Goal: Task Accomplishment & Management: Manage account settings

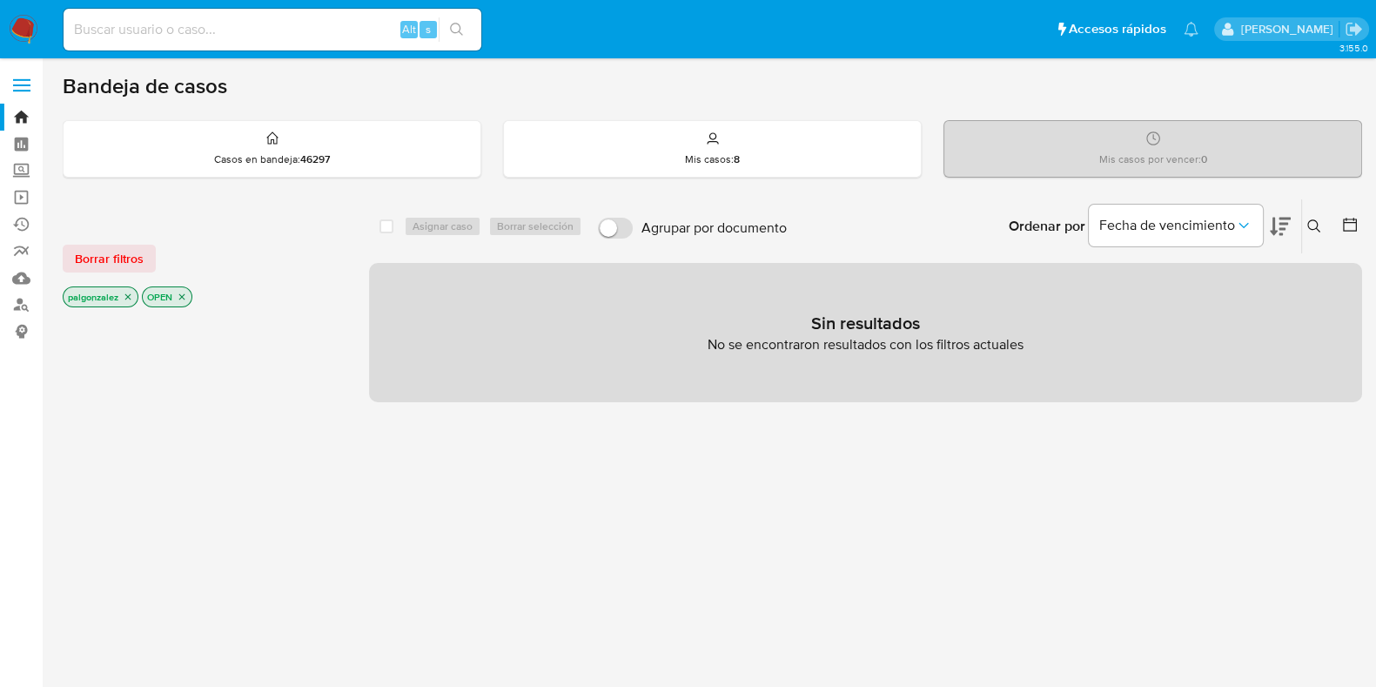
click at [131, 293] on icon "close-filter" at bounding box center [128, 297] width 10 height 10
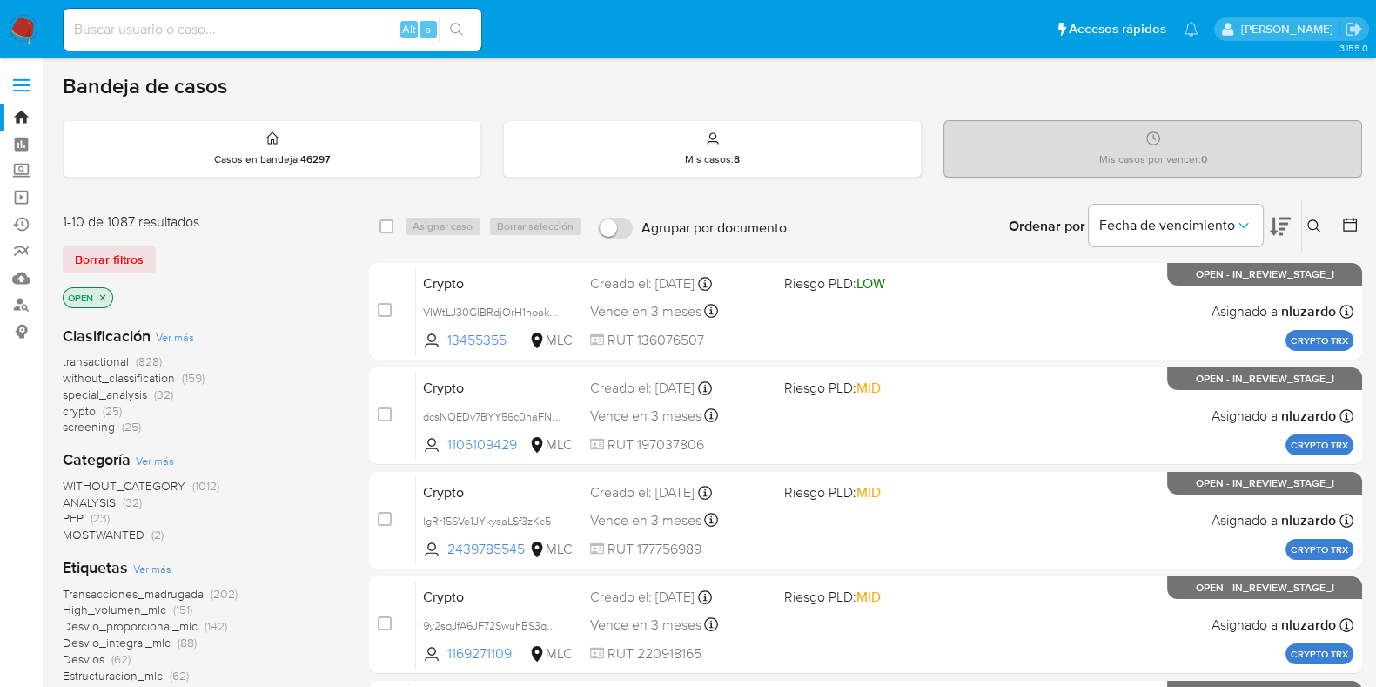
click at [102, 299] on icon "close-filter" at bounding box center [103, 298] width 10 height 10
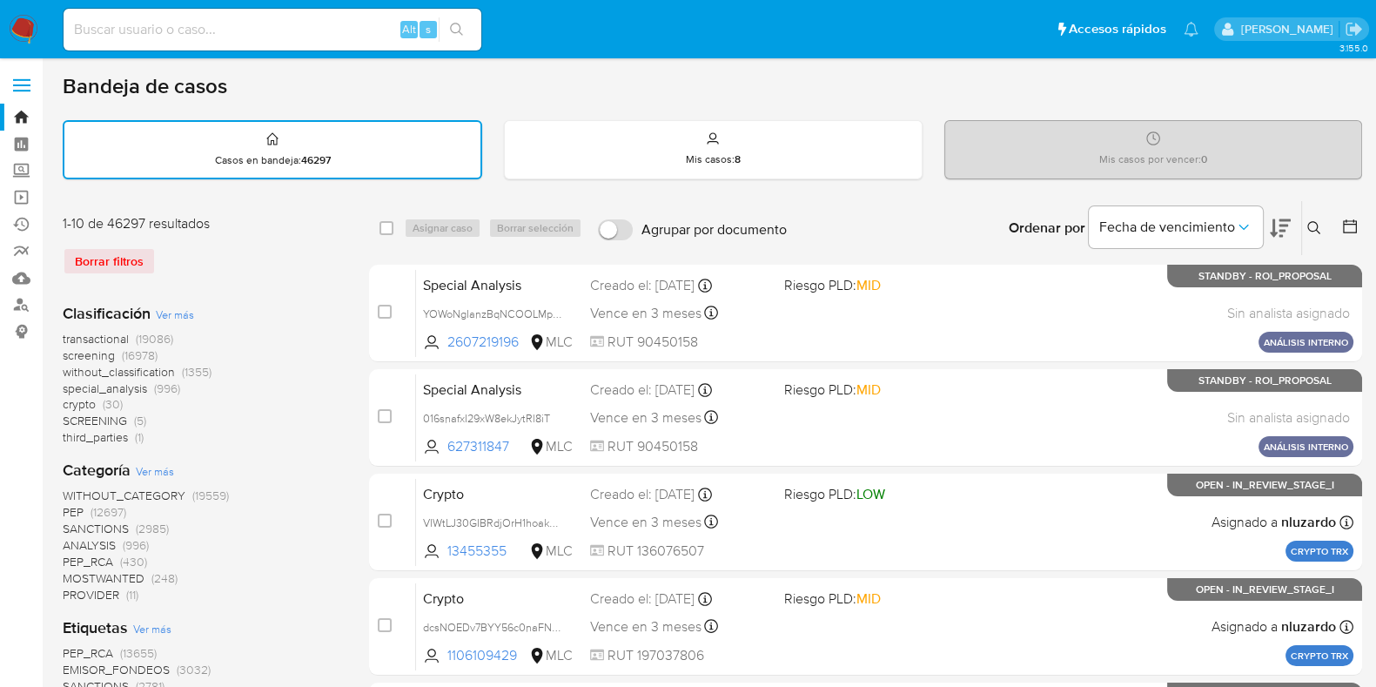
click at [1306, 219] on button at bounding box center [1316, 228] width 29 height 21
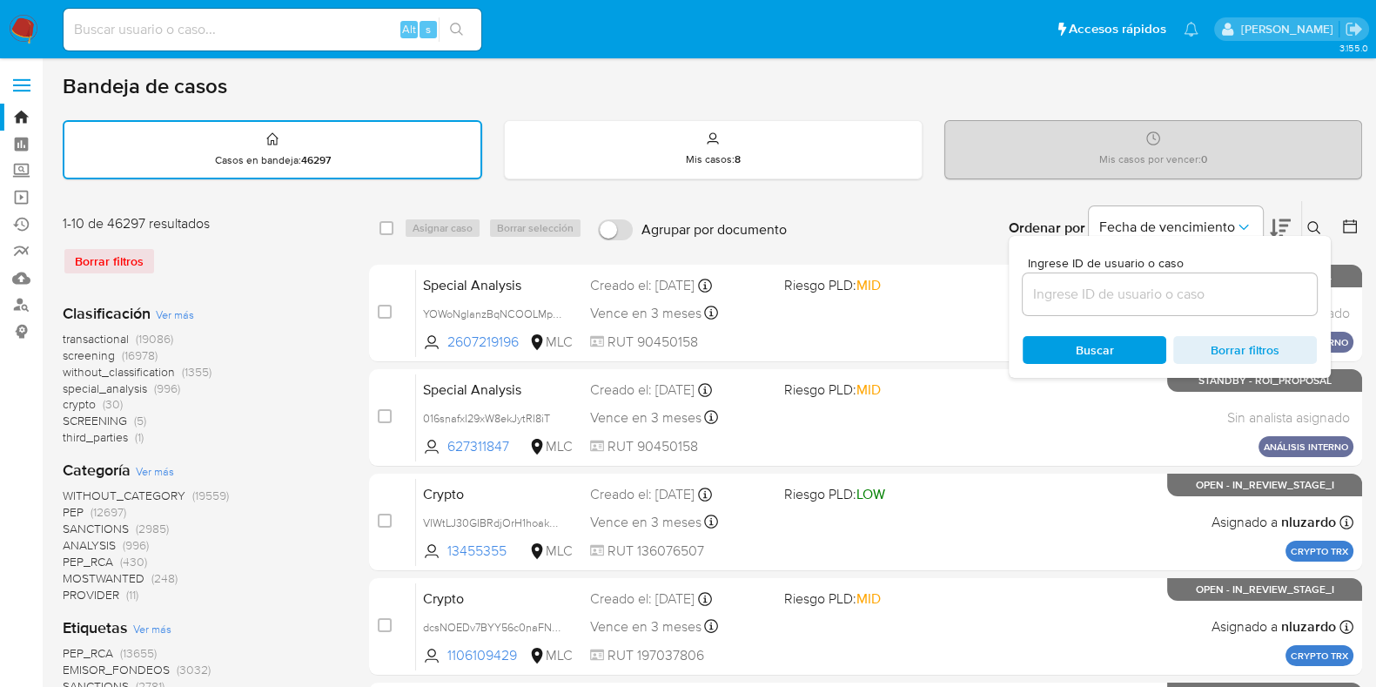
click at [1188, 293] on input at bounding box center [1170, 294] width 294 height 23
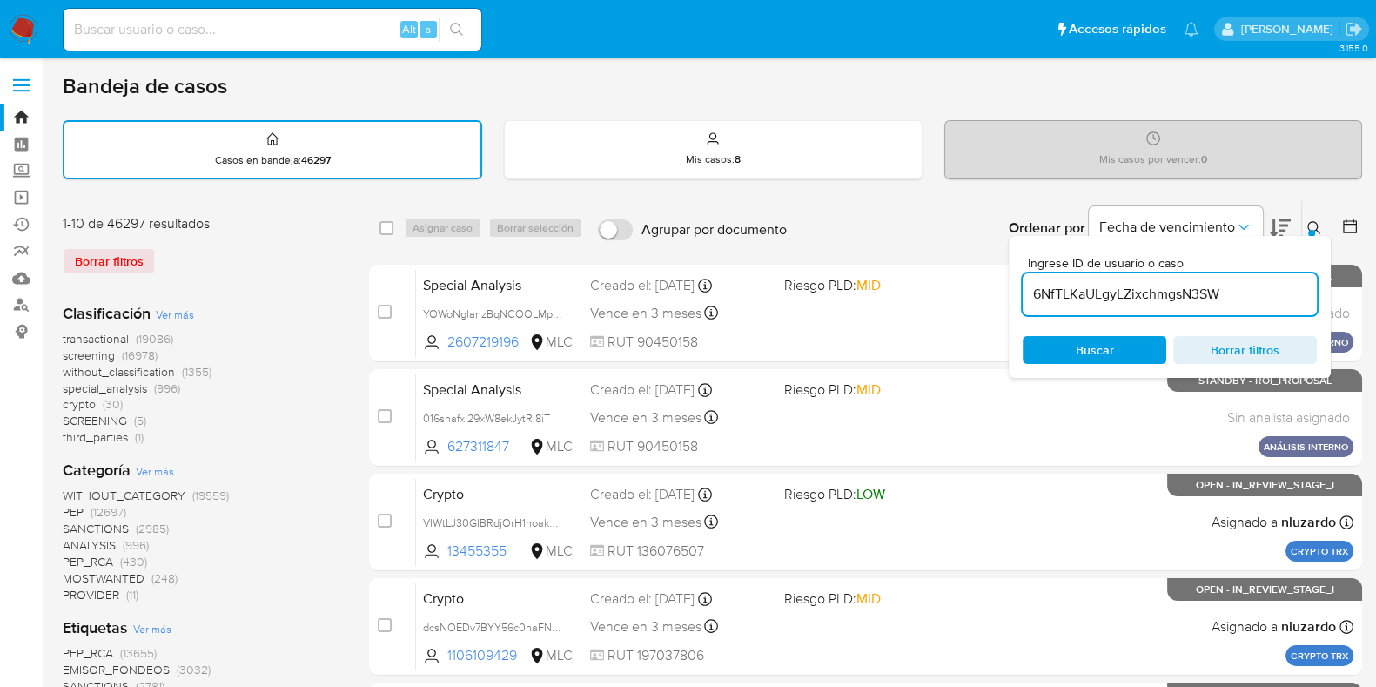
type input "6NfTLKaULgyLZixchmgsN3SW"
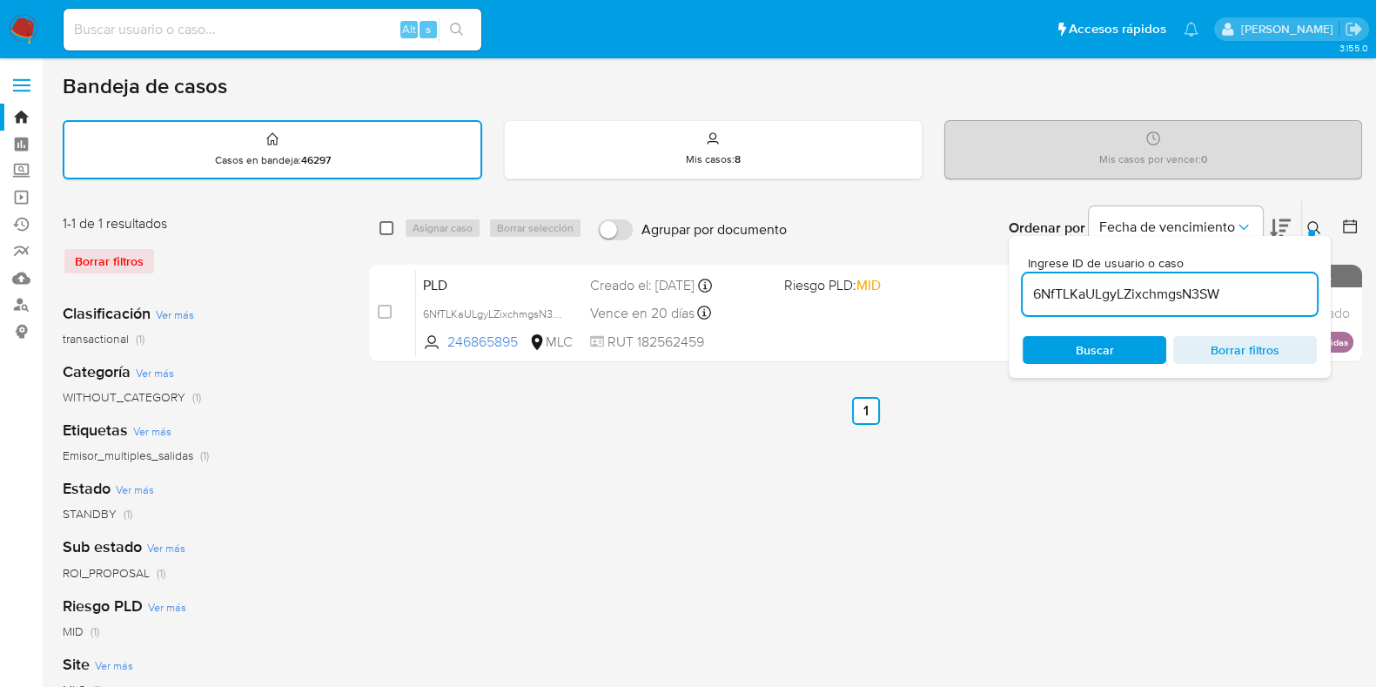
click at [387, 231] on input "checkbox" at bounding box center [387, 228] width 14 height 14
checkbox input "true"
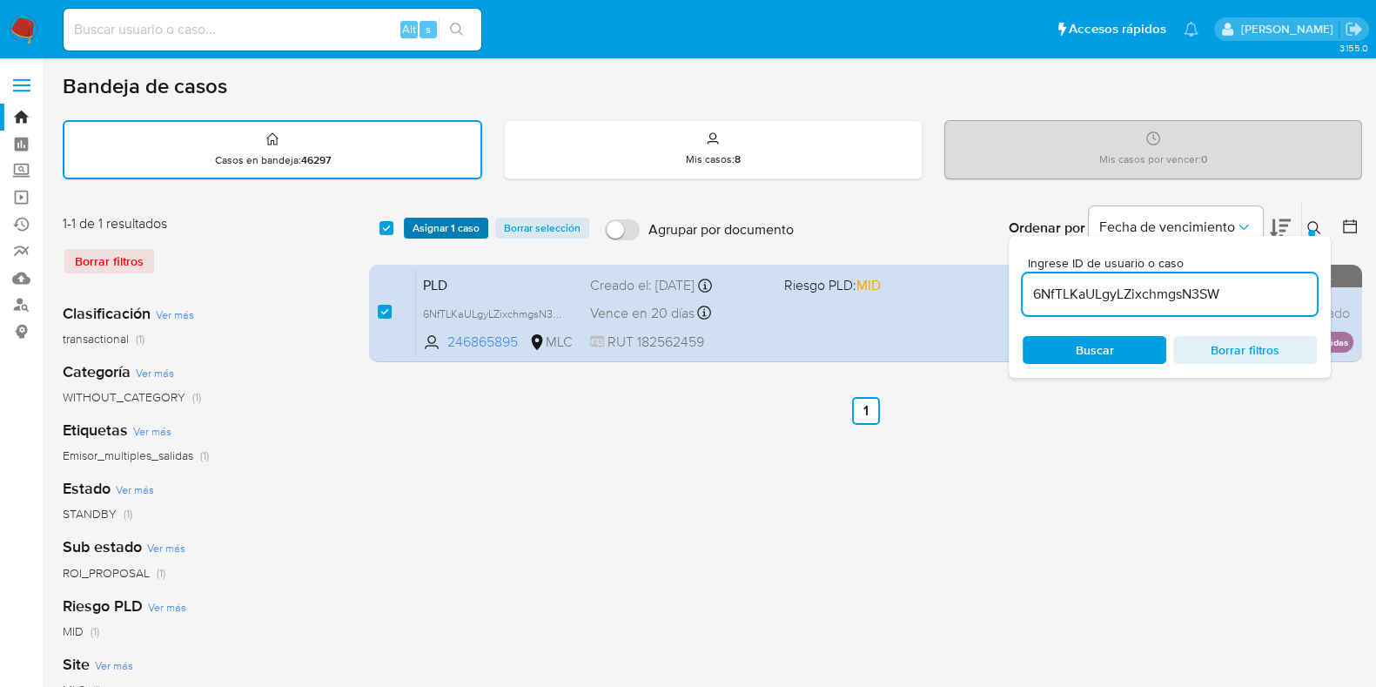
click at [441, 226] on span "Asignar 1 caso" at bounding box center [446, 227] width 67 height 17
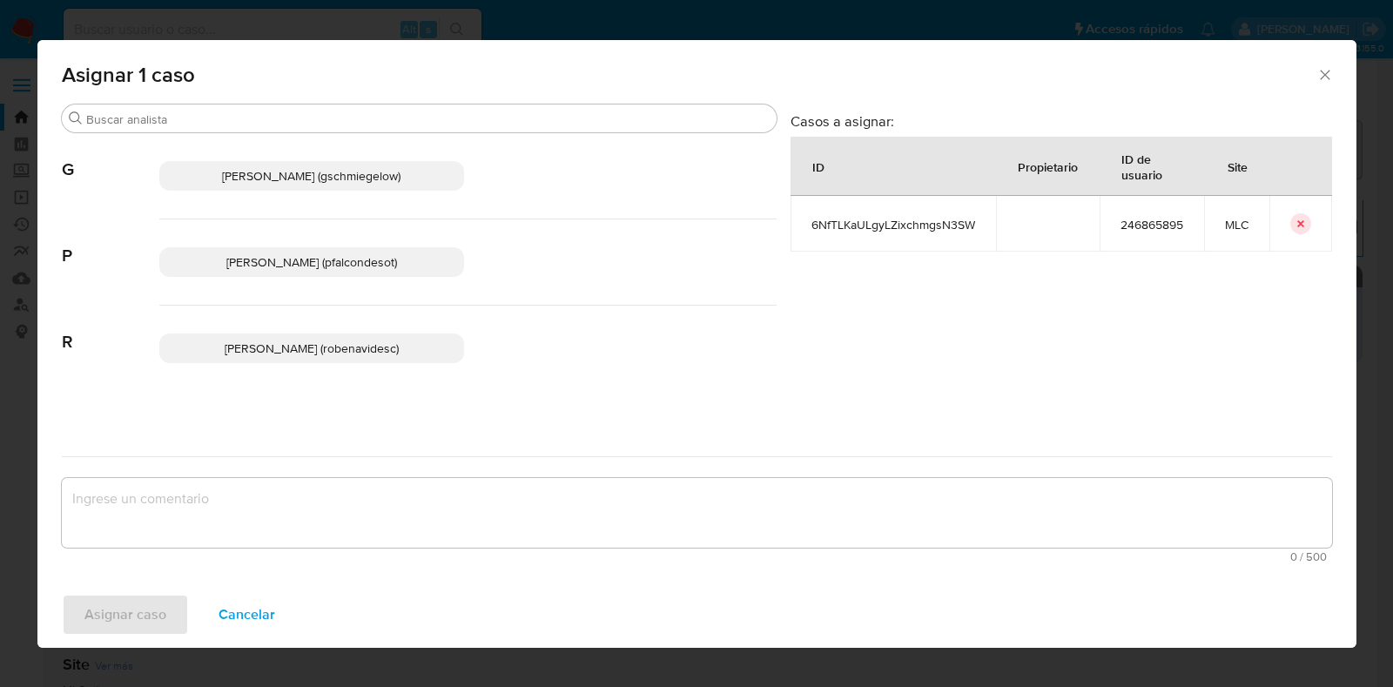
click at [346, 259] on span "Paloma Alejandra Falcon De Soto (pfalcondesot)" at bounding box center [311, 261] width 171 height 17
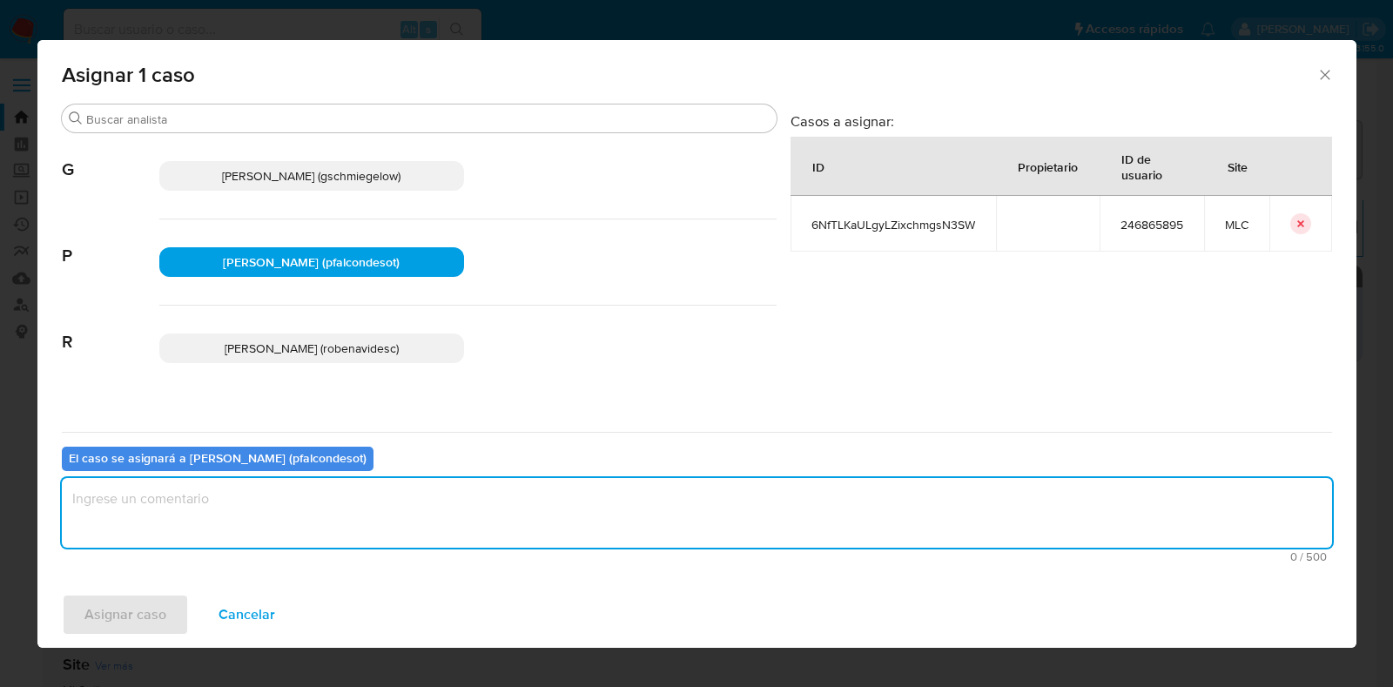
drag, startPoint x: 420, startPoint y: 511, endPoint x: 439, endPoint y: 491, distance: 27.7
click at [416, 501] on textarea "assign-modal" at bounding box center [697, 513] width 1270 height 70
type textarea "Revisar caso en stage 2"
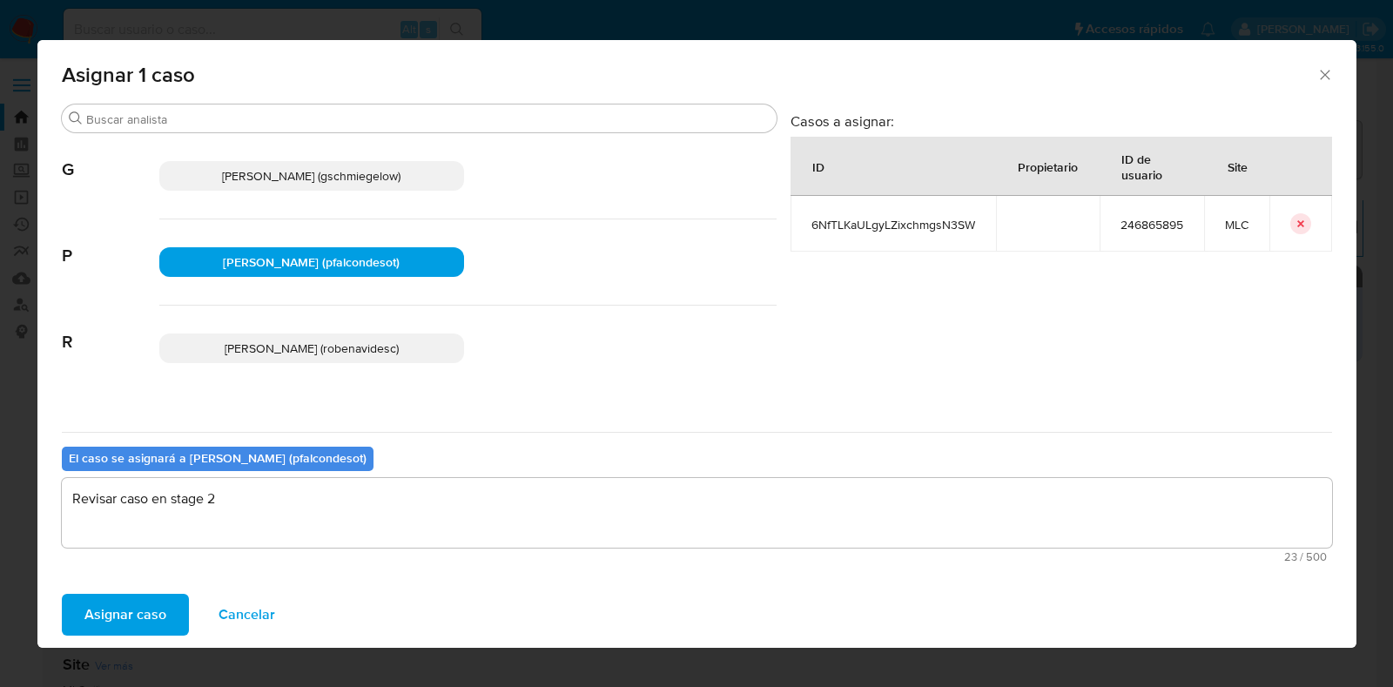
click at [134, 620] on span "Asignar caso" at bounding box center [125, 614] width 82 height 38
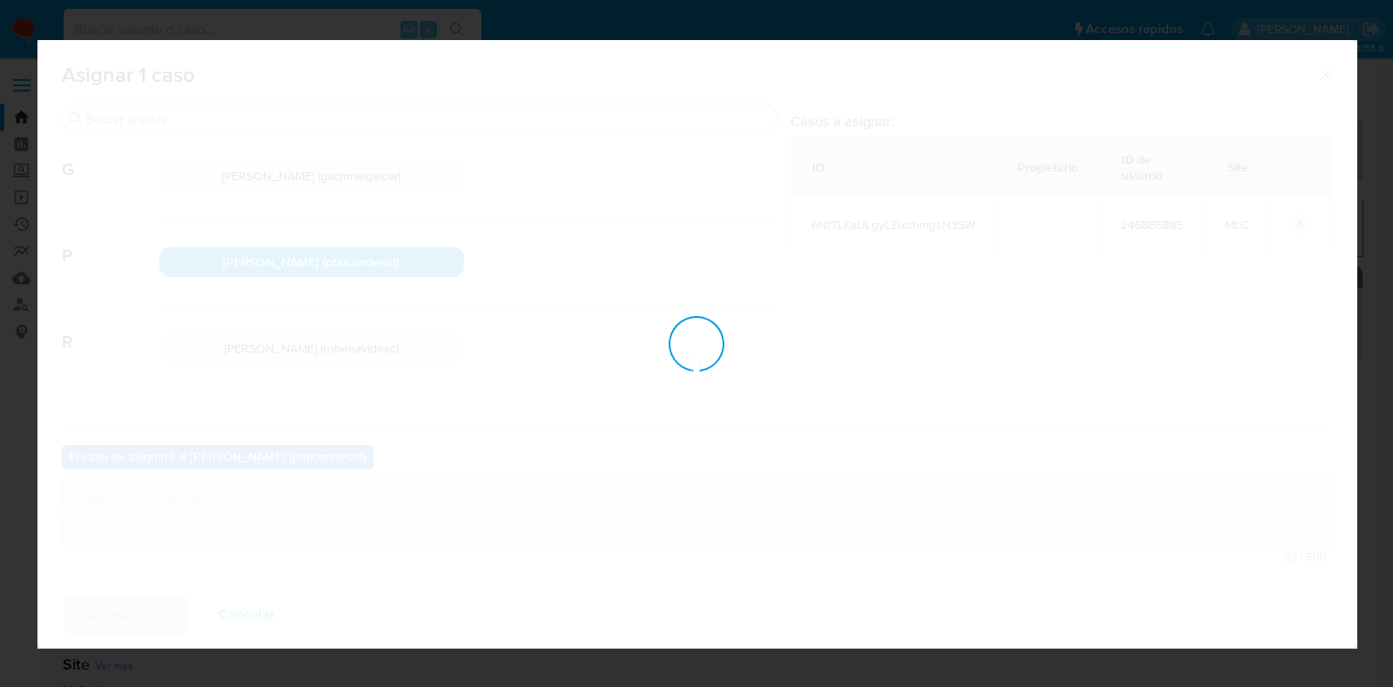
checkbox input "false"
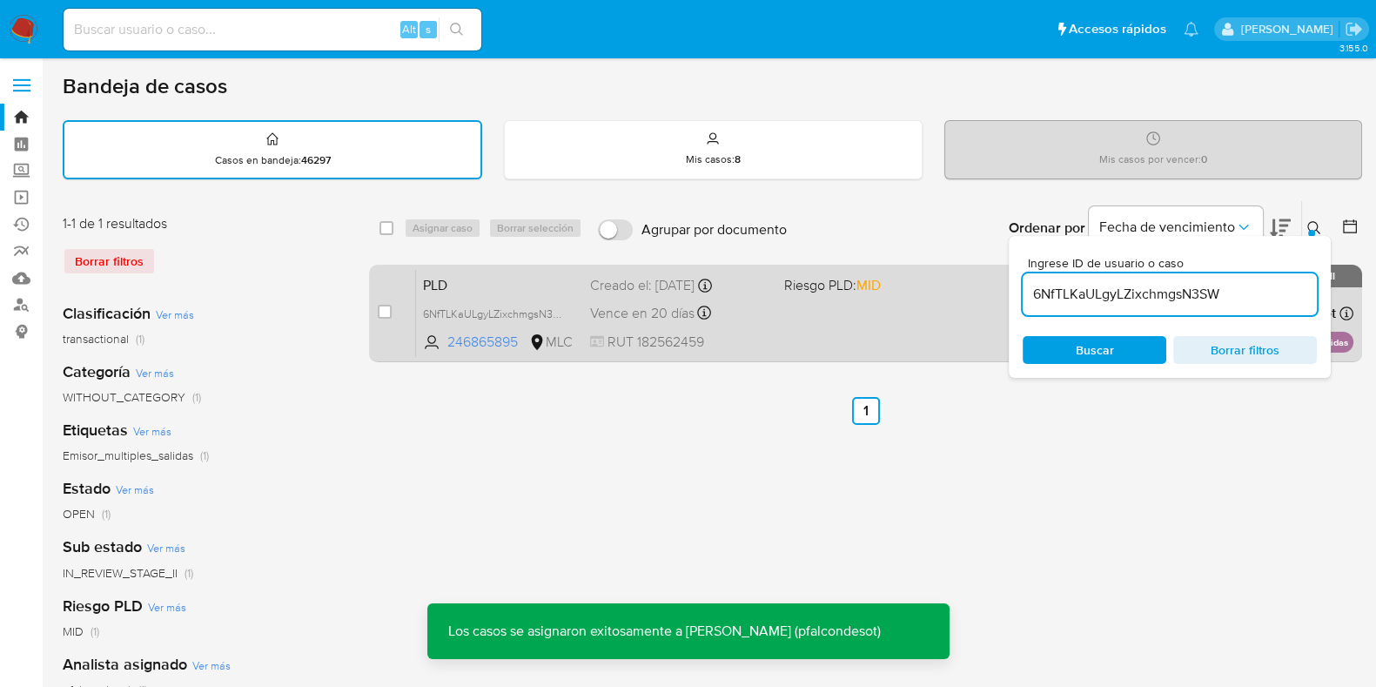
click at [504, 289] on span "PLD" at bounding box center [499, 283] width 153 height 23
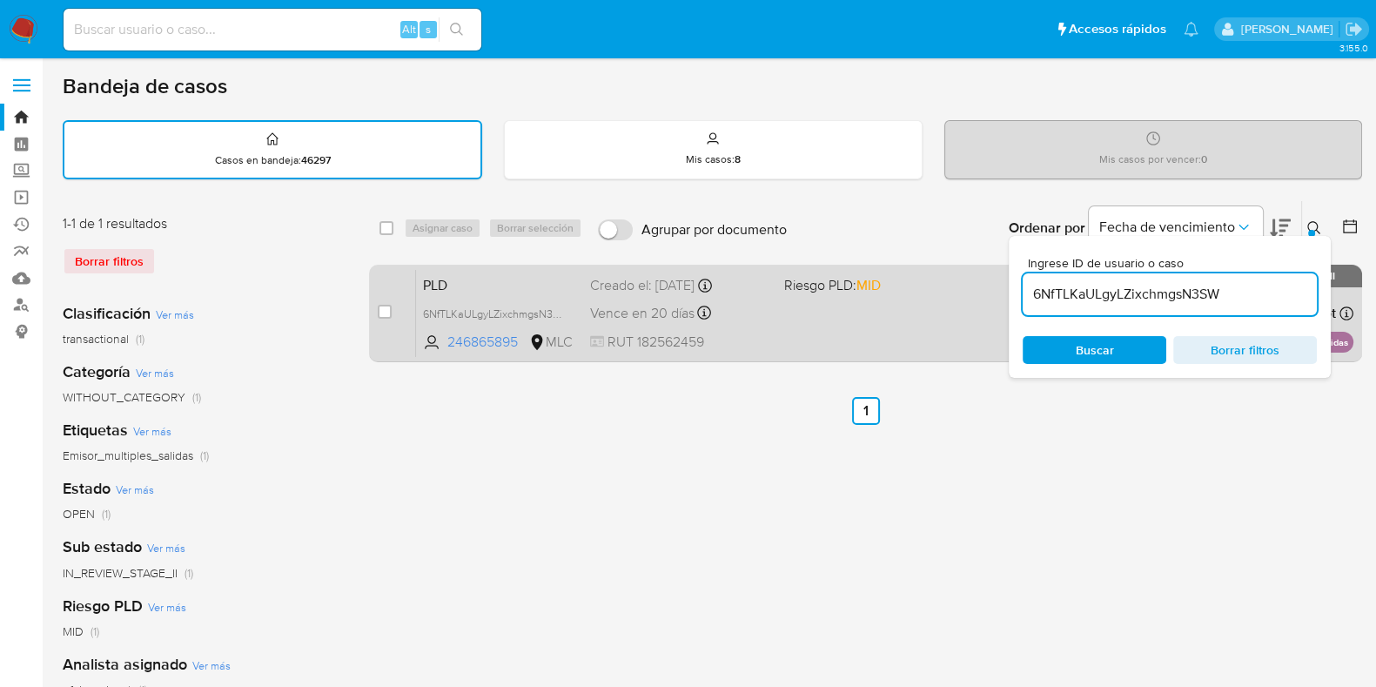
drag, startPoint x: 1245, startPoint y: 293, endPoint x: 984, endPoint y: 297, distance: 261.2
click at [979, 301] on div "select-all-cases-checkbox Asignar caso Borrar selección Agrupar por documento O…" at bounding box center [865, 284] width 993 height 169
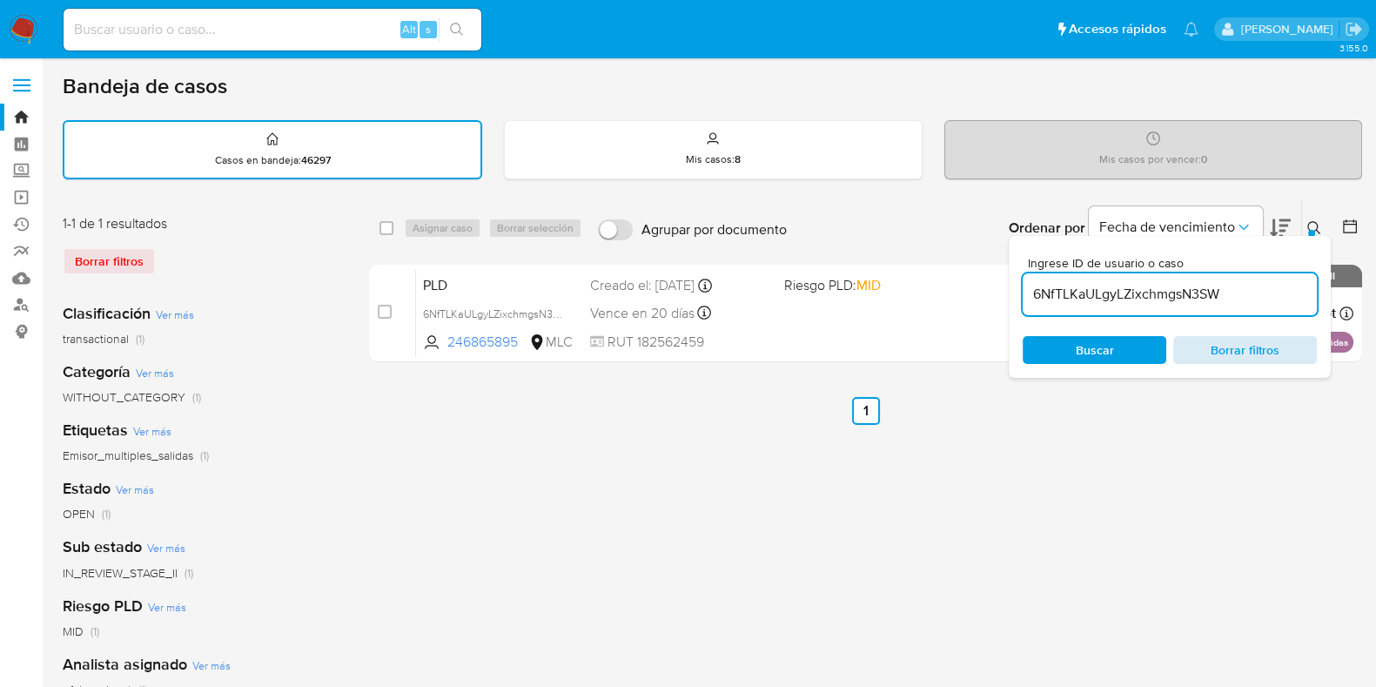
paste input "tZK0jTsraprQbcUraFGkaXiX"
type input "tZK0jTsraprQbcUraFGkaXiX"
click at [1125, 342] on div "Buscar Borrar filtros" at bounding box center [1170, 350] width 294 height 28
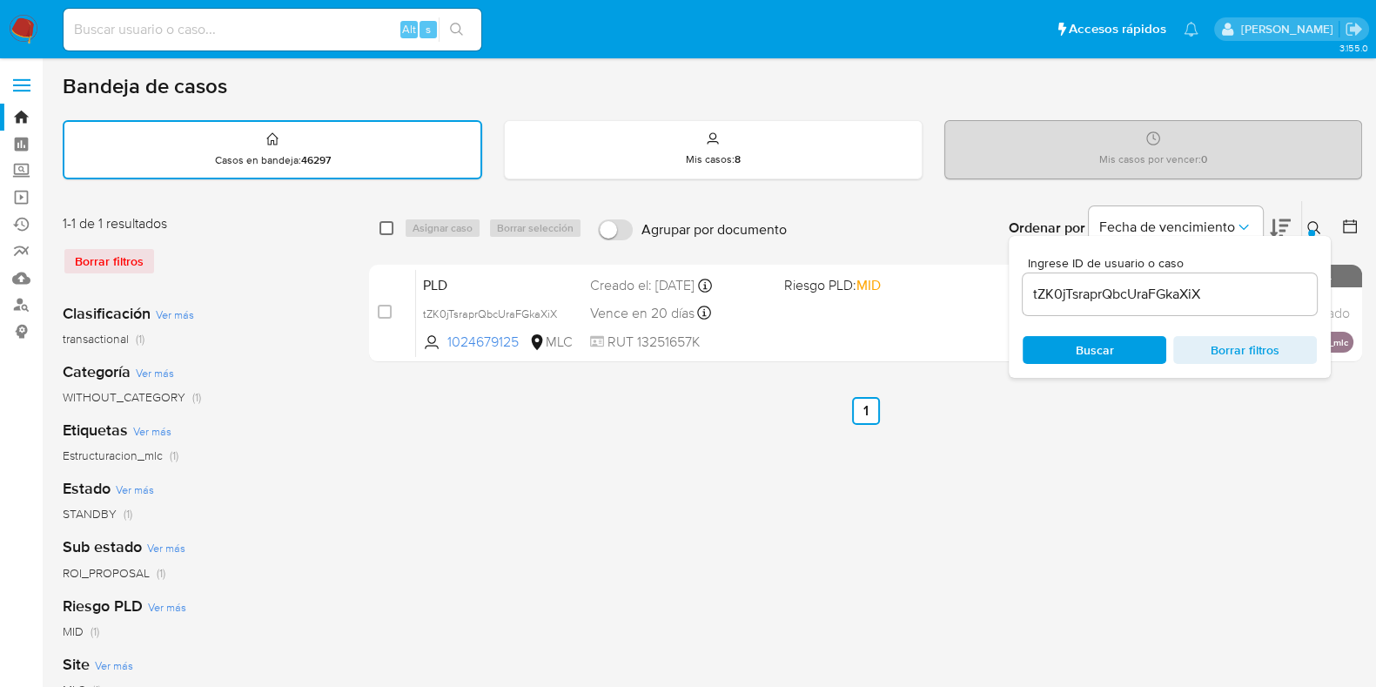
click at [385, 226] on input "checkbox" at bounding box center [387, 228] width 14 height 14
checkbox input "true"
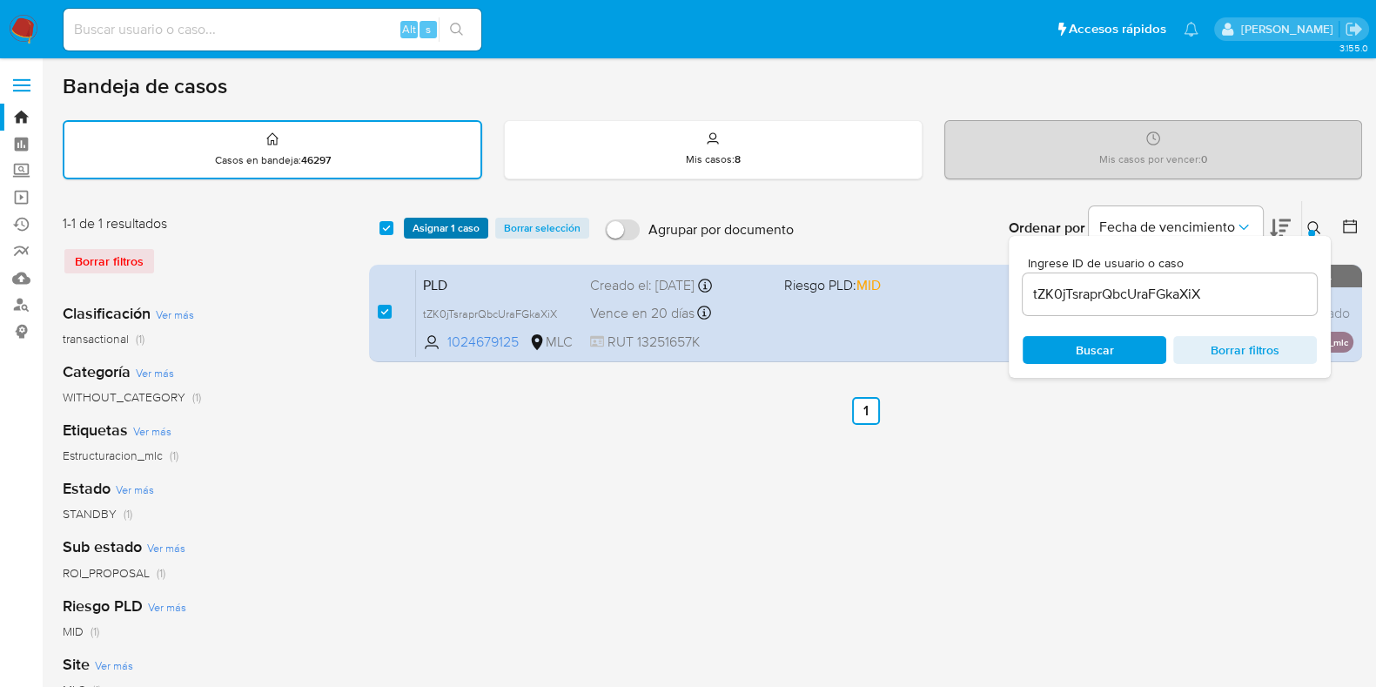
click at [470, 231] on span "Asignar 1 caso" at bounding box center [446, 227] width 67 height 17
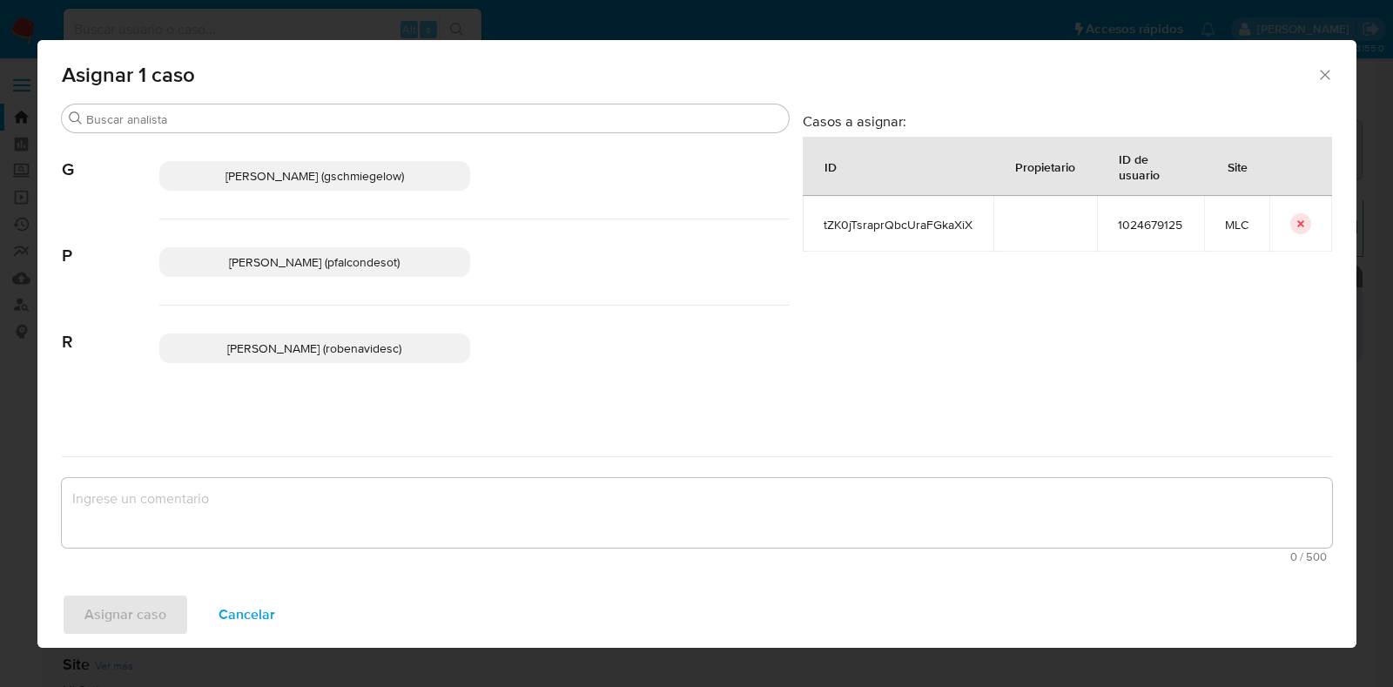
click at [306, 263] on span "Paloma Alejandra Falcon De Soto (pfalcondesot)" at bounding box center [314, 261] width 171 height 17
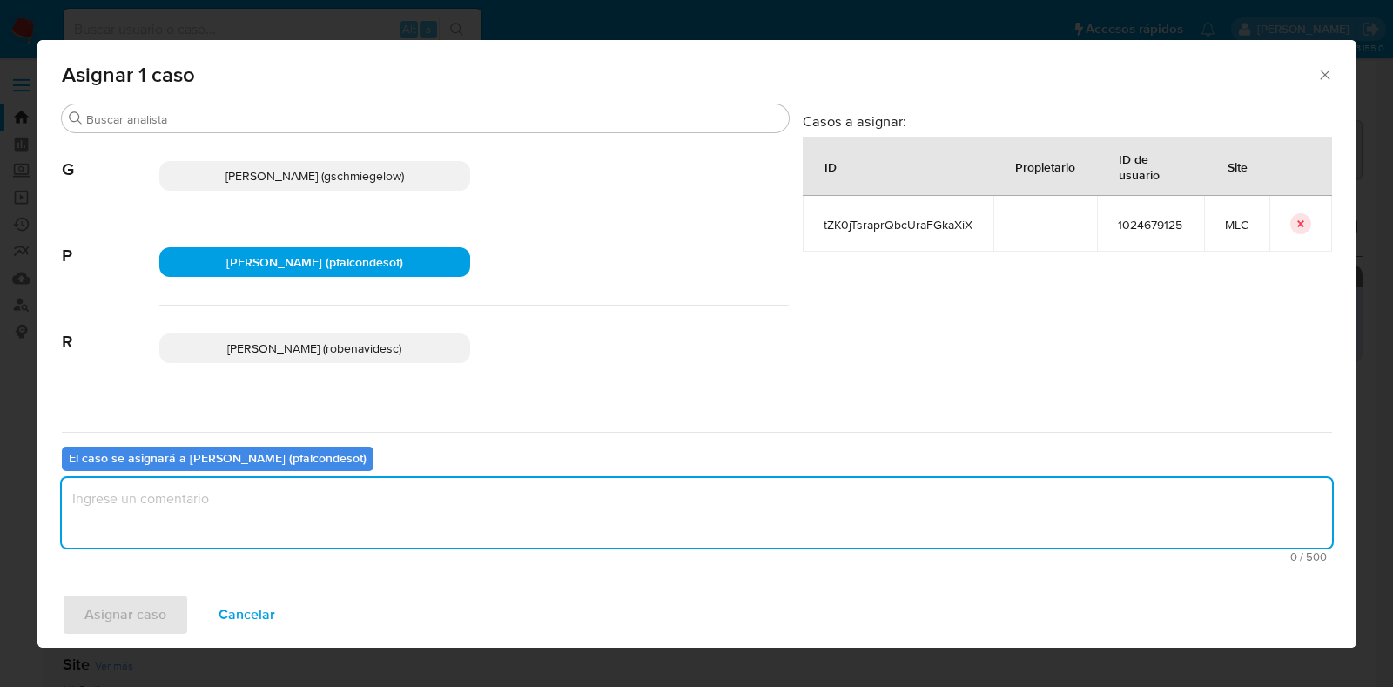
drag, startPoint x: 360, startPoint y: 508, endPoint x: 383, endPoint y: 501, distance: 23.7
click at [360, 507] on textarea "assign-modal" at bounding box center [697, 513] width 1270 height 70
type textarea "Revisar caso de stage 2"
click at [130, 611] on span "Asignar caso" at bounding box center [125, 614] width 82 height 38
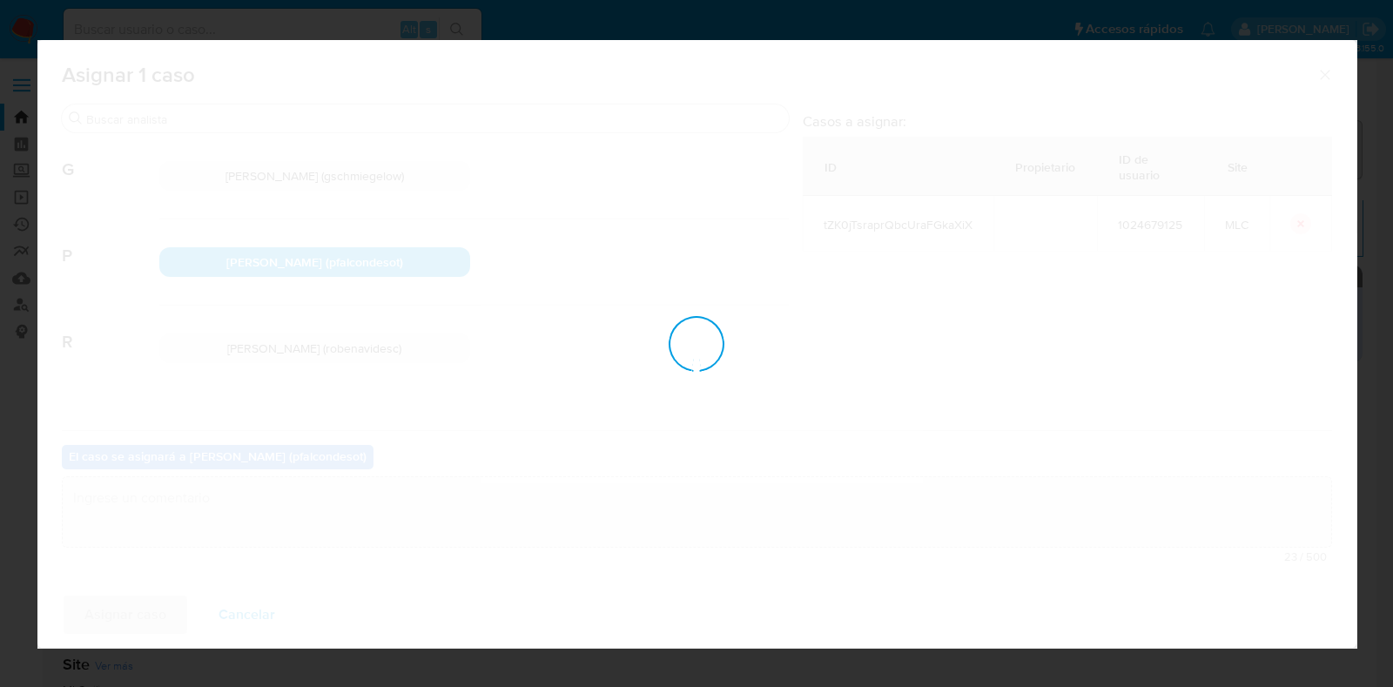
checkbox input "false"
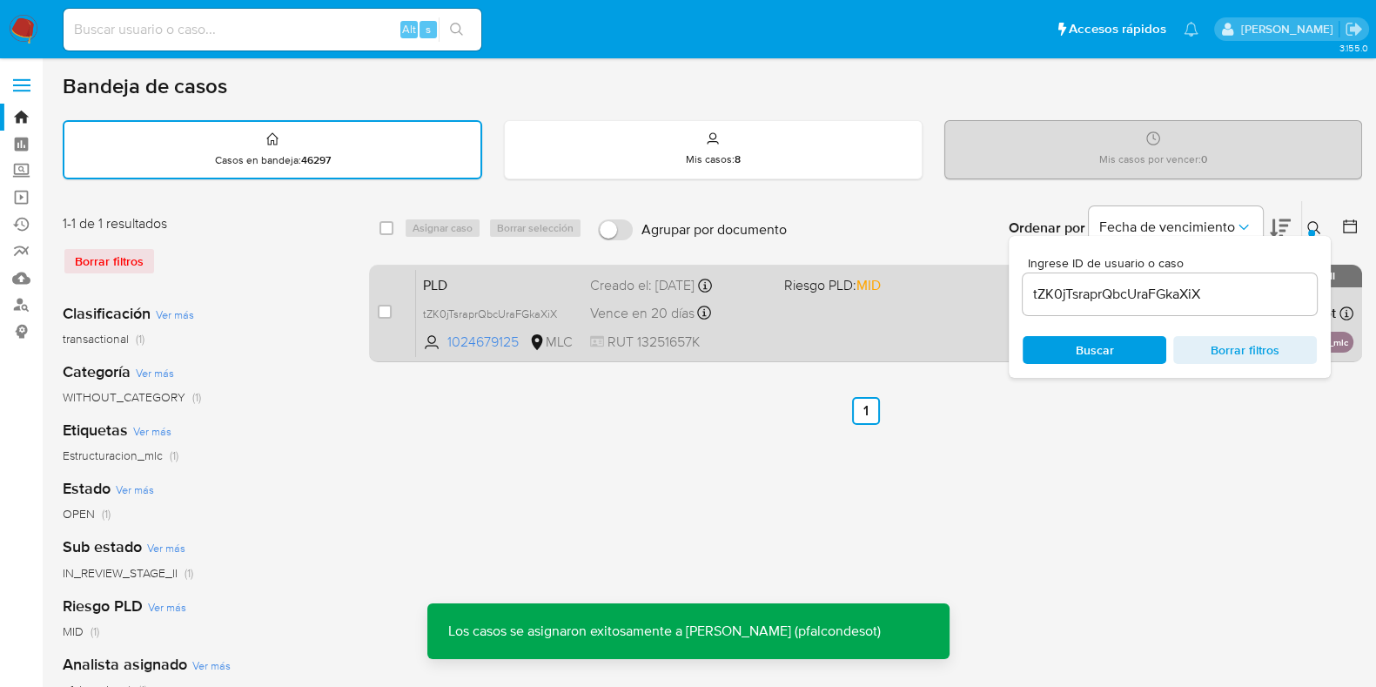
click at [764, 319] on div "Vence en 20 días Vence el 10/09/2025 06:04:05" at bounding box center [680, 313] width 180 height 24
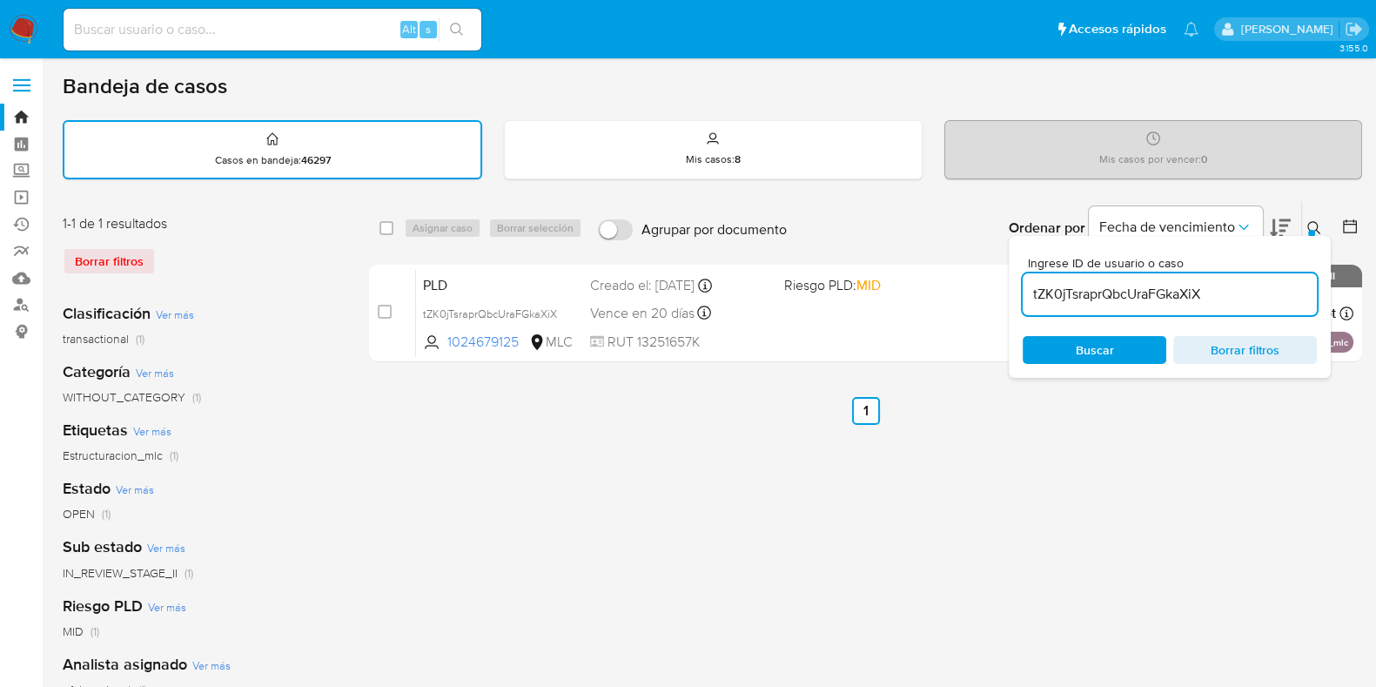
drag, startPoint x: 1221, startPoint y: 285, endPoint x: 1016, endPoint y: 276, distance: 204.8
click at [1016, 276] on div "Ingrese ID de usuario o caso tZK0jTsraprQbcUraFGkaXiX Buscar Borrar filtros" at bounding box center [1170, 307] width 322 height 142
paste input "xNGXvj64Rd0SbqJd9b6aJ5lK"
type input "xNGXvj64Rd0SbqJd9b6aJ5lK"
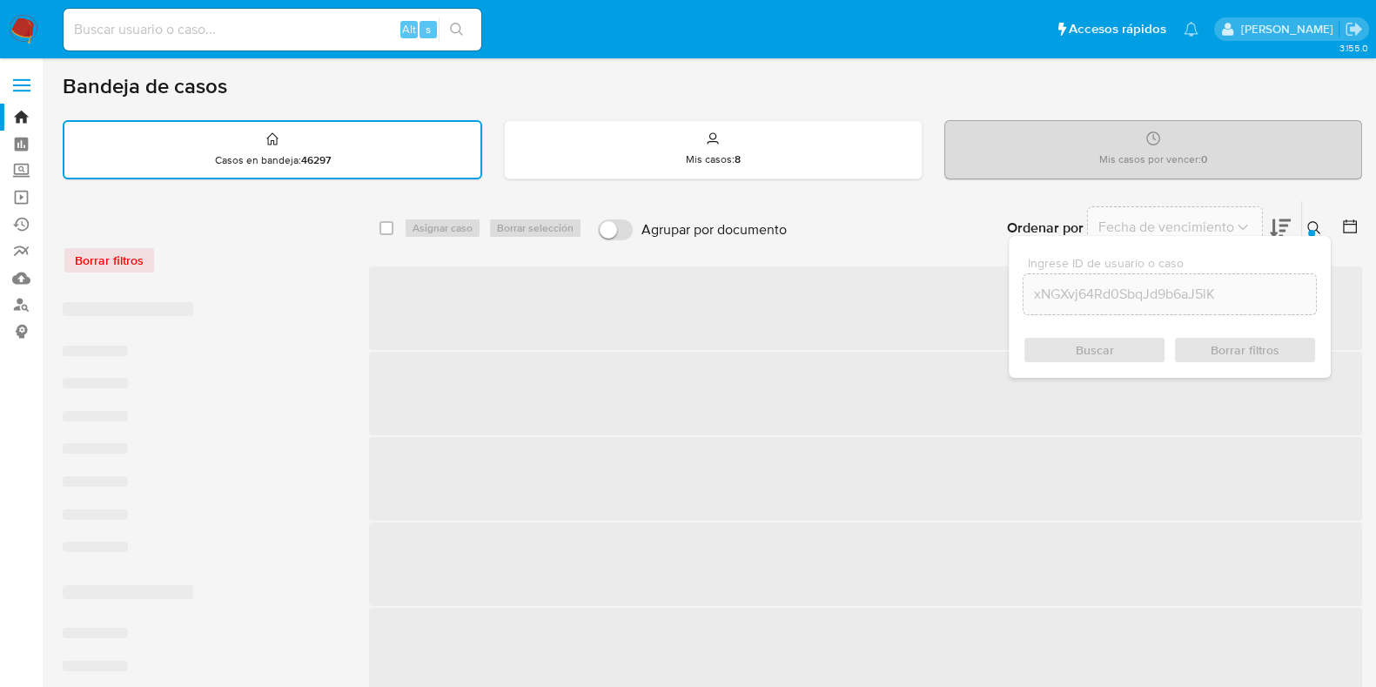
click at [1128, 353] on div "Buscar Borrar filtros" at bounding box center [1170, 350] width 294 height 28
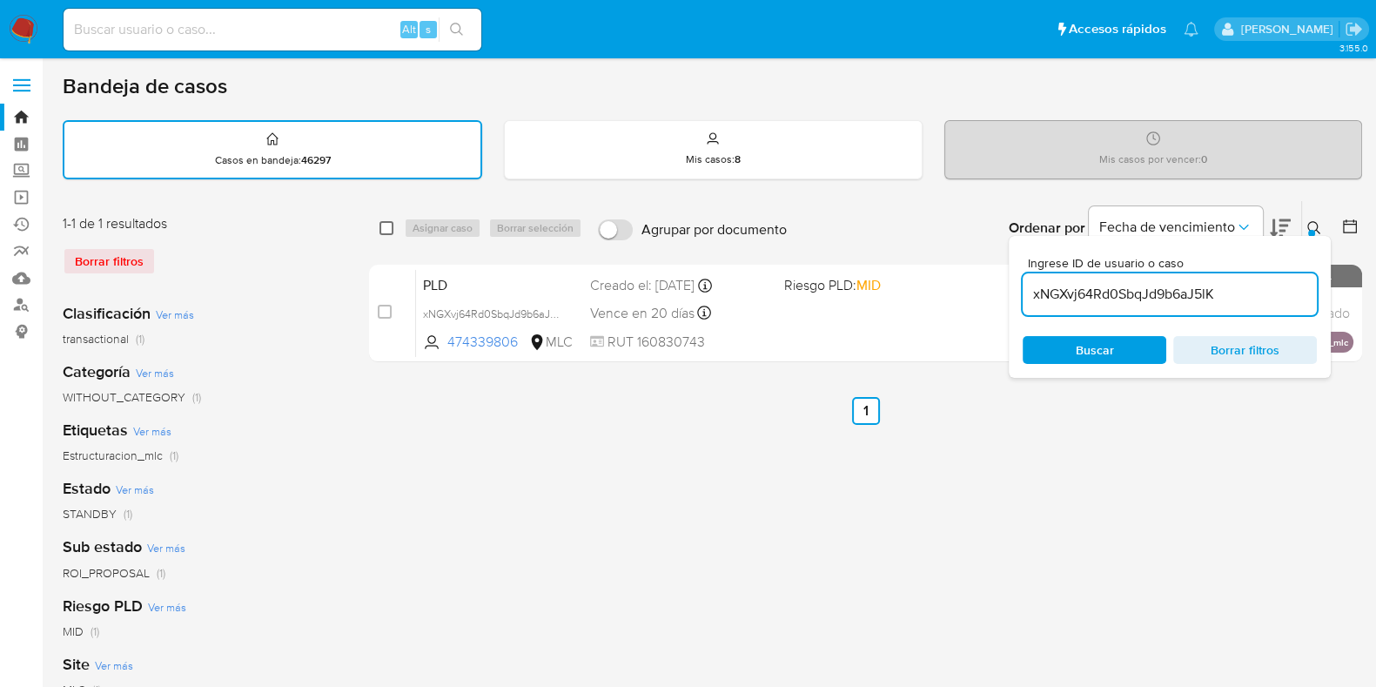
drag, startPoint x: 380, startPoint y: 219, endPoint x: 470, endPoint y: 220, distance: 89.7
click at [381, 221] on input "checkbox" at bounding box center [387, 228] width 14 height 14
checkbox input "true"
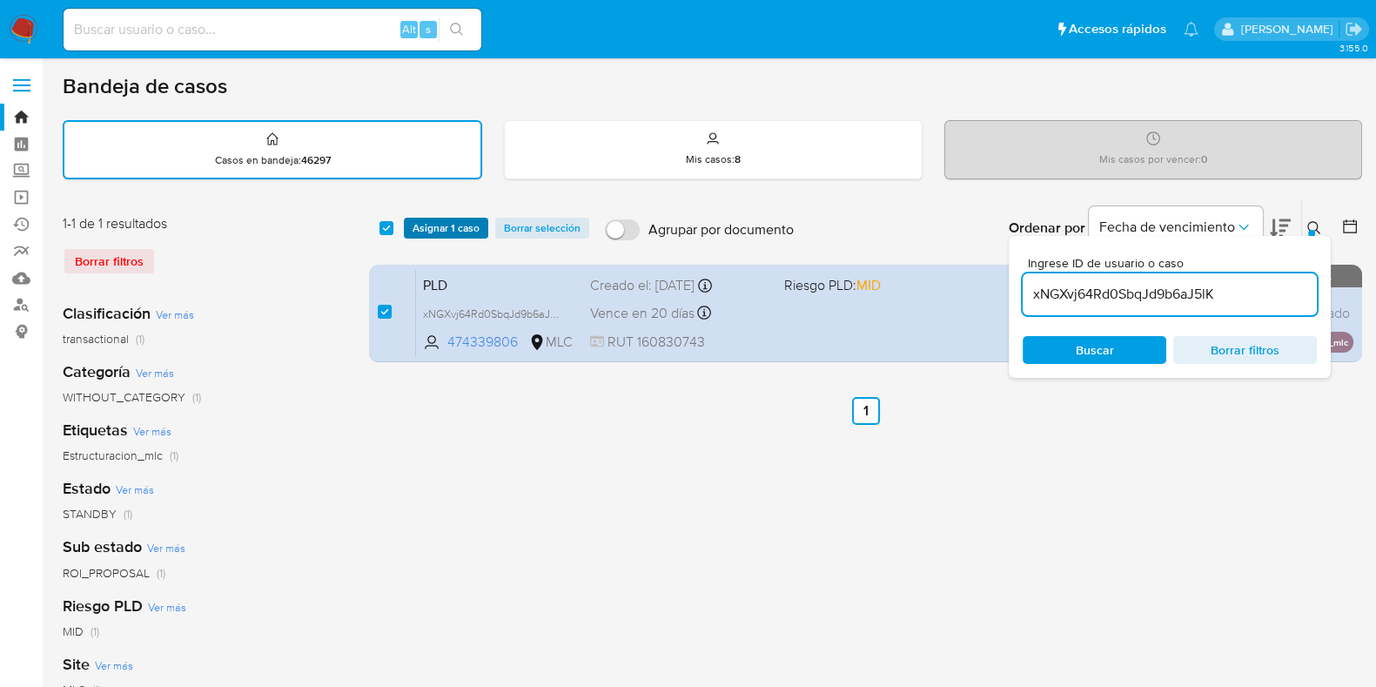
click at [474, 223] on span "Asignar 1 caso" at bounding box center [446, 227] width 67 height 17
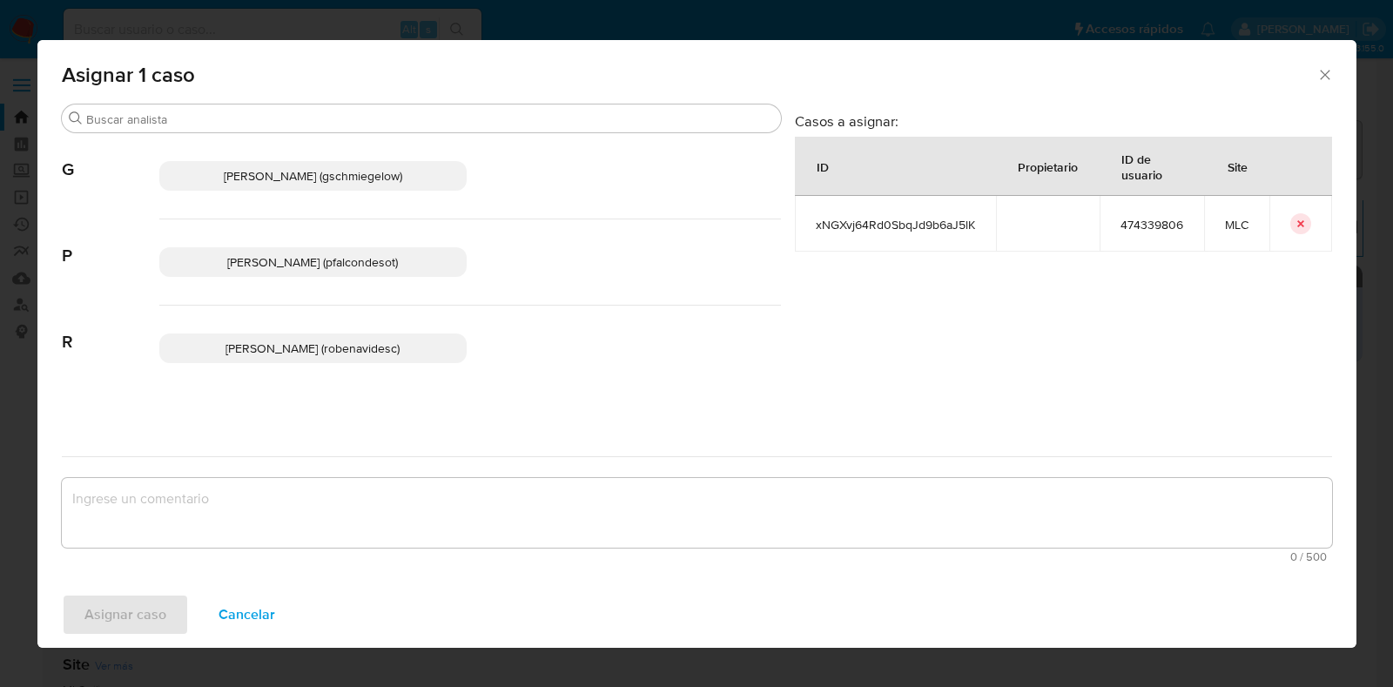
click at [261, 264] on span "Paloma Alejandra Falcon De Soto (pfalcondesot)" at bounding box center [312, 261] width 171 height 17
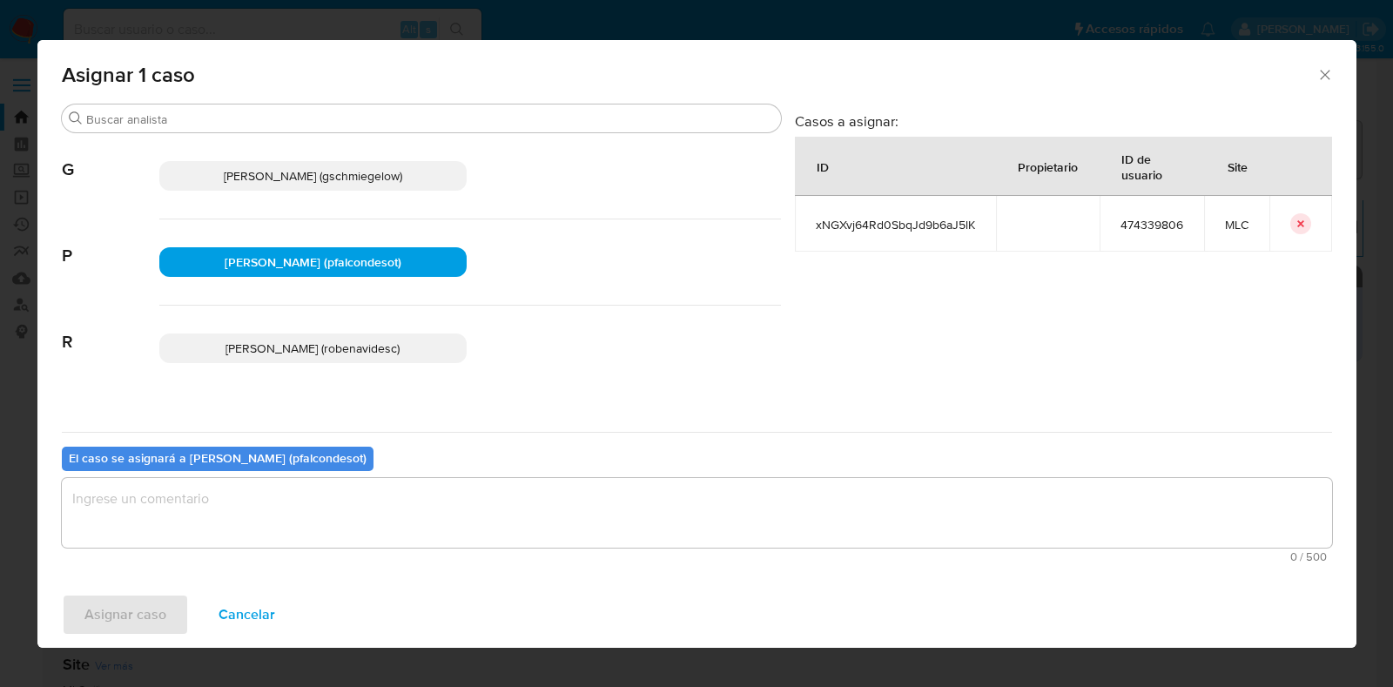
drag, startPoint x: 283, startPoint y: 503, endPoint x: 326, endPoint y: 496, distance: 44.1
click at [287, 502] on textarea "assign-modal" at bounding box center [697, 513] width 1270 height 70
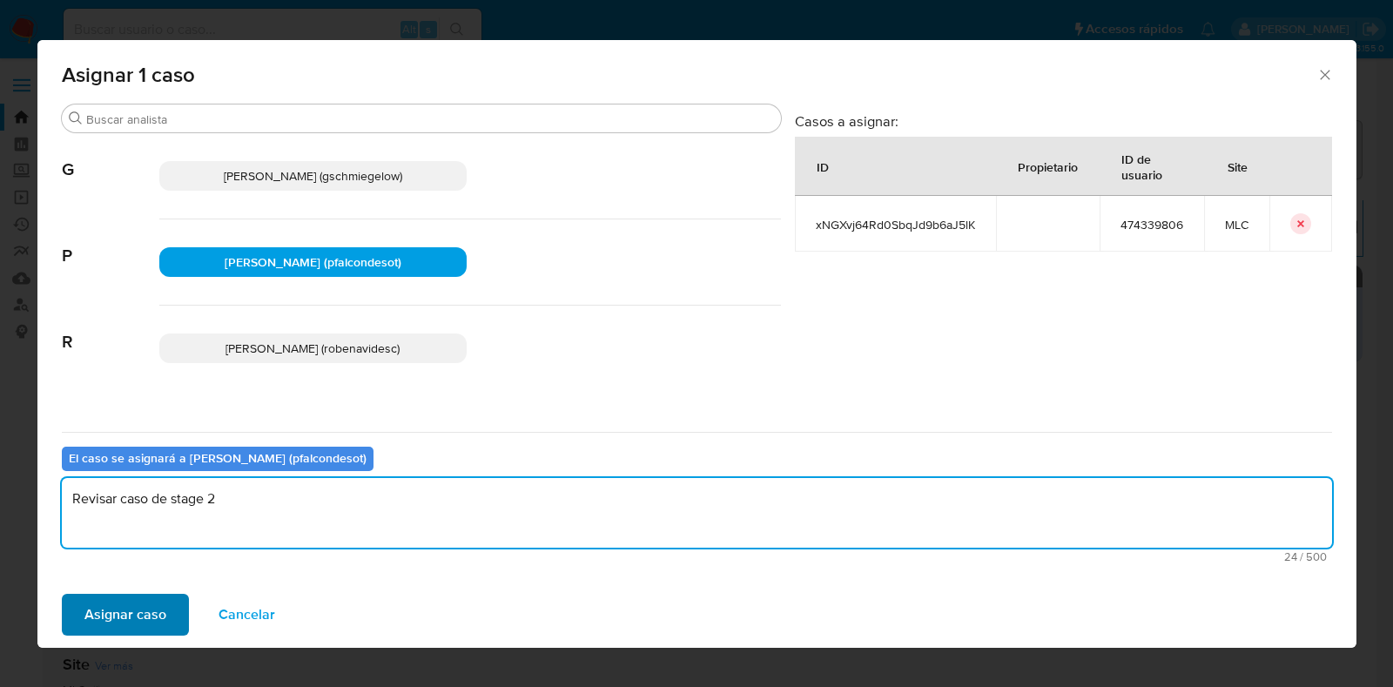
type textarea "Revisar caso de stage 2"
click at [101, 602] on span "Asignar caso" at bounding box center [125, 614] width 82 height 38
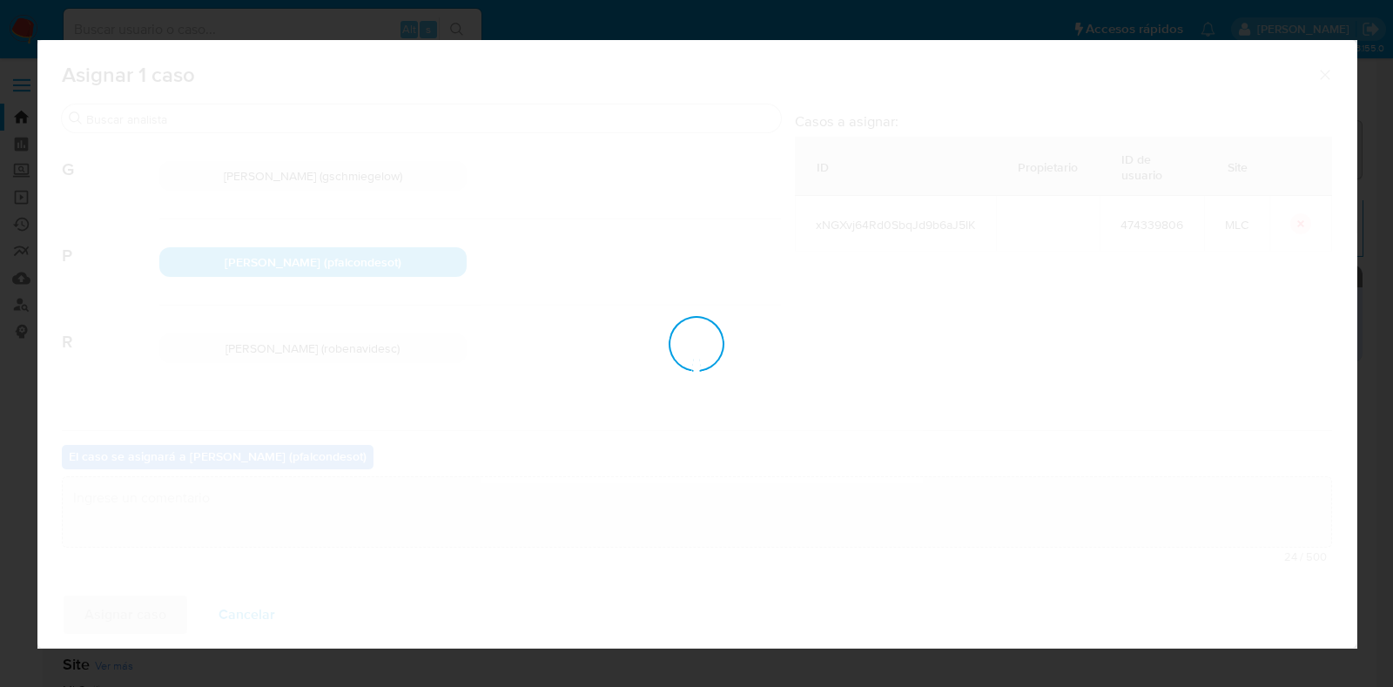
checkbox input "false"
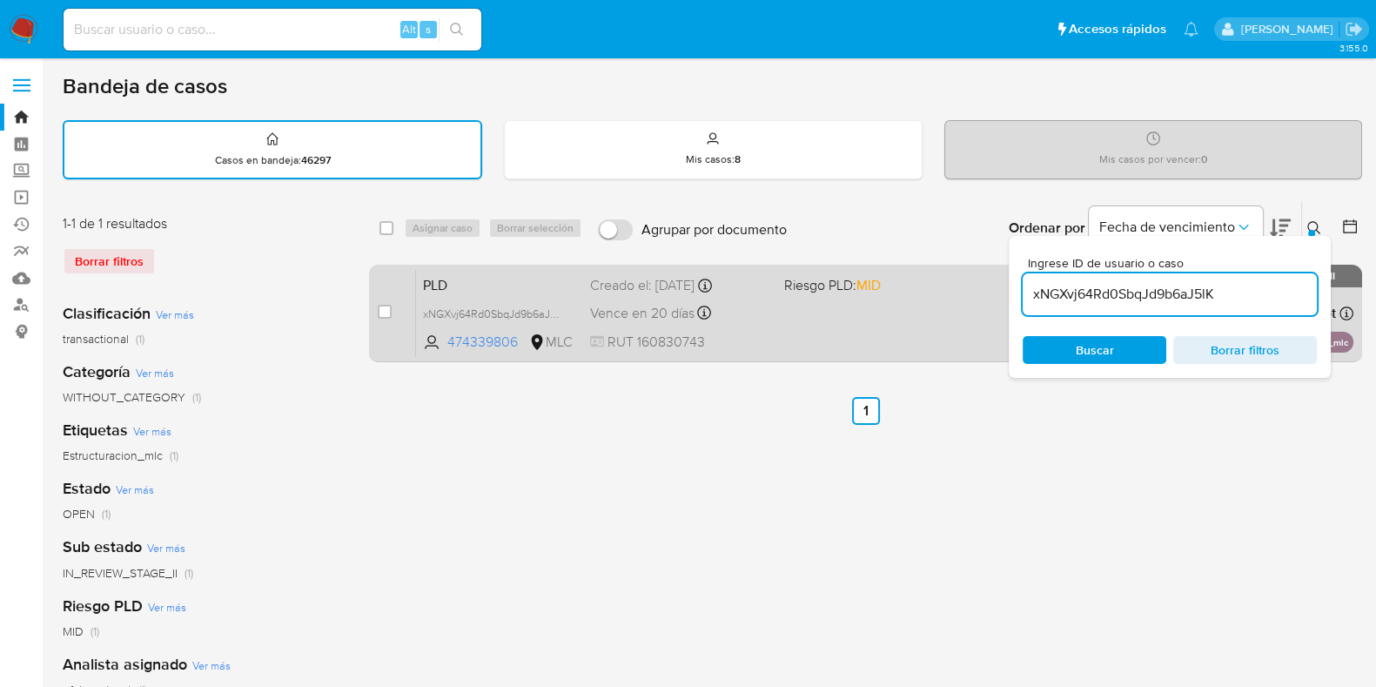
click at [528, 297] on div "PLD xNGXvj64Rd0SbqJd9b6aJ5lK 474339806 MLC Riesgo PLD: MID Creado el: 12/06/202…" at bounding box center [885, 313] width 938 height 88
drag, startPoint x: 1012, startPoint y: 287, endPoint x: 843, endPoint y: 274, distance: 170.3
click at [843, 274] on div "select-all-cases-checkbox Asignar caso Borrar selección Agrupar por documento O…" at bounding box center [865, 284] width 993 height 169
paste input "6NfTLKaULgyLZixchmgsN3SW"
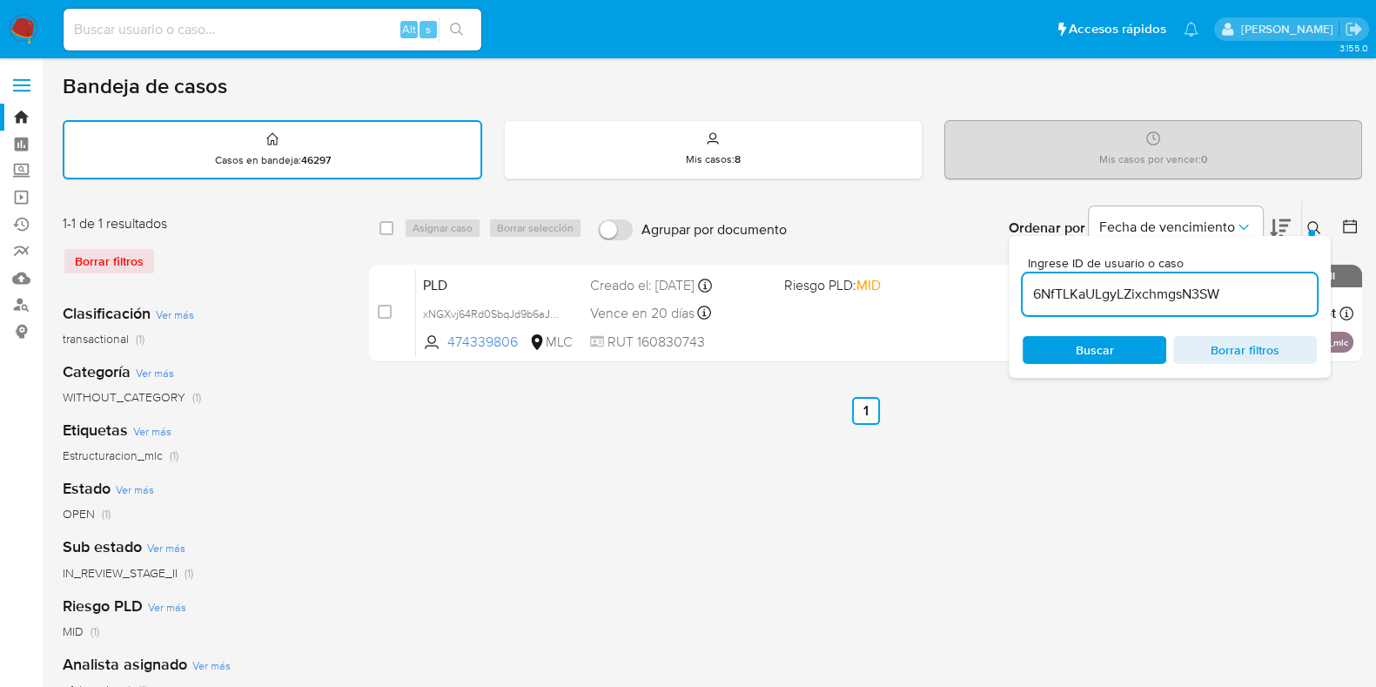
type input "6NfTLKaULgyLZixchmgsN3SW"
drag, startPoint x: 384, startPoint y: 225, endPoint x: 413, endPoint y: 228, distance: 28.9
click at [387, 227] on input "checkbox" at bounding box center [387, 228] width 14 height 14
checkbox input "true"
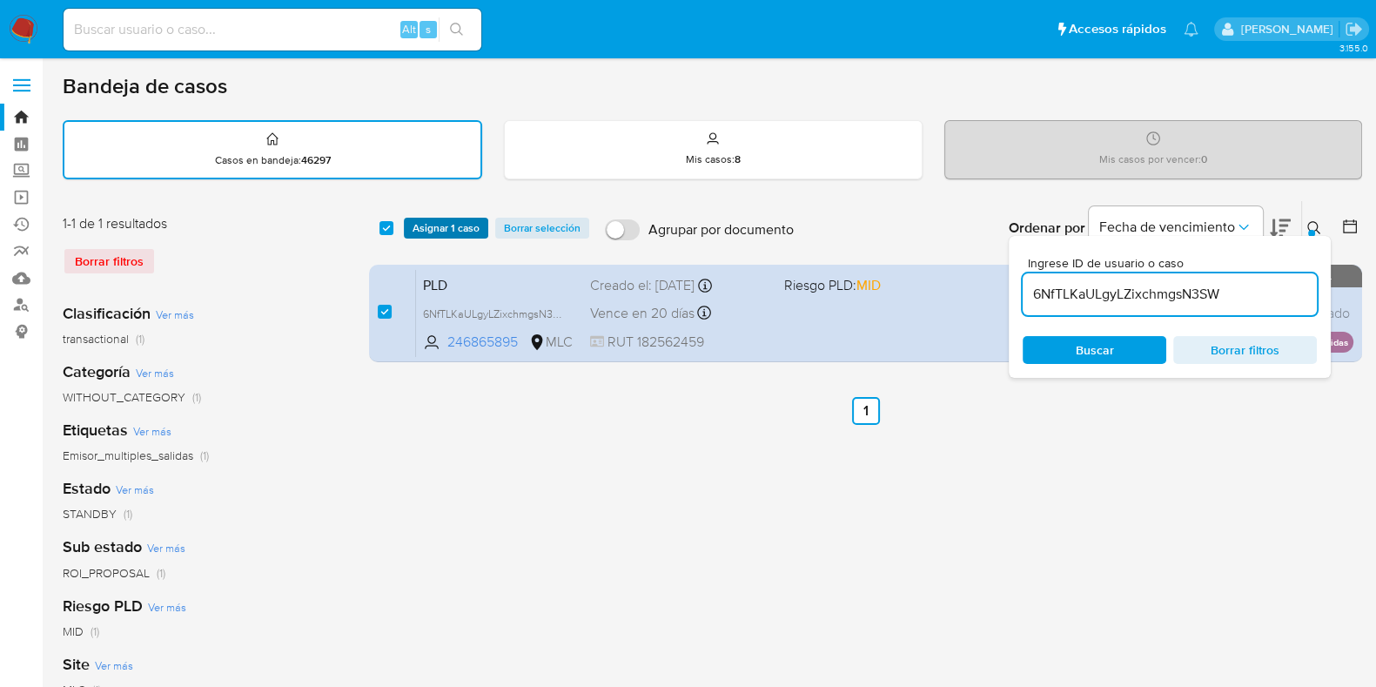
click at [431, 228] on span "Asignar 1 caso" at bounding box center [446, 227] width 67 height 17
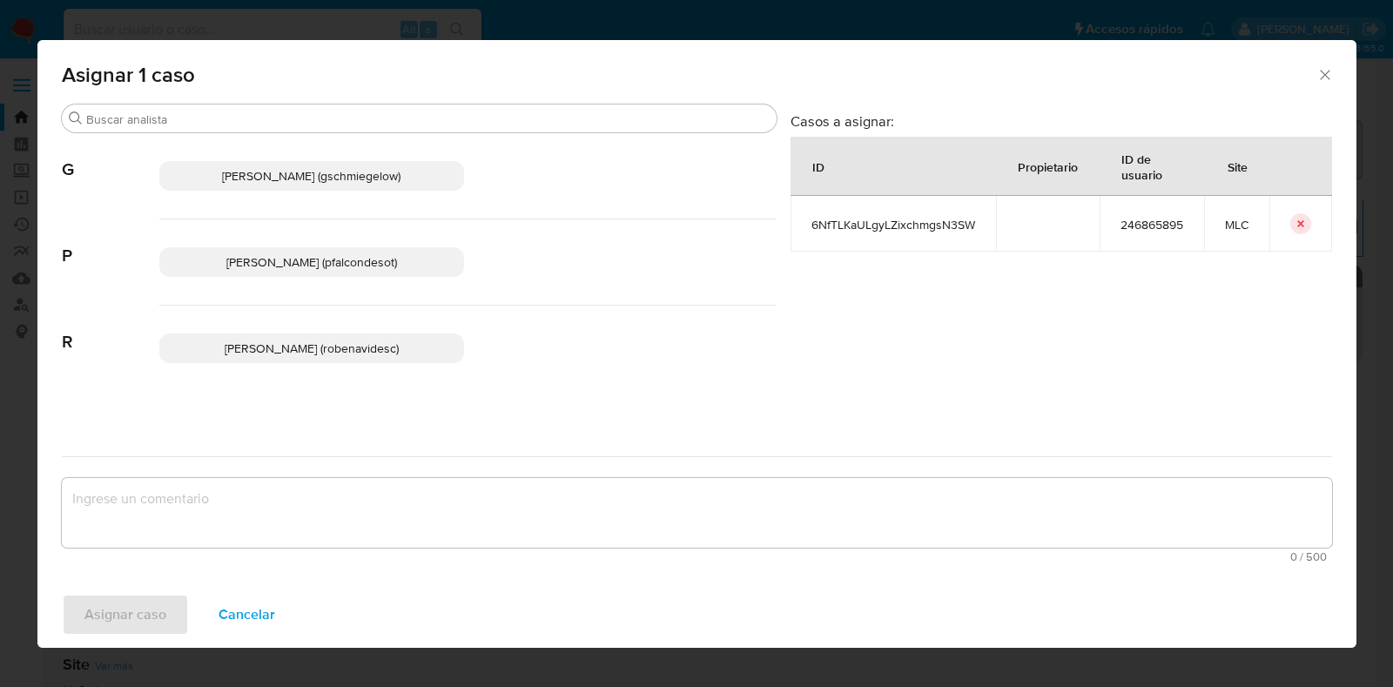
click at [319, 251] on p "Paloma Alejandra Falcon De Soto (pfalcondesot)" at bounding box center [312, 262] width 306 height 30
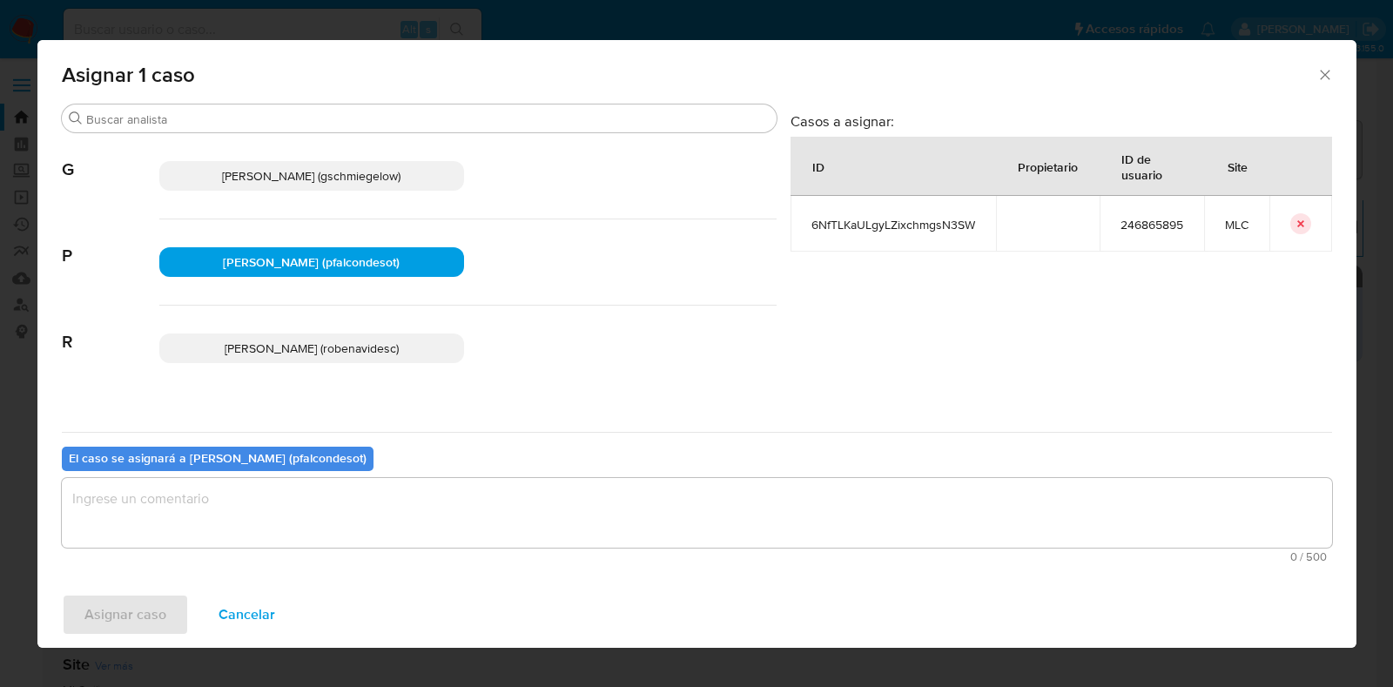
click at [351, 503] on textarea "assign-modal" at bounding box center [697, 513] width 1270 height 70
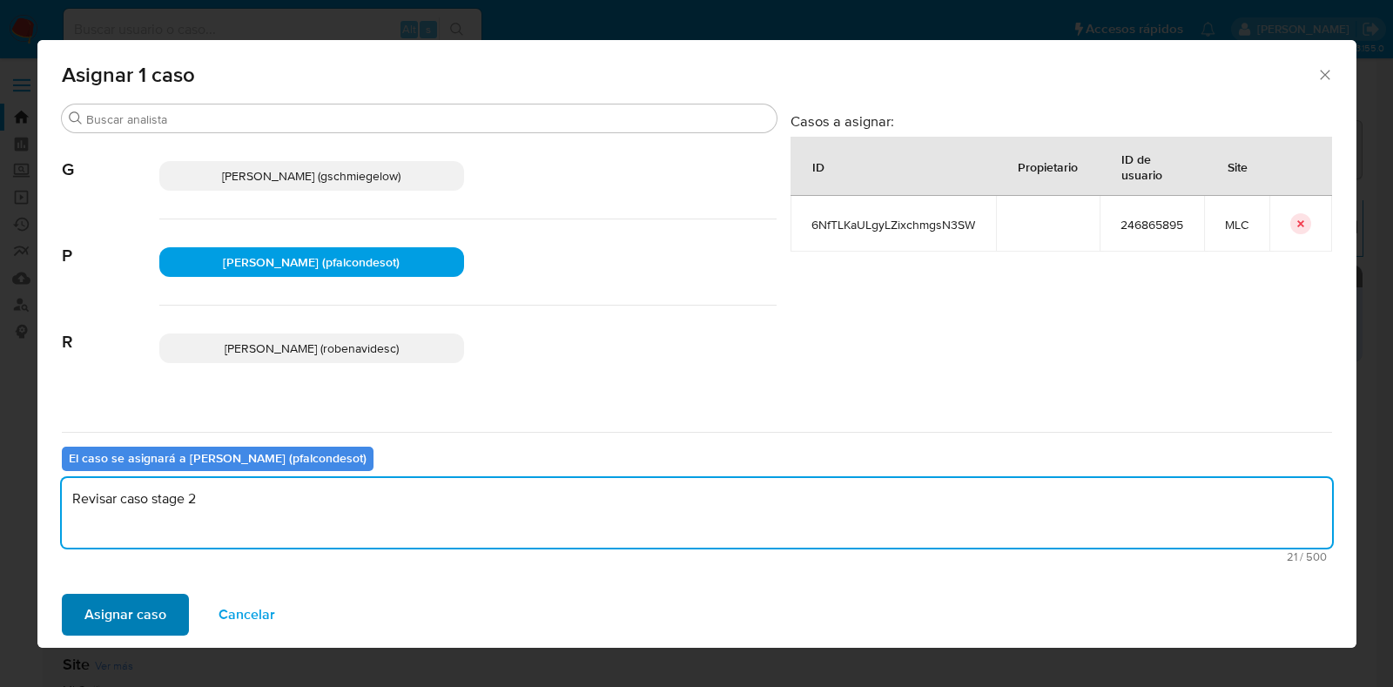
type textarea "Revisar caso stage 2"
click at [105, 628] on span "Asignar caso" at bounding box center [125, 614] width 82 height 38
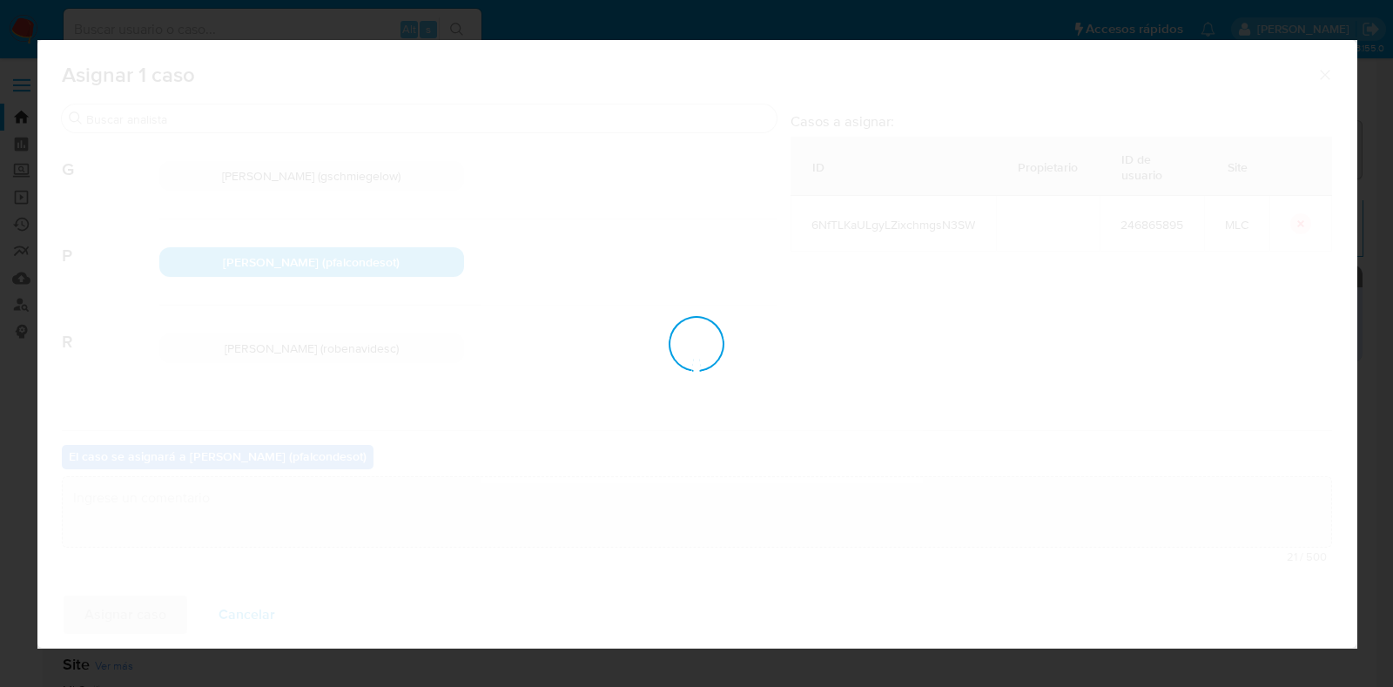
checkbox input "false"
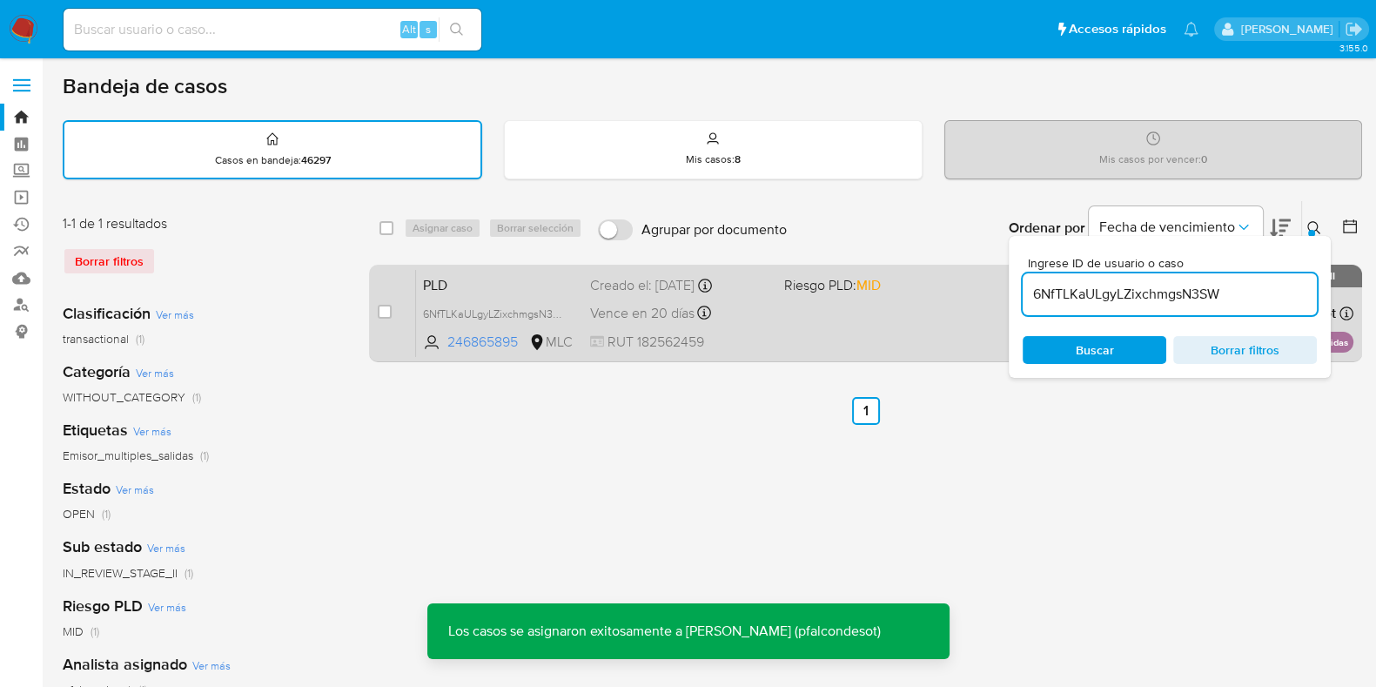
click at [752, 319] on div "Vence en 20 días Vence el 10/09/2025 06:09:23" at bounding box center [680, 313] width 180 height 24
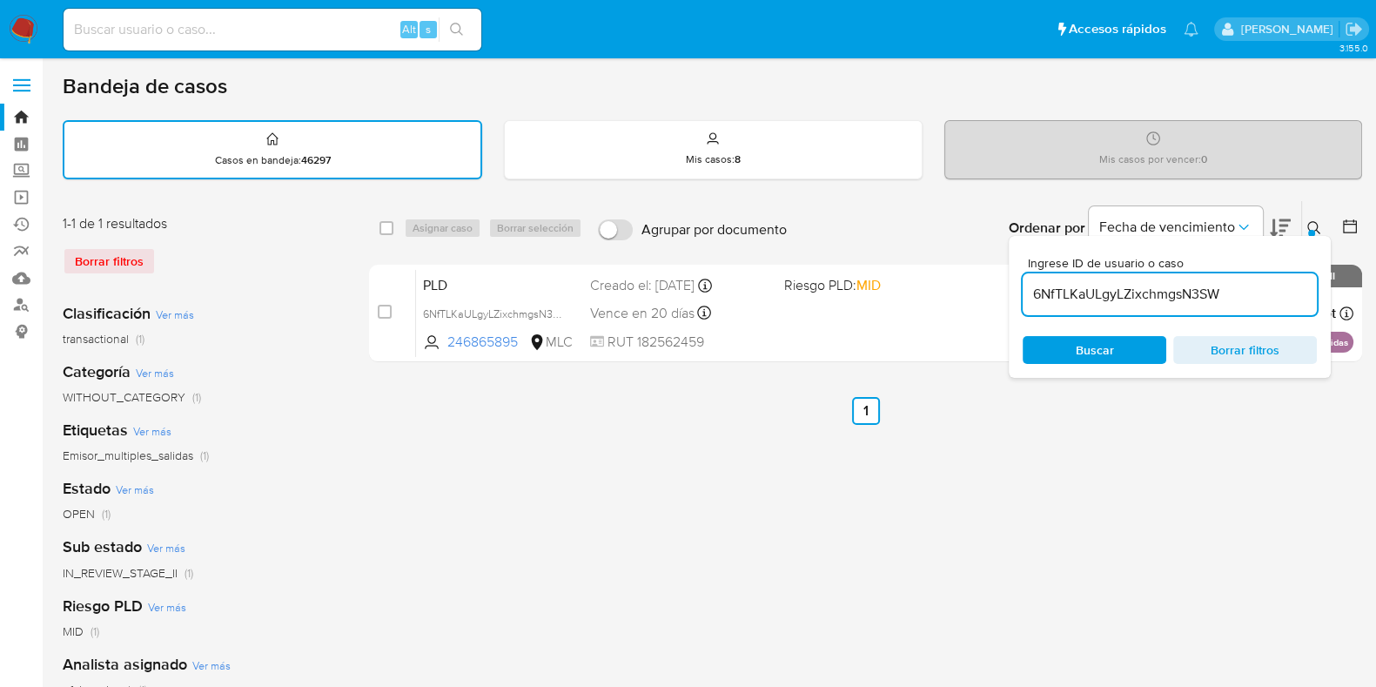
drag, startPoint x: 1246, startPoint y: 290, endPoint x: 1019, endPoint y: 296, distance: 227.3
click at [1019, 296] on div "Ingrese ID de usuario o caso 6NfTLKaULgyLZixchmgsN3SW Buscar Borrar filtros" at bounding box center [1170, 307] width 322 height 142
paste input "qIO4Loirknqs95LYHltizdbw"
type input "qIO4Loirknqs95LYHltizdbw"
click at [383, 225] on input "checkbox" at bounding box center [387, 228] width 14 height 14
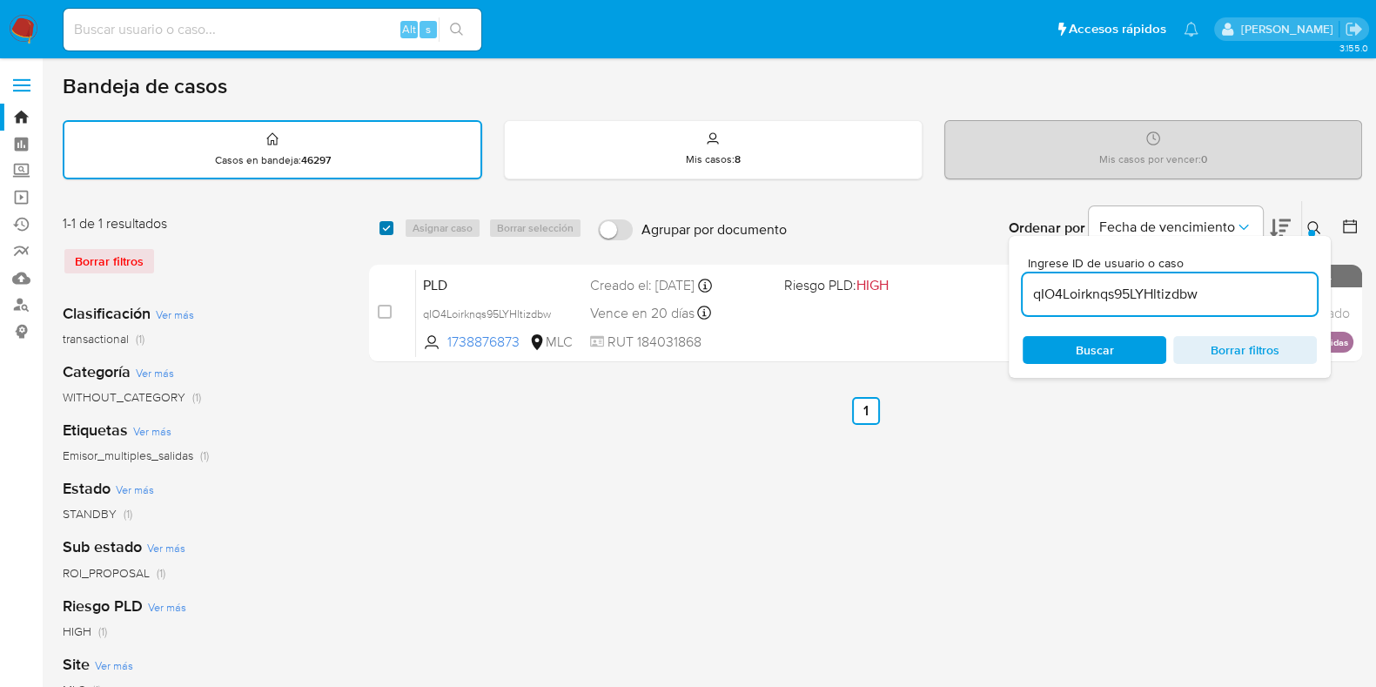
checkbox input "true"
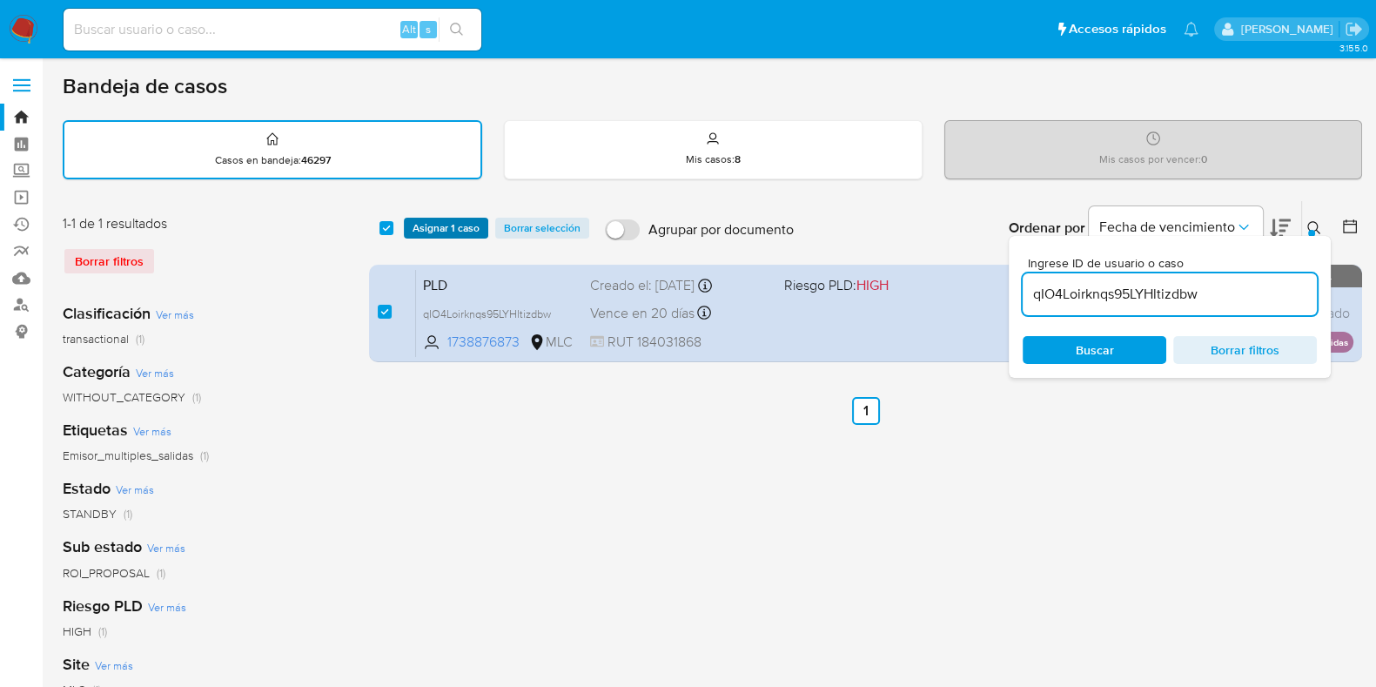
click at [467, 219] on span "Asignar 1 caso" at bounding box center [446, 227] width 67 height 17
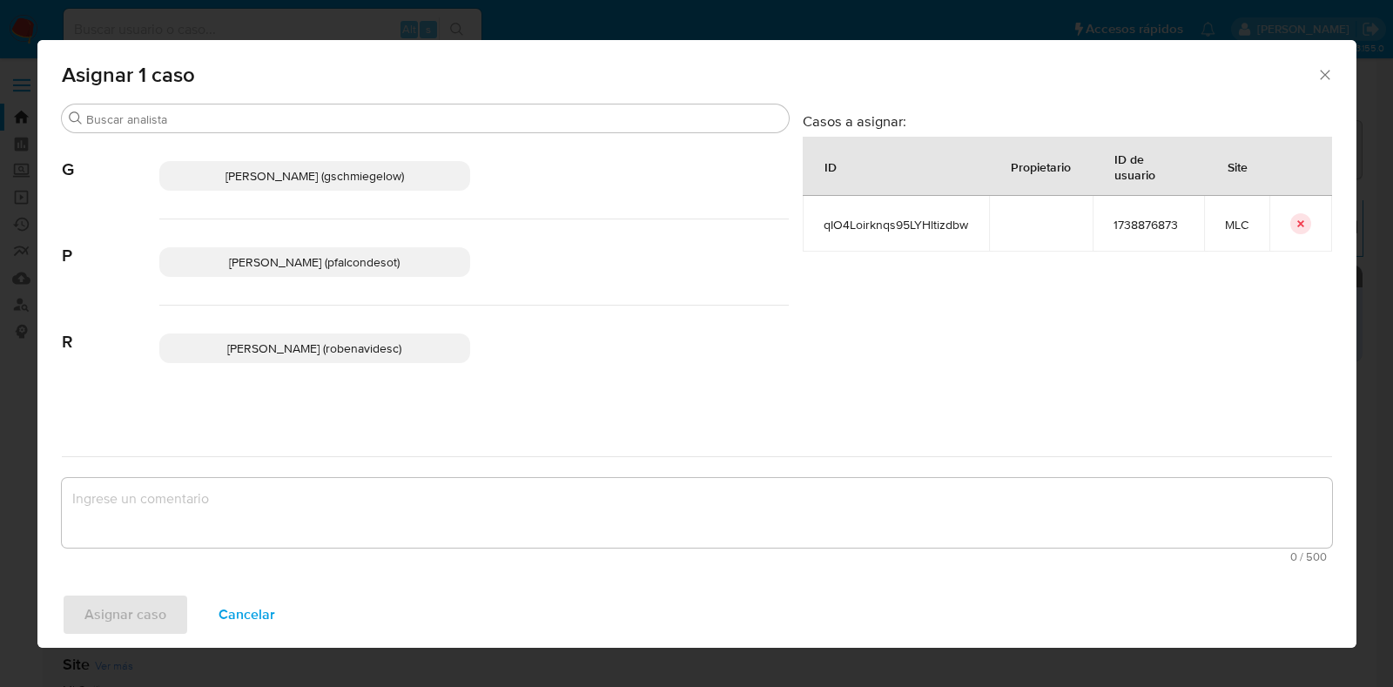
click at [334, 249] on div "Paloma Alejandra Falcon De Soto (pfalcondesot)" at bounding box center [473, 262] width 629 height 86
click at [333, 256] on span "Paloma Alejandra Falcon De Soto (pfalcondesot)" at bounding box center [314, 261] width 171 height 17
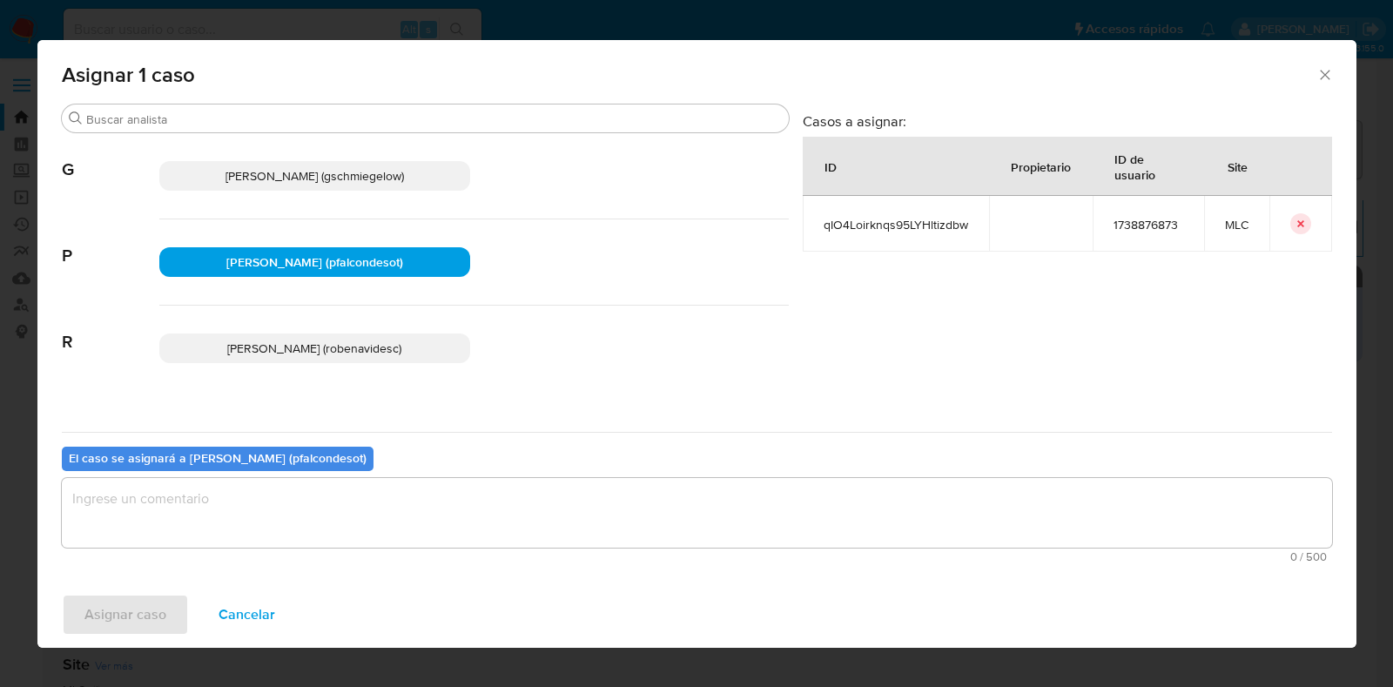
drag, startPoint x: 313, startPoint y: 513, endPoint x: 289, endPoint y: 508, distance: 24.8
click at [306, 512] on textarea "assign-modal" at bounding box center [697, 513] width 1270 height 70
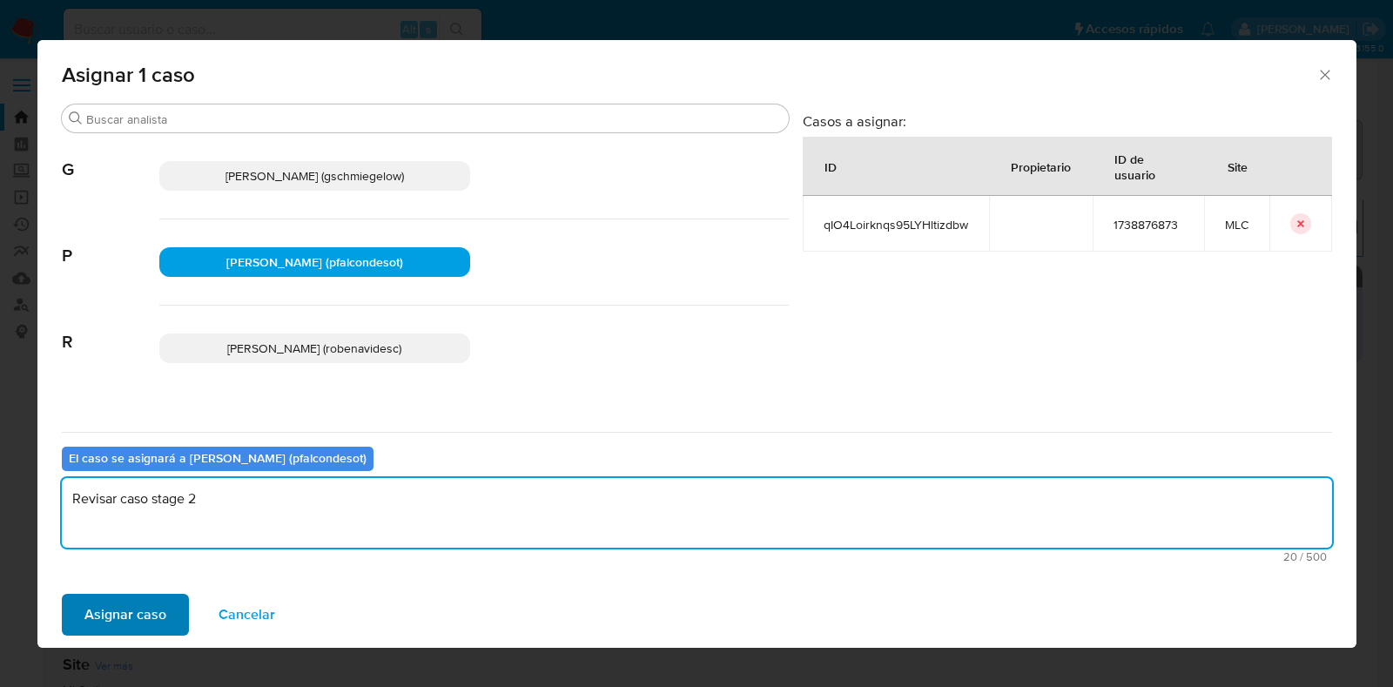
type textarea "Revisar caso stage 2"
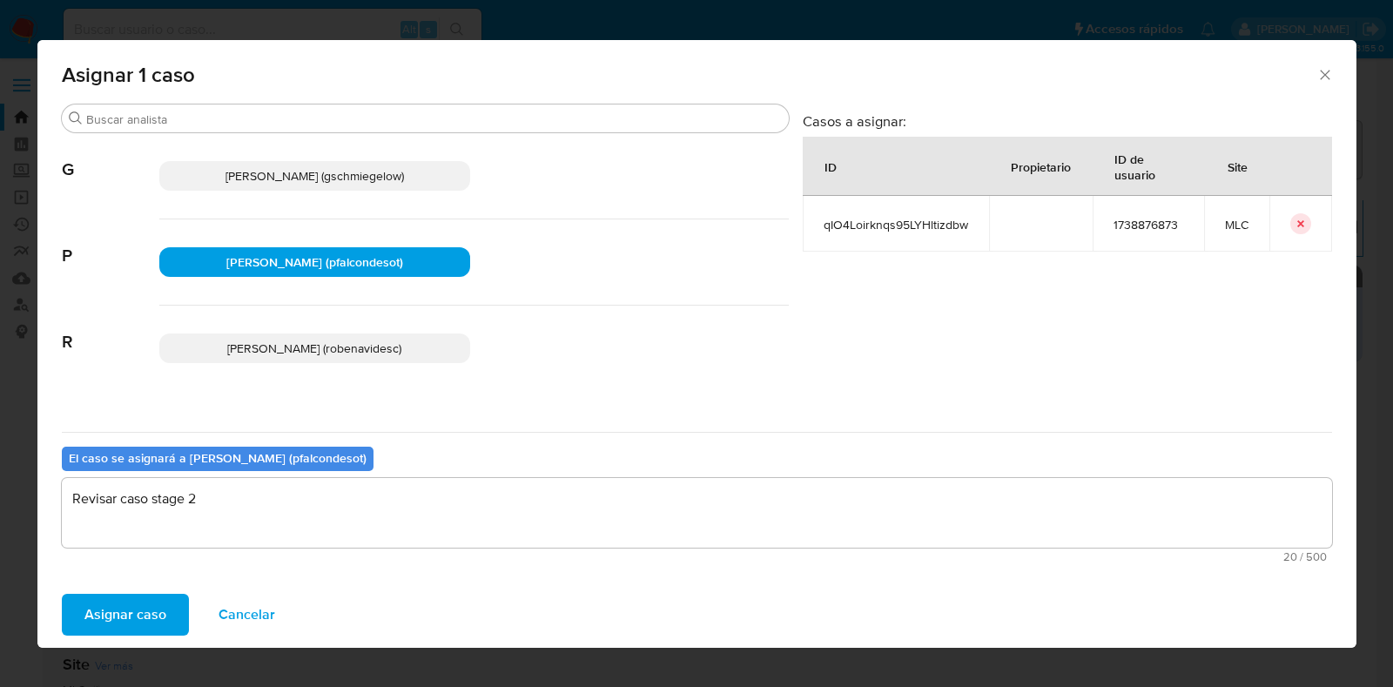
click at [144, 611] on span "Asignar caso" at bounding box center [125, 614] width 82 height 38
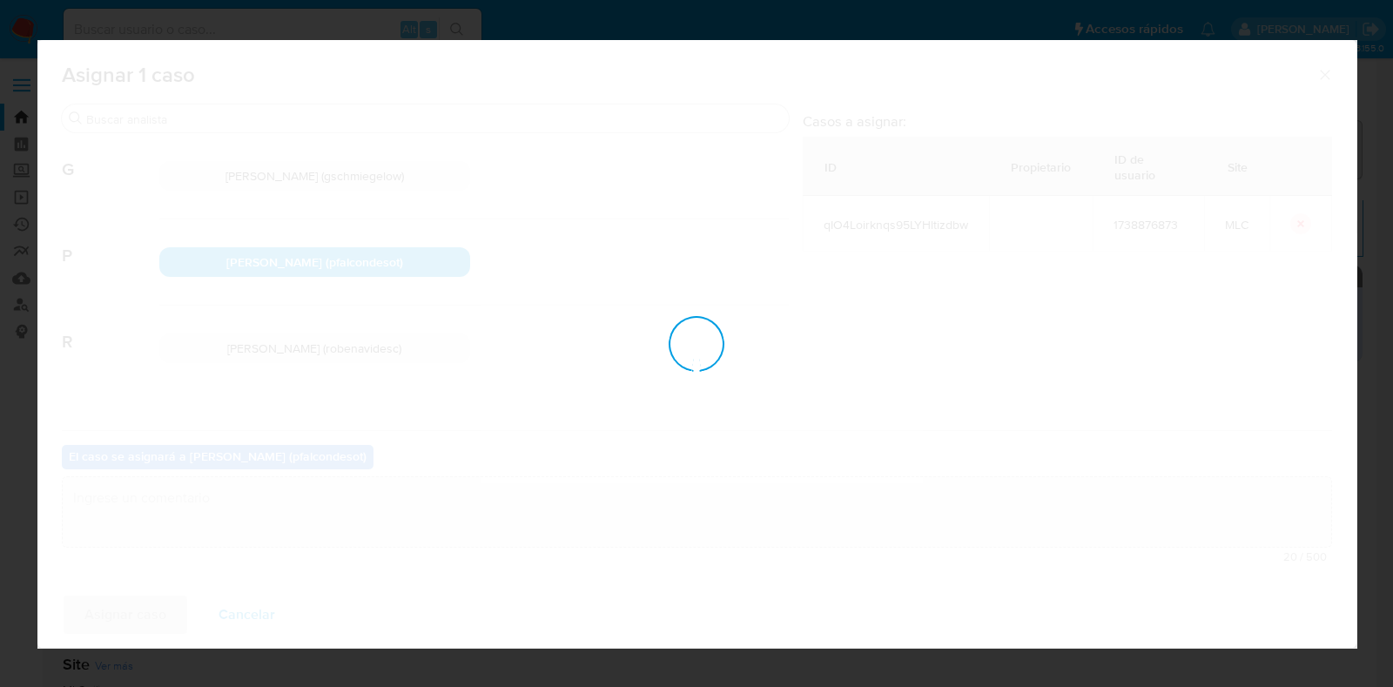
checkbox input "false"
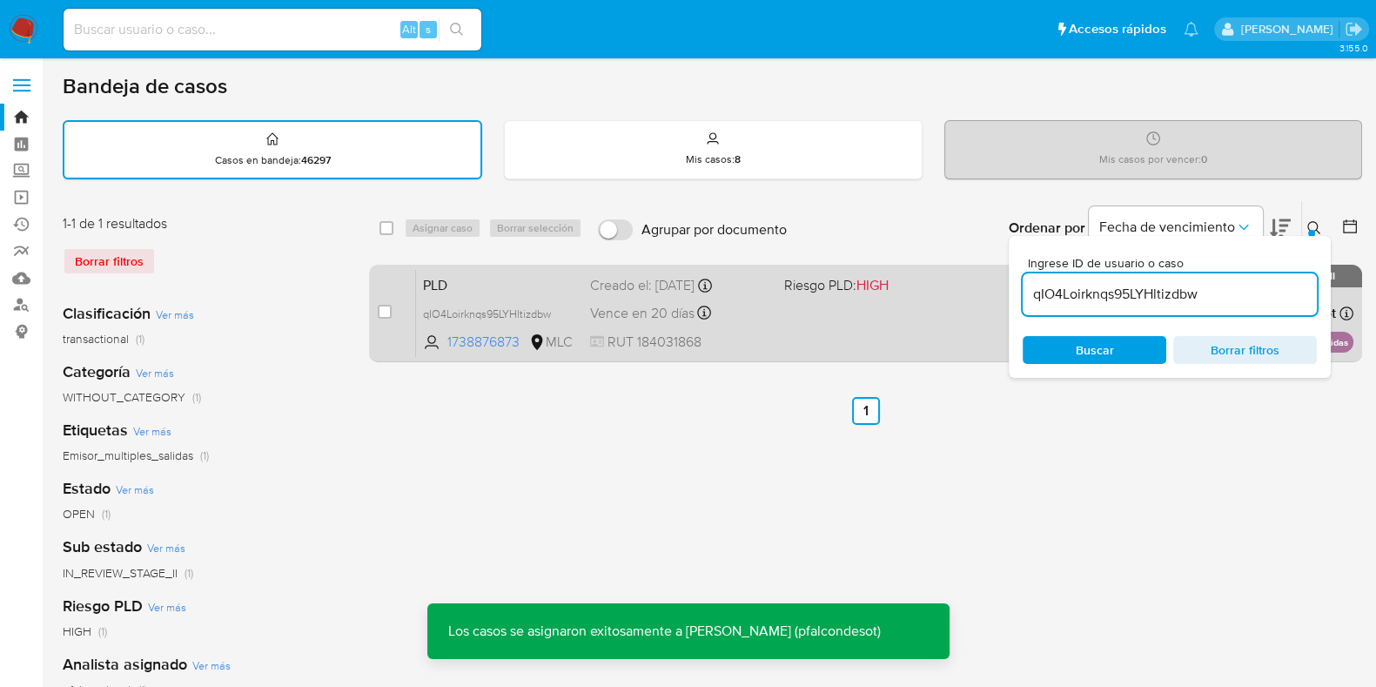
drag, startPoint x: 582, startPoint y: 452, endPoint x: 729, endPoint y: 302, distance: 209.3
click at [583, 445] on div "select-all-cases-checkbox Asignar caso Borrar selección Agrupar por documento O…" at bounding box center [865, 582] width 993 height 764
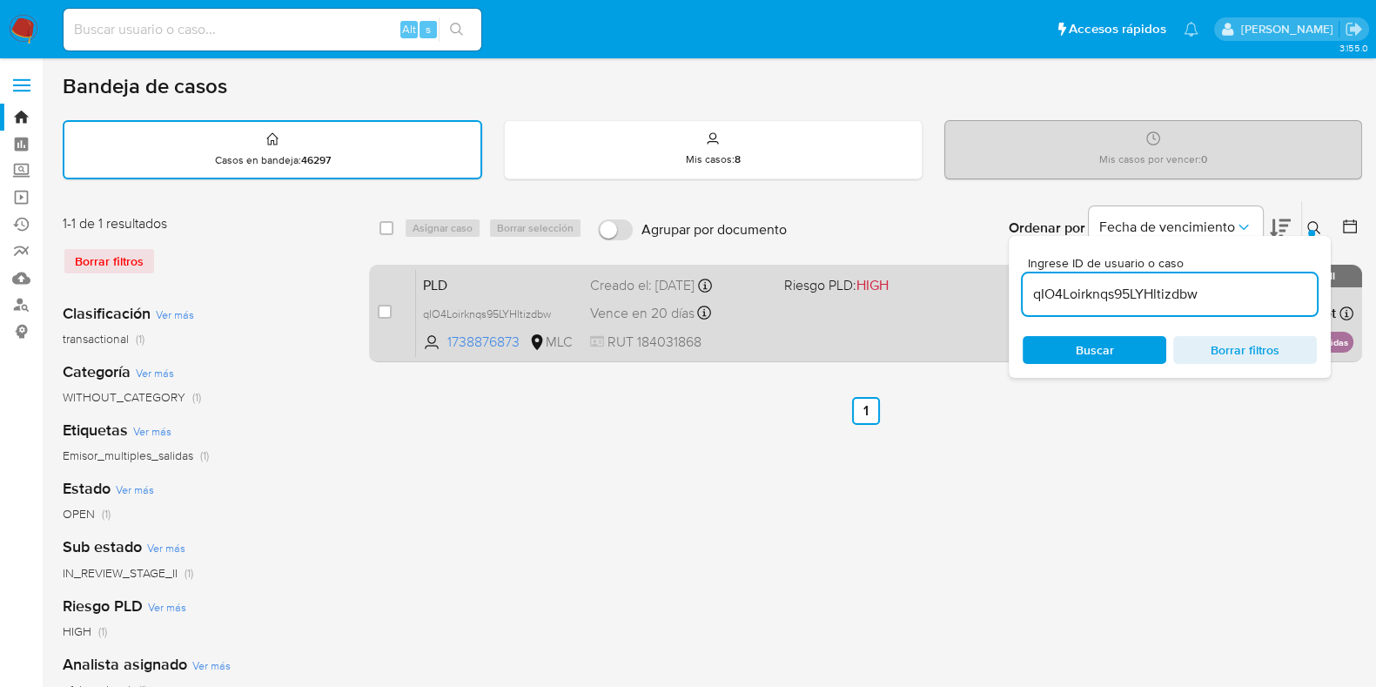
click at [812, 307] on div "PLD qIO4Loirknqs95LYHltizdbw 1738876873 MLC Riesgo PLD: HIGH Creado el: 12/06/2…" at bounding box center [885, 313] width 938 height 88
drag, startPoint x: 1214, startPoint y: 297, endPoint x: 999, endPoint y: 285, distance: 216.2
click at [999, 285] on div "select-all-cases-checkbox Asignar caso Borrar selección Agrupar por documento O…" at bounding box center [865, 284] width 993 height 169
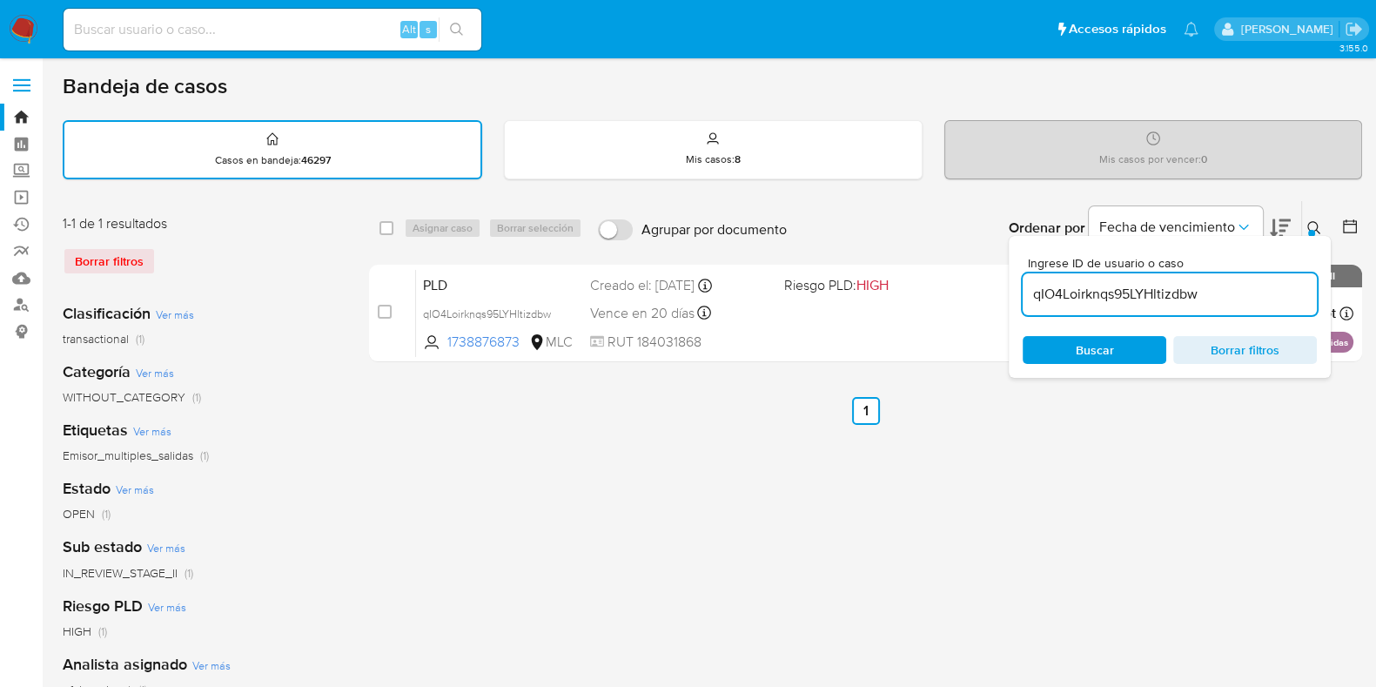
paste input "gICpzbzMKls1MYhzXOrQG82X"
type input "gICpzbzMKls1MYhzXOrQG82X"
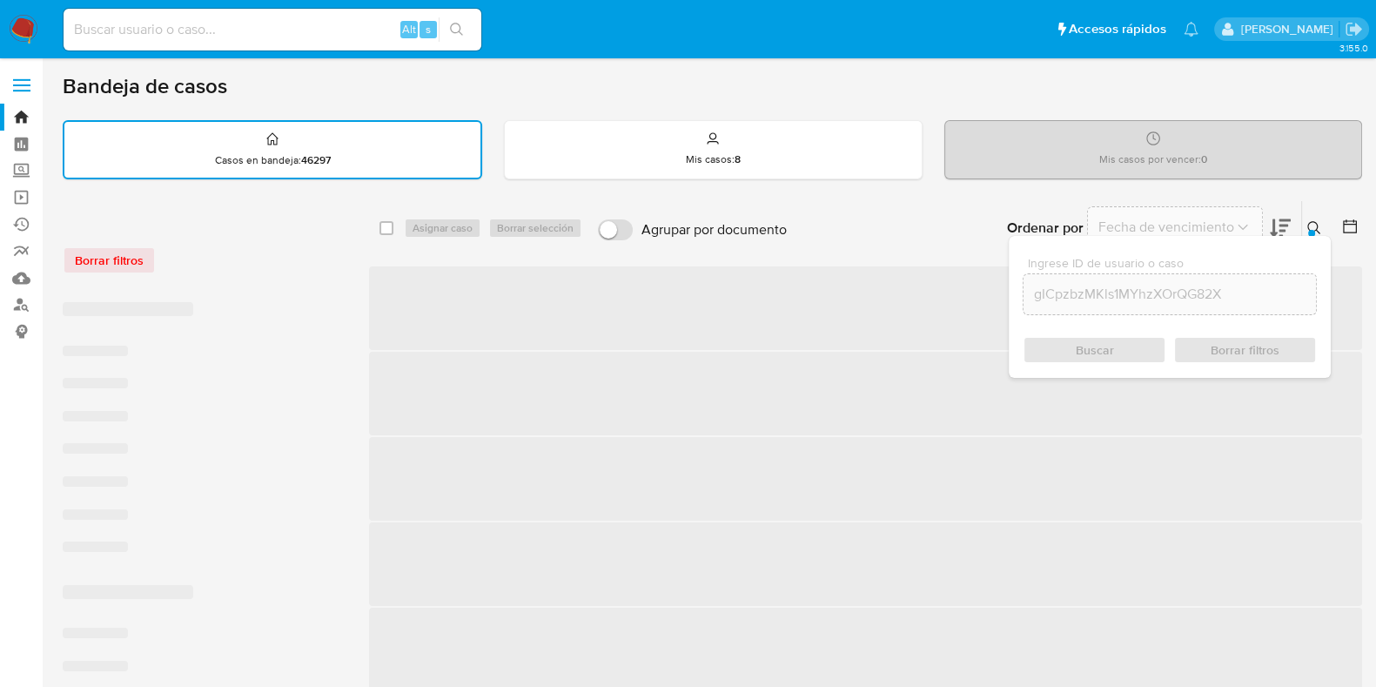
click at [1126, 346] on div "Buscar Borrar filtros" at bounding box center [1170, 350] width 294 height 28
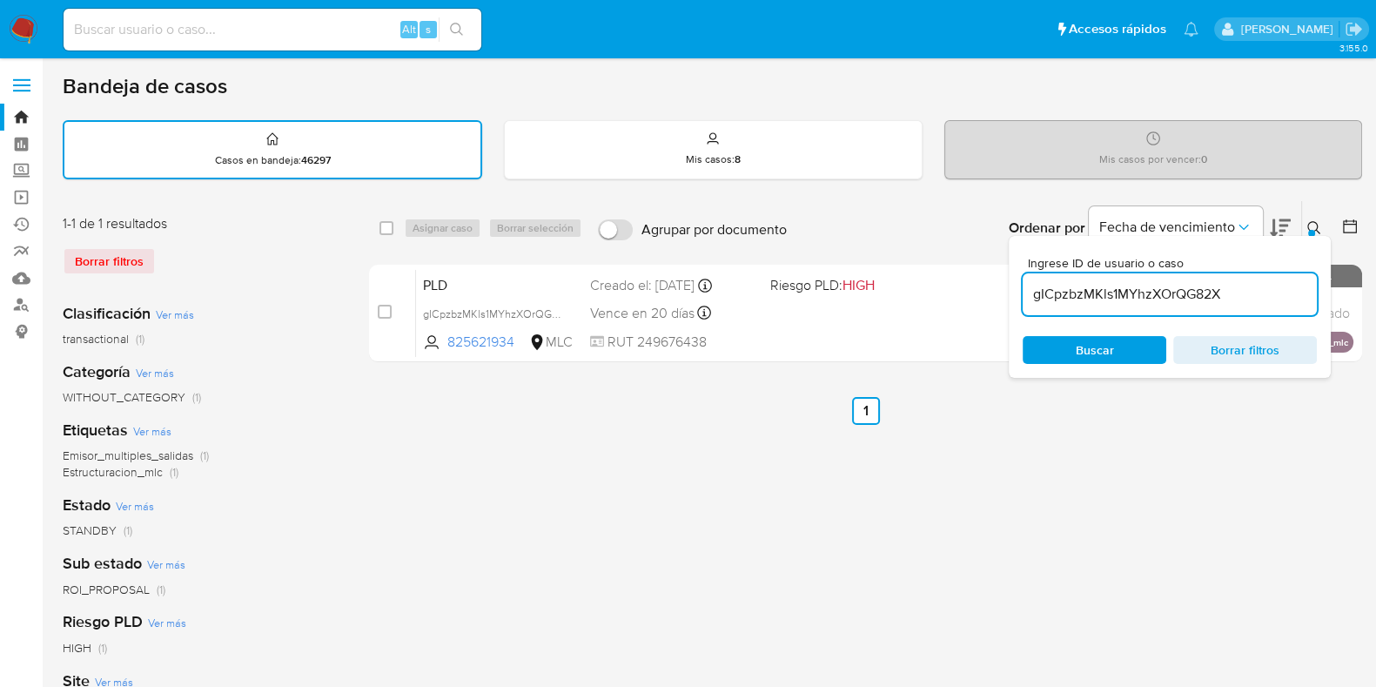
click at [1097, 348] on span "Buscar" at bounding box center [1095, 350] width 38 height 28
click at [387, 224] on input "checkbox" at bounding box center [387, 228] width 14 height 14
checkbox input "true"
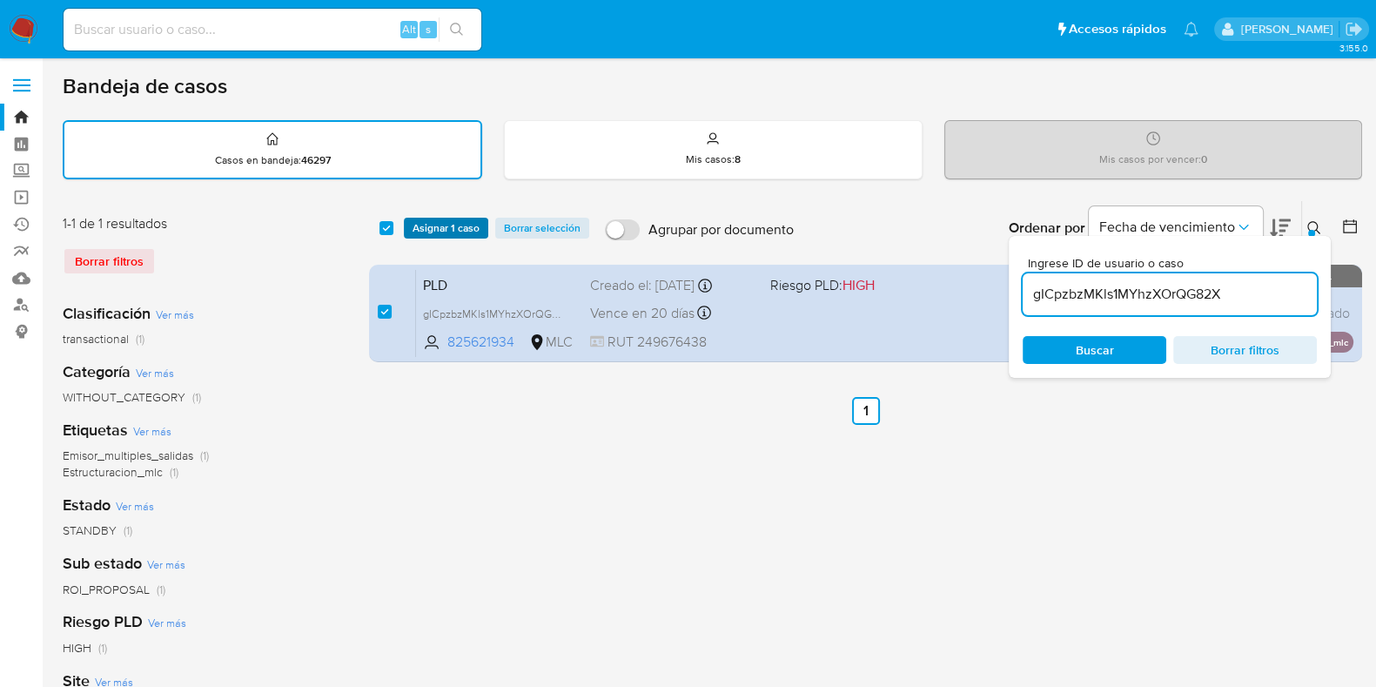
click at [417, 228] on span "Asignar 1 caso" at bounding box center [446, 227] width 67 height 17
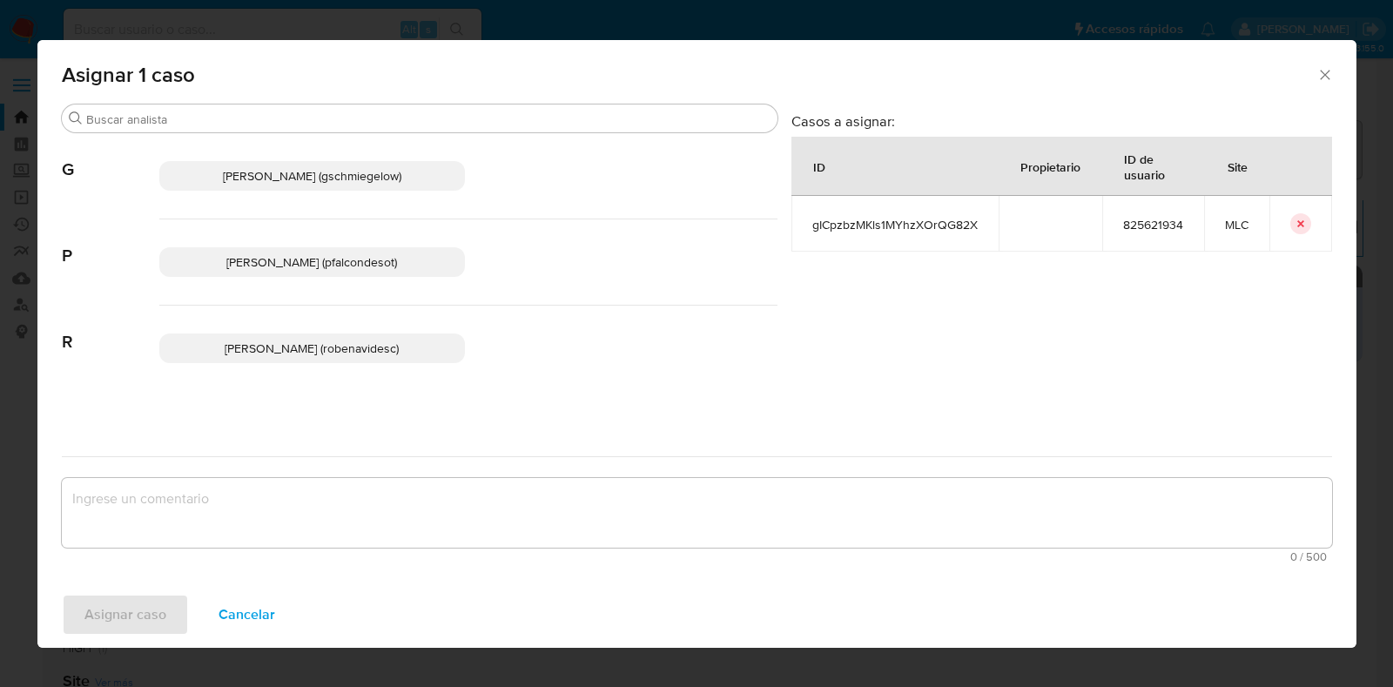
drag, startPoint x: 345, startPoint y: 267, endPoint x: 310, endPoint y: 391, distance: 128.4
click at [345, 265] on span "Paloma Alejandra Falcon De Soto (pfalcondesot)" at bounding box center [311, 261] width 171 height 17
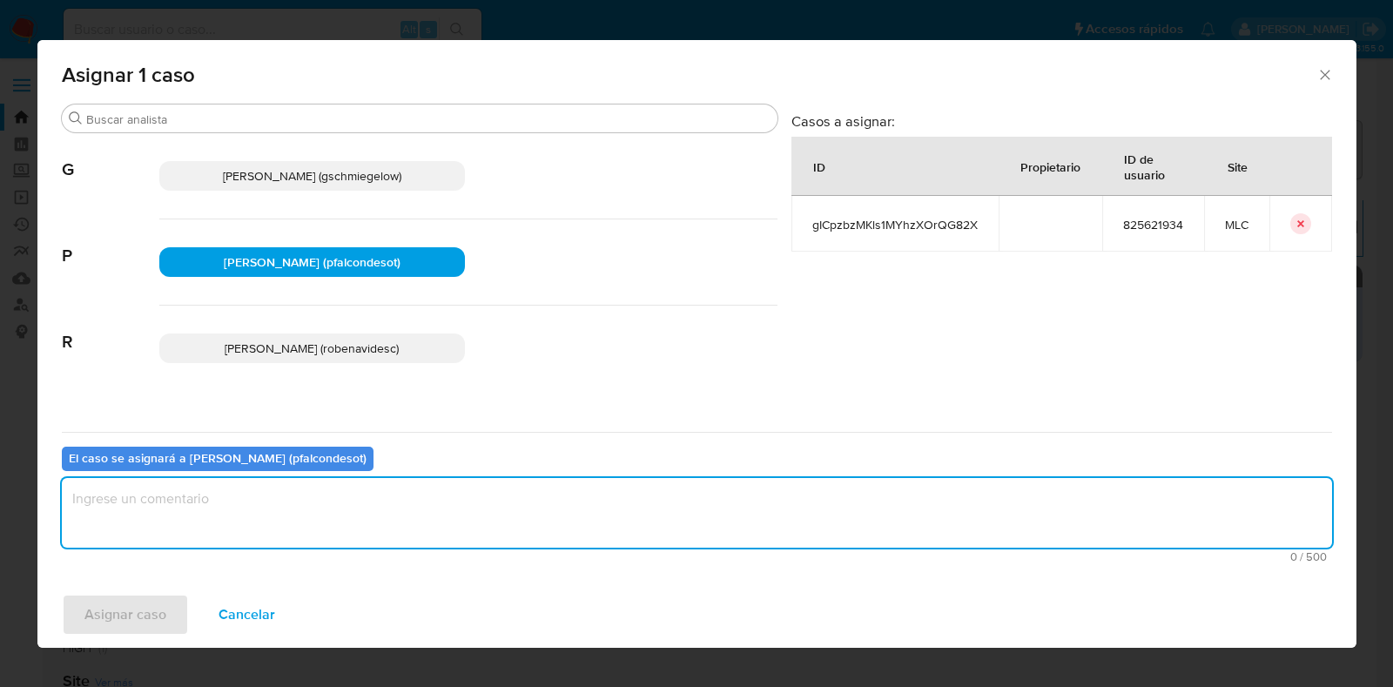
drag, startPoint x: 239, startPoint y: 534, endPoint x: 219, endPoint y: 527, distance: 22.0
click at [221, 532] on textarea "assign-modal" at bounding box center [697, 513] width 1270 height 70
type textarea "Revisar caso en stage 3"
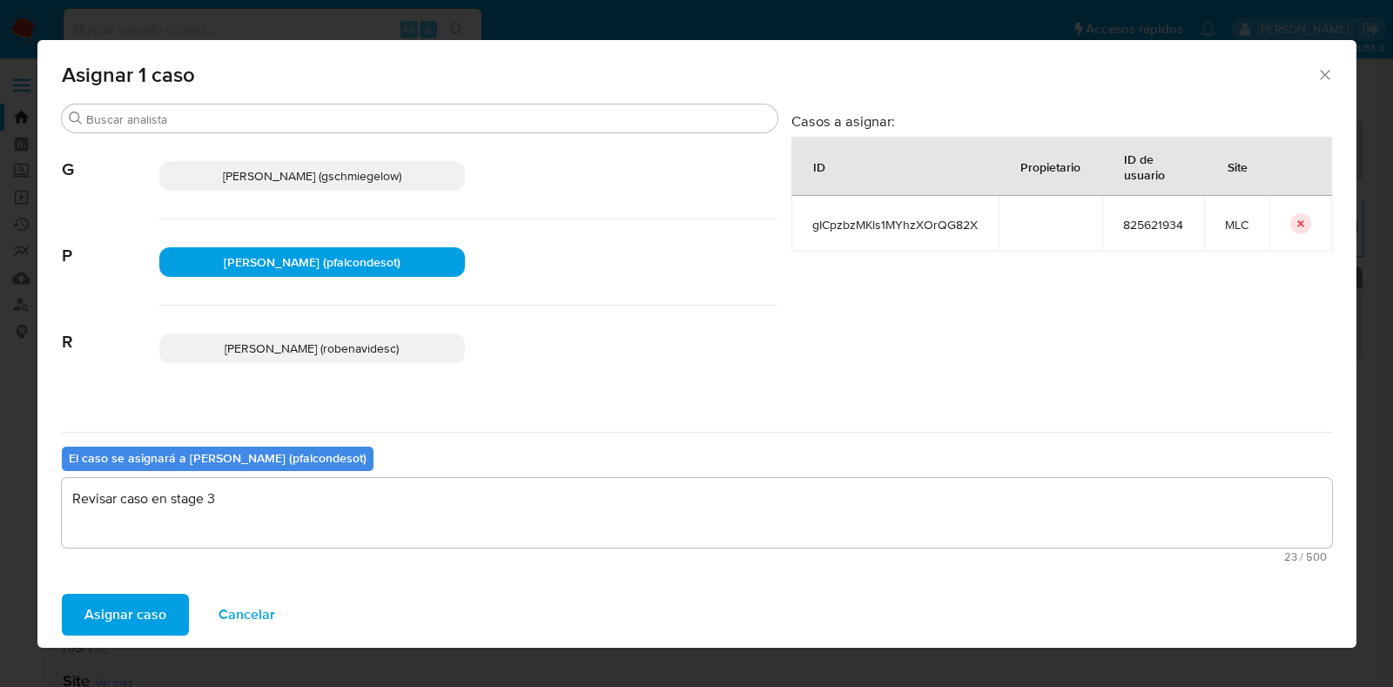
click at [96, 610] on span "Asignar caso" at bounding box center [125, 614] width 82 height 38
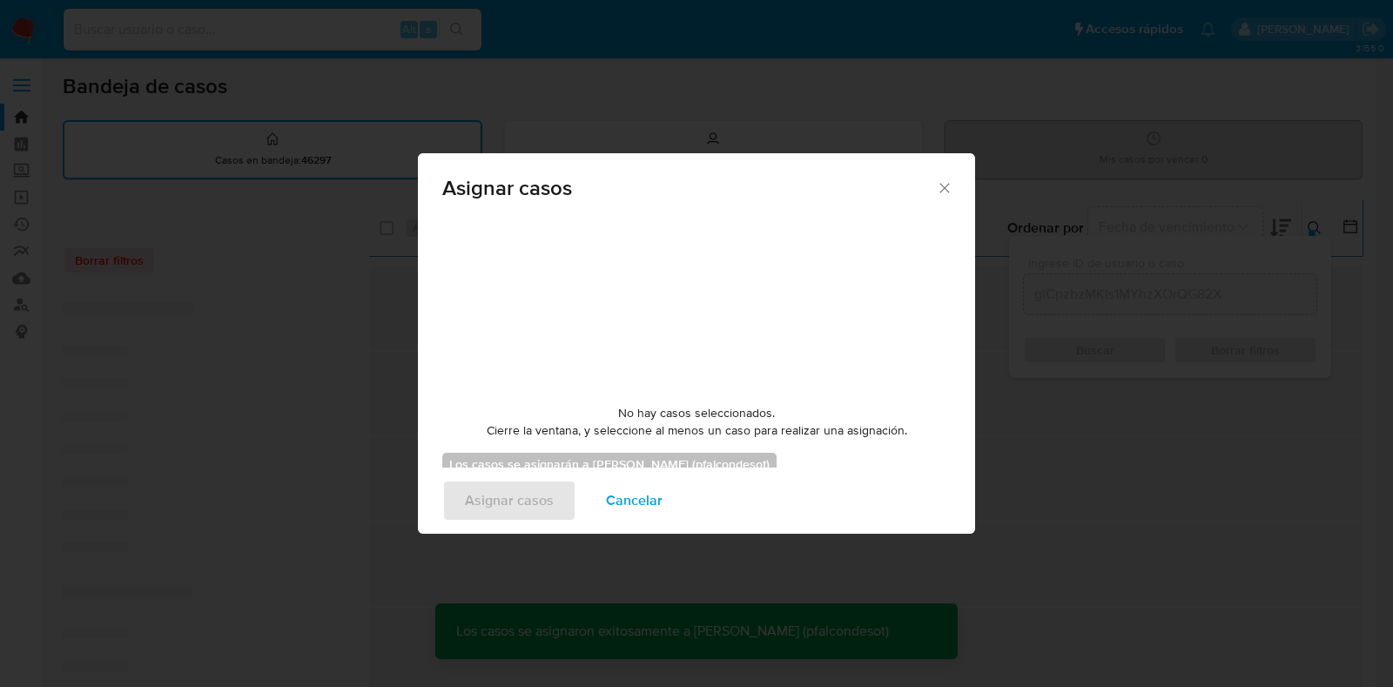
checkbox input "false"
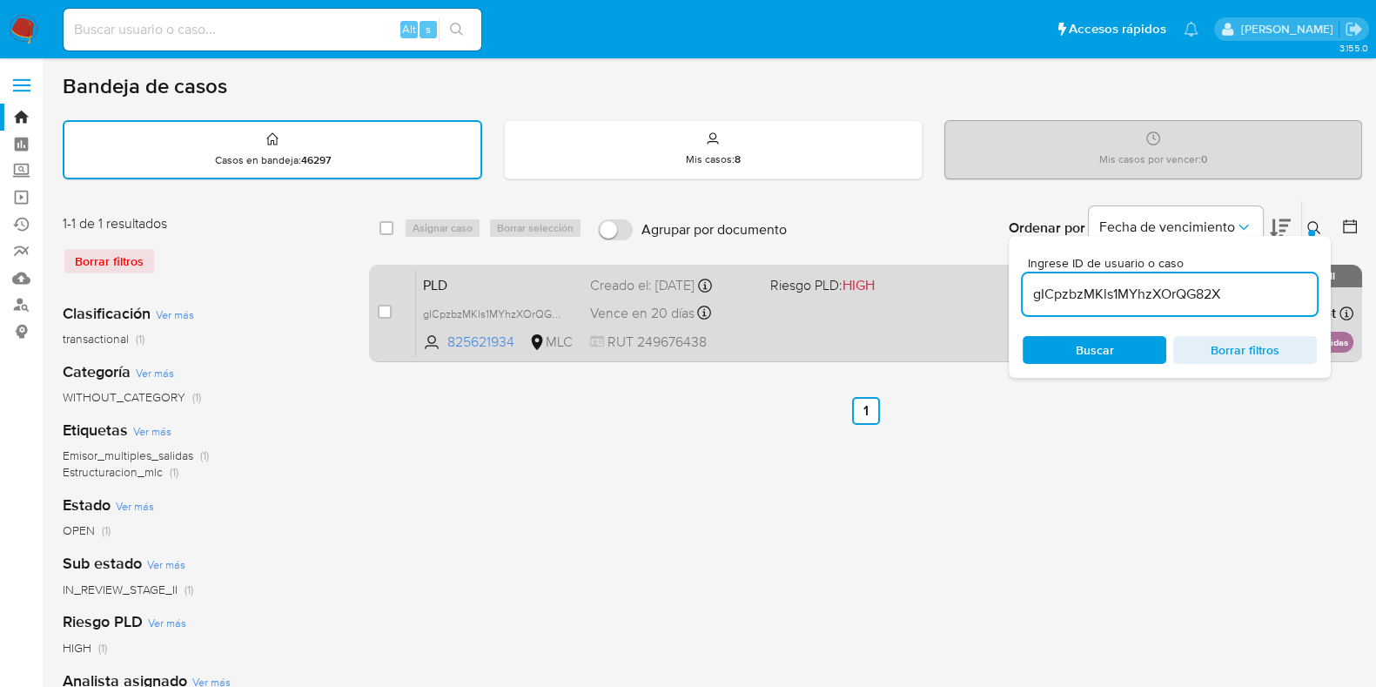
click at [771, 301] on div "PLD gICpzbzMKls1MYhzXOrQG82X 825621934 MLC Riesgo PLD: HIGH Creado el: 12/06/20…" at bounding box center [885, 313] width 938 height 88
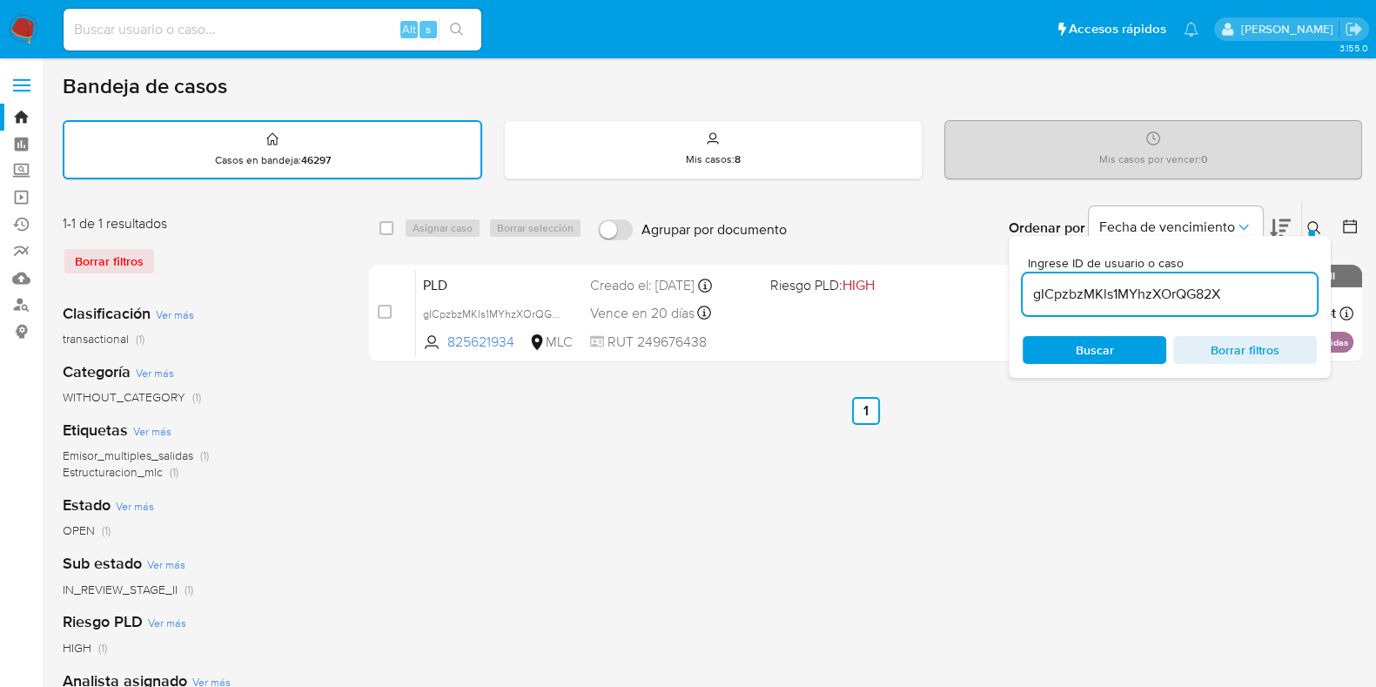
drag, startPoint x: 1249, startPoint y: 291, endPoint x: 1019, endPoint y: 295, distance: 230.7
click at [1019, 295] on div "Ingrese ID de usuario o caso gICpzbzMKls1MYhzXOrQG82X Buscar Borrar filtros" at bounding box center [1170, 307] width 322 height 142
paste input "G8vIiOYYEs4G3gmgTJD8BrKs"
type input "G8vIiOYYEs4G3gmgTJD8BrKs"
drag, startPoint x: 383, startPoint y: 225, endPoint x: 393, endPoint y: 228, distance: 10.2
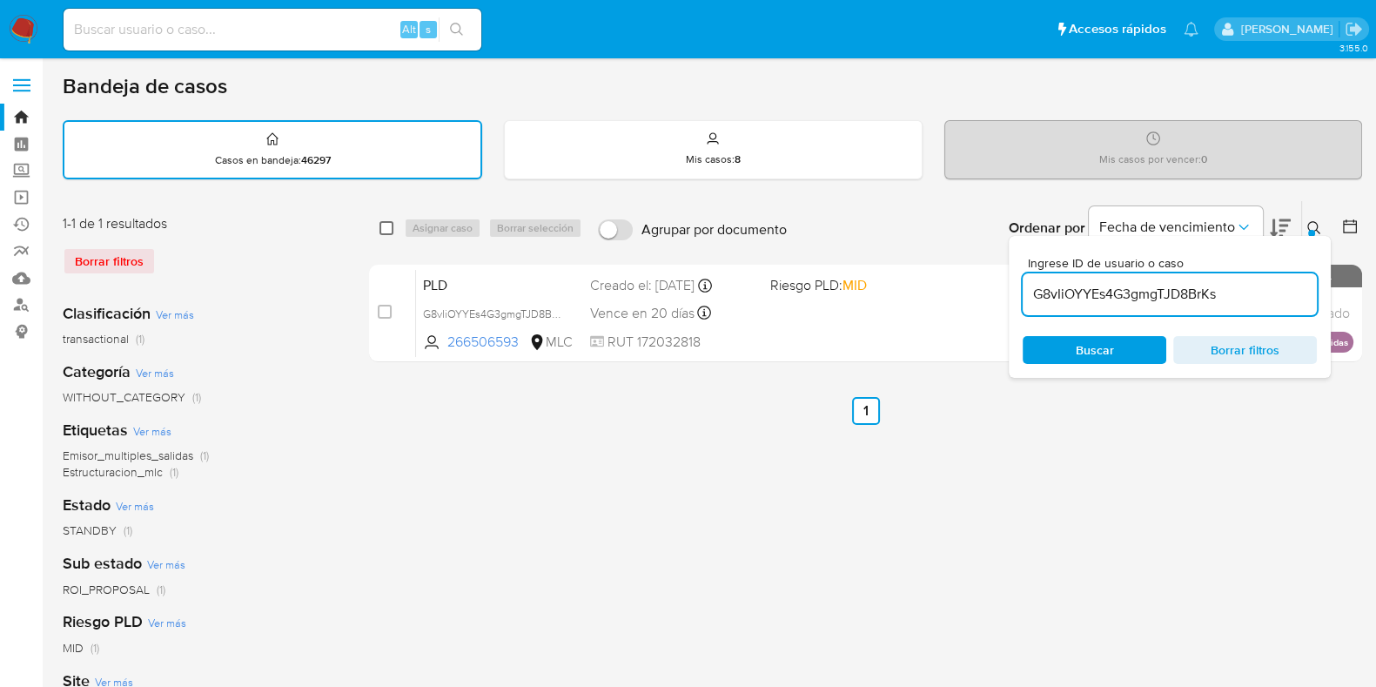
click at [386, 225] on input "checkbox" at bounding box center [387, 228] width 14 height 14
checkbox input "true"
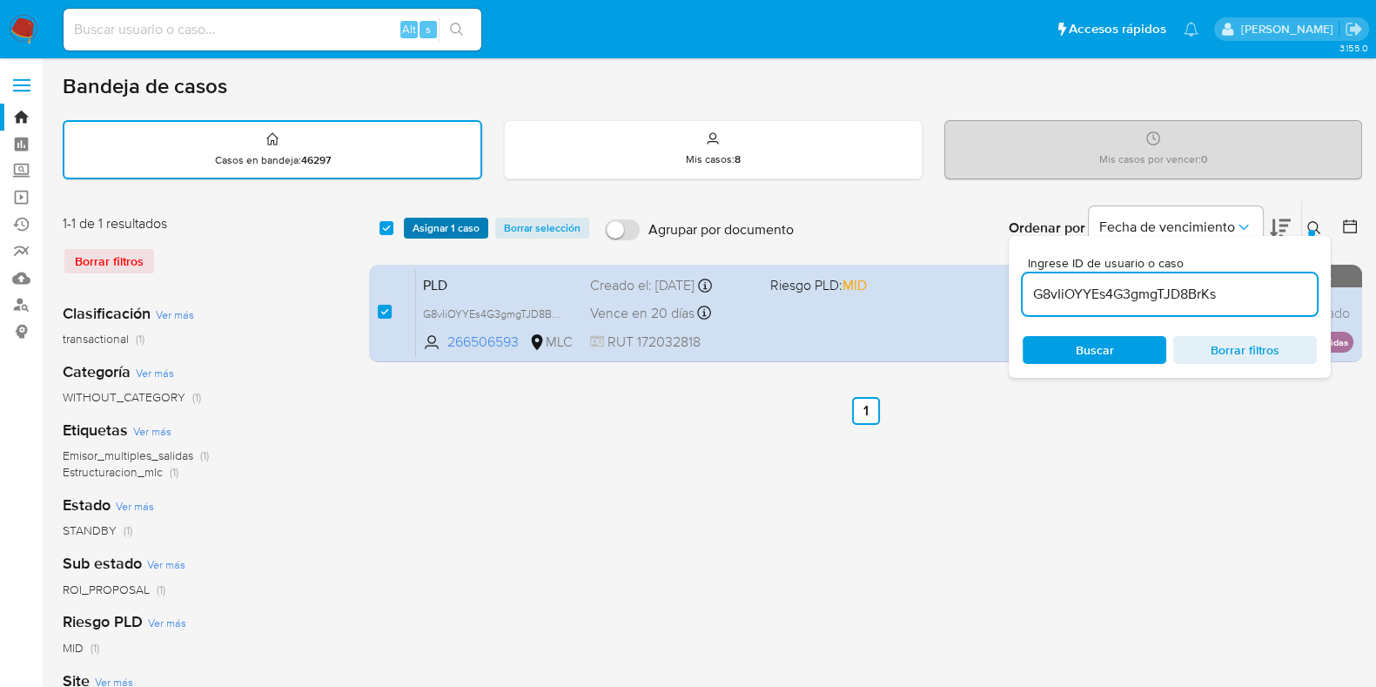
click at [441, 221] on span "Asignar 1 caso" at bounding box center [446, 227] width 67 height 17
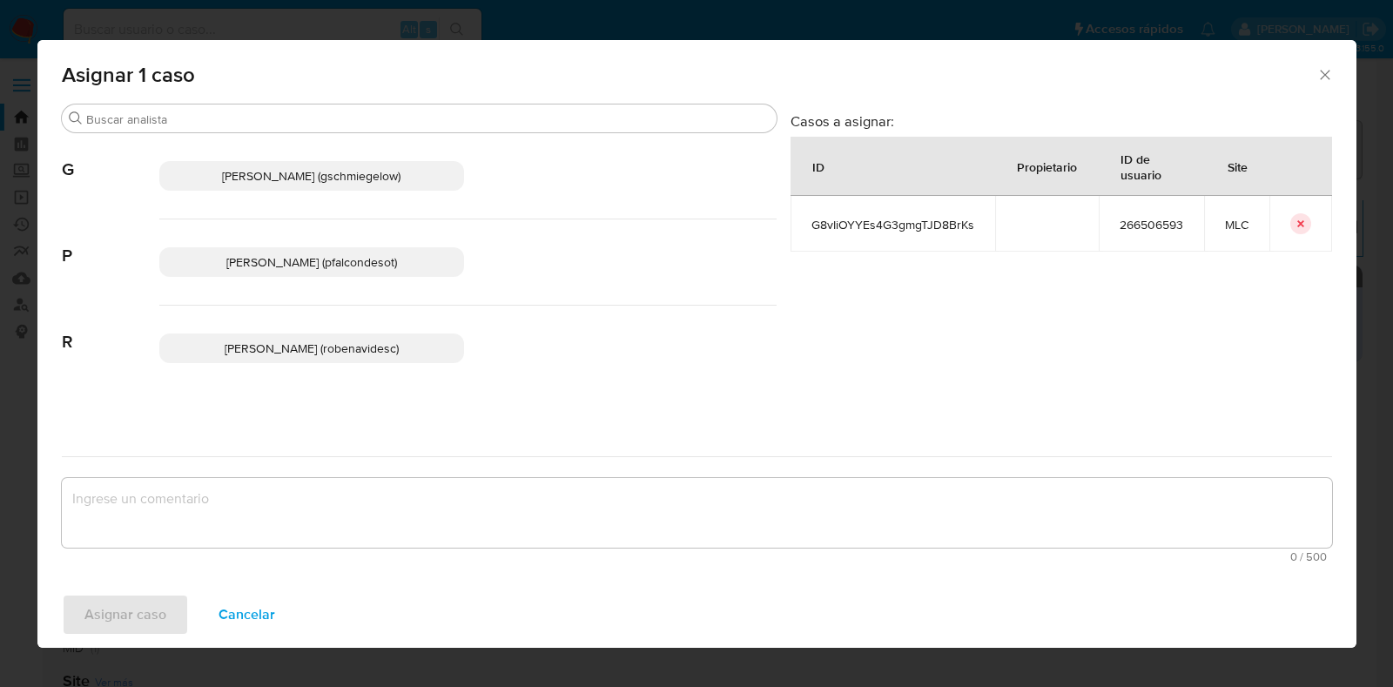
drag, startPoint x: 383, startPoint y: 257, endPoint x: 346, endPoint y: 357, distance: 106.9
click at [377, 253] on span "Paloma Alejandra Falcon De Soto (pfalcondesot)" at bounding box center [311, 261] width 171 height 17
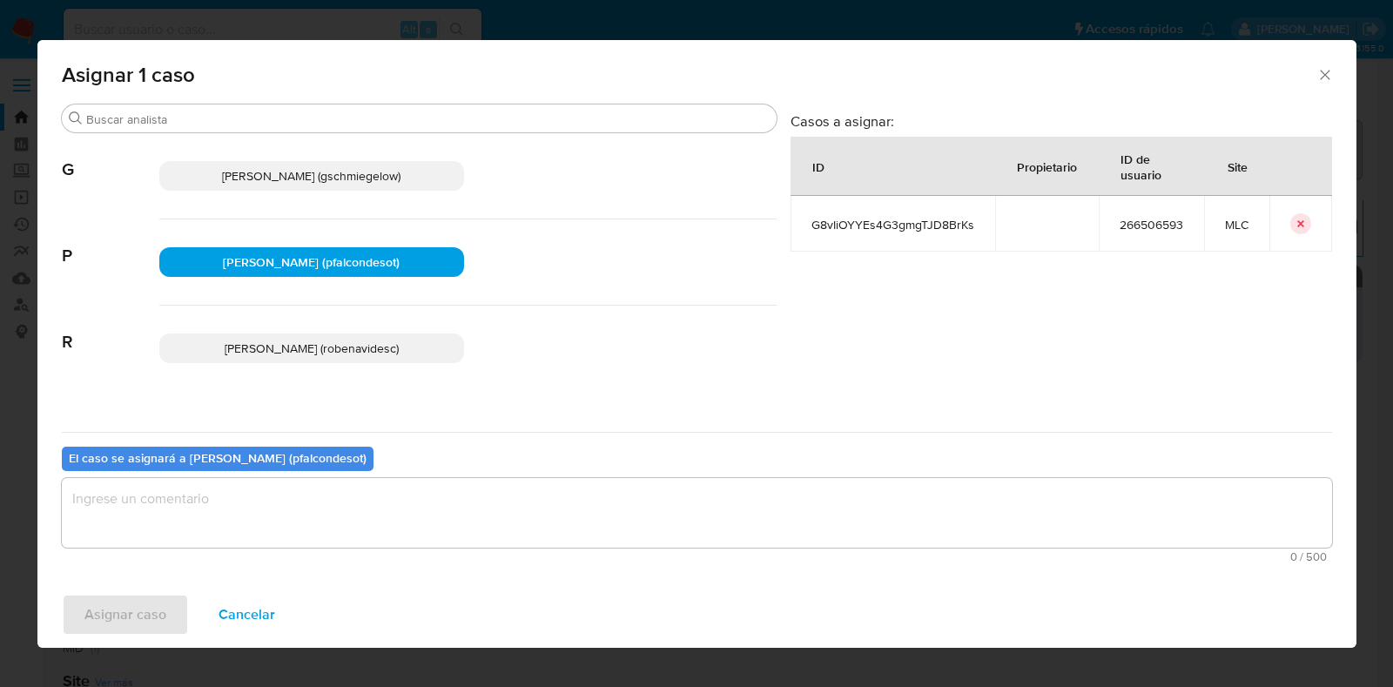
drag, startPoint x: 302, startPoint y: 530, endPoint x: 292, endPoint y: 521, distance: 14.2
click at [291, 524] on textarea "assign-modal" at bounding box center [697, 513] width 1270 height 70
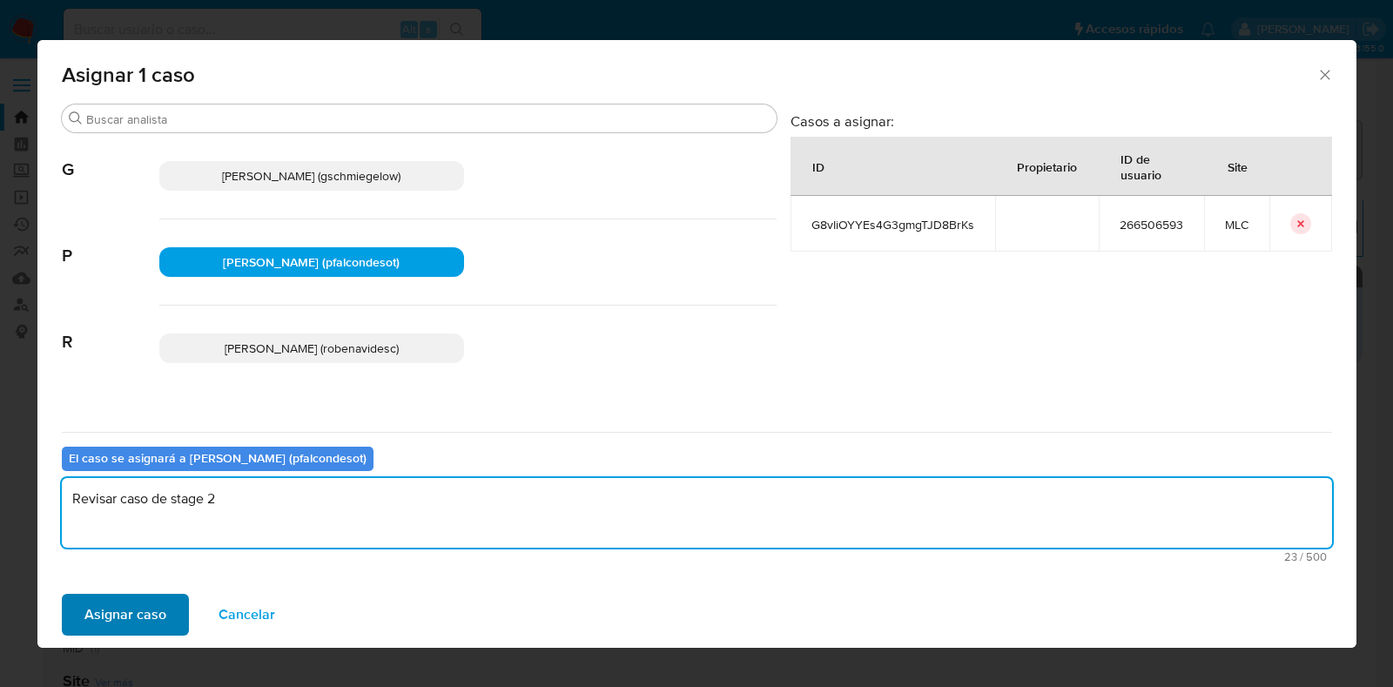
type textarea "Revisar caso de stage 2"
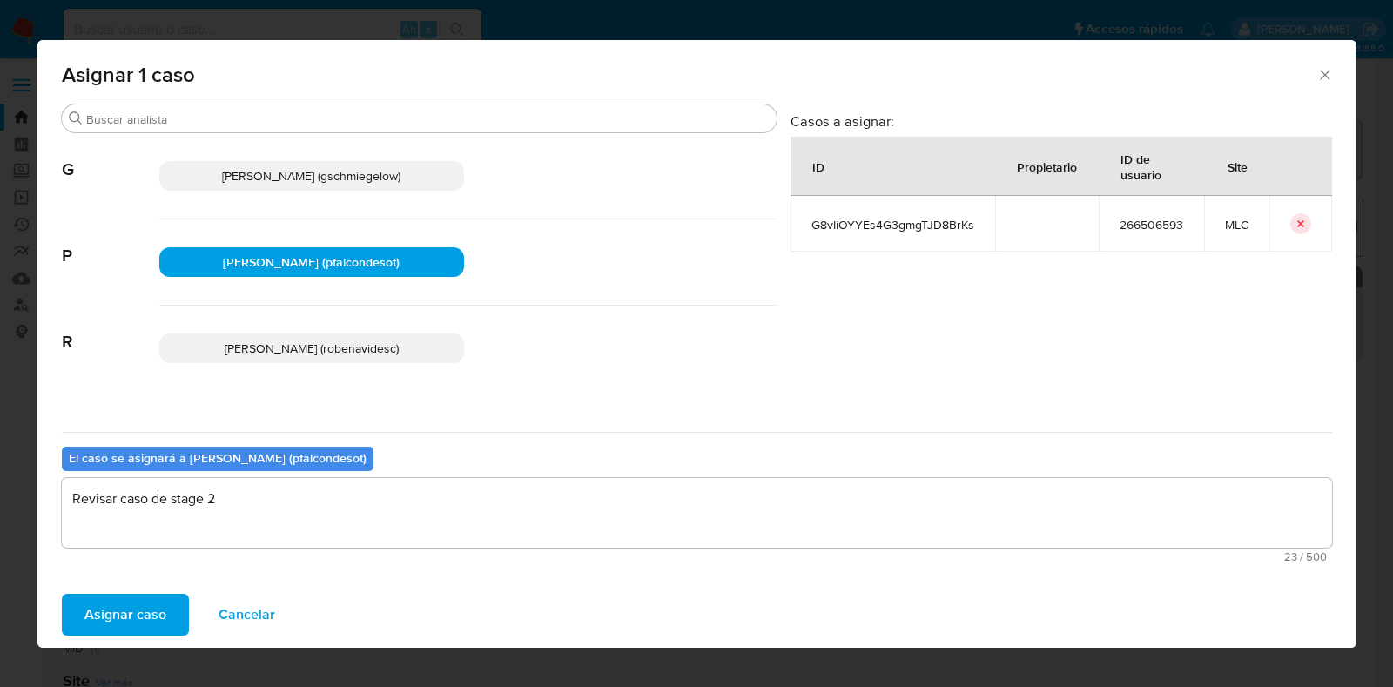
click at [117, 615] on span "Asignar caso" at bounding box center [125, 614] width 82 height 38
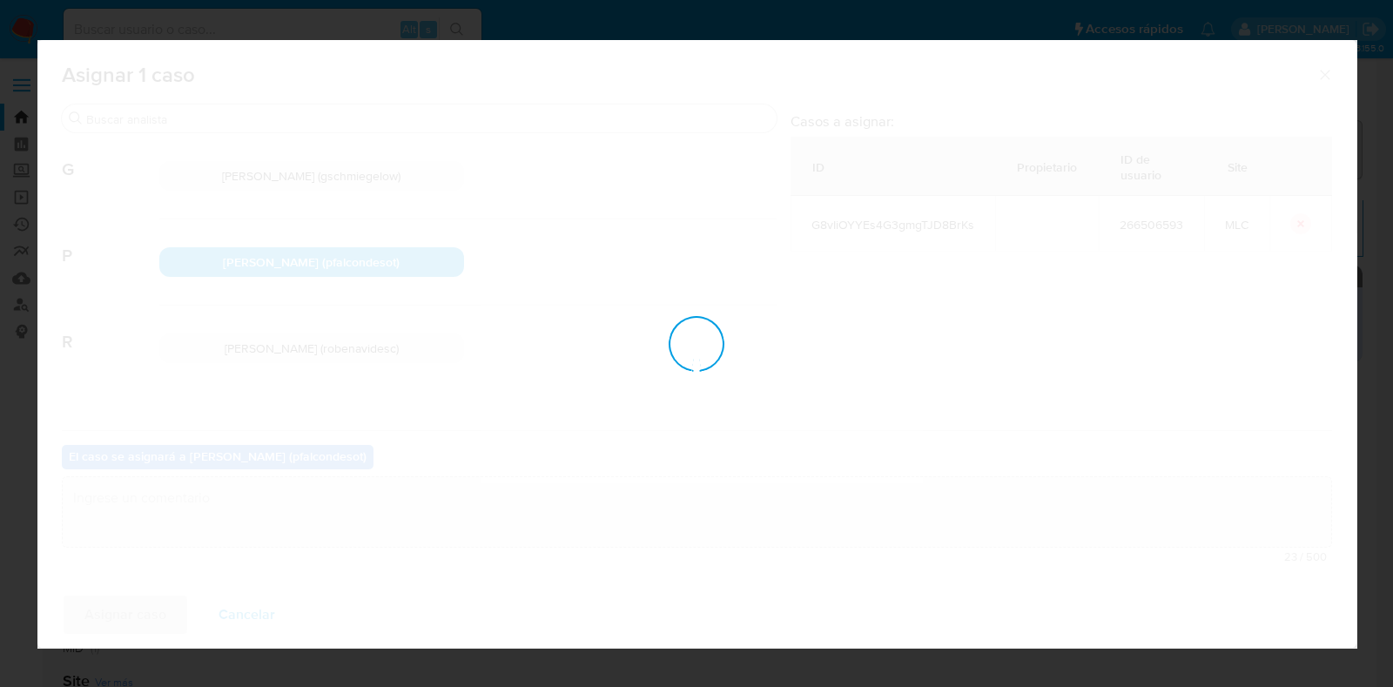
checkbox input "false"
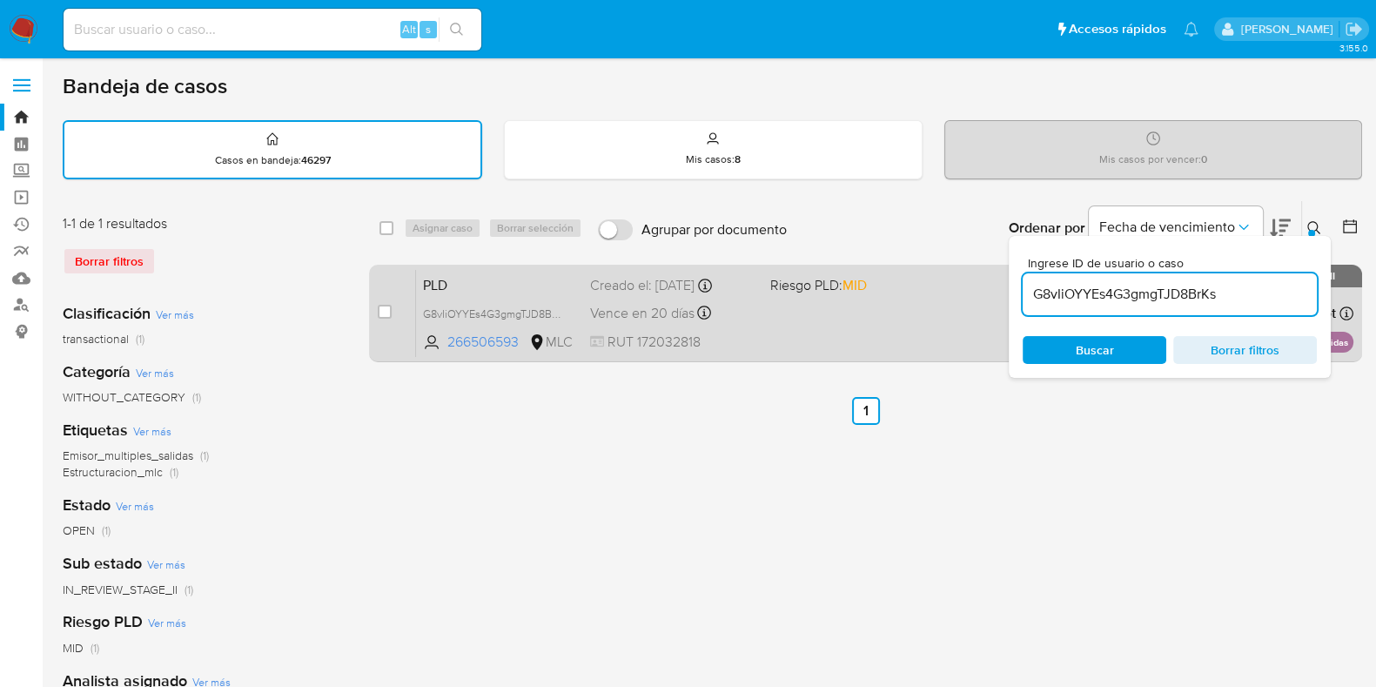
click at [535, 292] on span "PLD" at bounding box center [499, 283] width 153 height 23
drag, startPoint x: 1209, startPoint y: 291, endPoint x: 1003, endPoint y: 289, distance: 206.3
click at [1003, 289] on div "select-all-cases-checkbox Asignar caso Borrar selección Agrupar por documento O…" at bounding box center [865, 284] width 993 height 169
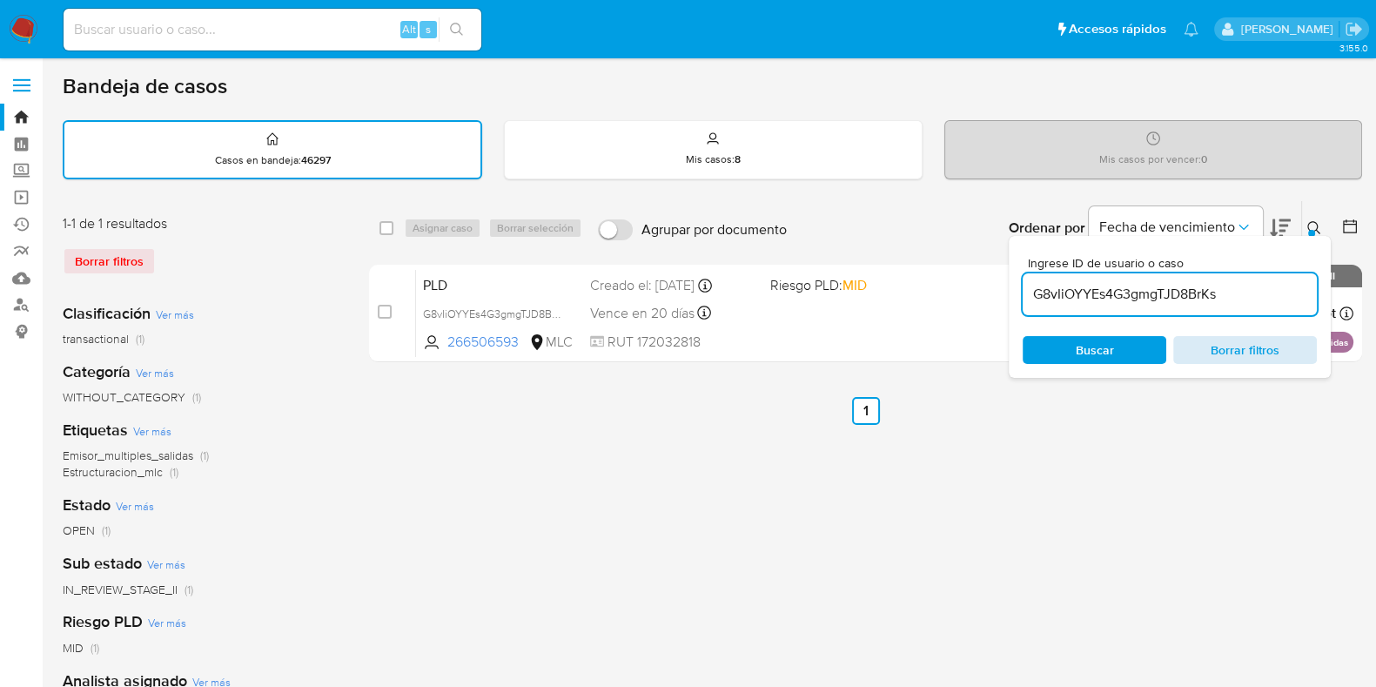
paste input "s5Z0h7eRWKxaXemRsSLFfZCc"
type input "s5Z0h7eRWKxaXemRsSLFfZCc"
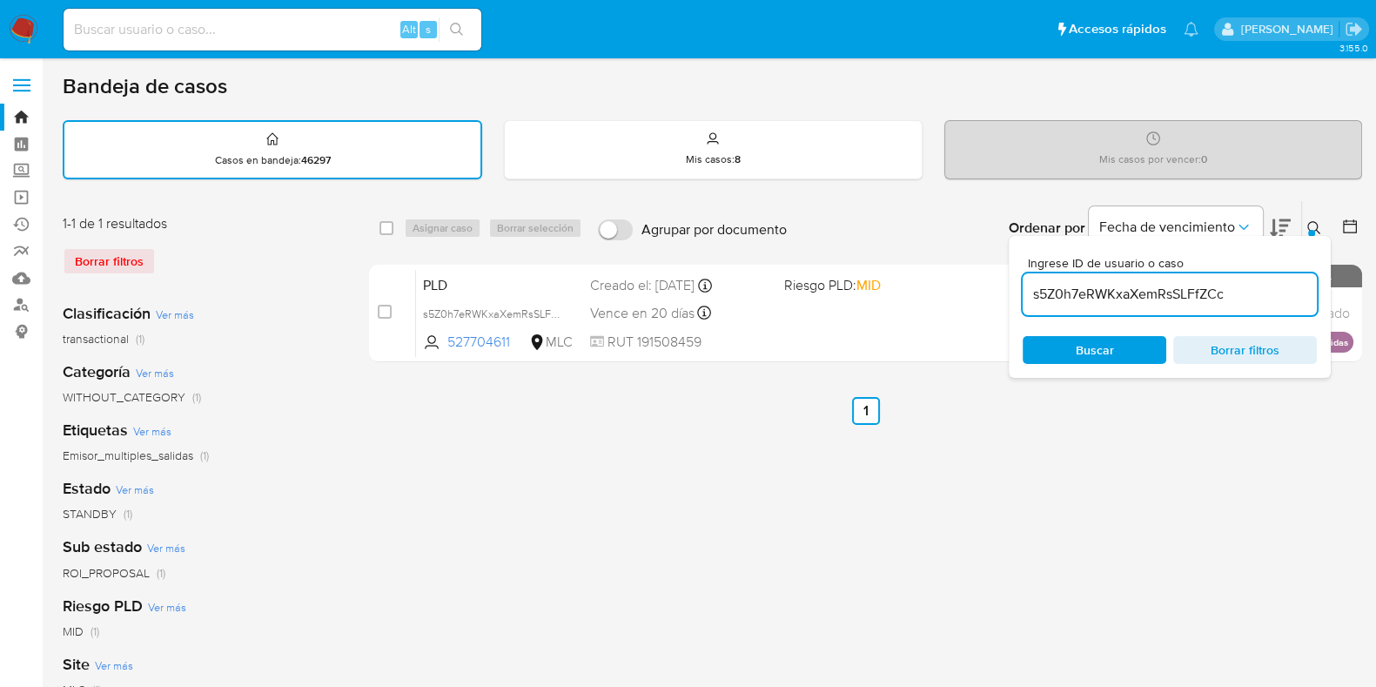
drag, startPoint x: 380, startPoint y: 228, endPoint x: 402, endPoint y: 224, distance: 23.0
click at [386, 225] on input "checkbox" at bounding box center [387, 228] width 14 height 14
checkbox input "true"
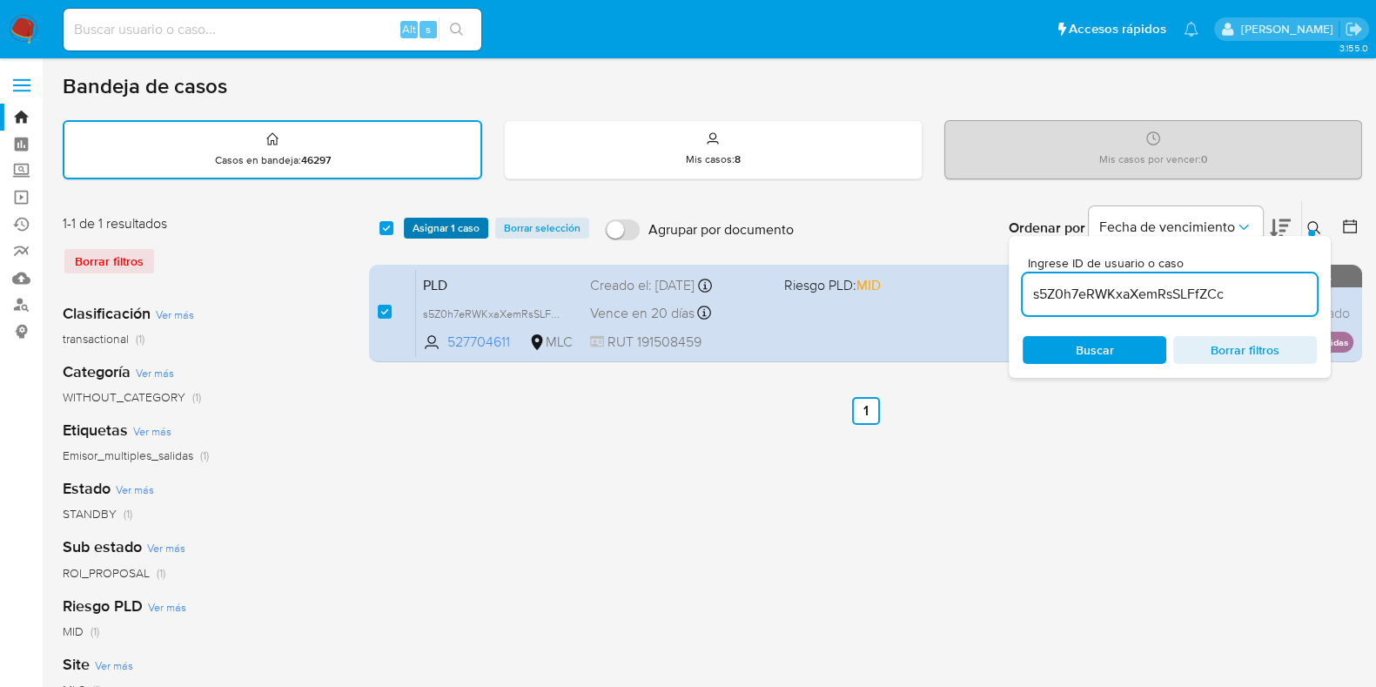
click at [443, 219] on span "Asignar 1 caso" at bounding box center [446, 227] width 67 height 17
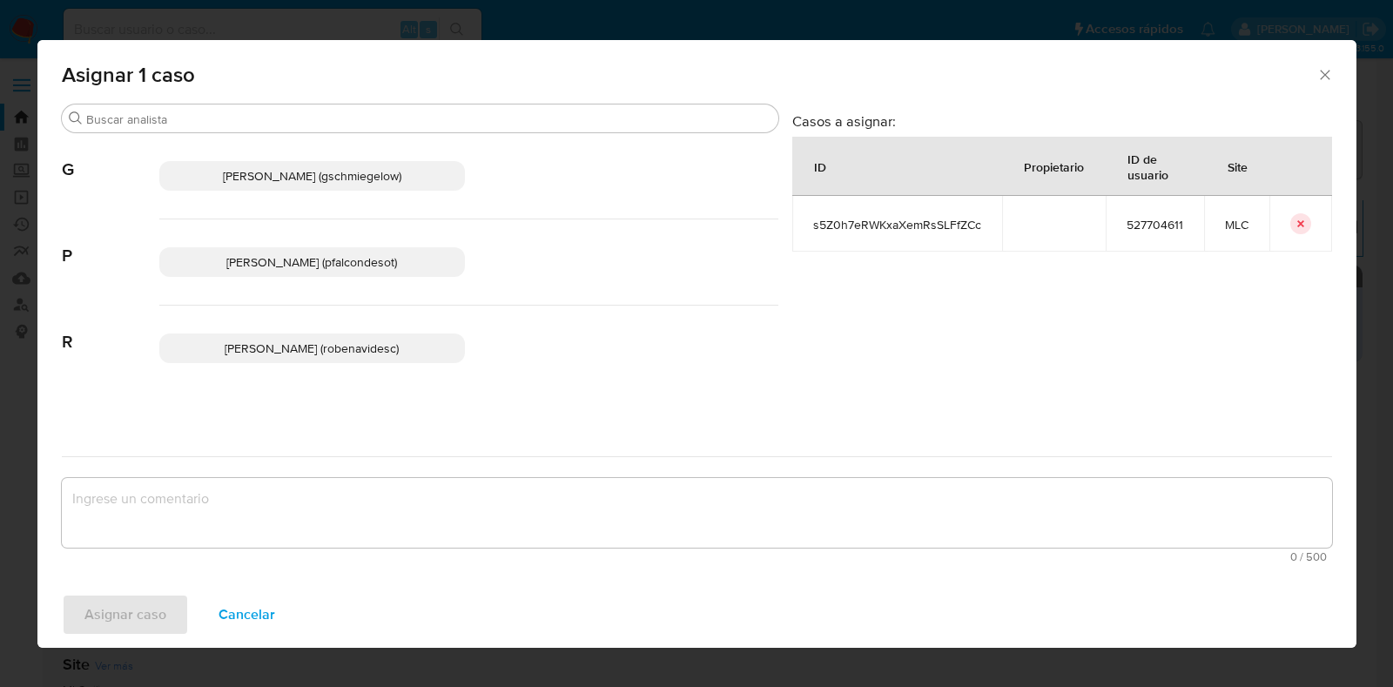
click at [239, 258] on span "Paloma Alejandra Falcon De Soto (pfalcondesot)" at bounding box center [311, 261] width 171 height 17
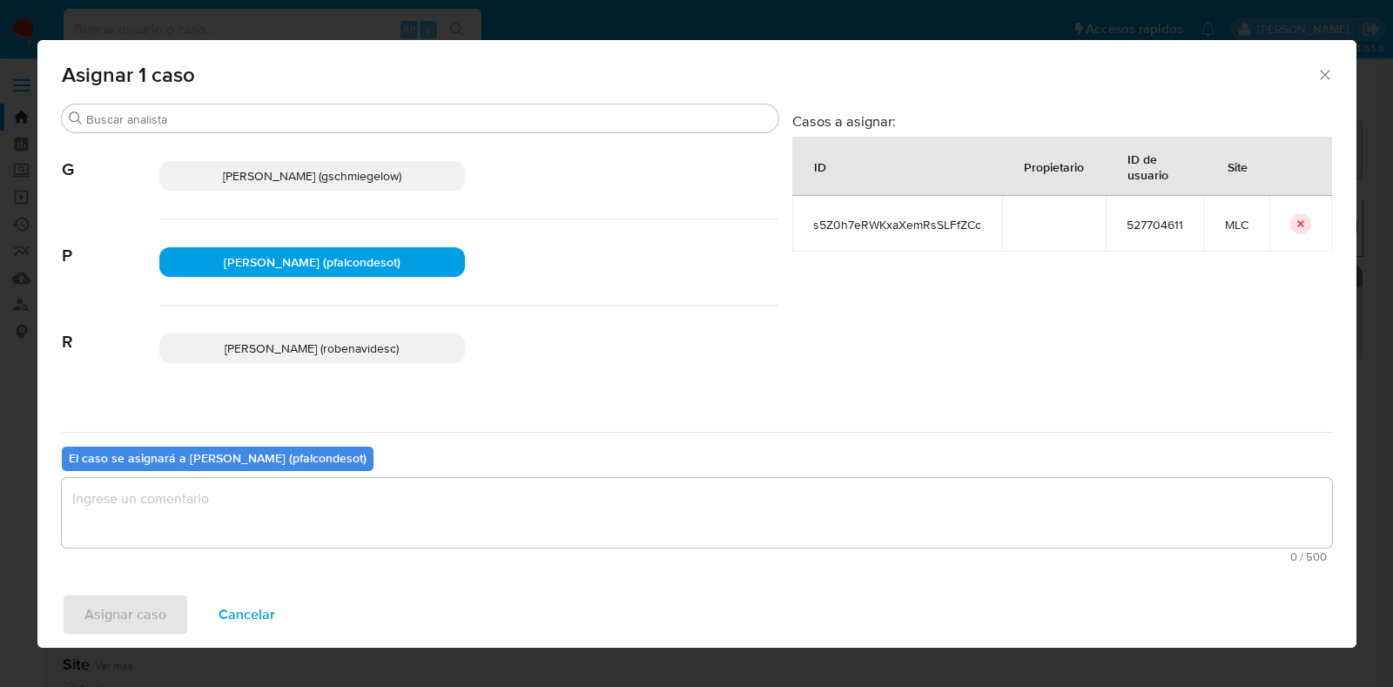
click at [239, 503] on textarea "assign-modal" at bounding box center [697, 513] width 1270 height 70
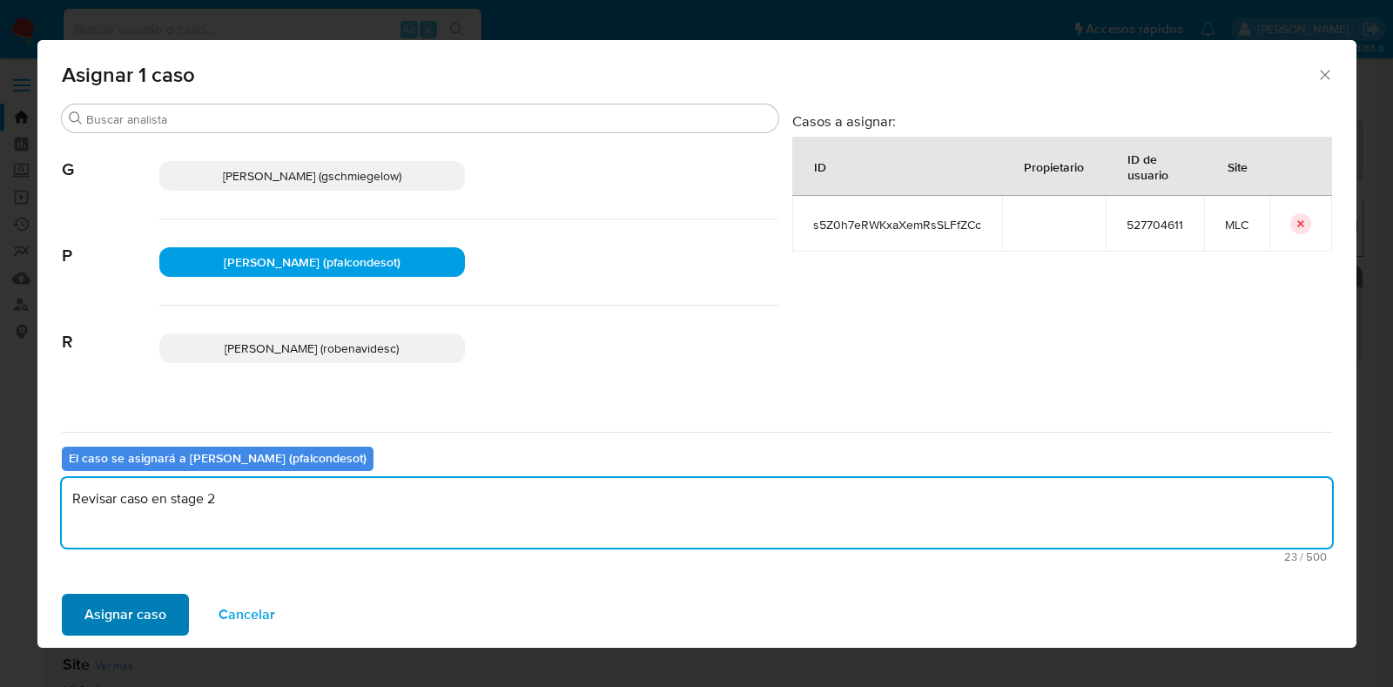
type textarea "Revisar caso en stage 2"
click at [113, 611] on span "Asignar caso" at bounding box center [125, 614] width 82 height 38
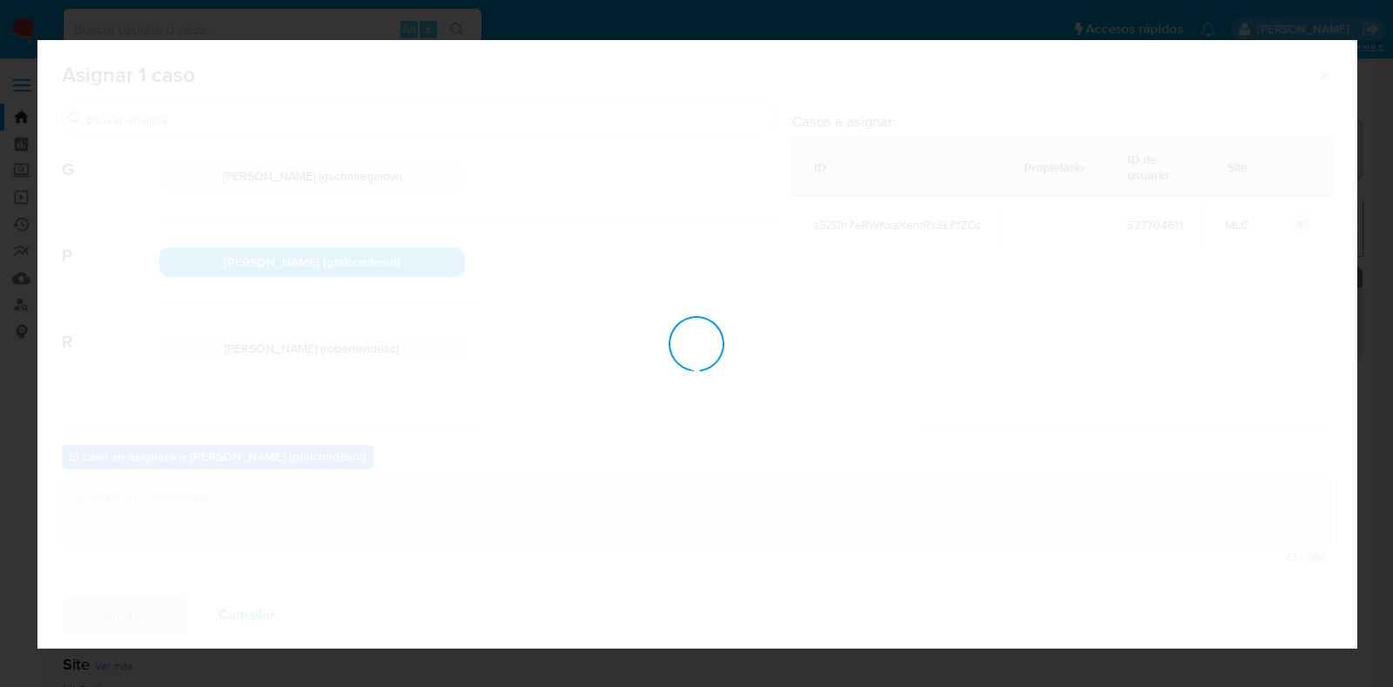
checkbox input "false"
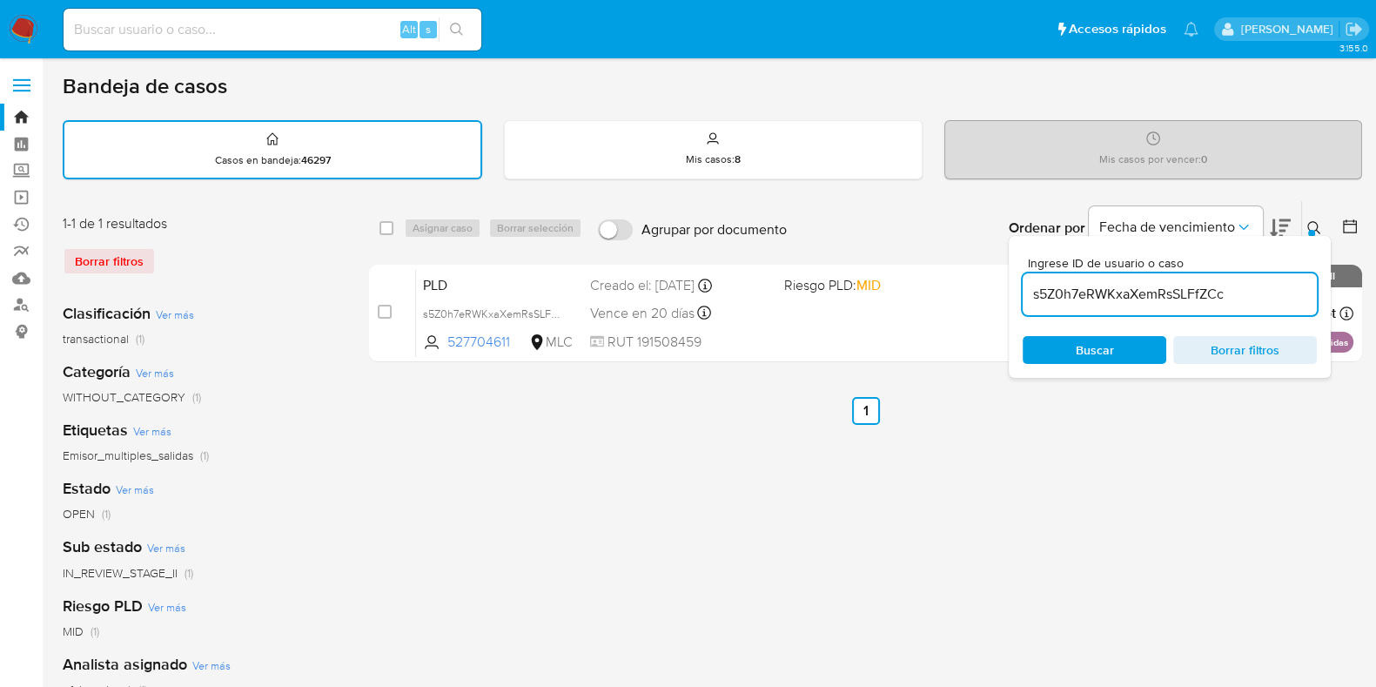
click at [530, 541] on div "select-all-cases-checkbox Asignar caso Borrar selección Agrupar por documento O…" at bounding box center [865, 582] width 993 height 764
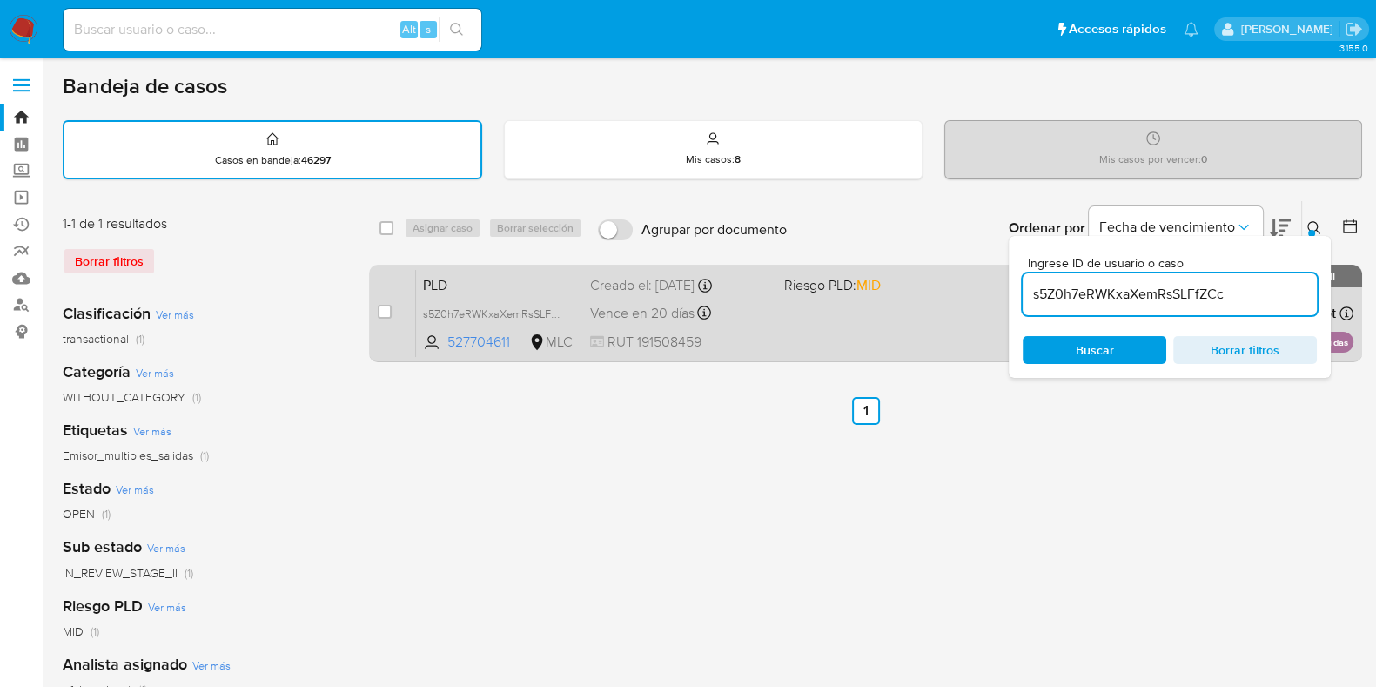
click at [659, 304] on span "Vence en 20 días" at bounding box center [642, 313] width 104 height 19
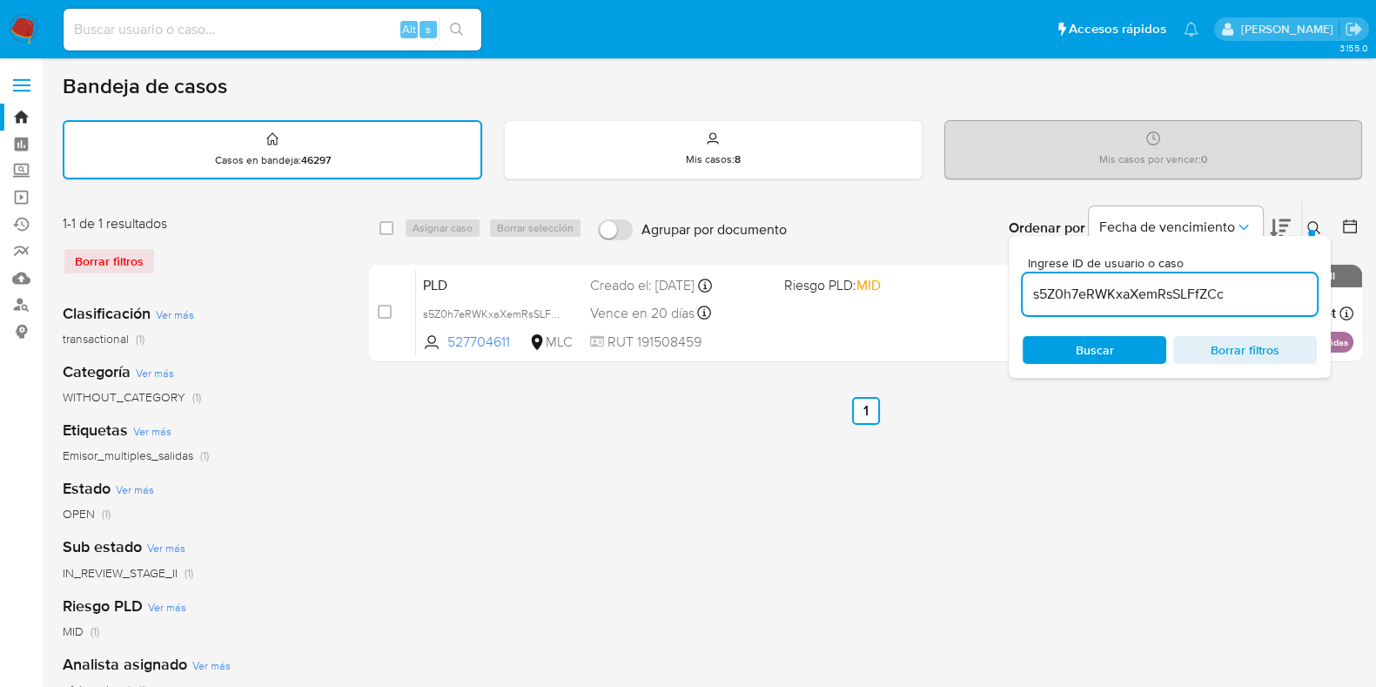
drag, startPoint x: 1245, startPoint y: 302, endPoint x: 1159, endPoint y: 299, distance: 86.3
click at [1024, 292] on input "s5Z0h7eRWKxaXemRsSLFfZCc" at bounding box center [1170, 294] width 294 height 23
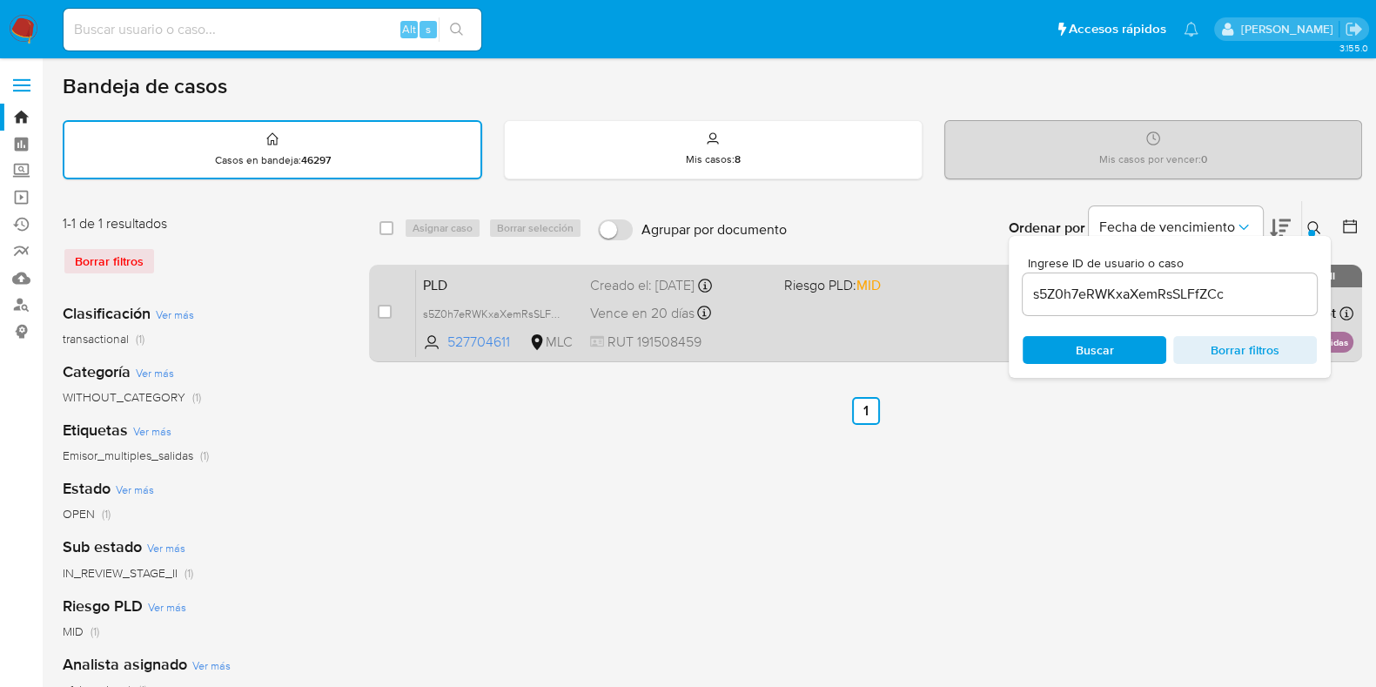
click at [871, 308] on div "PLD s5Z0h7eRWKxaXemRsSLFfZCc 527704611 MLC Riesgo PLD: MID Creado el: 12/06/202…" at bounding box center [885, 313] width 938 height 88
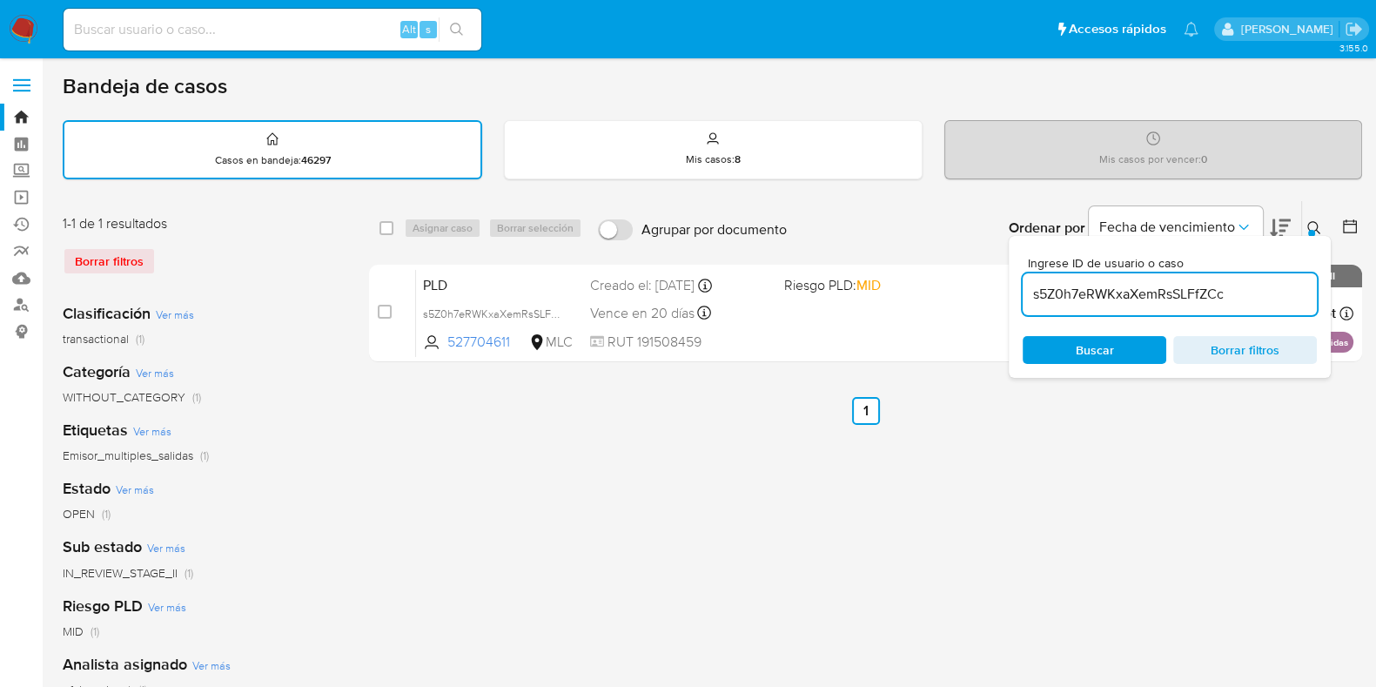
drag, startPoint x: 1233, startPoint y: 293, endPoint x: 1118, endPoint y: 291, distance: 114.9
click at [976, 290] on div "select-all-cases-checkbox Asignar caso Borrar selección Agrupar por documento O…" at bounding box center [865, 284] width 993 height 169
paste input "7Mf2cqqp2eMkkYLY5aWfMRp2"
type input "7Mf2cqqp2eMkkYLY5aWfMRp2"
click at [1104, 339] on div "Buscar Borrar filtros" at bounding box center [1170, 350] width 294 height 28
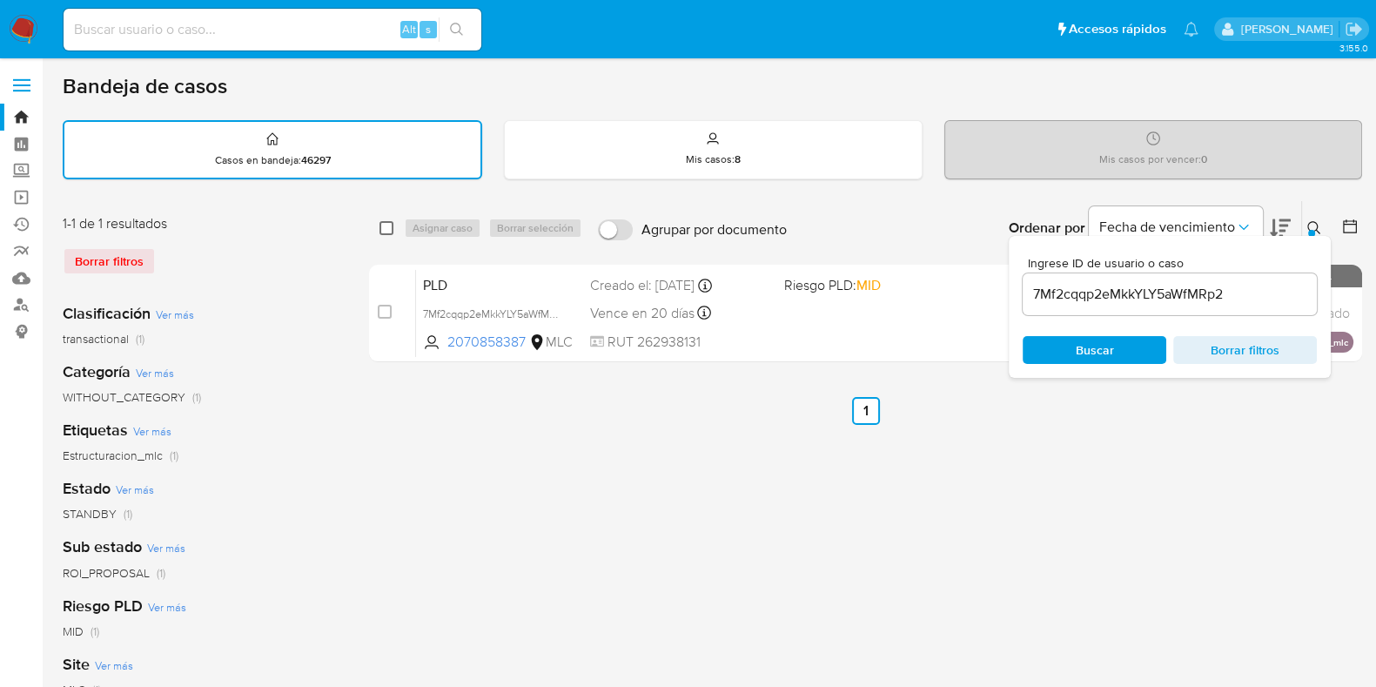
click at [387, 223] on input "checkbox" at bounding box center [387, 228] width 14 height 14
checkbox input "true"
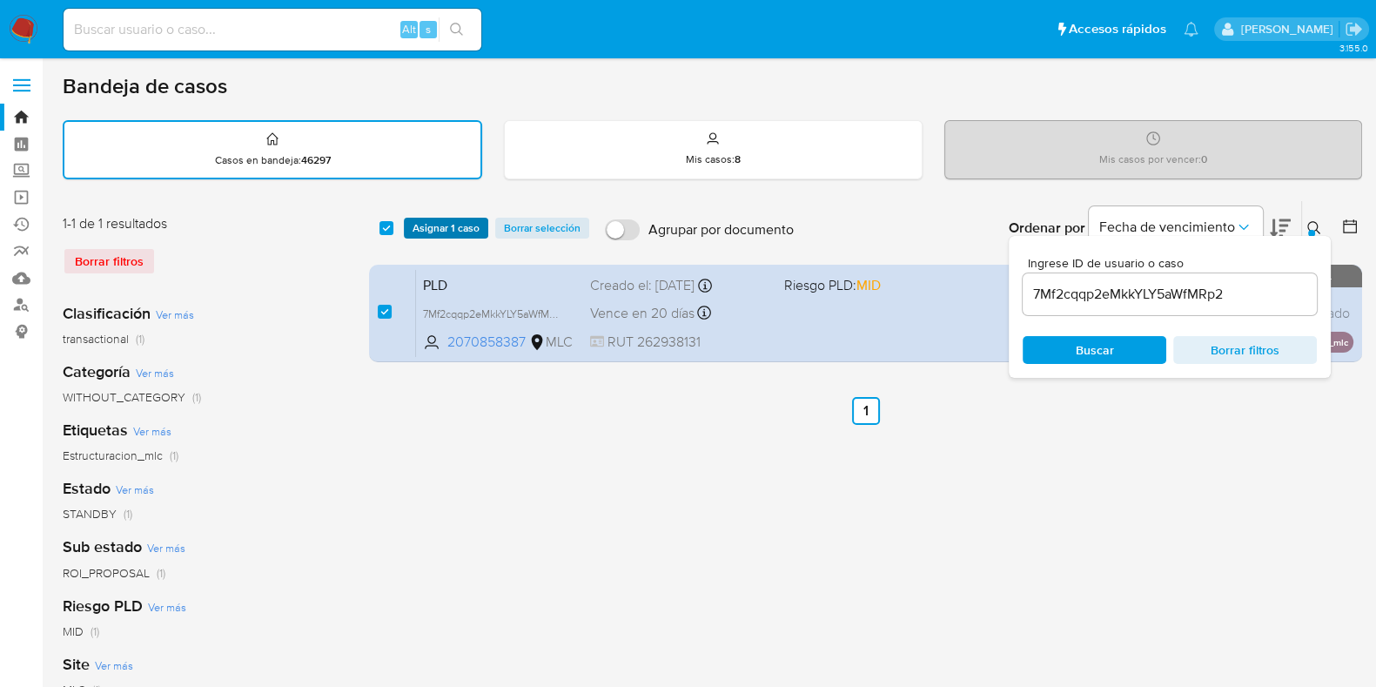
click at [435, 236] on span "Asignar 1 caso" at bounding box center [446, 227] width 67 height 17
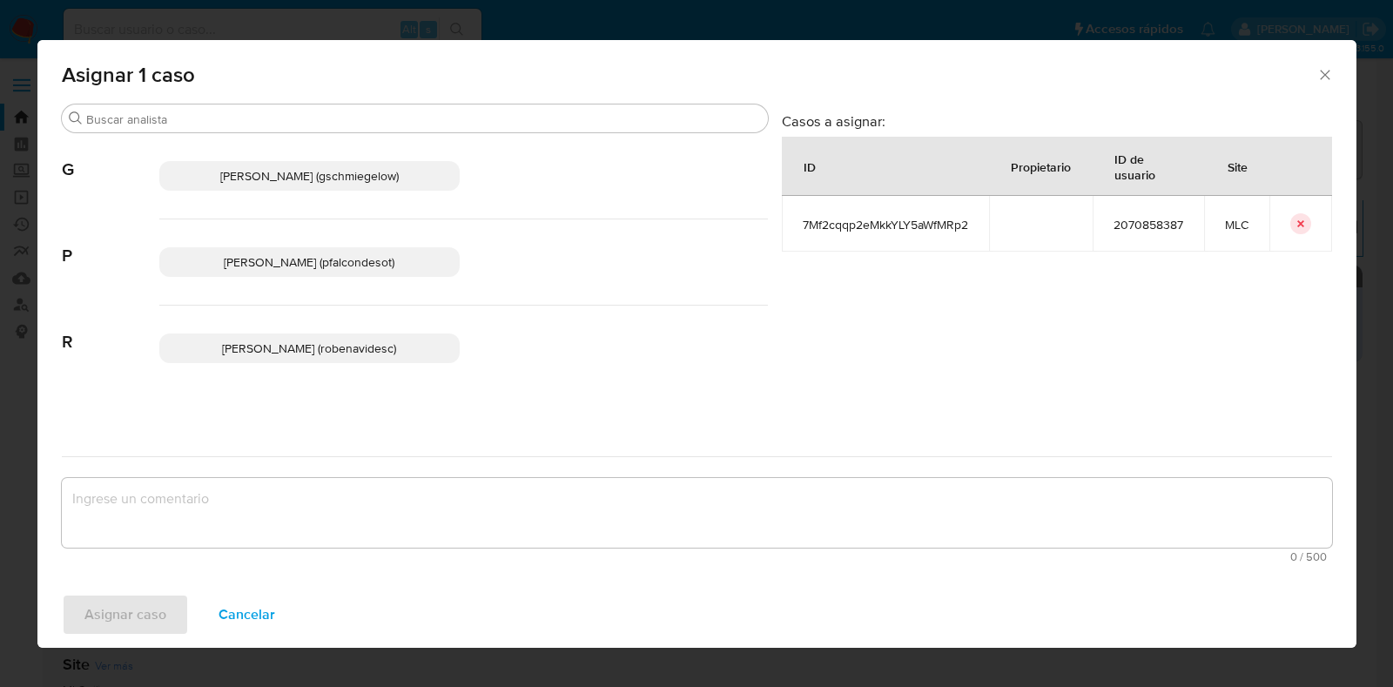
drag, startPoint x: 310, startPoint y: 254, endPoint x: 309, endPoint y: 272, distance: 18.3
click at [310, 256] on span "Paloma Alejandra Falcon De Soto (pfalcondesot)" at bounding box center [309, 261] width 171 height 17
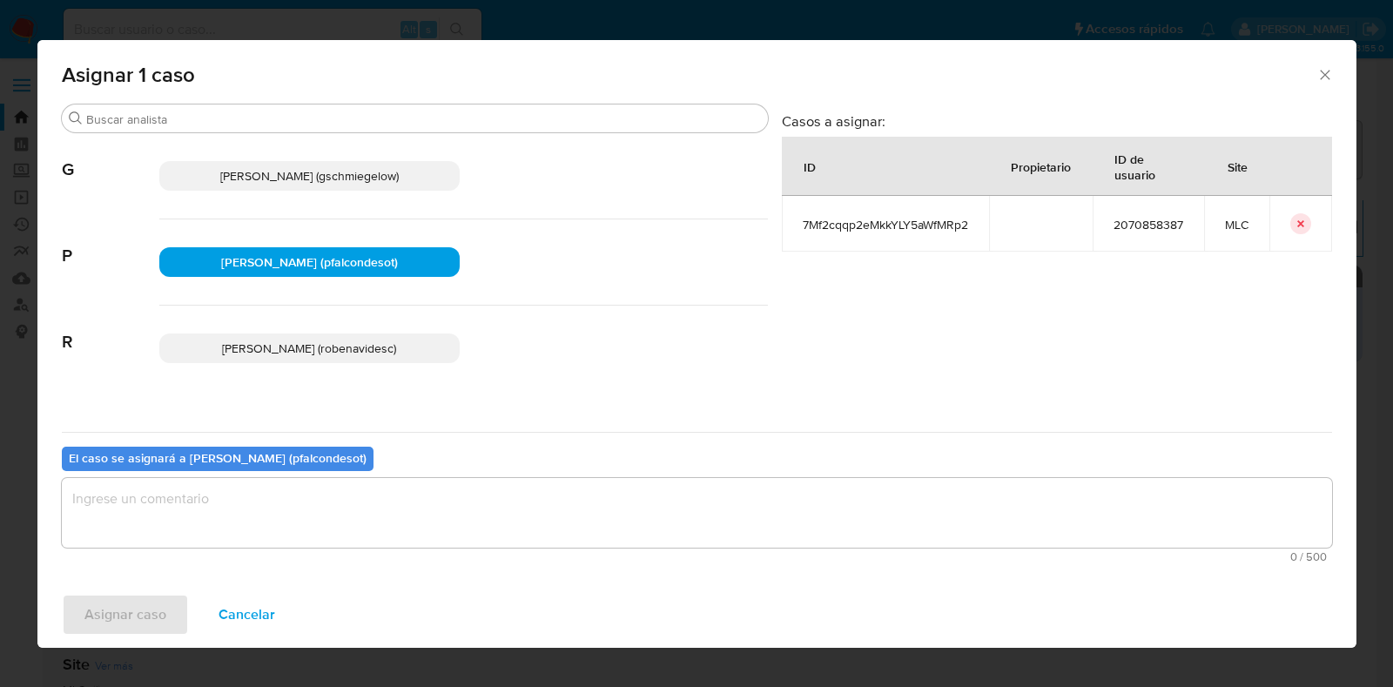
drag, startPoint x: 301, startPoint y: 521, endPoint x: 310, endPoint y: 529, distance: 12.3
click at [301, 533] on textarea "assign-modal" at bounding box center [697, 513] width 1270 height 70
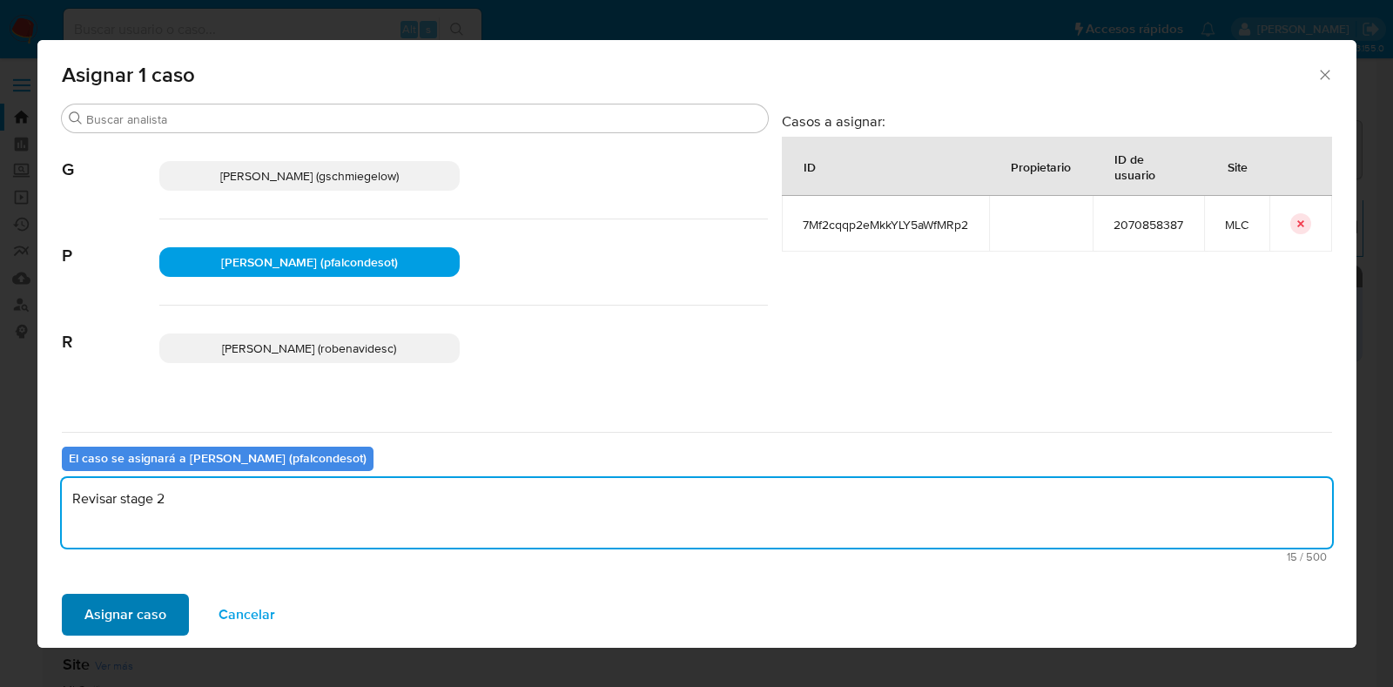
type textarea "Revisar stage 2"
click at [137, 606] on span "Asignar caso" at bounding box center [125, 614] width 82 height 38
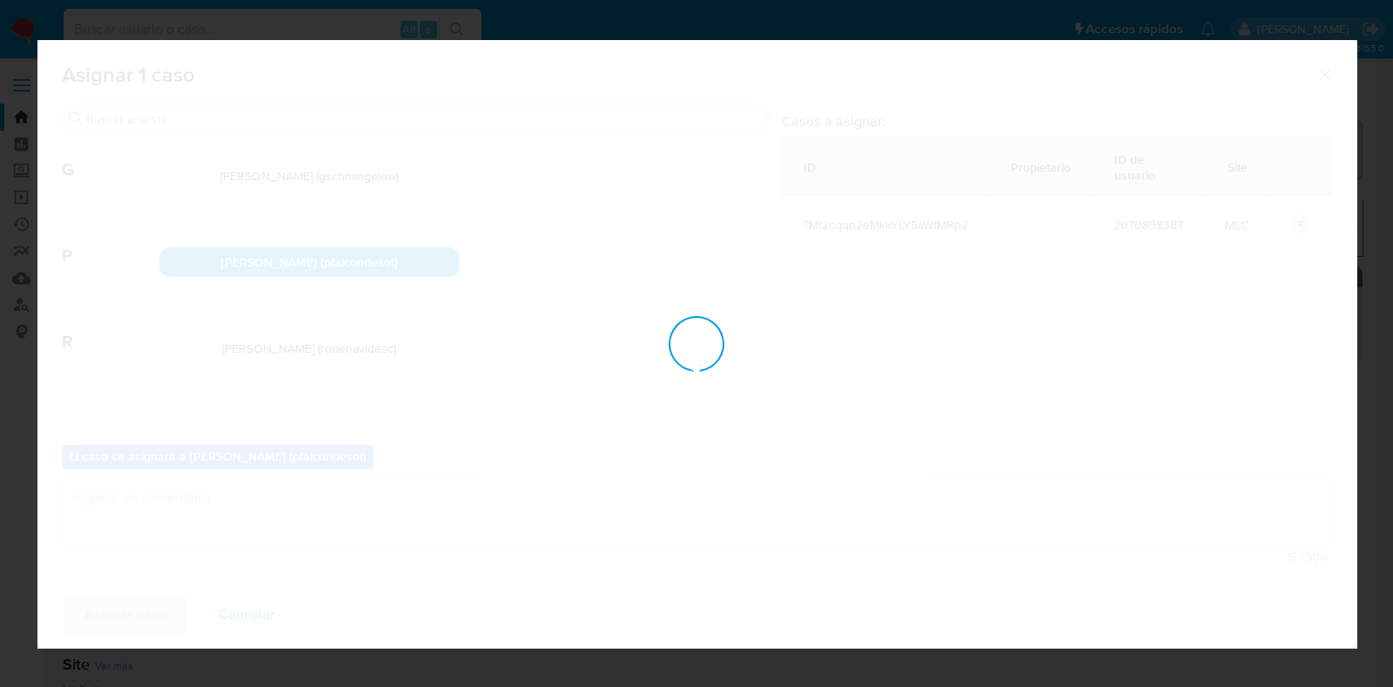
checkbox input "false"
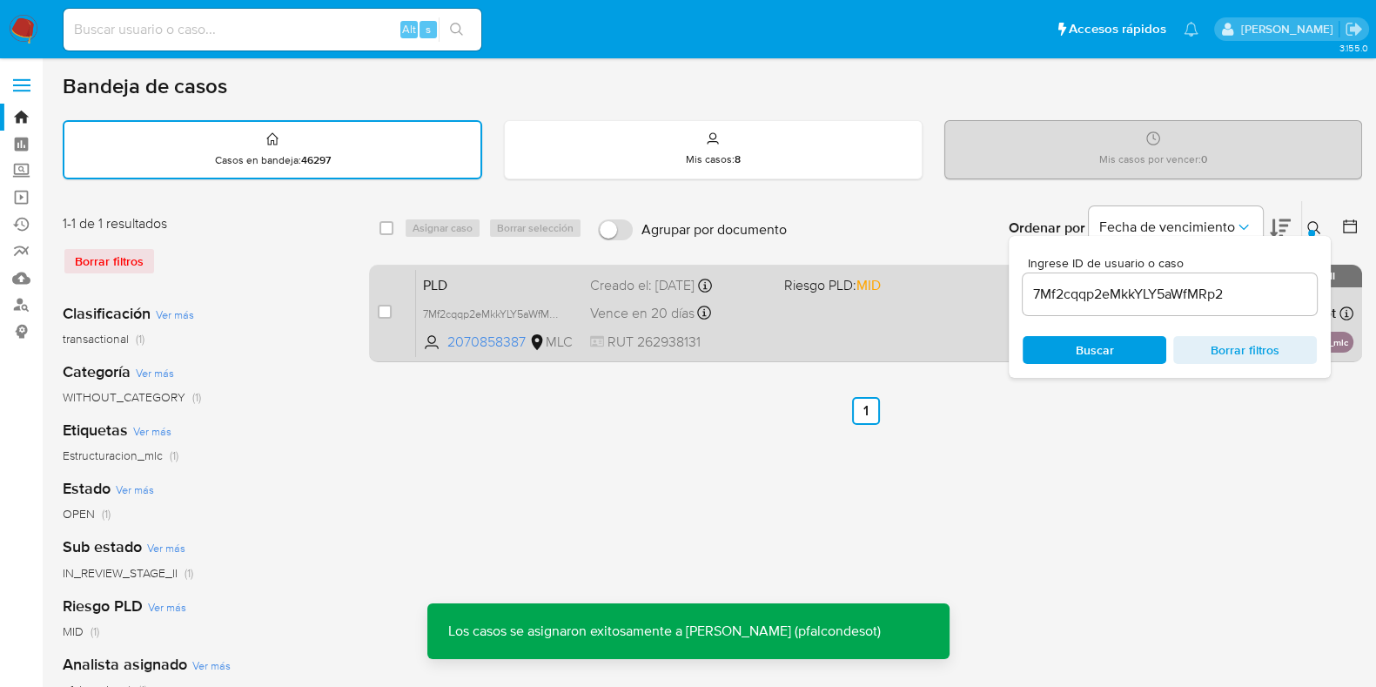
click at [766, 317] on div "Vence en 20 días Vence el 10/09/2025 06:05:36" at bounding box center [680, 313] width 180 height 24
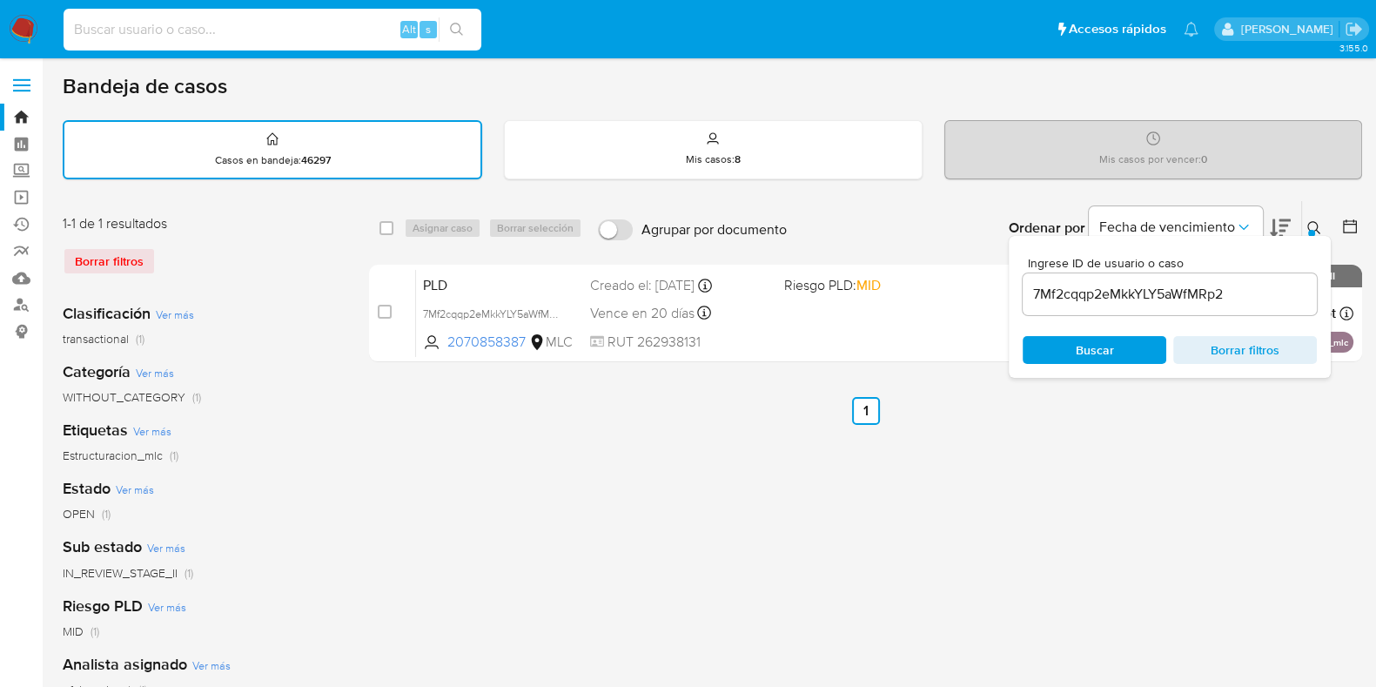
drag, startPoint x: 225, startPoint y: 30, endPoint x: 224, endPoint y: 39, distance: 9.6
click at [225, 29] on input at bounding box center [273, 29] width 418 height 23
paste input "6NfTLKaULgyLZixchmgsN3SW"
type input "6NfTLKaULgyLZixchmgsN3SW"
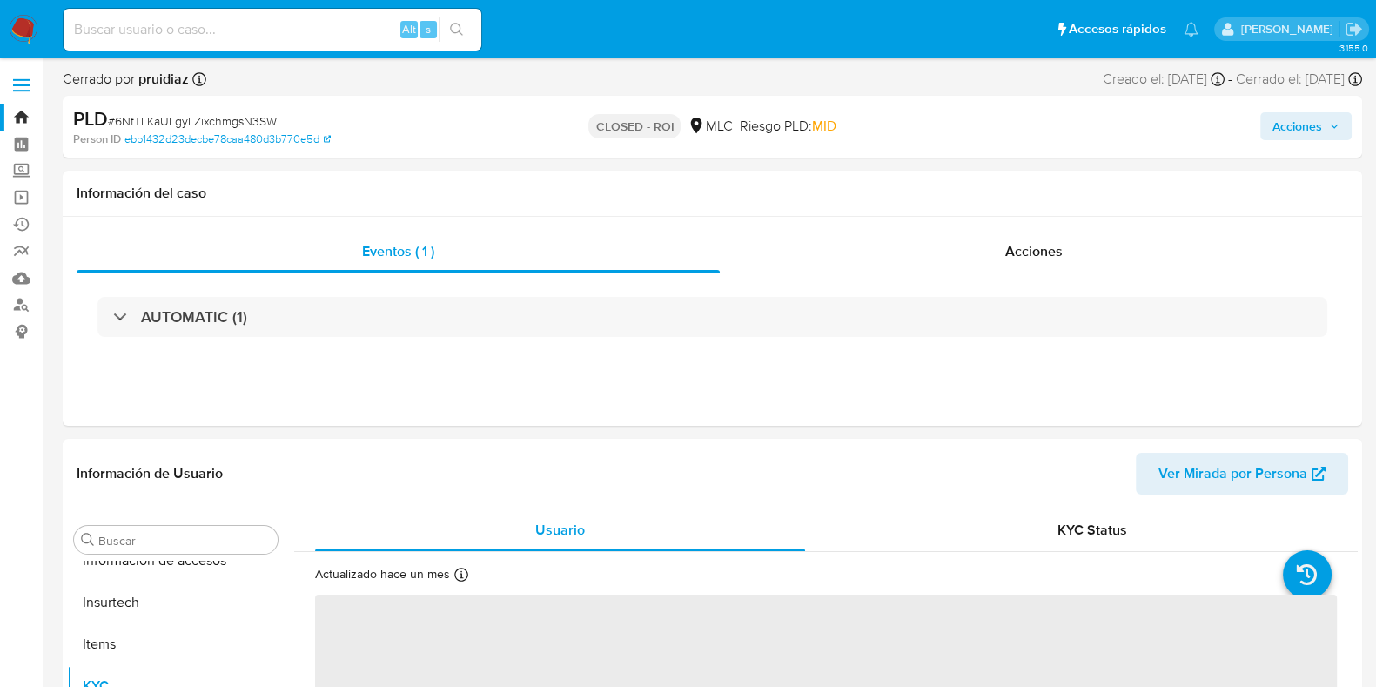
scroll to position [735, 0]
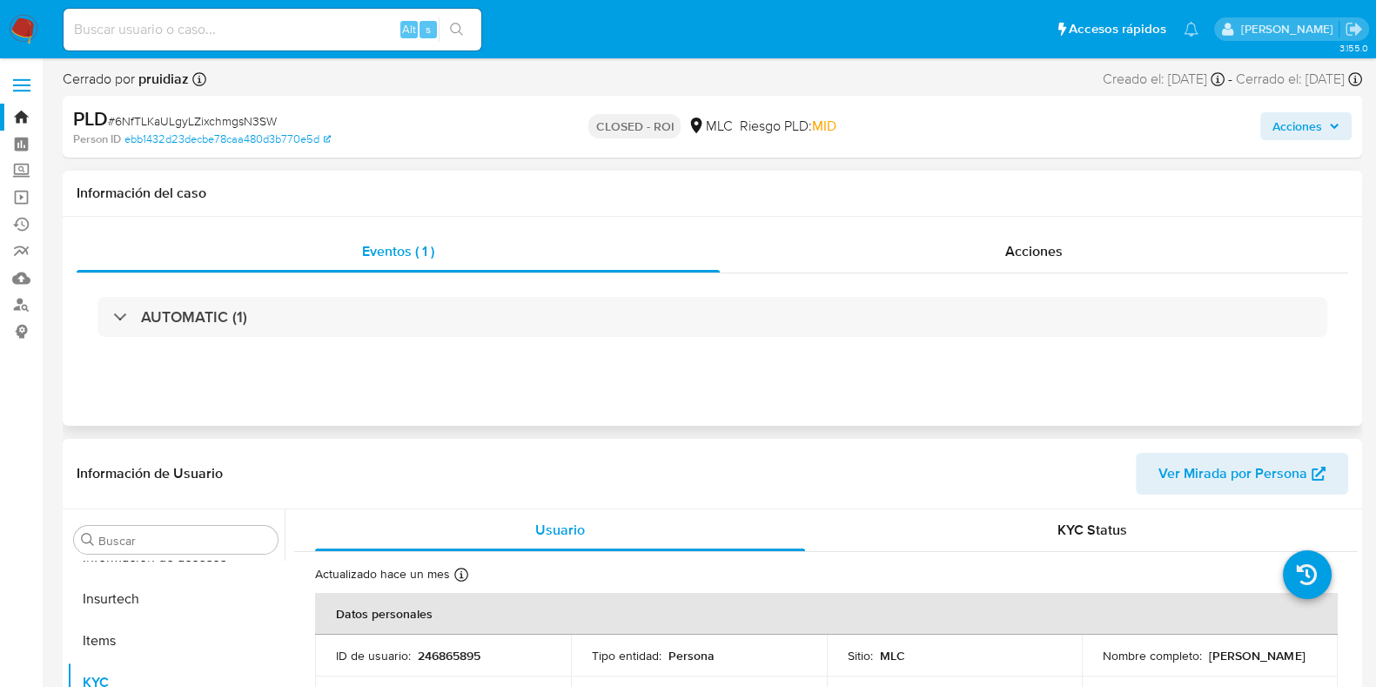
select select "10"
click at [226, 28] on input at bounding box center [273, 29] width 418 height 23
paste input "qIO4Loirknqs95LYHltizdbw"
type input "qIO4Loirknqs95LYHltizdbw"
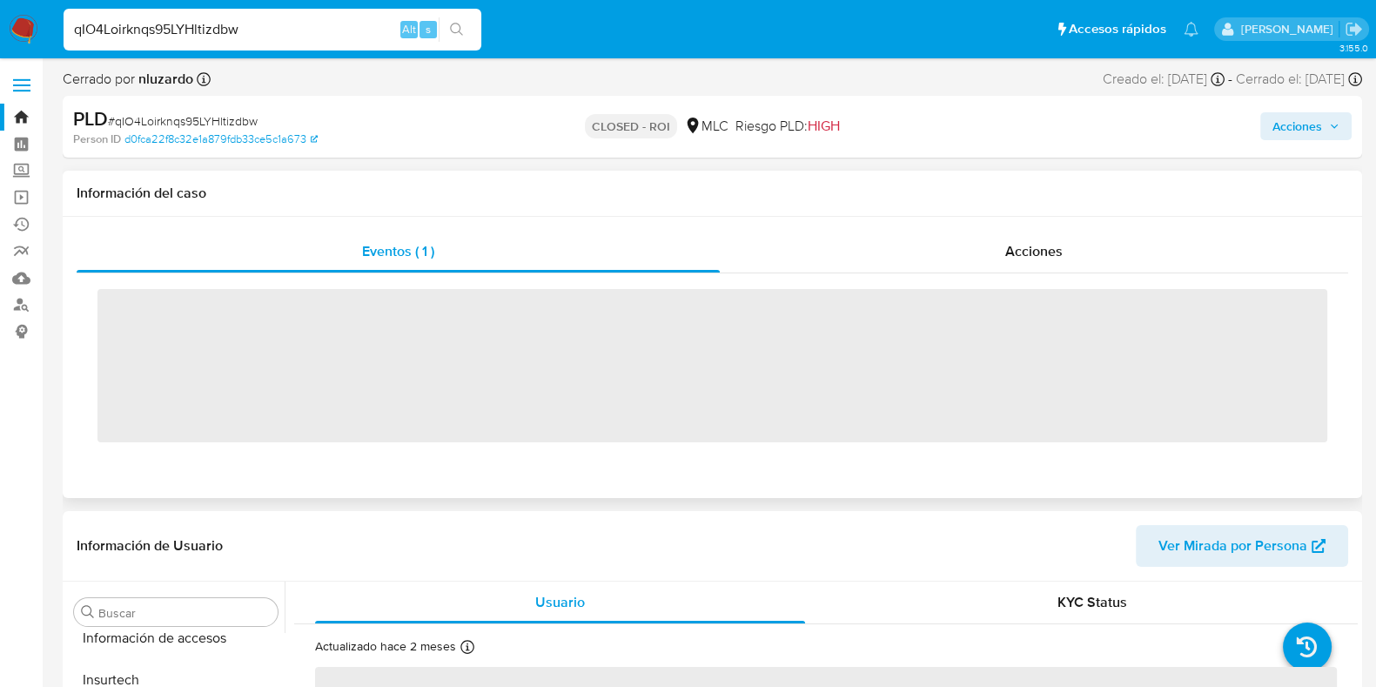
scroll to position [735, 0]
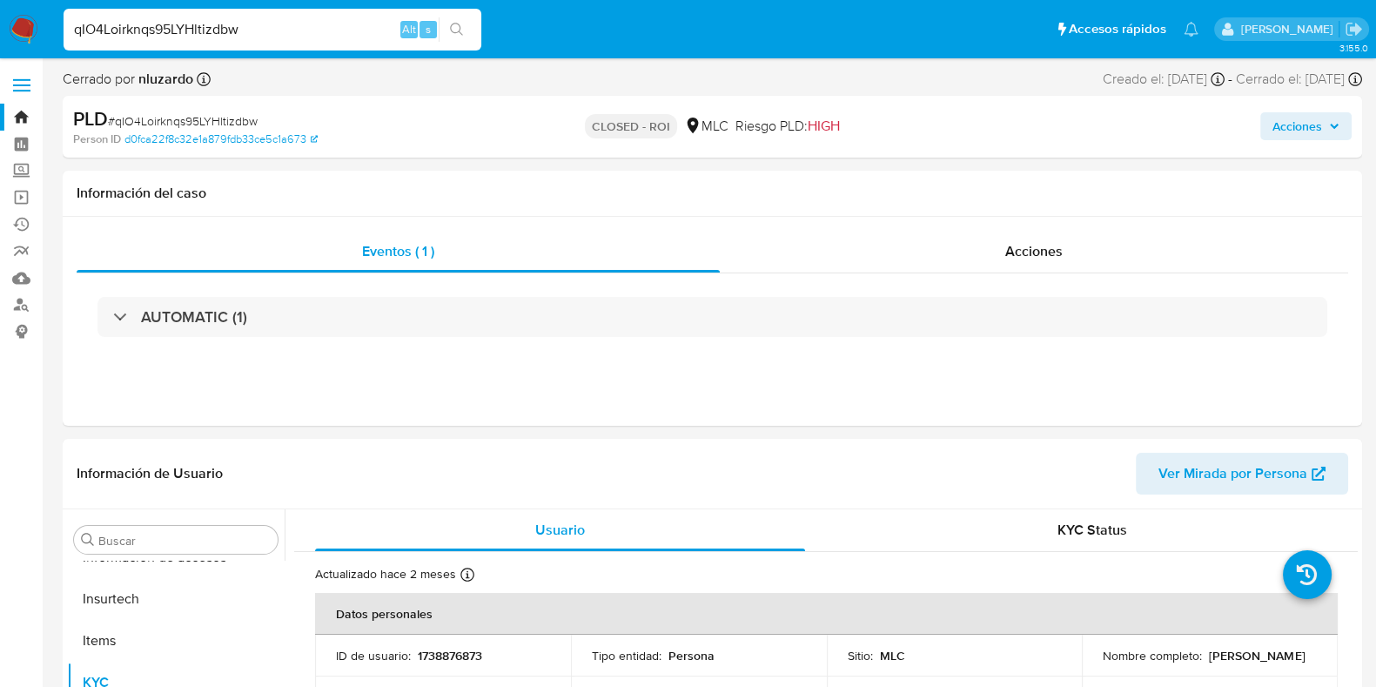
select select "10"
drag, startPoint x: 235, startPoint y: 31, endPoint x: 4, endPoint y: 18, distance: 231.1
click at [0, 23] on nav "Pausado Ver notificaciones qIO4Loirknqs95LYHltizdbw Alt s Accesos rápidos Presi…" at bounding box center [688, 29] width 1376 height 58
paste input "gICpzbzMKls1MYhzXOrQG82X"
type input "gICpzbzMKls1MYhzXOrQG82X"
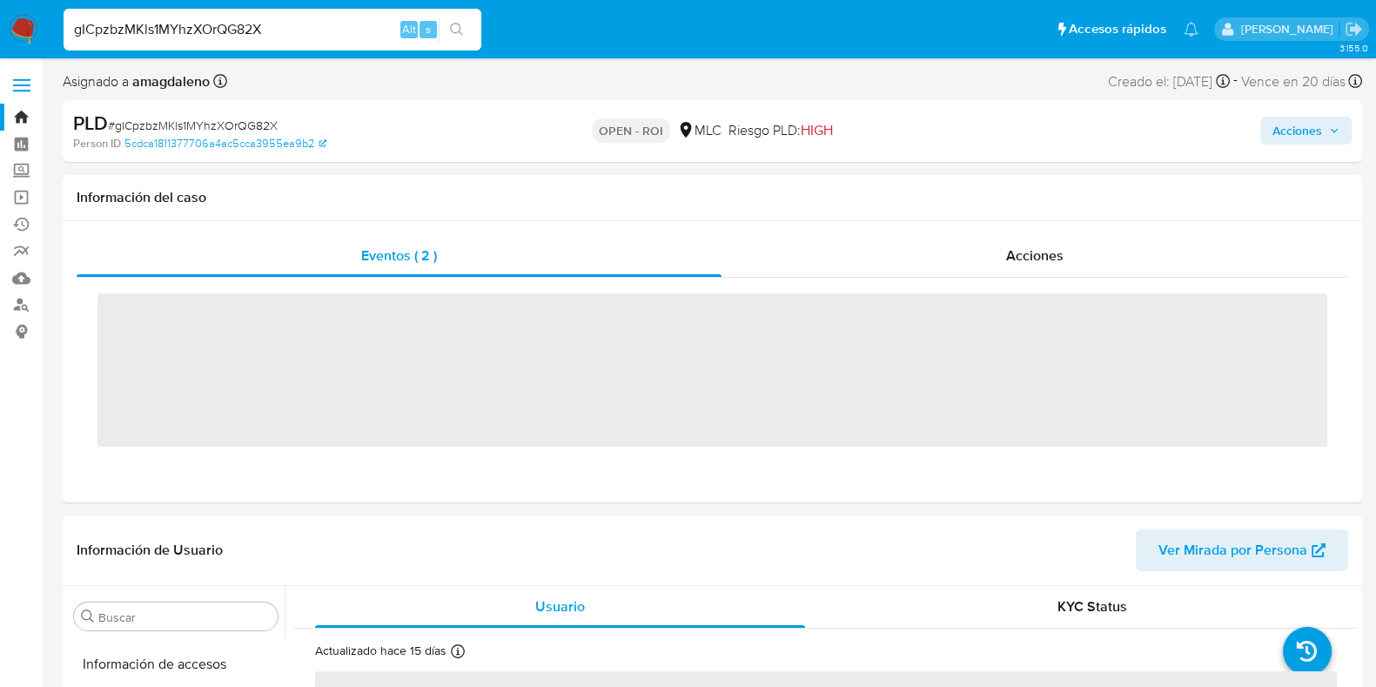
scroll to position [735, 0]
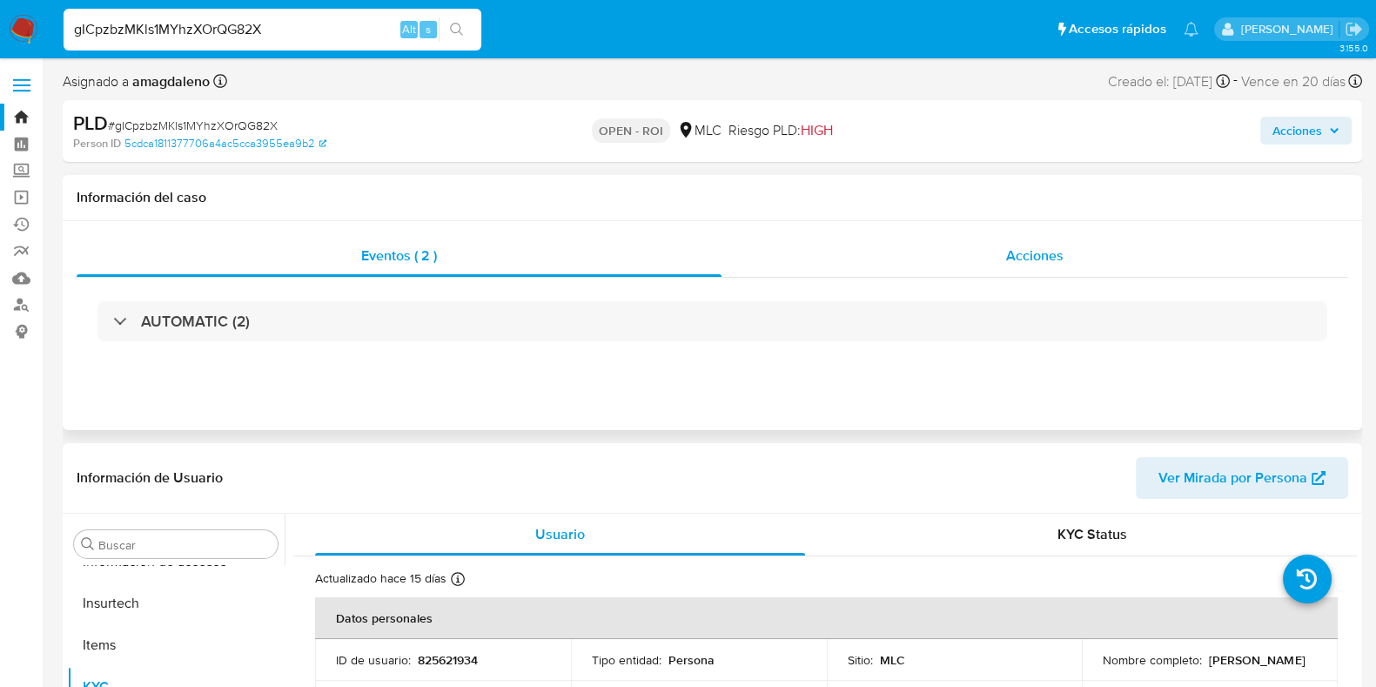
select select "10"
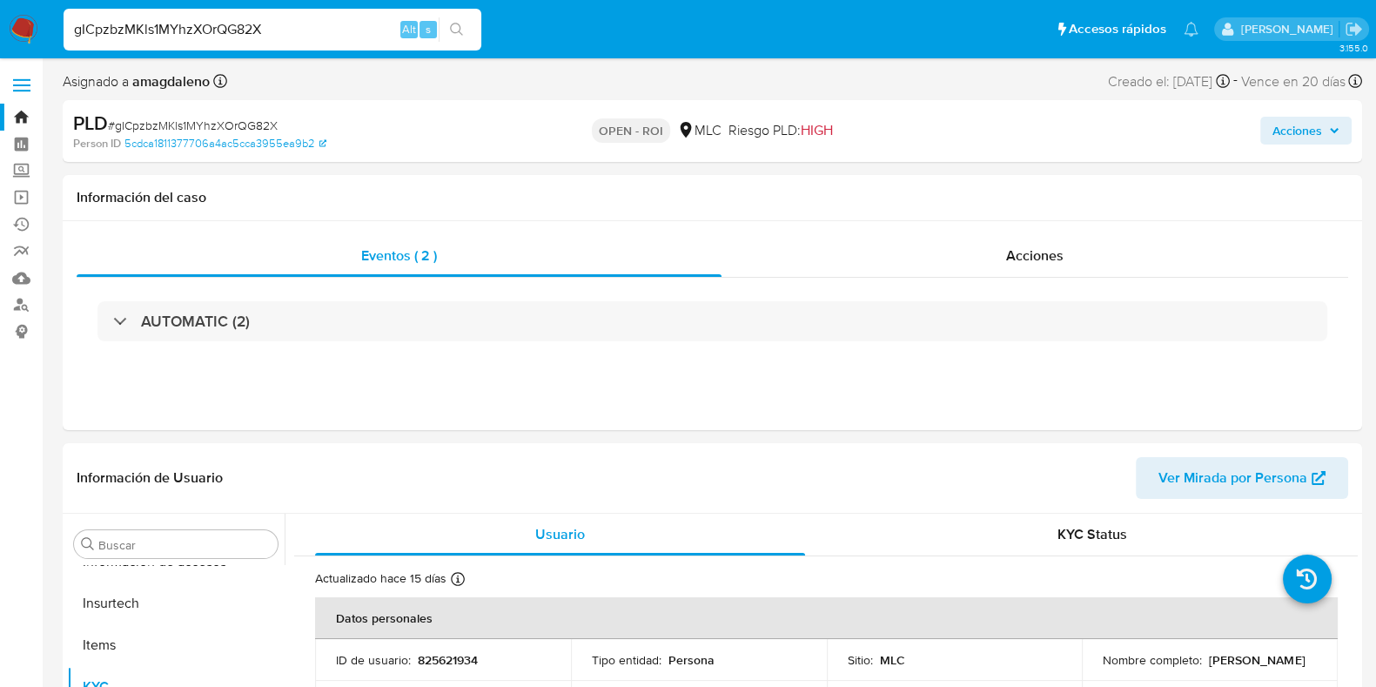
drag, startPoint x: 299, startPoint y: 31, endPoint x: 0, endPoint y: -14, distance: 302.0
paste input "G8vIiOYYEs4G3gmgTJD8BrKs"
type input "G8vIiOYYEs4G3gmgTJD8BrKs"
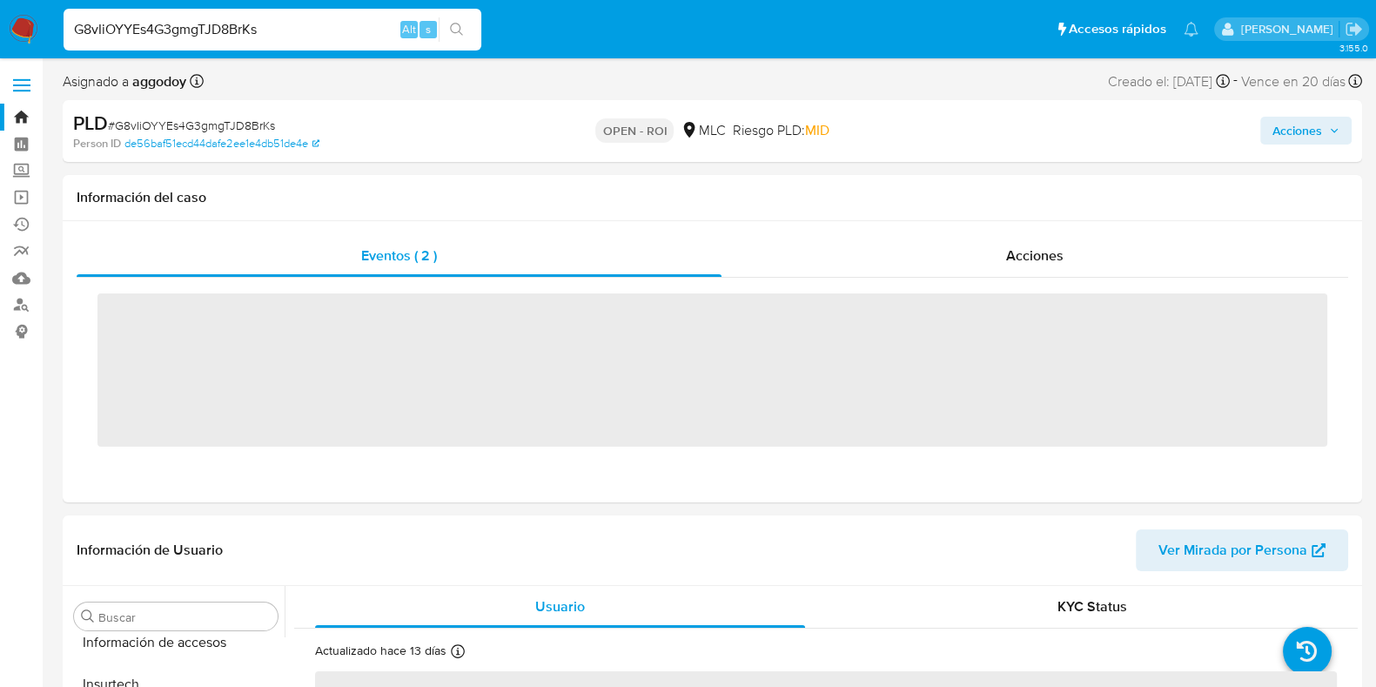
scroll to position [735, 0]
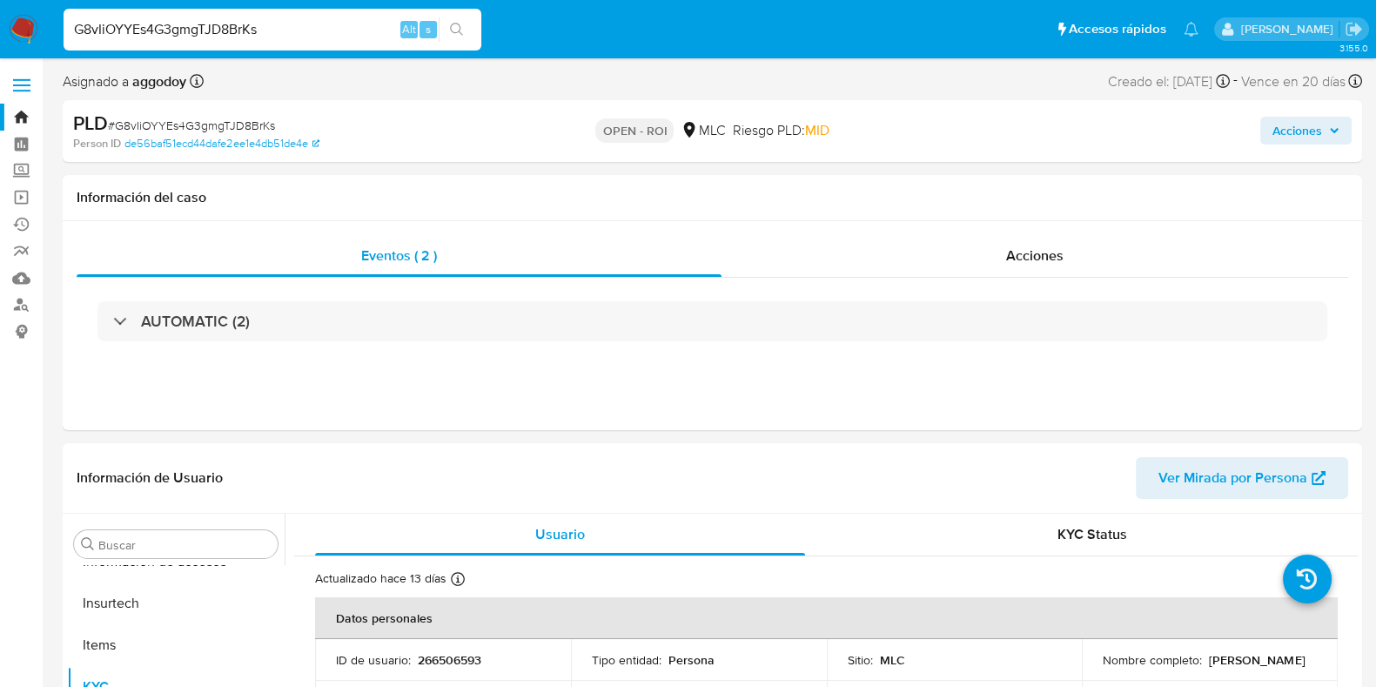
select select "10"
drag, startPoint x: 271, startPoint y: 24, endPoint x: 0, endPoint y: -55, distance: 281.9
paste input "s5Z0h7eRWKxaXemRsSLFfZCc"
type input "s5Z0h7eRWKxaXemRsSLFfZCc"
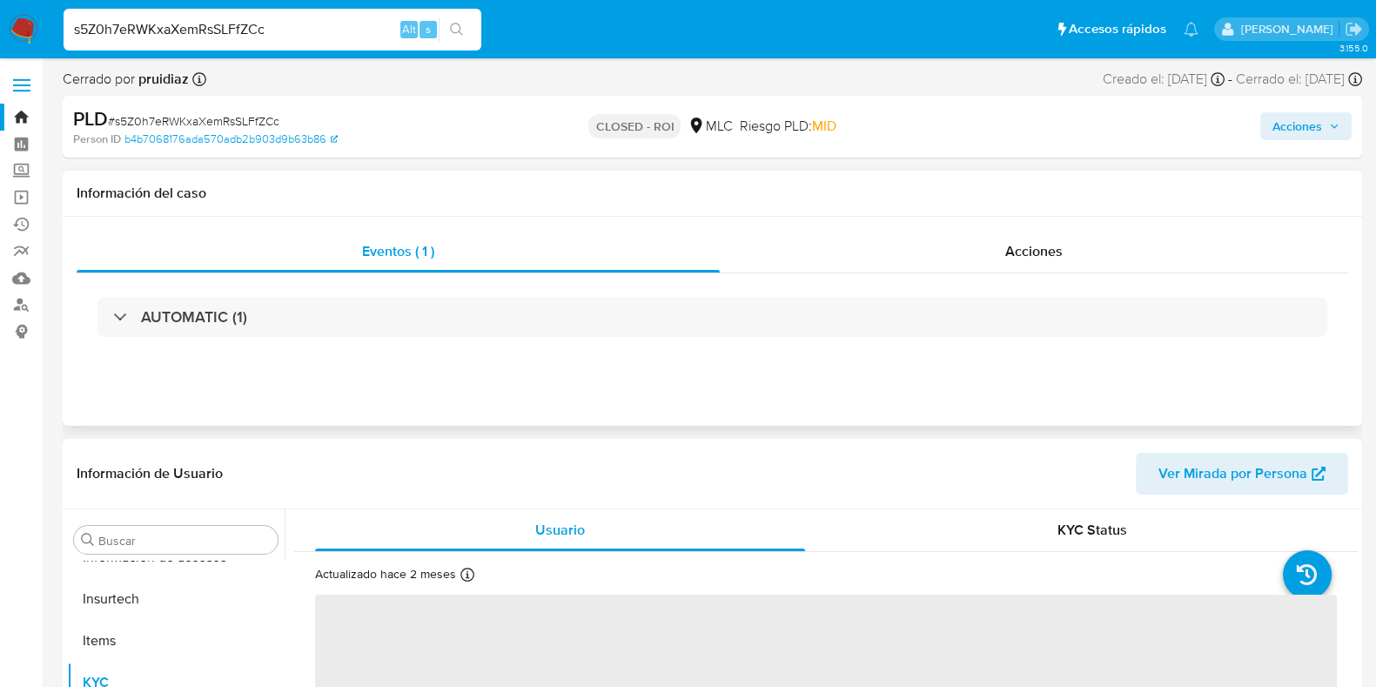
scroll to position [735, 0]
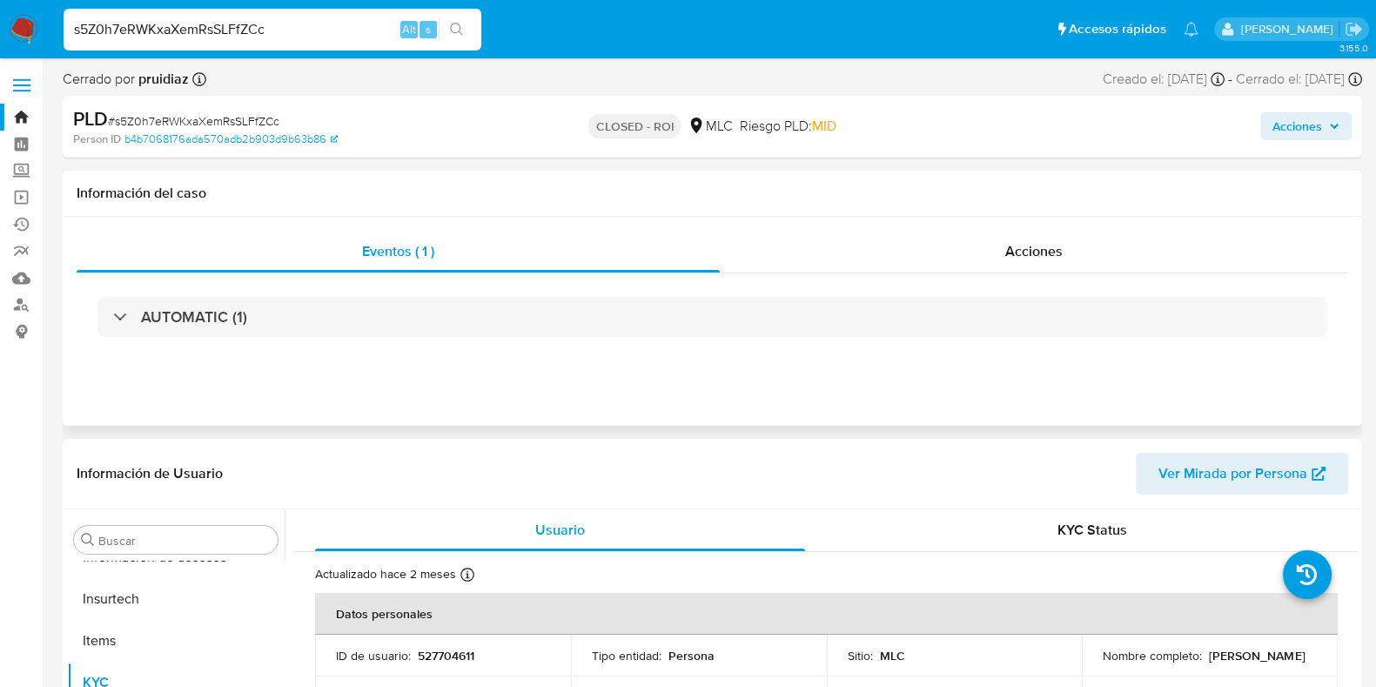
select select "10"
drag, startPoint x: 290, startPoint y: 24, endPoint x: 0, endPoint y: -14, distance: 292.3
paste input "mFh6mlPwz2XMRiW4kgeO2wgf"
type input "mFh6mlPwz2XMRiW4kgeO2wgf"
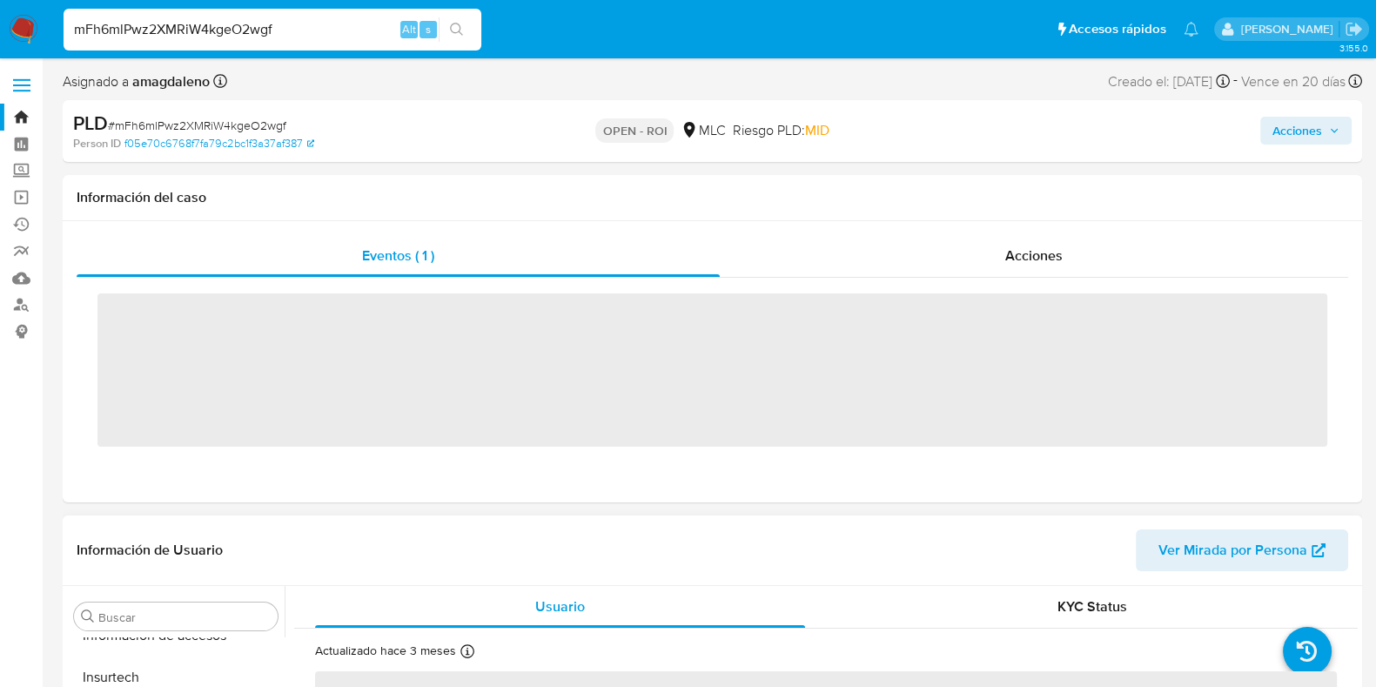
scroll to position [735, 0]
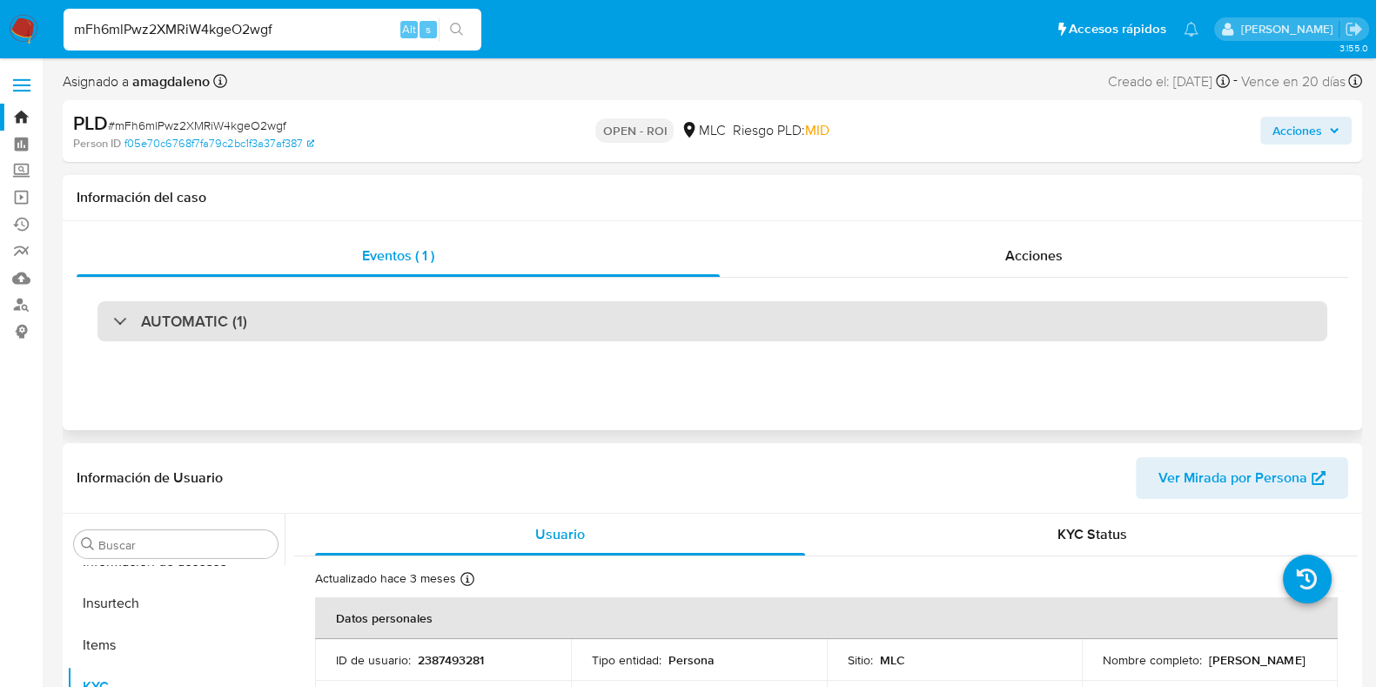
select select "10"
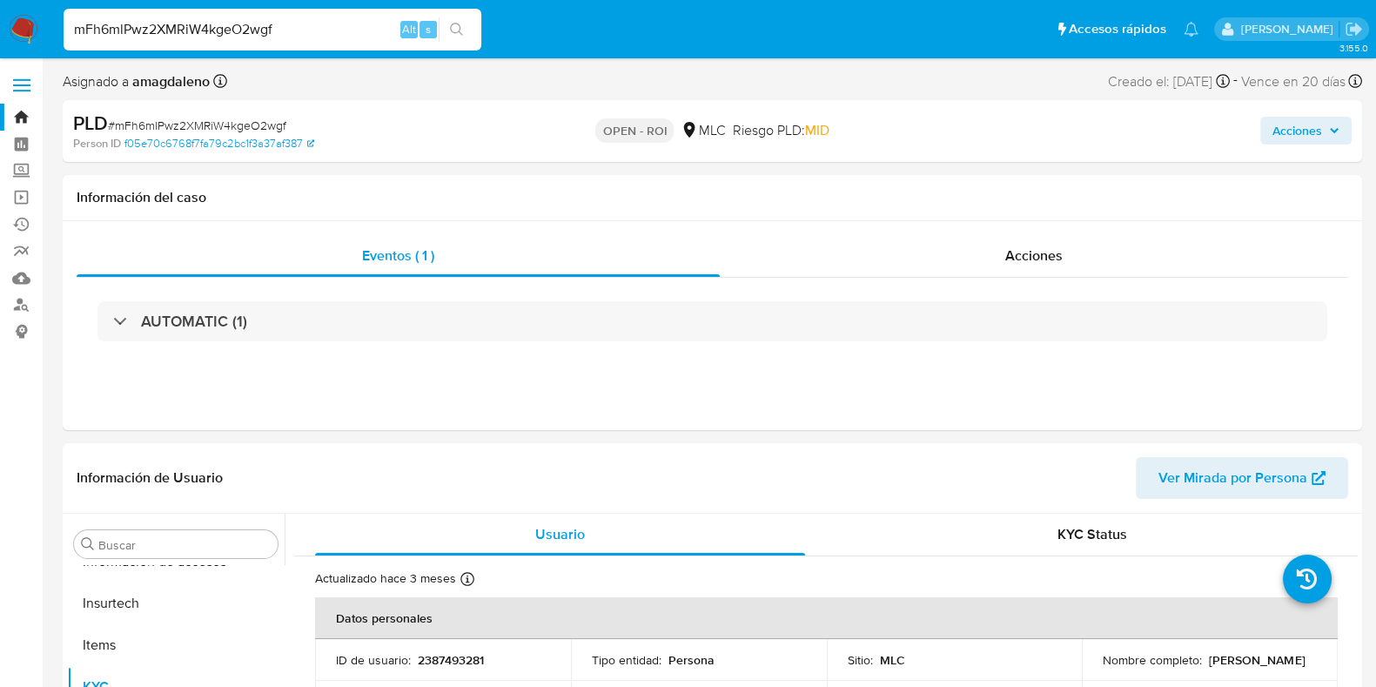
drag, startPoint x: 303, startPoint y: 30, endPoint x: 0, endPoint y: -16, distance: 306.3
paste input "tZK0jTsraprQbcUraFGkaXiX"
type input "tZK0jTsraprQbcUraFGkaXiX"
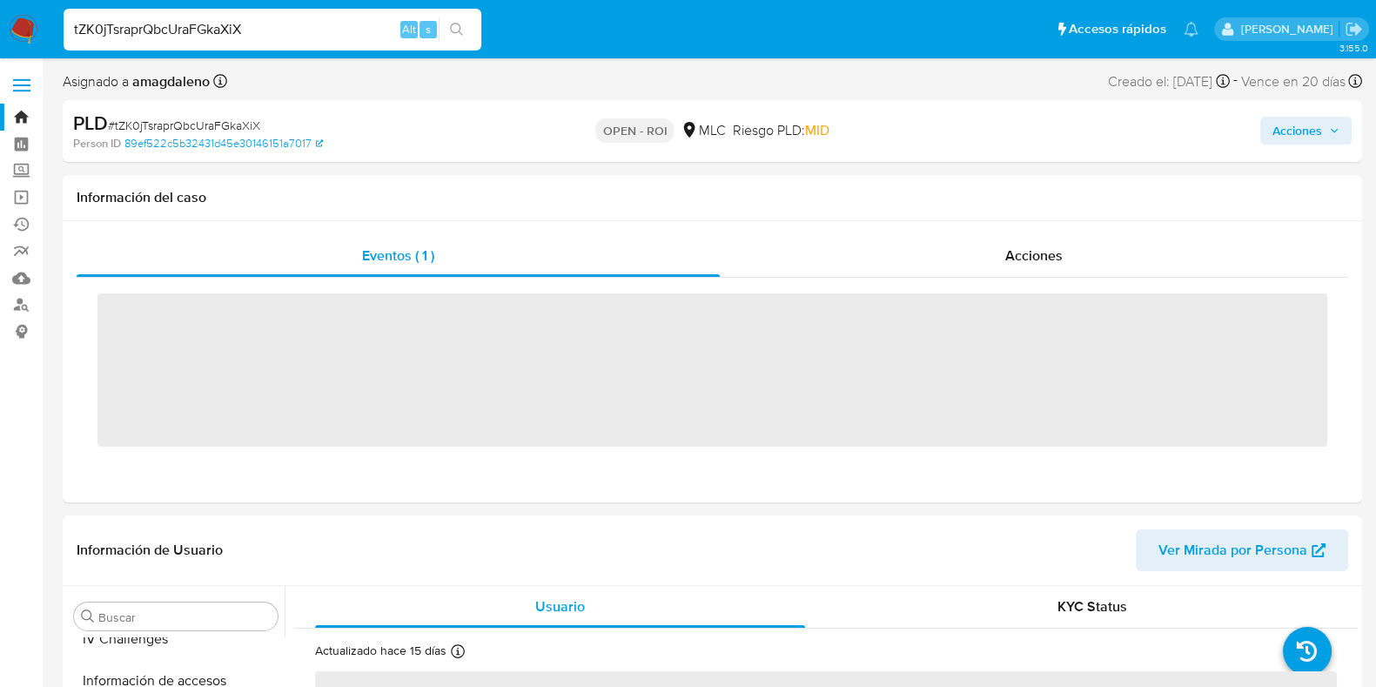
scroll to position [735, 0]
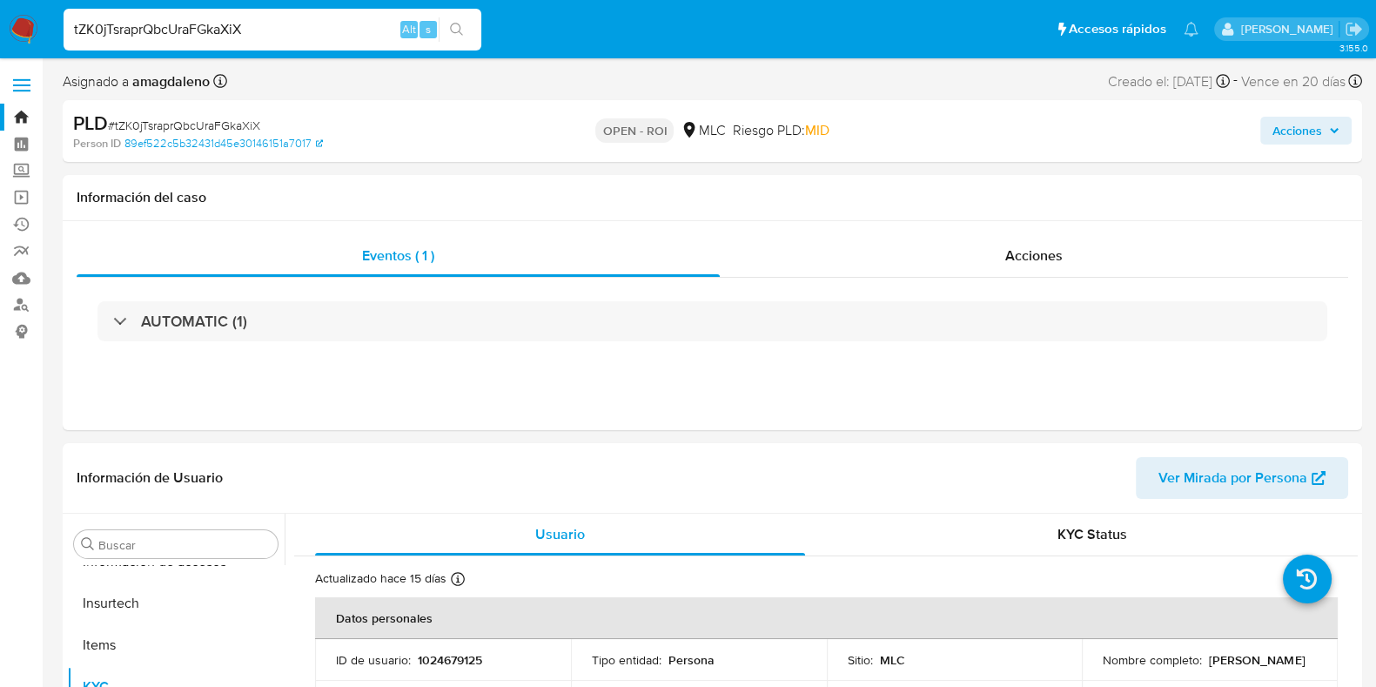
select select "10"
drag, startPoint x: 262, startPoint y: 28, endPoint x: 0, endPoint y: -19, distance: 266.2
paste input "xNGXvj64Rd0SbqJd9b6aJ5lK"
type input "xNGXvj64Rd0SbqJd9b6aJ5lK"
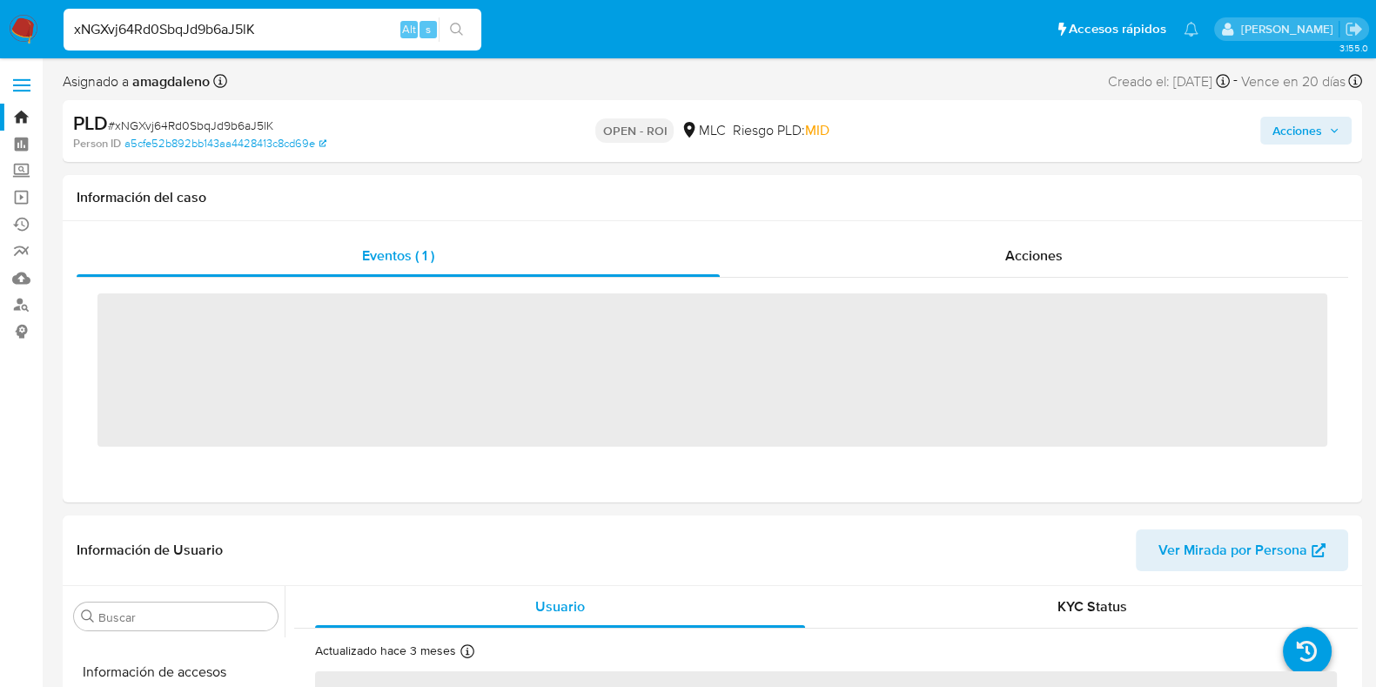
scroll to position [735, 0]
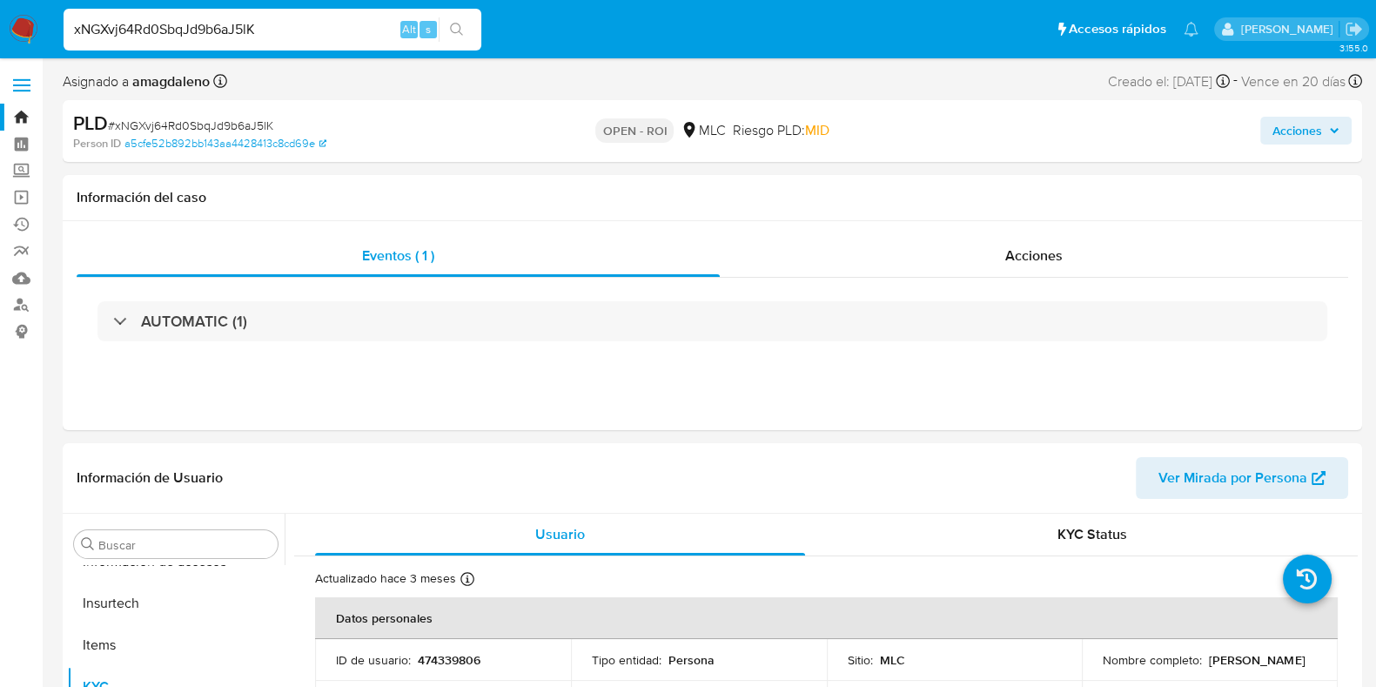
select select "10"
drag, startPoint x: 247, startPoint y: 26, endPoint x: 0, endPoint y: -111, distance: 282.9
paste input "0hRqNcbsTtCwRXmOL4vN6UEa"
type input "0hRqNcbsTtCwRXmOL4vN6UEa"
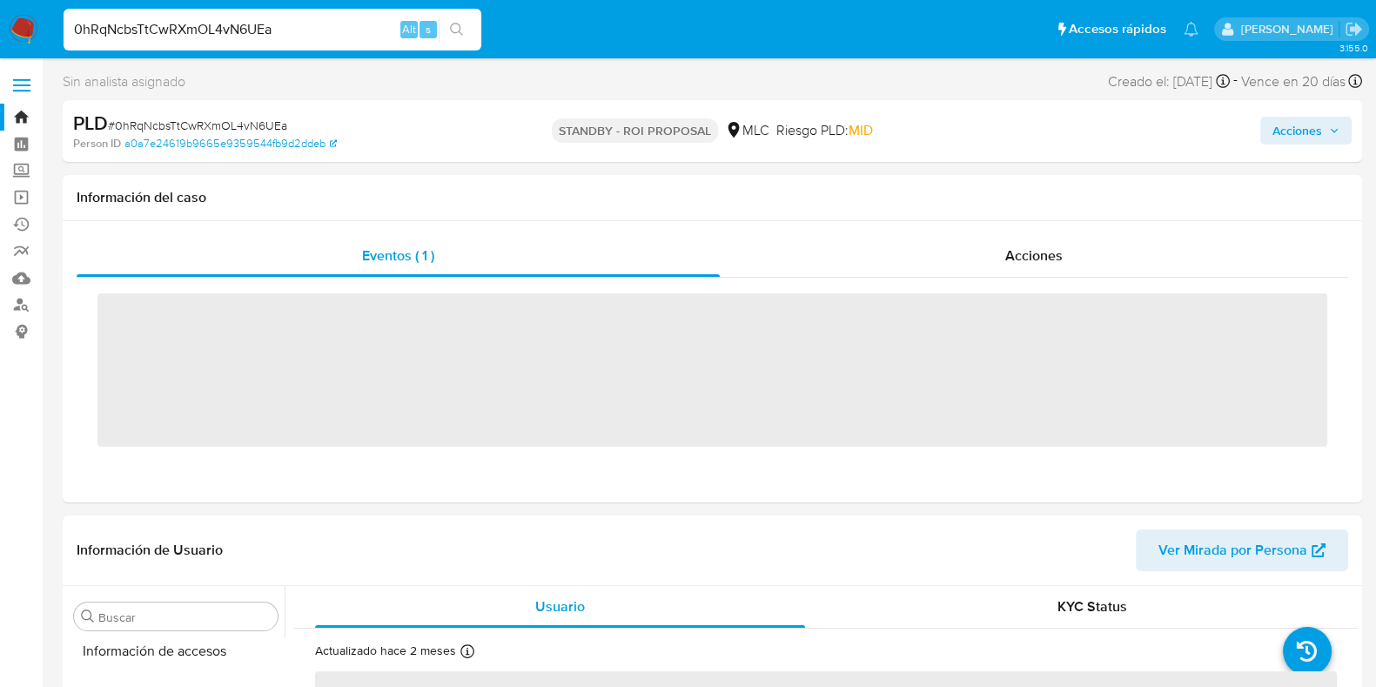
scroll to position [735, 0]
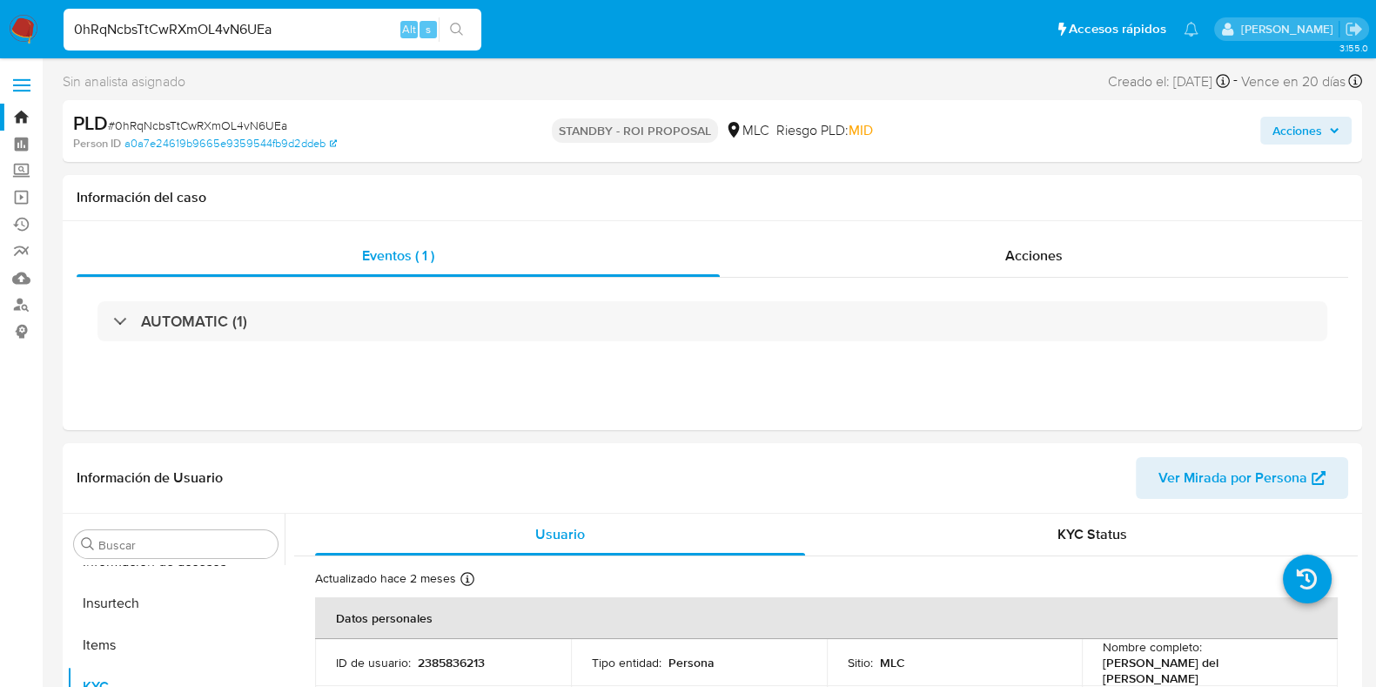
select select "10"
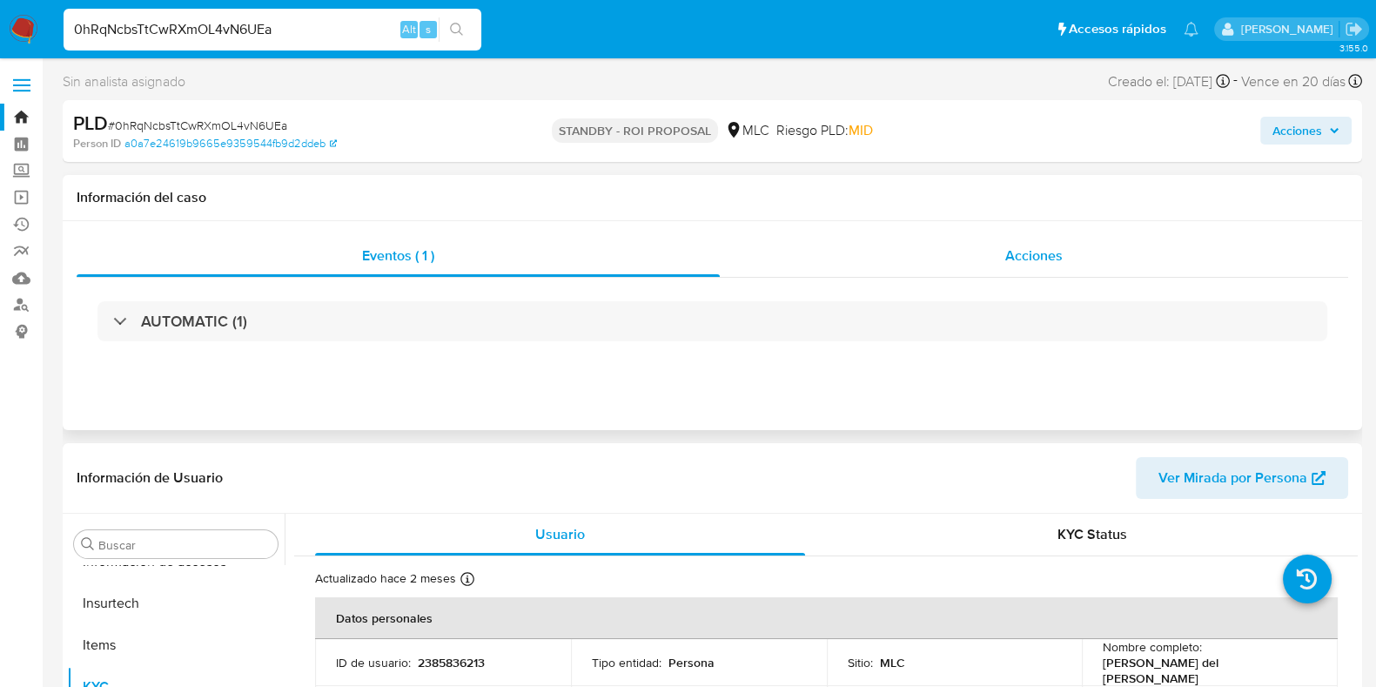
click at [1046, 262] on span "Acciones" at bounding box center [1033, 255] width 57 height 20
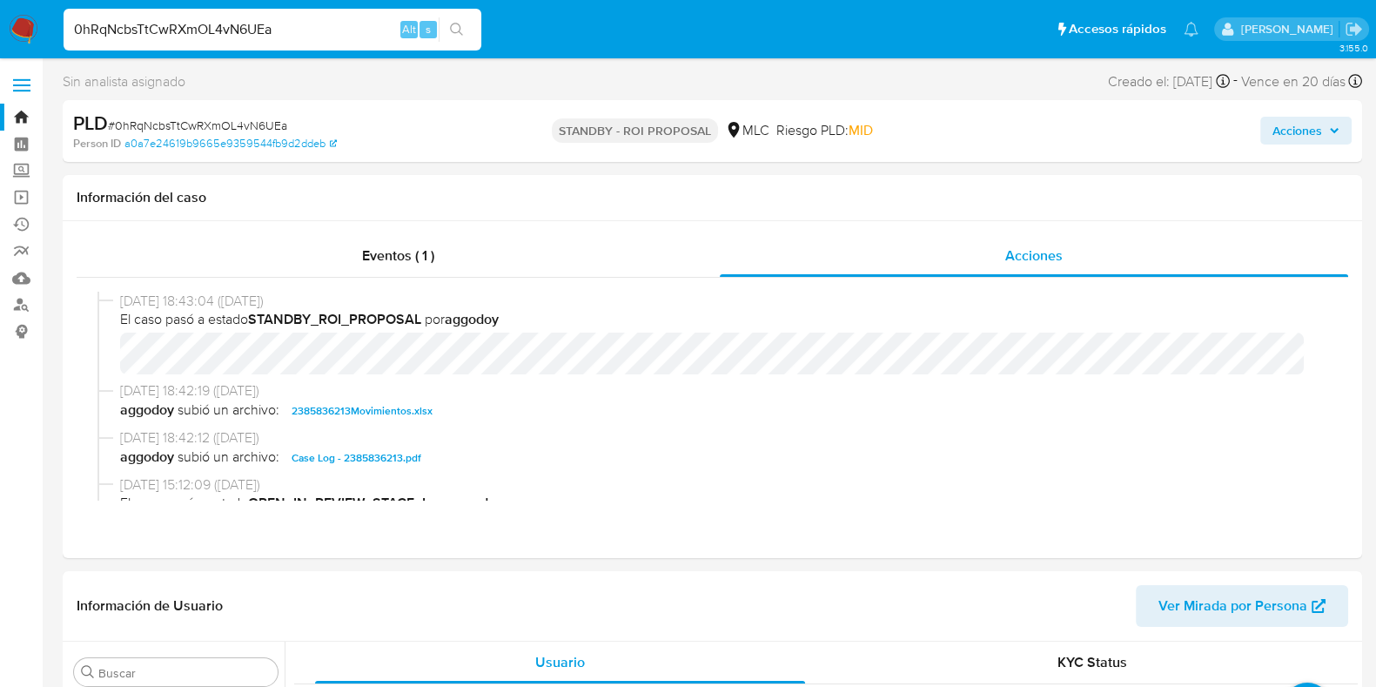
click at [26, 30] on img at bounding box center [24, 30] width 30 height 30
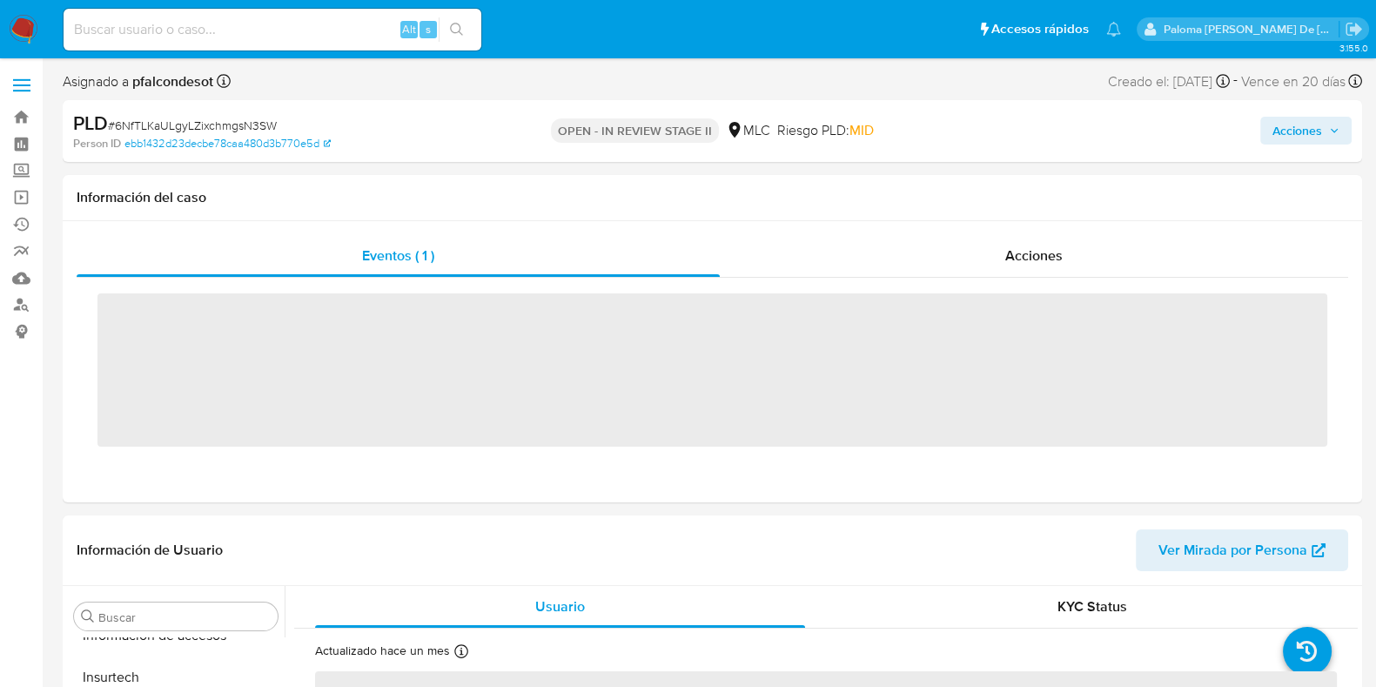
scroll to position [735, 0]
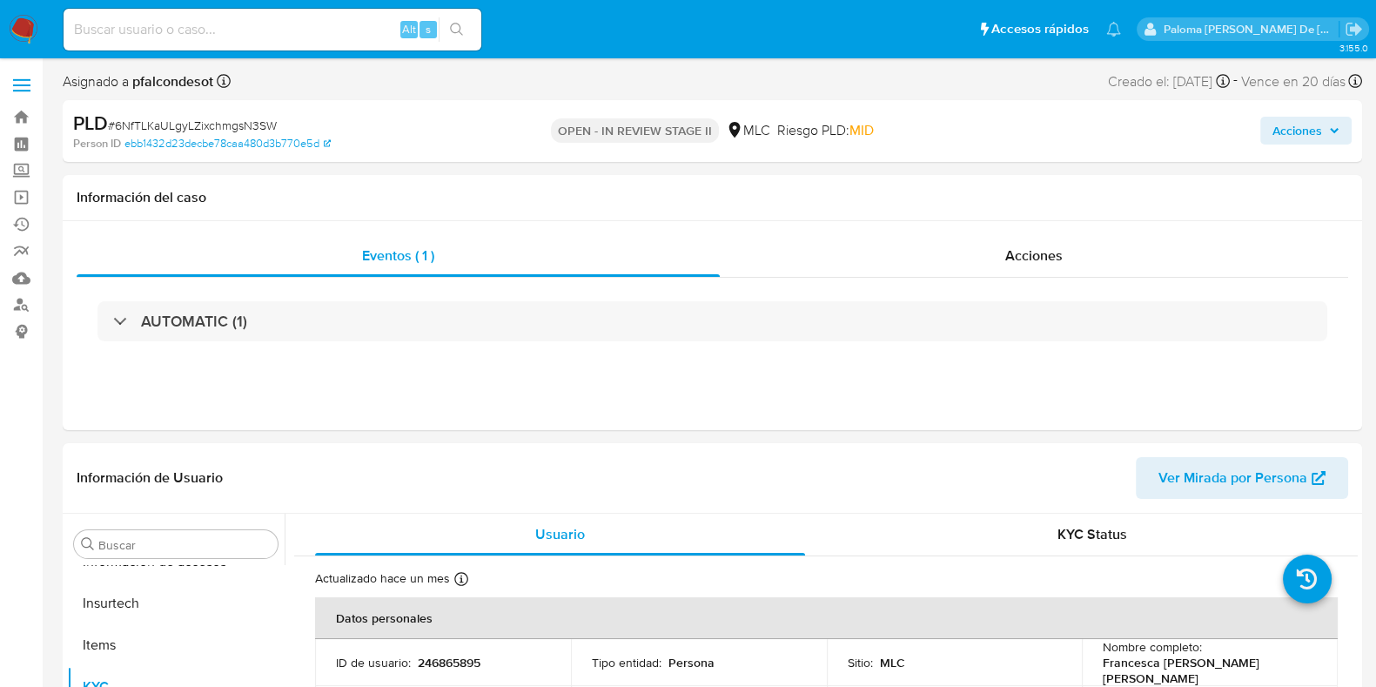
select select "10"
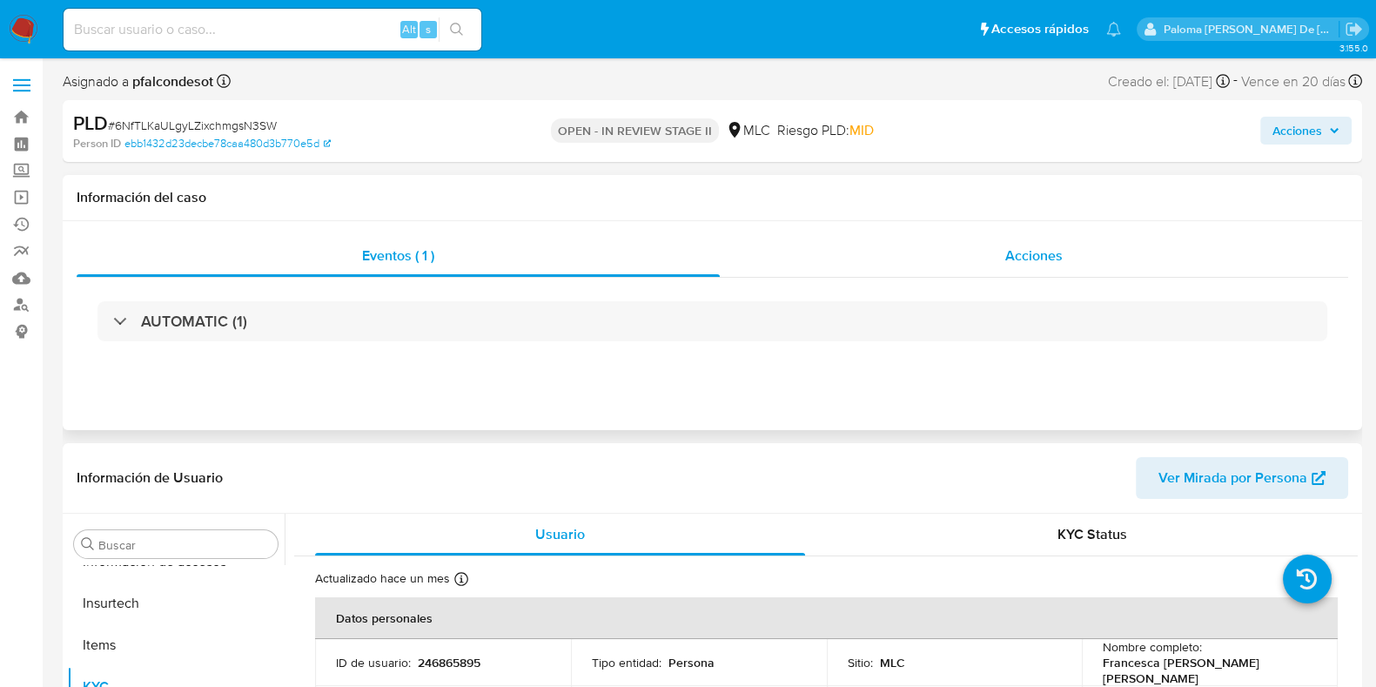
click at [1060, 251] on span "Acciones" at bounding box center [1033, 255] width 57 height 20
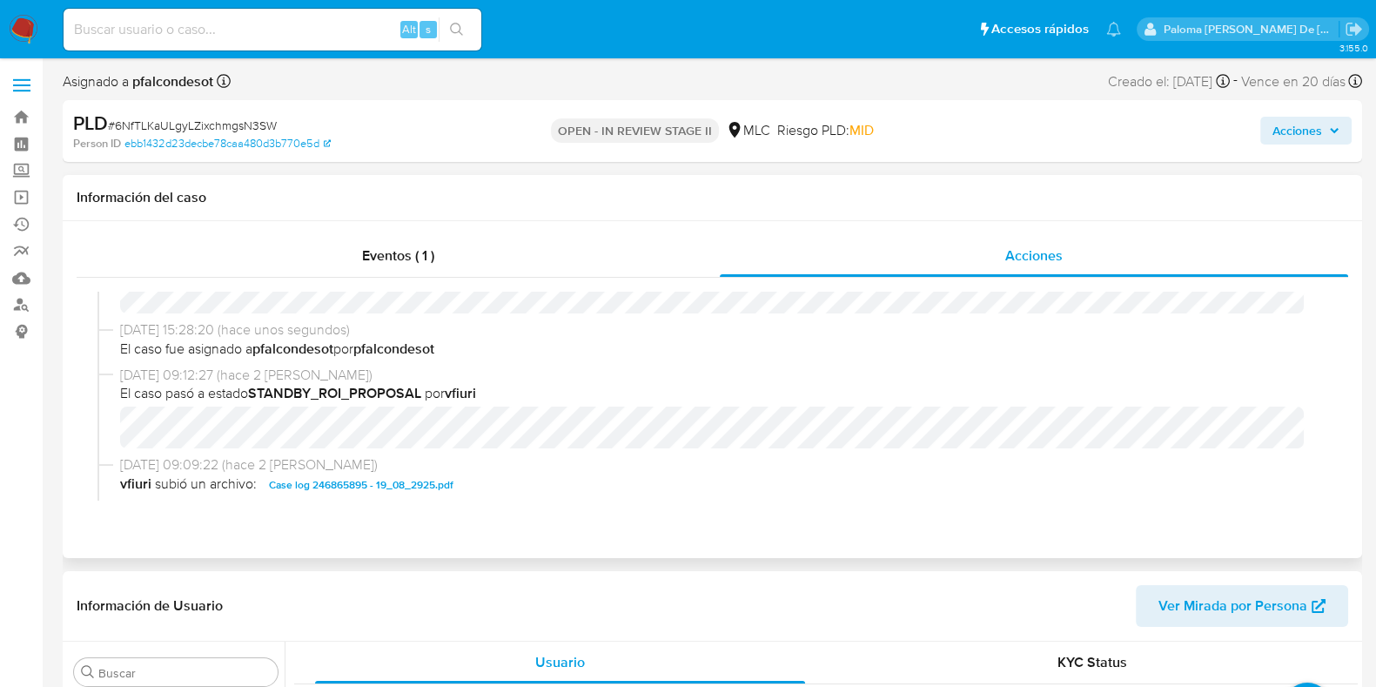
scroll to position [0, 0]
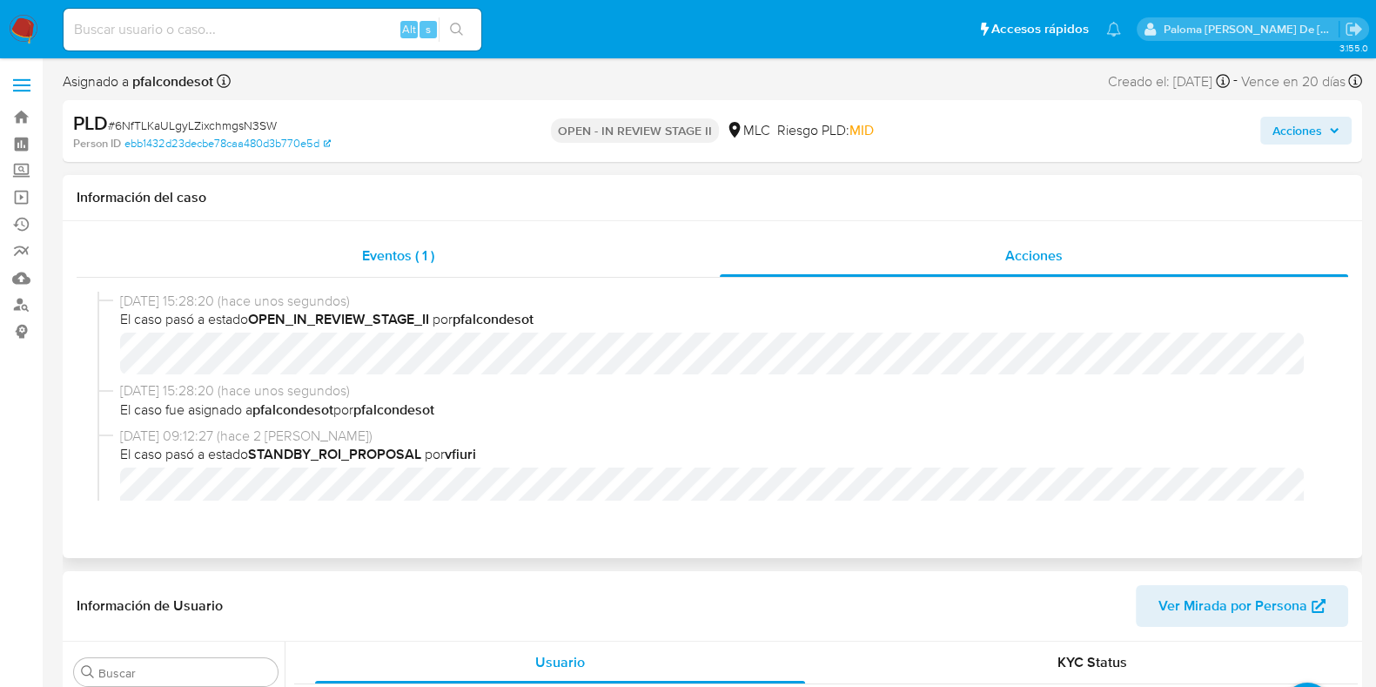
click at [464, 251] on div "Eventos ( 1 )" at bounding box center [398, 256] width 643 height 42
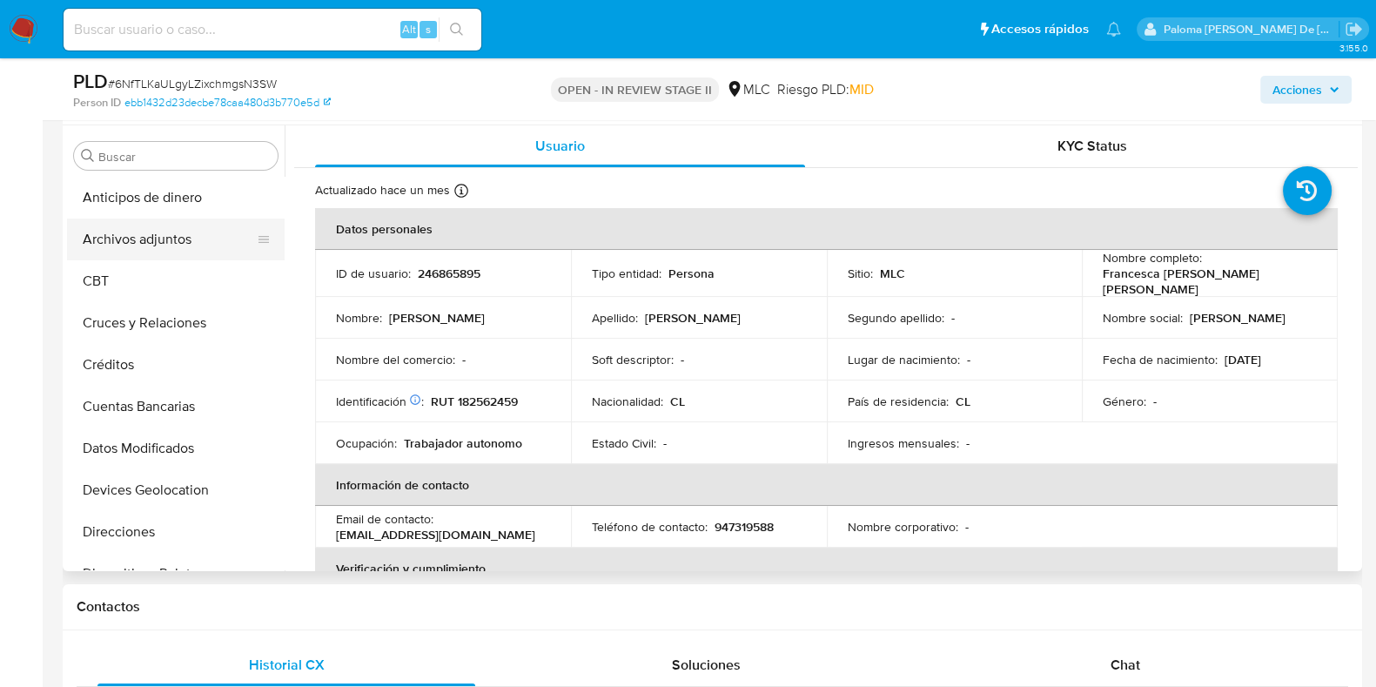
click at [158, 252] on button "Archivos adjuntos" at bounding box center [169, 240] width 204 height 42
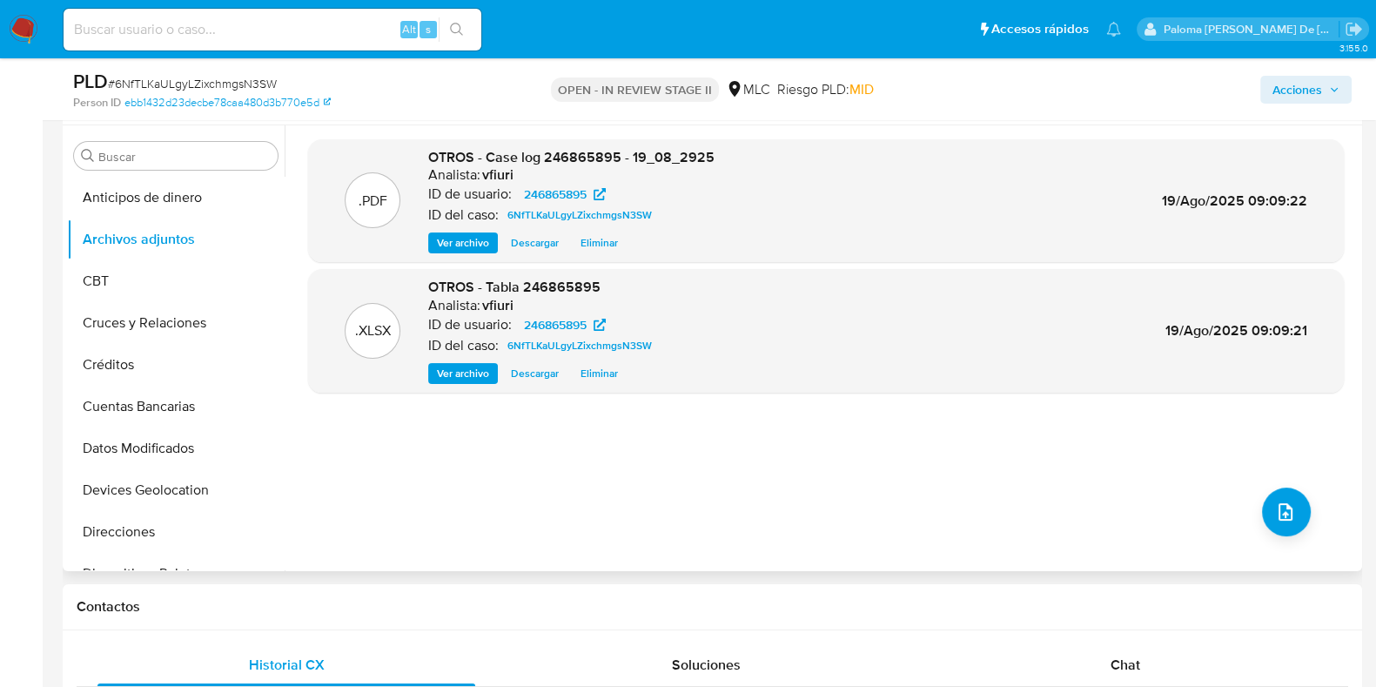
click at [470, 240] on span "Ver archivo" at bounding box center [463, 242] width 52 height 17
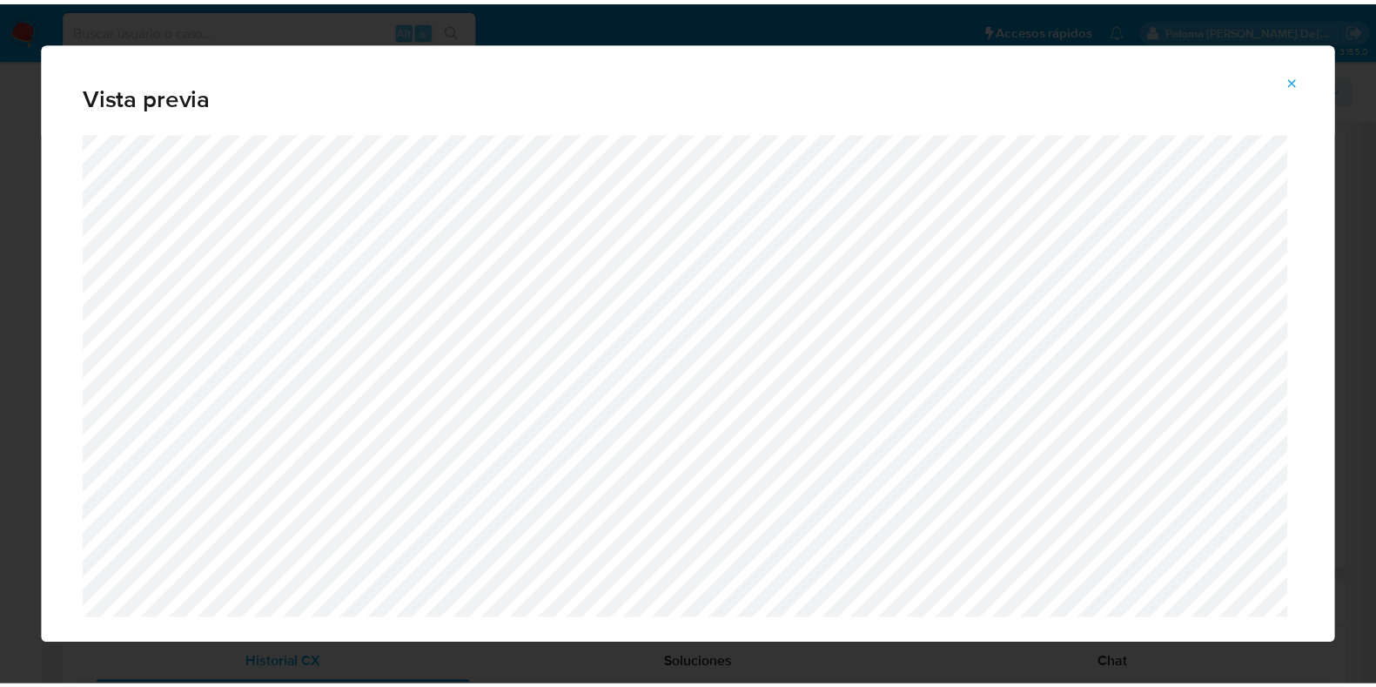
scroll to position [44, 0]
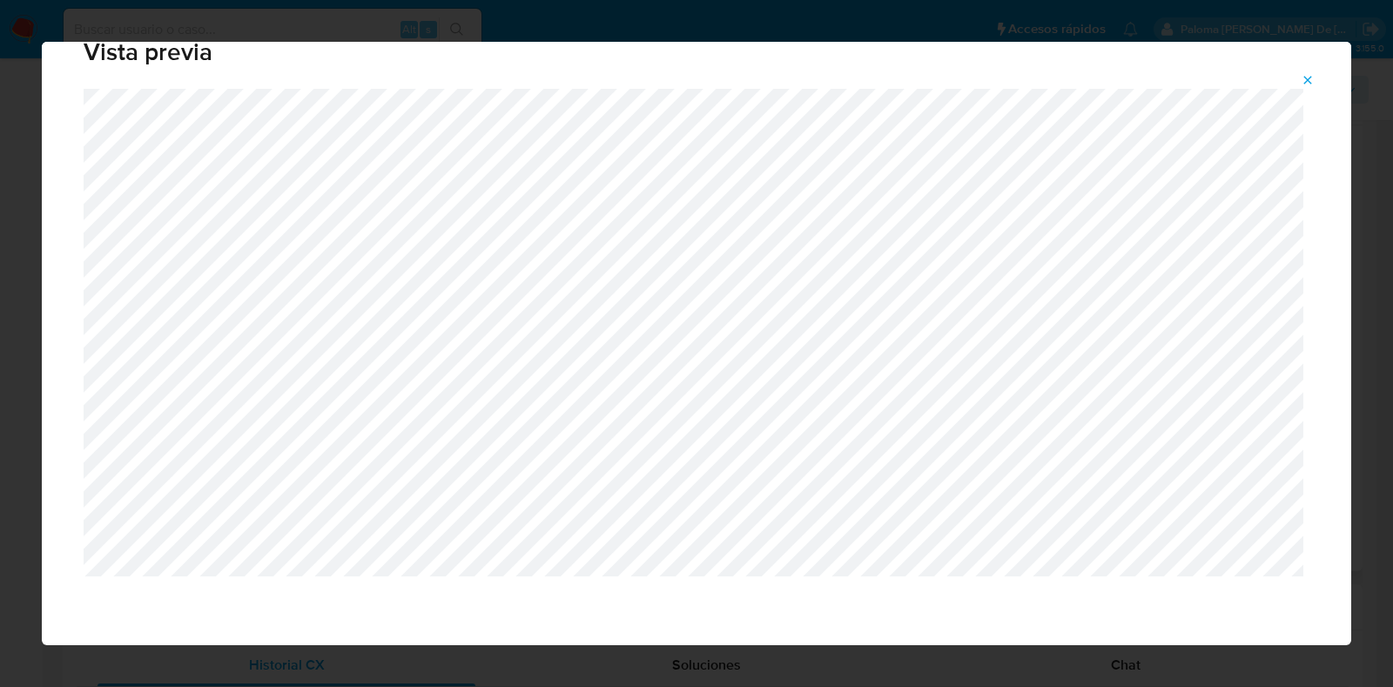
click at [1314, 78] on icon "Attachment preview" at bounding box center [1308, 80] width 14 height 14
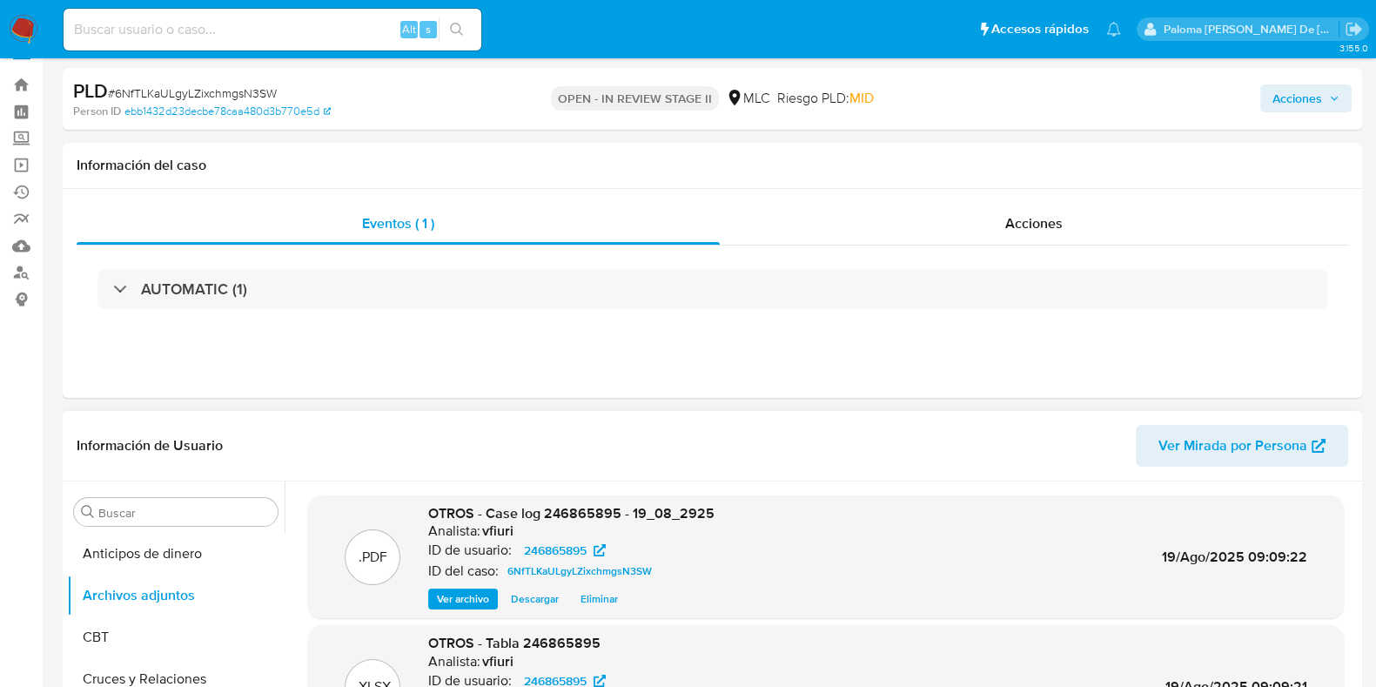
scroll to position [0, 0]
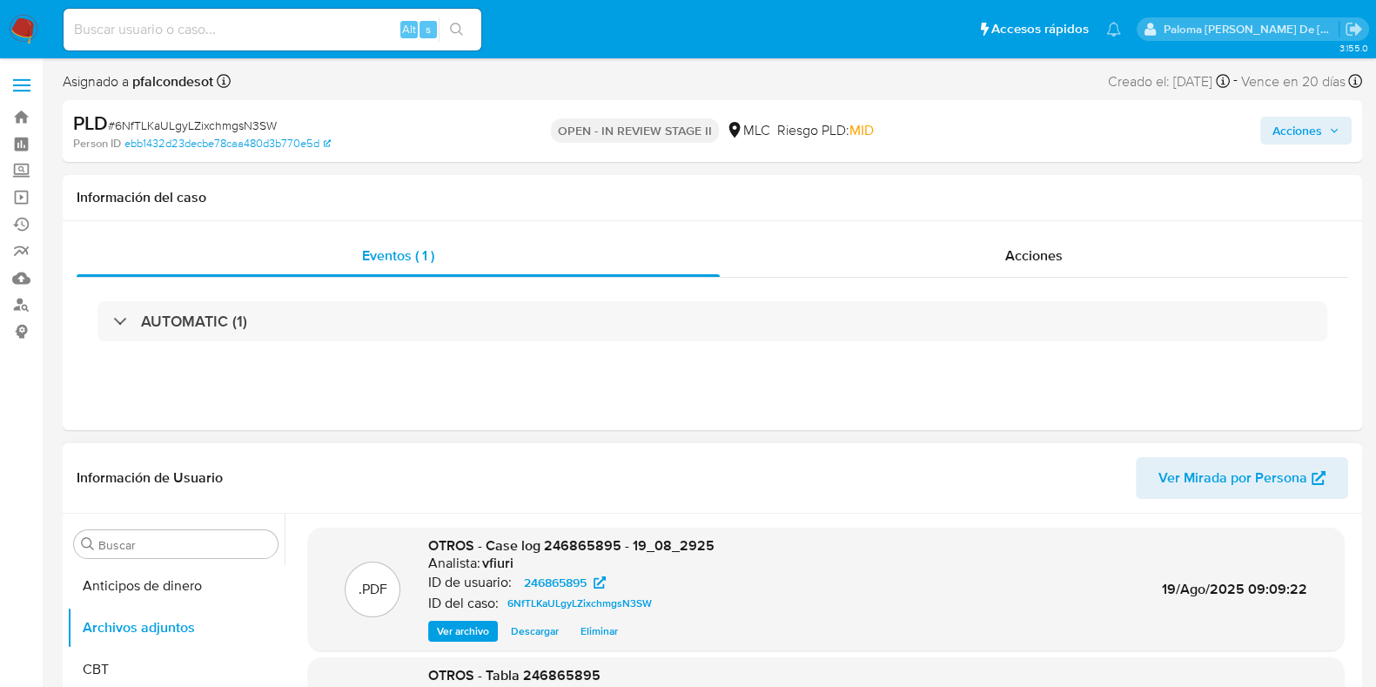
click at [1288, 132] on span "Acciones" at bounding box center [1298, 131] width 50 height 28
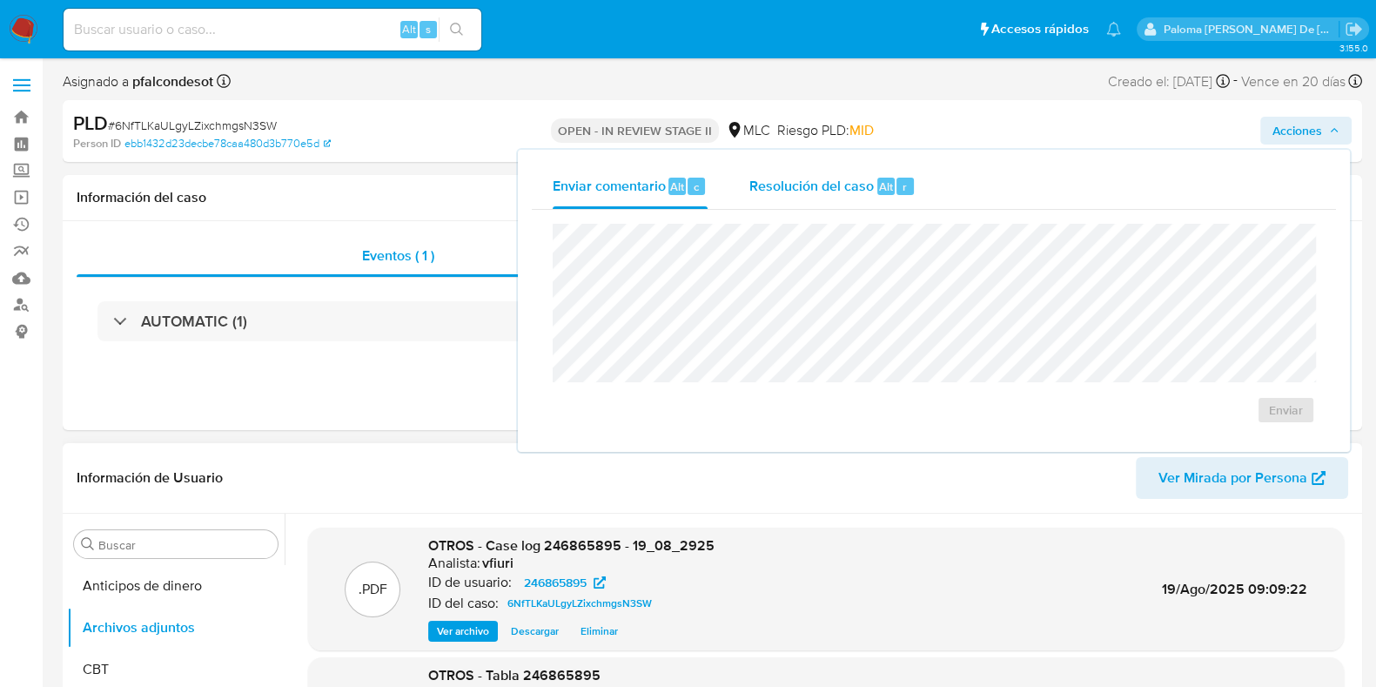
click at [781, 181] on span "Resolución del caso" at bounding box center [812, 186] width 124 height 20
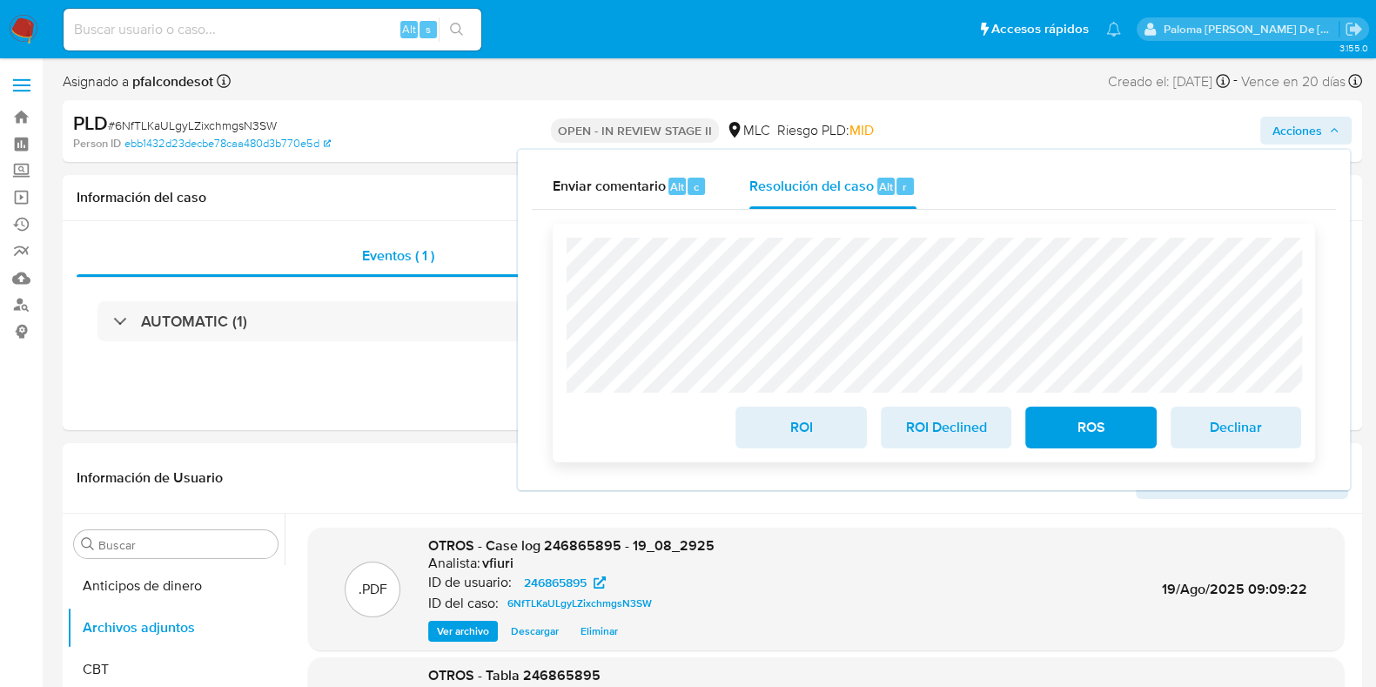
drag, startPoint x: 1249, startPoint y: 435, endPoint x: 1277, endPoint y: 436, distance: 27.9
click at [1249, 434] on span "Declinar" at bounding box center [1236, 427] width 85 height 38
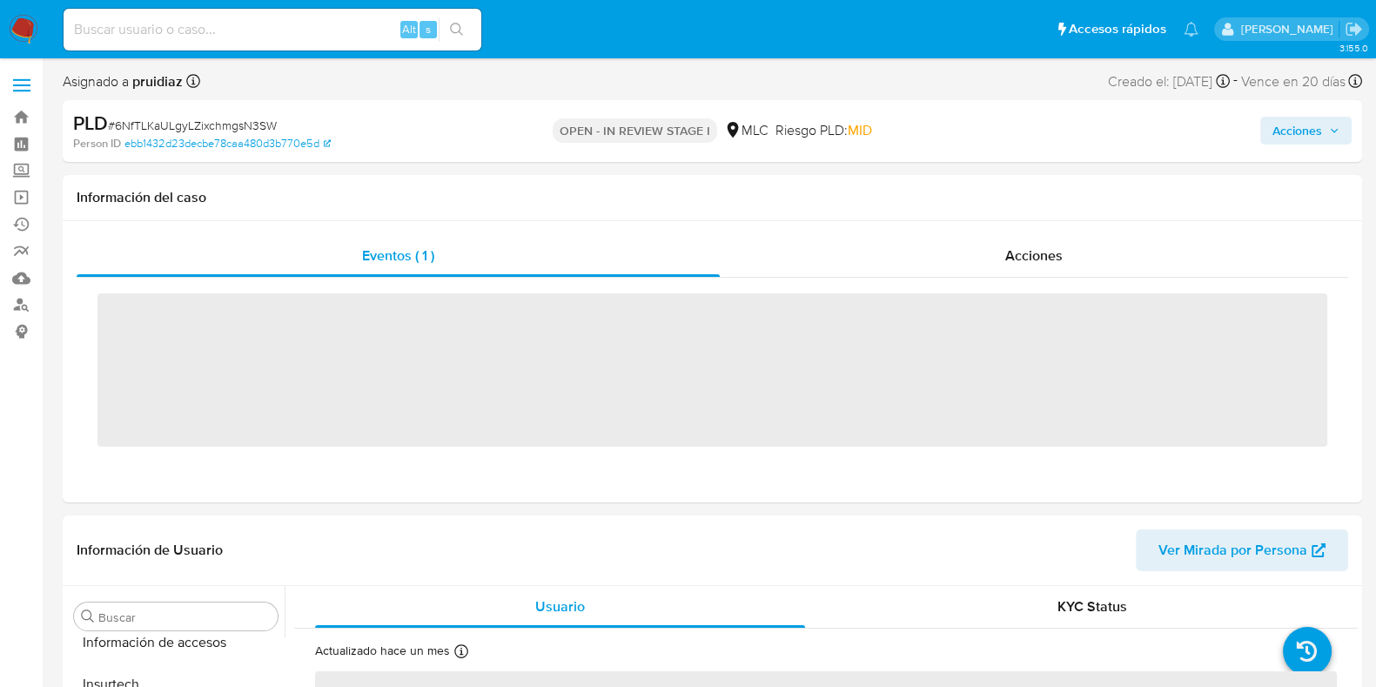
scroll to position [735, 0]
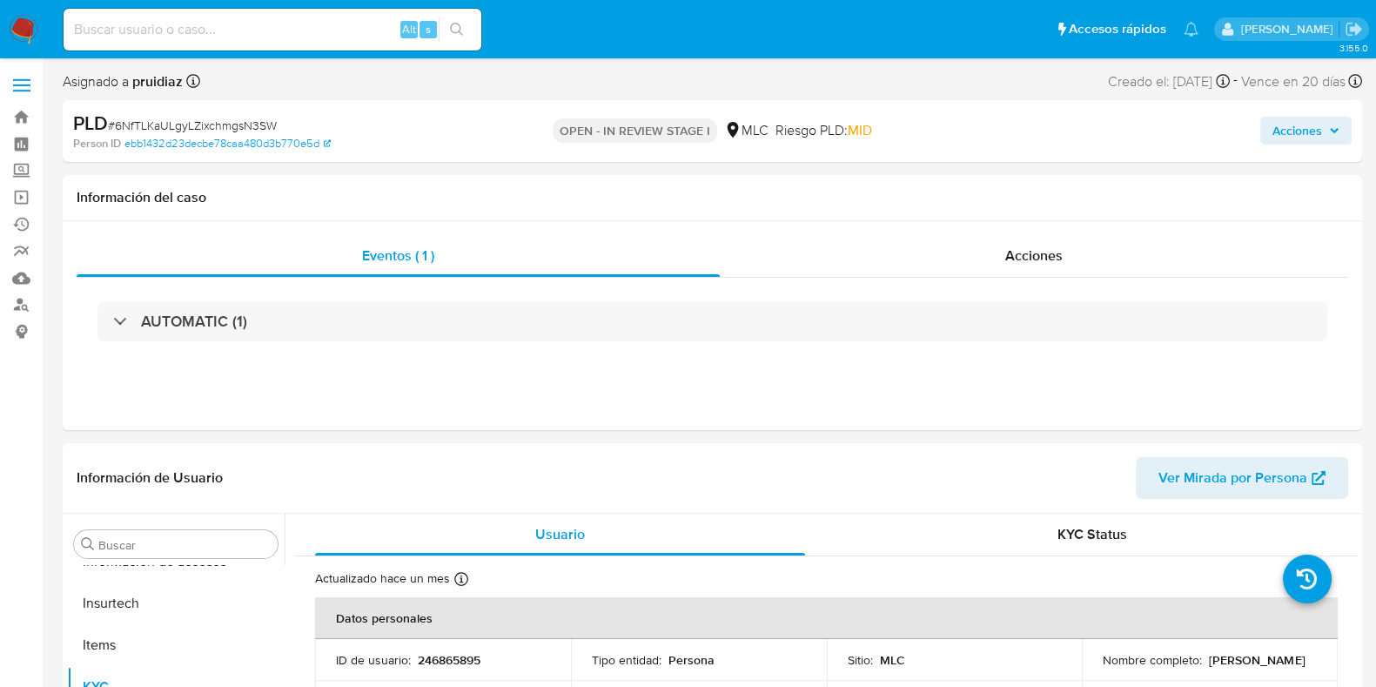
select select "10"
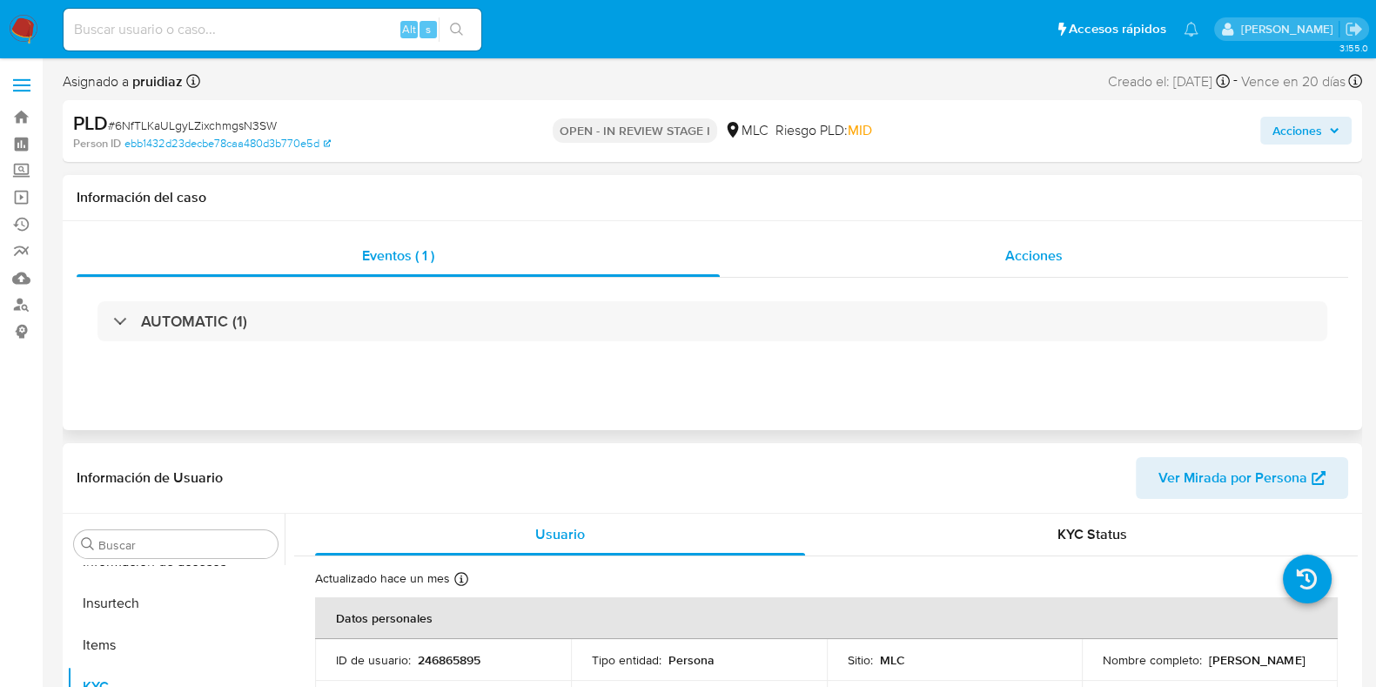
click at [1015, 264] on span "Acciones" at bounding box center [1033, 255] width 57 height 20
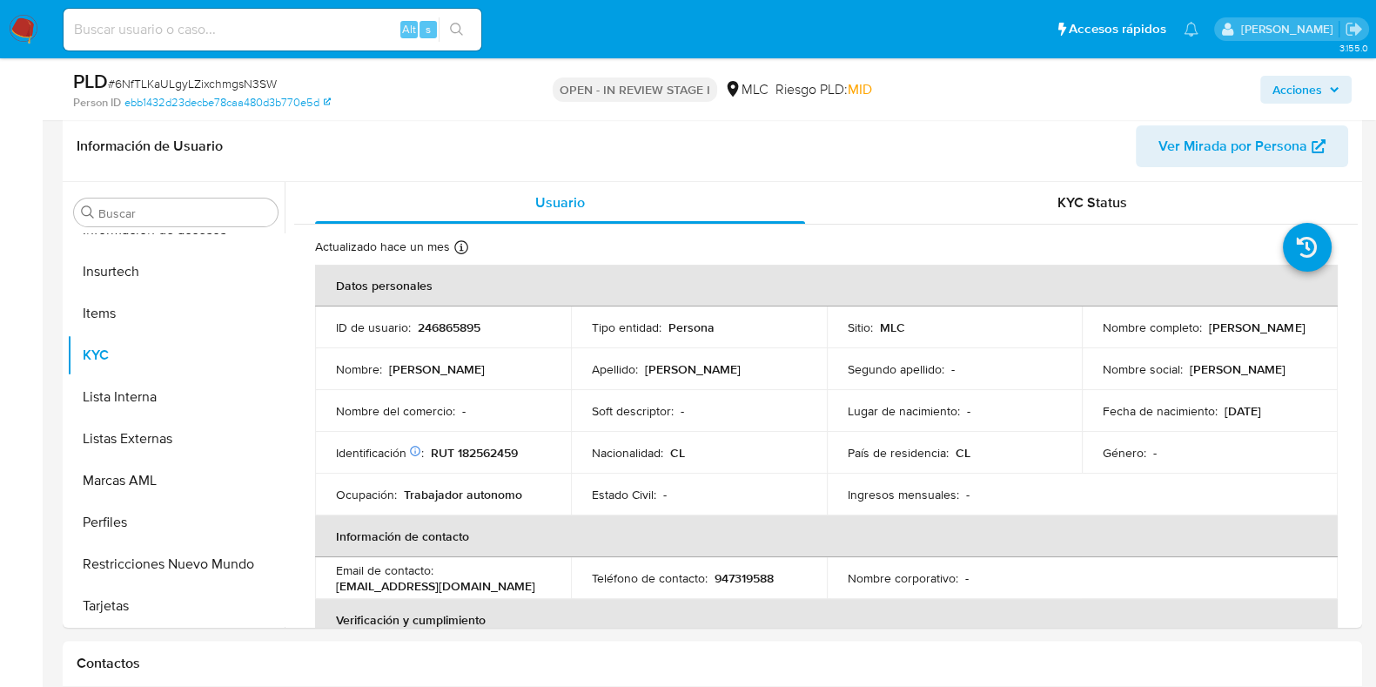
scroll to position [42, 0]
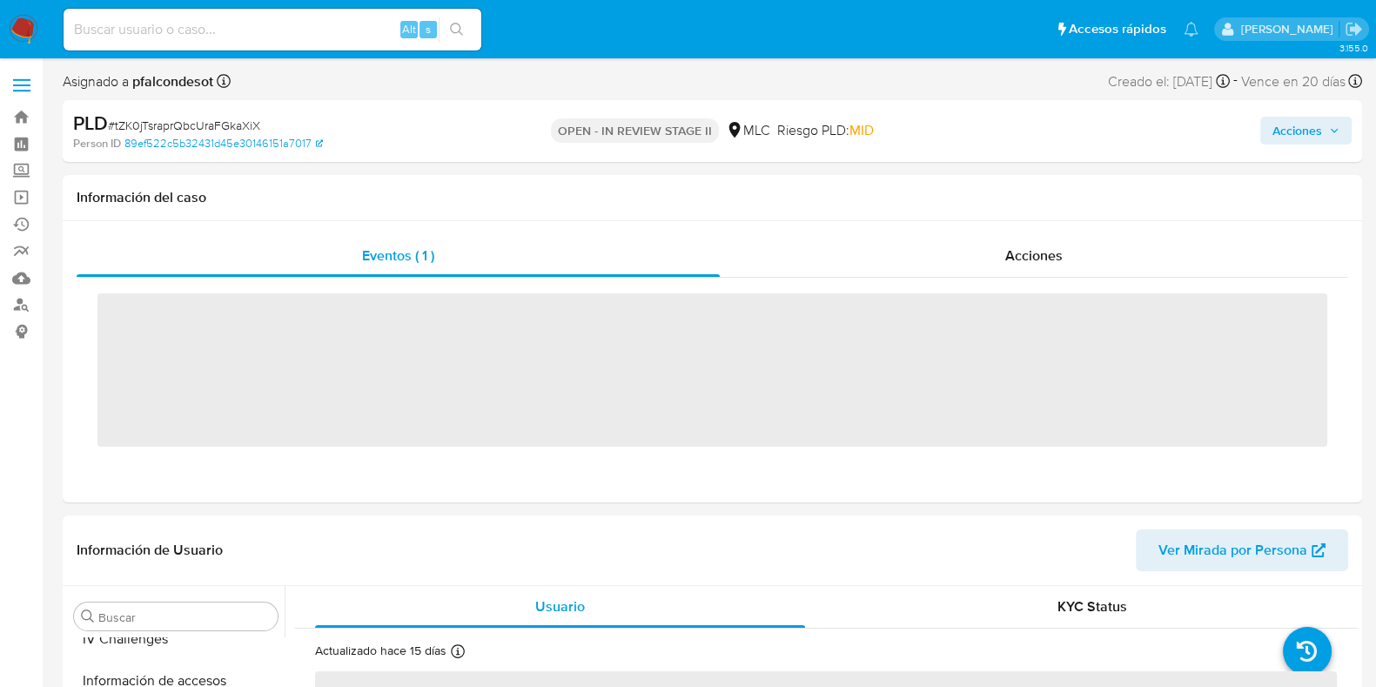
scroll to position [735, 0]
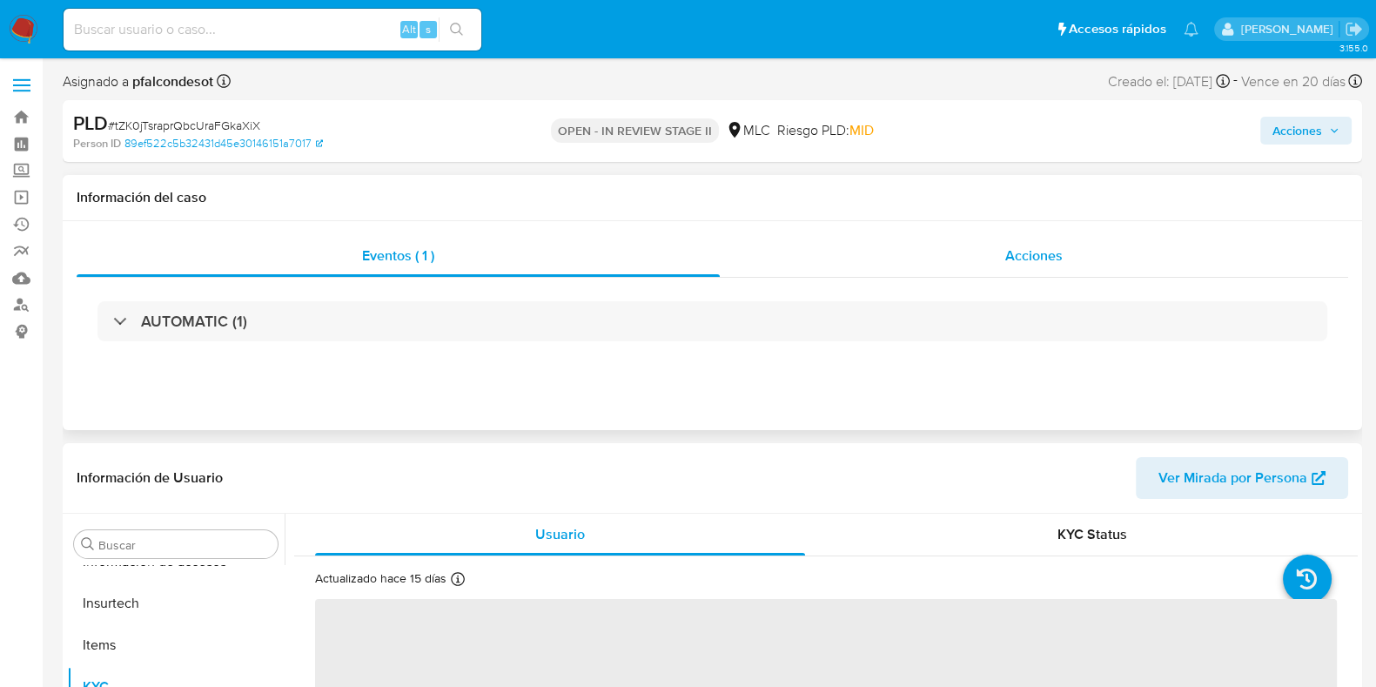
select select "10"
click at [1036, 257] on span "Acciones" at bounding box center [1033, 255] width 57 height 20
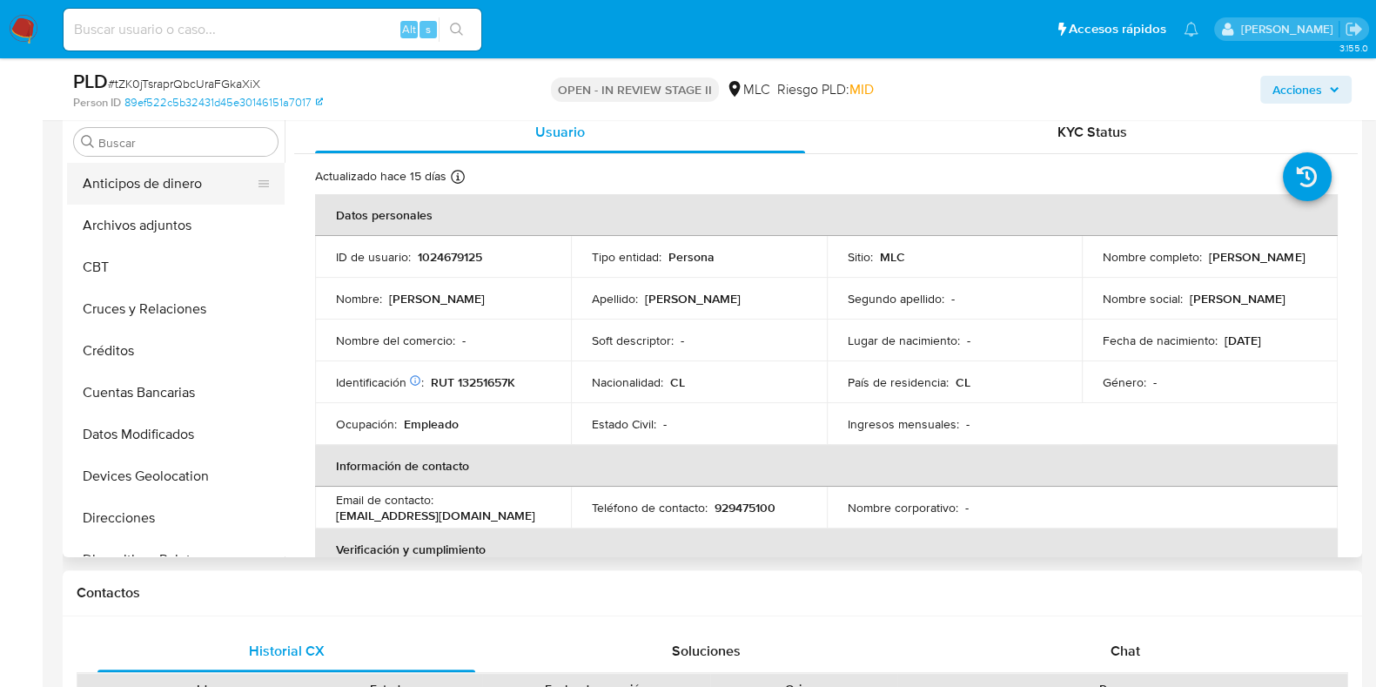
scroll to position [434, 0]
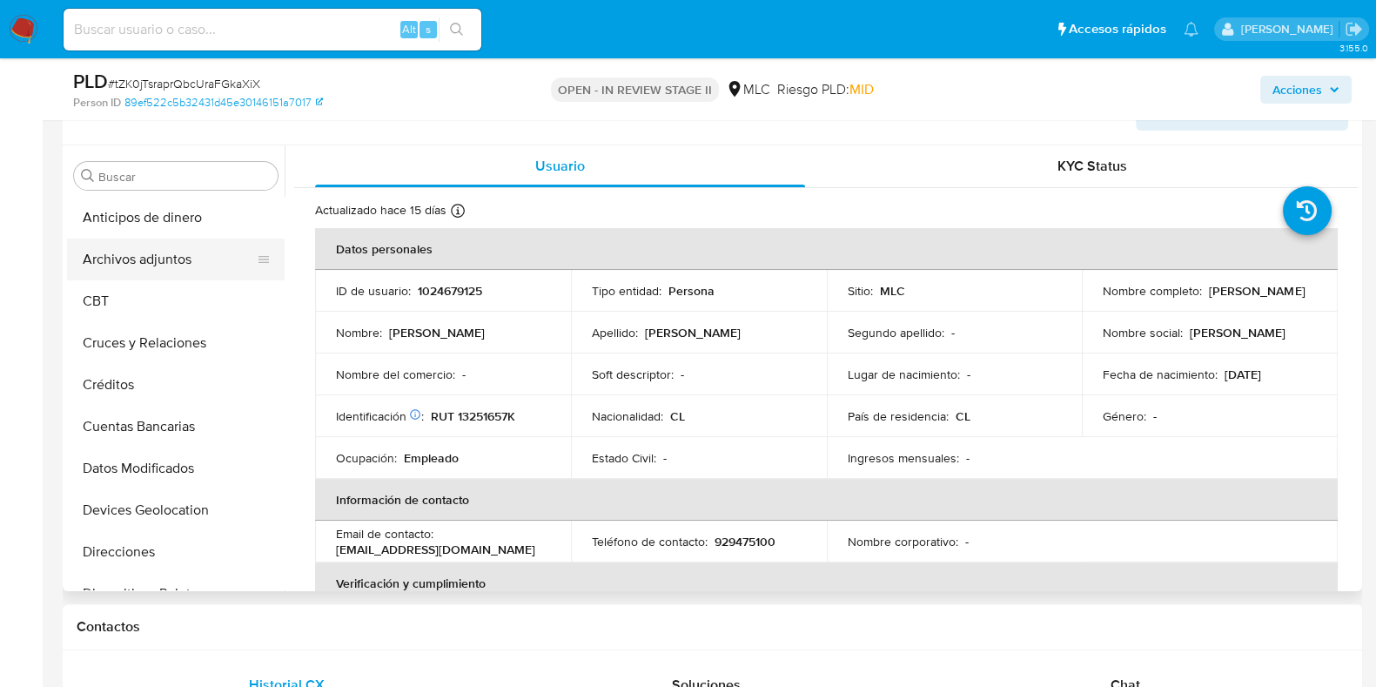
click at [149, 254] on button "Archivos adjuntos" at bounding box center [169, 260] width 204 height 42
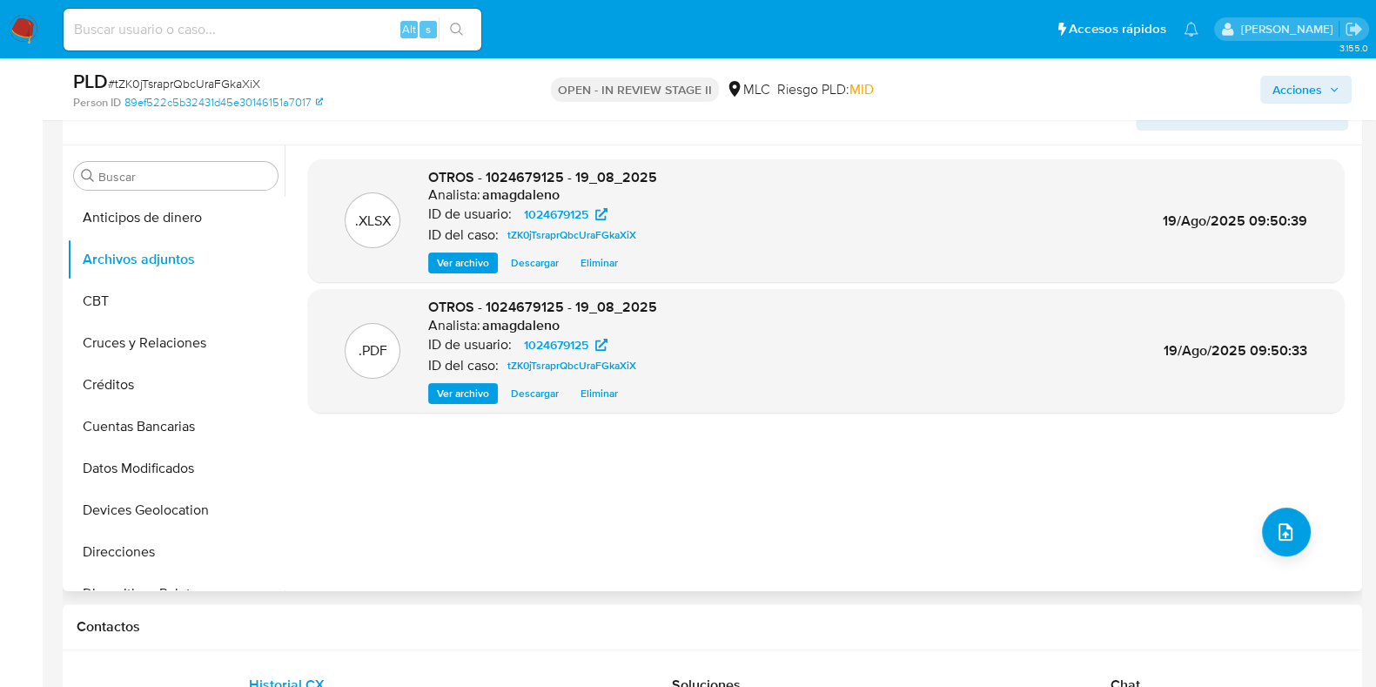
click at [470, 385] on span "Ver archivo" at bounding box center [463, 393] width 52 height 17
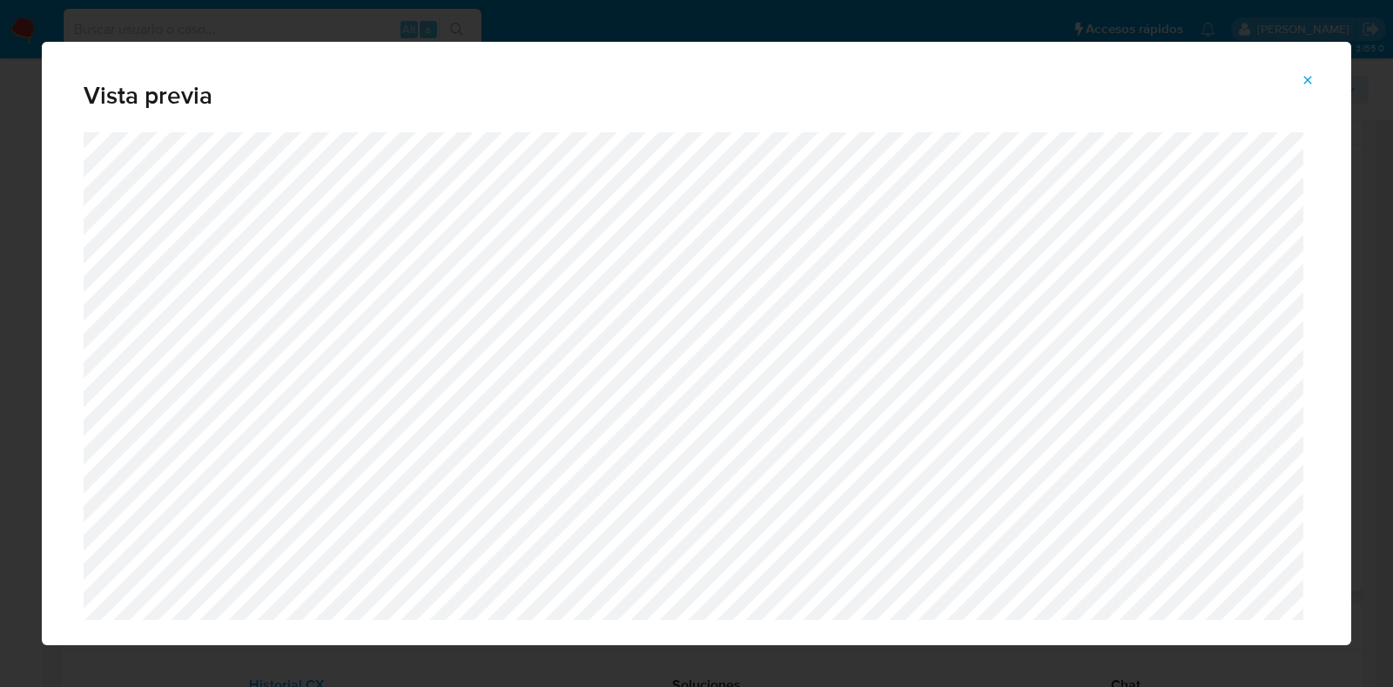
click at [1302, 78] on icon "Attachment preview" at bounding box center [1308, 80] width 14 height 14
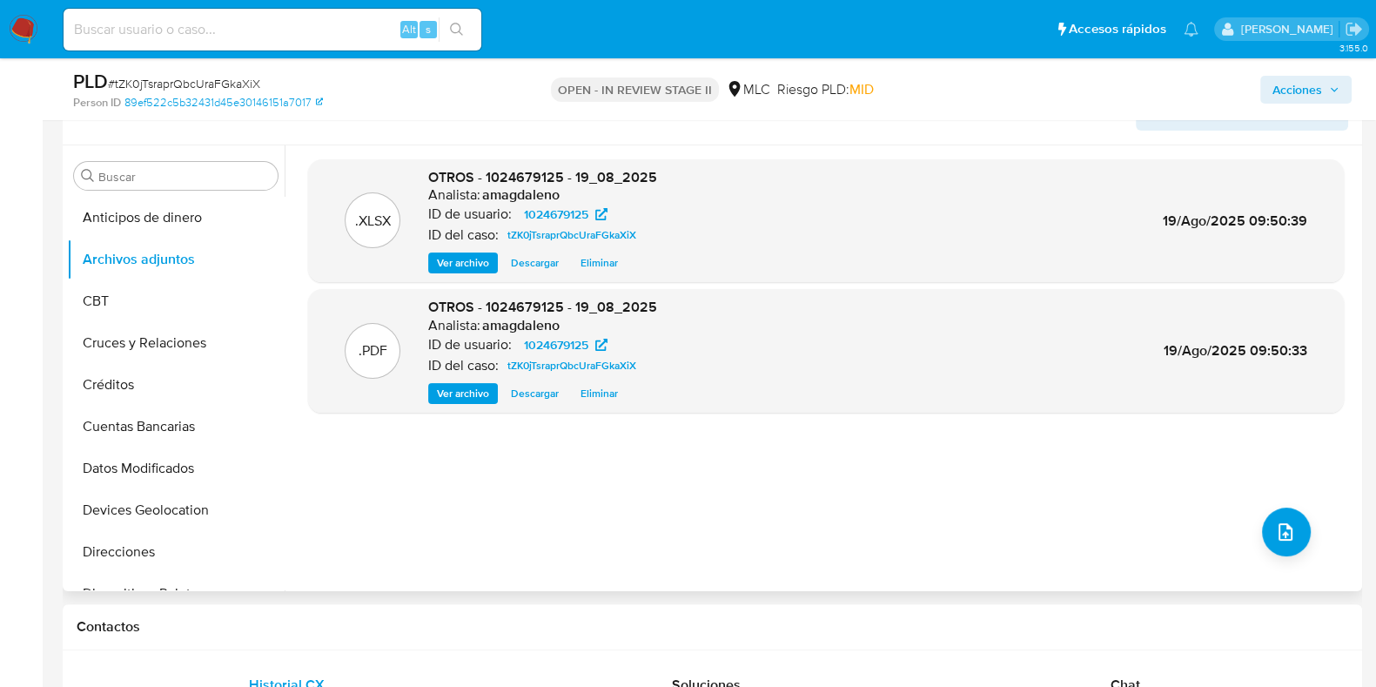
click at [448, 390] on span "Ver archivo" at bounding box center [463, 393] width 52 height 17
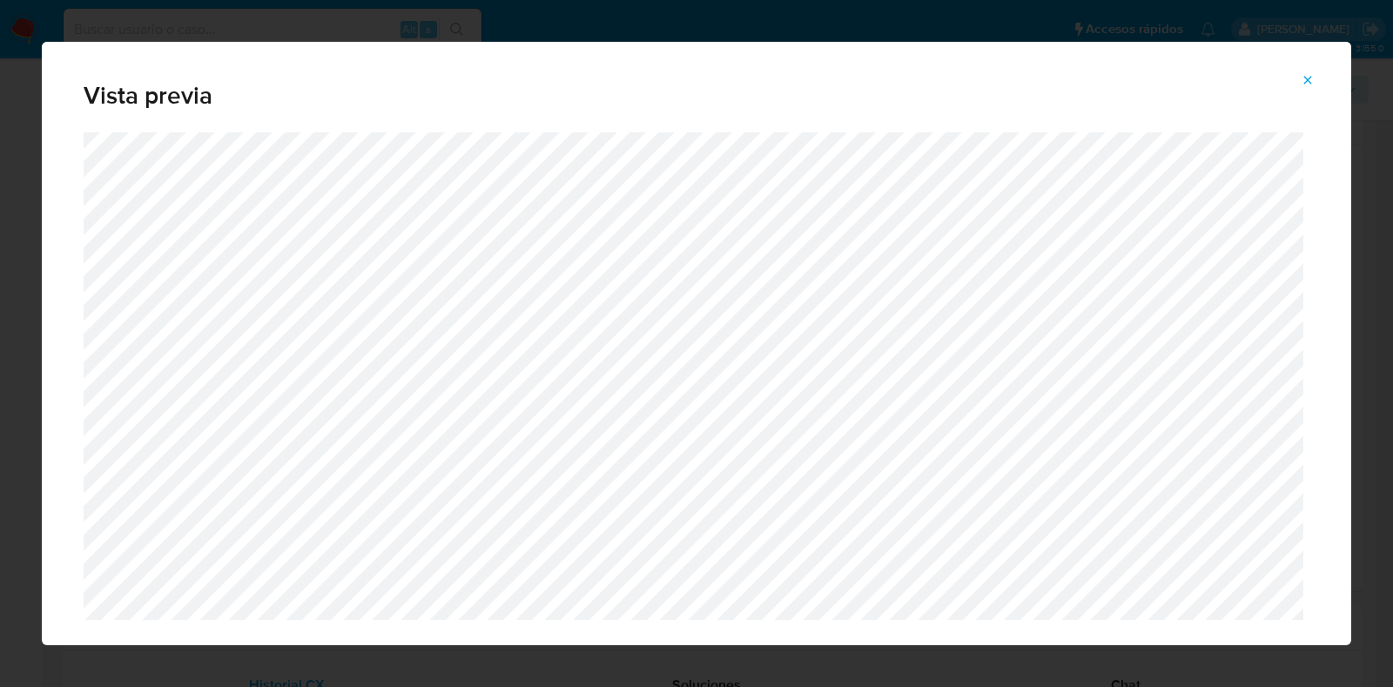
click at [1310, 79] on icon "Attachment preview" at bounding box center [1308, 80] width 14 height 14
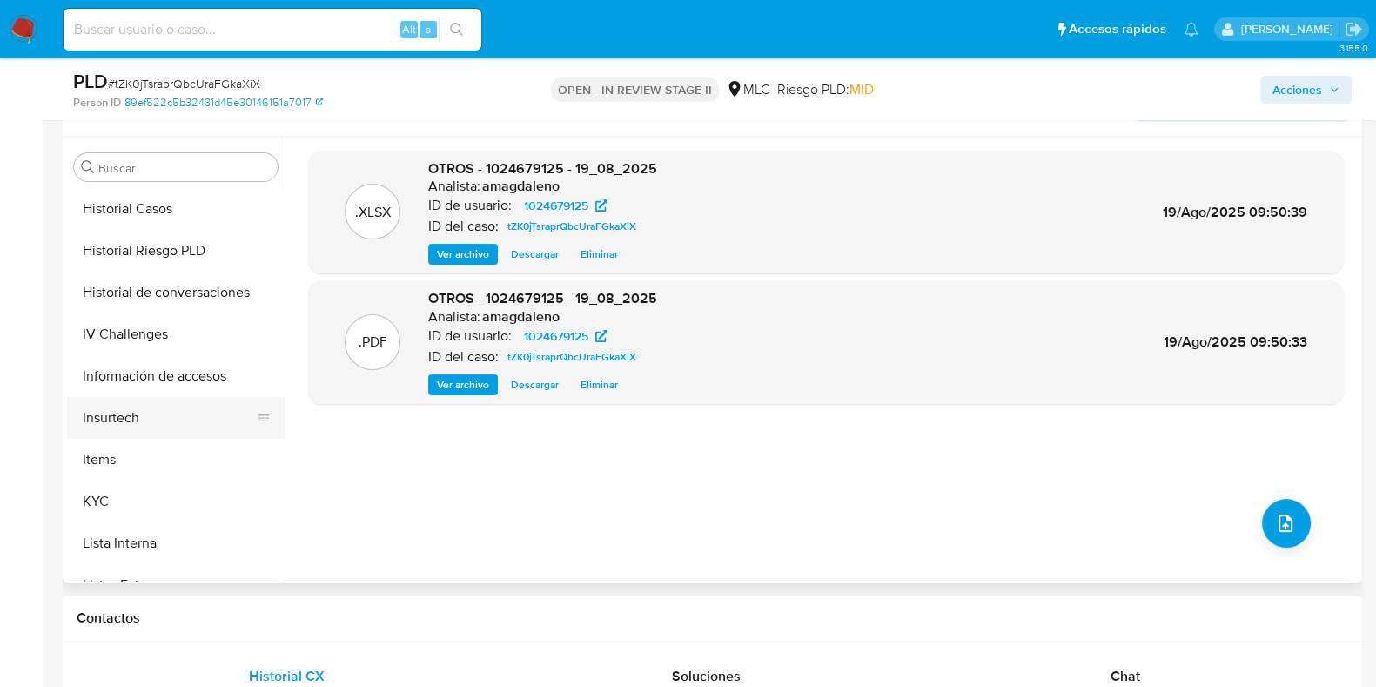
scroll to position [735, 0]
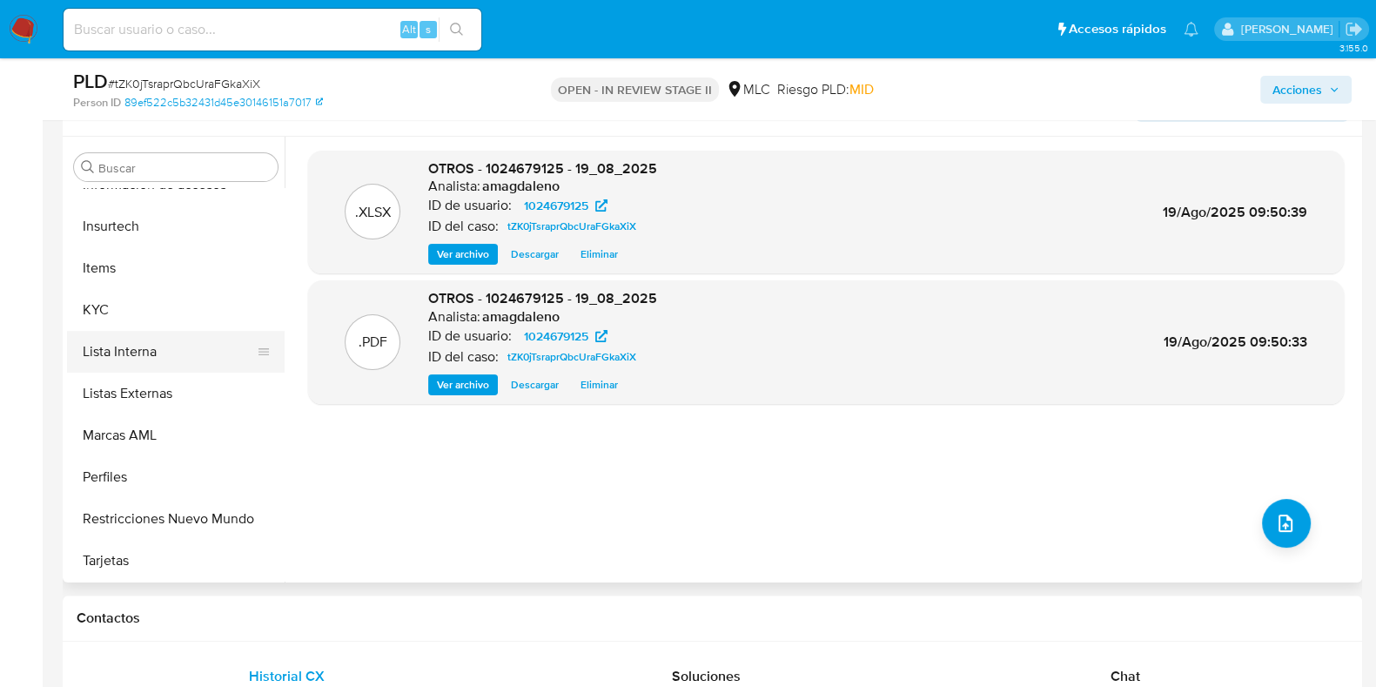
click at [146, 354] on button "Lista Interna" at bounding box center [169, 352] width 204 height 42
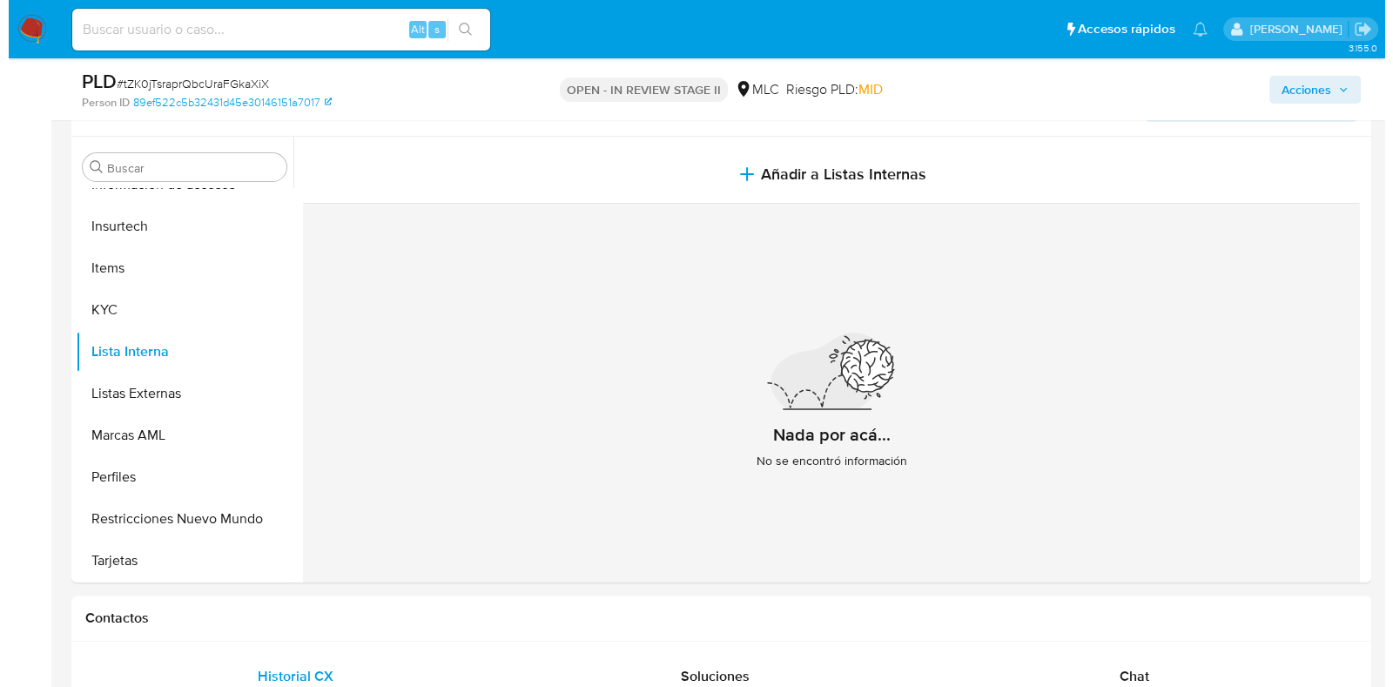
scroll to position [225, 0]
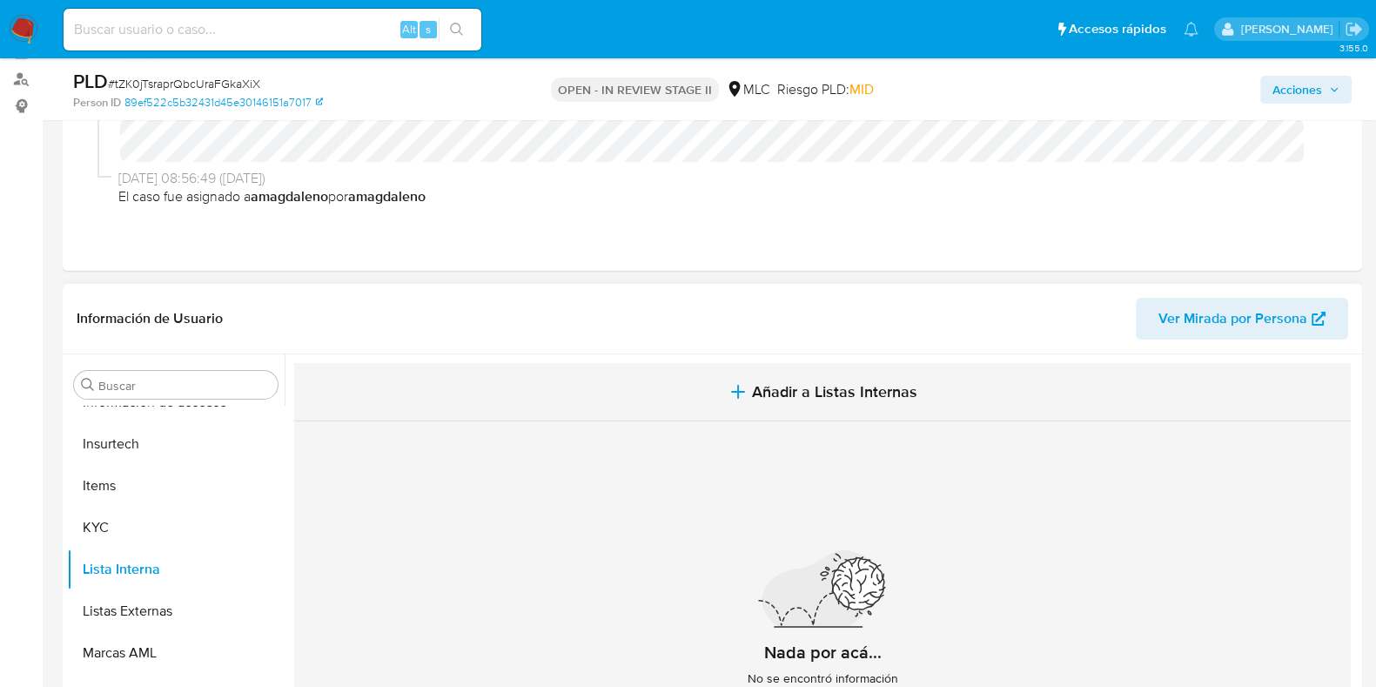
click at [826, 387] on span "Añadir a Listas Internas" at bounding box center [834, 391] width 165 height 19
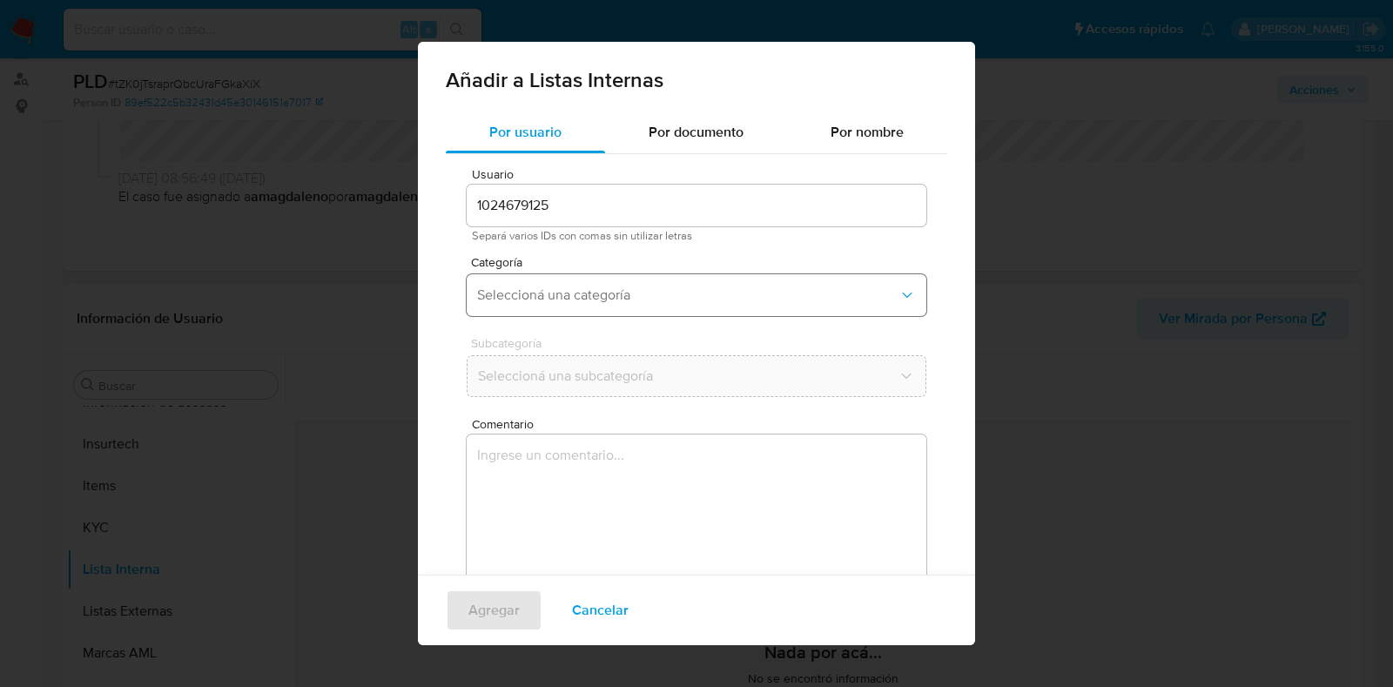
click at [657, 289] on span "Seleccioná una categoría" at bounding box center [687, 294] width 421 height 17
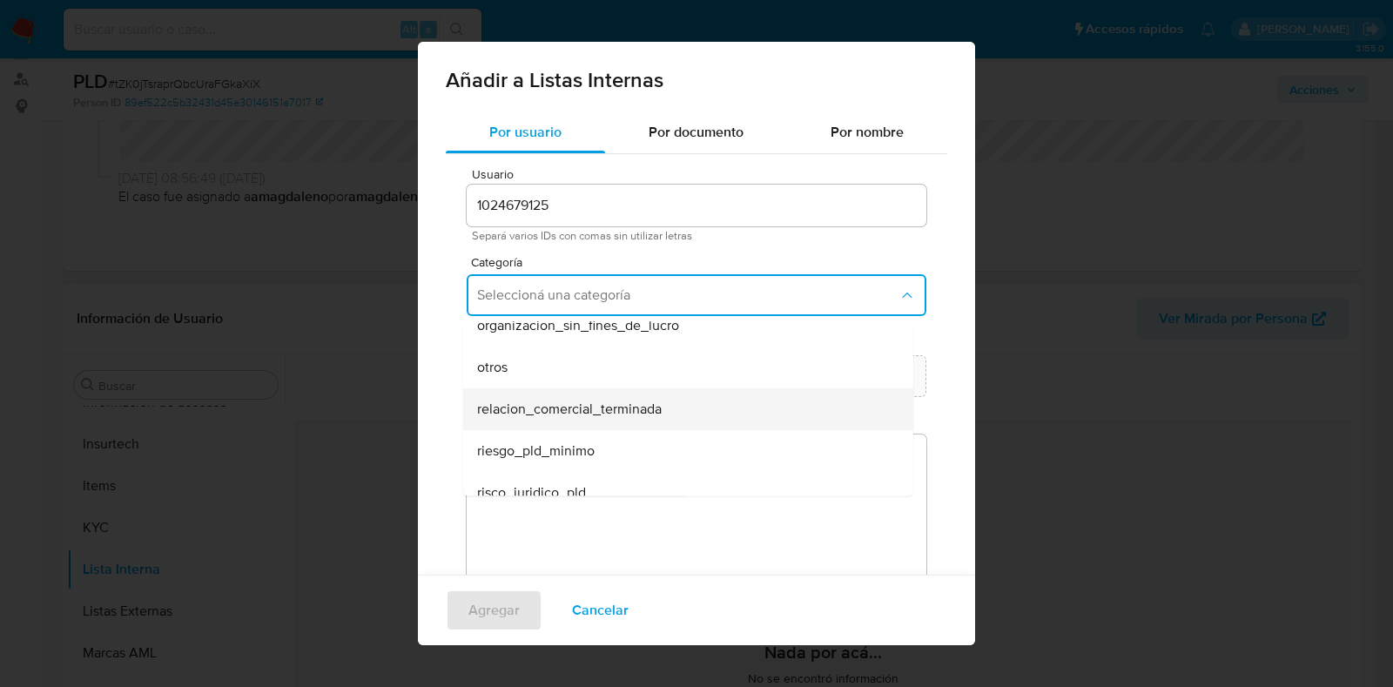
scroll to position [453, 0]
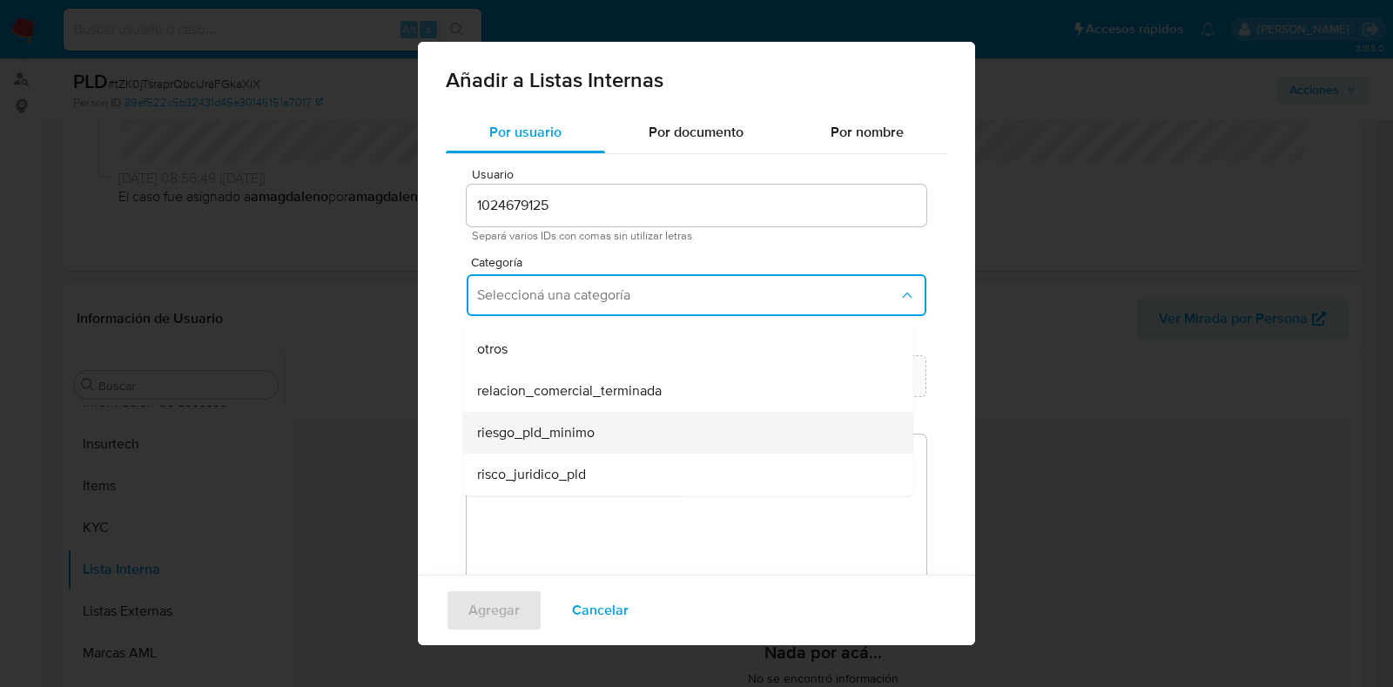
click at [632, 433] on div "riesgo_pld_minimo" at bounding box center [683, 433] width 412 height 42
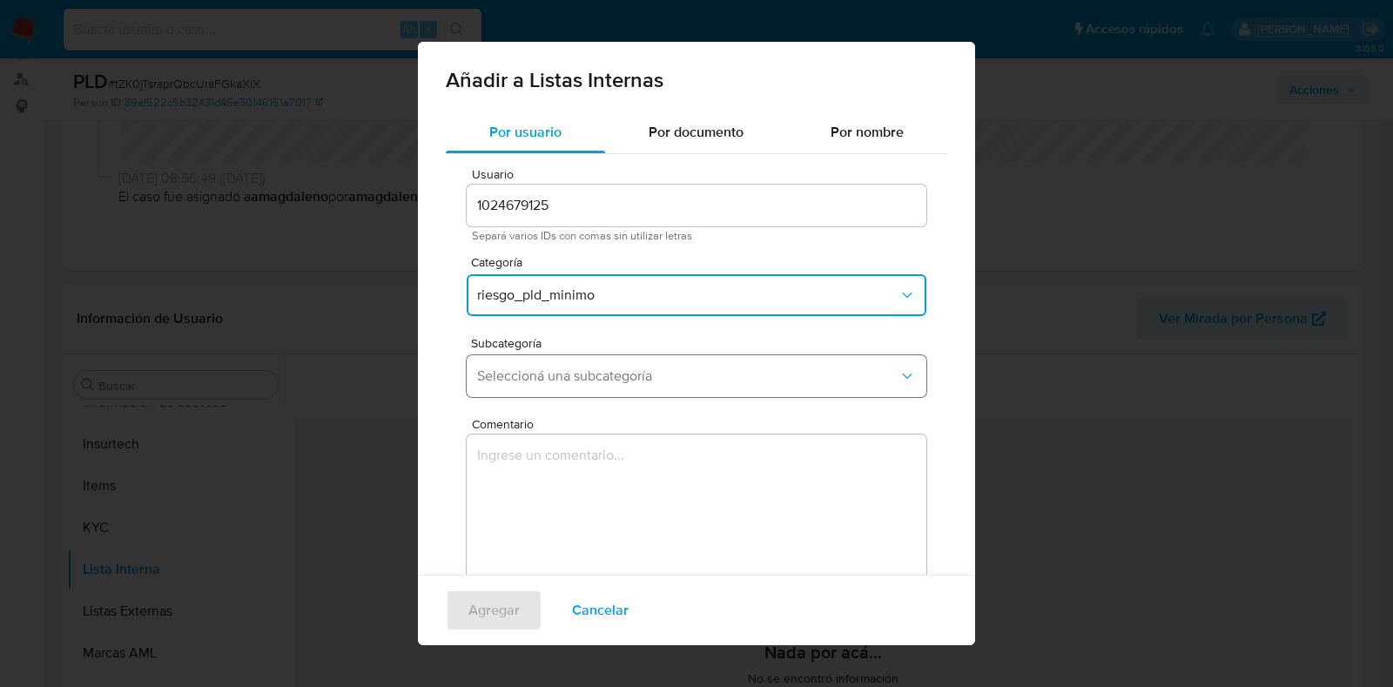
click at [745, 383] on span "Seleccioná una subcategoría" at bounding box center [687, 375] width 421 height 17
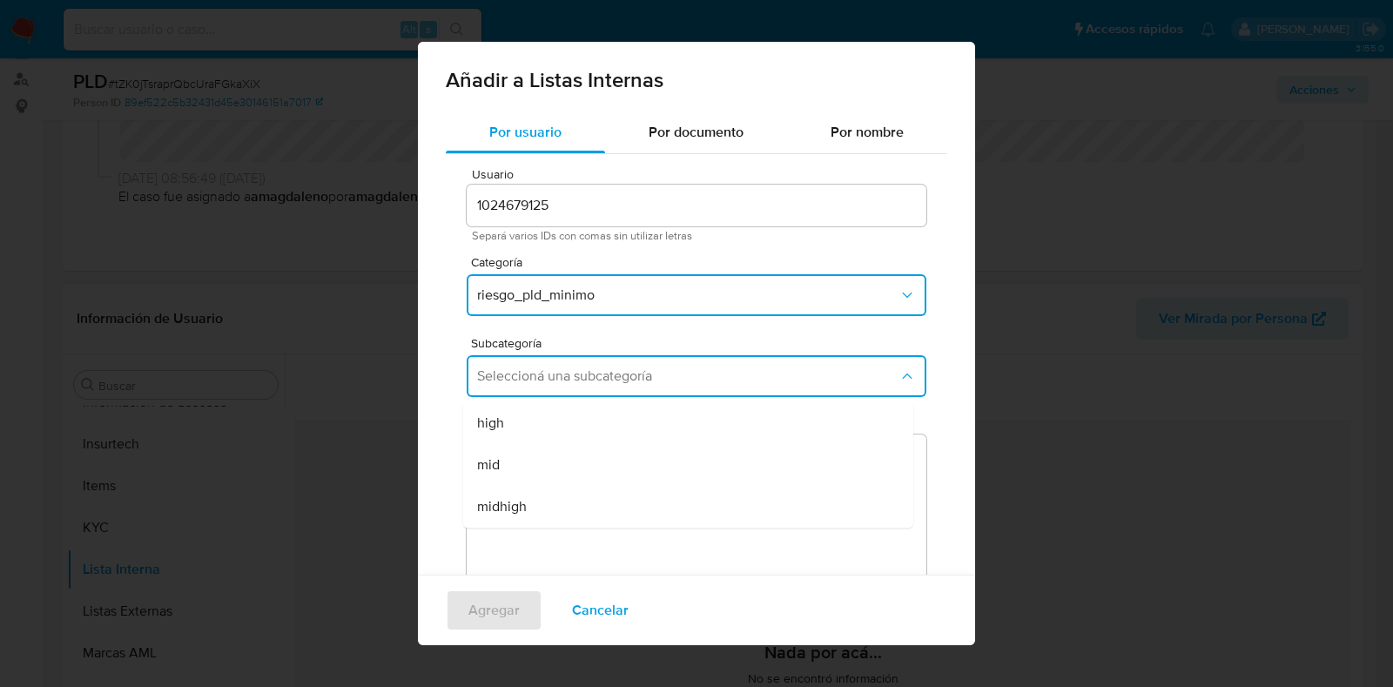
click at [508, 423] on div "high" at bounding box center [683, 423] width 412 height 42
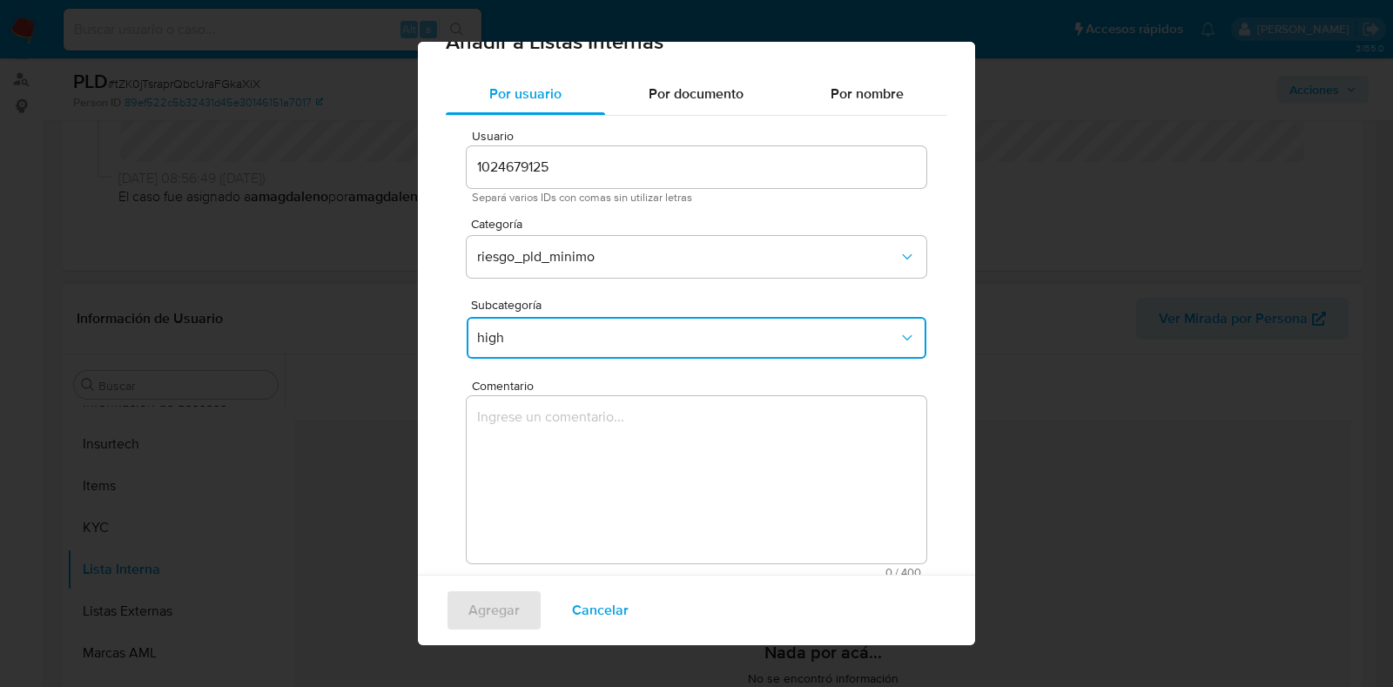
scroll to position [56, 0]
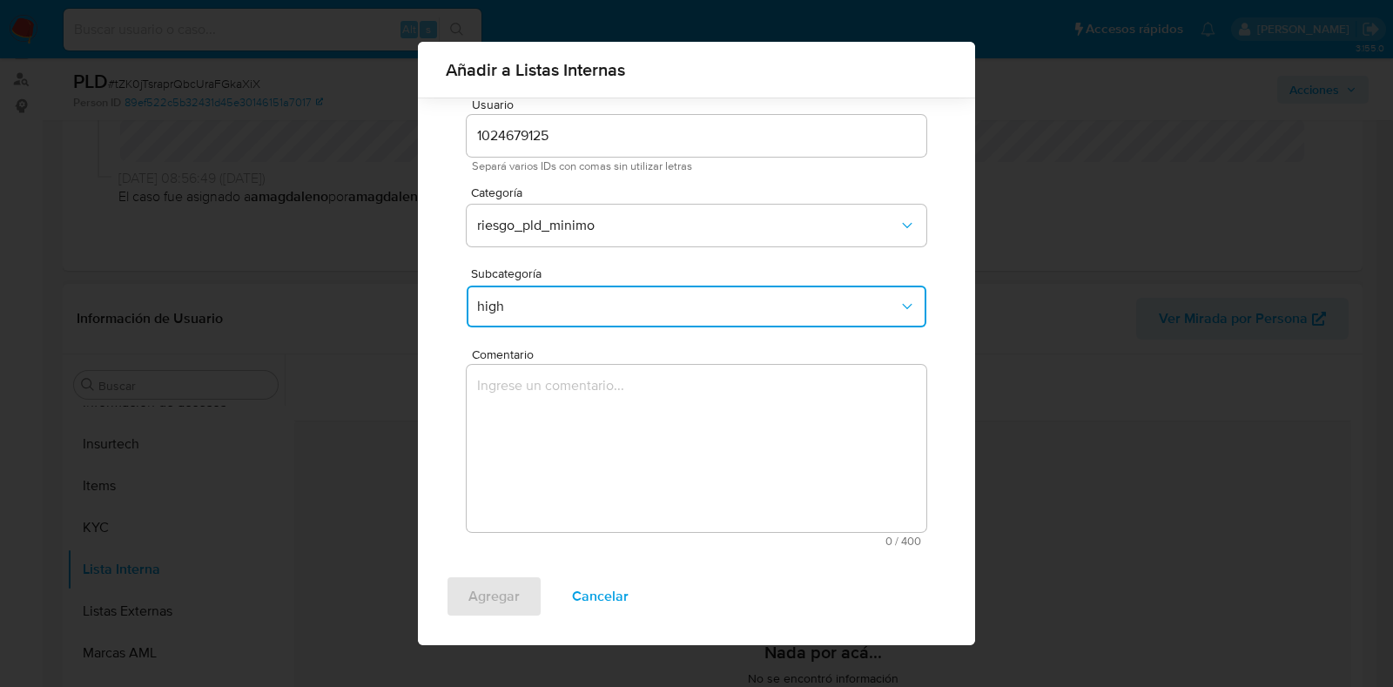
click at [701, 409] on textarea "Comentario" at bounding box center [697, 448] width 460 height 167
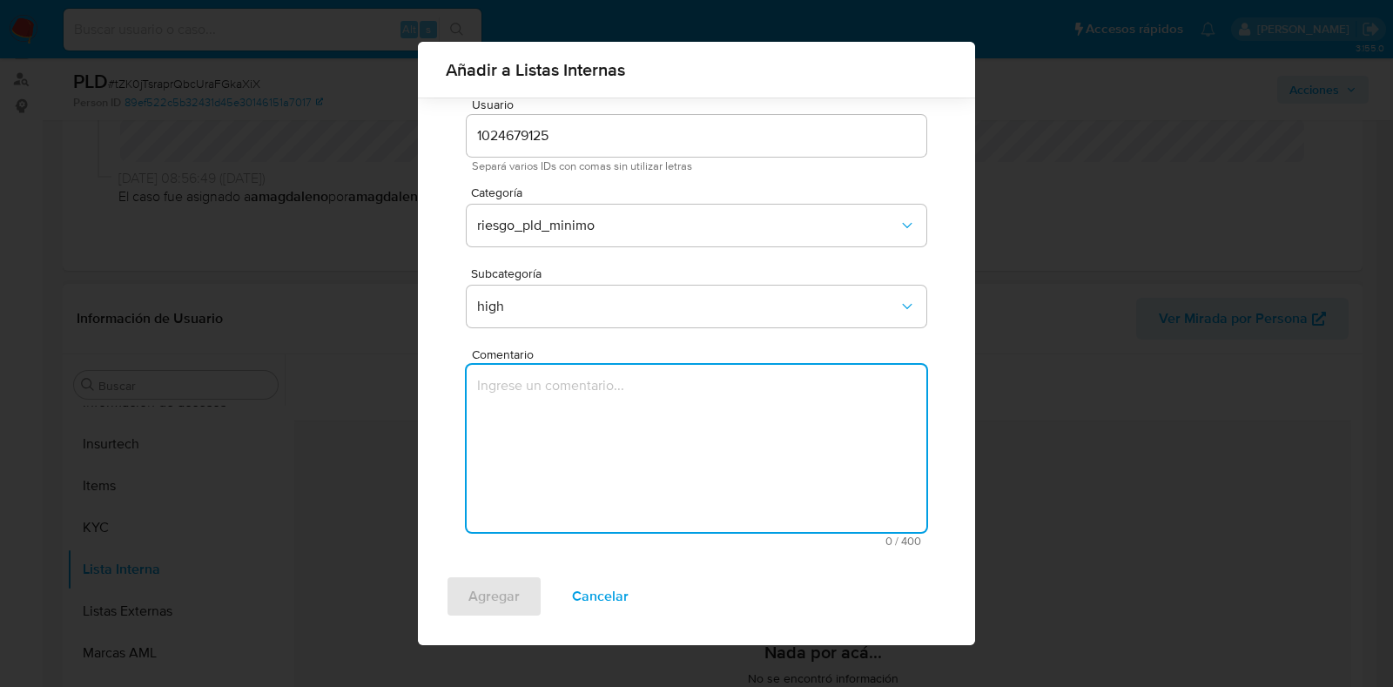
click at [740, 440] on textarea "Comentario" at bounding box center [697, 448] width 460 height 167
paste textarea "El cliente se mantiene activo dentro de la plataforma. El caso pasa a riesgo al…"
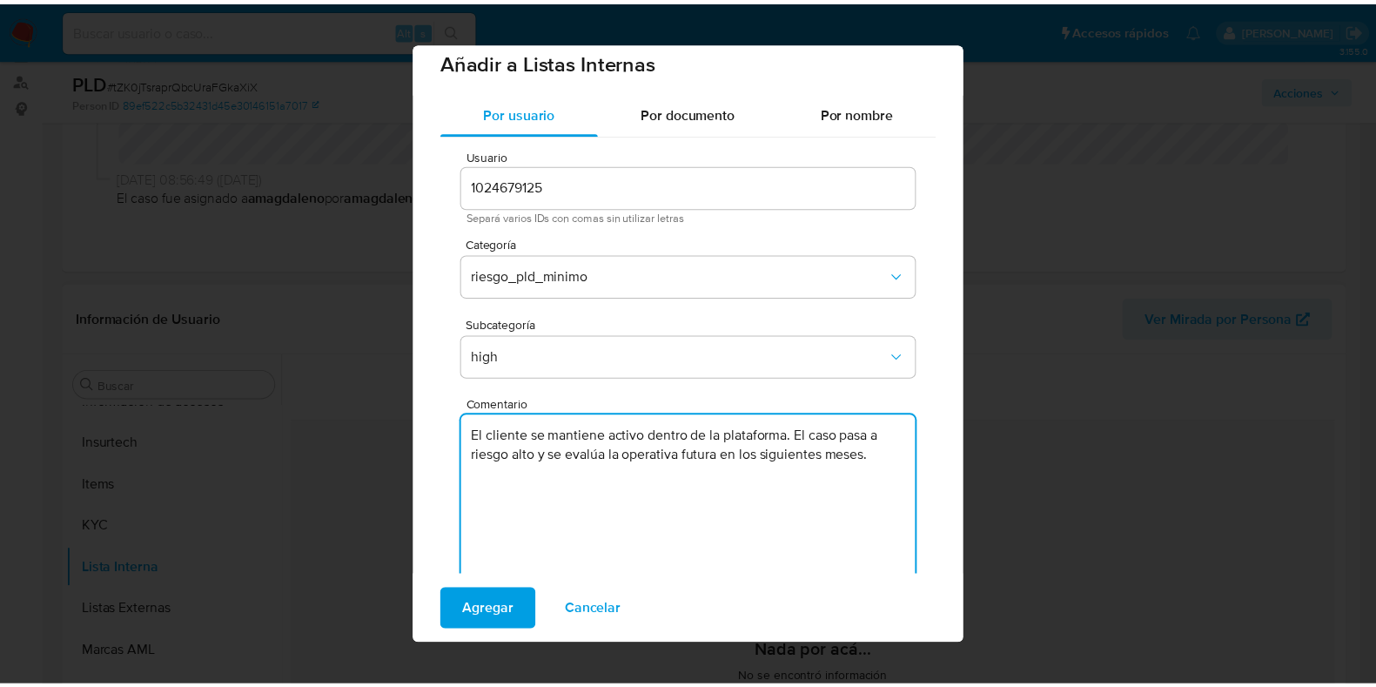
scroll to position [0, 0]
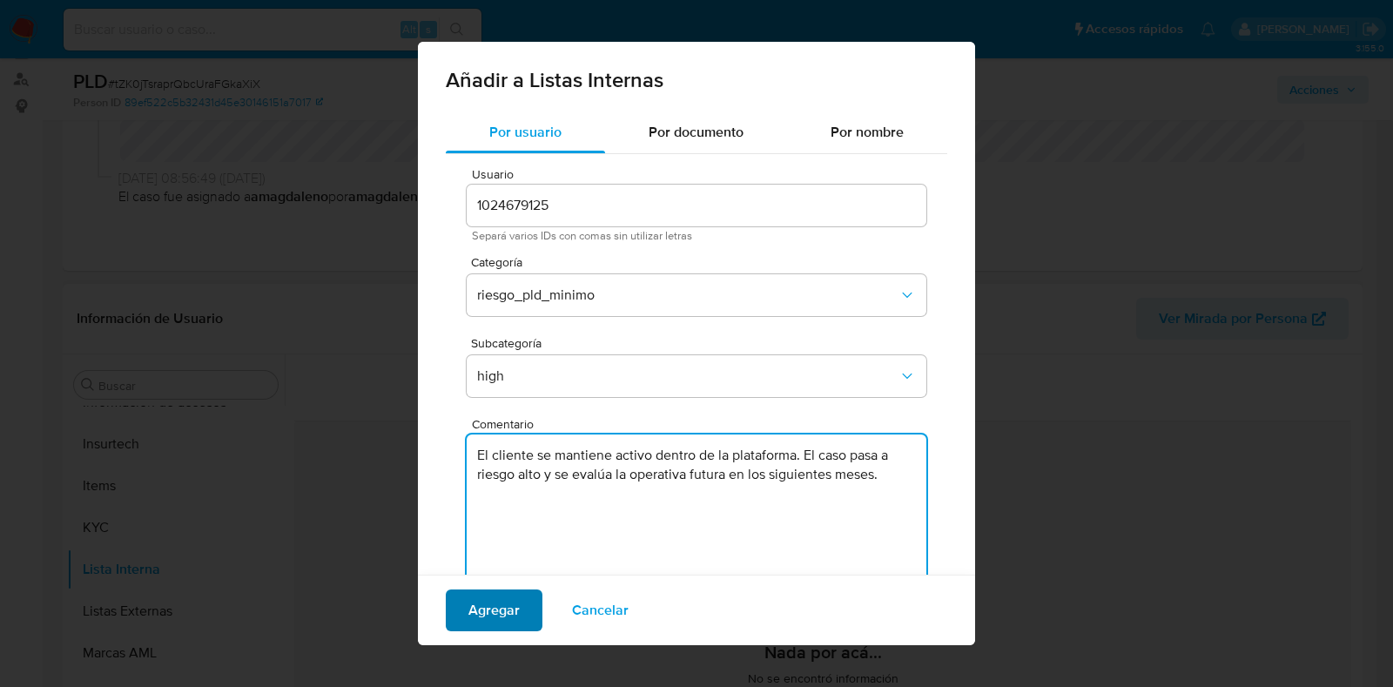
type textarea "El cliente se mantiene activo dentro de la plataforma. El caso pasa a riesgo al…"
click at [494, 611] on span "Agregar" at bounding box center [493, 610] width 51 height 38
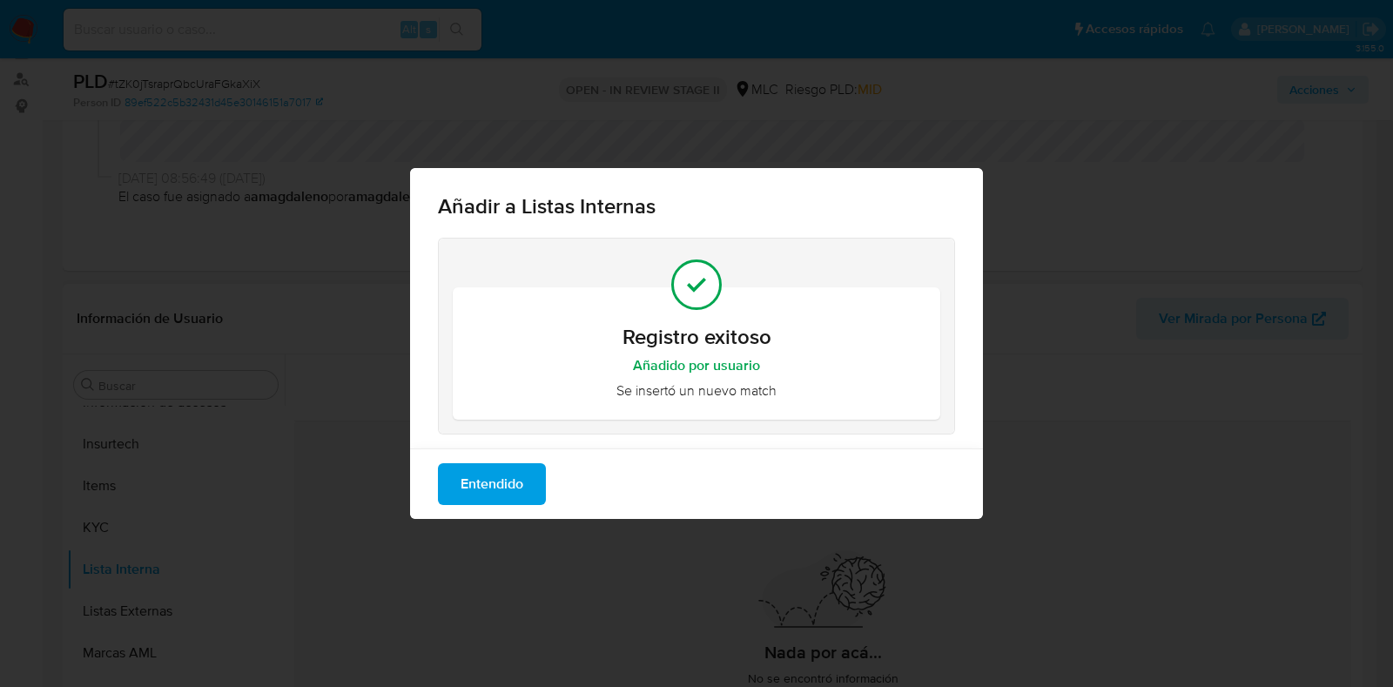
click at [513, 488] on span "Entendido" at bounding box center [492, 484] width 63 height 38
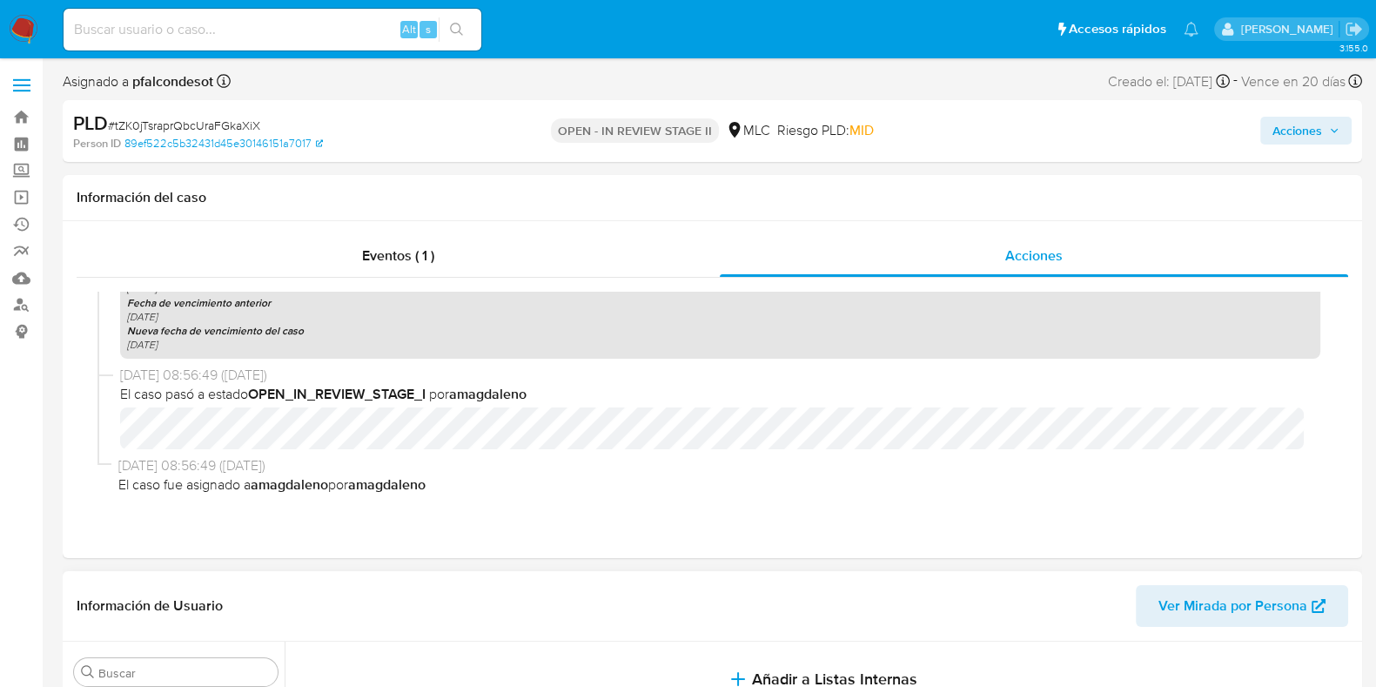
click at [1284, 140] on span "Acciones" at bounding box center [1298, 131] width 50 height 28
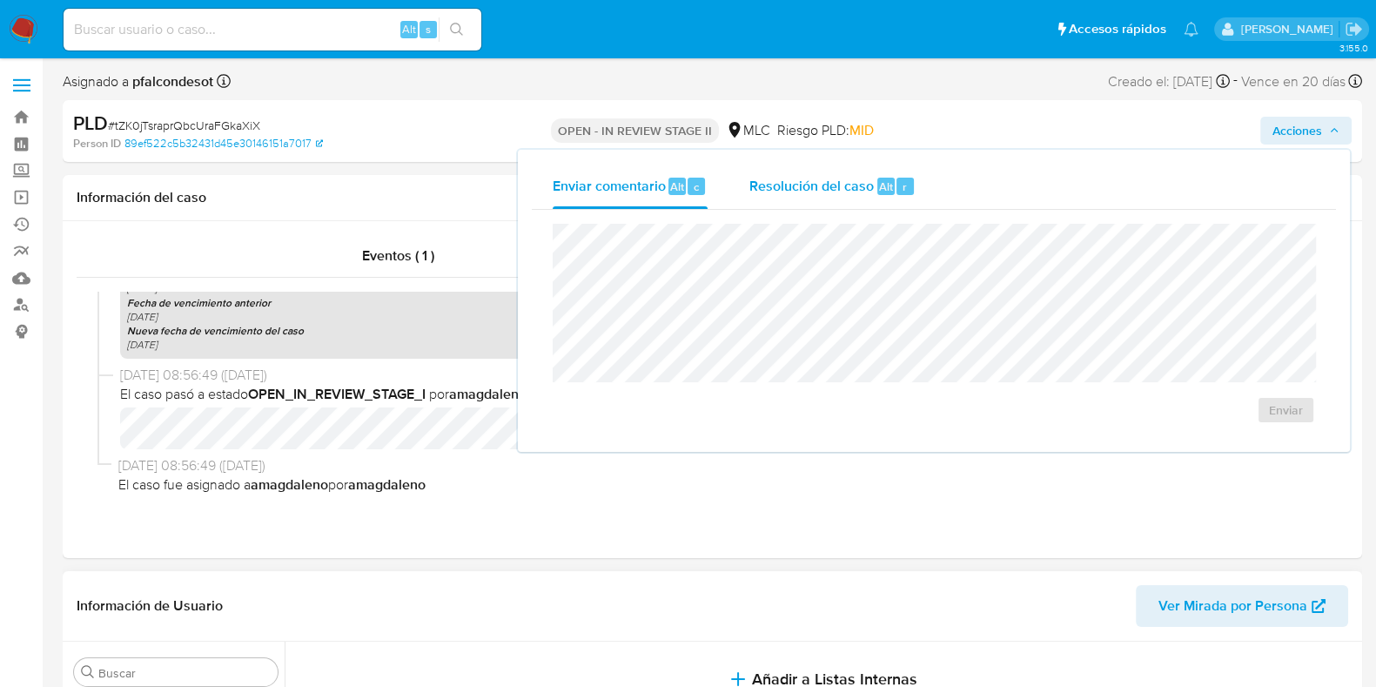
click at [803, 198] on div "Resolución del caso Alt r" at bounding box center [833, 186] width 166 height 45
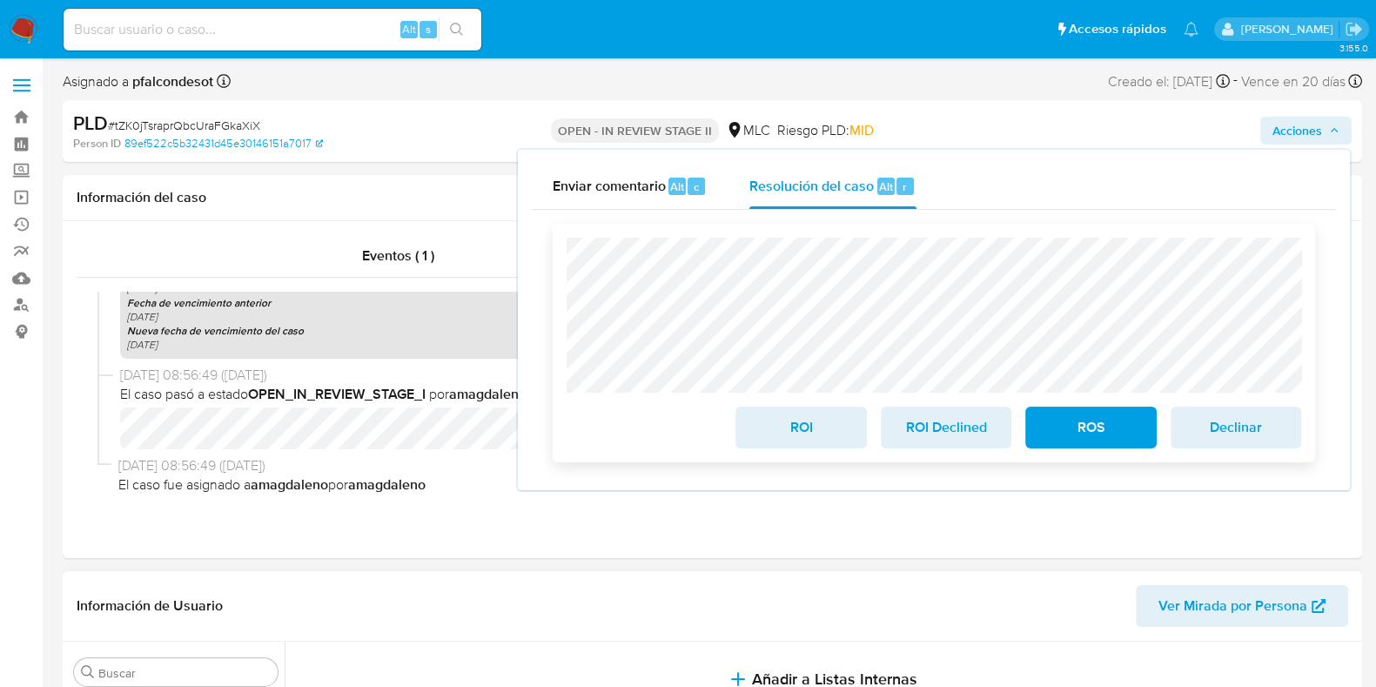
click at [780, 424] on span "ROI" at bounding box center [800, 427] width 85 height 38
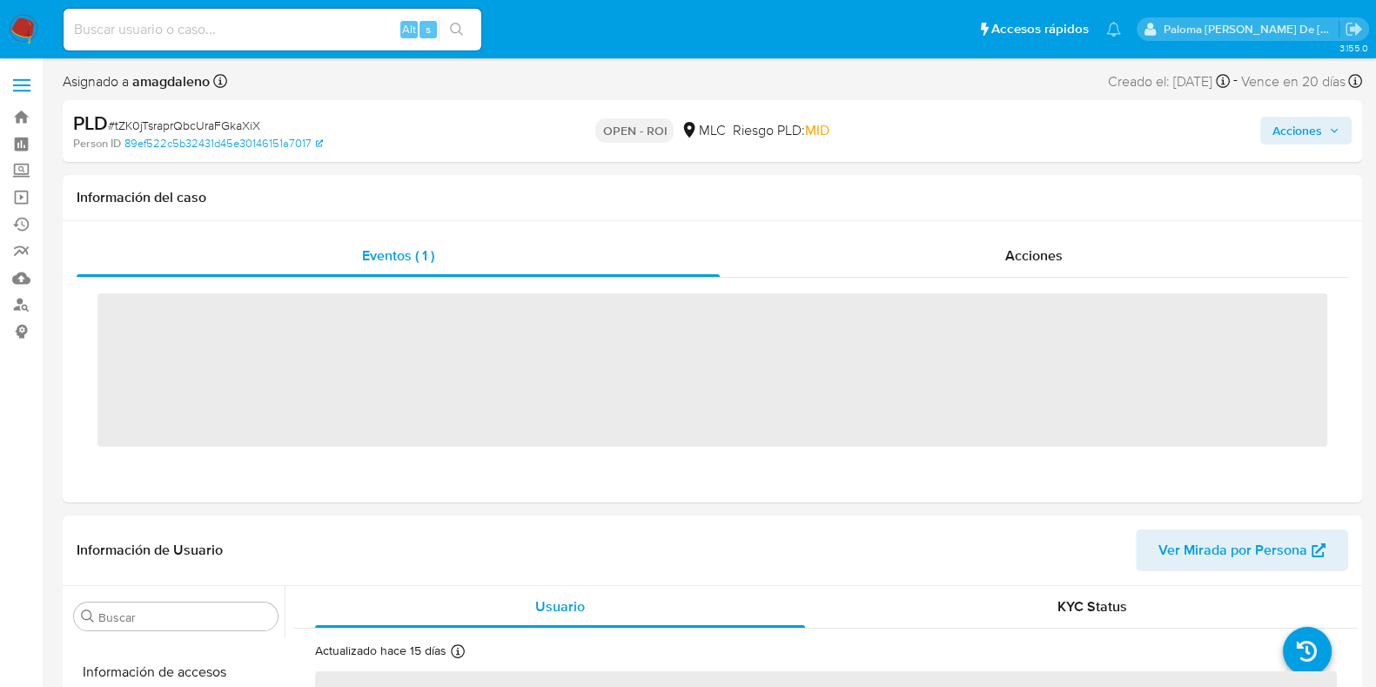
scroll to position [735, 0]
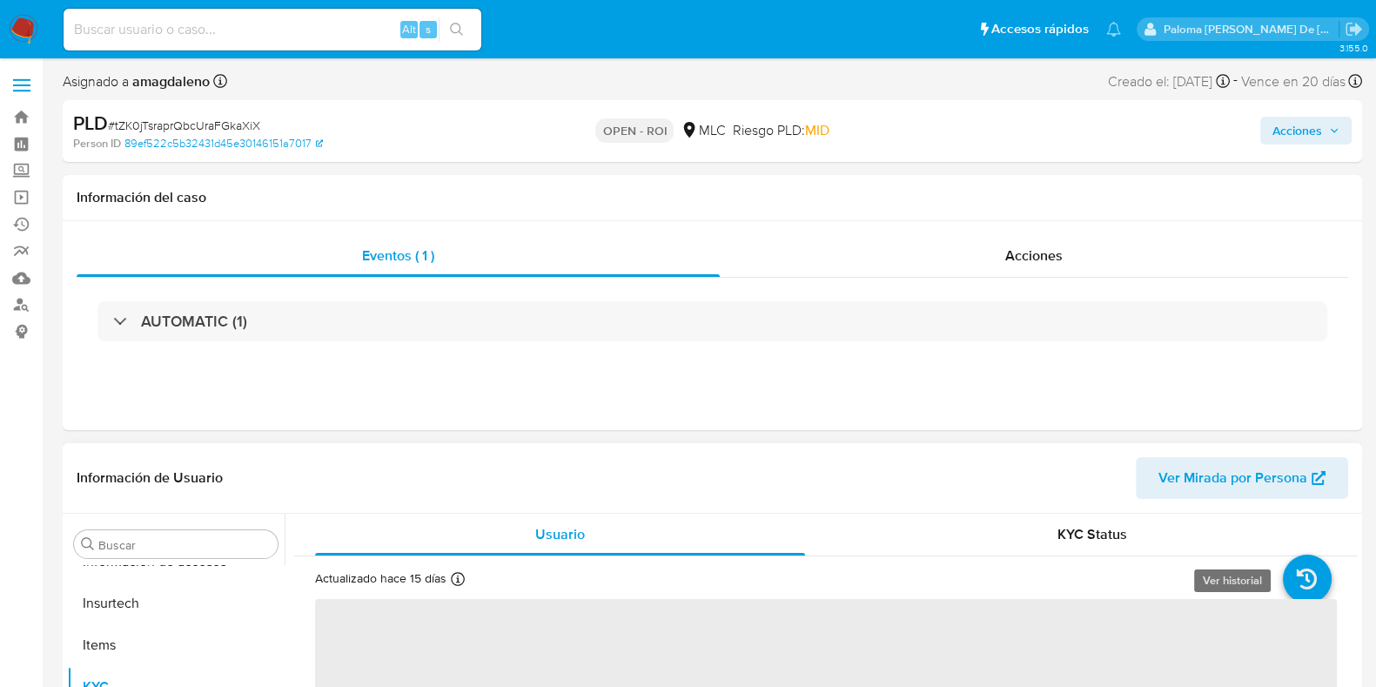
select select "10"
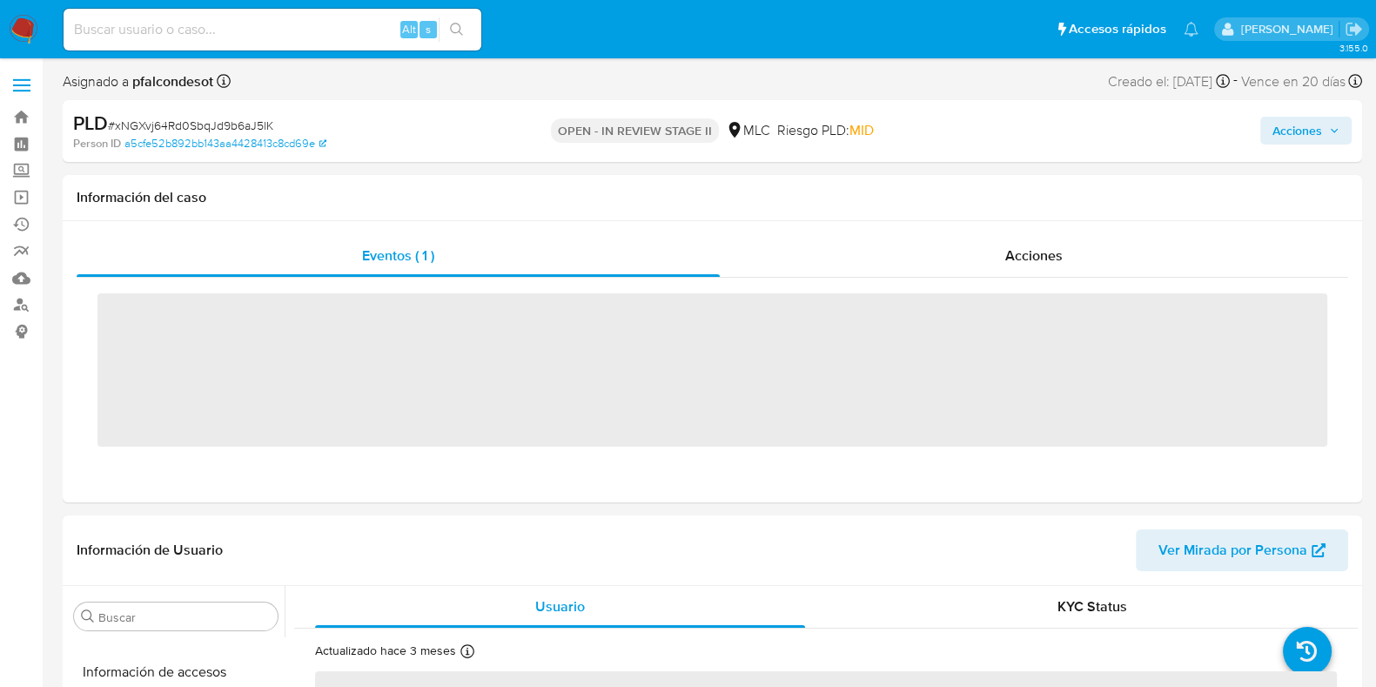
scroll to position [735, 0]
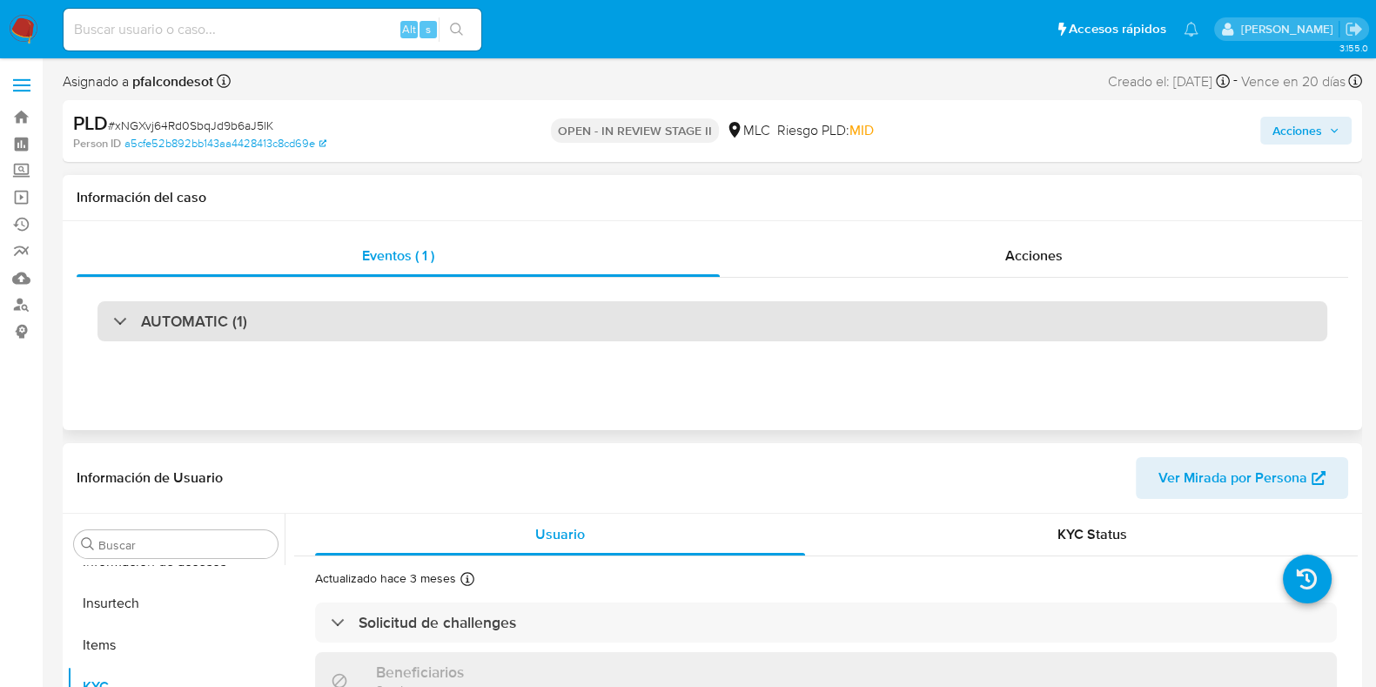
select select "10"
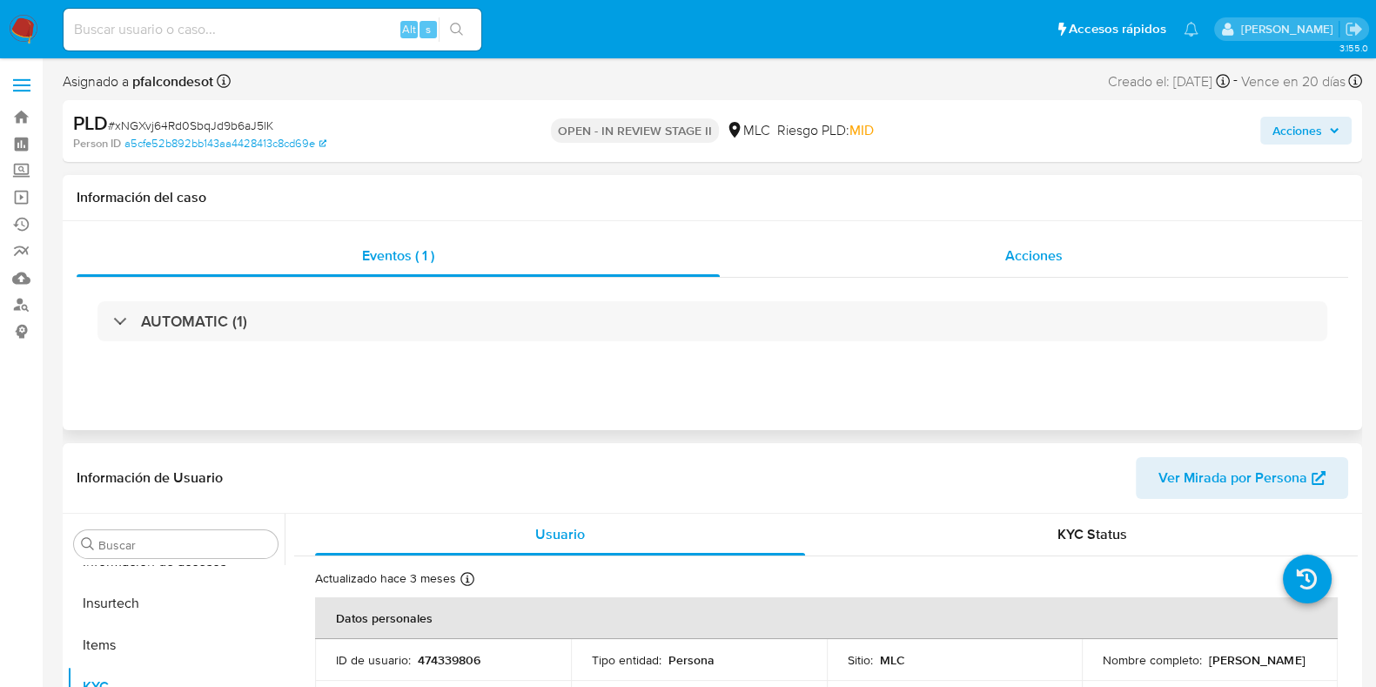
click at [1007, 260] on span "Acciones" at bounding box center [1033, 255] width 57 height 20
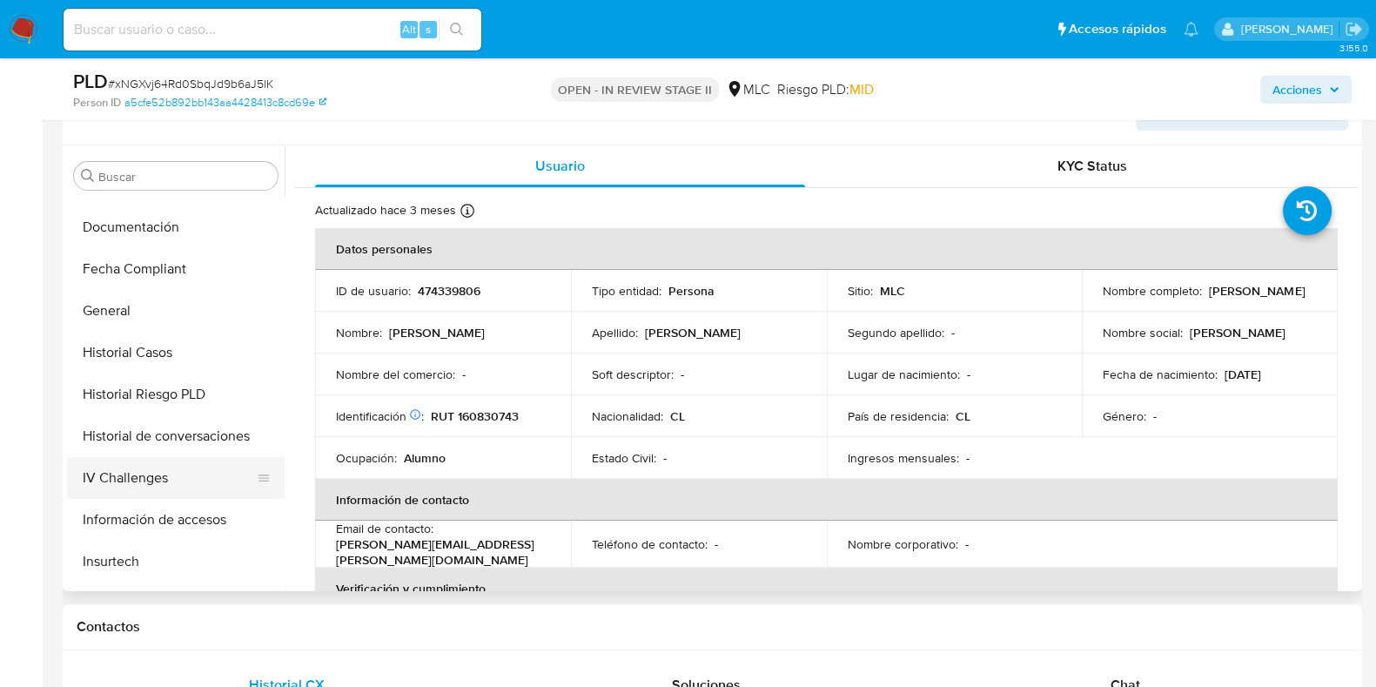
scroll to position [0, 0]
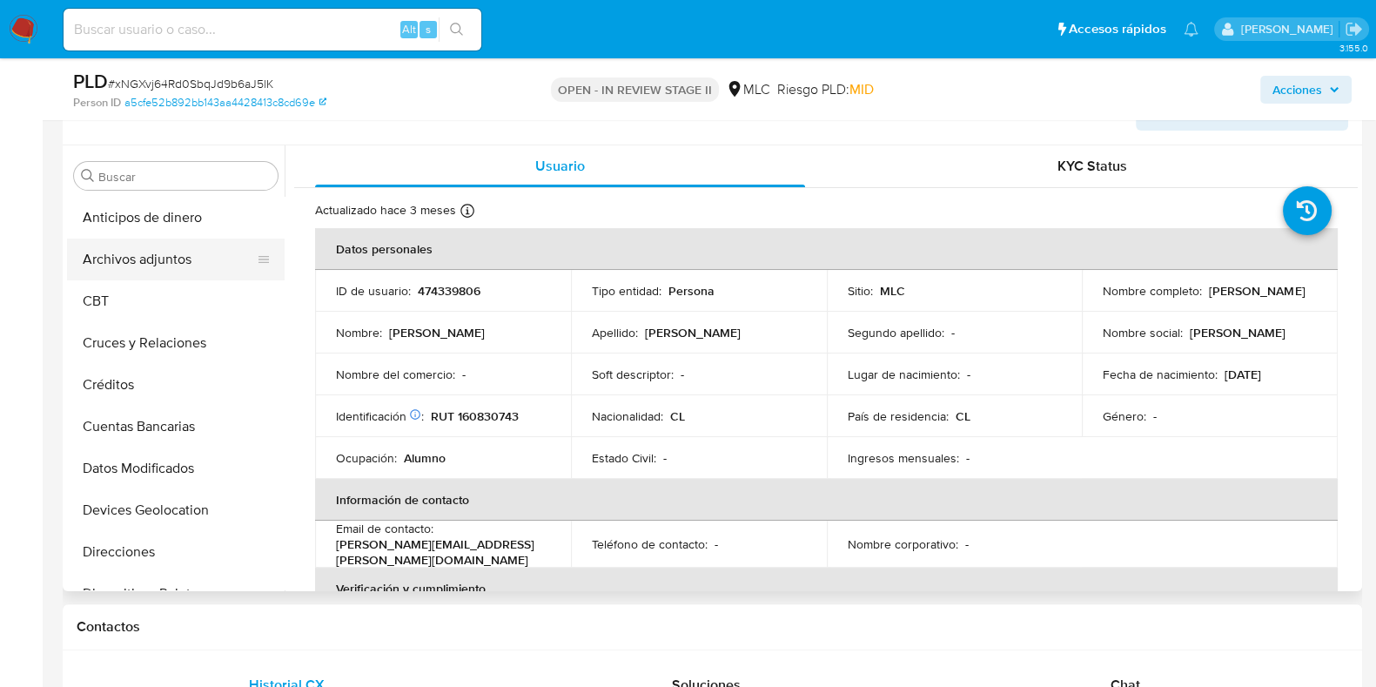
click at [195, 261] on button "Archivos adjuntos" at bounding box center [169, 260] width 204 height 42
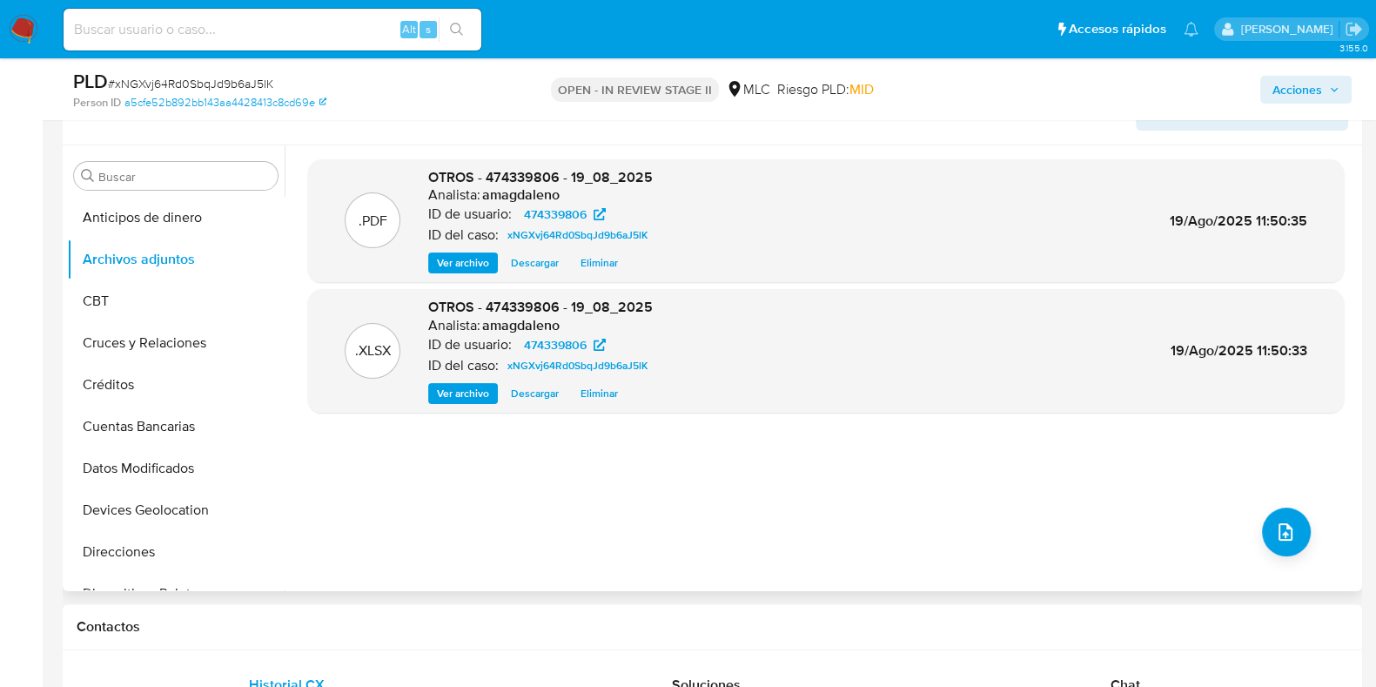
click at [450, 259] on span "Ver archivo" at bounding box center [463, 262] width 52 height 17
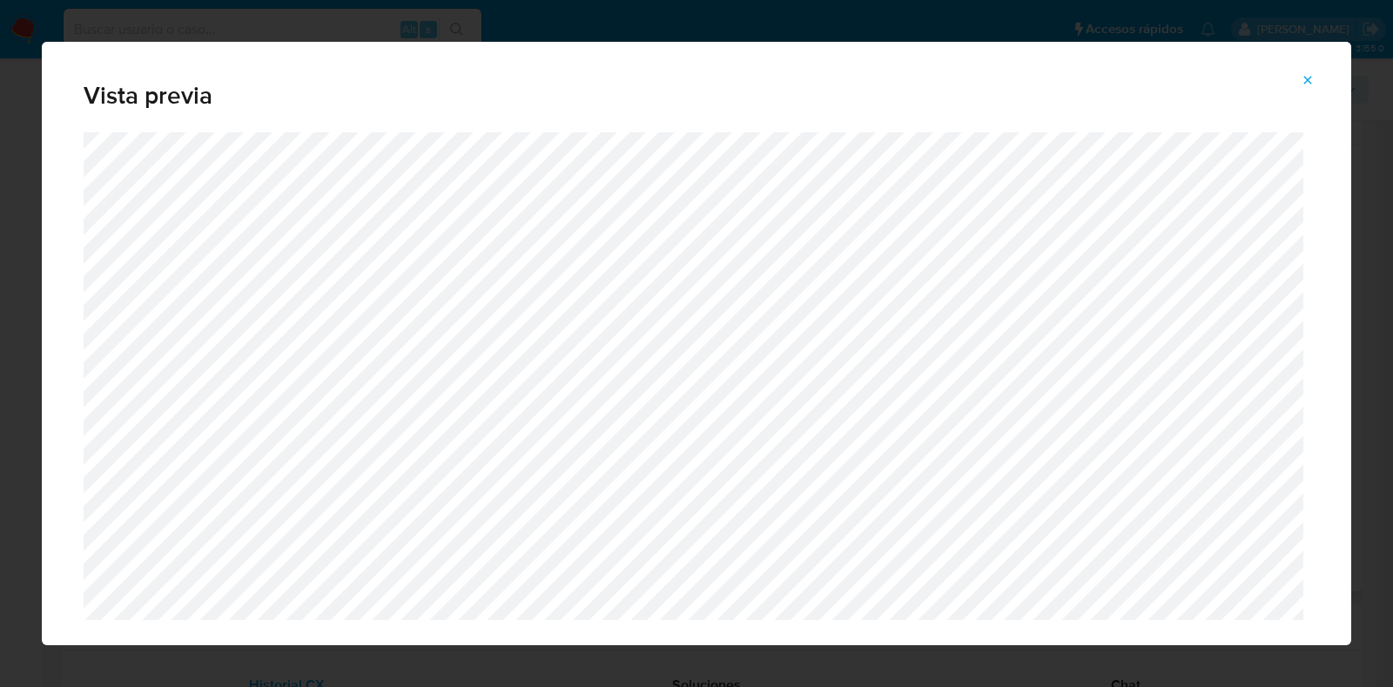
drag, startPoint x: 1301, startPoint y: 80, endPoint x: 1262, endPoint y: 111, distance: 49.6
click at [1302, 80] on icon "Attachment preview" at bounding box center [1308, 80] width 14 height 14
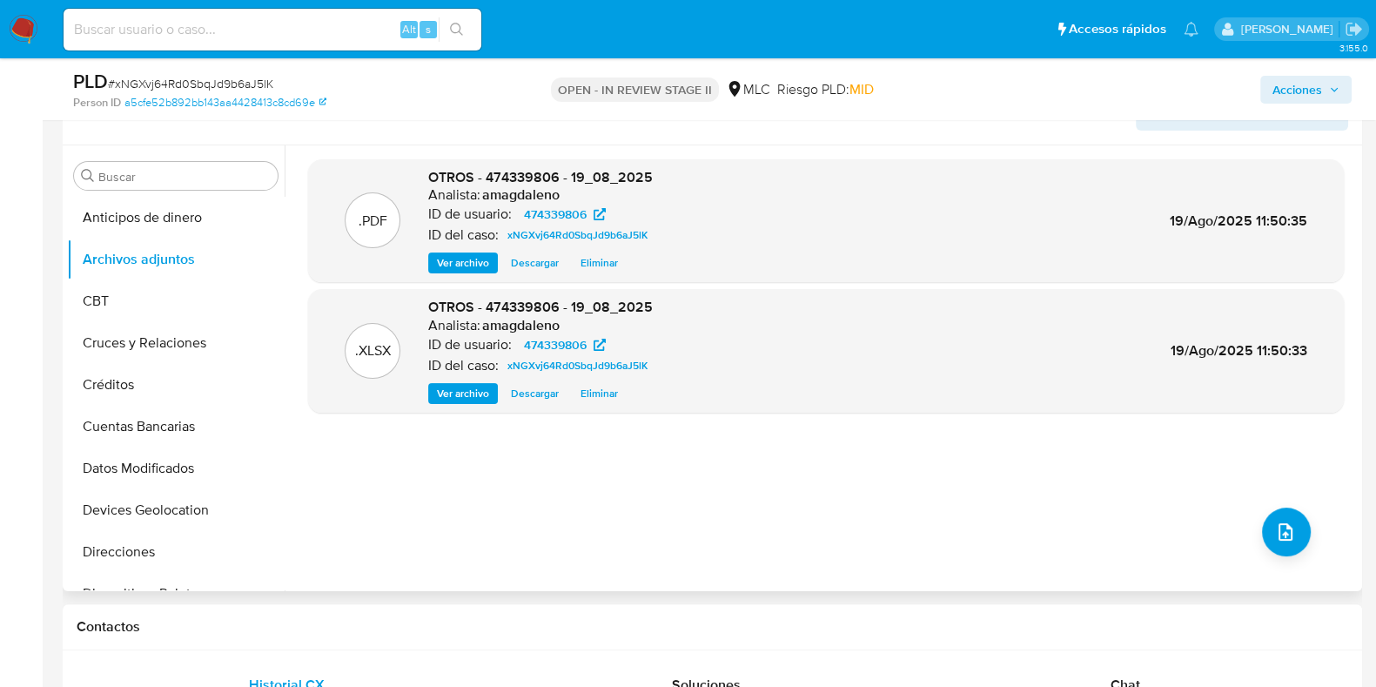
click at [1295, 91] on span "Acciones" at bounding box center [1298, 90] width 50 height 28
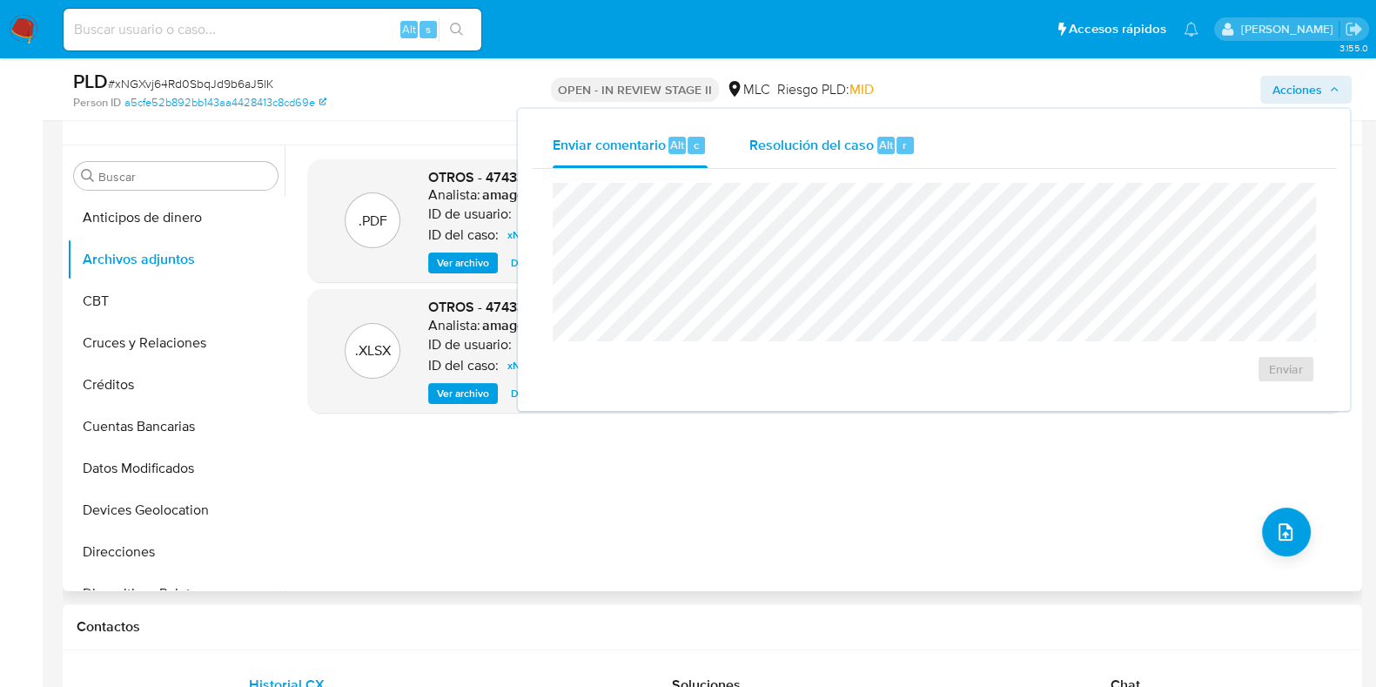
click at [828, 150] on span "Resolución del caso" at bounding box center [812, 144] width 124 height 20
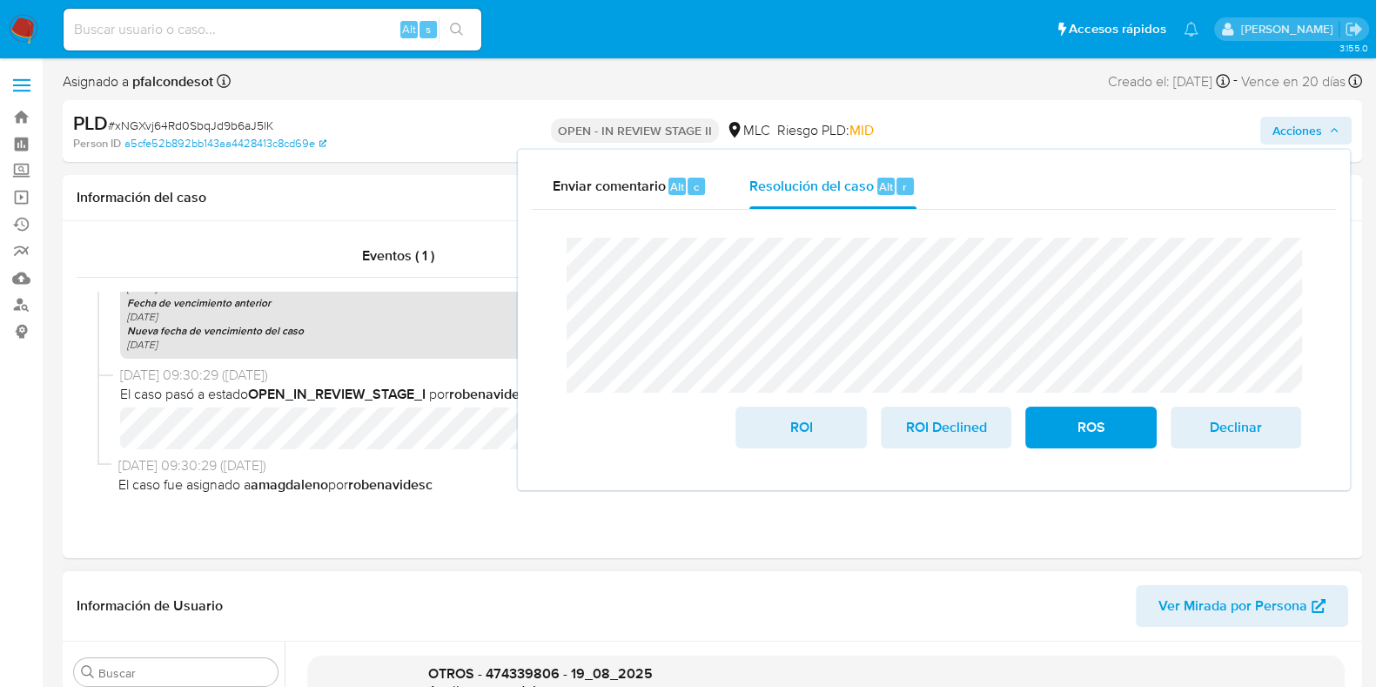
click at [432, 119] on div "PLD # xNGXvj64Rd0SbqJd9b6aJ5lK" at bounding box center [283, 124] width 420 height 26
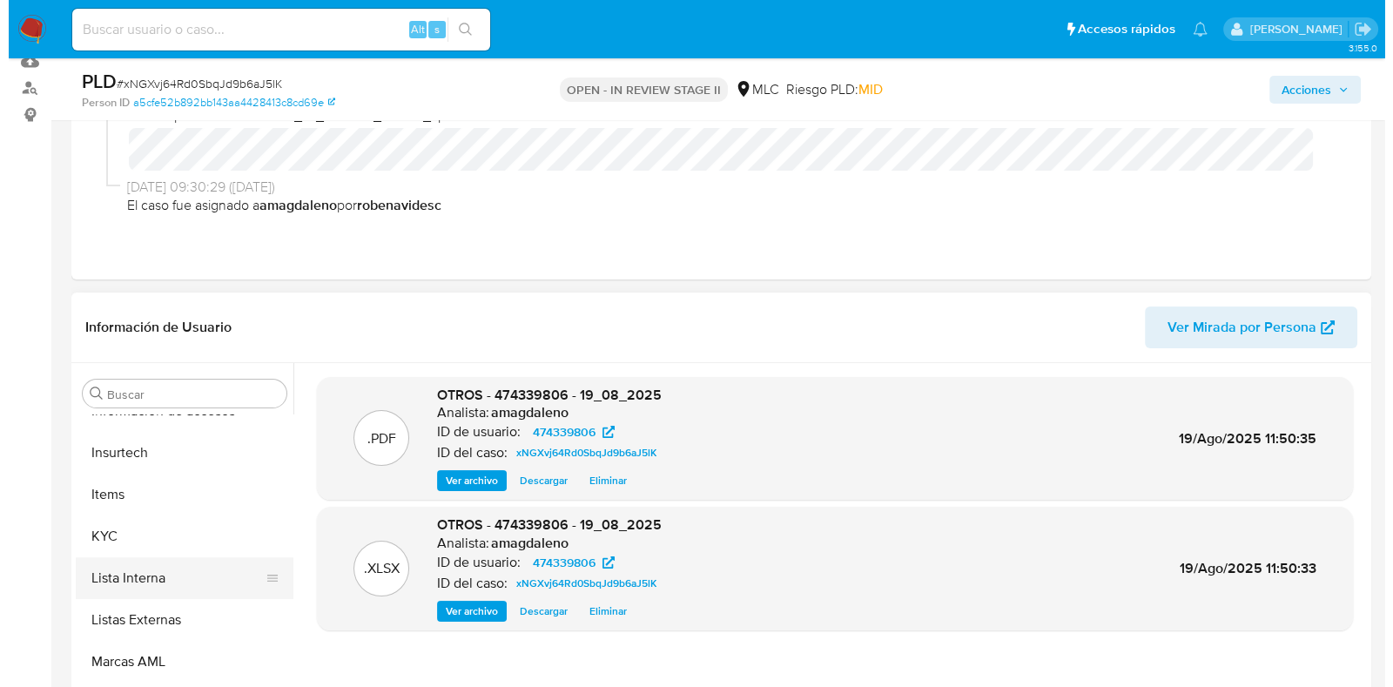
scroll to position [735, 0]
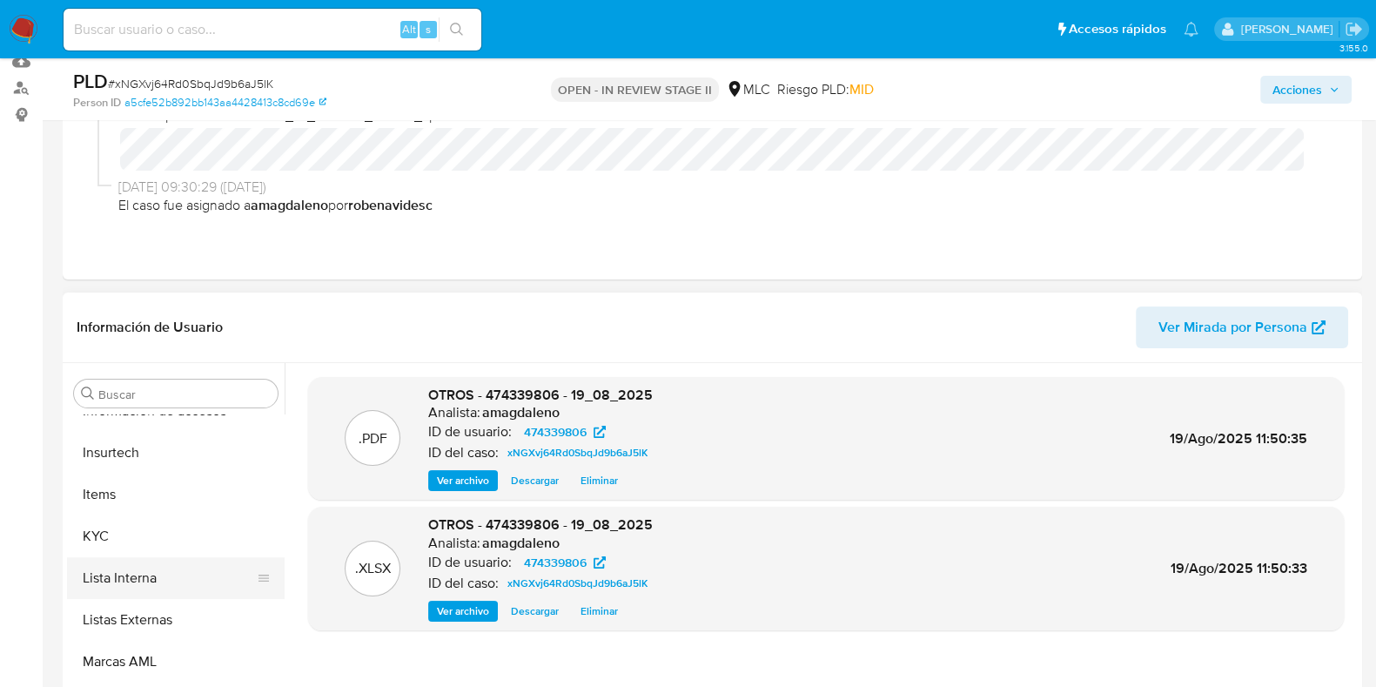
click at [152, 576] on button "Lista Interna" at bounding box center [169, 578] width 204 height 42
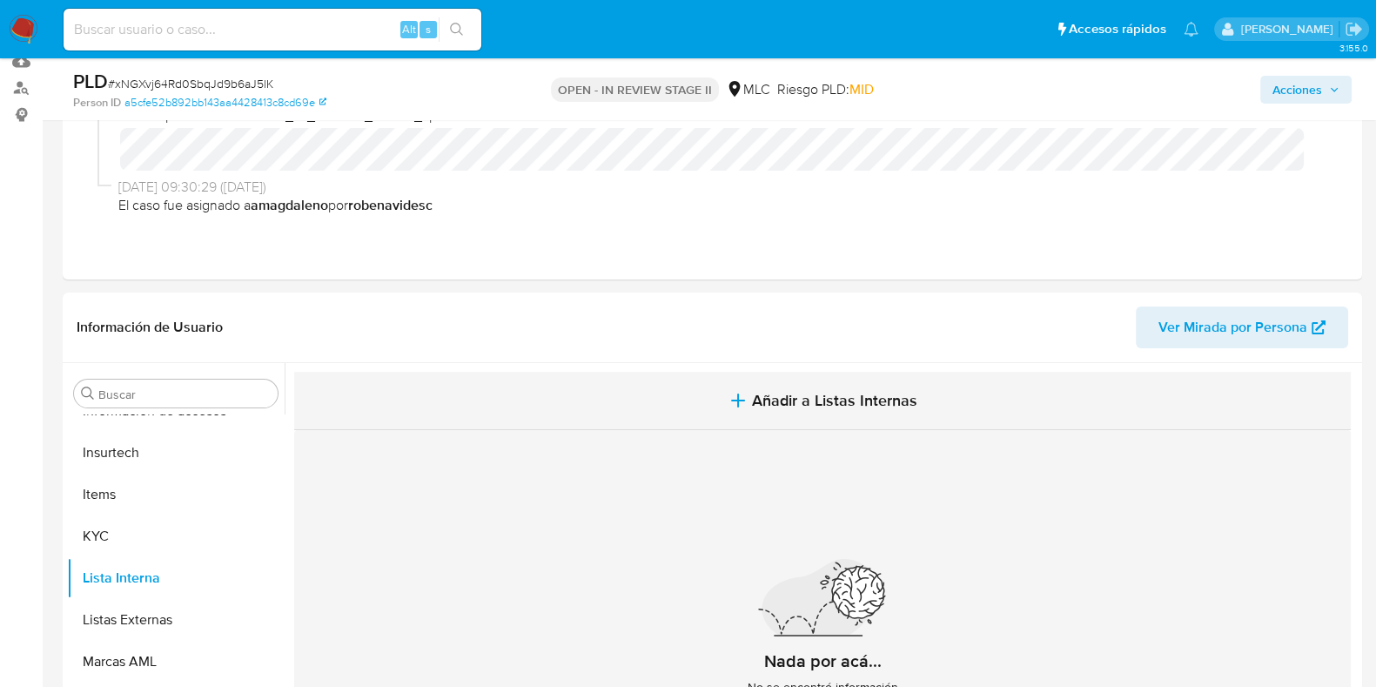
click at [752, 392] on span "Añadir a Listas Internas" at bounding box center [834, 400] width 165 height 19
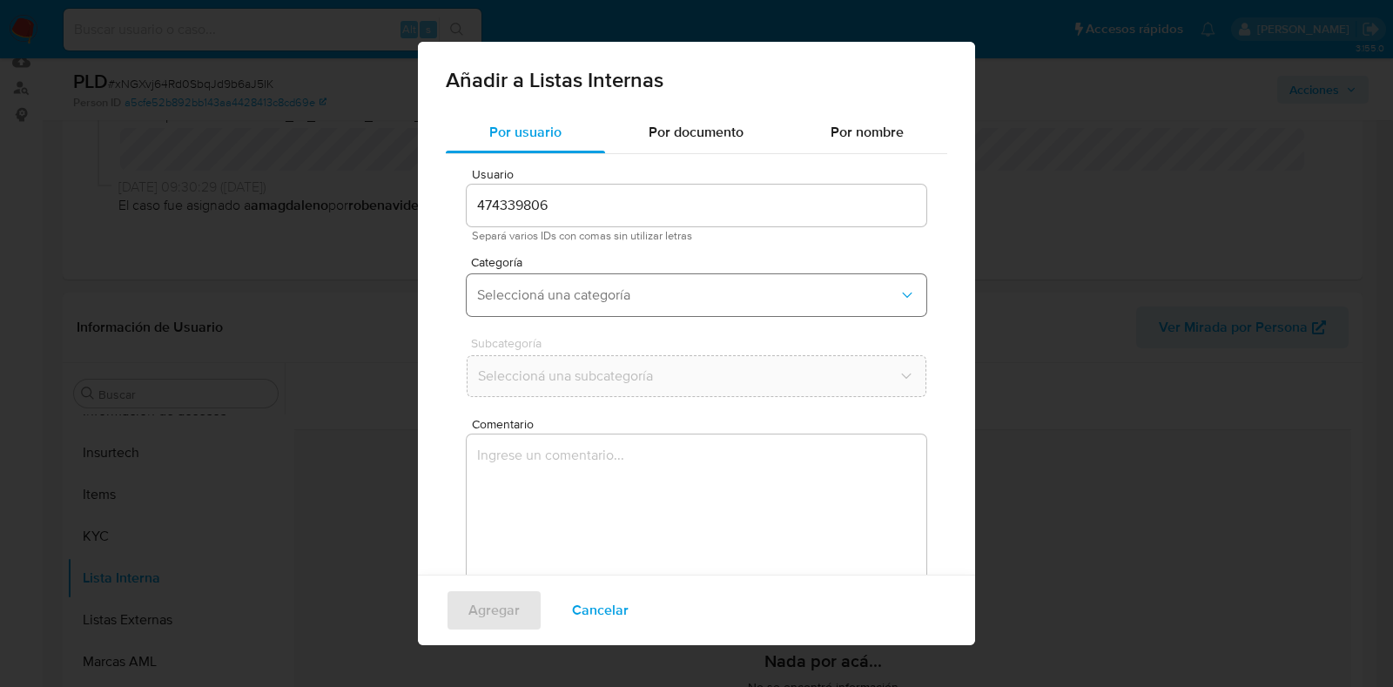
click at [596, 297] on span "Seleccioná una categoría" at bounding box center [687, 294] width 421 height 17
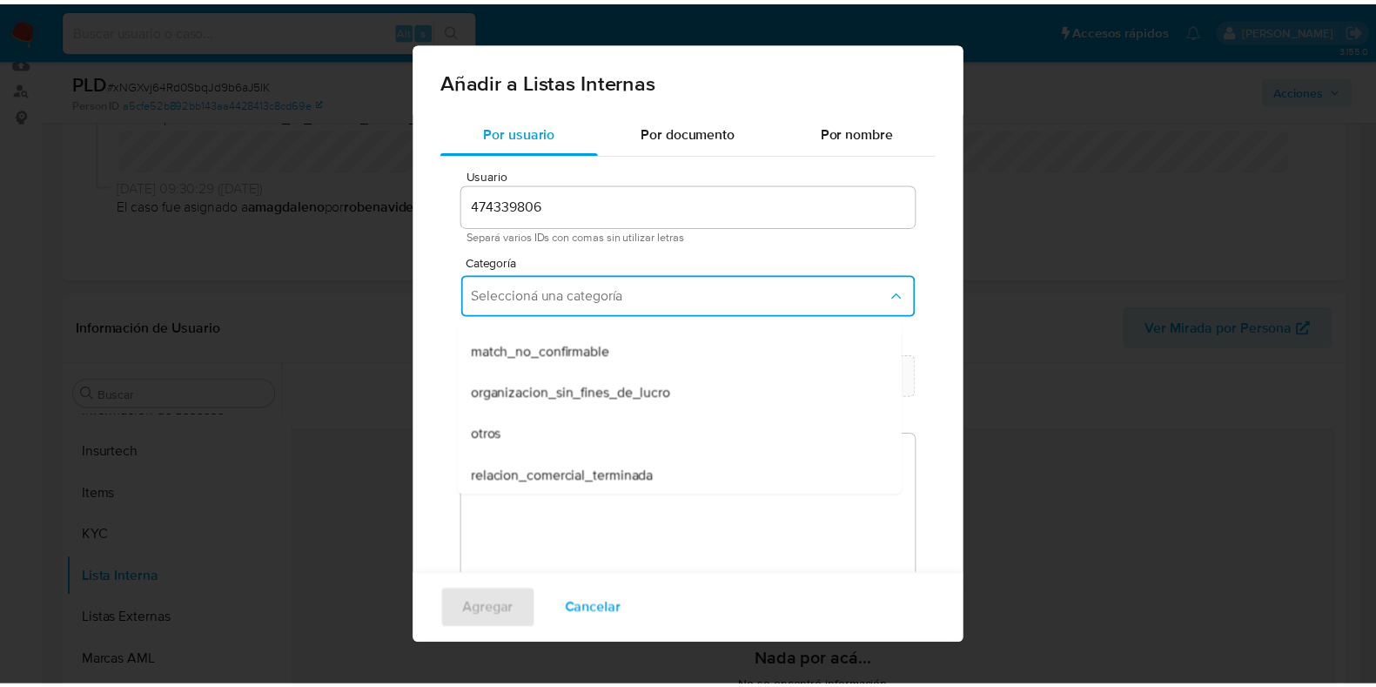
scroll to position [453, 0]
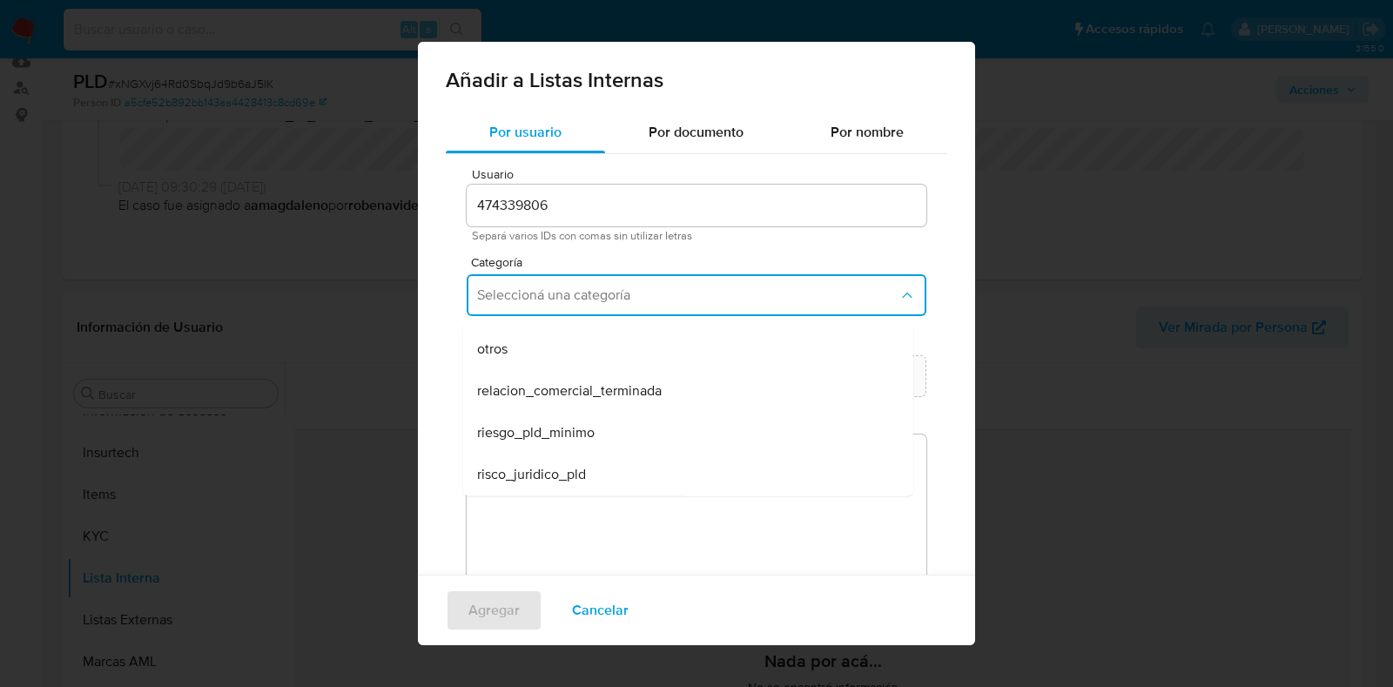
click at [579, 433] on span "riesgo_pld_minimo" at bounding box center [536, 432] width 118 height 17
click at [618, 392] on button "Seleccioná una subcategoría" at bounding box center [697, 376] width 460 height 42
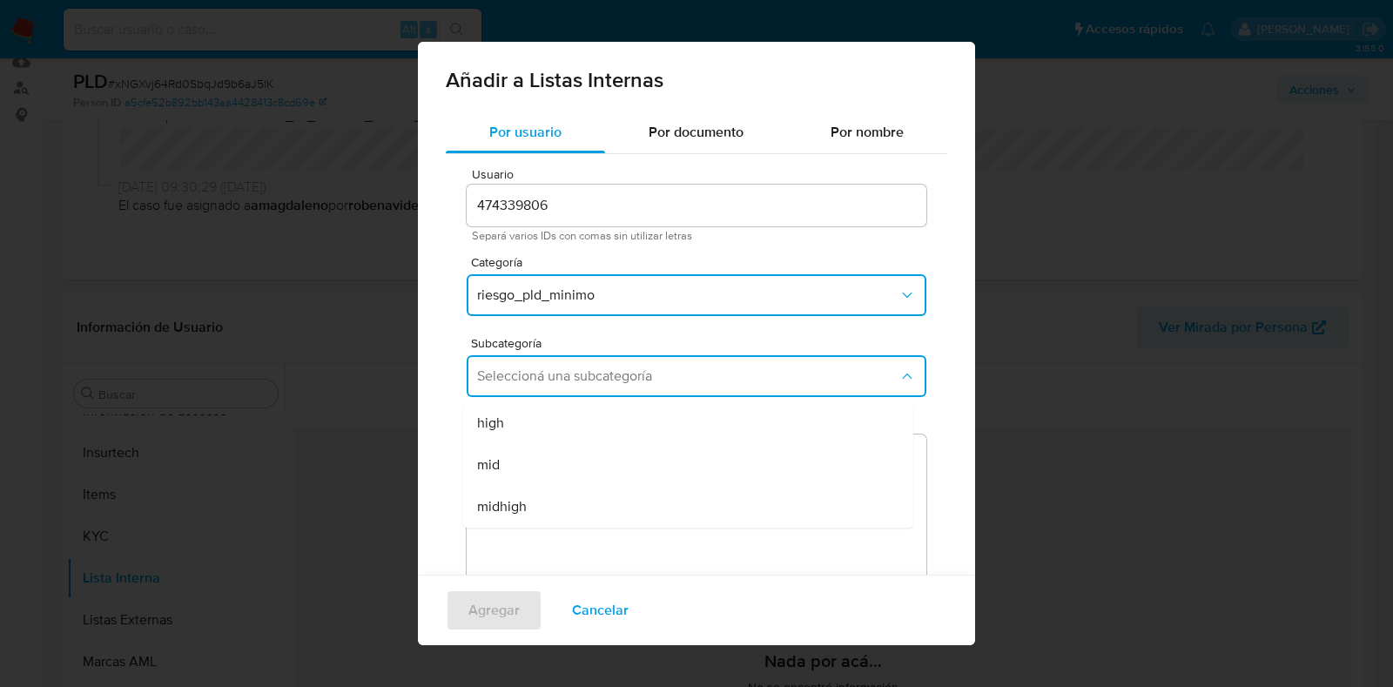
click at [557, 423] on div "high" at bounding box center [683, 423] width 412 height 42
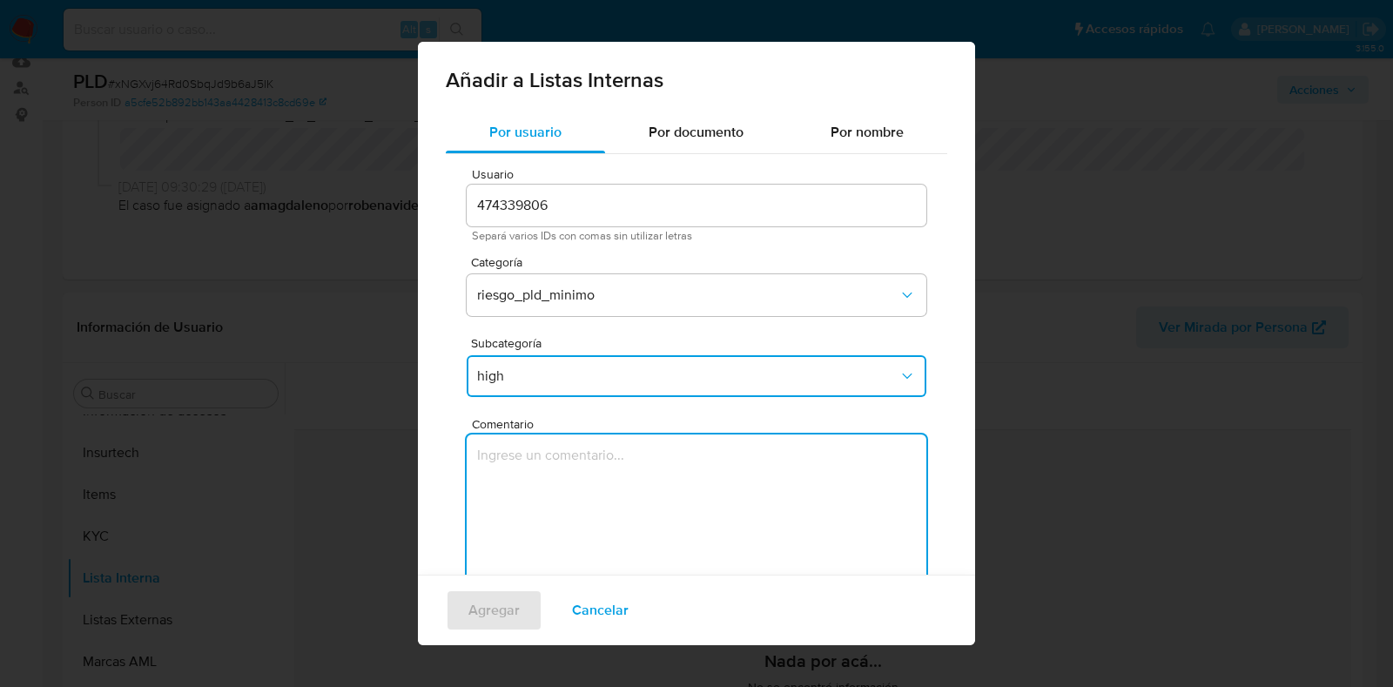
click at [641, 491] on textarea "Comentario" at bounding box center [697, 517] width 460 height 167
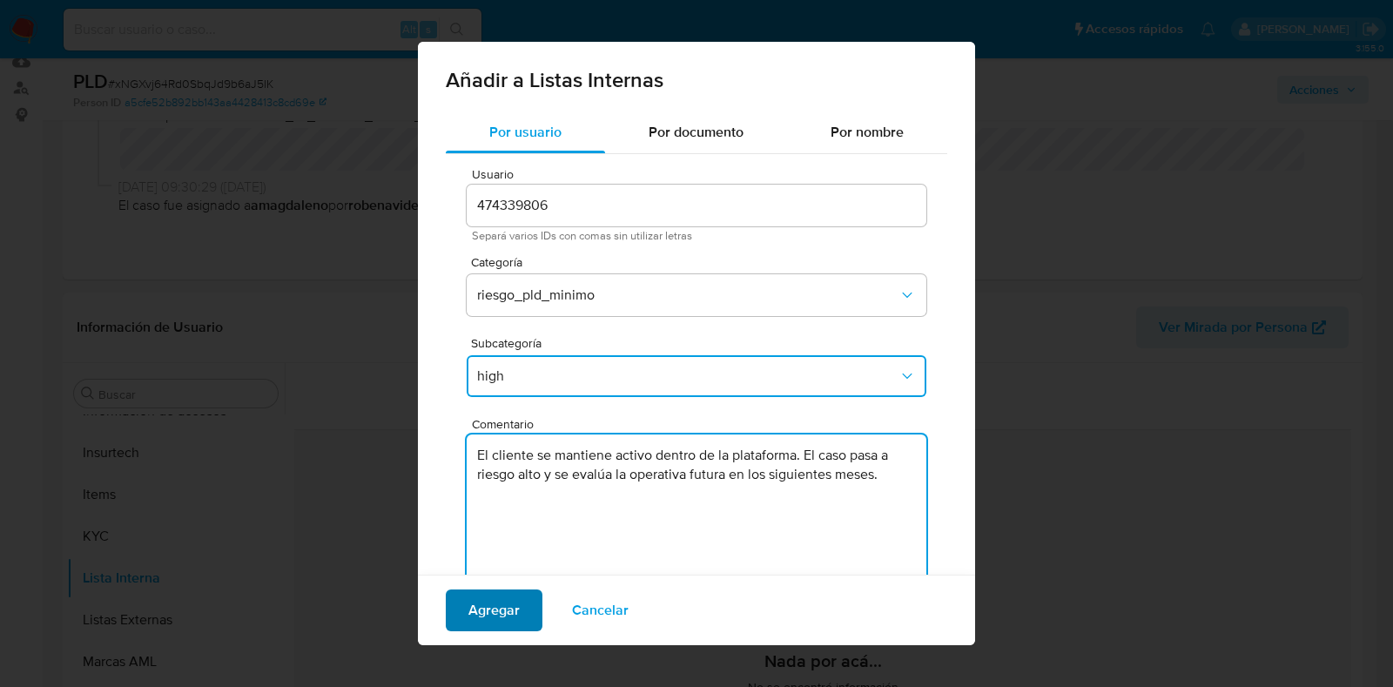
type textarea "El cliente se mantiene activo dentro de la plataforma. El caso pasa a riesgo al…"
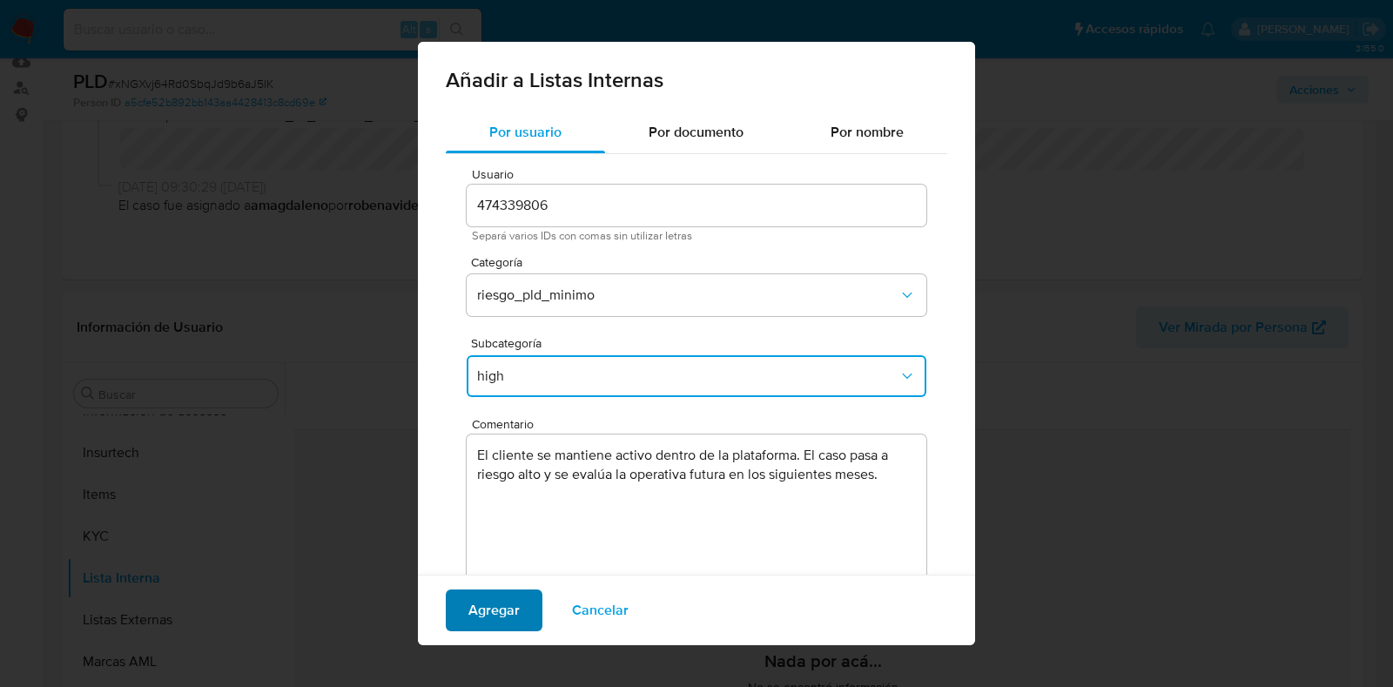
click at [488, 605] on span "Agregar" at bounding box center [493, 610] width 51 height 38
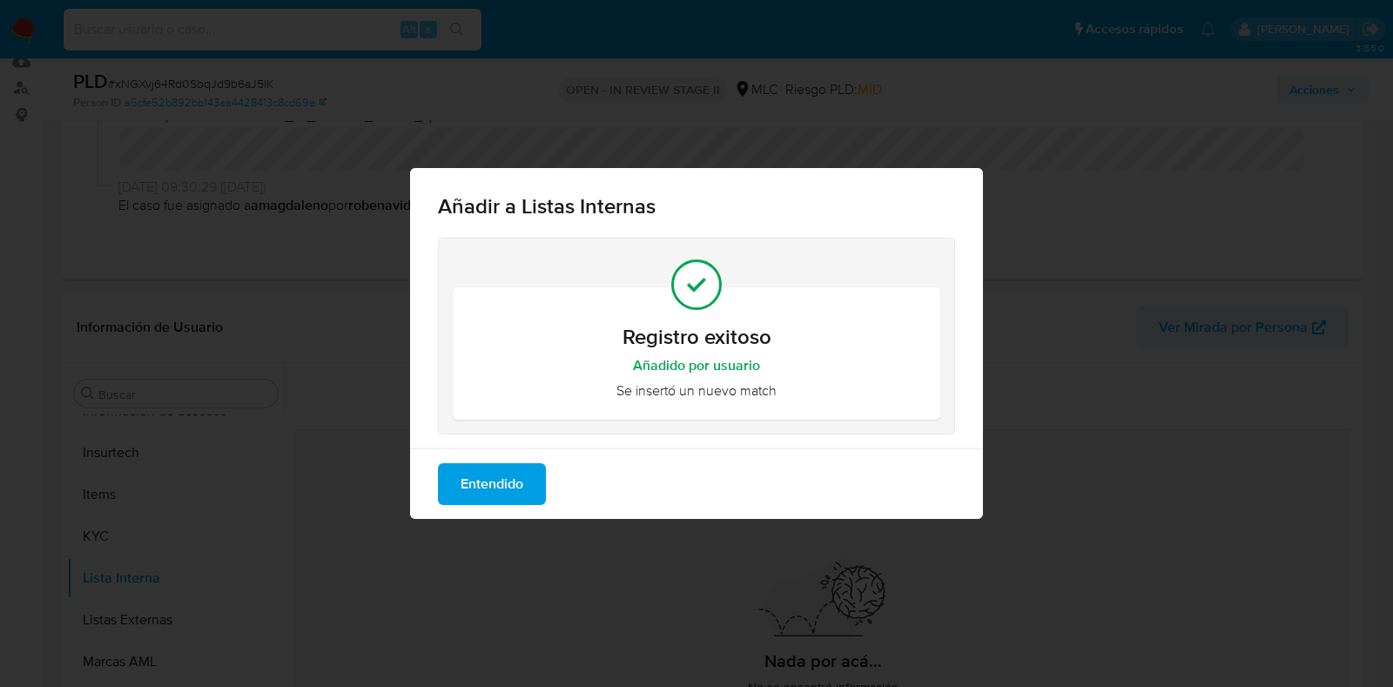
click at [501, 482] on span "Entendido" at bounding box center [492, 484] width 63 height 38
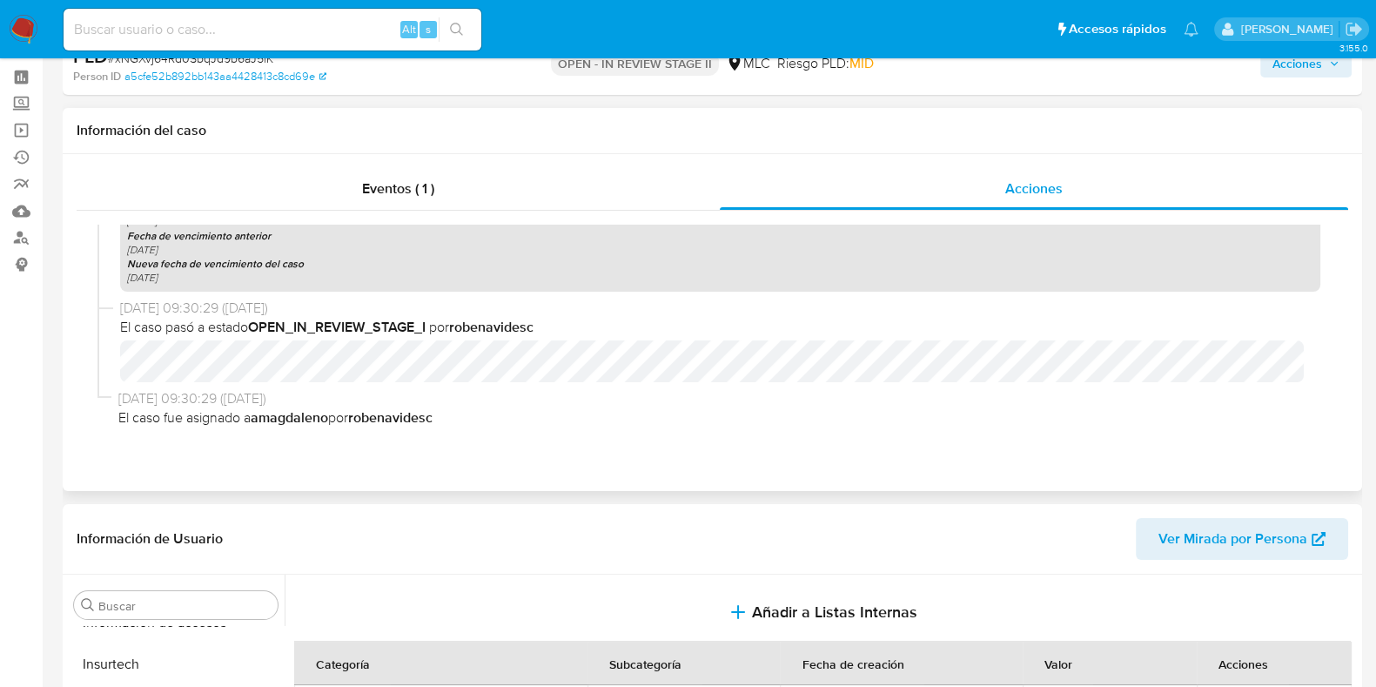
scroll to position [0, 0]
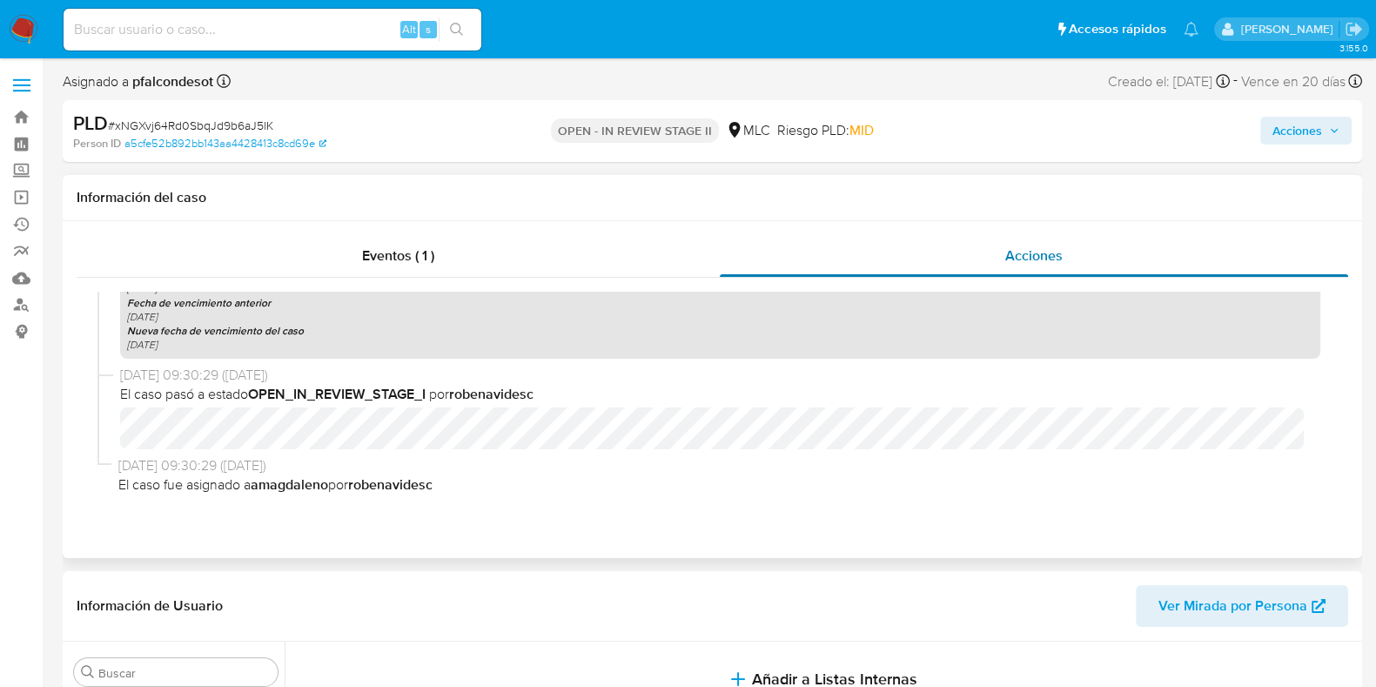
click at [1071, 252] on div "Acciones" at bounding box center [1034, 256] width 629 height 42
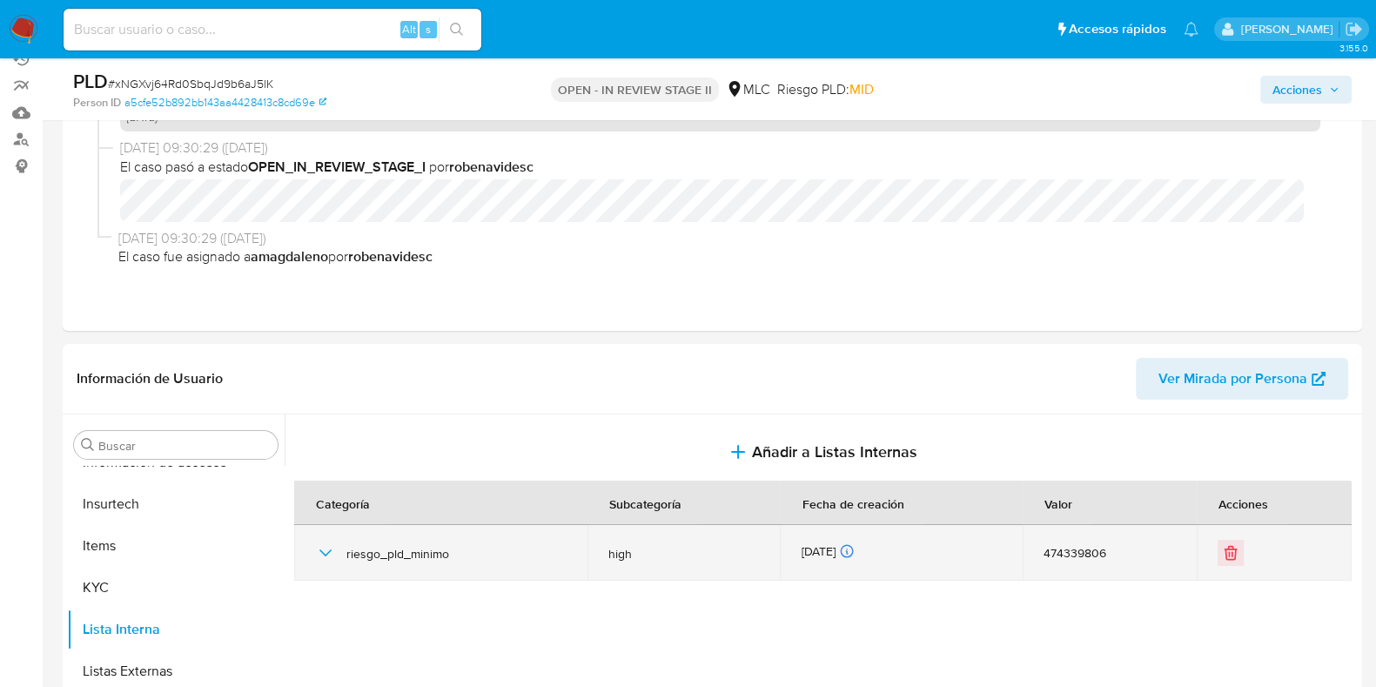
scroll to position [326, 0]
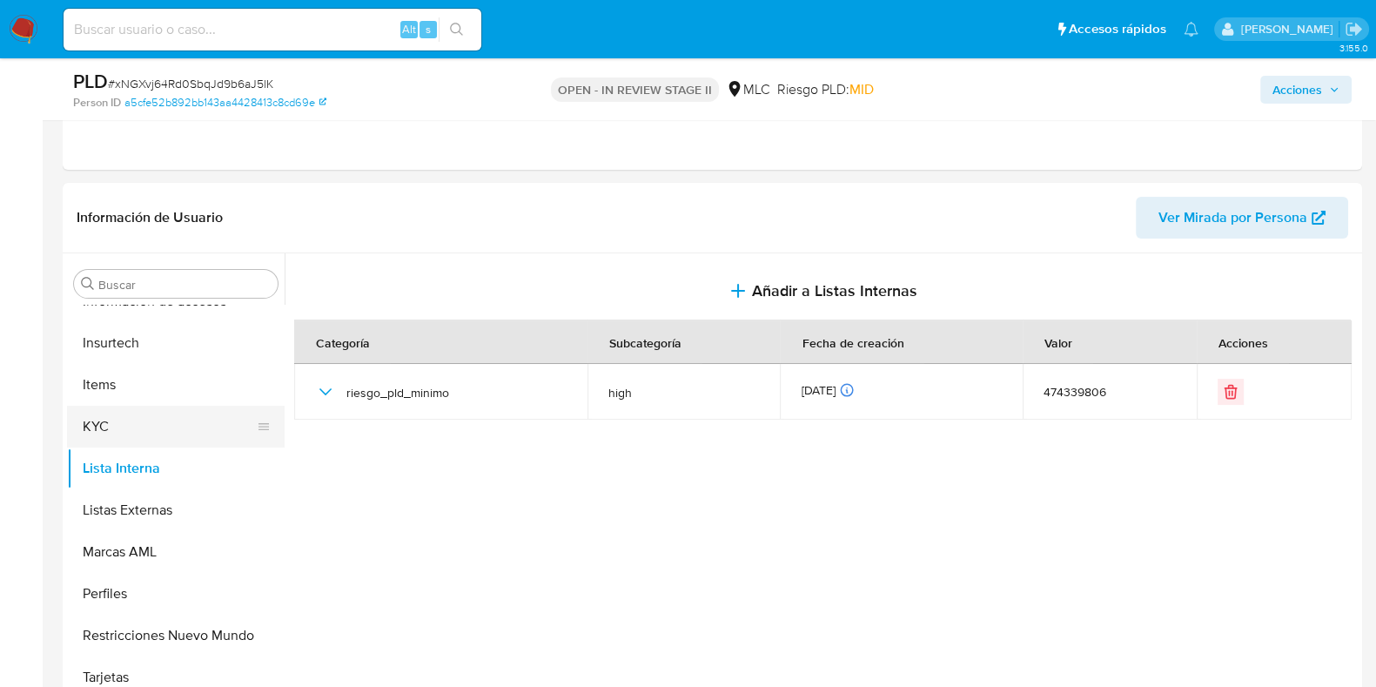
click at [104, 420] on button "KYC" at bounding box center [169, 427] width 204 height 42
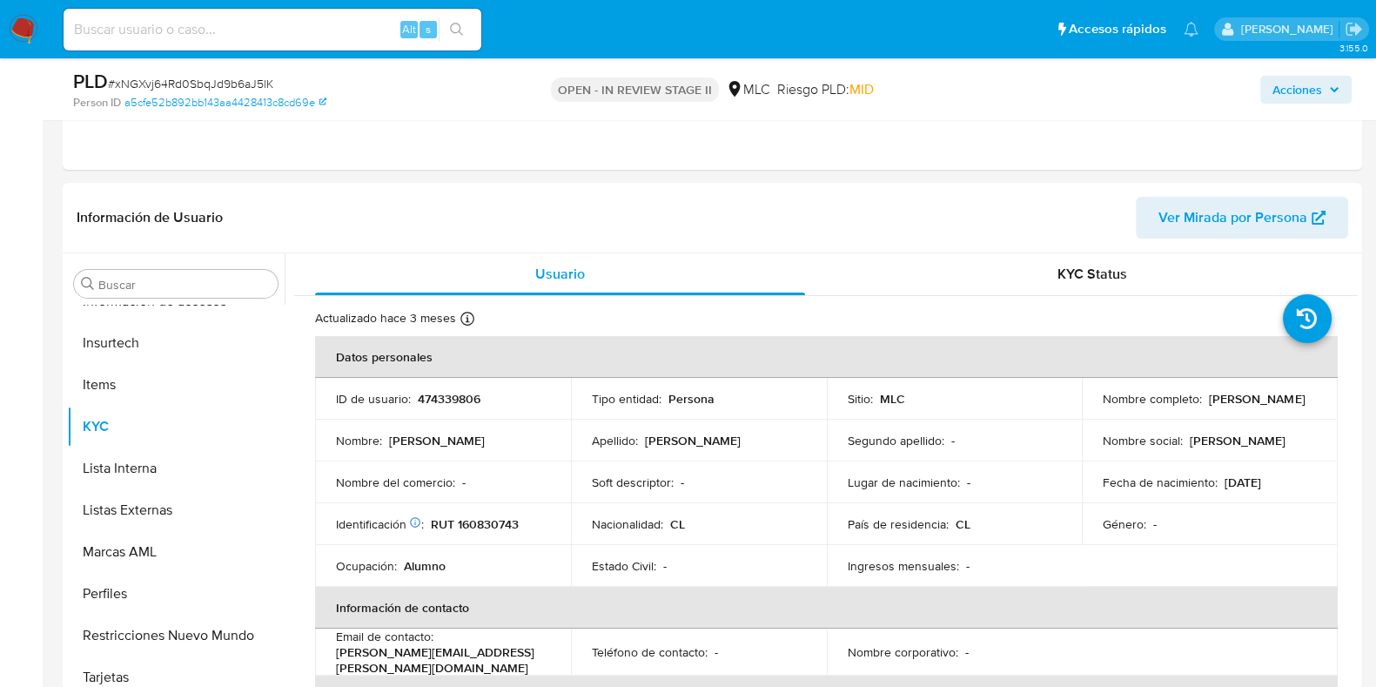
drag, startPoint x: 1291, startPoint y: 99, endPoint x: 1280, endPoint y: 104, distance: 12.5
click at [1290, 99] on span "Acciones" at bounding box center [1298, 90] width 50 height 28
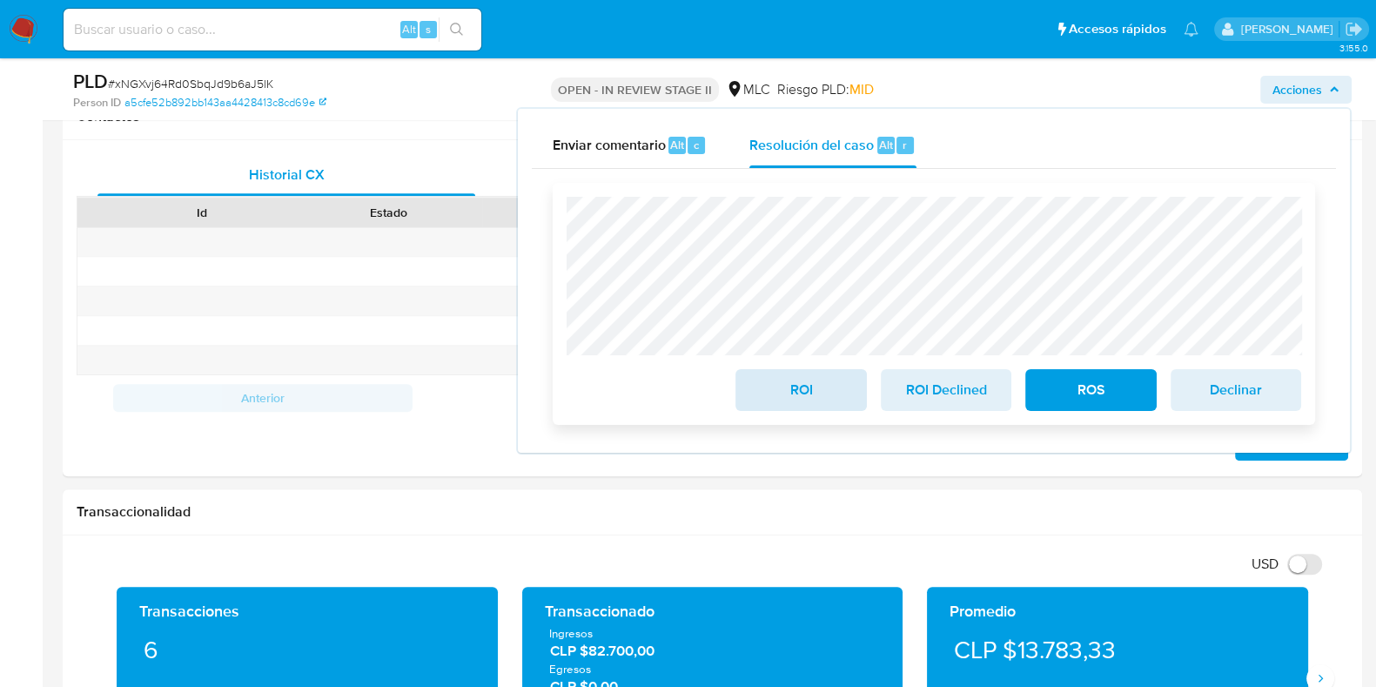
scroll to position [979, 0]
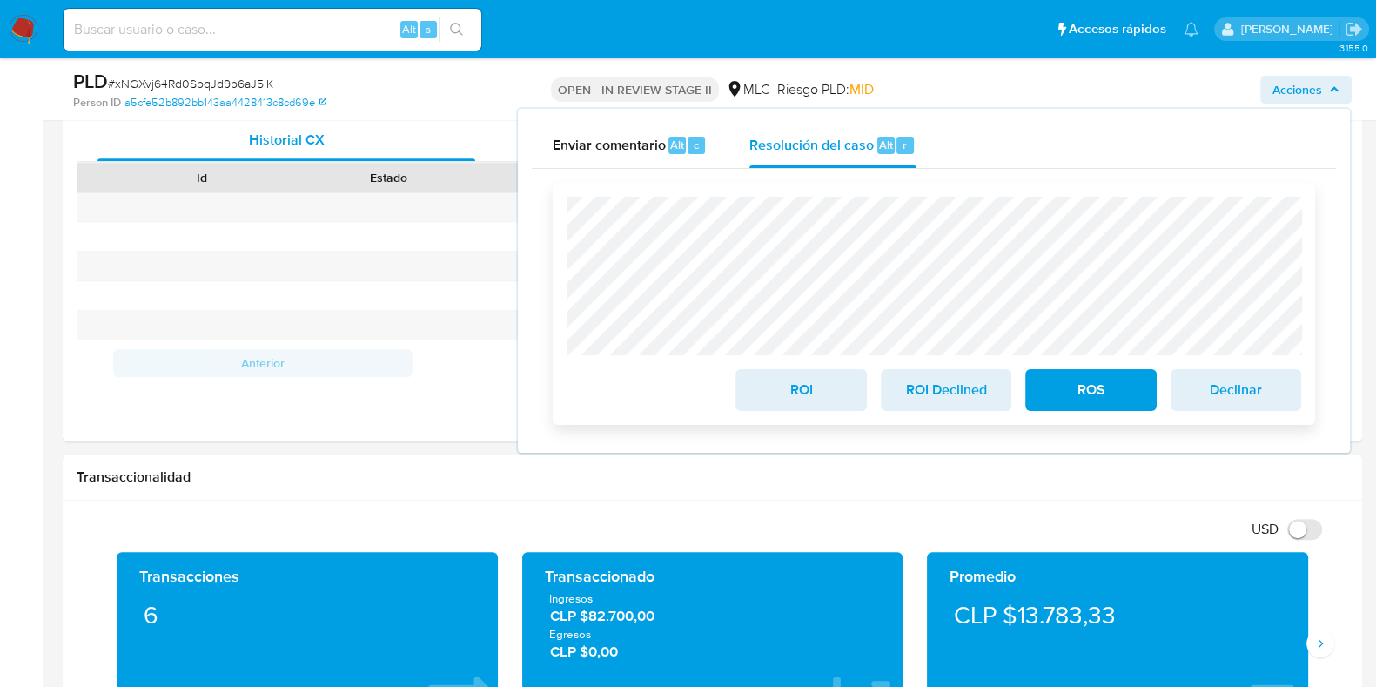
click at [793, 389] on span "ROI" at bounding box center [800, 390] width 85 height 38
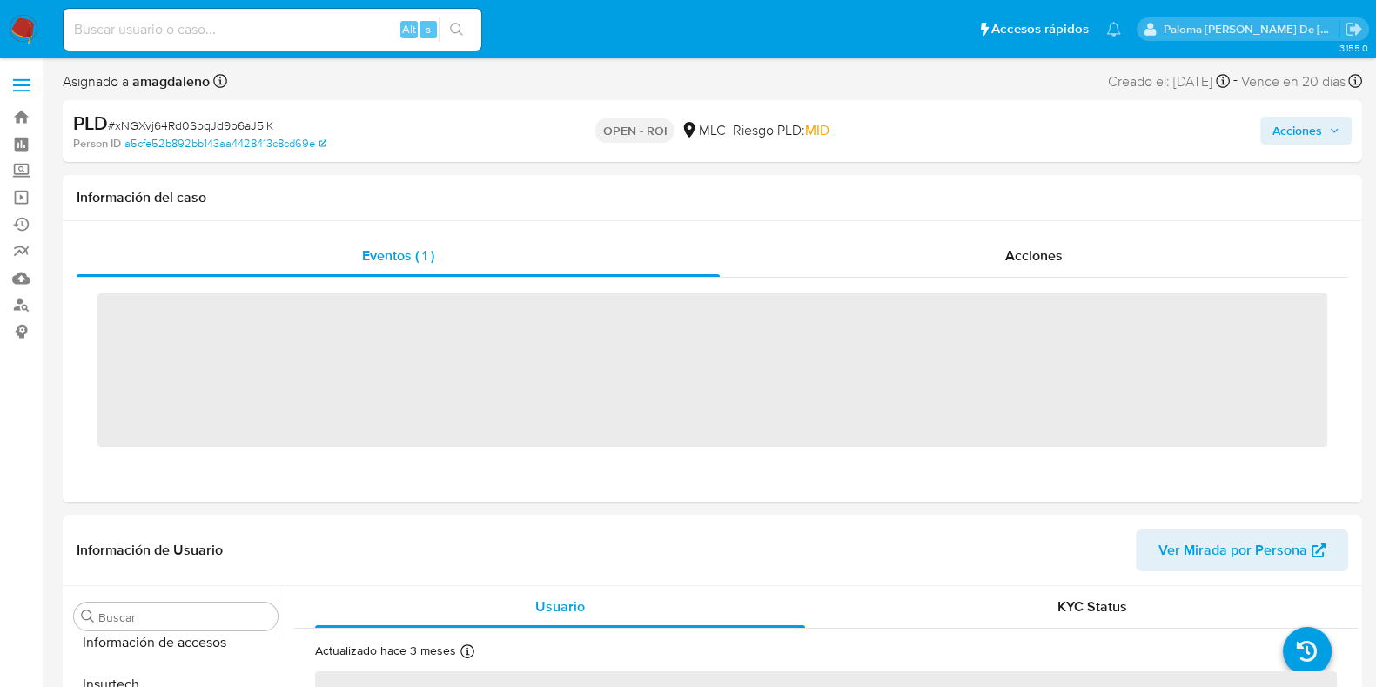
scroll to position [735, 0]
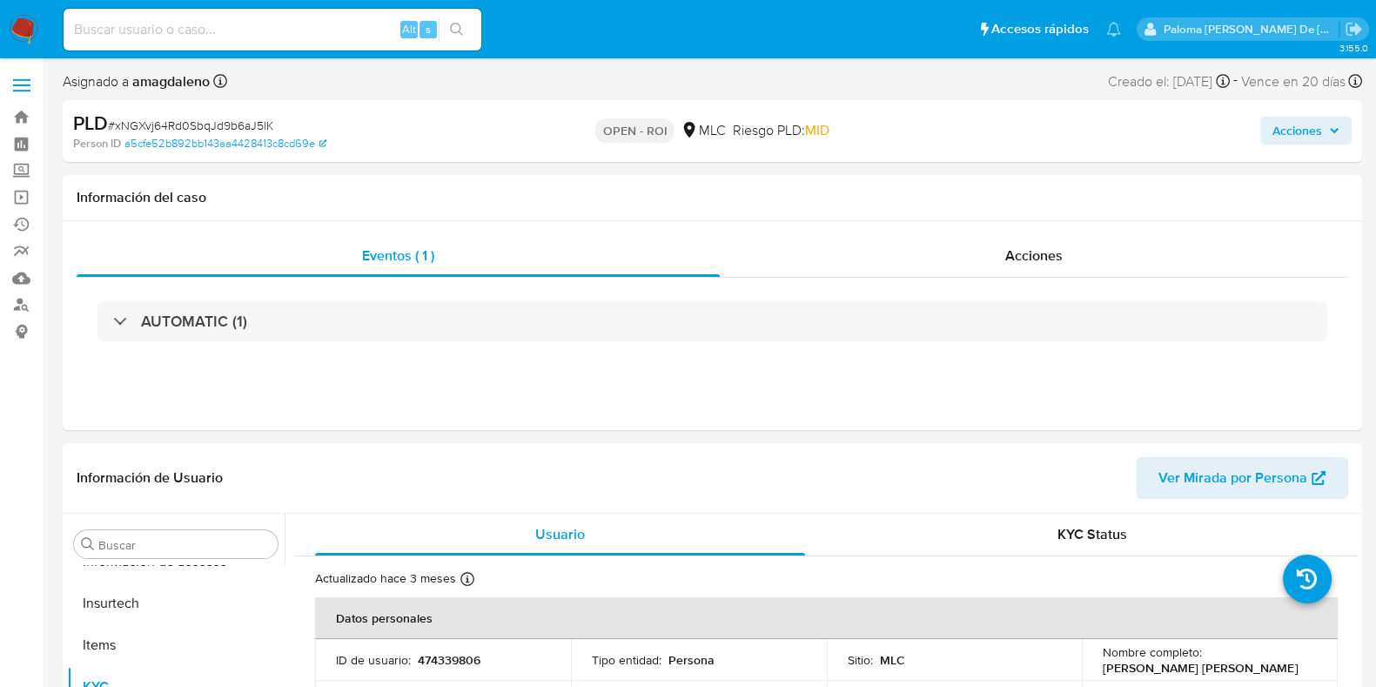
select select "10"
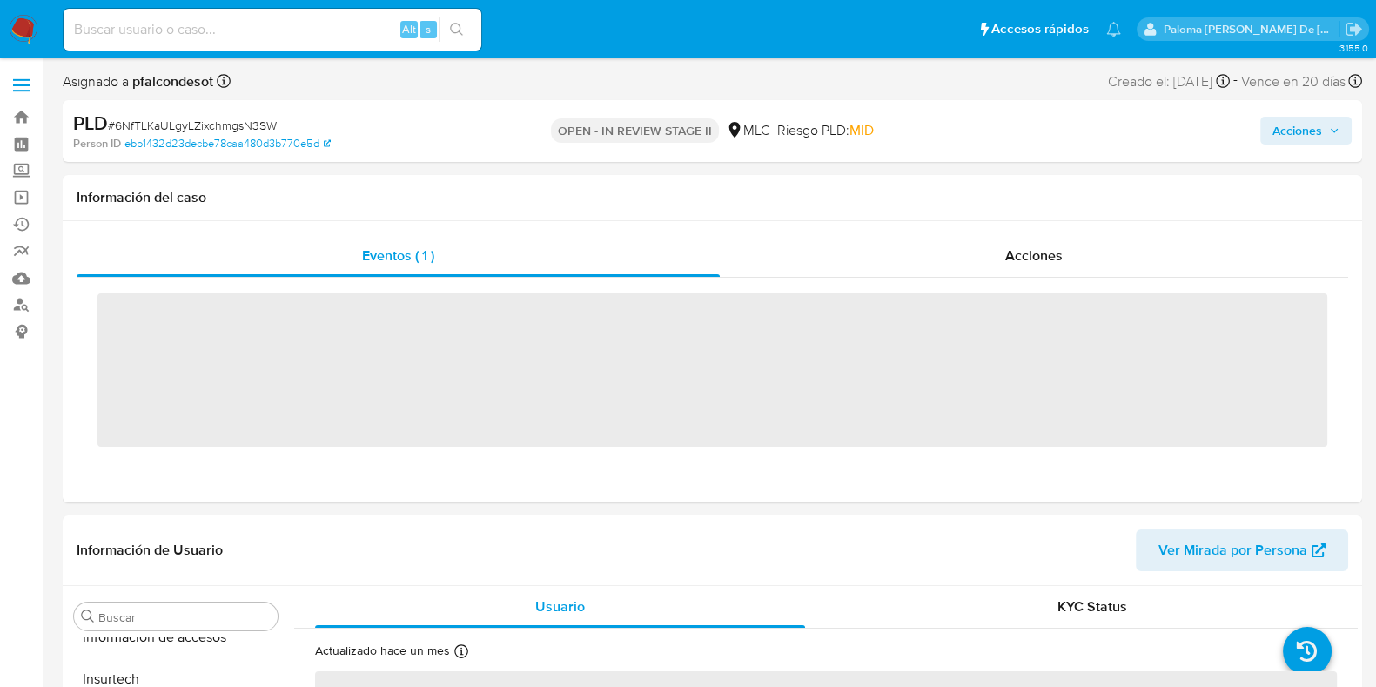
scroll to position [735, 0]
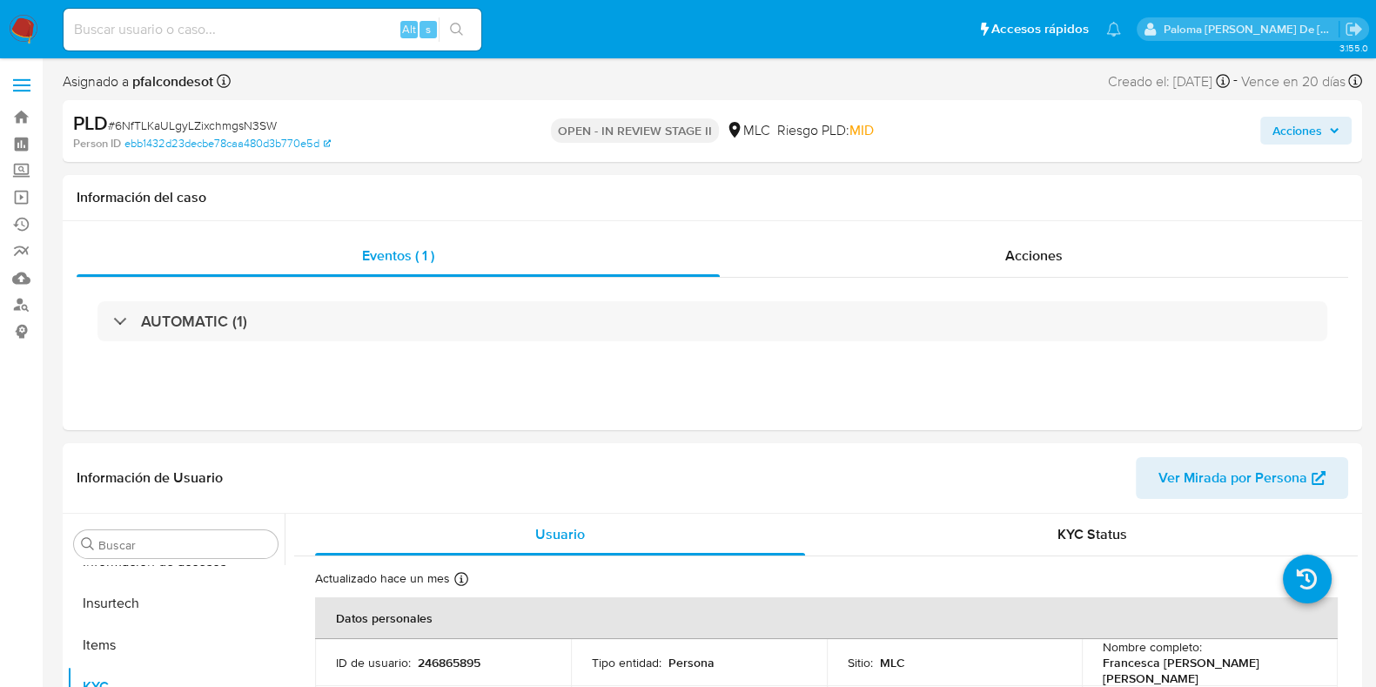
select select "10"
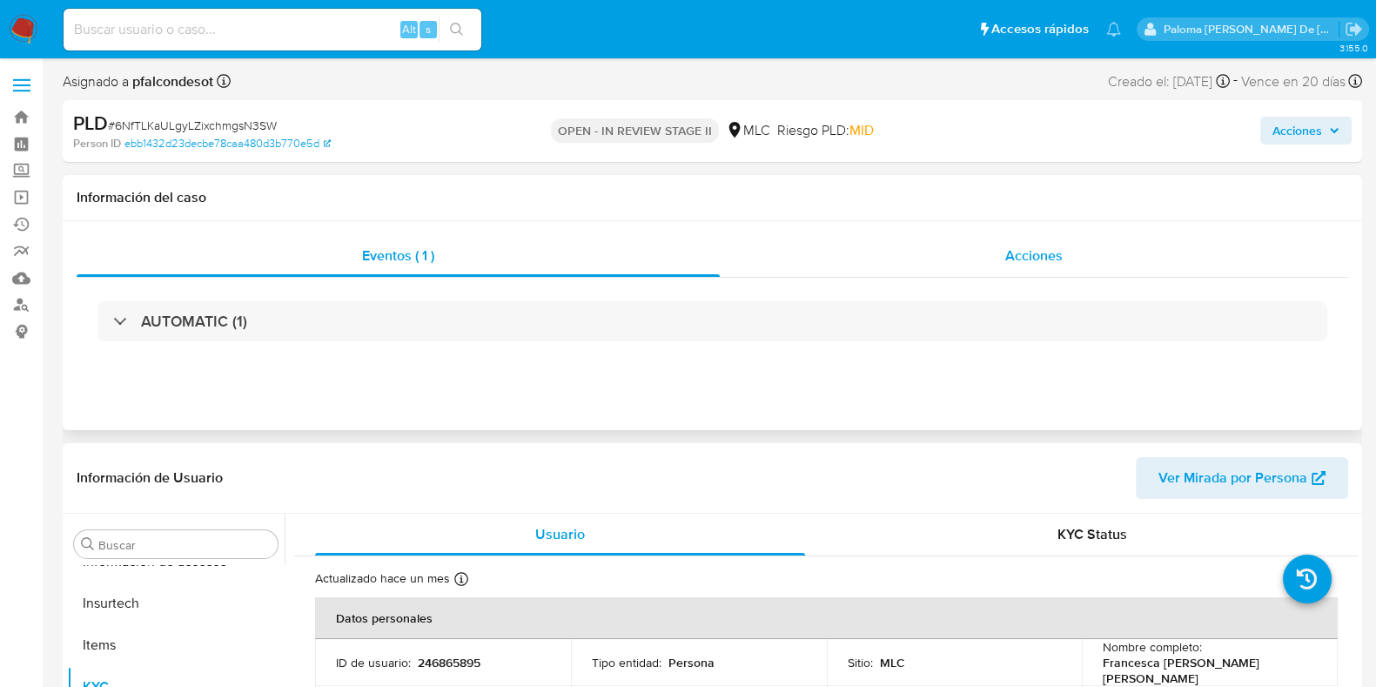
click at [1015, 254] on span "Acciones" at bounding box center [1033, 255] width 57 height 20
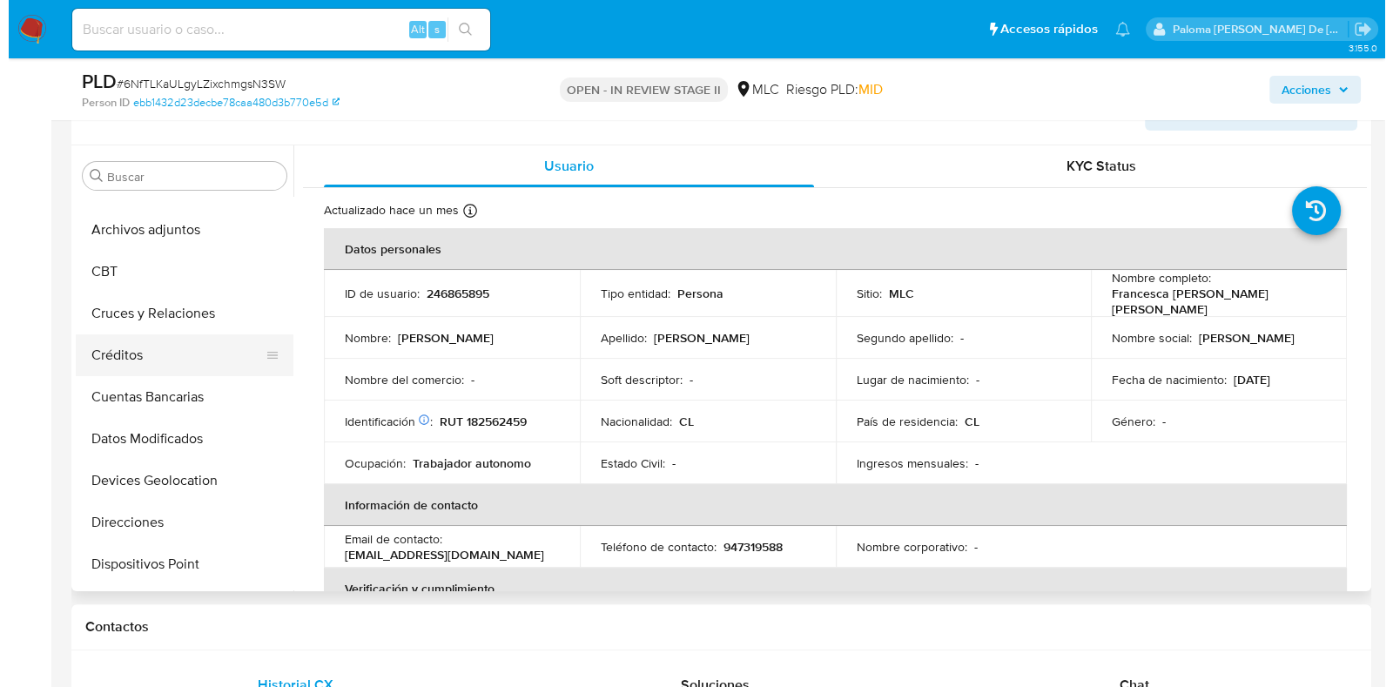
scroll to position [0, 0]
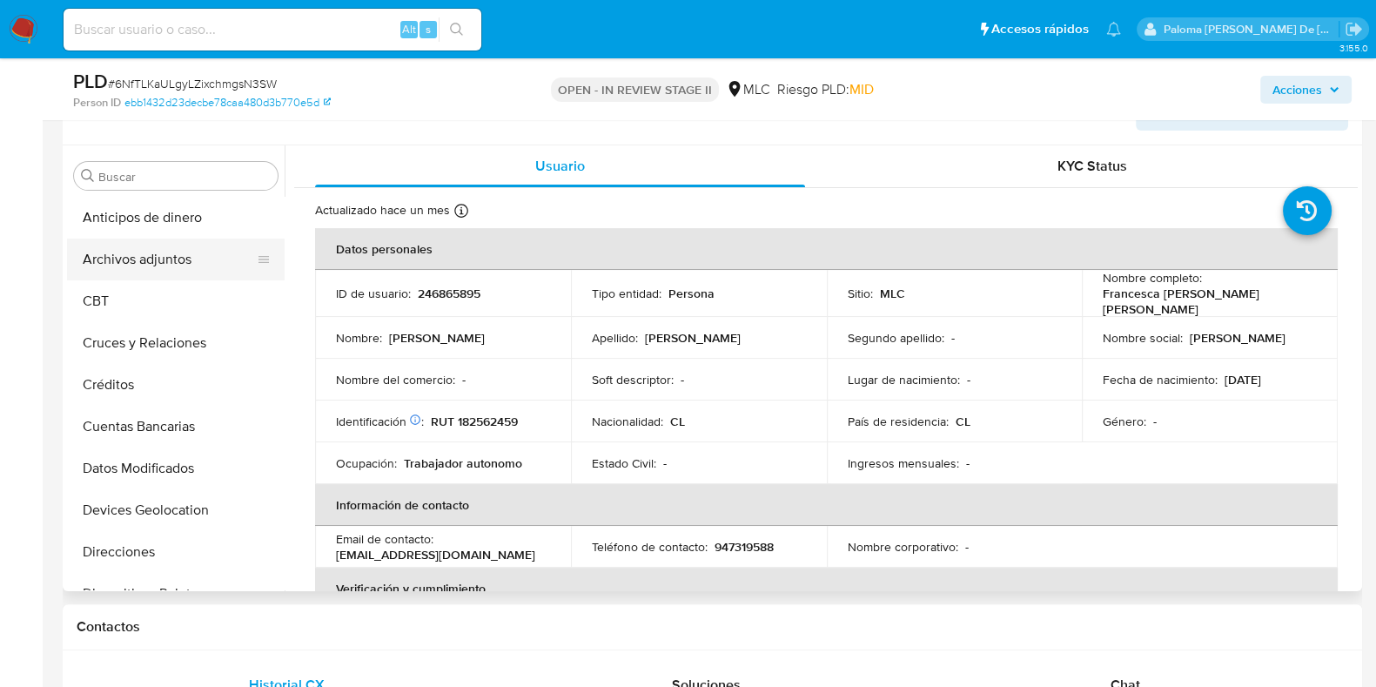
click at [152, 261] on button "Archivos adjuntos" at bounding box center [169, 260] width 204 height 42
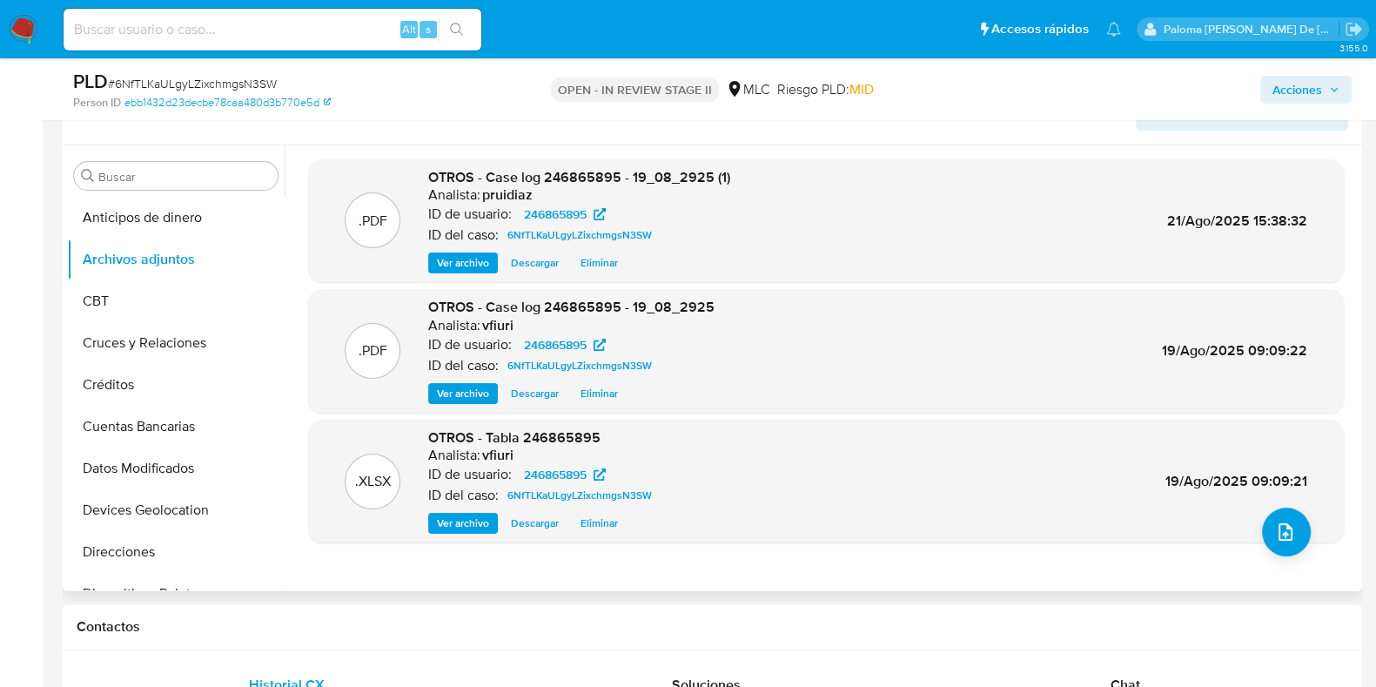
click at [470, 259] on span "Ver archivo" at bounding box center [463, 262] width 52 height 17
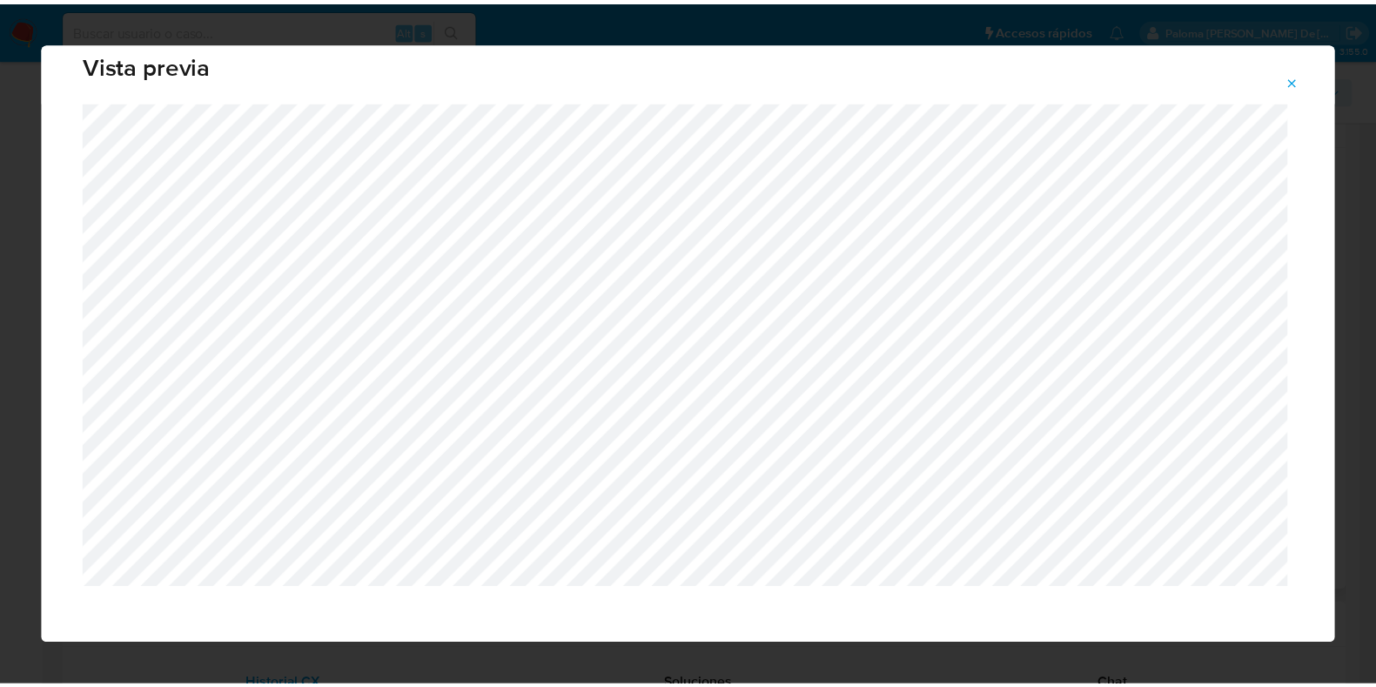
scroll to position [44, 0]
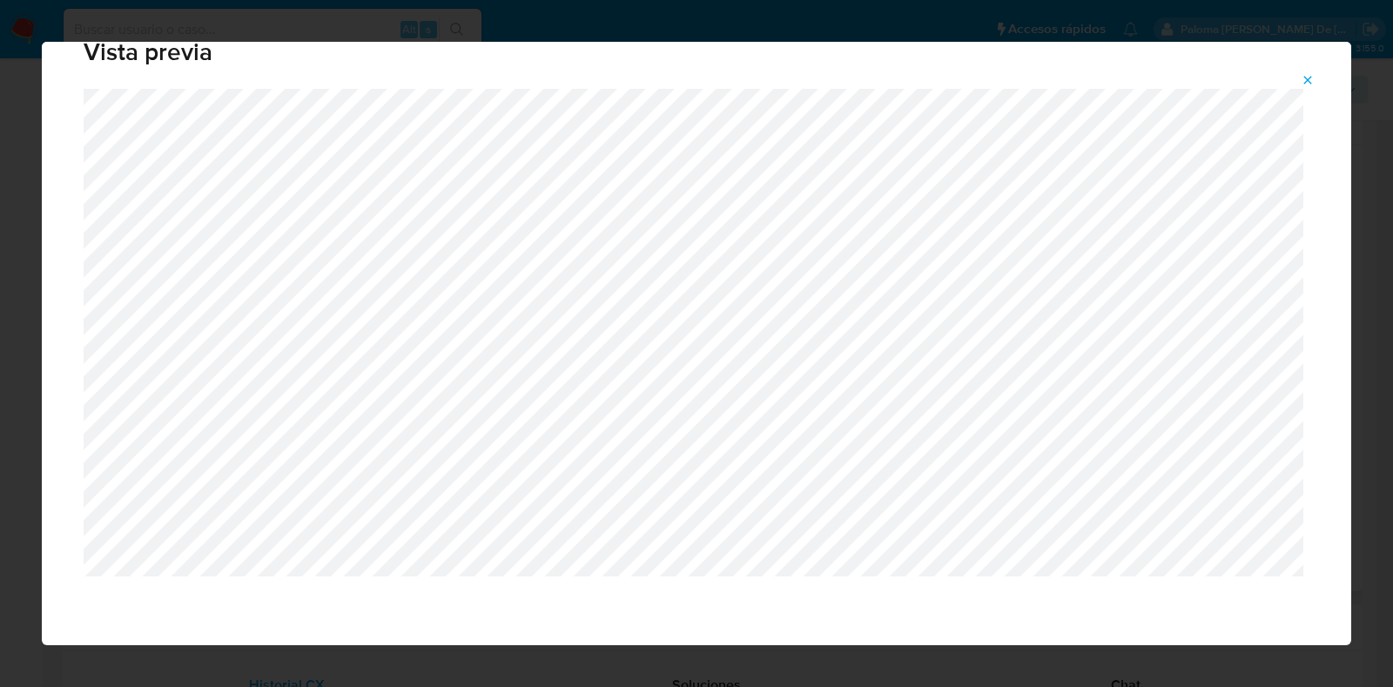
click at [1315, 75] on button "Attachment preview" at bounding box center [1307, 80] width 38 height 28
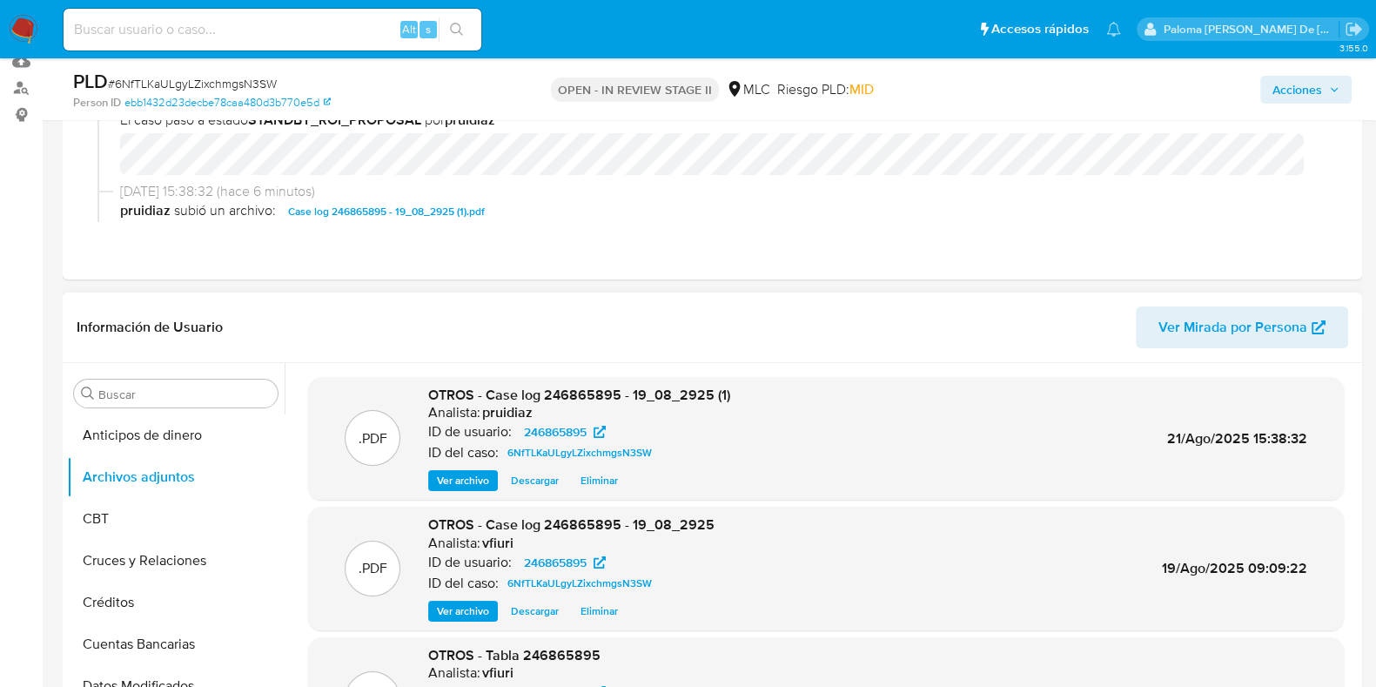
scroll to position [0, 0]
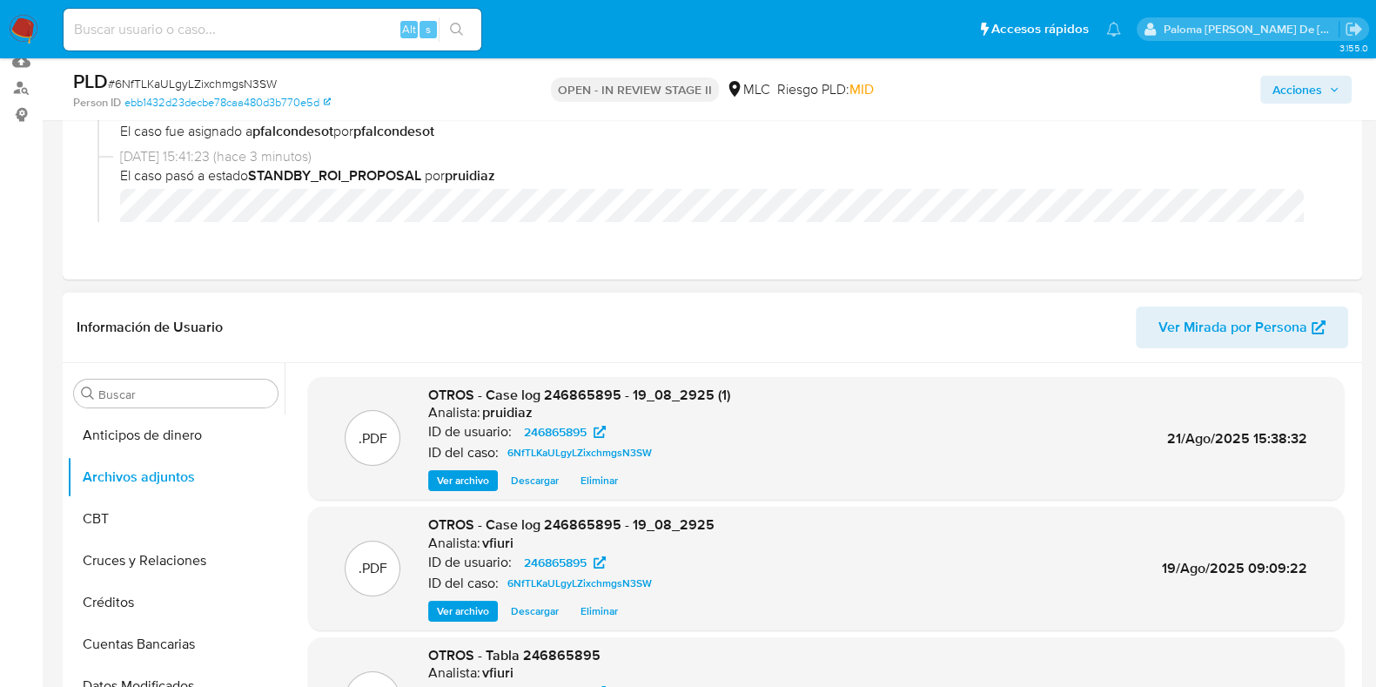
click at [1301, 94] on span "Acciones" at bounding box center [1298, 90] width 50 height 28
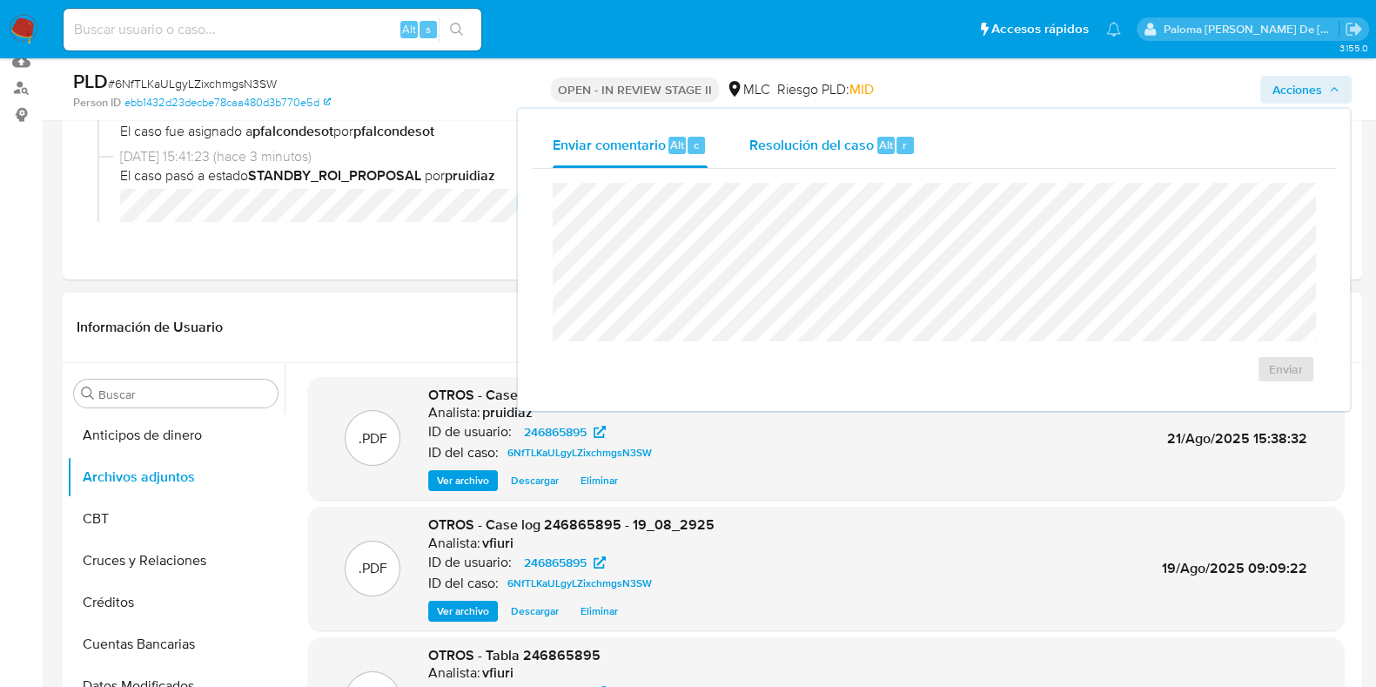
click at [831, 144] on span "Resolución del caso" at bounding box center [812, 144] width 124 height 20
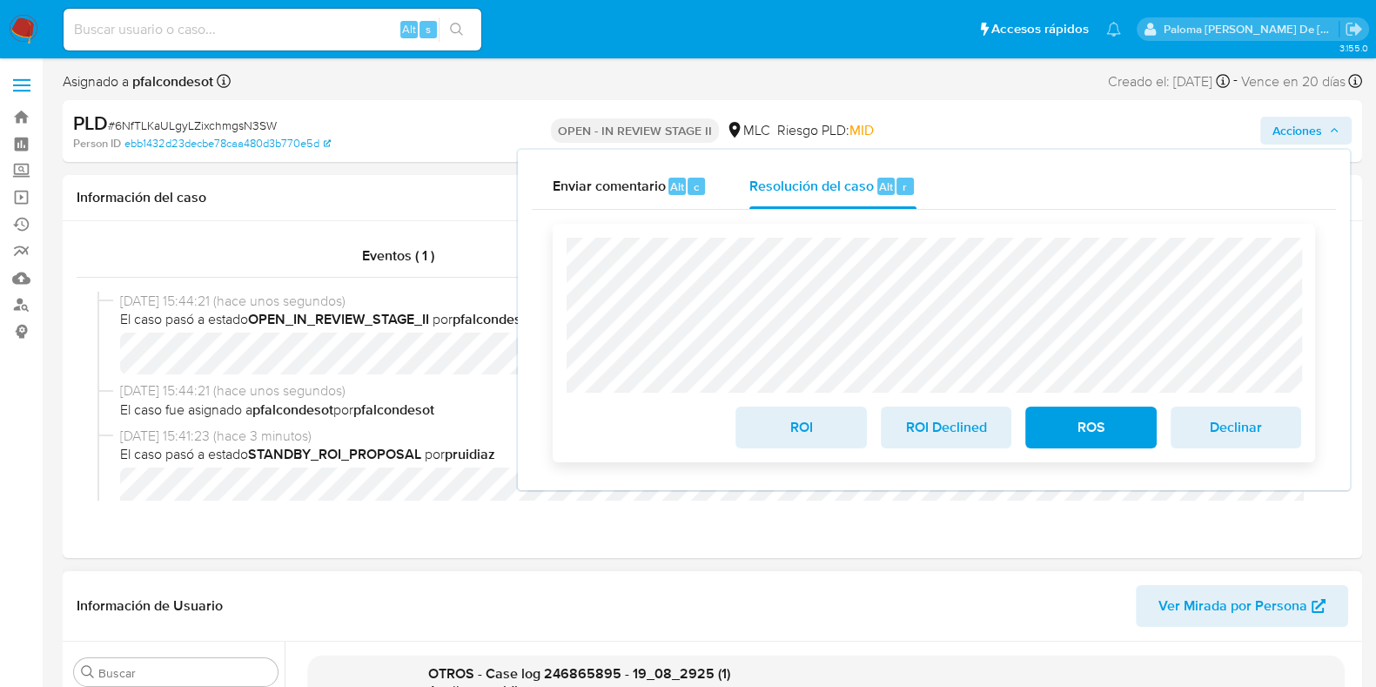
click at [829, 437] on span "ROI" at bounding box center [800, 427] width 85 height 38
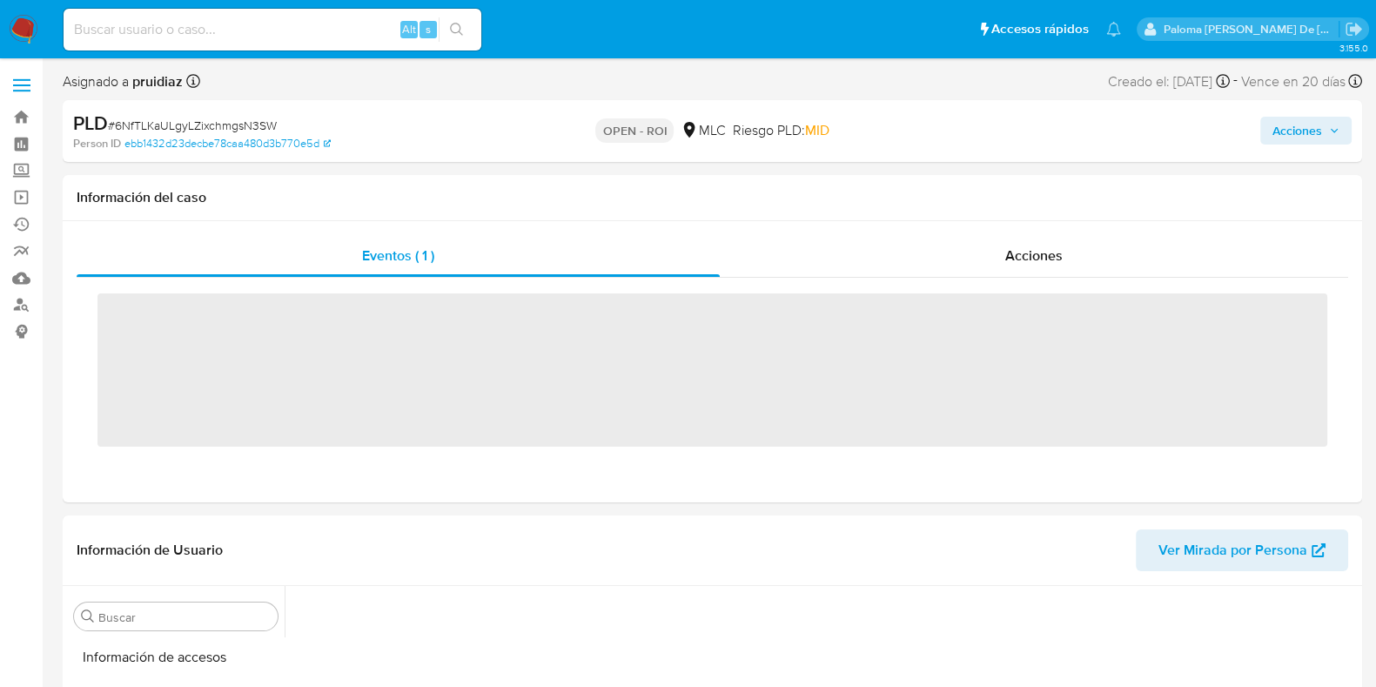
scroll to position [735, 0]
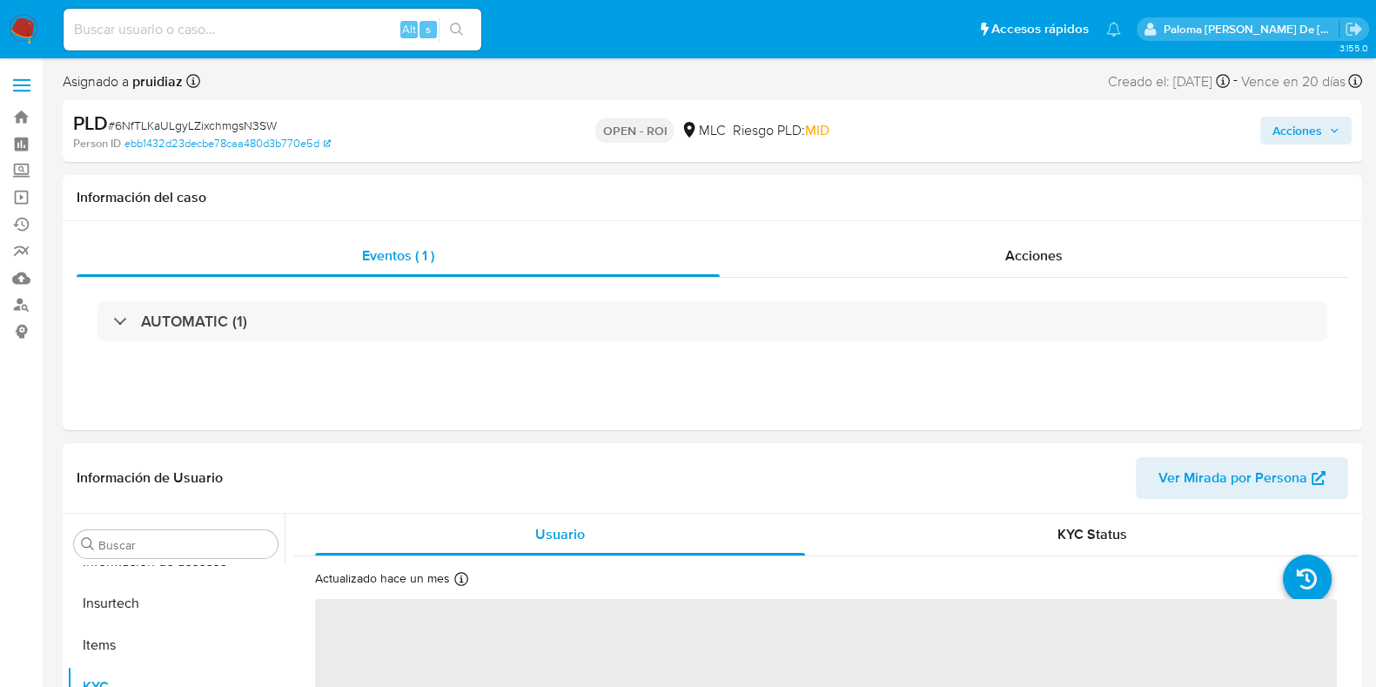
select select "10"
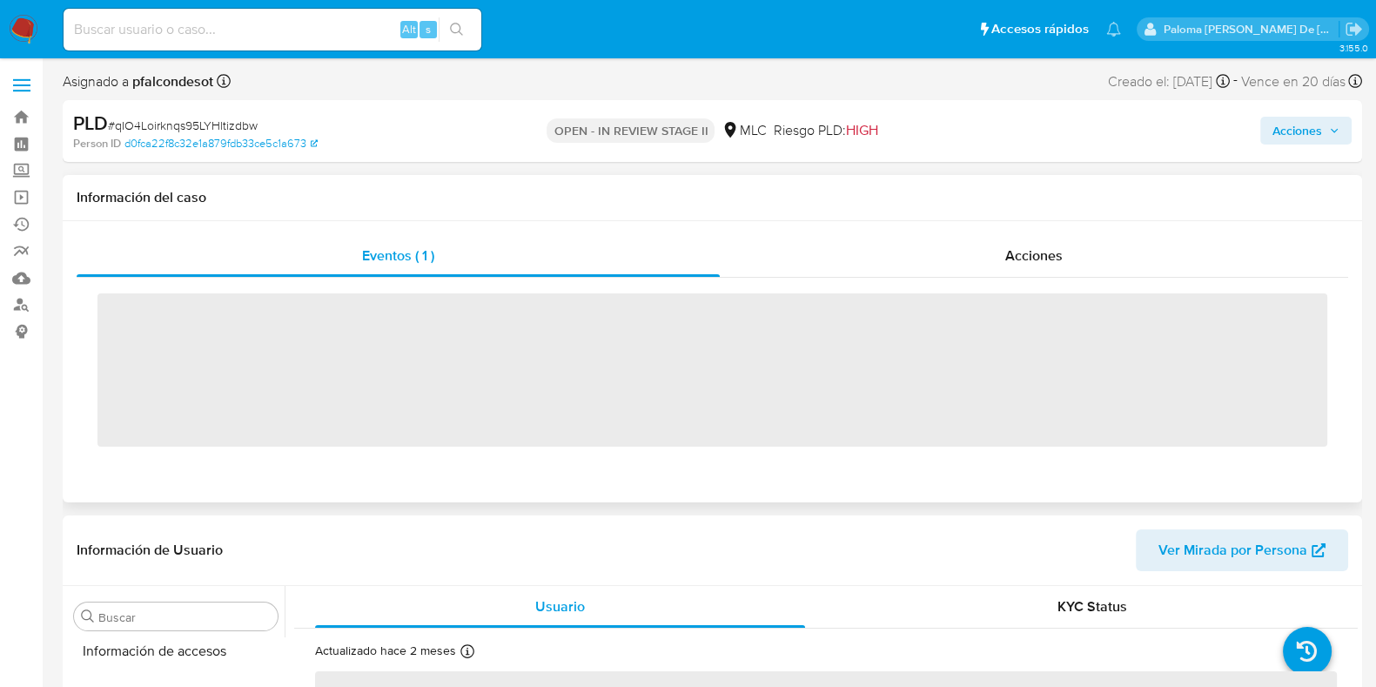
scroll to position [735, 0]
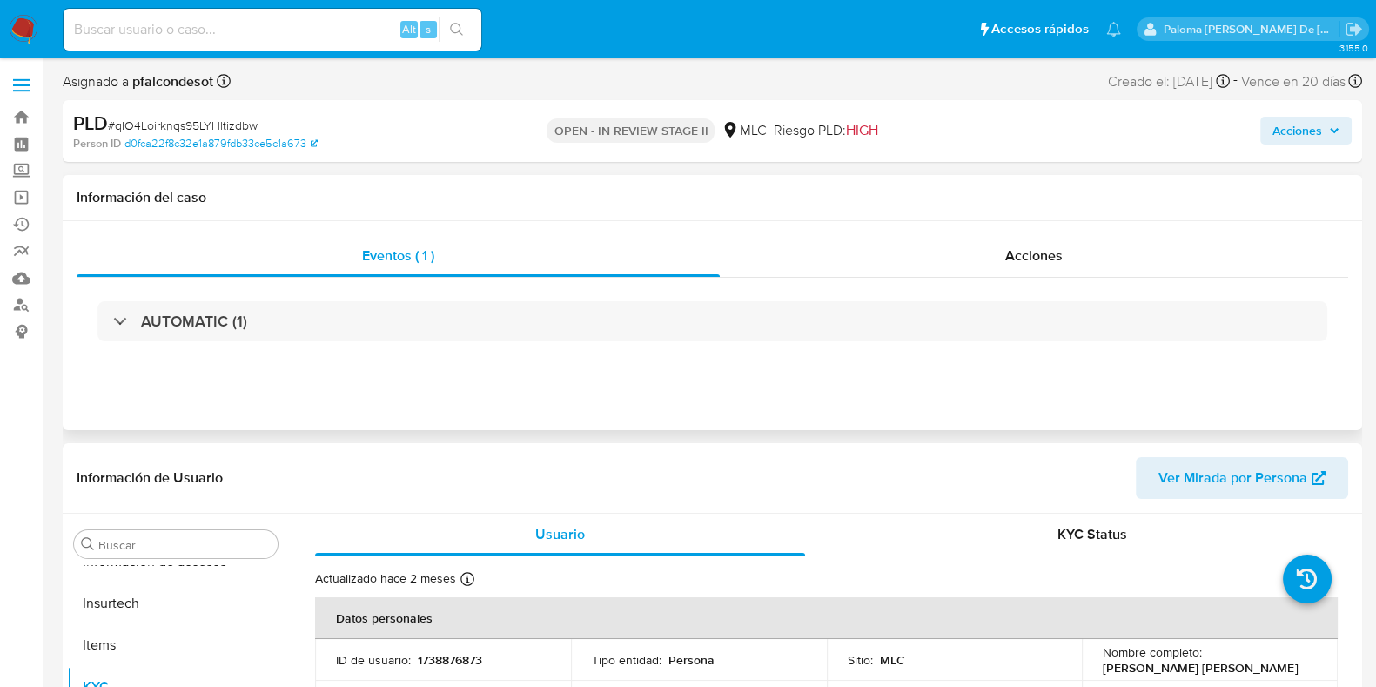
select select "10"
drag, startPoint x: 1054, startPoint y: 256, endPoint x: 1046, endPoint y: 267, distance: 13.8
click at [1054, 257] on span "Acciones" at bounding box center [1033, 255] width 57 height 20
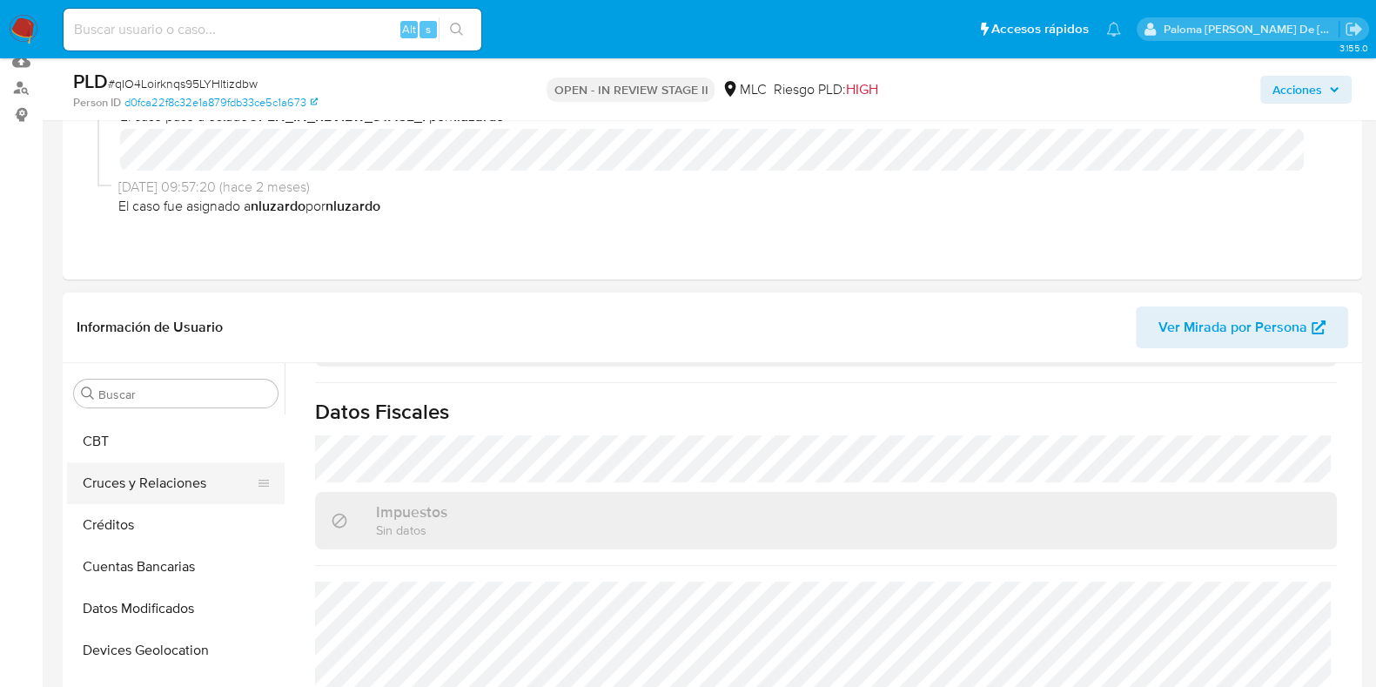
scroll to position [0, 0]
click at [155, 474] on button "Archivos adjuntos" at bounding box center [169, 477] width 204 height 42
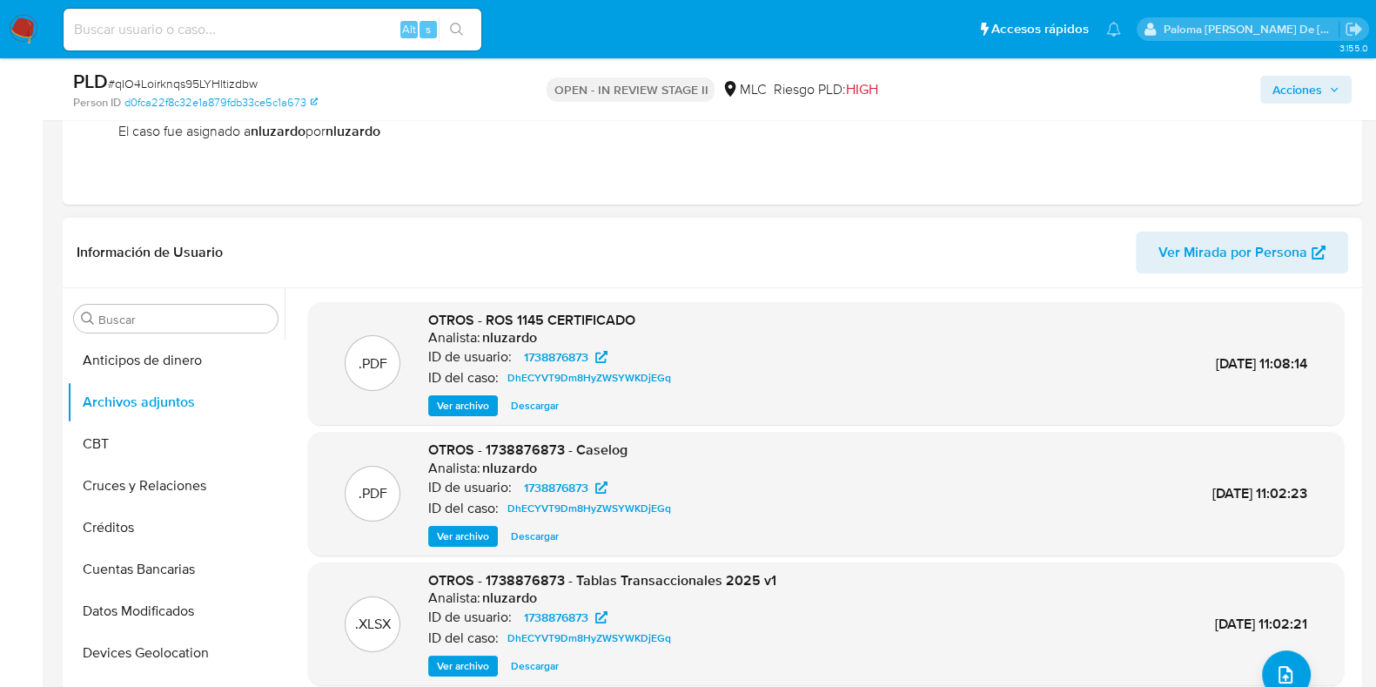
scroll to position [326, 0]
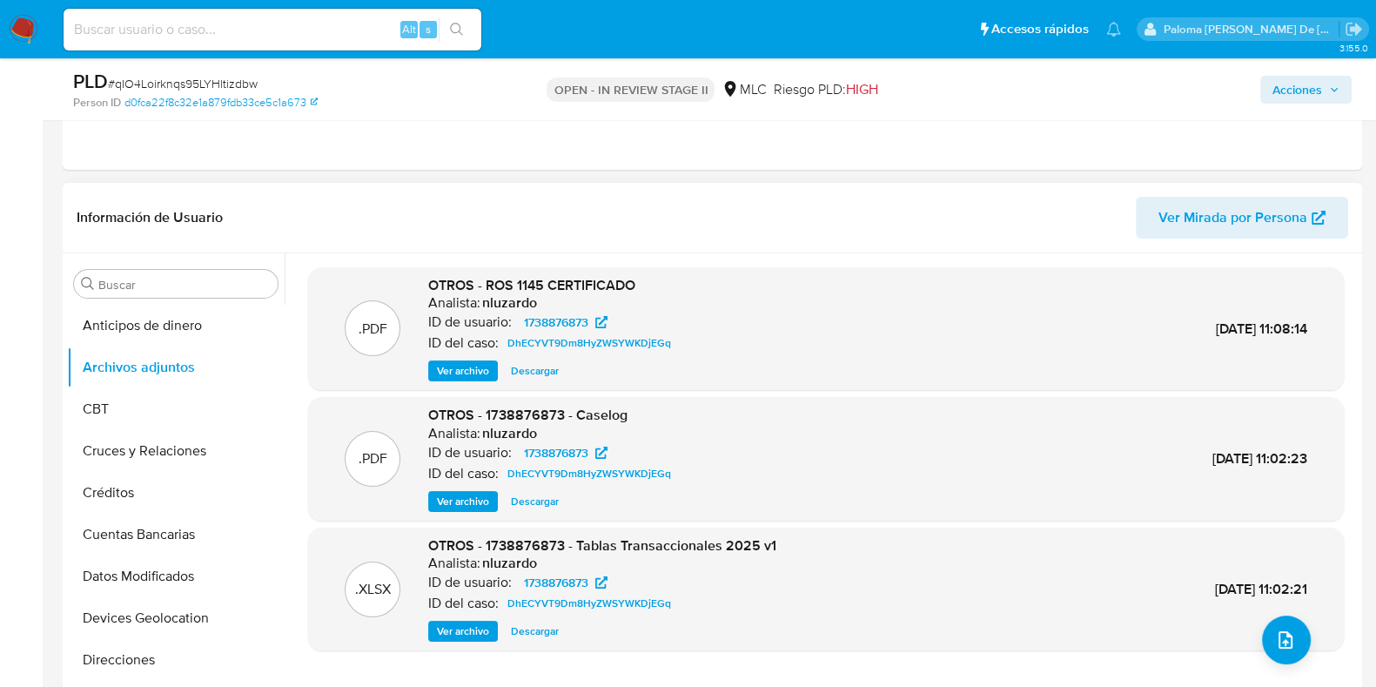
click at [440, 367] on span "Ver archivo" at bounding box center [463, 370] width 52 height 17
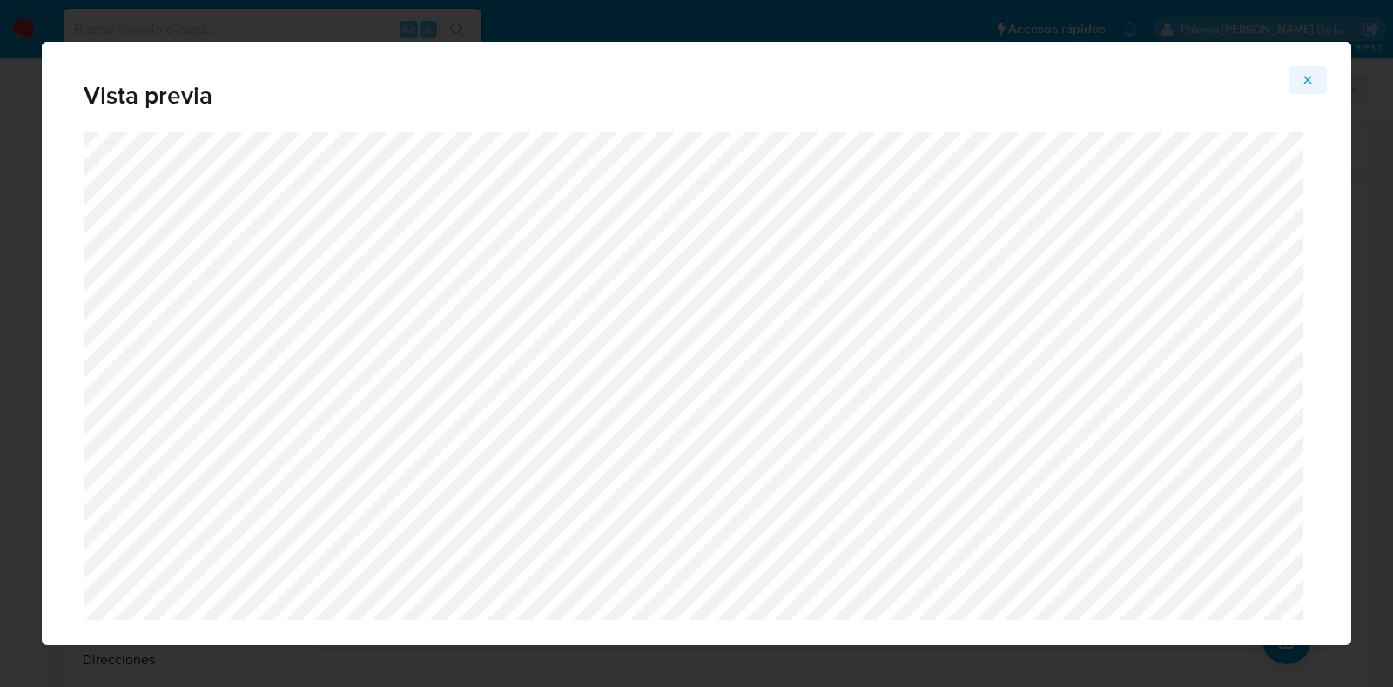
click at [1307, 85] on icon "Attachment preview" at bounding box center [1308, 80] width 14 height 14
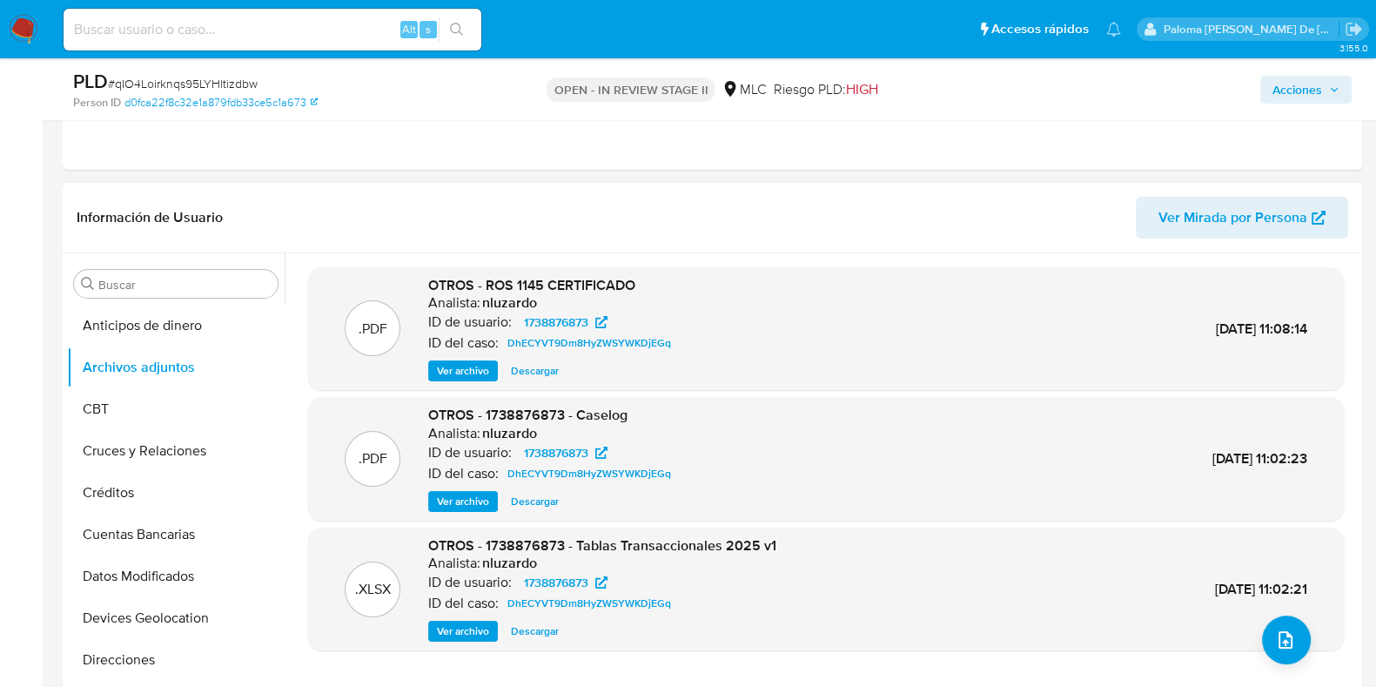
click at [453, 485] on div "OTROS - 1738876873 - Caselog Analista: nluzardo ID de usuario: 1738876873 ID de…" at bounding box center [553, 459] width 250 height 106
click at [456, 500] on span "Ver archivo" at bounding box center [463, 501] width 52 height 17
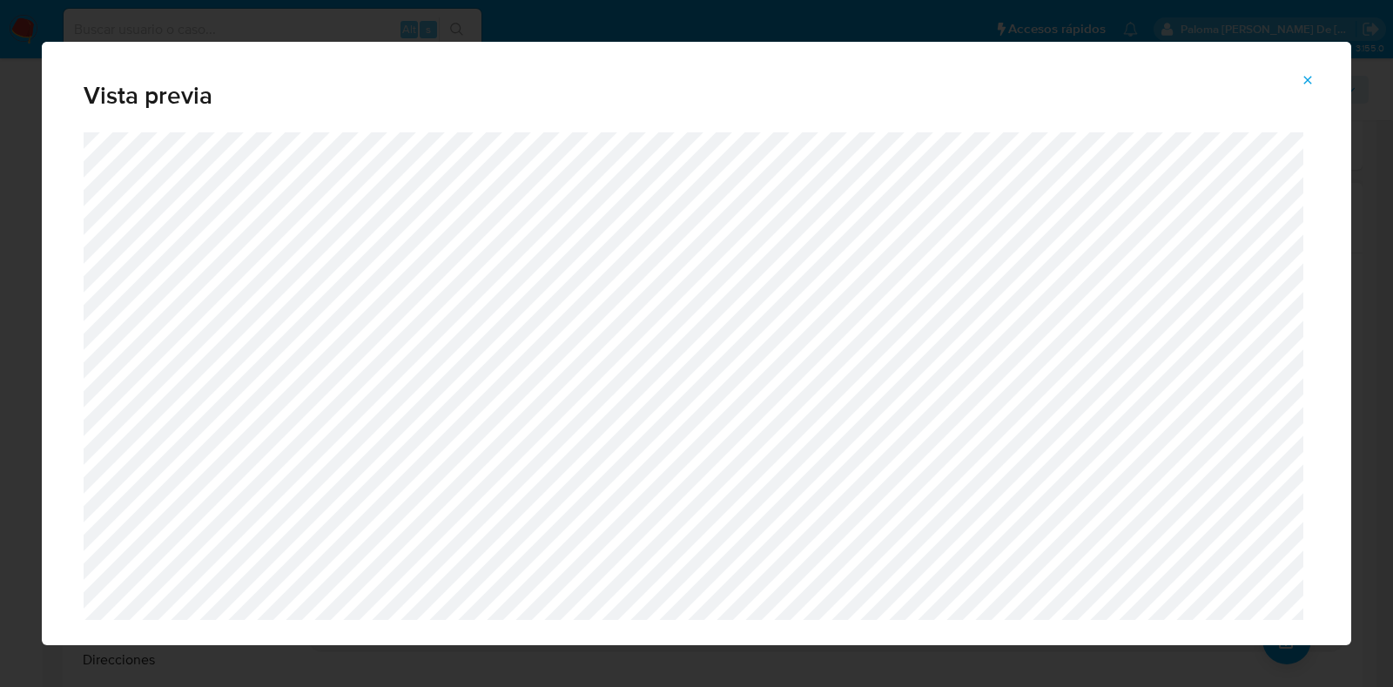
click at [1313, 77] on icon "Attachment preview" at bounding box center [1308, 80] width 14 height 14
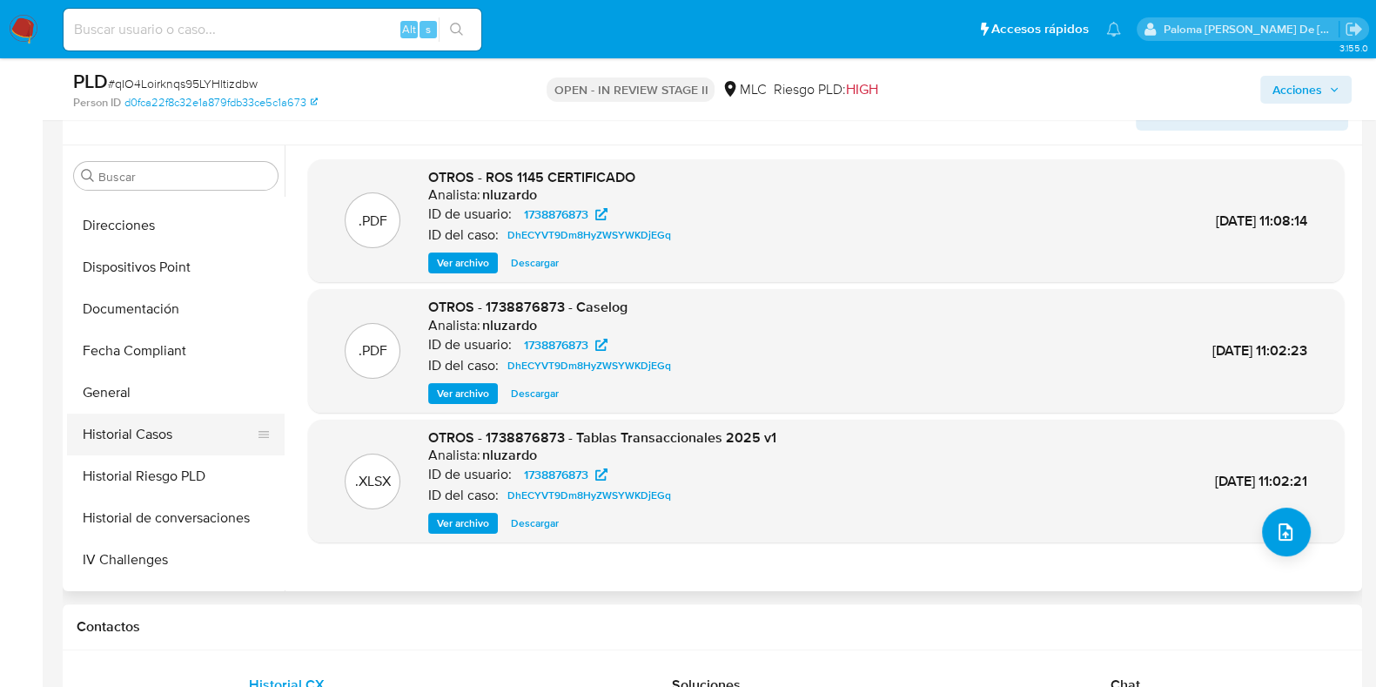
scroll to position [326, 0]
click at [101, 449] on button "Historial Casos" at bounding box center [169, 435] width 204 height 42
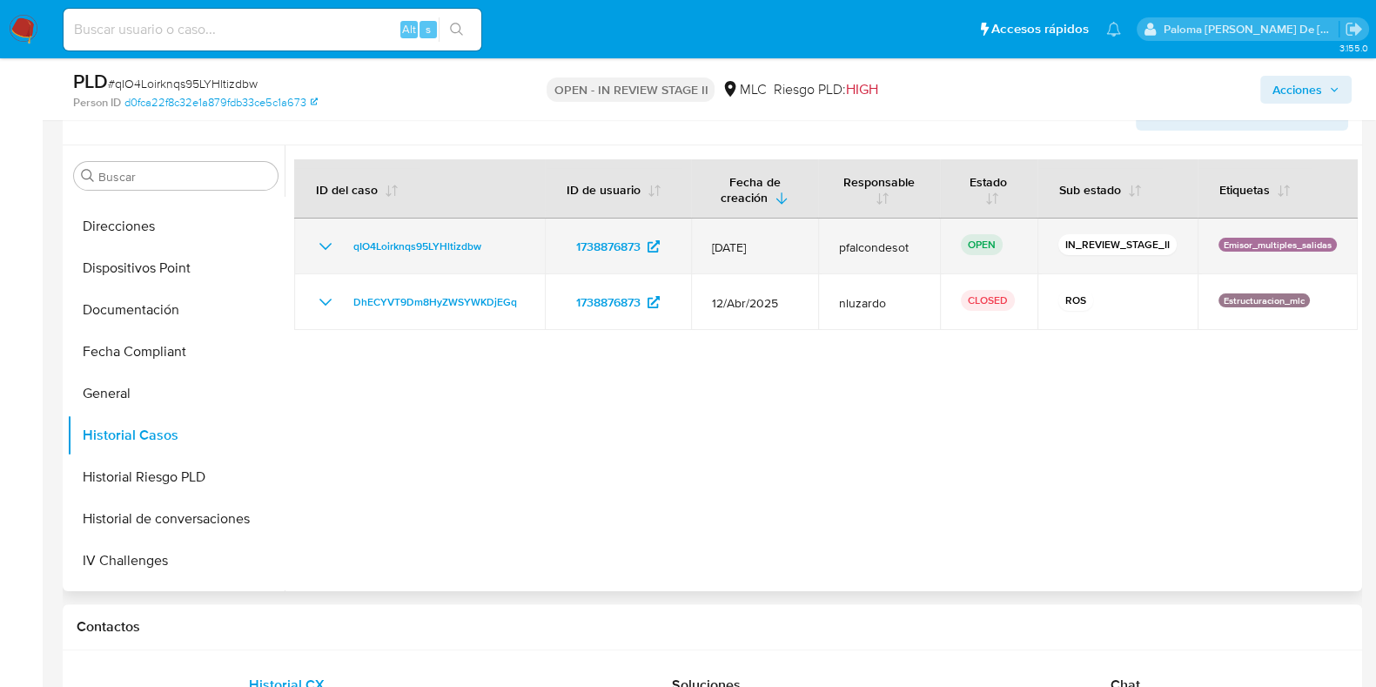
click at [326, 243] on icon "Mostrar/Ocultar" at bounding box center [325, 246] width 21 height 21
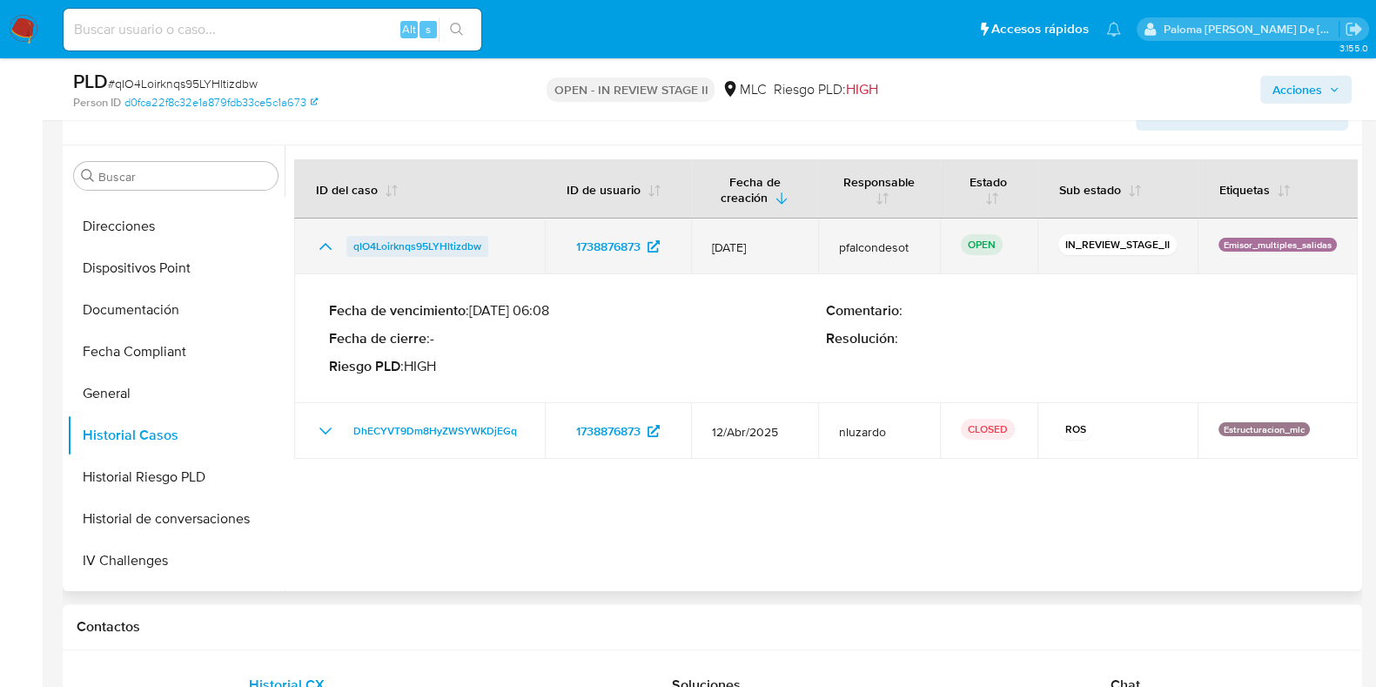
click at [444, 242] on span "qIO4Loirknqs95LYHltizdbw" at bounding box center [417, 246] width 128 height 21
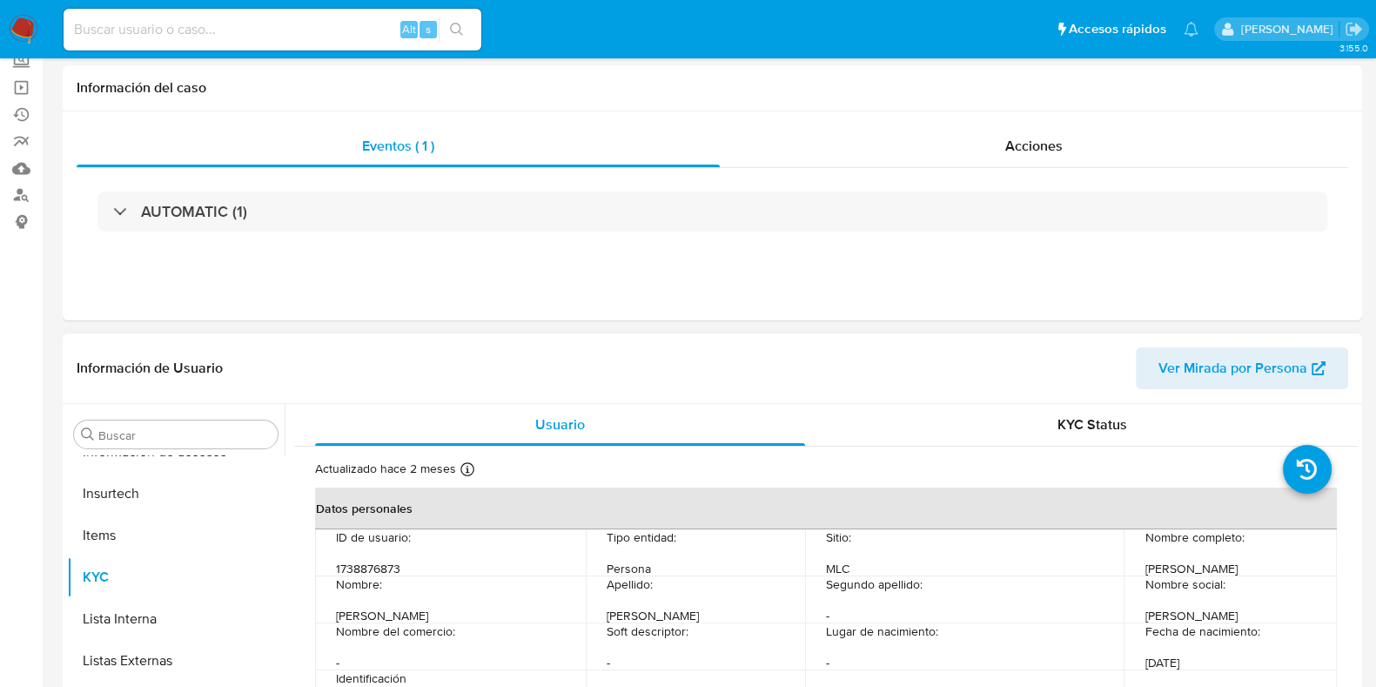
scroll to position [217, 0]
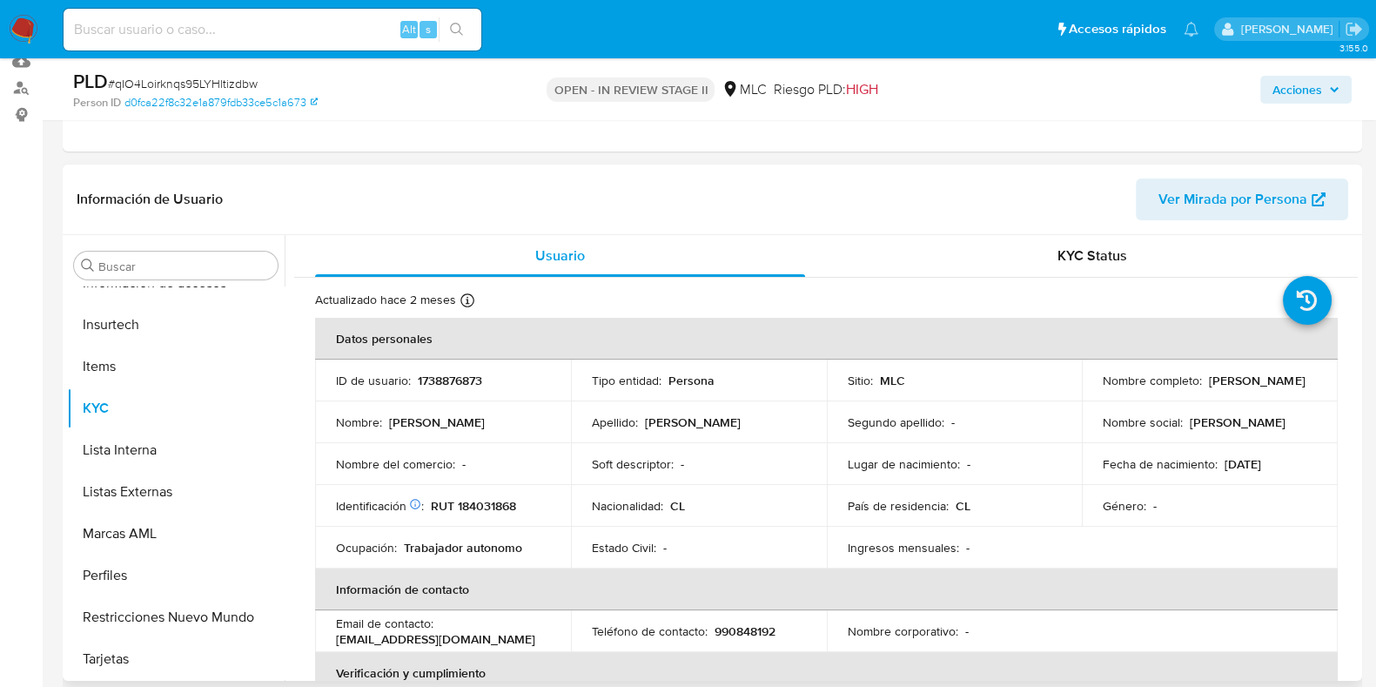
select select "10"
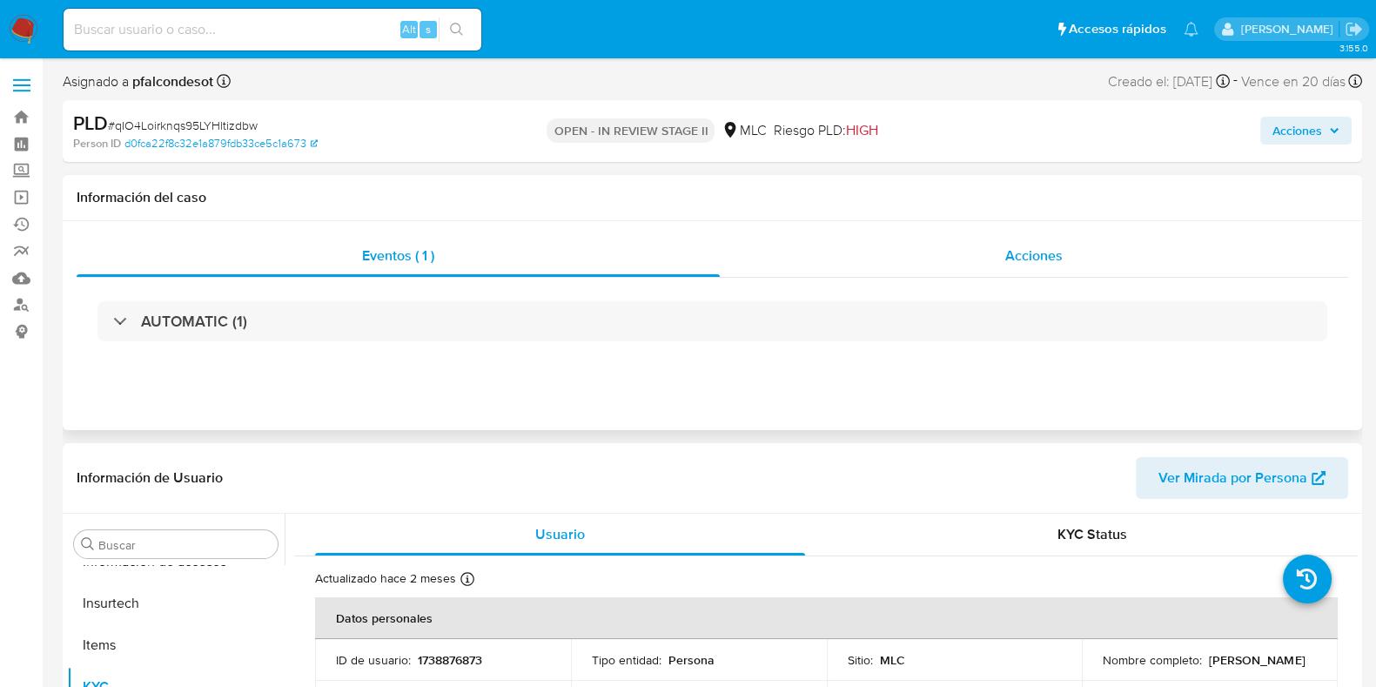
click at [1038, 258] on span "Acciones" at bounding box center [1033, 255] width 57 height 20
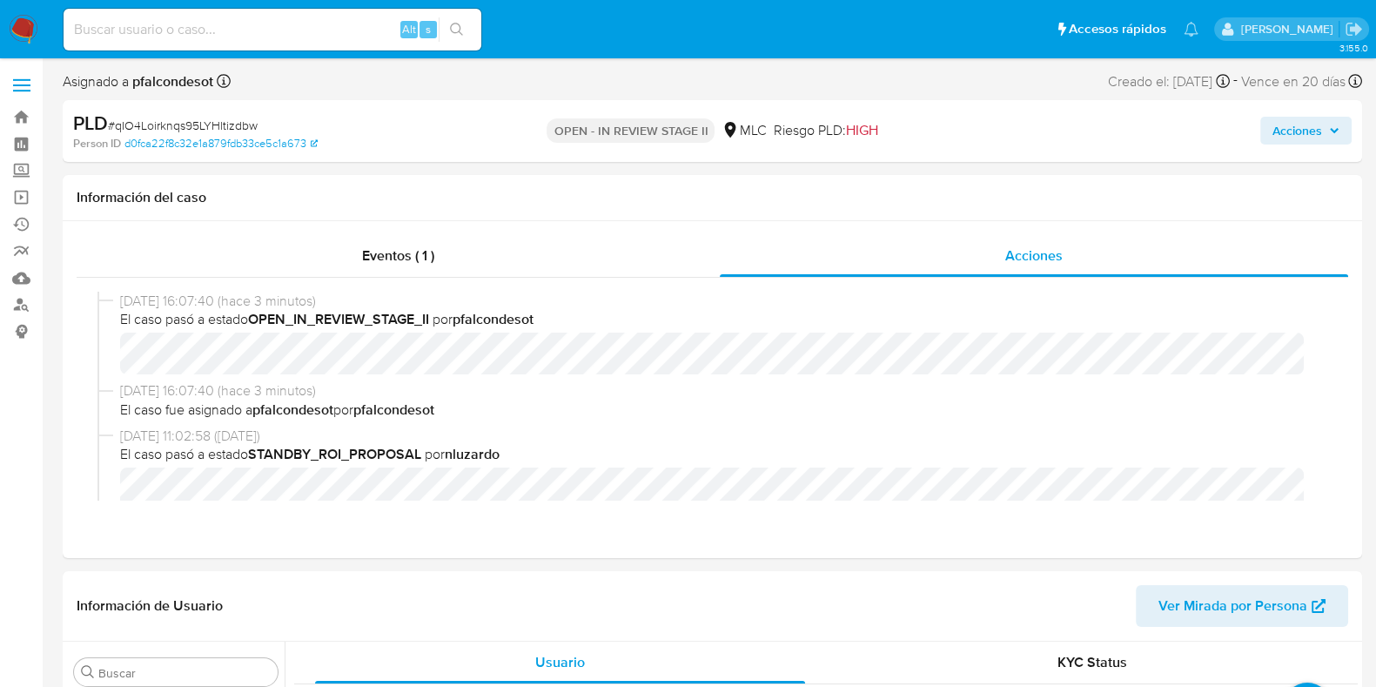
click at [1284, 131] on span "Acciones" at bounding box center [1298, 131] width 50 height 28
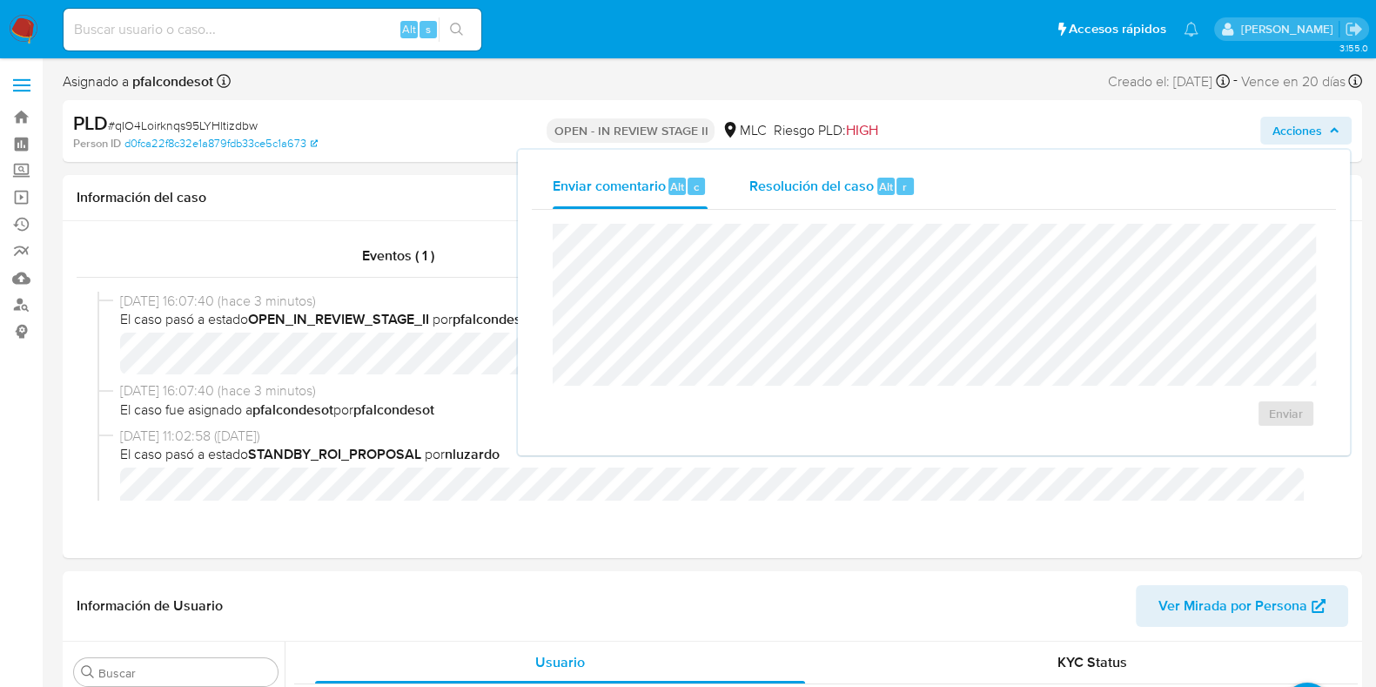
click at [844, 183] on span "Resolución del caso" at bounding box center [812, 186] width 124 height 20
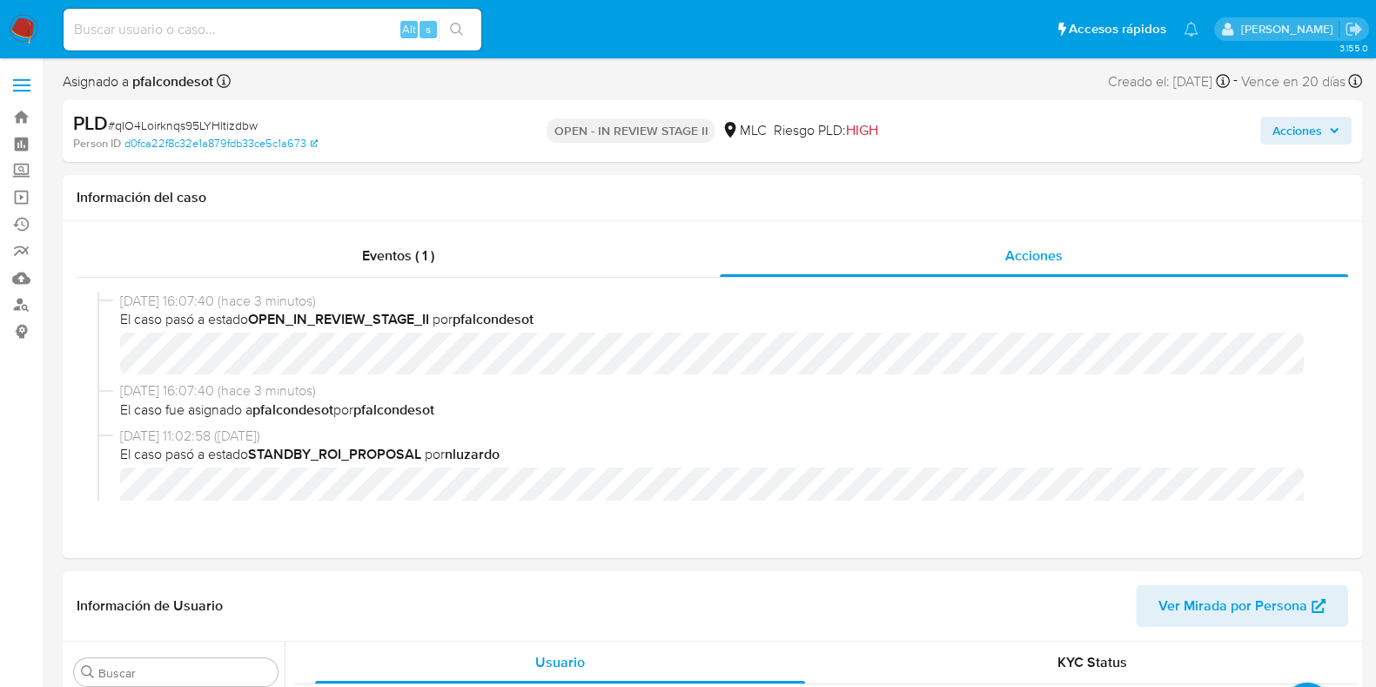
click at [1290, 128] on span "Acciones" at bounding box center [1298, 131] width 50 height 28
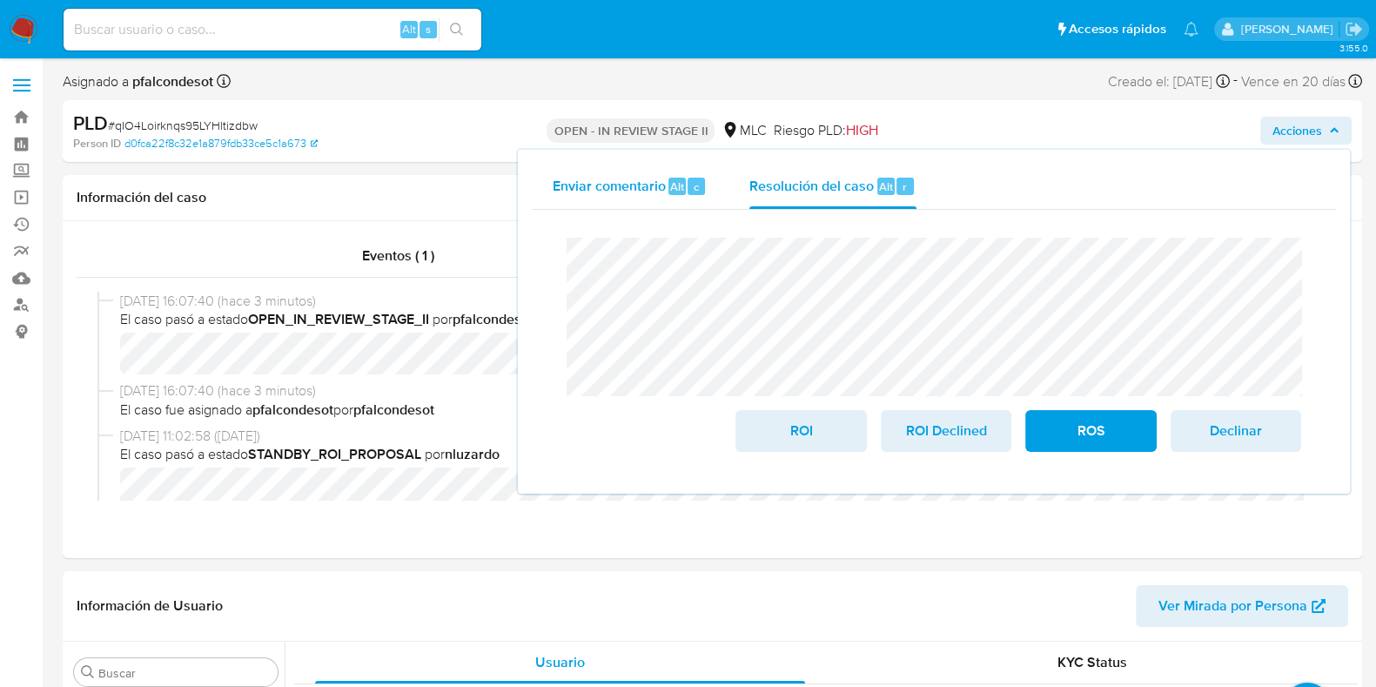
click at [615, 189] on div "Enviar comentario Alt c Resolución del caso Alt r Cierre de caso ROI ROI Declin…" at bounding box center [934, 322] width 804 height 316
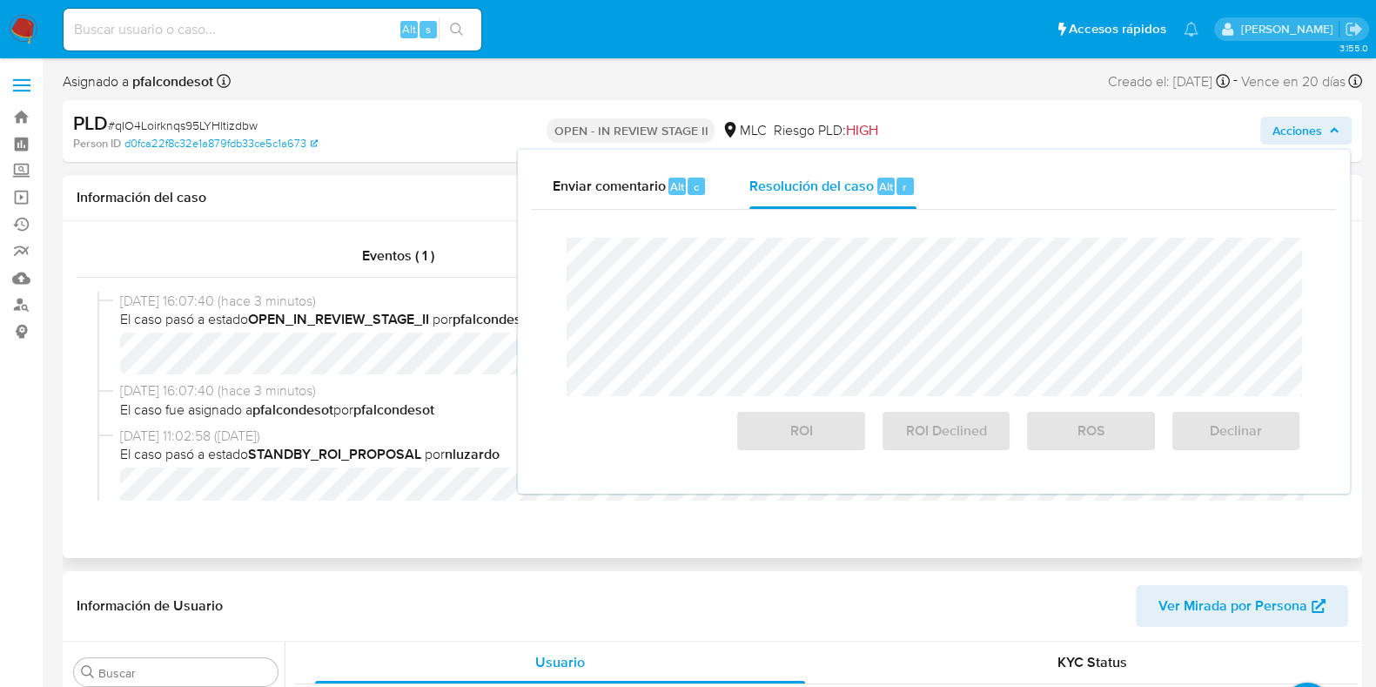
click at [232, 232] on div "Eventos ( 1 ) Acciones 21/08/2025 16:07:40 (hace 3 minutos) El caso pasó a esta…" at bounding box center [713, 389] width 1300 height 337
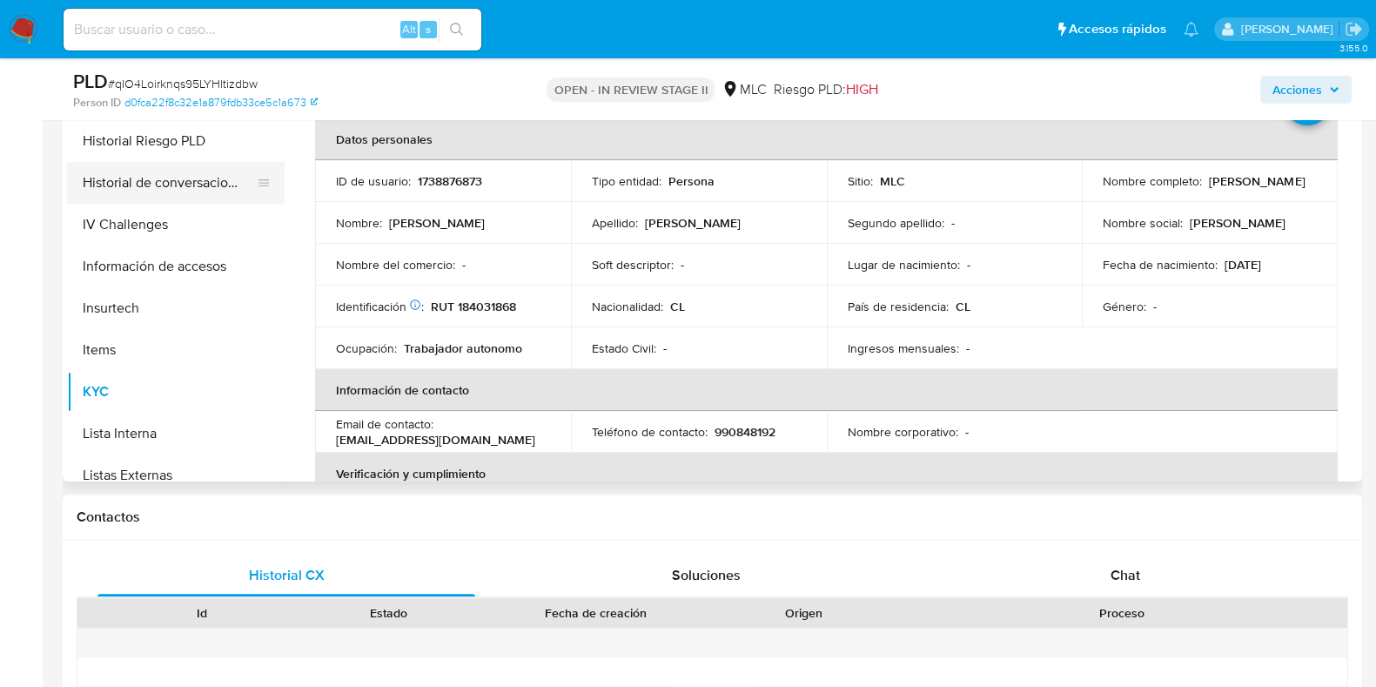
scroll to position [518, 0]
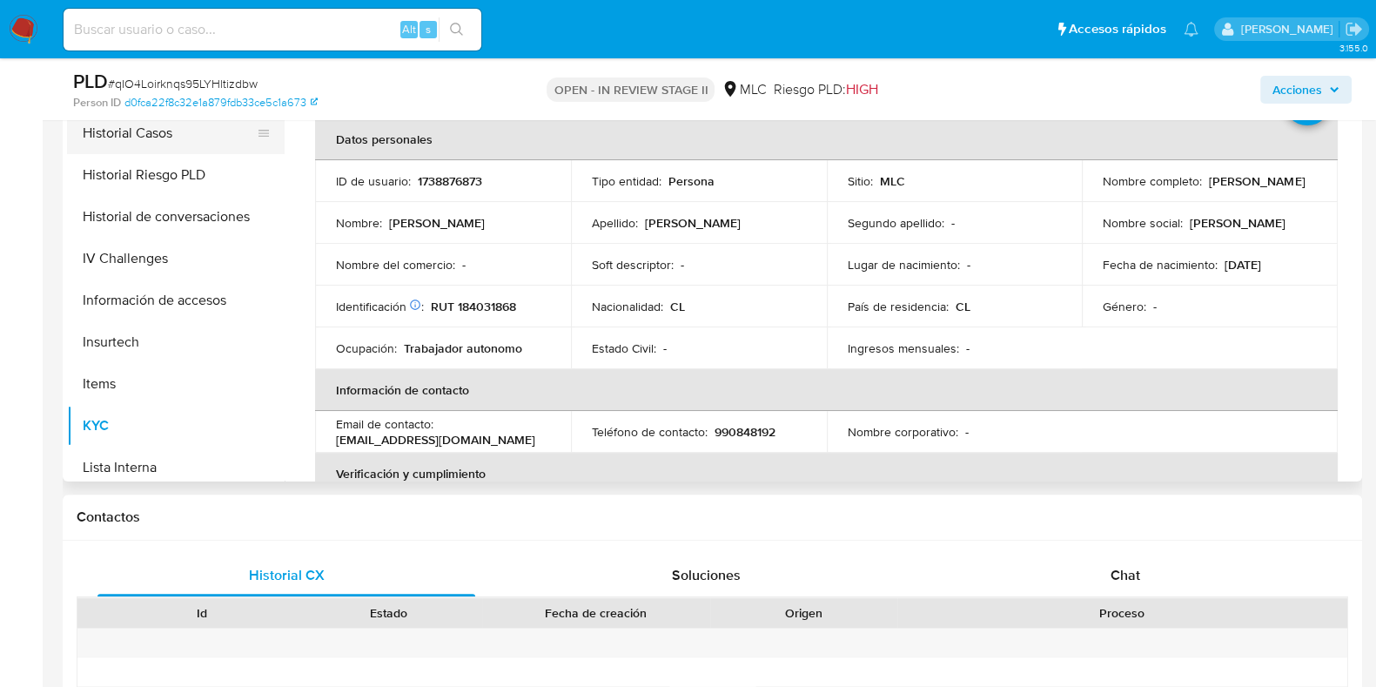
click at [140, 128] on button "Historial Casos" at bounding box center [169, 133] width 204 height 42
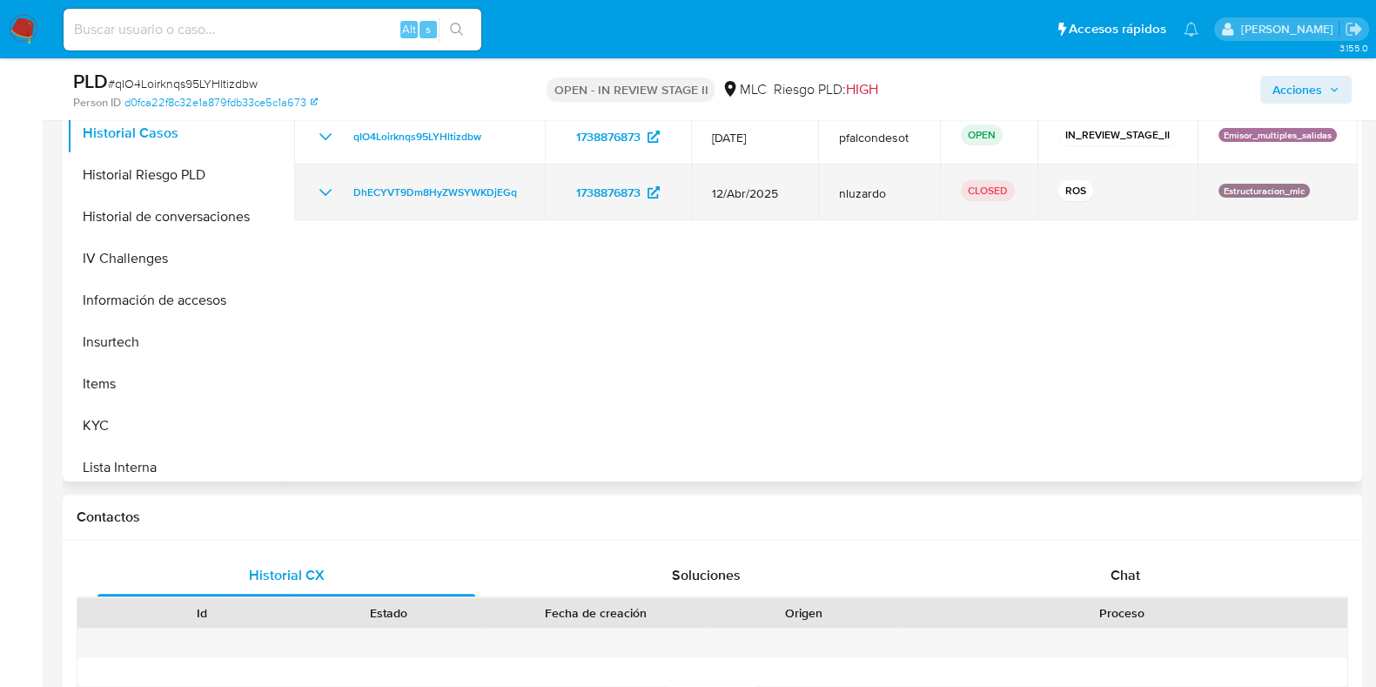
click at [330, 183] on icon "Mostrar/Ocultar" at bounding box center [325, 192] width 21 height 21
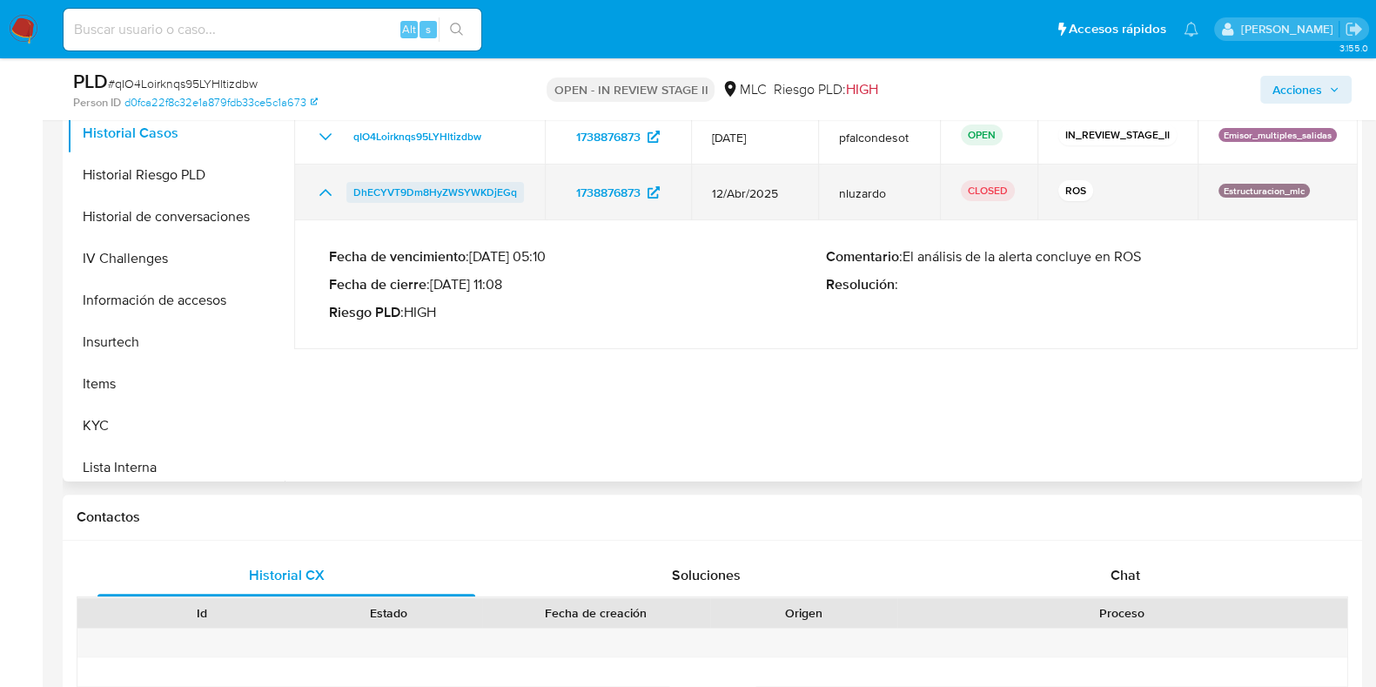
click at [454, 193] on span "DhECYVT9Dm8HyZWSYWKDjEGq" at bounding box center [435, 192] width 164 height 21
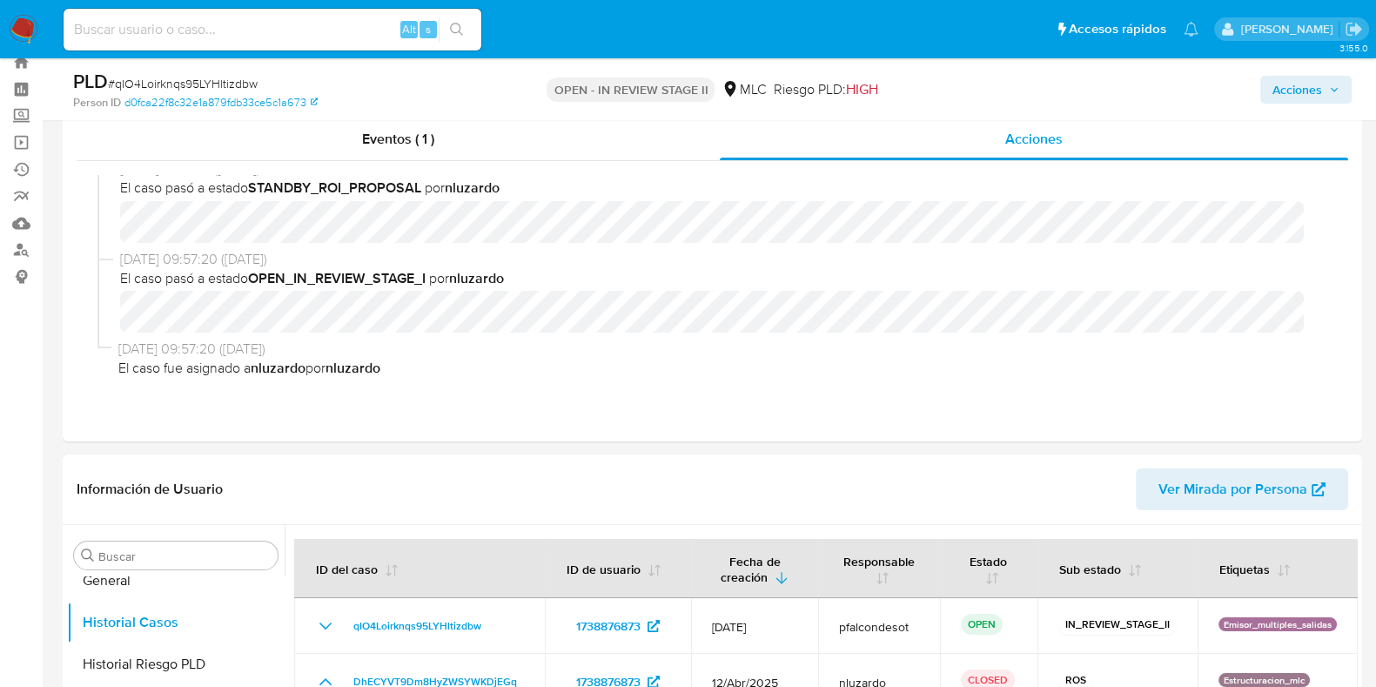
scroll to position [0, 0]
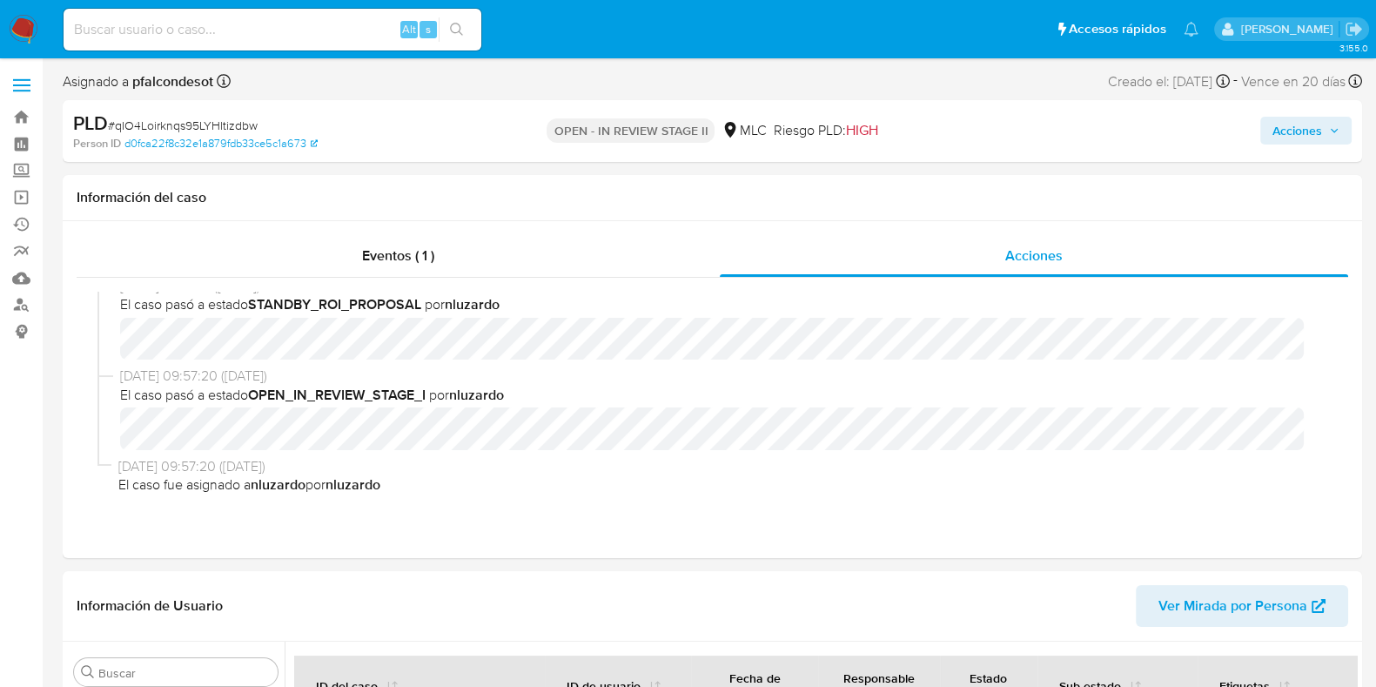
click at [1301, 126] on span "Acciones" at bounding box center [1298, 131] width 50 height 28
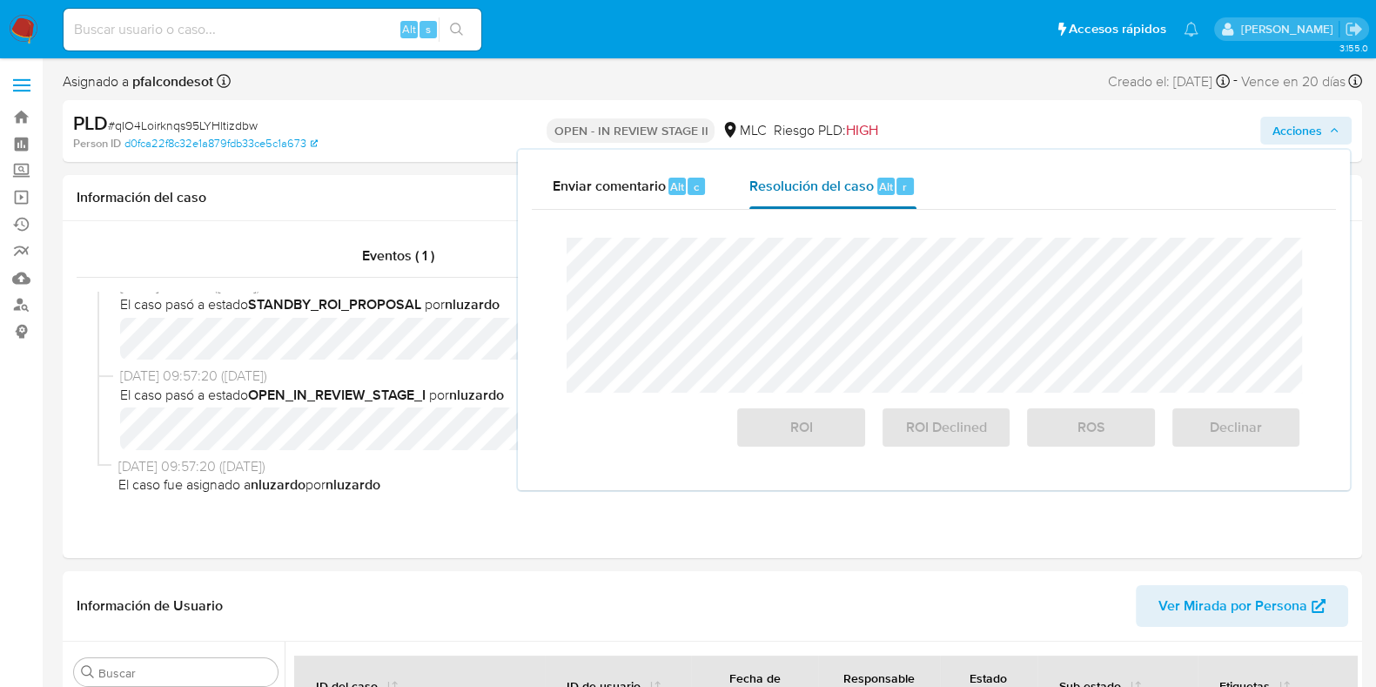
click at [808, 192] on span "Resolución del caso" at bounding box center [812, 186] width 124 height 20
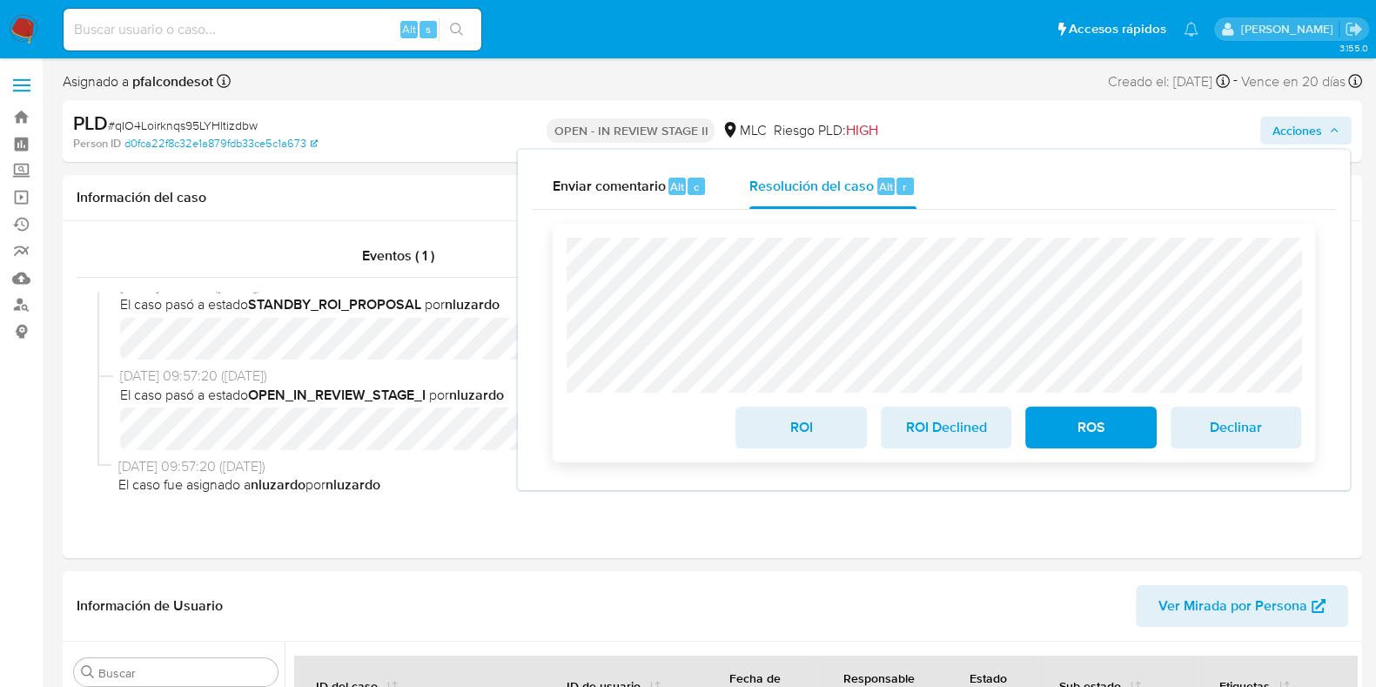
click at [808, 436] on span "ROI" at bounding box center [800, 427] width 85 height 38
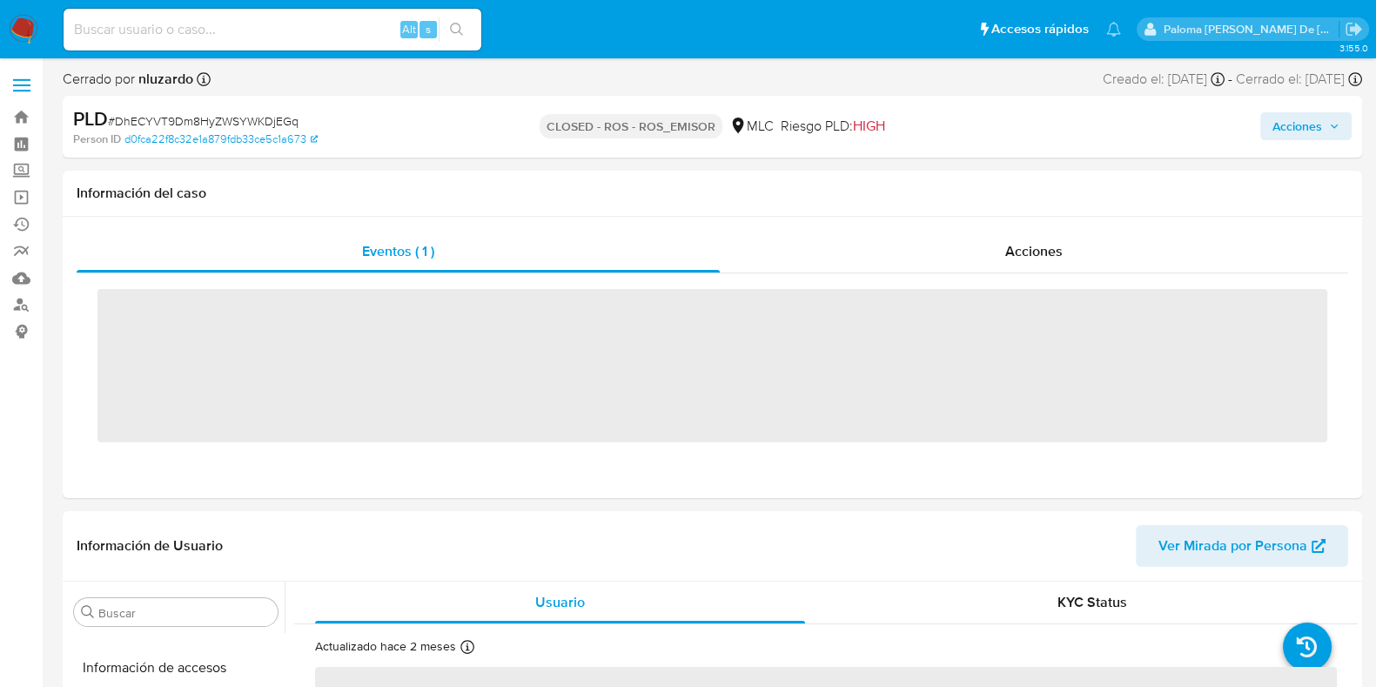
scroll to position [735, 0]
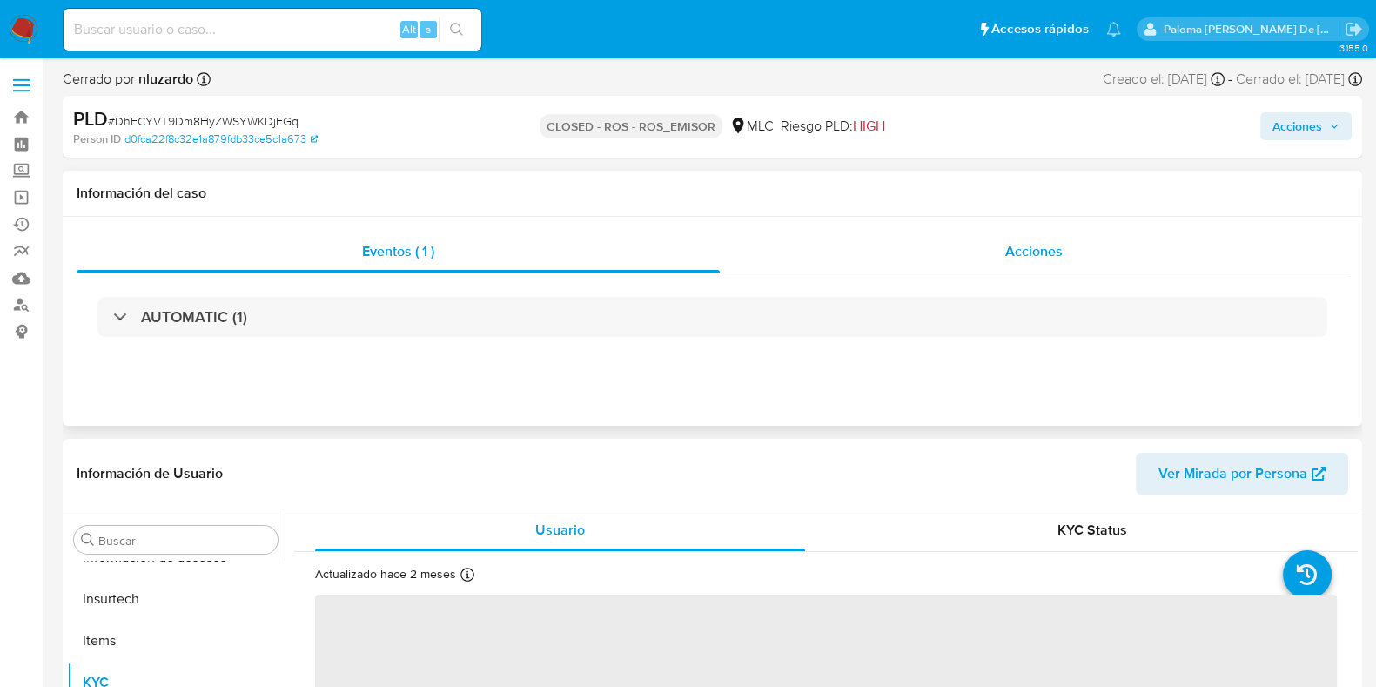
click at [987, 254] on div "Acciones" at bounding box center [1034, 252] width 629 height 42
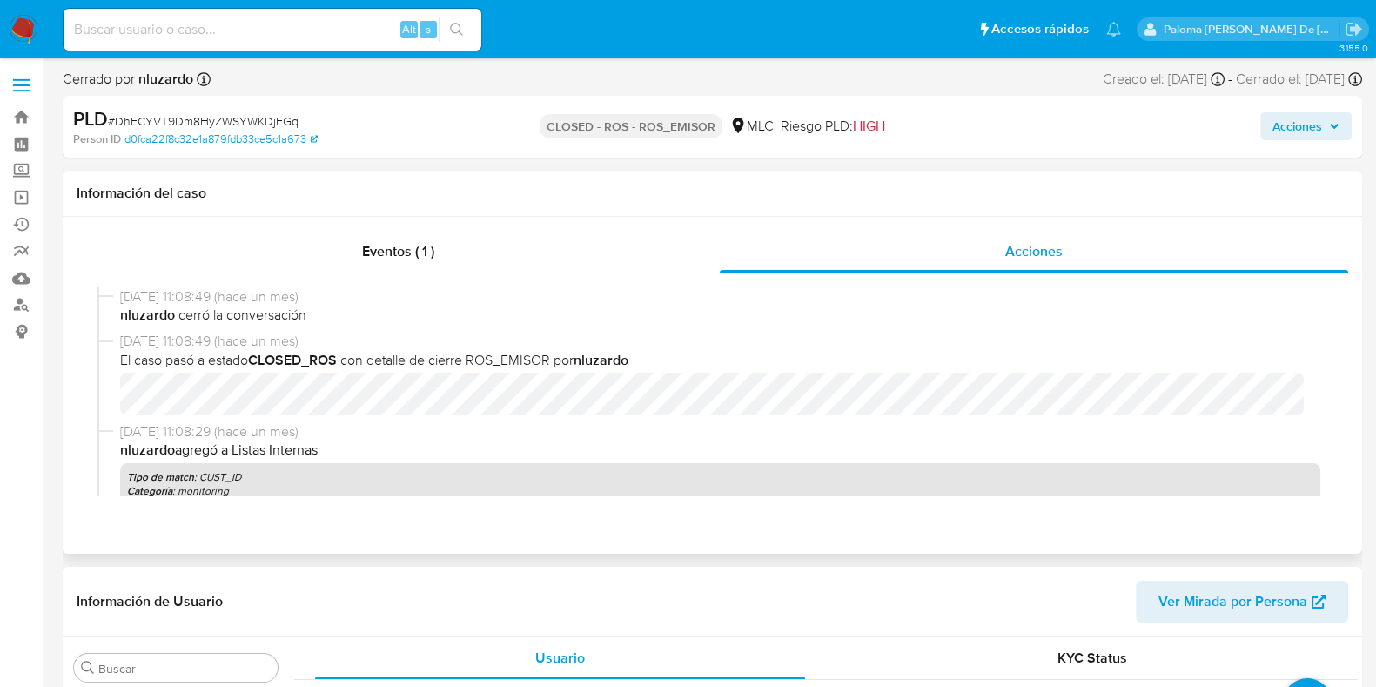
select select "10"
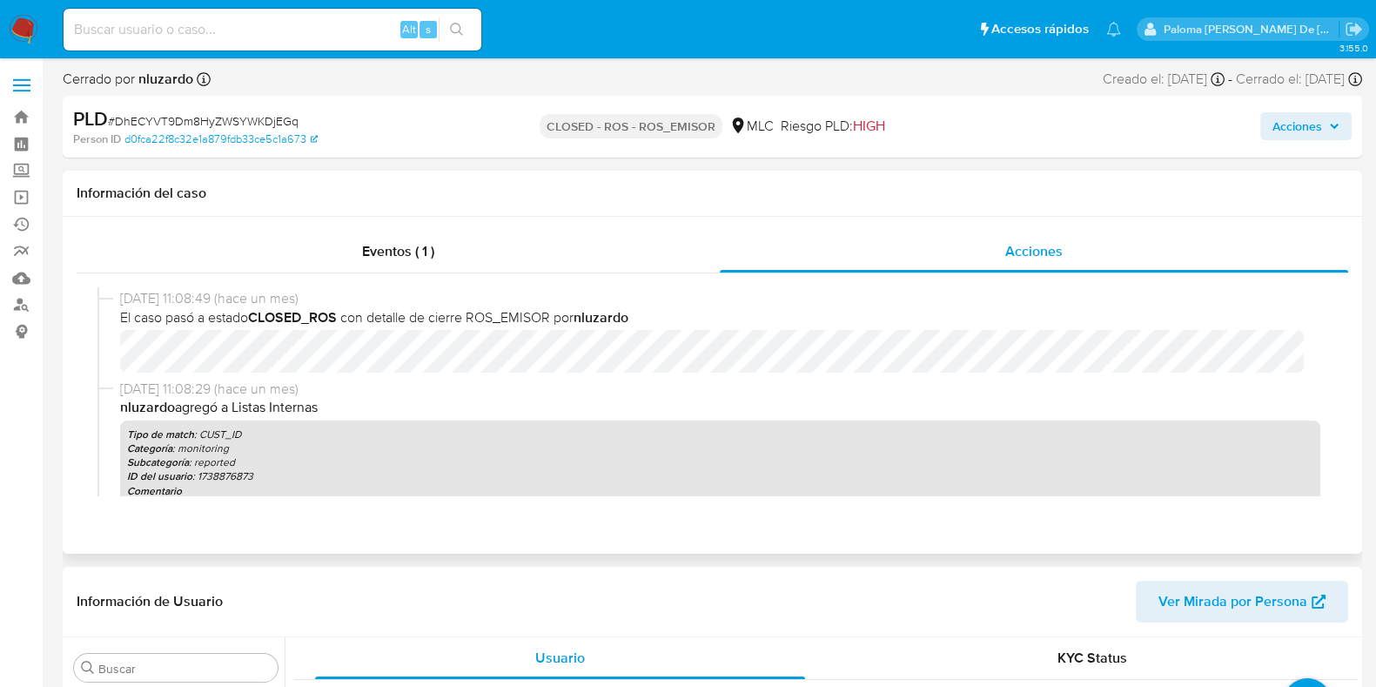
scroll to position [0, 0]
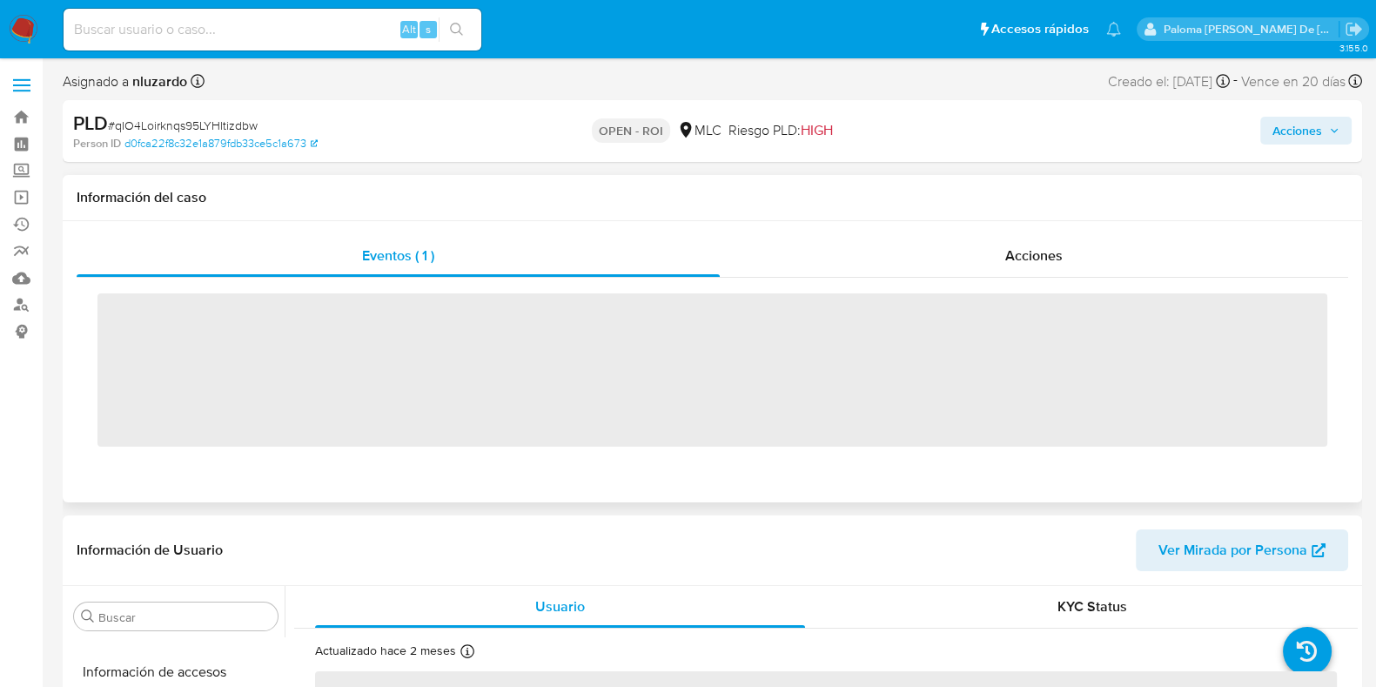
scroll to position [735, 0]
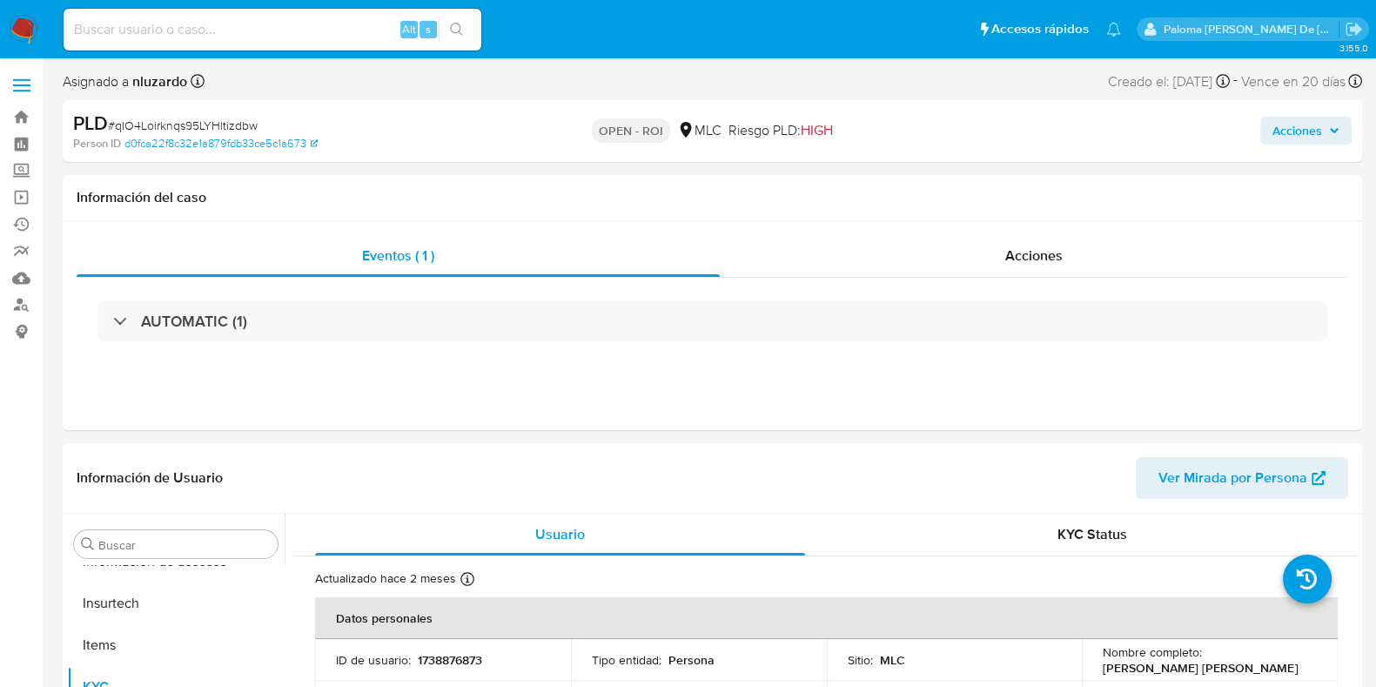
select select "10"
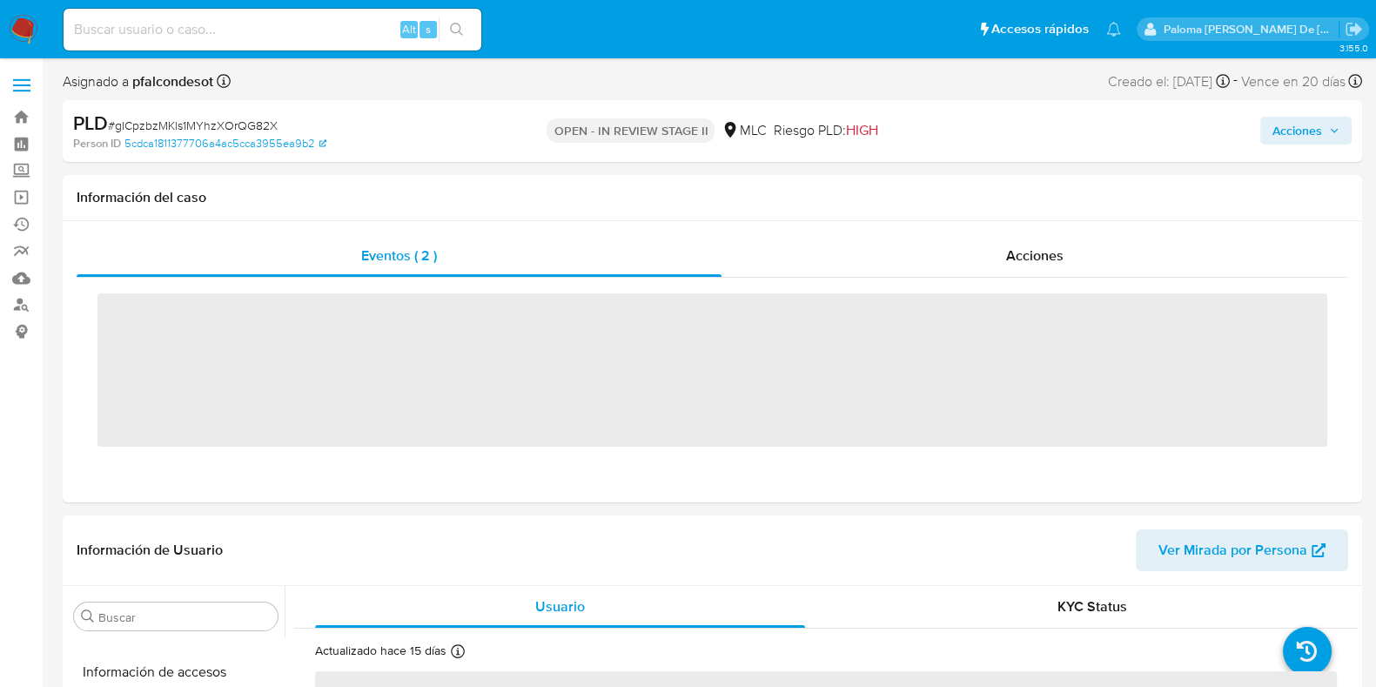
scroll to position [735, 0]
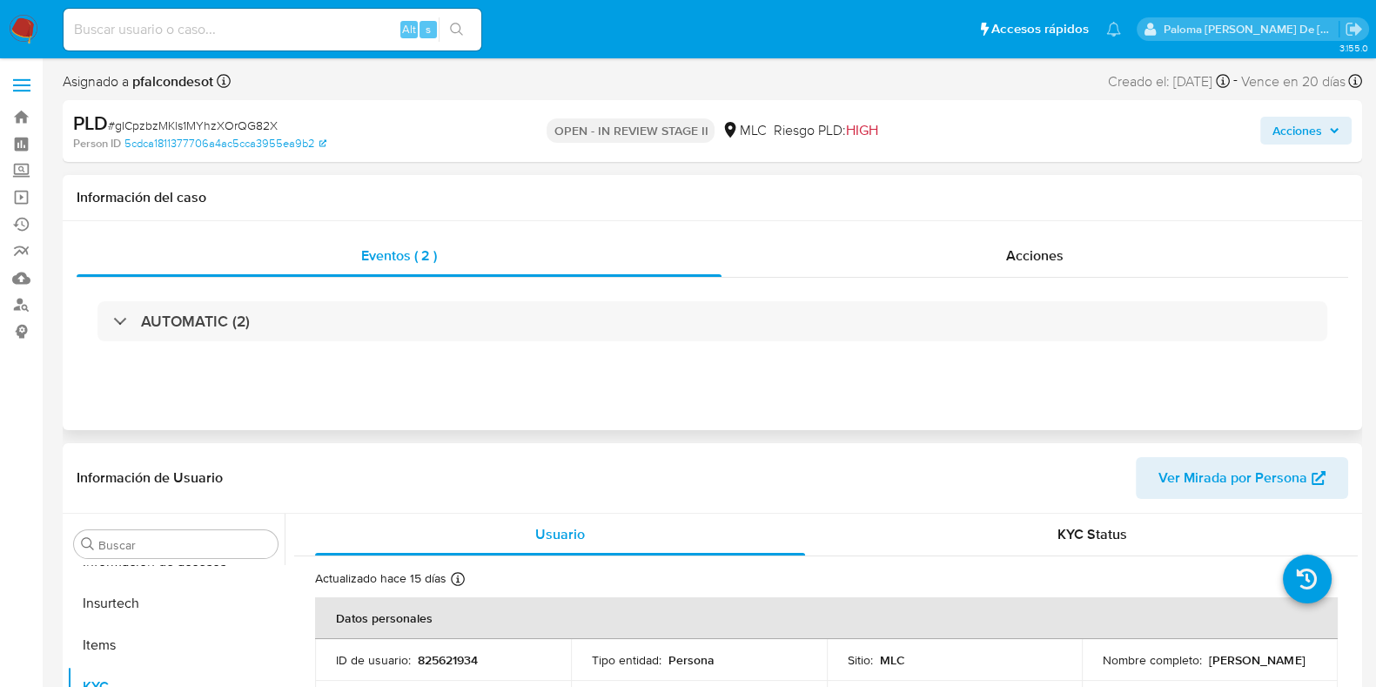
select select "10"
click at [1083, 252] on div "Acciones" at bounding box center [1035, 256] width 627 height 42
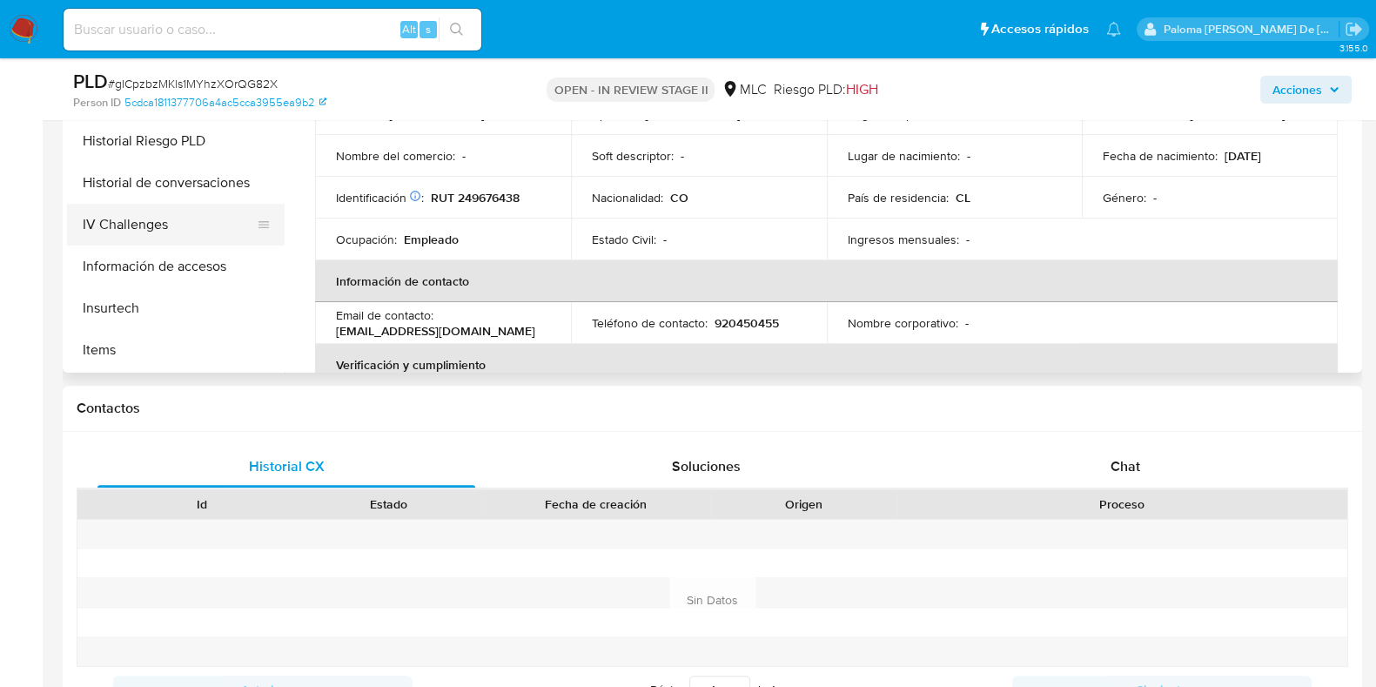
scroll to position [408, 0]
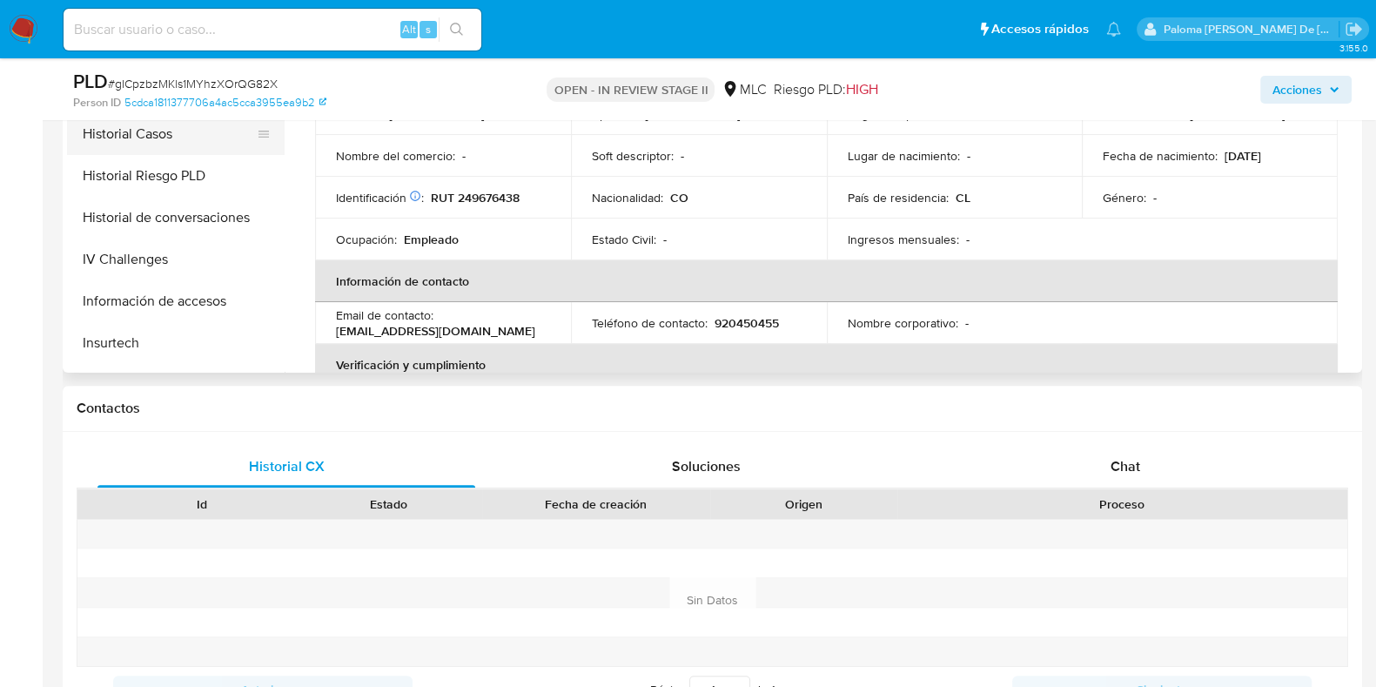
click at [157, 126] on button "Historial Casos" at bounding box center [169, 134] width 204 height 42
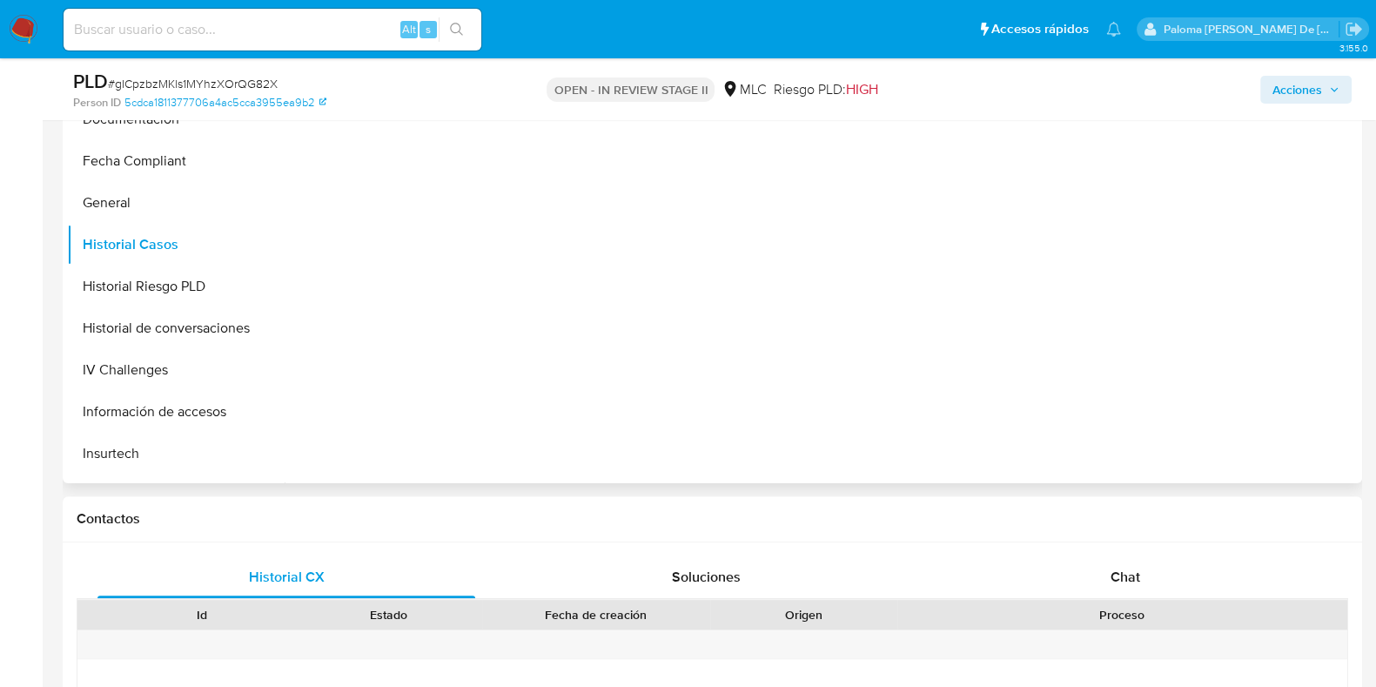
scroll to position [434, 0]
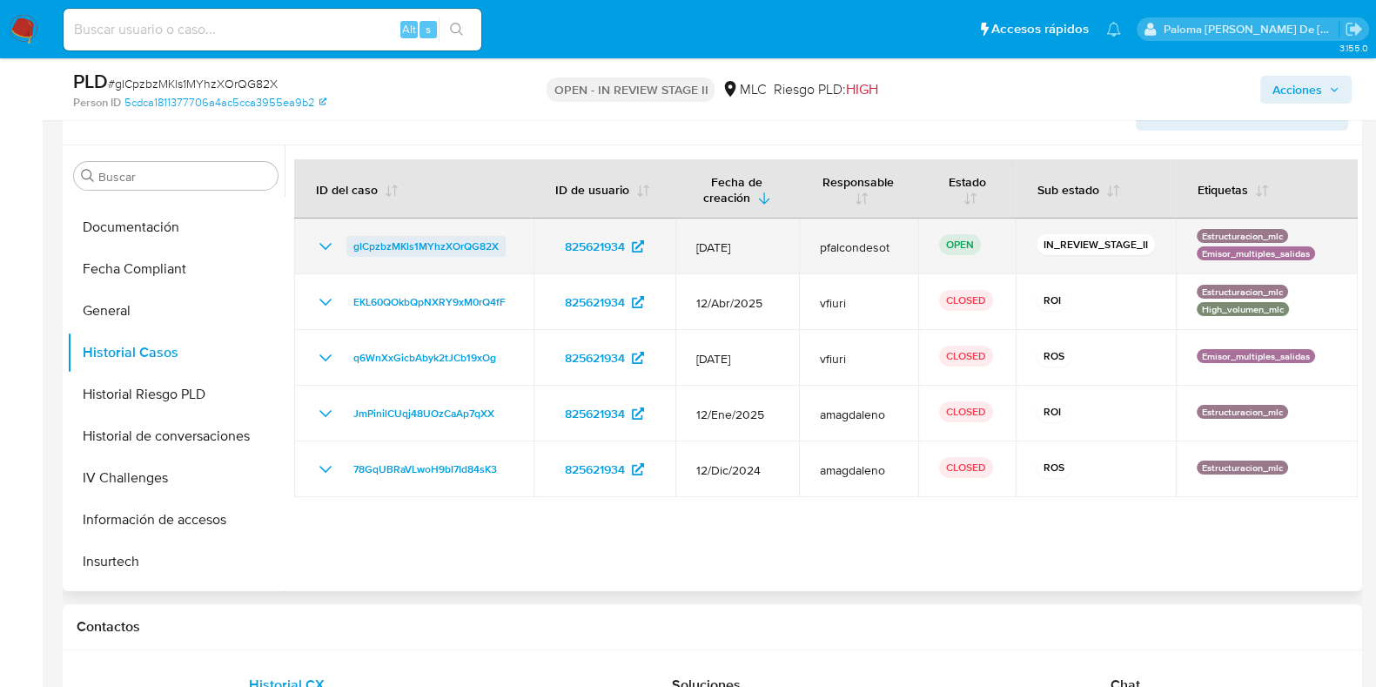
click at [435, 245] on span "gICpzbzMKls1MYhzXOrQG82X" at bounding box center [425, 246] width 145 height 21
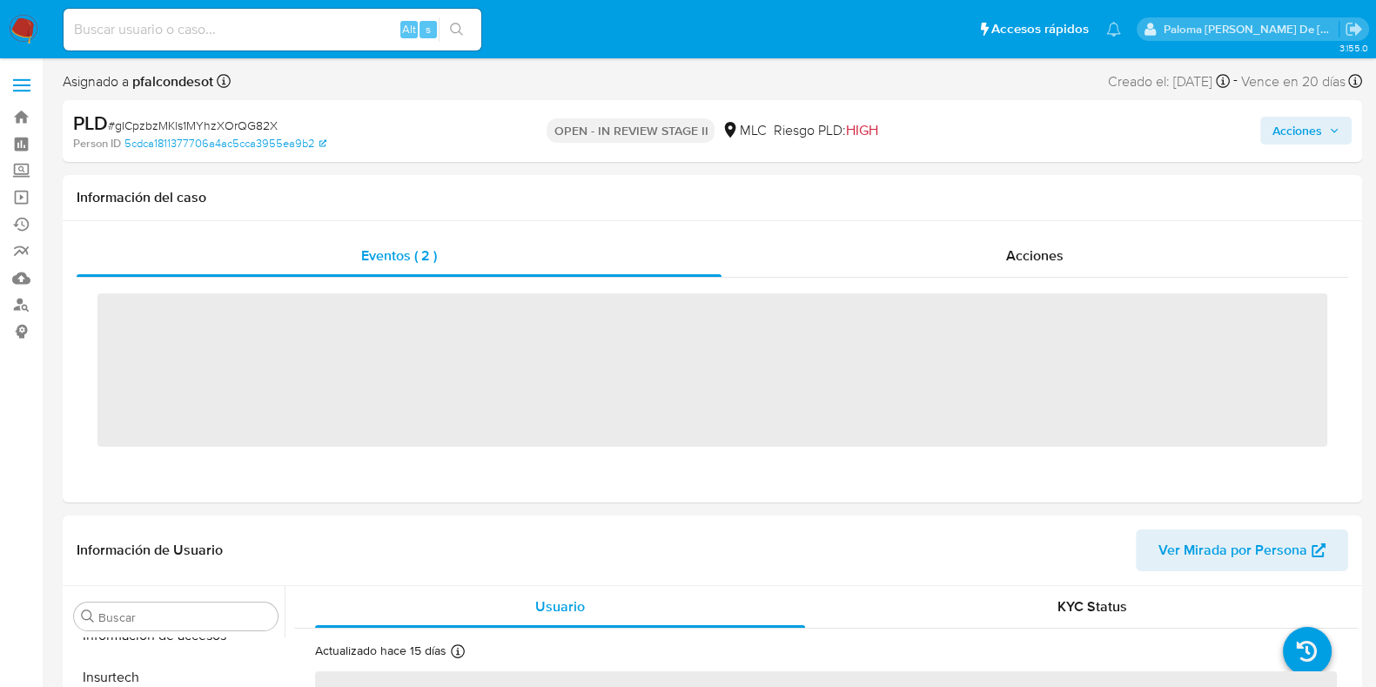
scroll to position [735, 0]
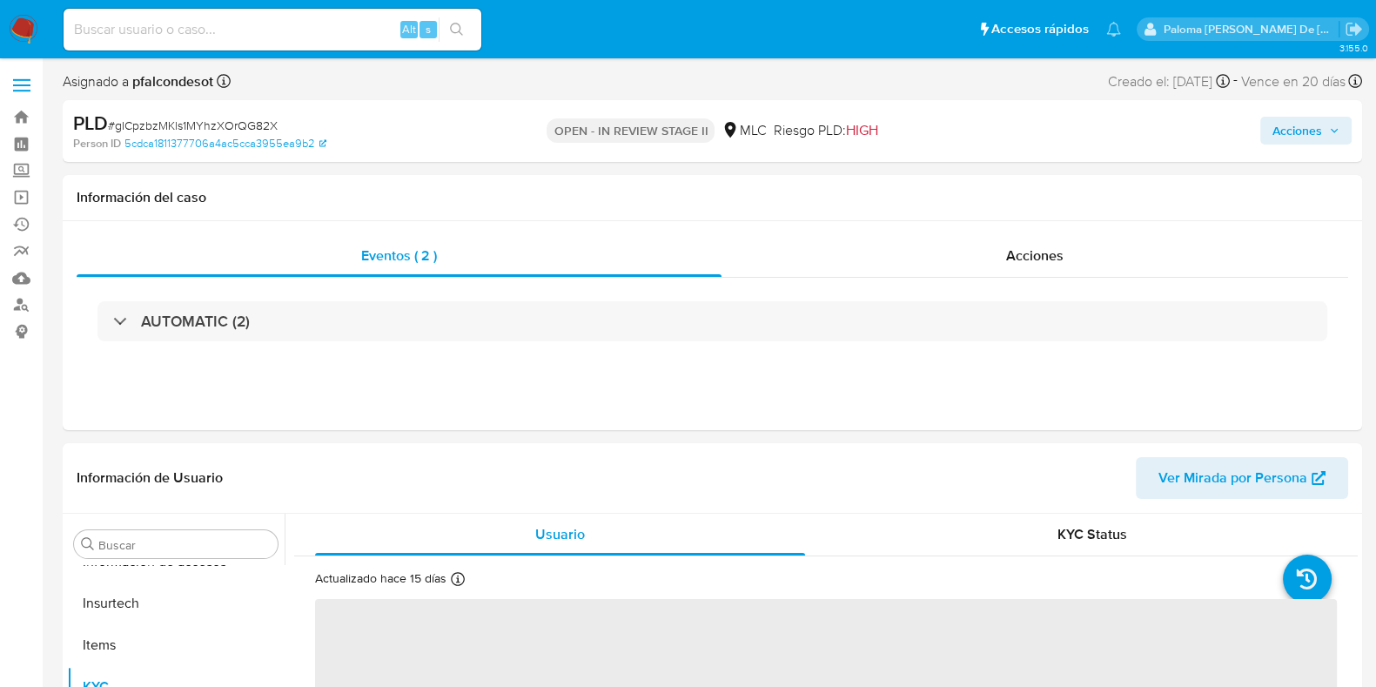
select select "10"
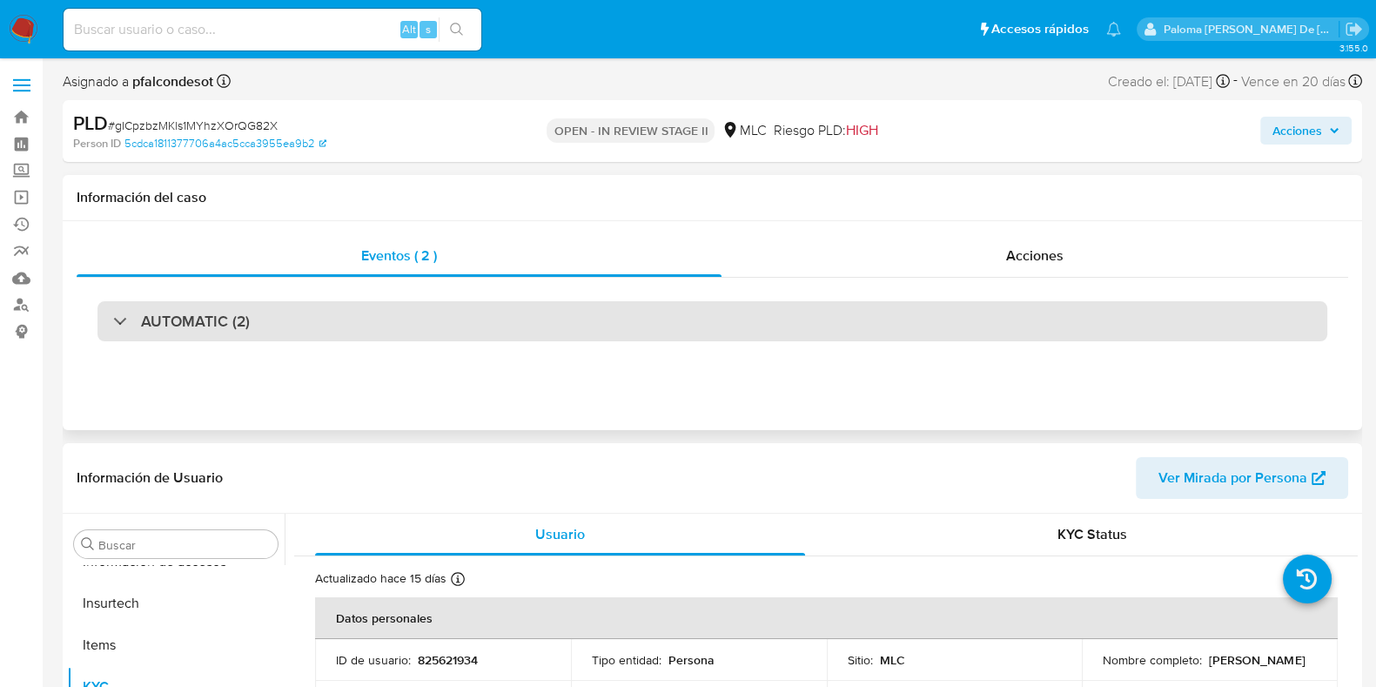
drag, startPoint x: 401, startPoint y: 324, endPoint x: 456, endPoint y: 309, distance: 56.8
click at [402, 322] on div "AUTOMATIC (2)" at bounding box center [713, 321] width 1230 height 40
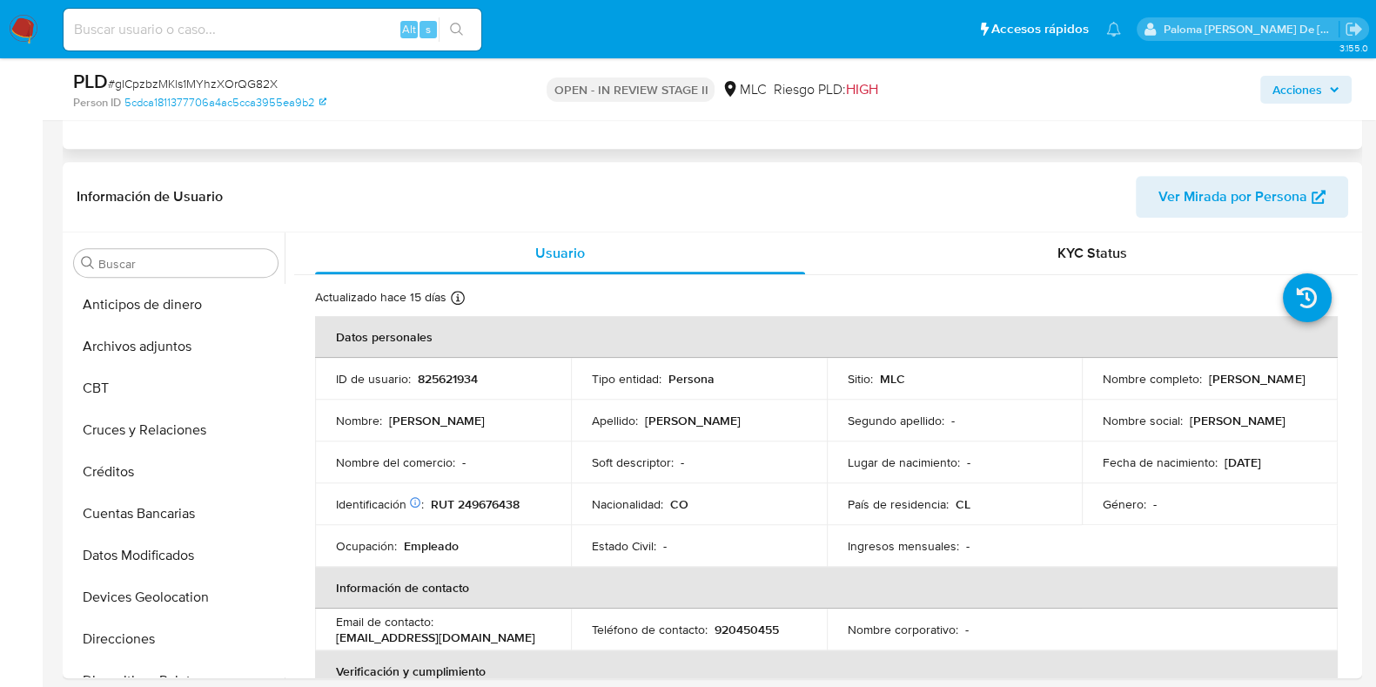
scroll to position [761, 0]
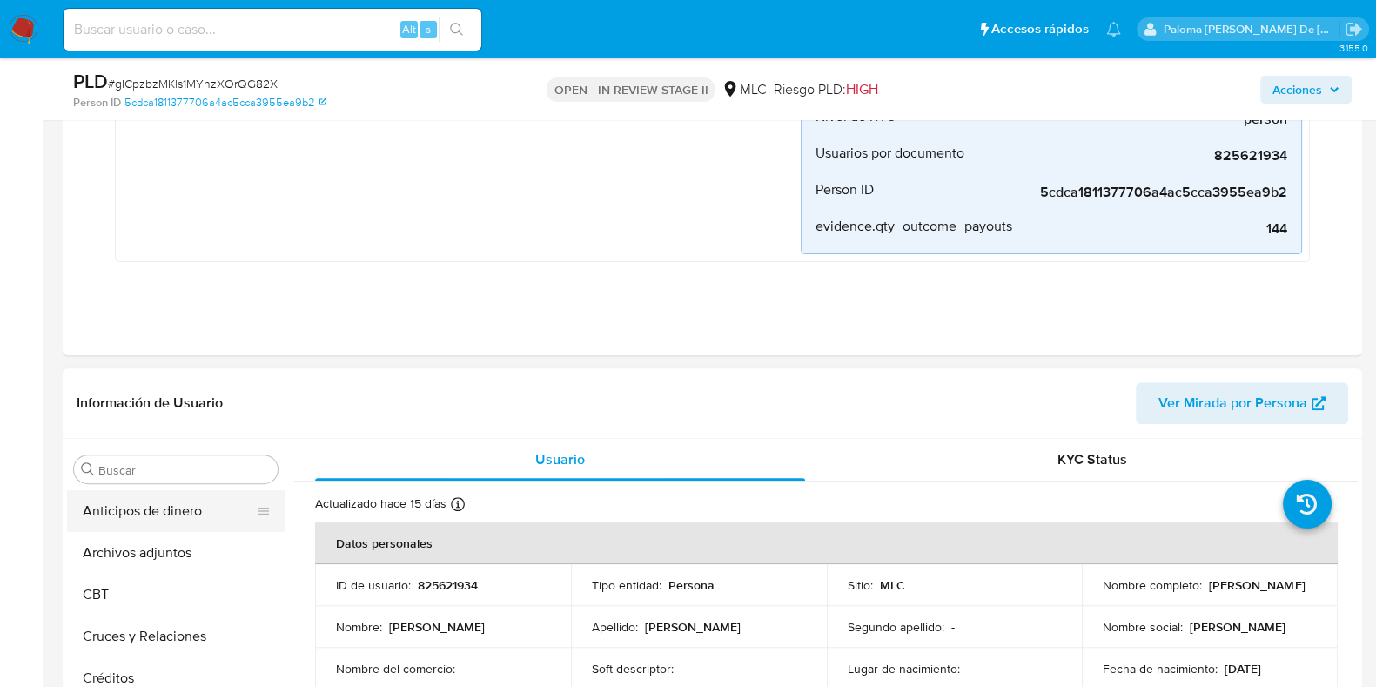
click at [183, 503] on button "Anticipos de dinero" at bounding box center [169, 511] width 204 height 42
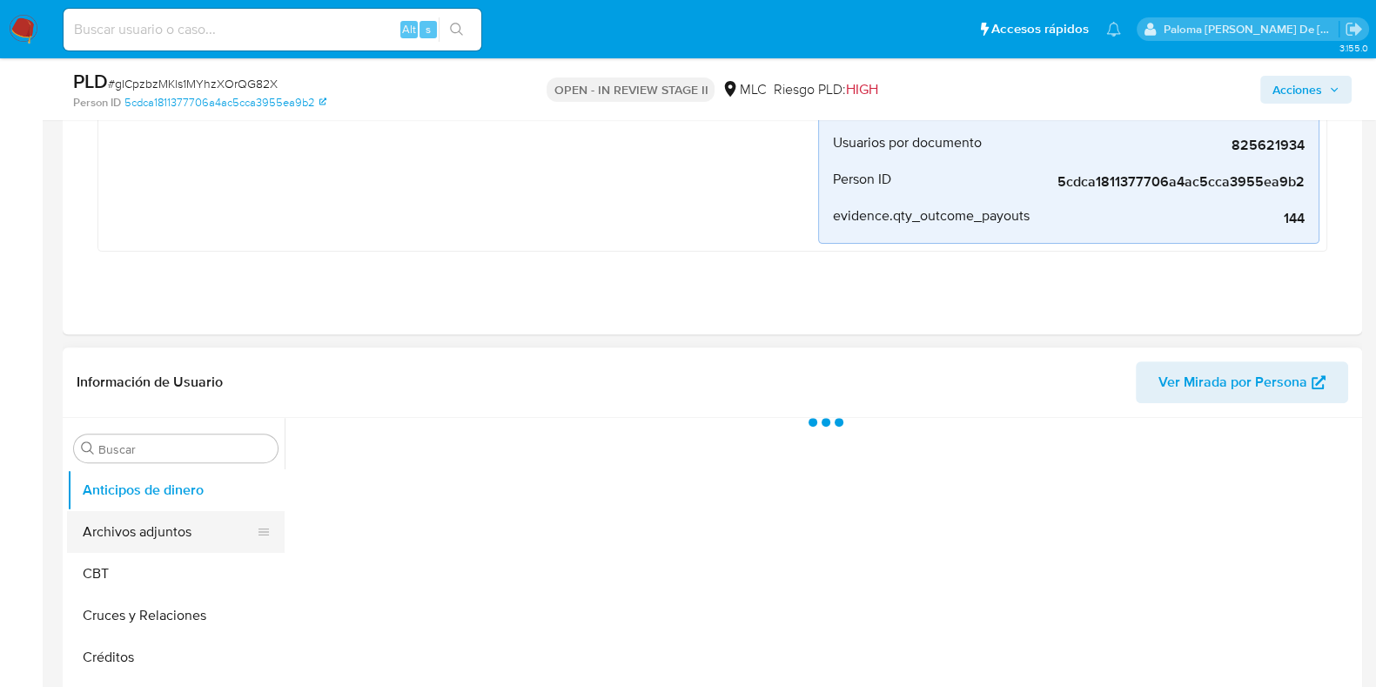
click at [127, 521] on button "Archivos adjuntos" at bounding box center [169, 532] width 204 height 42
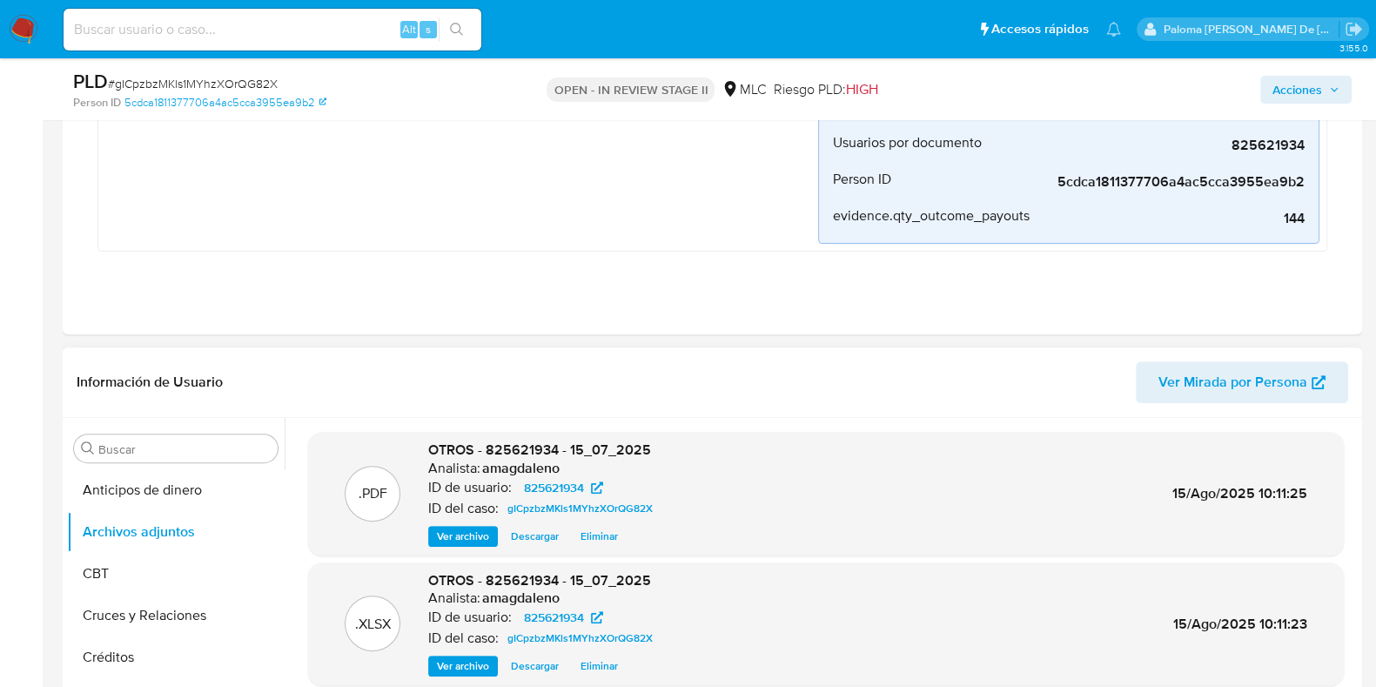
click at [467, 531] on span "Ver archivo" at bounding box center [463, 536] width 52 height 17
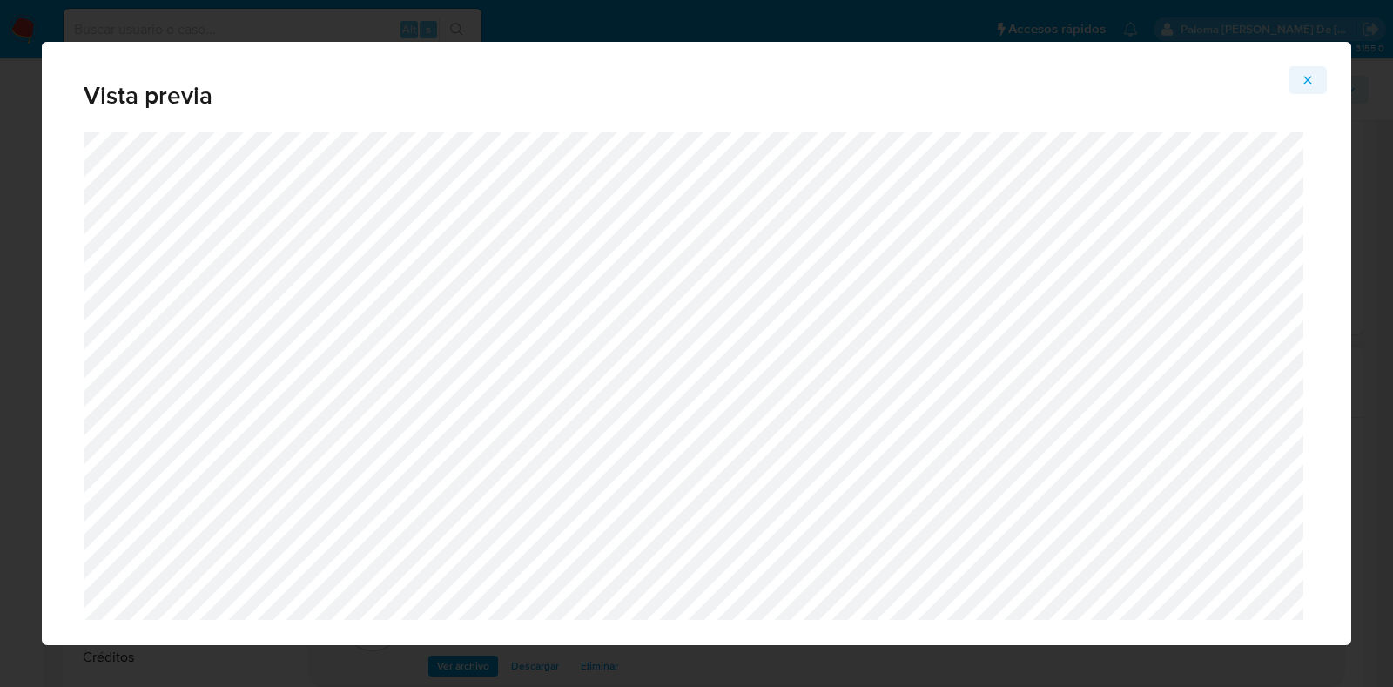
click at [1311, 79] on icon "Attachment preview" at bounding box center [1308, 80] width 14 height 14
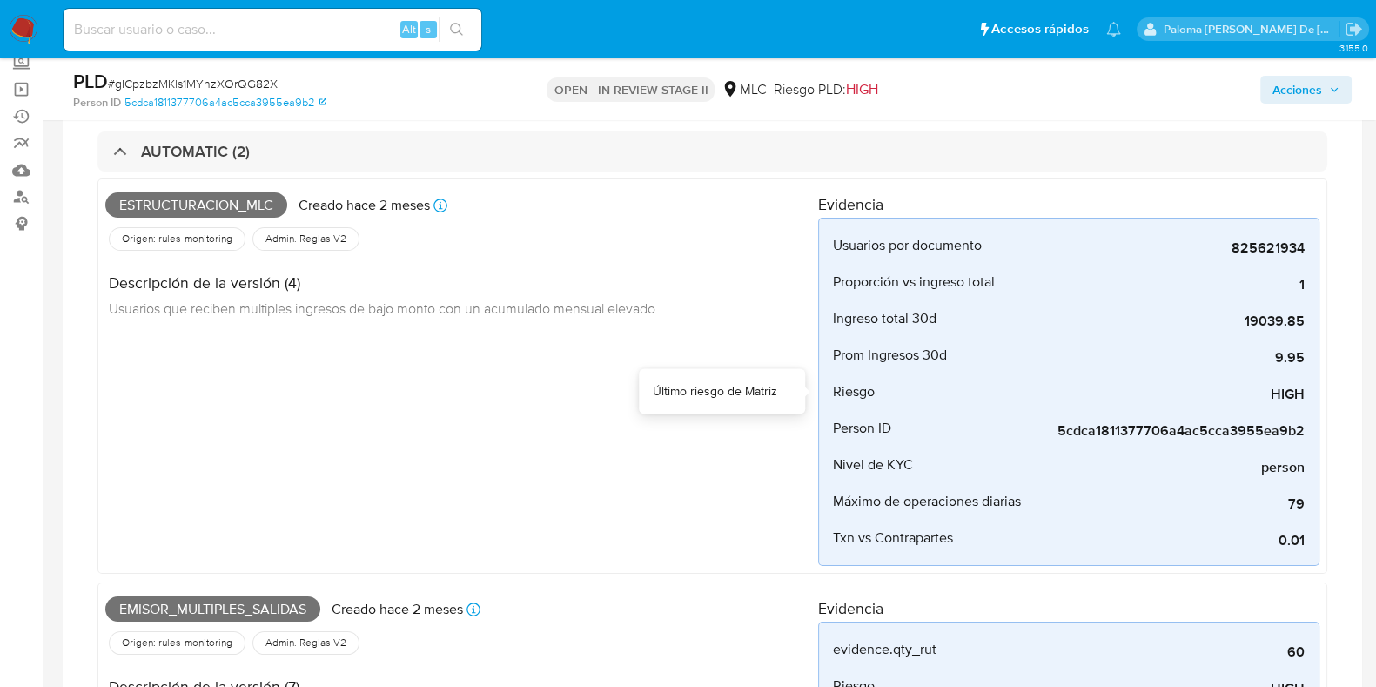
scroll to position [0, 0]
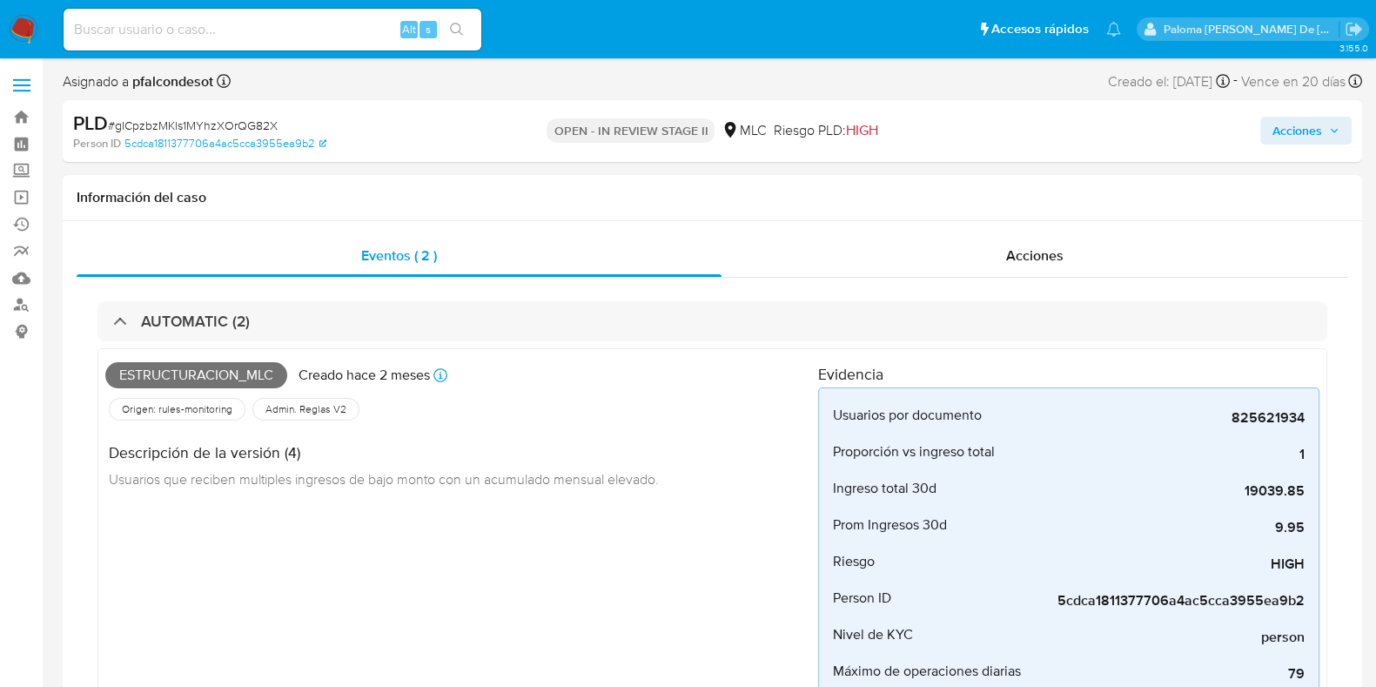
click at [1310, 115] on div "Acciones" at bounding box center [1141, 131] width 421 height 41
drag, startPoint x: 1313, startPoint y: 138, endPoint x: 1301, endPoint y: 144, distance: 13.3
click at [1311, 138] on span "Acciones" at bounding box center [1298, 131] width 50 height 28
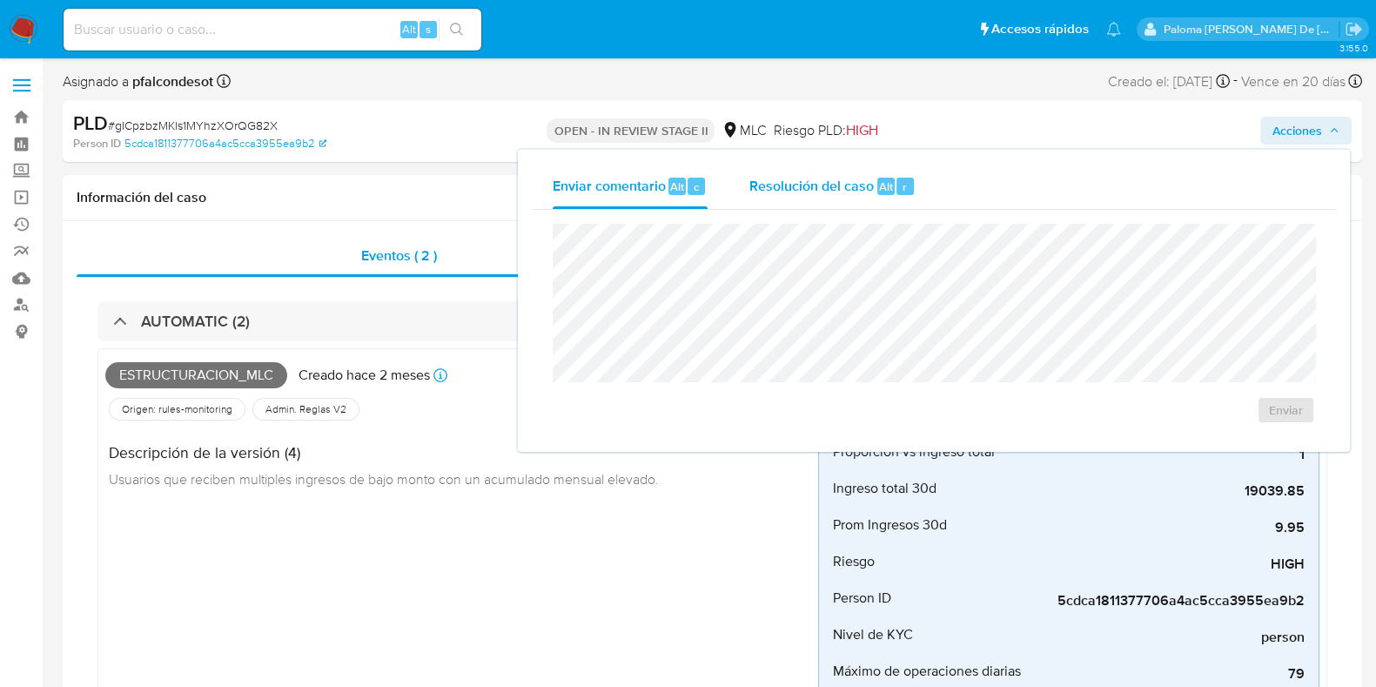
click at [857, 189] on span "Resolución del caso" at bounding box center [812, 186] width 124 height 20
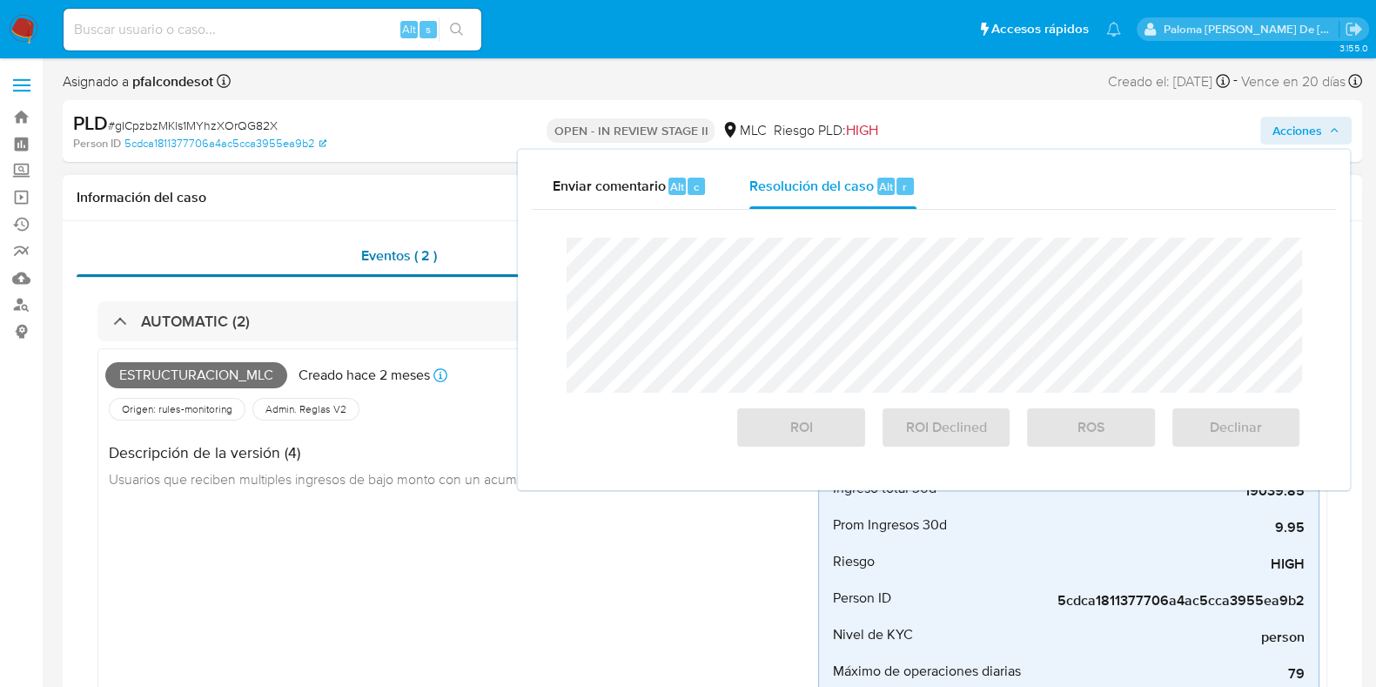
click at [340, 254] on div "Eventos ( 2 )" at bounding box center [399, 256] width 645 height 42
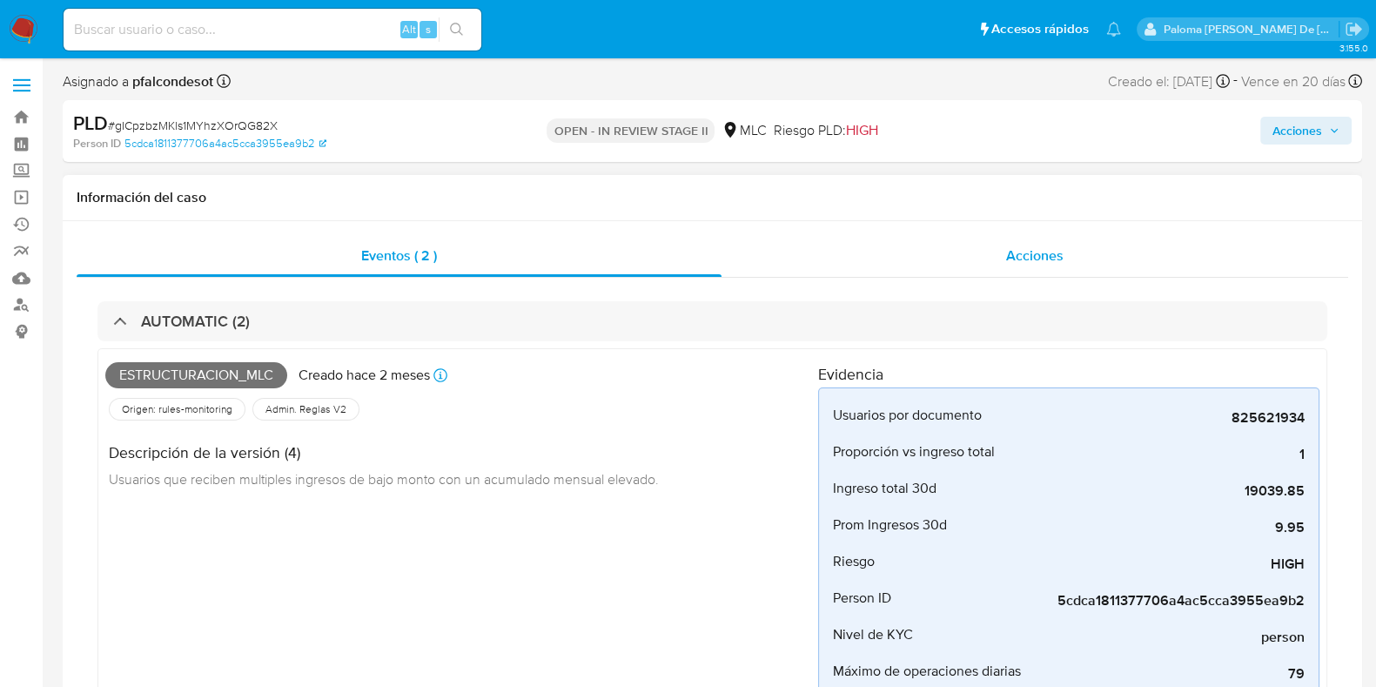
click at [1019, 251] on span "Acciones" at bounding box center [1034, 255] width 57 height 20
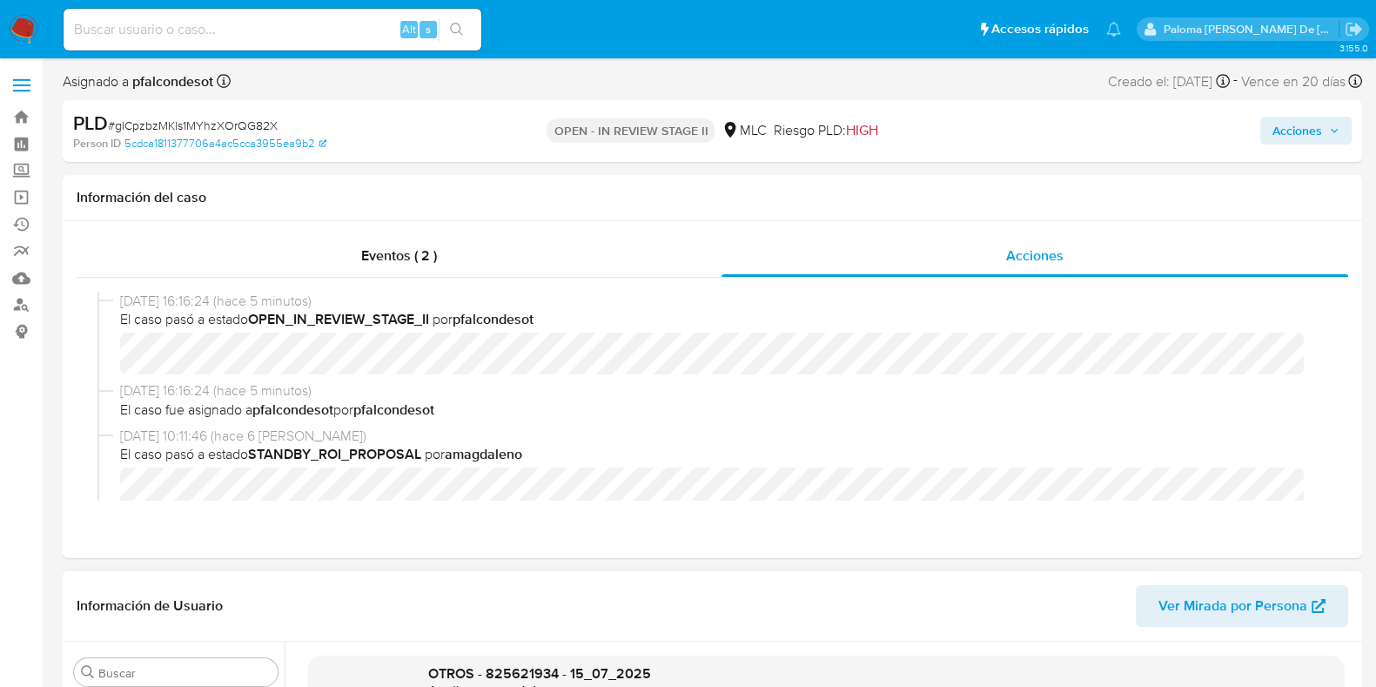
click at [1304, 136] on span "Acciones" at bounding box center [1298, 131] width 50 height 28
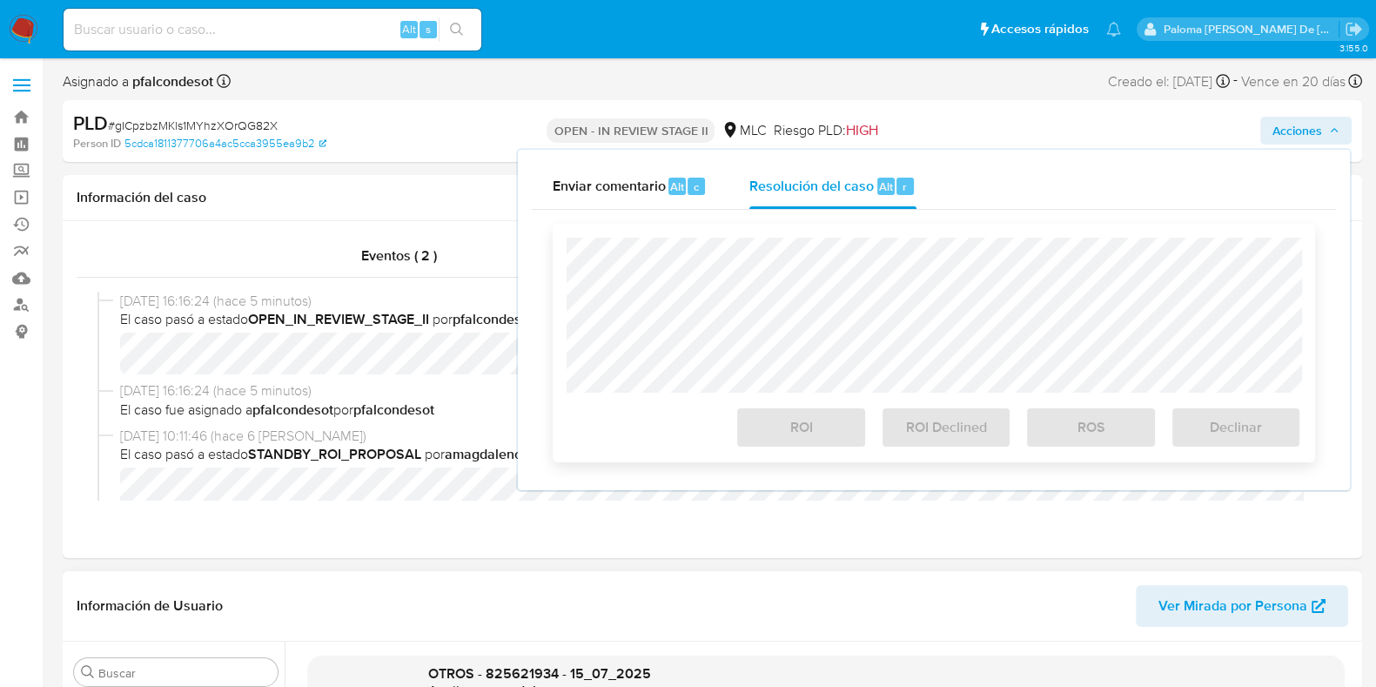
drag, startPoint x: 810, startPoint y: 199, endPoint x: 798, endPoint y: 237, distance: 39.1
click at [810, 198] on div "Resolución del caso Alt r" at bounding box center [833, 186] width 166 height 45
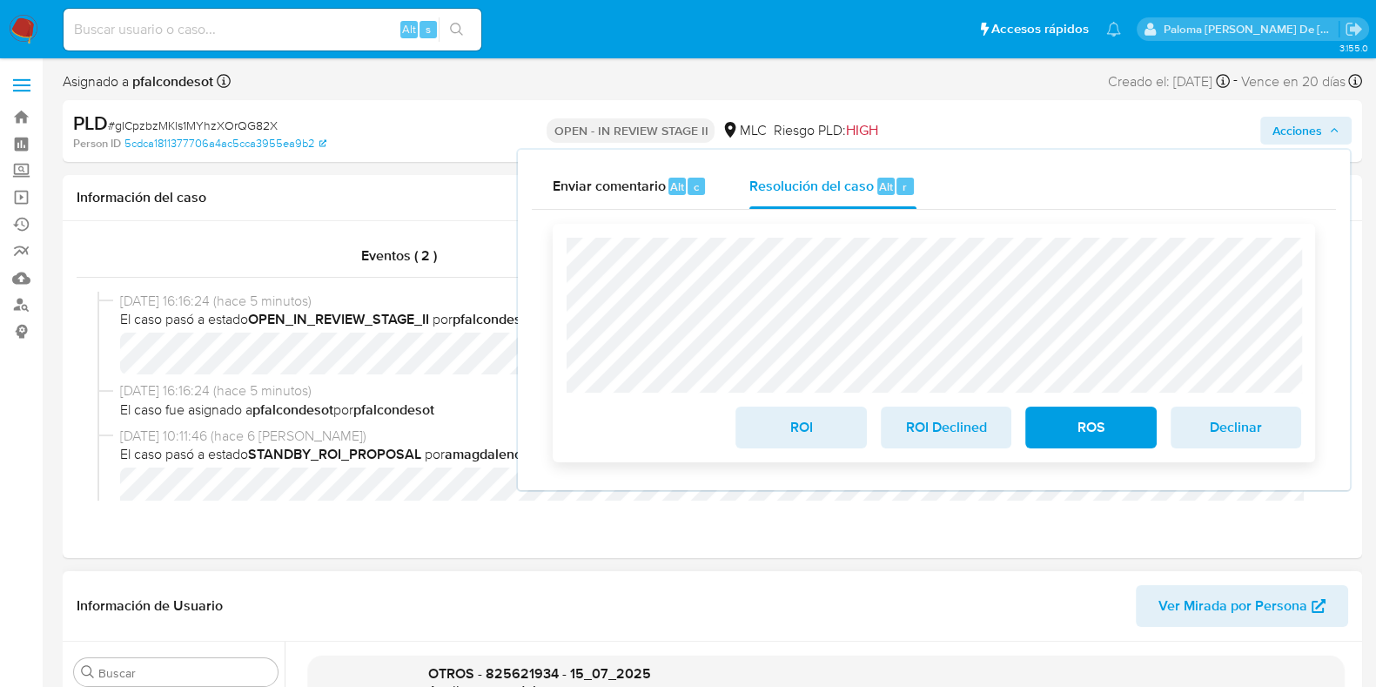
click at [796, 435] on span "ROI" at bounding box center [800, 427] width 85 height 38
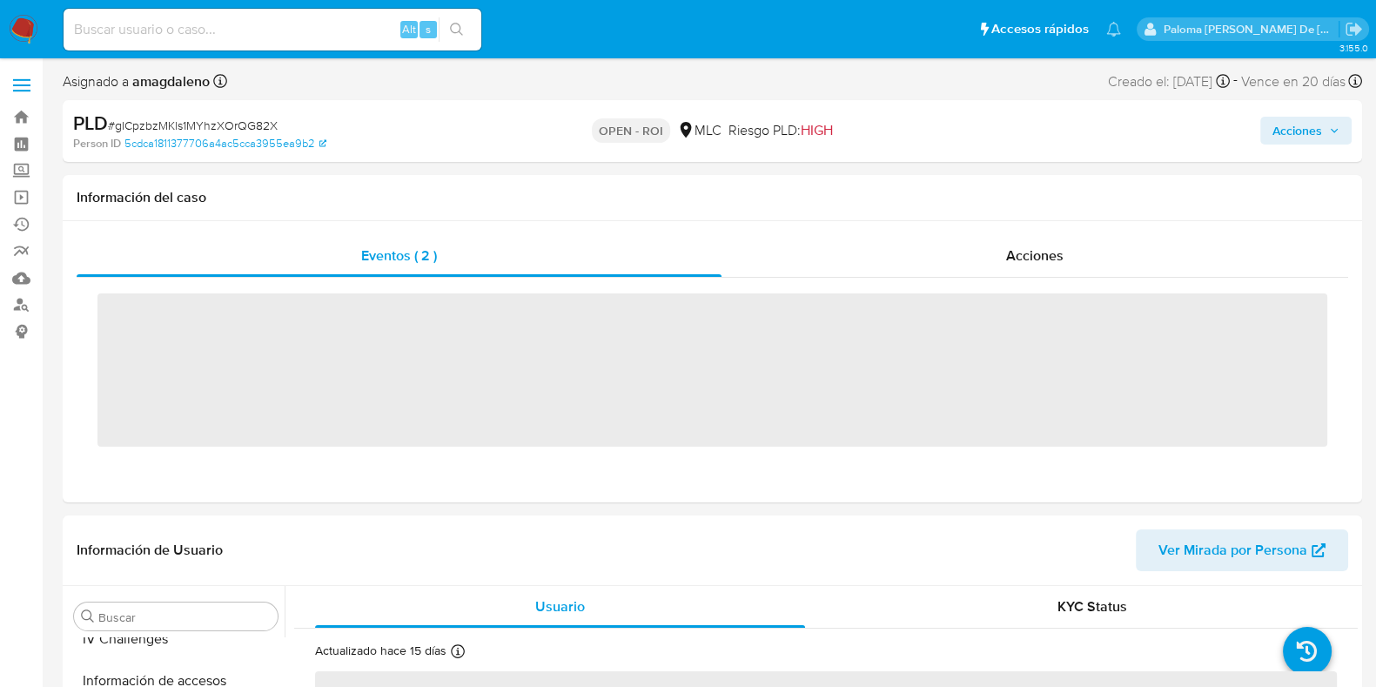
scroll to position [735, 0]
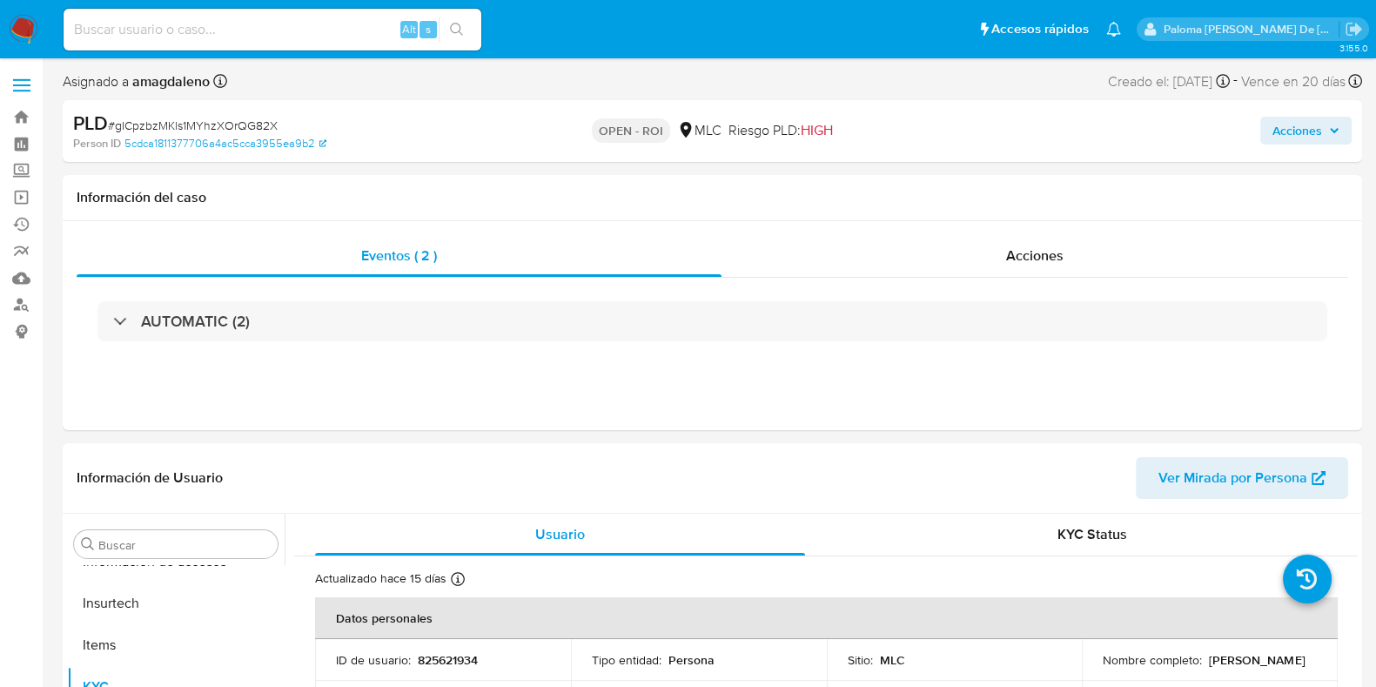
select select "10"
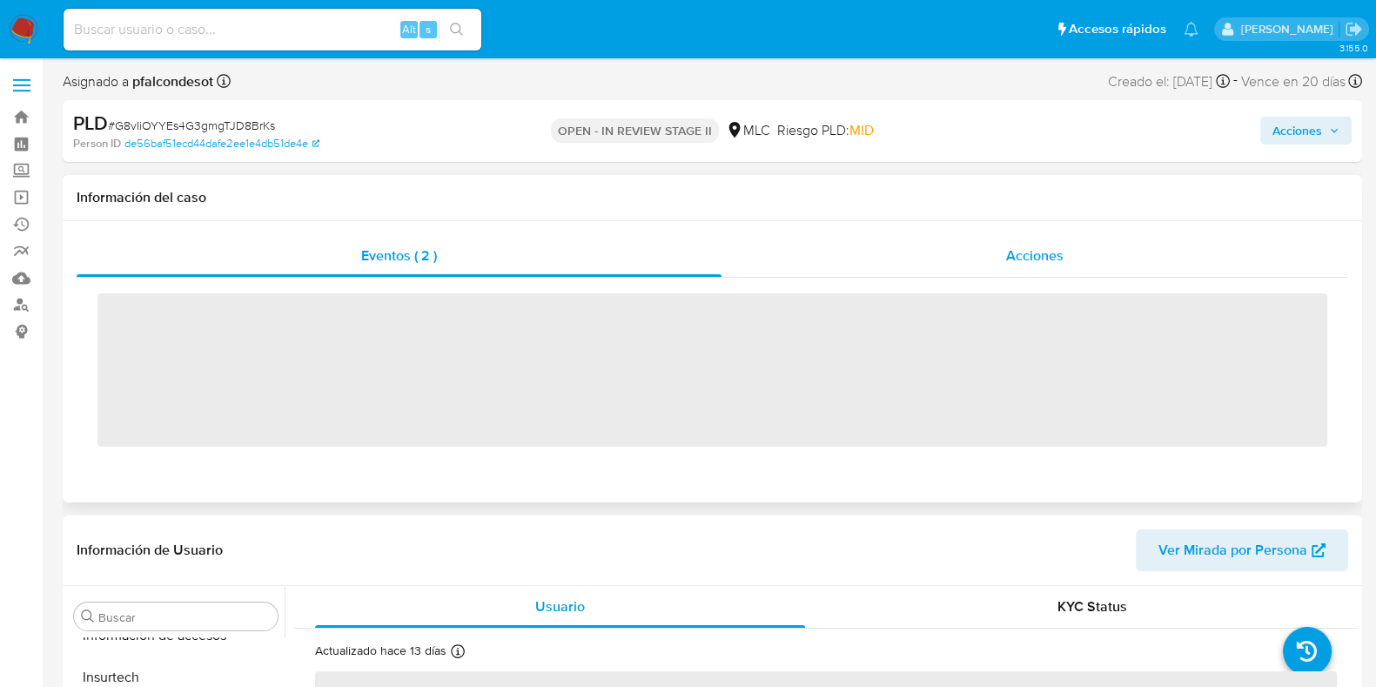
scroll to position [735, 0]
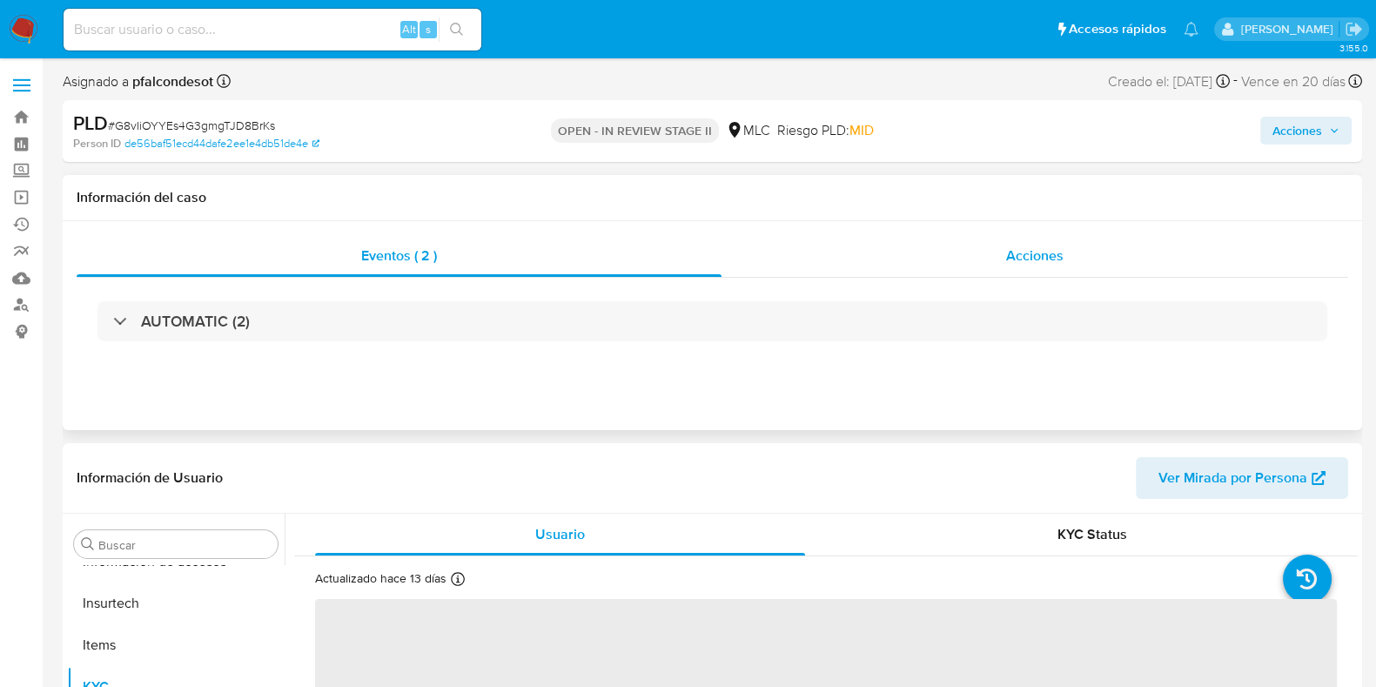
click at [1003, 254] on div "Acciones" at bounding box center [1035, 256] width 627 height 42
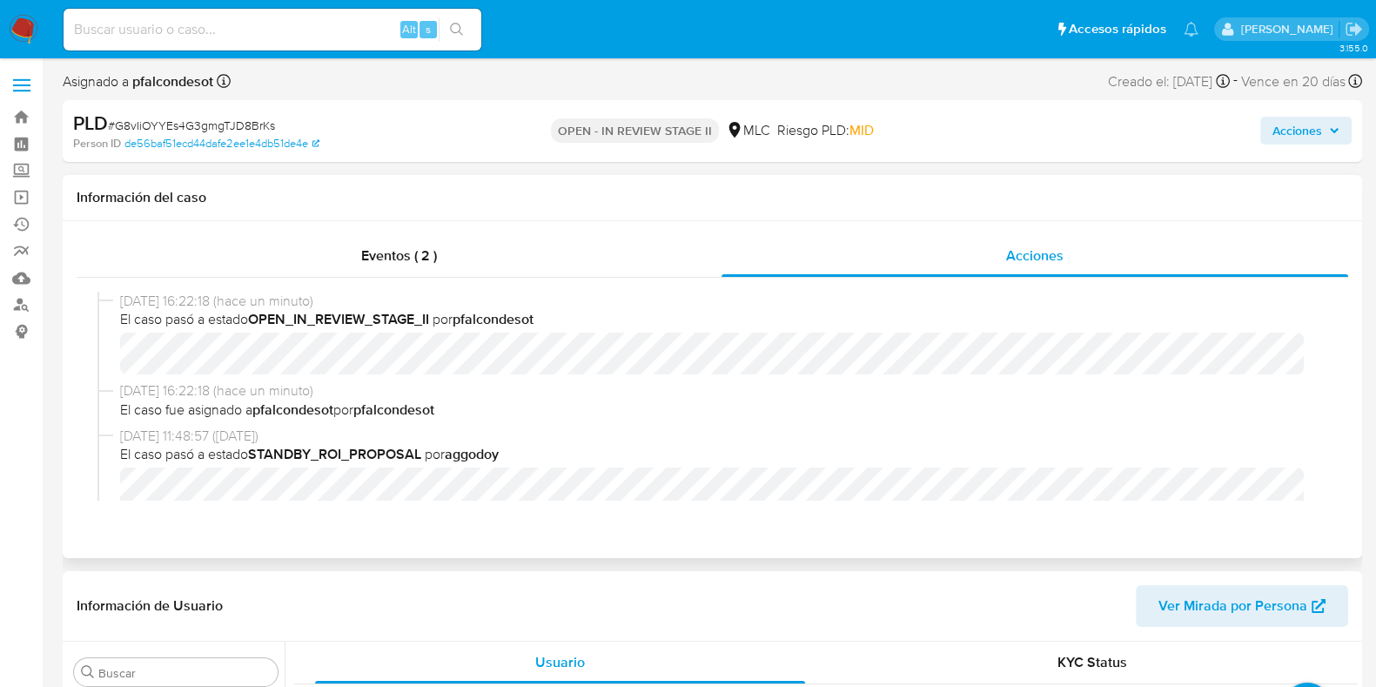
select select "10"
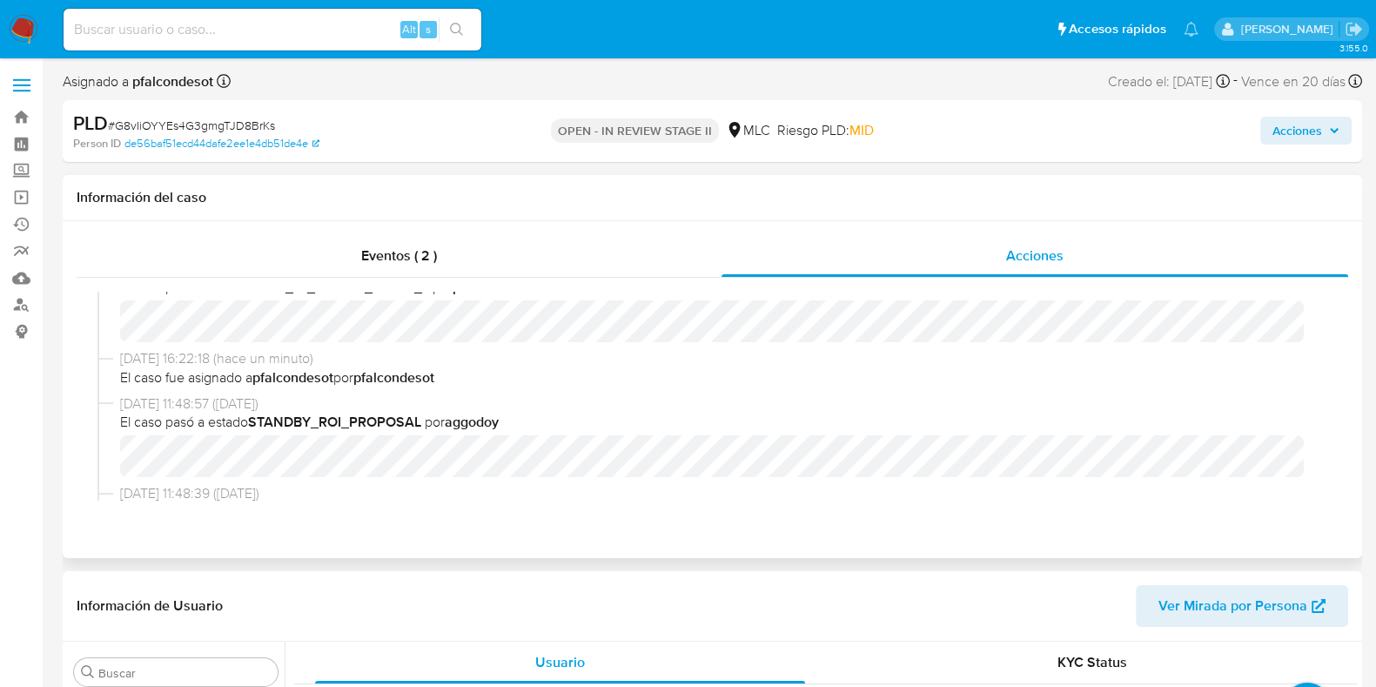
scroll to position [0, 0]
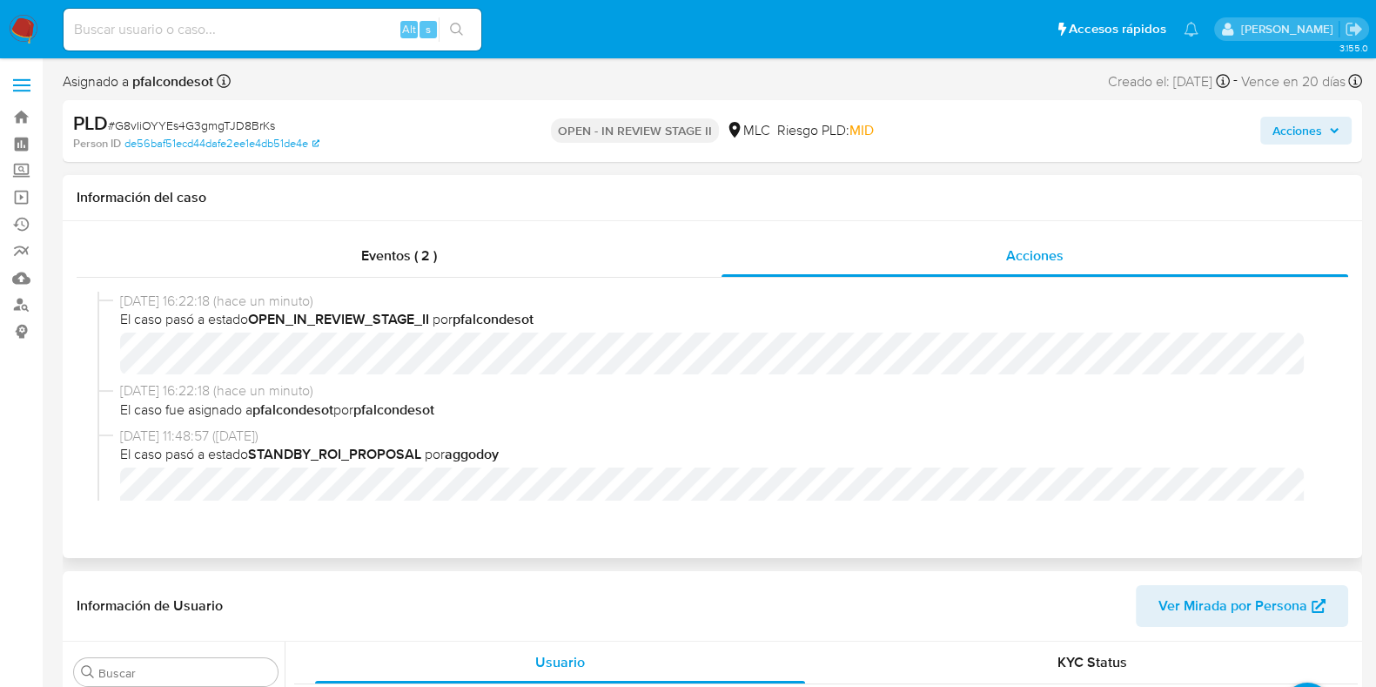
drag, startPoint x: 672, startPoint y: 402, endPoint x: 668, endPoint y: 393, distance: 9.7
click at [668, 393] on div "[DATE] 16:22:18 (hace un minuto) El caso fue asignado a pfalcondesot por pfalco…" at bounding box center [720, 399] width 1200 height 37
drag, startPoint x: 1020, startPoint y: 246, endPoint x: 1006, endPoint y: 247, distance: 14.0
click at [1015, 243] on div "Acciones" at bounding box center [1035, 256] width 627 height 42
click at [1072, 262] on div "Acciones" at bounding box center [1035, 256] width 627 height 42
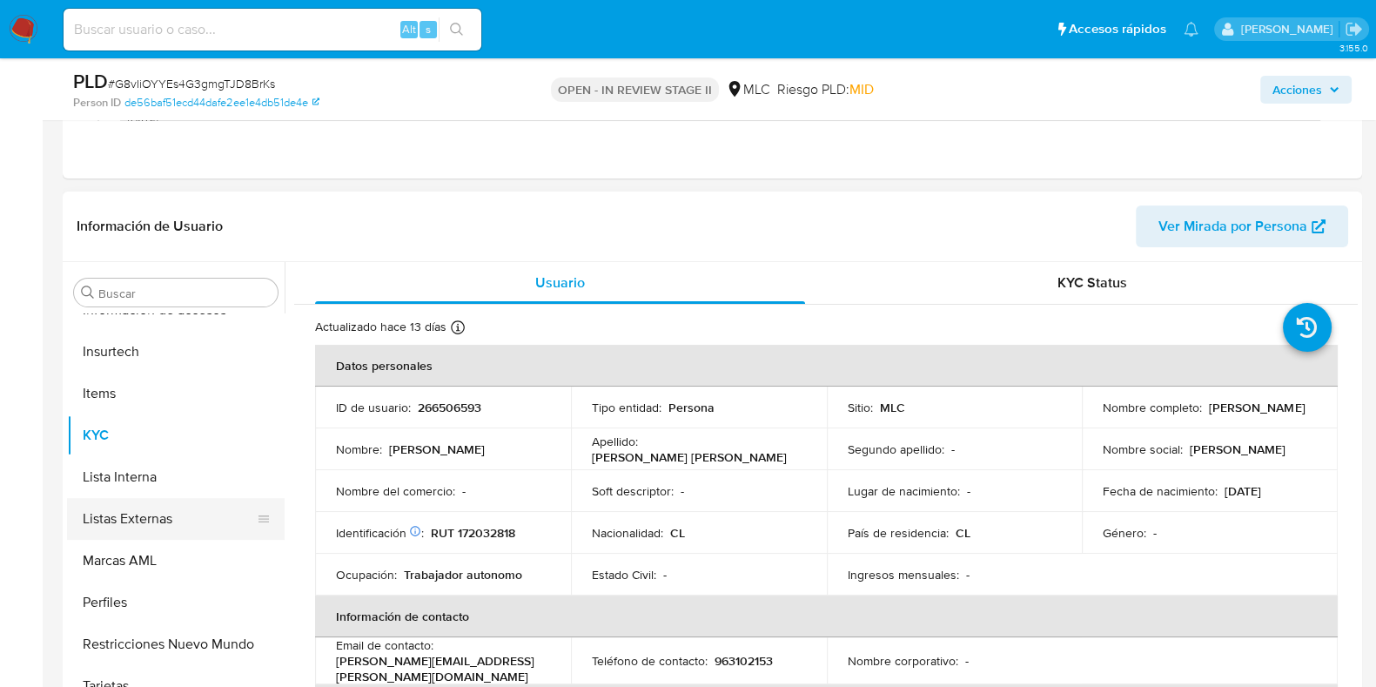
scroll to position [434, 0]
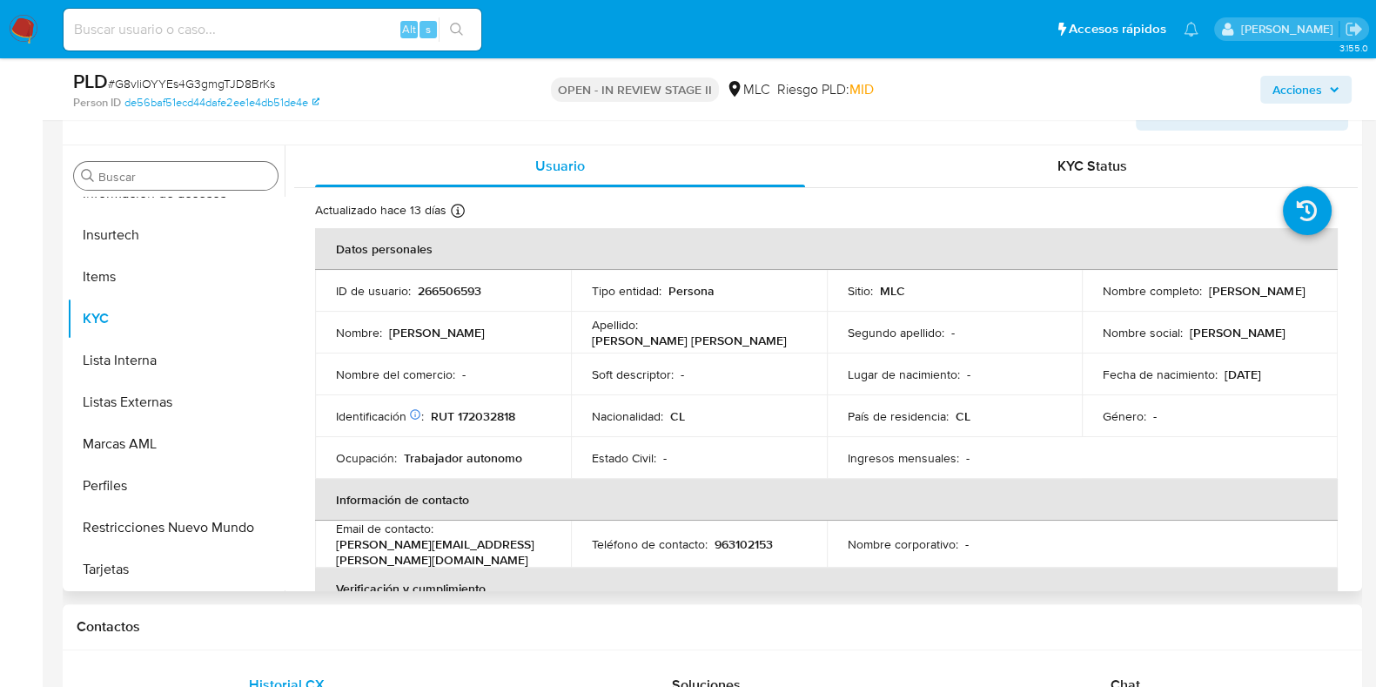
click at [175, 180] on input "Buscar" at bounding box center [184, 177] width 172 height 16
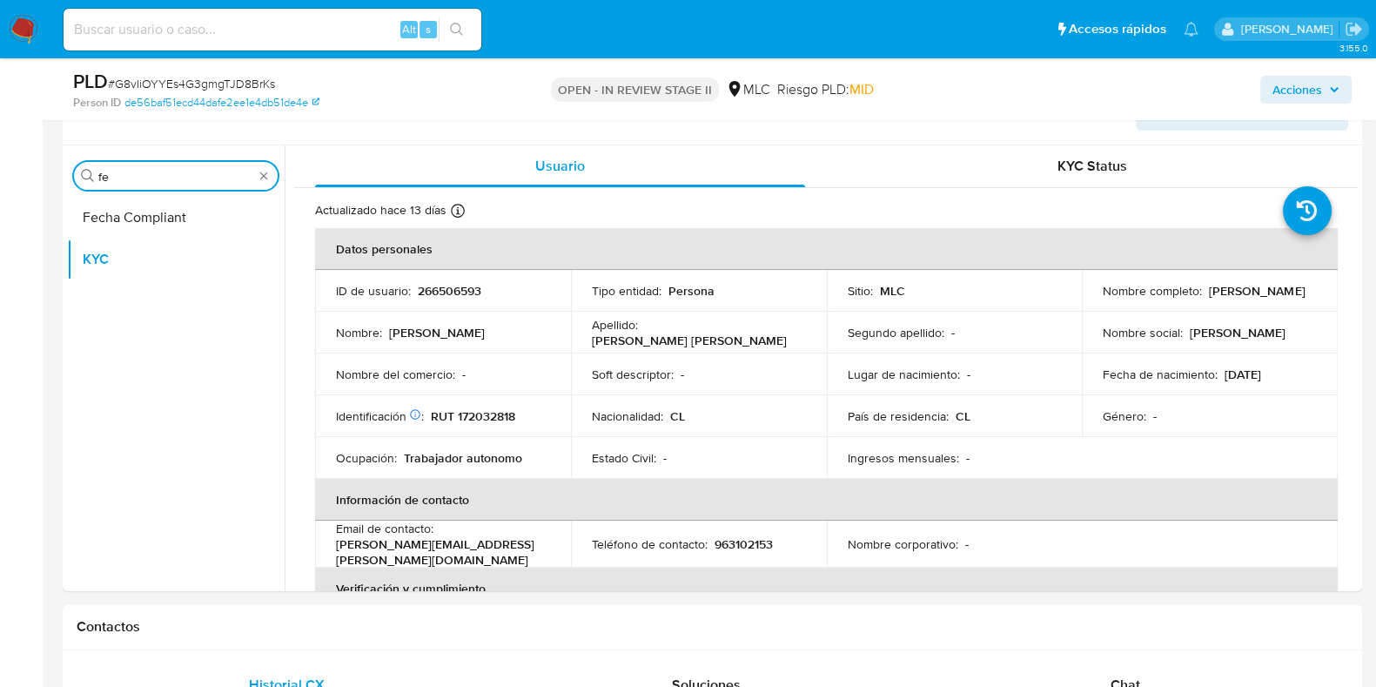
drag, startPoint x: 139, startPoint y: 175, endPoint x: 18, endPoint y: 158, distance: 122.1
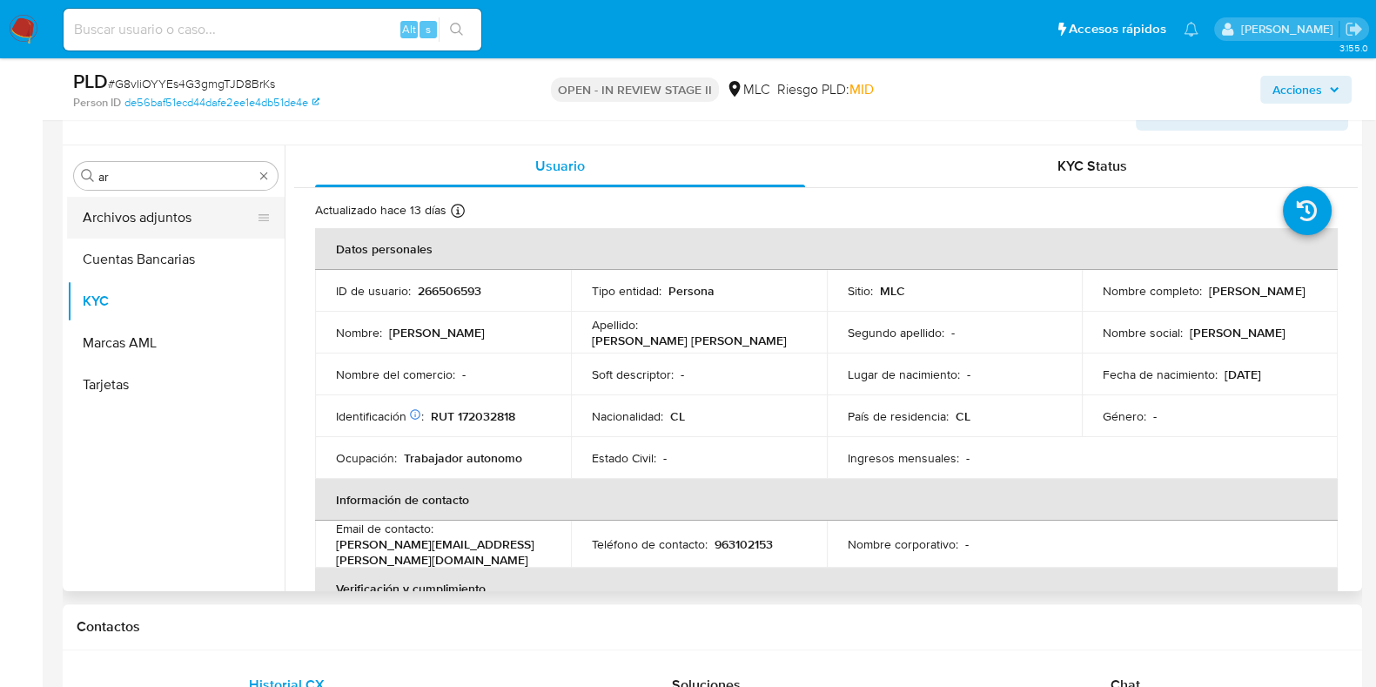
click at [191, 228] on button "Archivos adjuntos" at bounding box center [169, 218] width 204 height 42
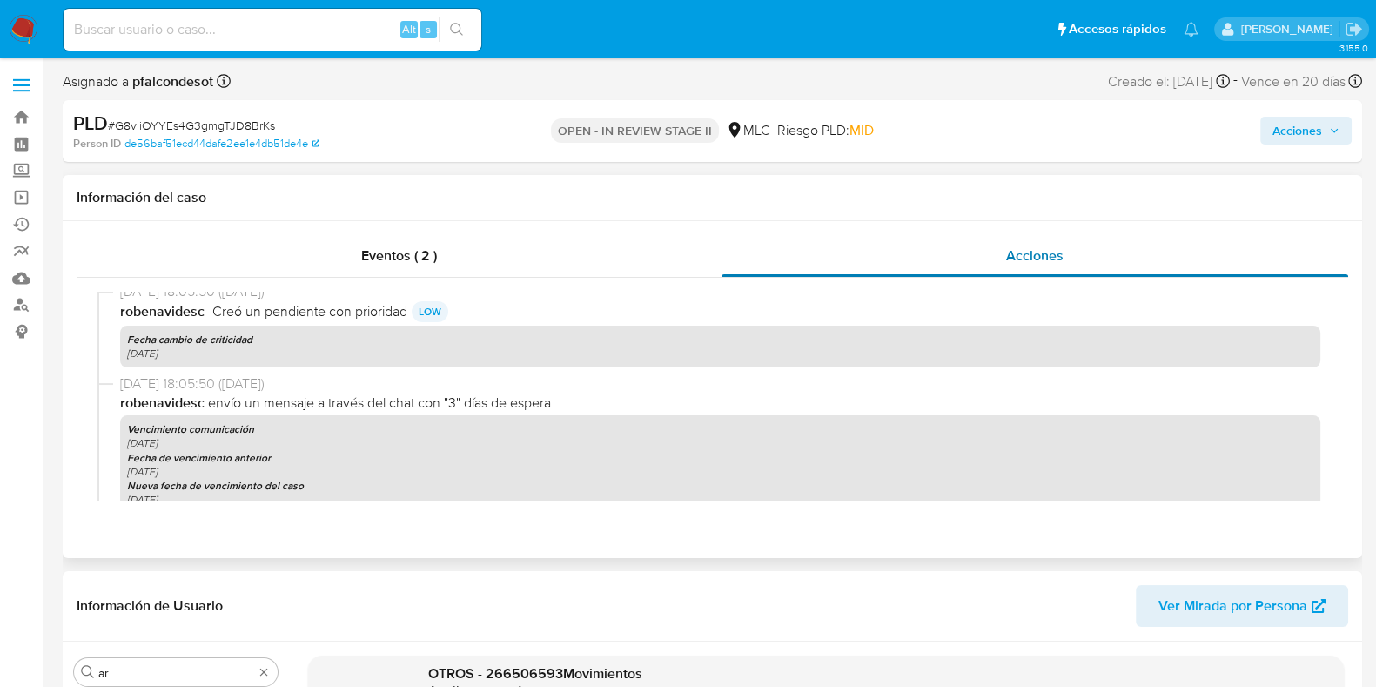
click at [1036, 248] on span "Acciones" at bounding box center [1034, 255] width 57 height 20
click at [1287, 121] on span "Acciones" at bounding box center [1298, 131] width 50 height 28
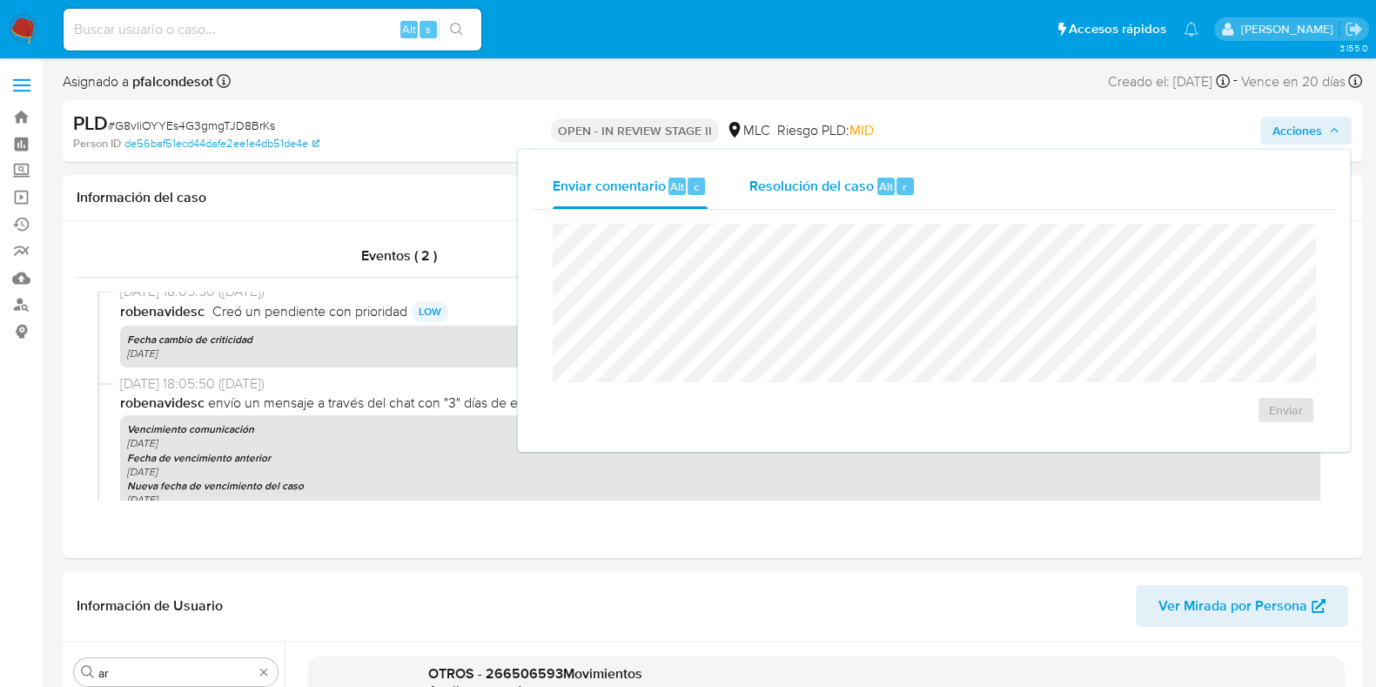
click at [788, 188] on span "Resolución del caso" at bounding box center [812, 186] width 124 height 20
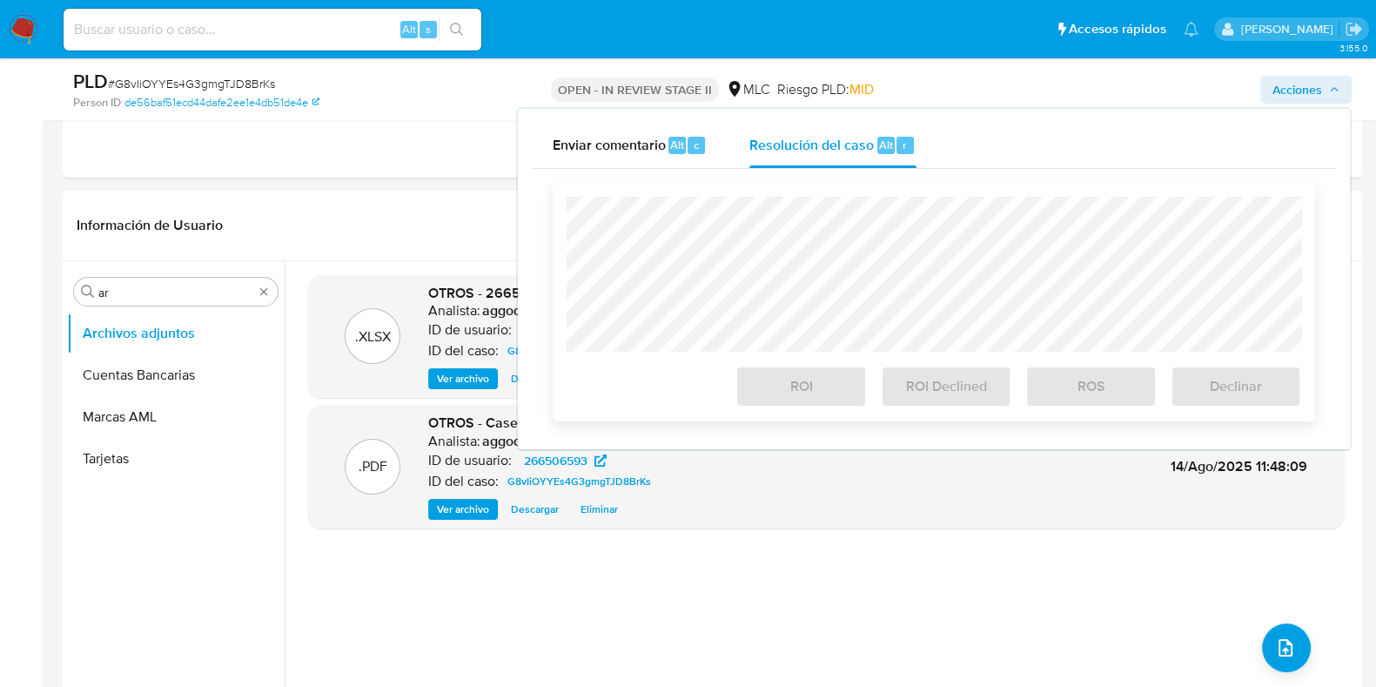
scroll to position [434, 0]
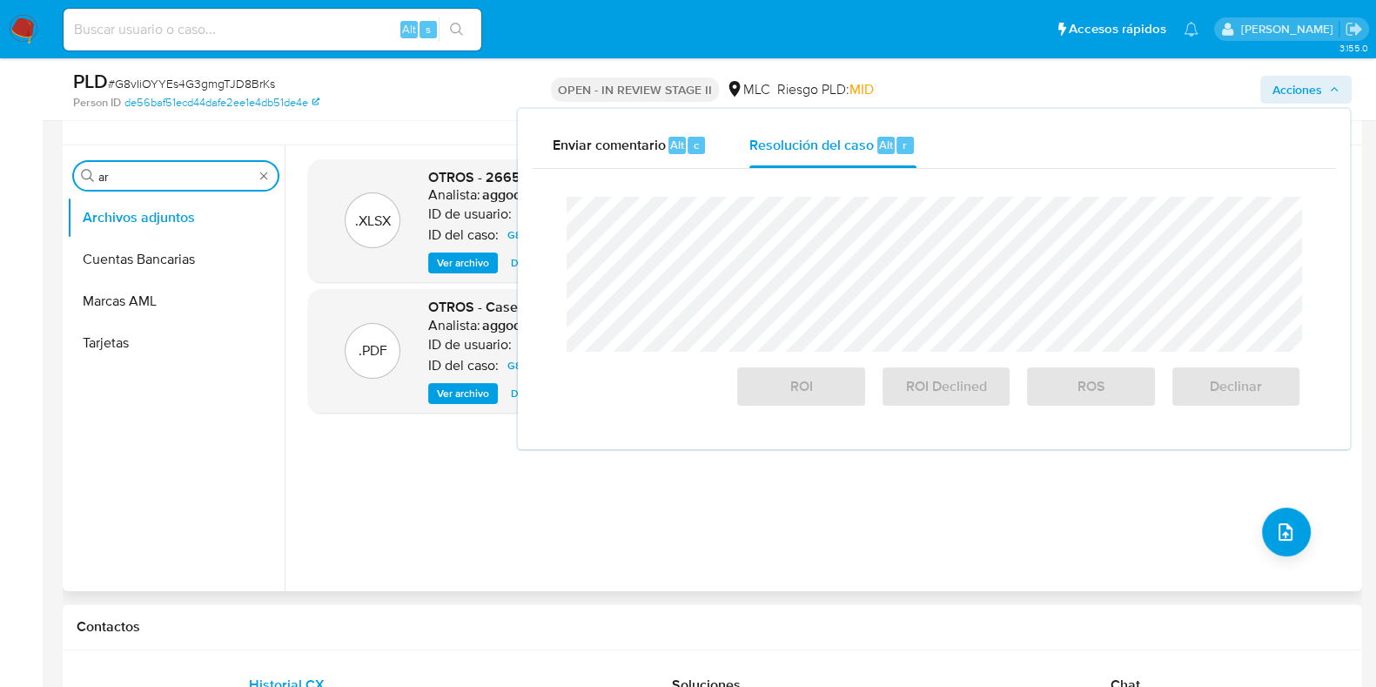
drag, startPoint x: 87, startPoint y: 165, endPoint x: 73, endPoint y: 171, distance: 15.6
click at [74, 171] on div "Buscar ar" at bounding box center [176, 176] width 204 height 28
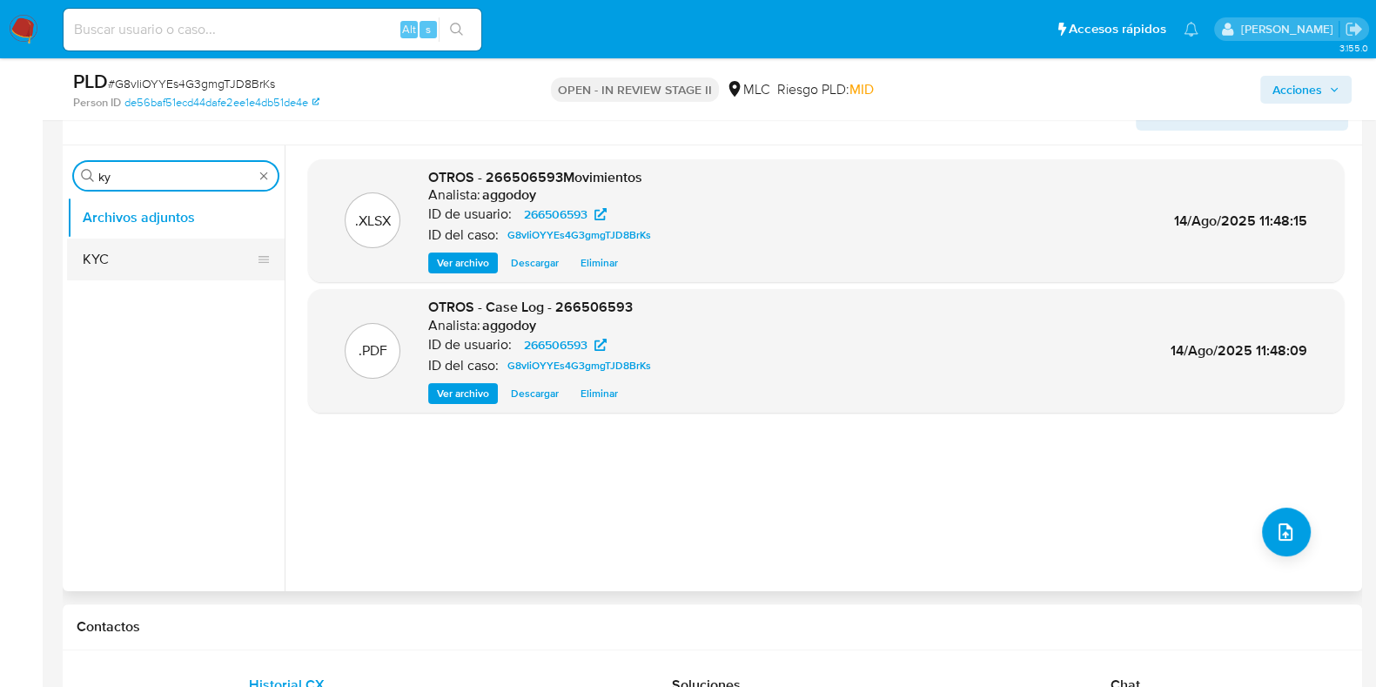
type input "ky"
click at [120, 251] on button "KYC" at bounding box center [169, 260] width 204 height 42
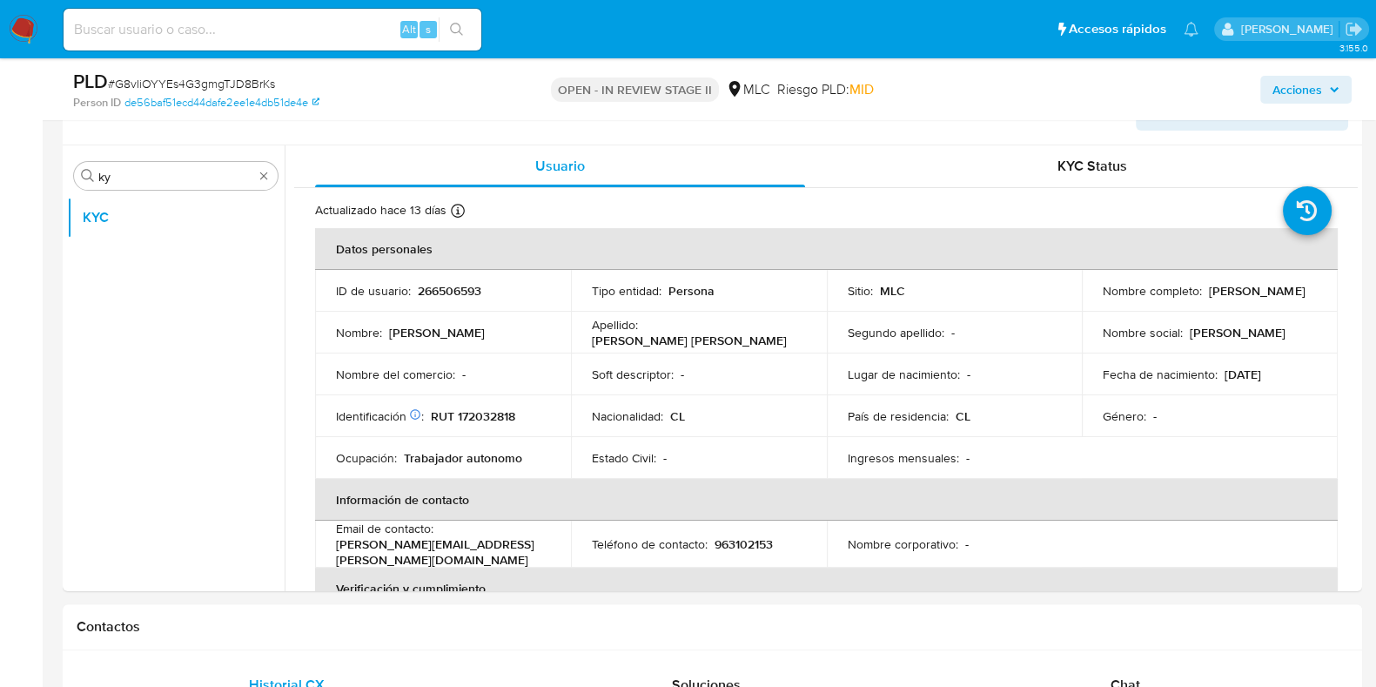
click at [1297, 83] on span "Acciones" at bounding box center [1298, 90] width 50 height 28
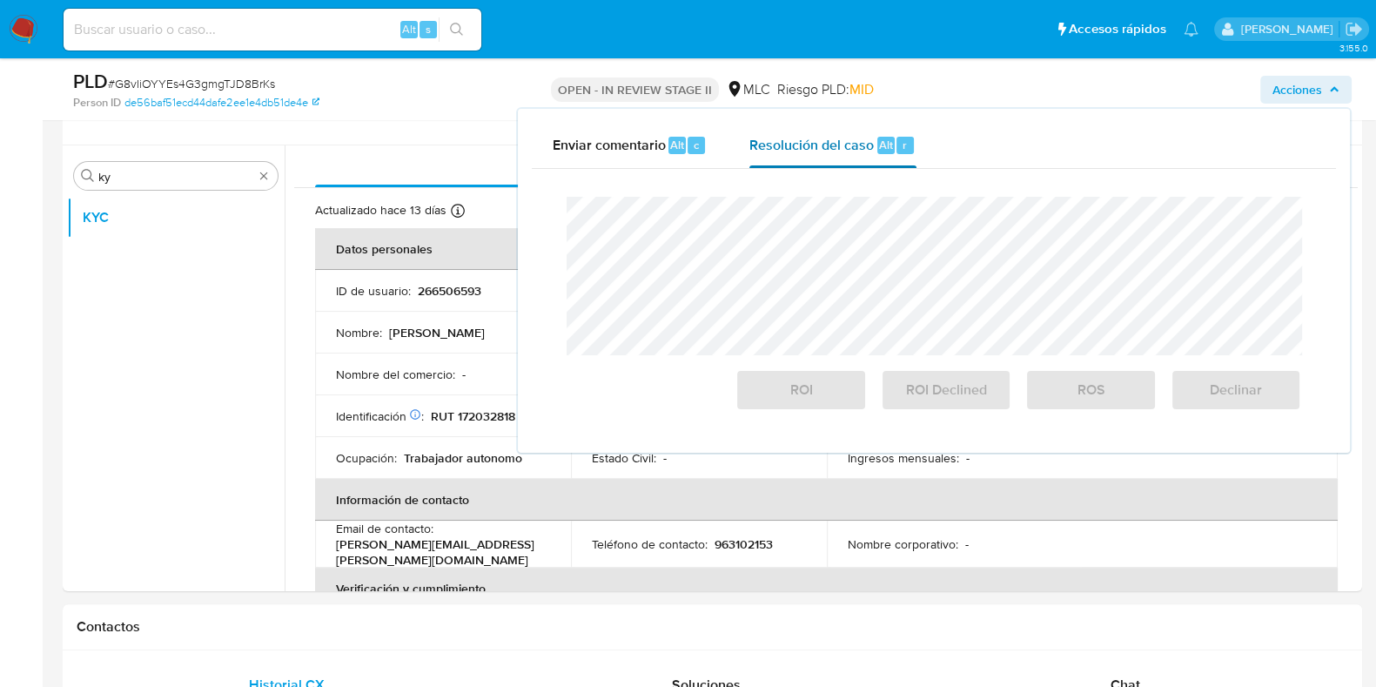
click at [797, 158] on div "Resolución del caso Alt r" at bounding box center [833, 145] width 166 height 45
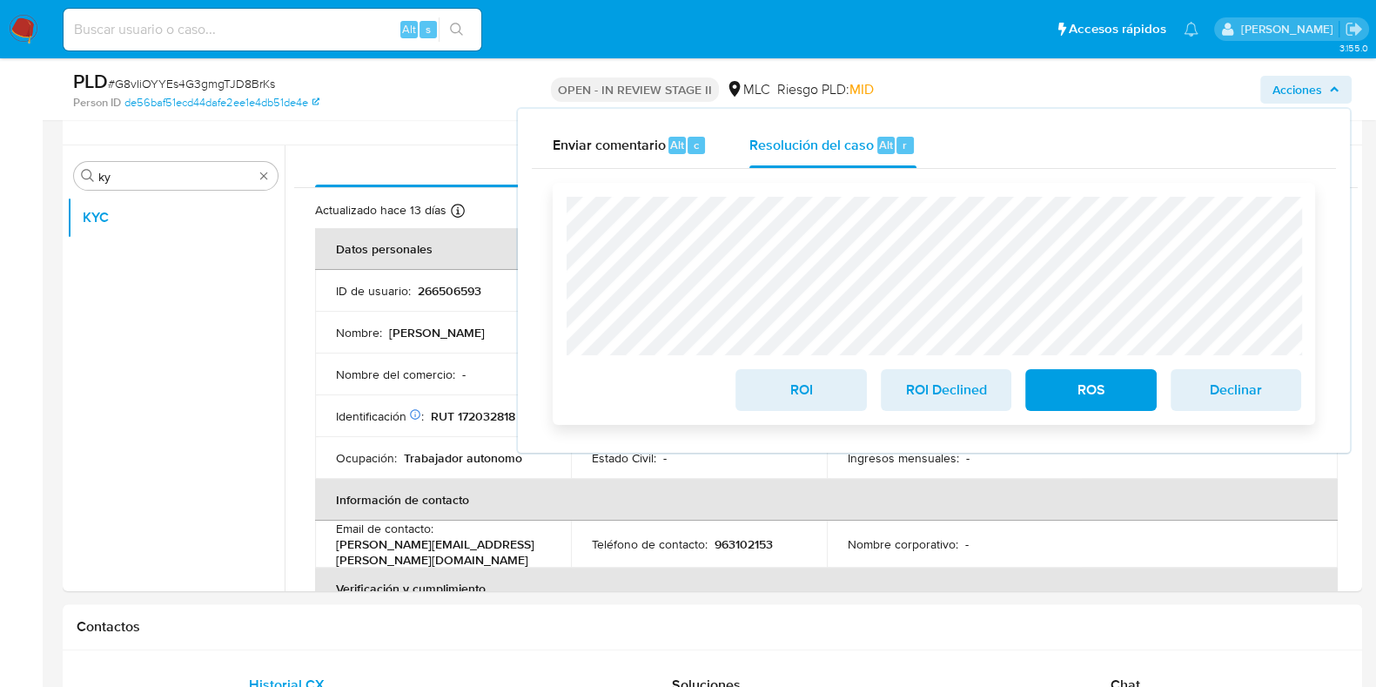
scroll to position [0, 0]
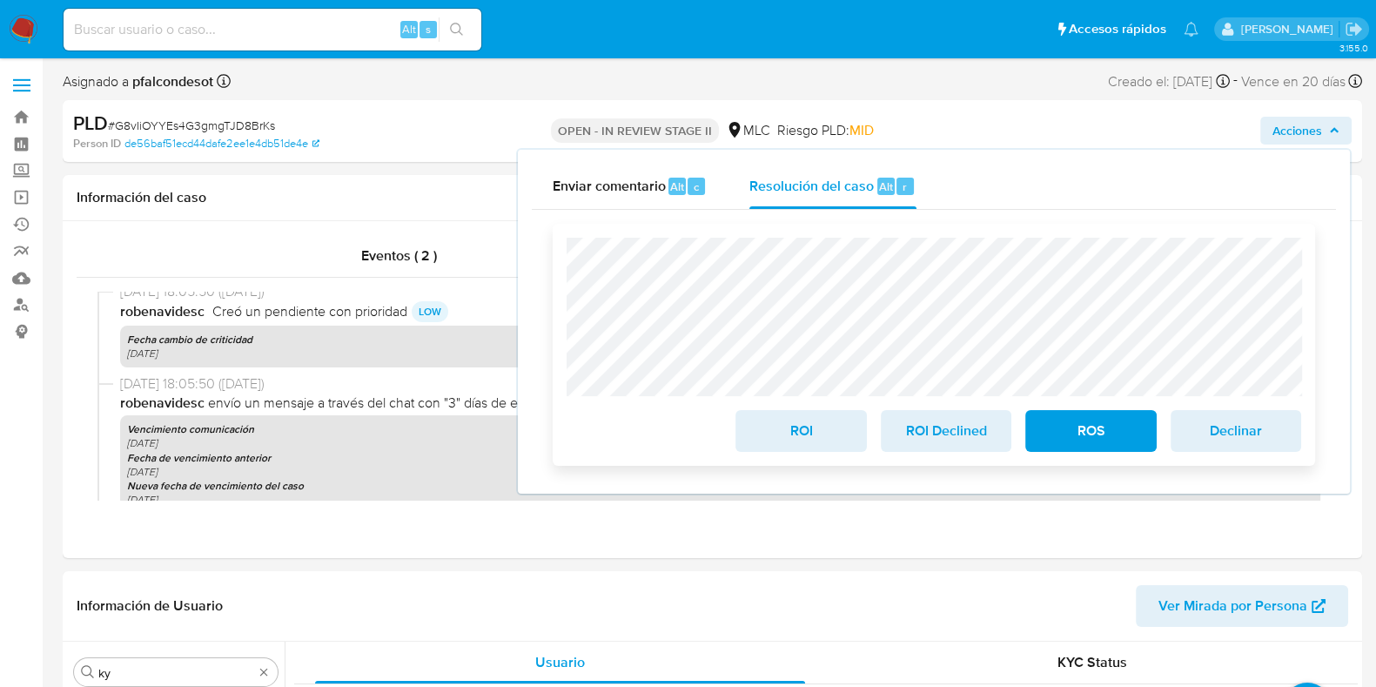
click at [796, 441] on span "ROI" at bounding box center [800, 431] width 85 height 38
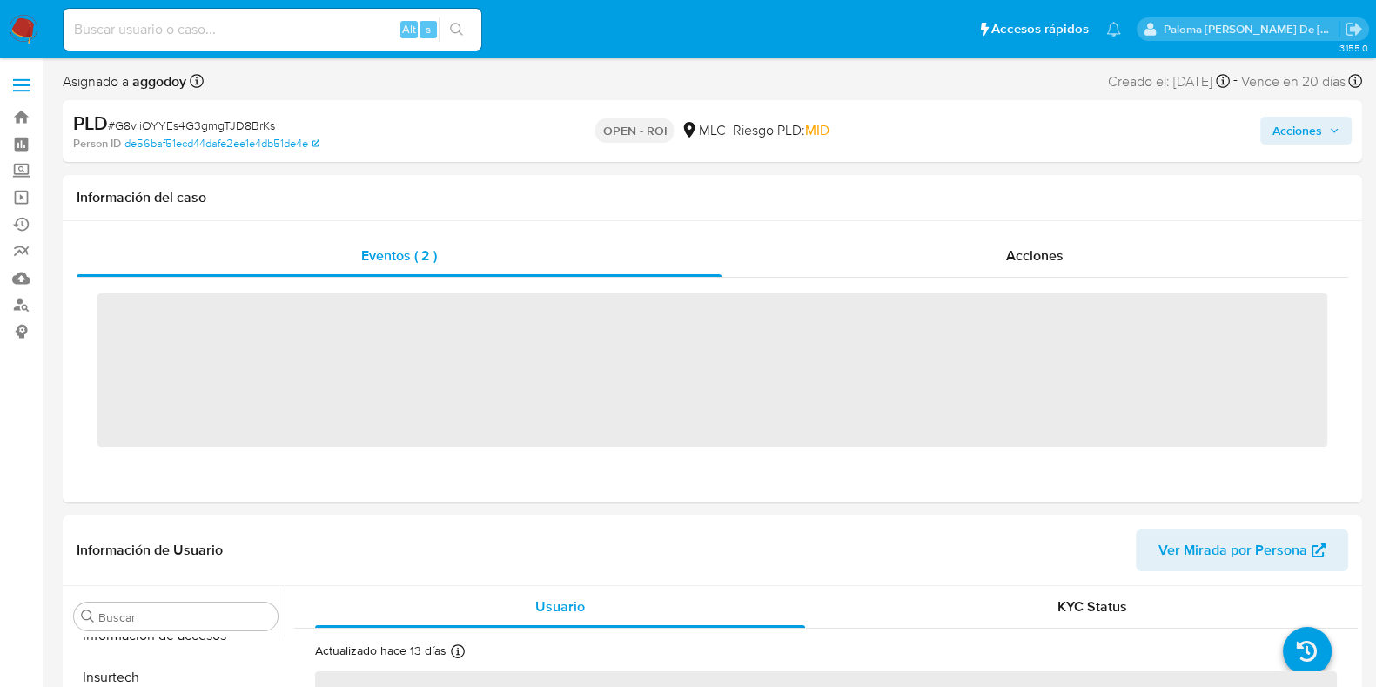
scroll to position [735, 0]
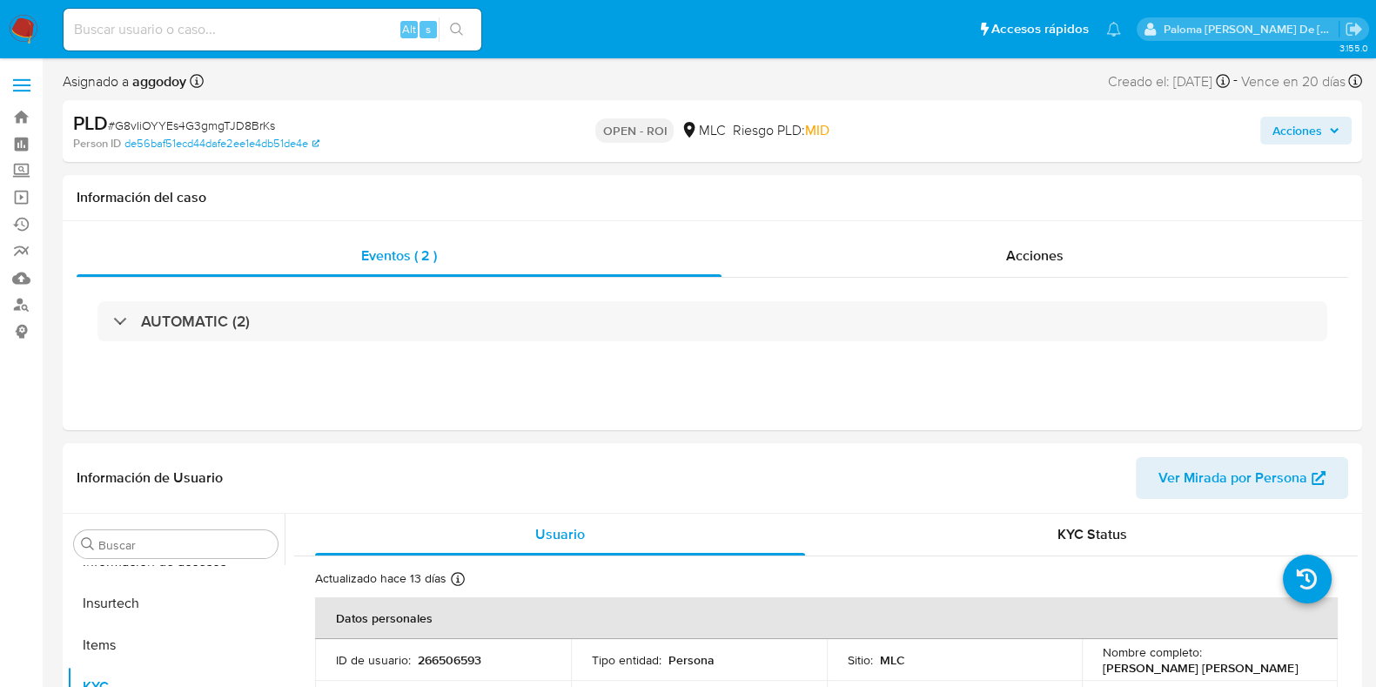
select select "10"
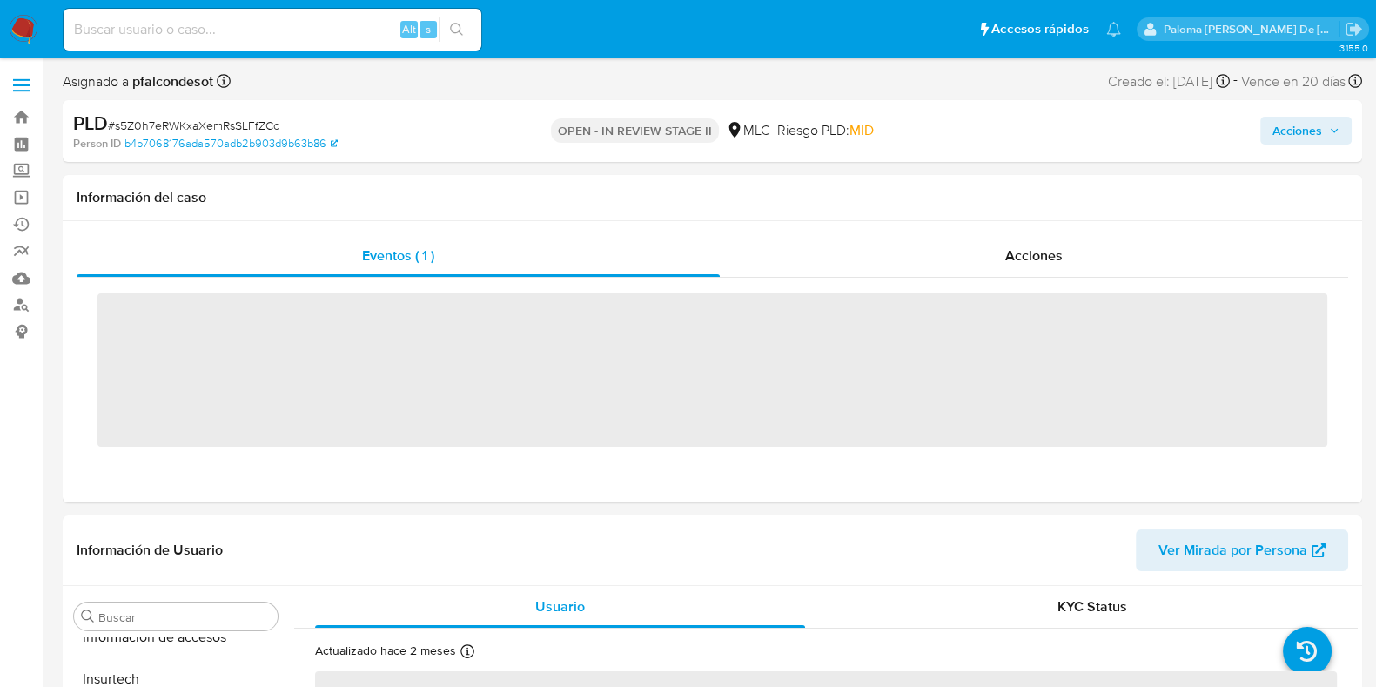
scroll to position [735, 0]
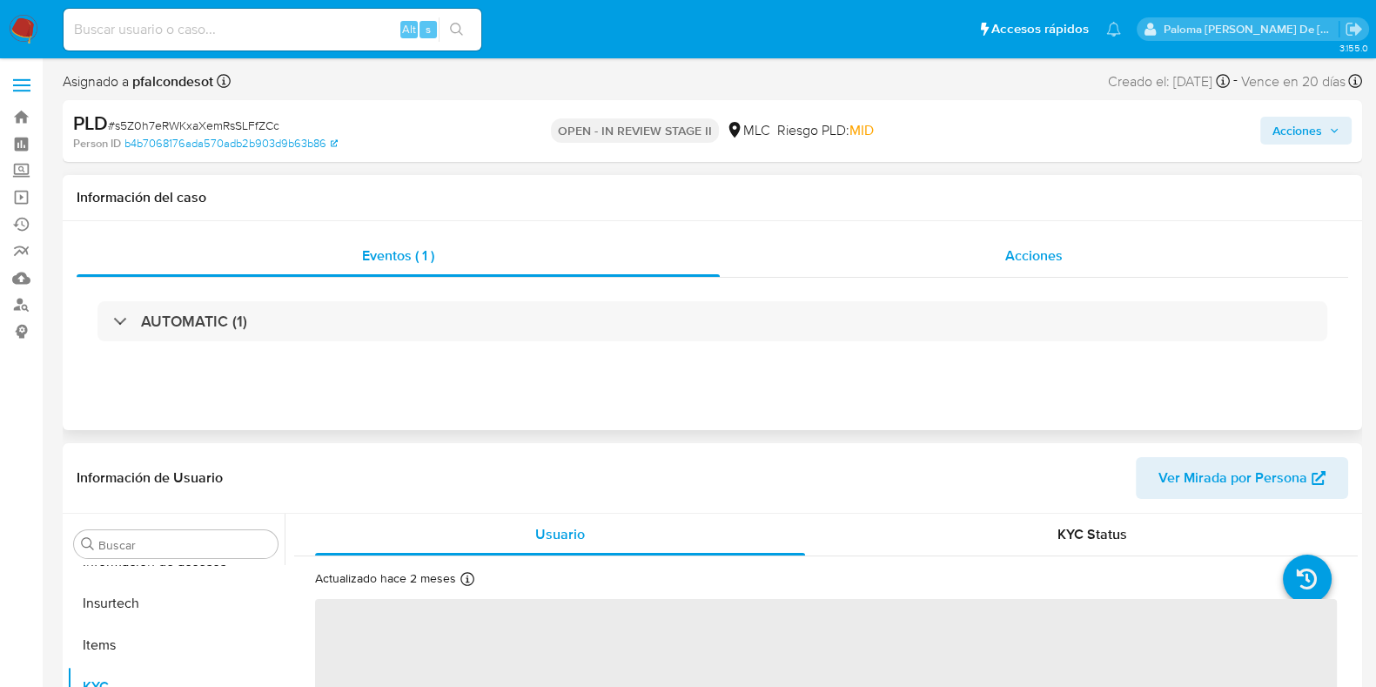
click at [1012, 265] on span "Acciones" at bounding box center [1033, 255] width 57 height 20
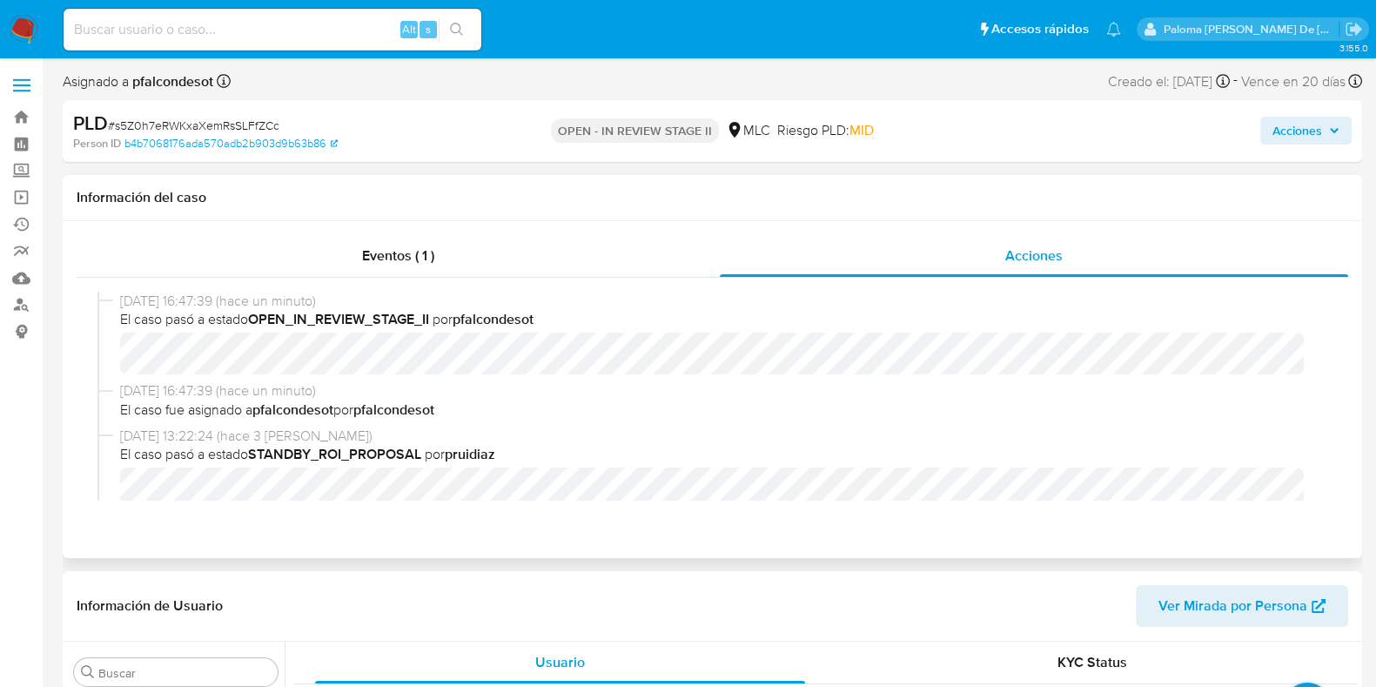
select select "10"
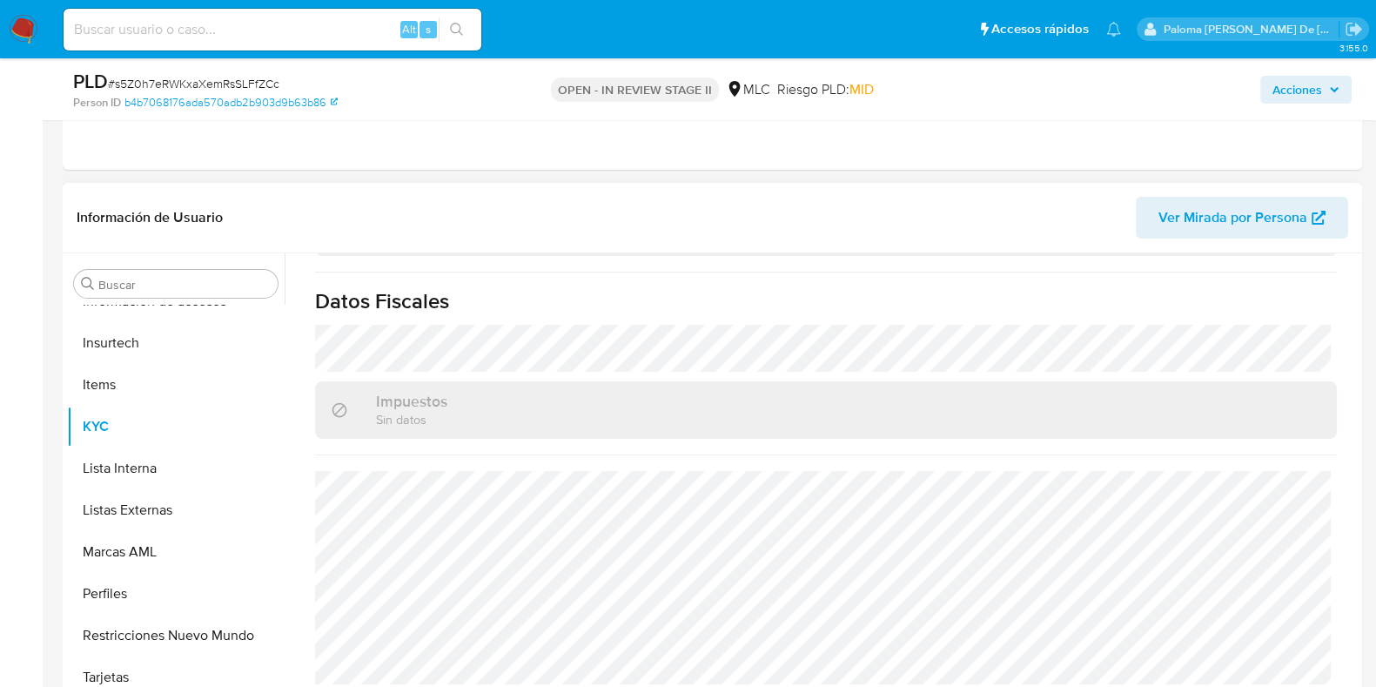
scroll to position [434, 0]
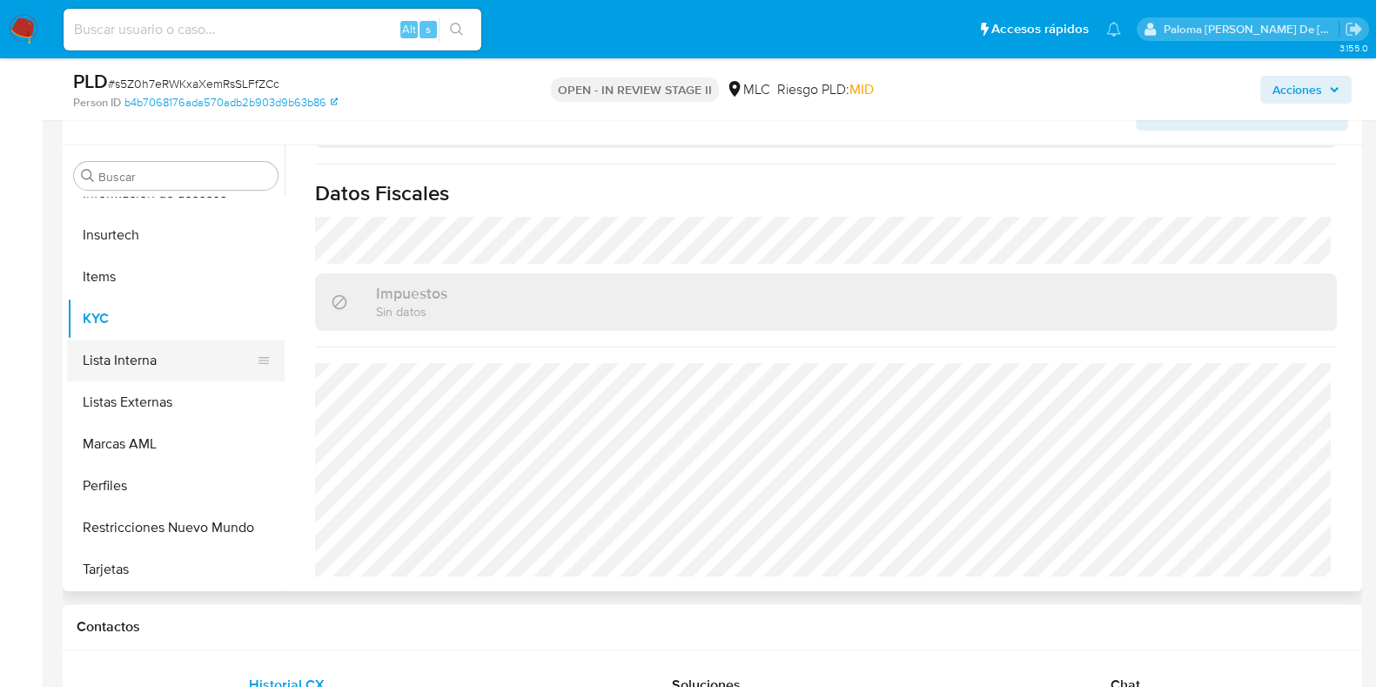
click at [127, 362] on button "Lista Interna" at bounding box center [169, 361] width 204 height 42
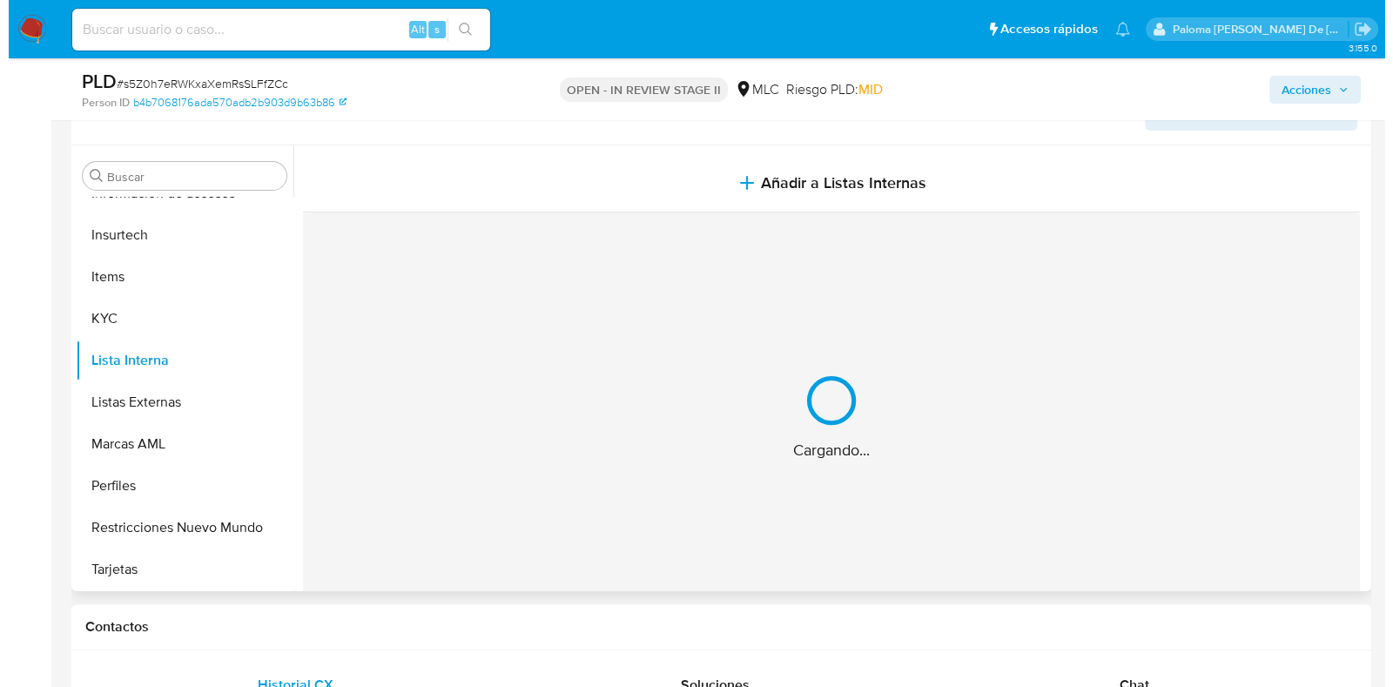
scroll to position [326, 0]
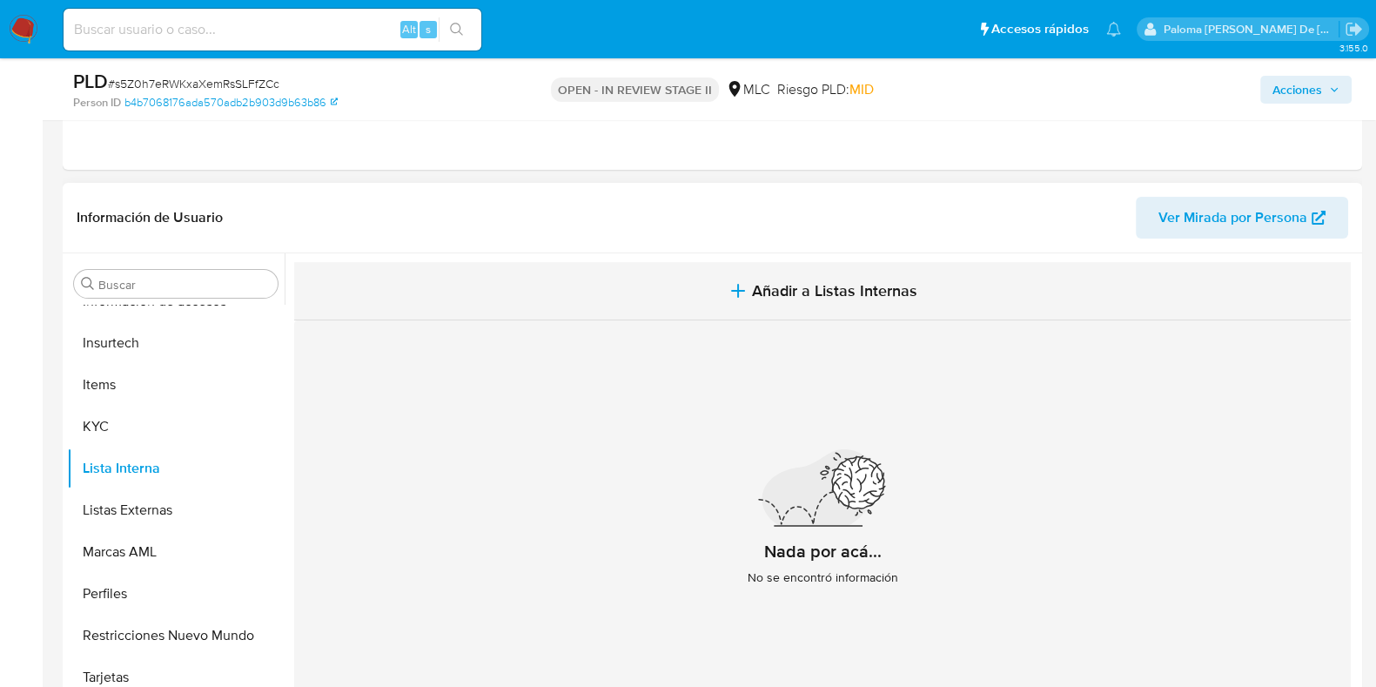
click at [846, 285] on span "Añadir a Listas Internas" at bounding box center [834, 290] width 165 height 19
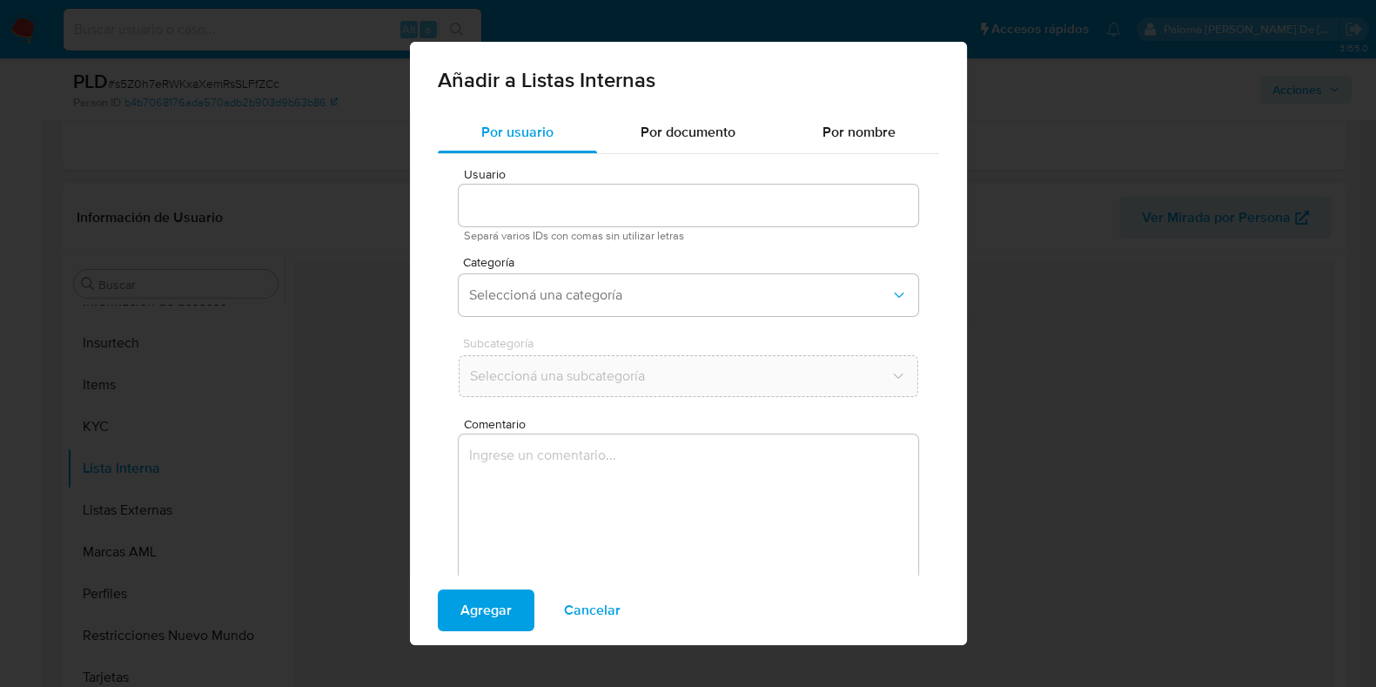
type input "527704611"
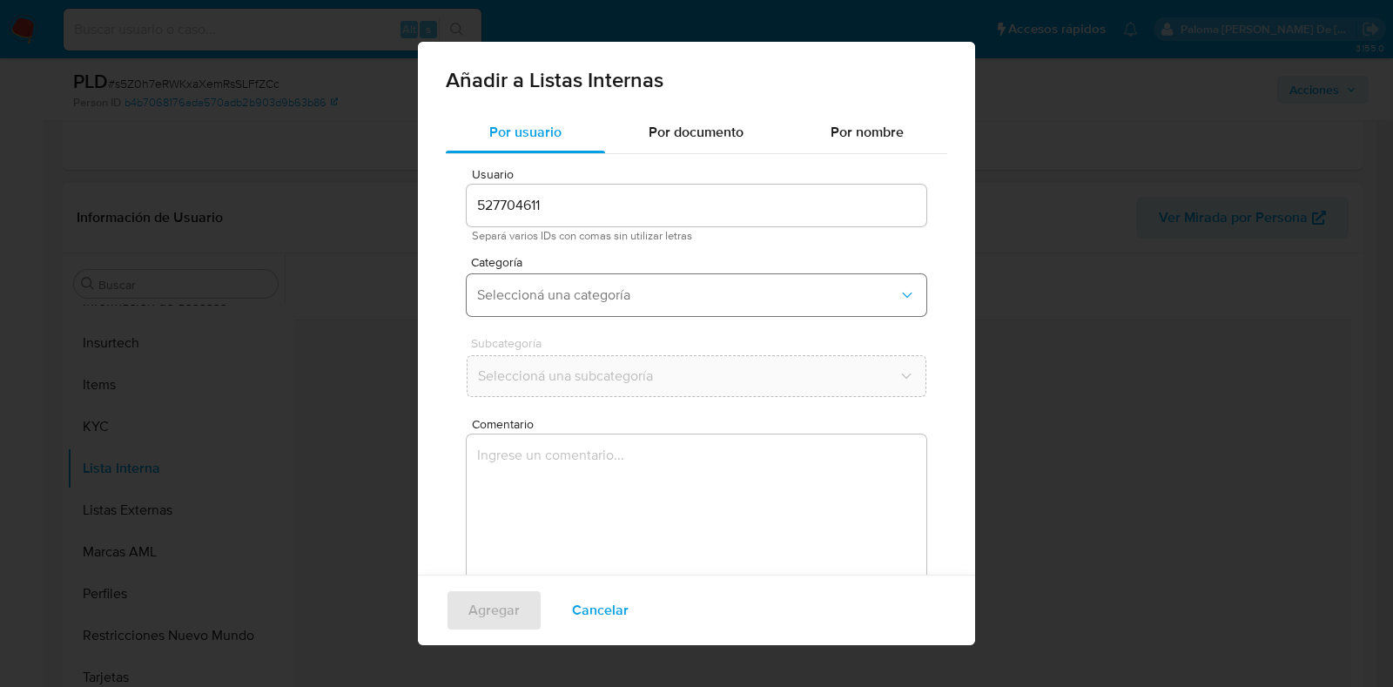
click at [517, 286] on span "Seleccioná una categoría" at bounding box center [687, 294] width 421 height 17
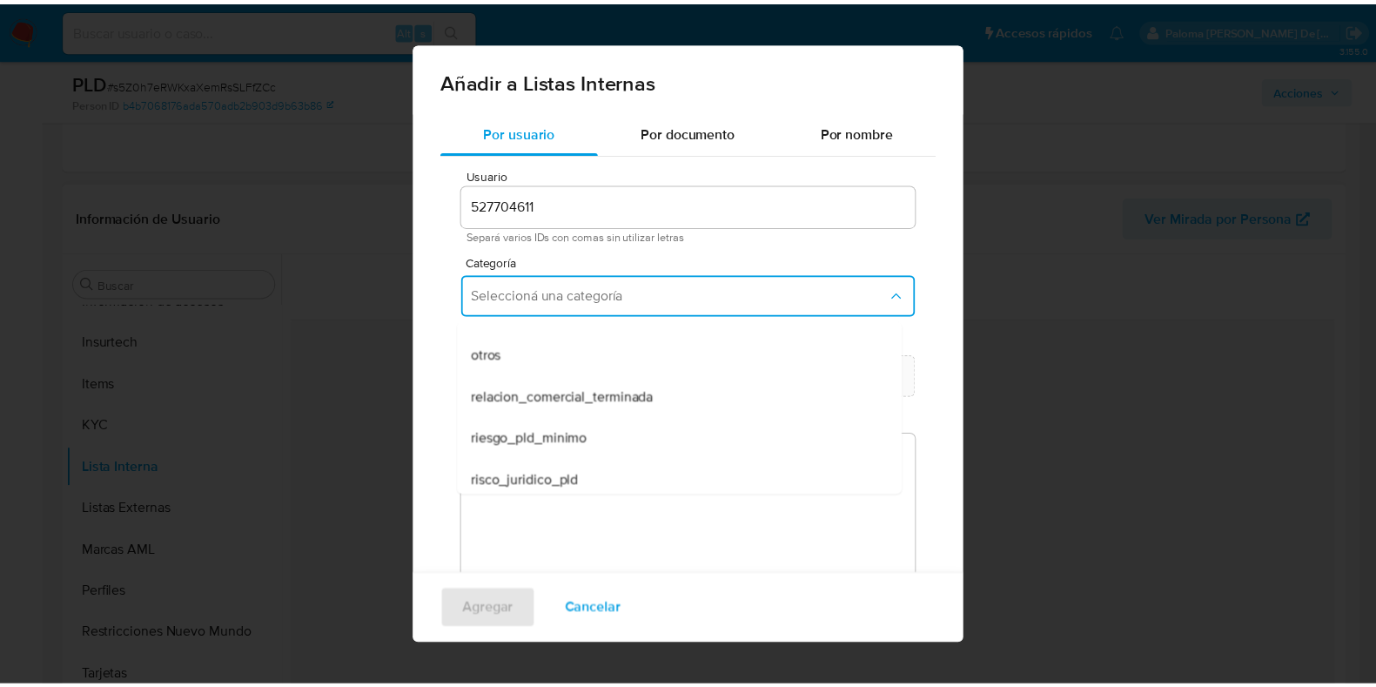
scroll to position [453, 0]
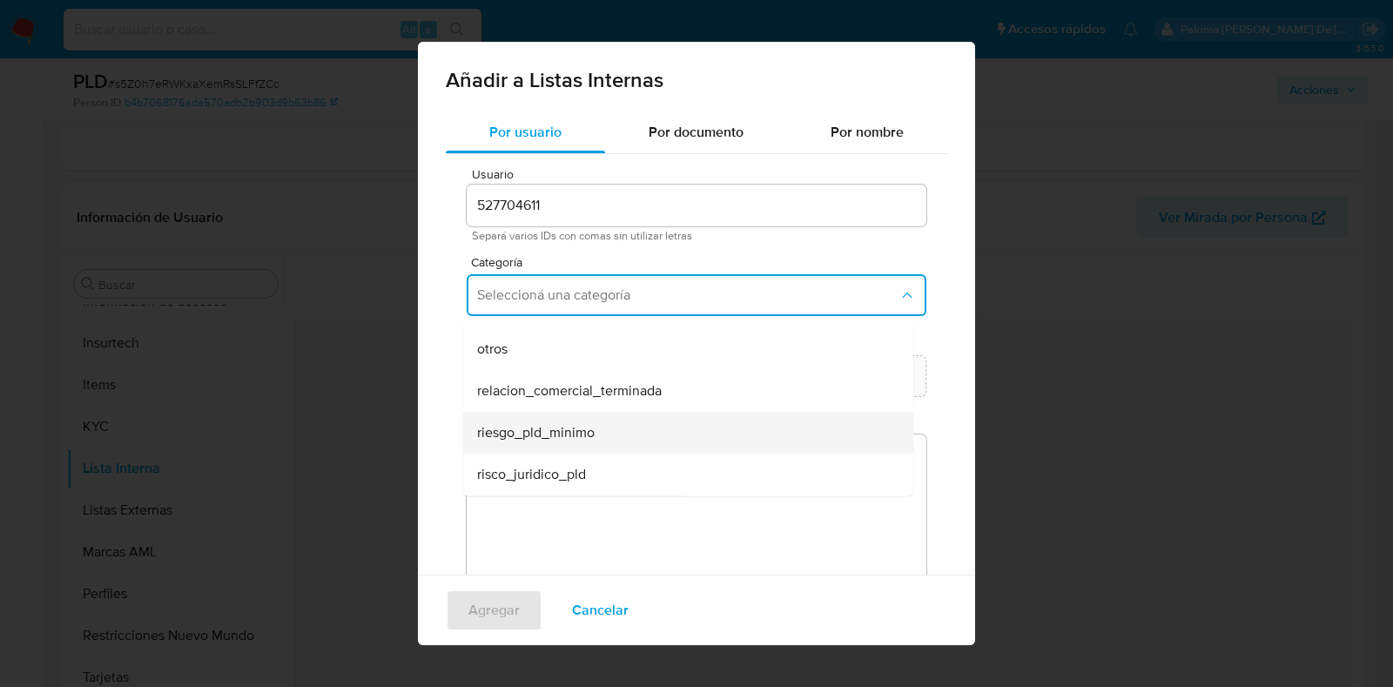
click at [561, 427] on span "riesgo_pld_minimo" at bounding box center [536, 432] width 118 height 17
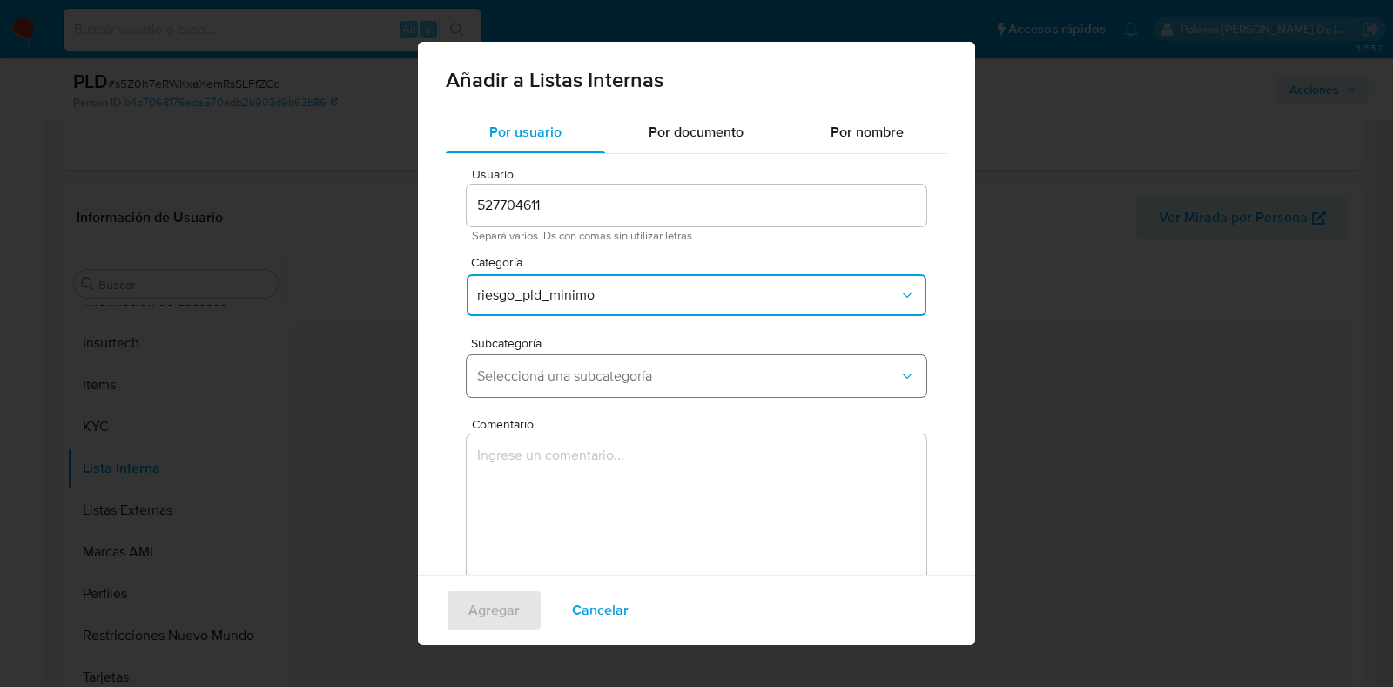
click at [570, 368] on span "Seleccioná una subcategoría" at bounding box center [687, 375] width 421 height 17
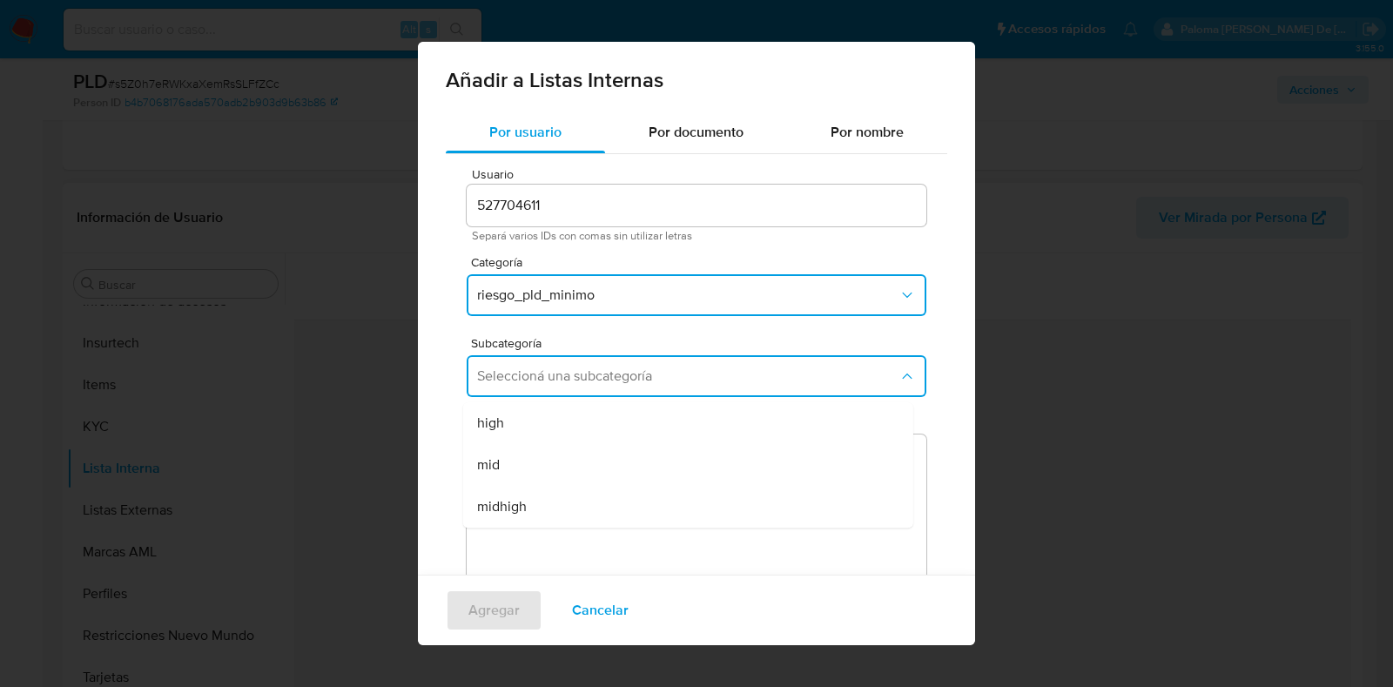
drag, startPoint x: 528, startPoint y: 430, endPoint x: 539, endPoint y: 440, distance: 14.8
click at [528, 428] on div "high" at bounding box center [683, 423] width 412 height 42
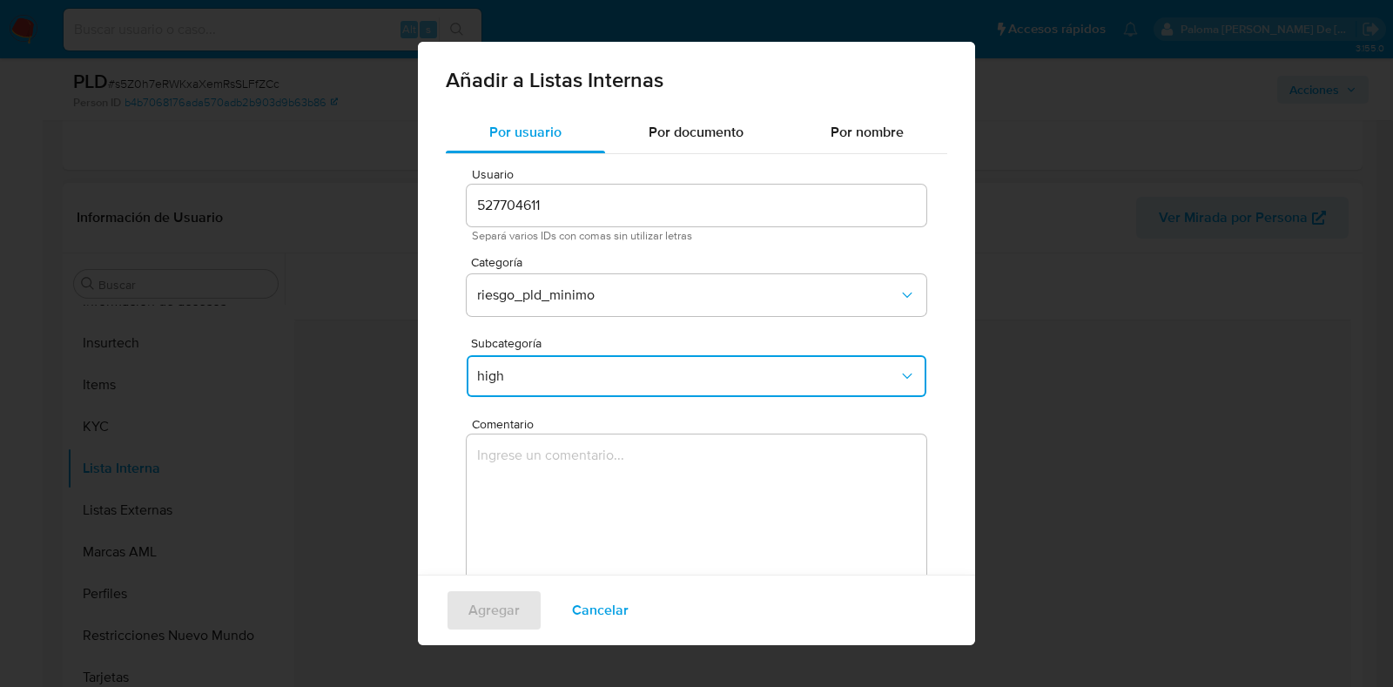
click at [566, 488] on textarea "Comentario" at bounding box center [697, 517] width 460 height 167
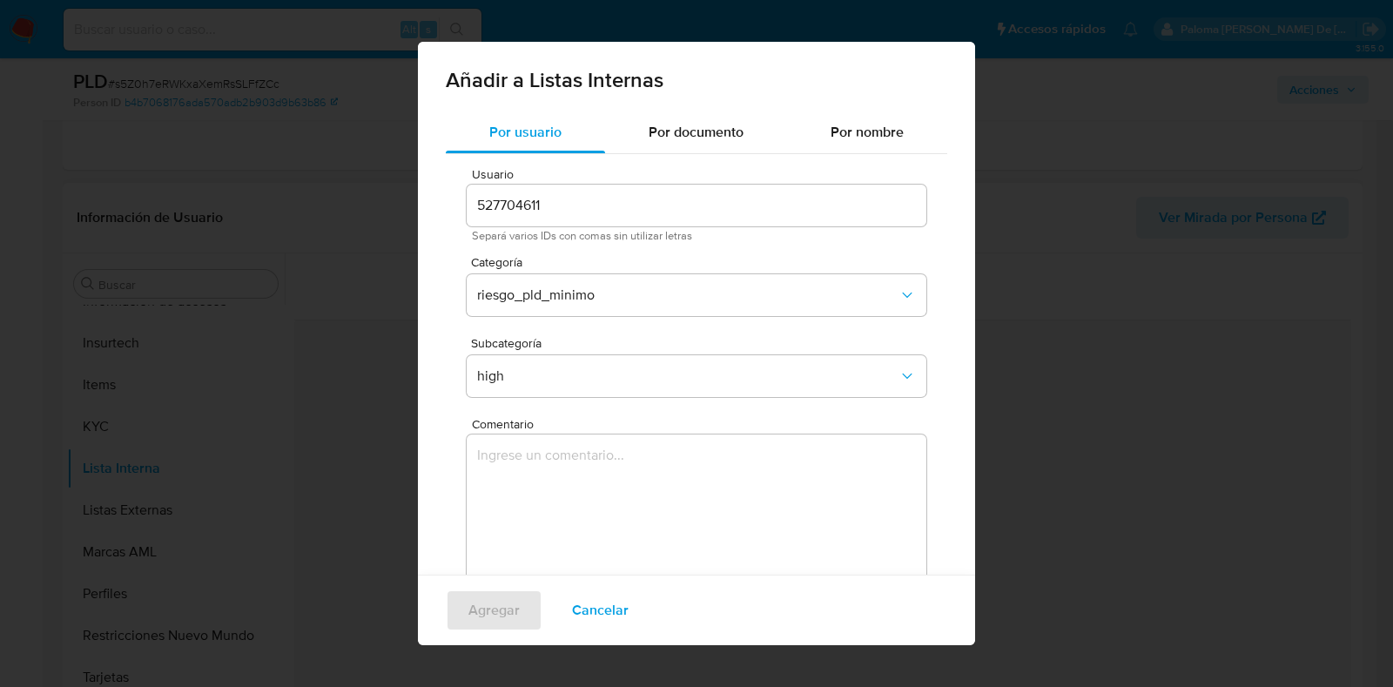
click at [525, 428] on span "Comentario" at bounding box center [702, 424] width 460 height 13
click at [525, 434] on textarea "Comentario" at bounding box center [697, 517] width 460 height 167
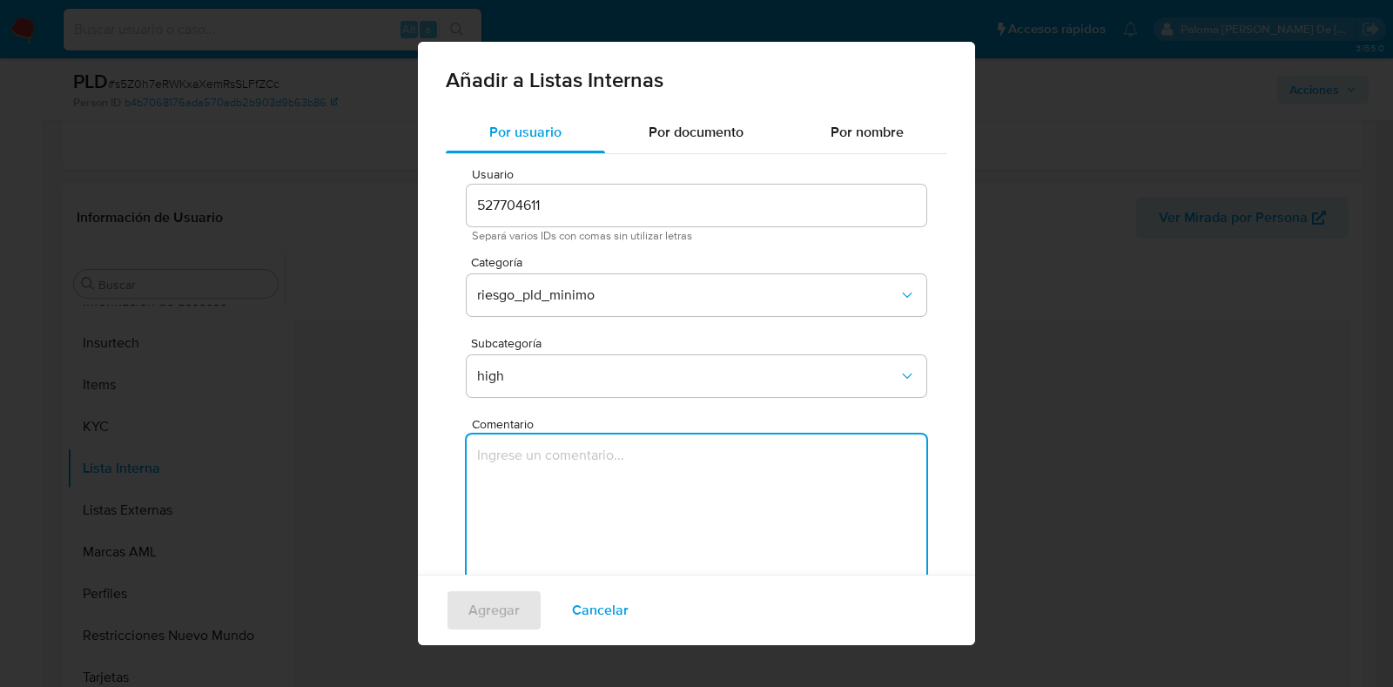
paste textarea "El cliente se mantiene activo dentro de la plataforma. El caso pasa a riesgo al…"
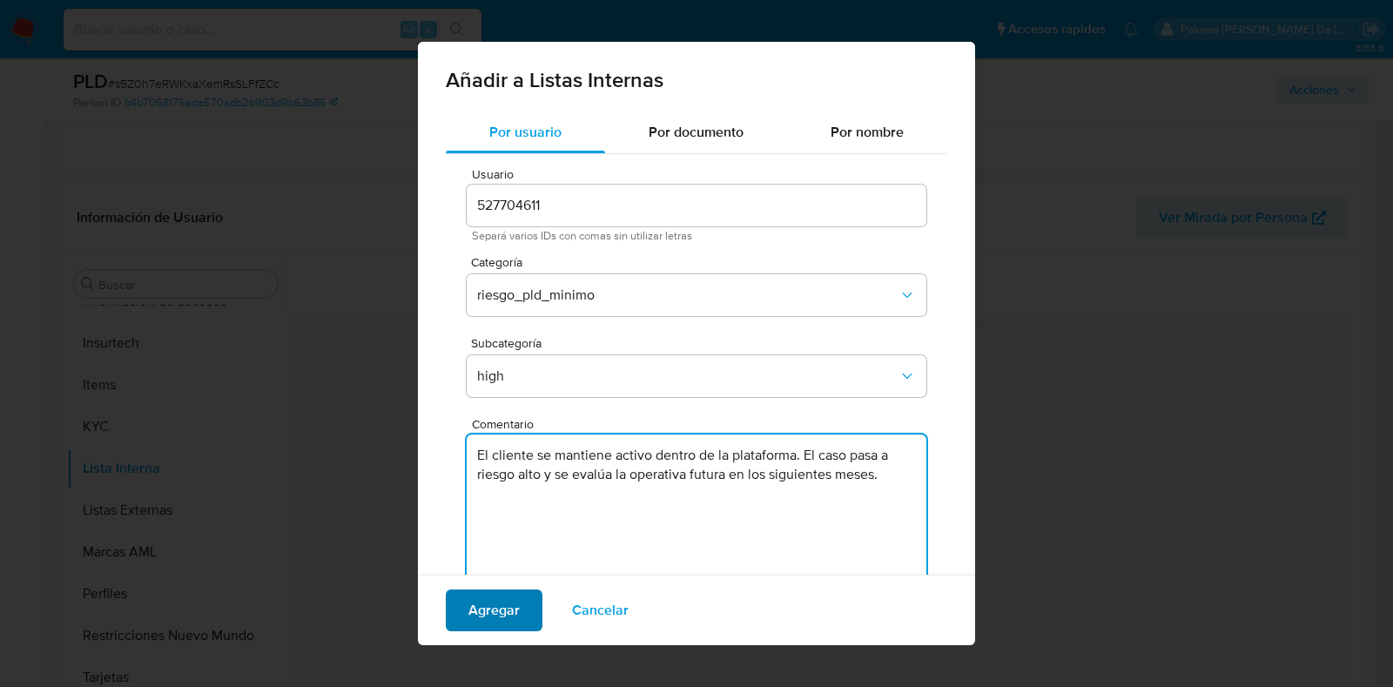
type textarea "El cliente se mantiene activo dentro de la plataforma. El caso pasa a riesgo al…"
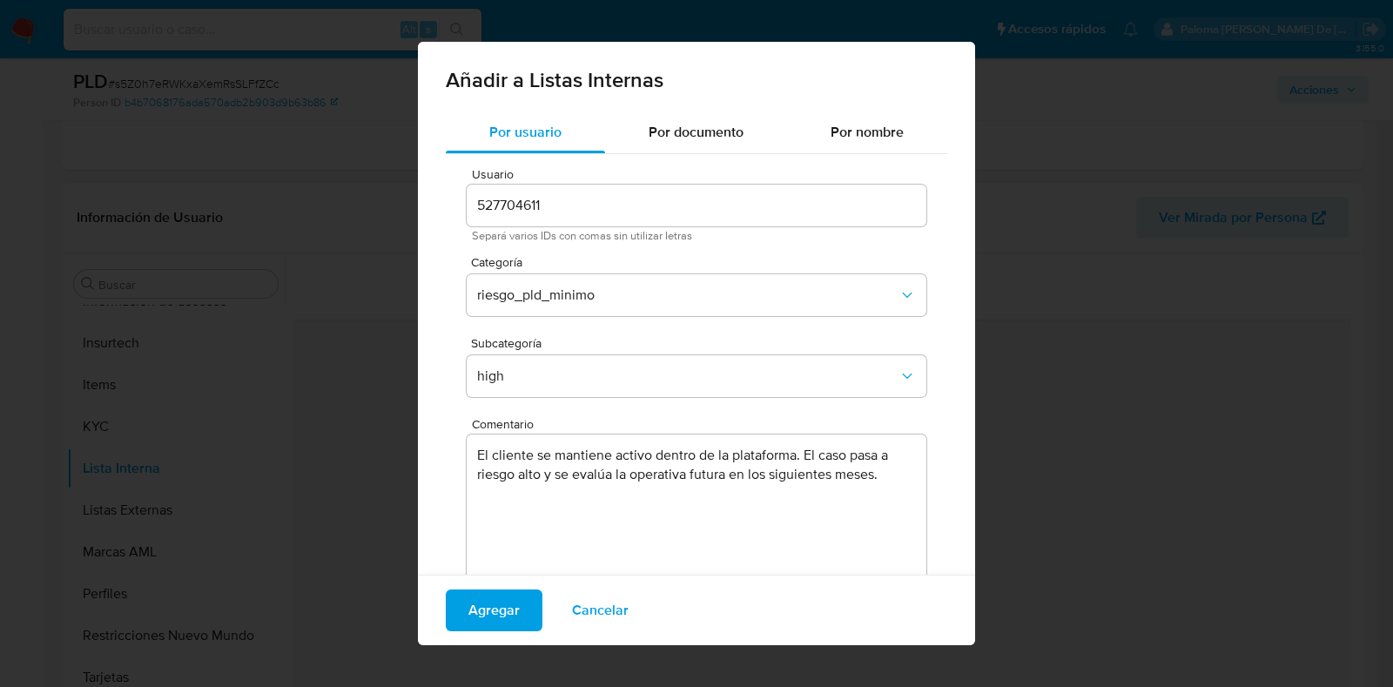
click at [497, 614] on span "Agregar" at bounding box center [493, 610] width 51 height 38
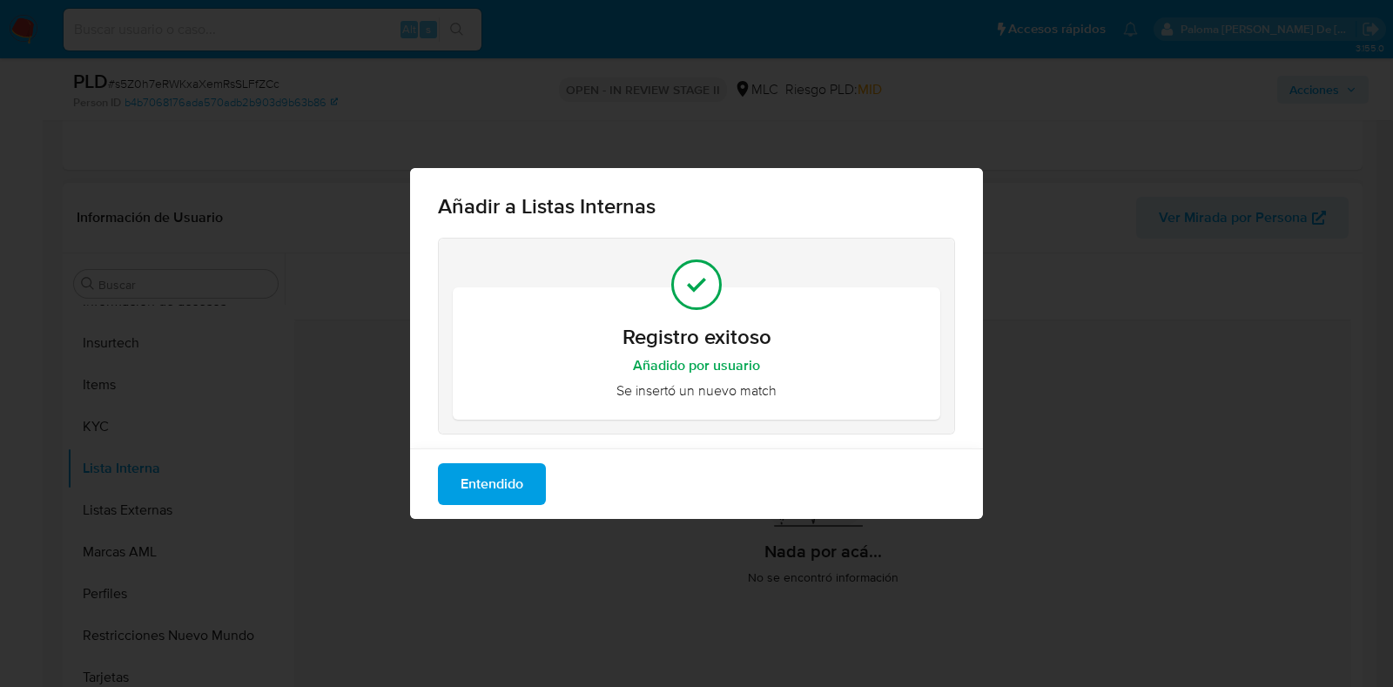
click at [494, 479] on span "Entendido" at bounding box center [492, 484] width 63 height 38
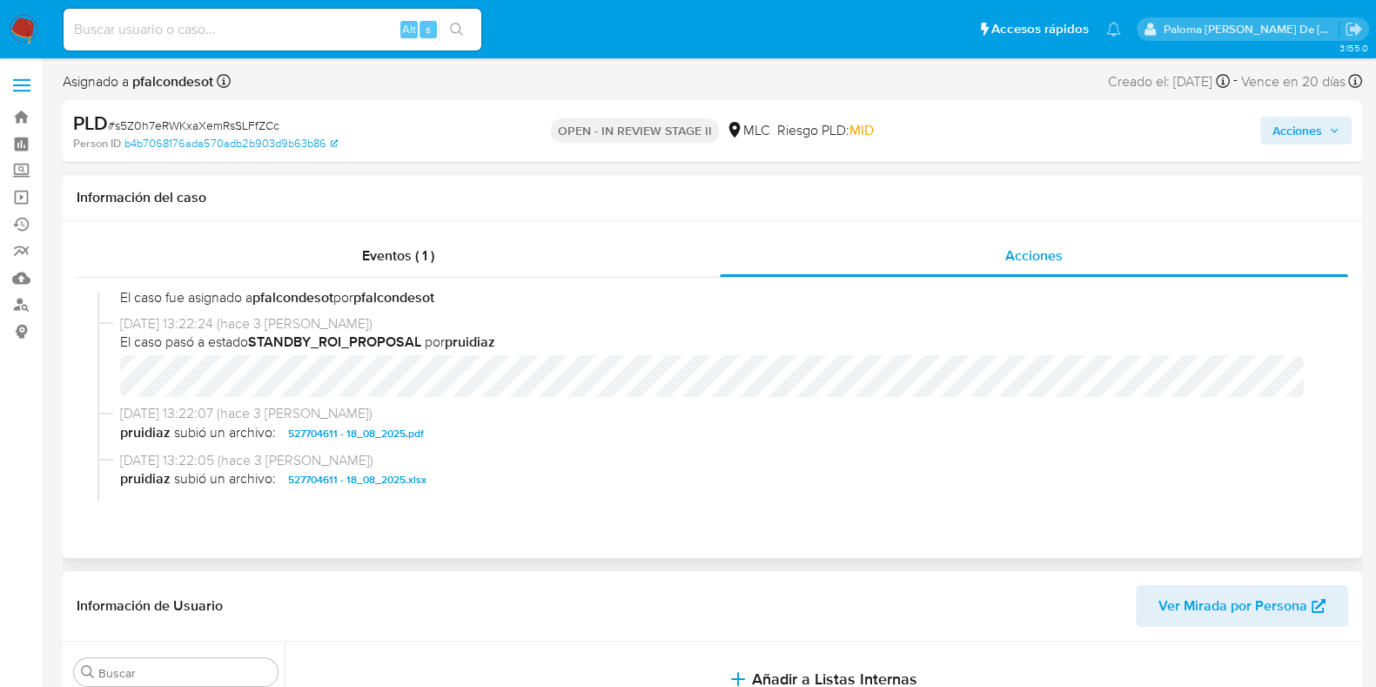
scroll to position [0, 0]
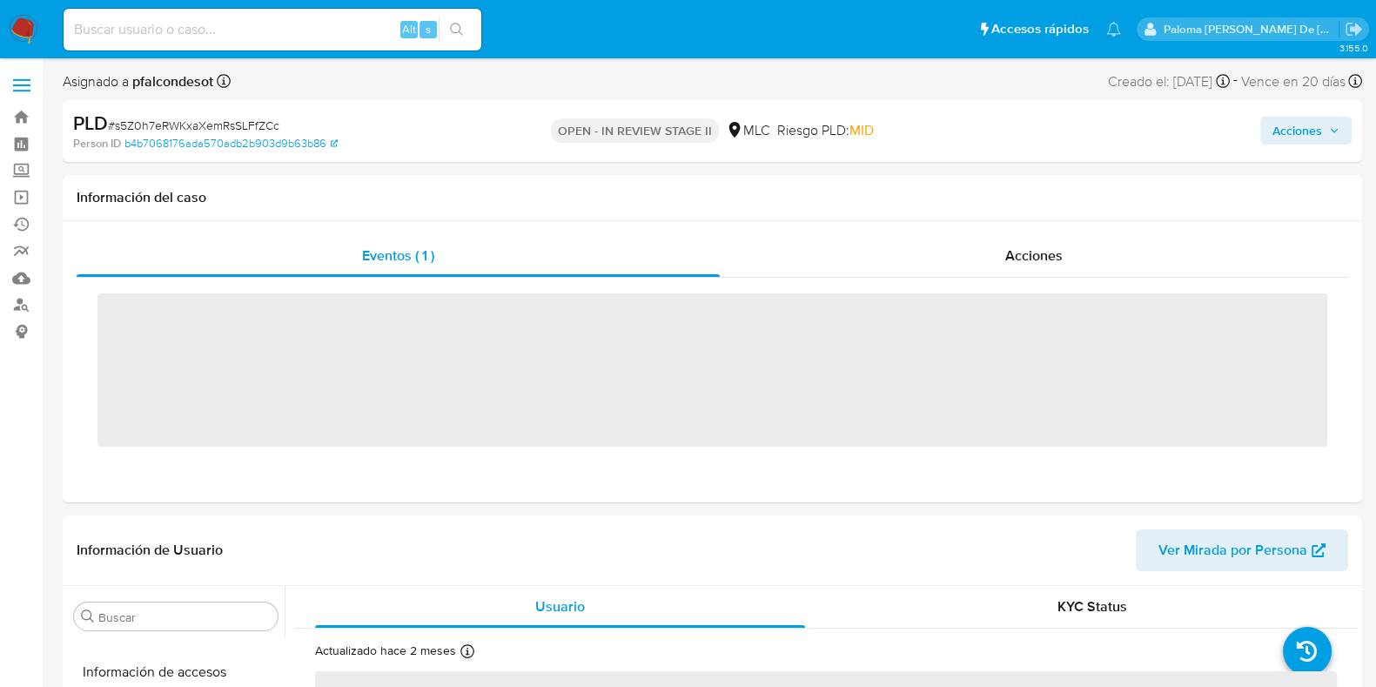
scroll to position [735, 0]
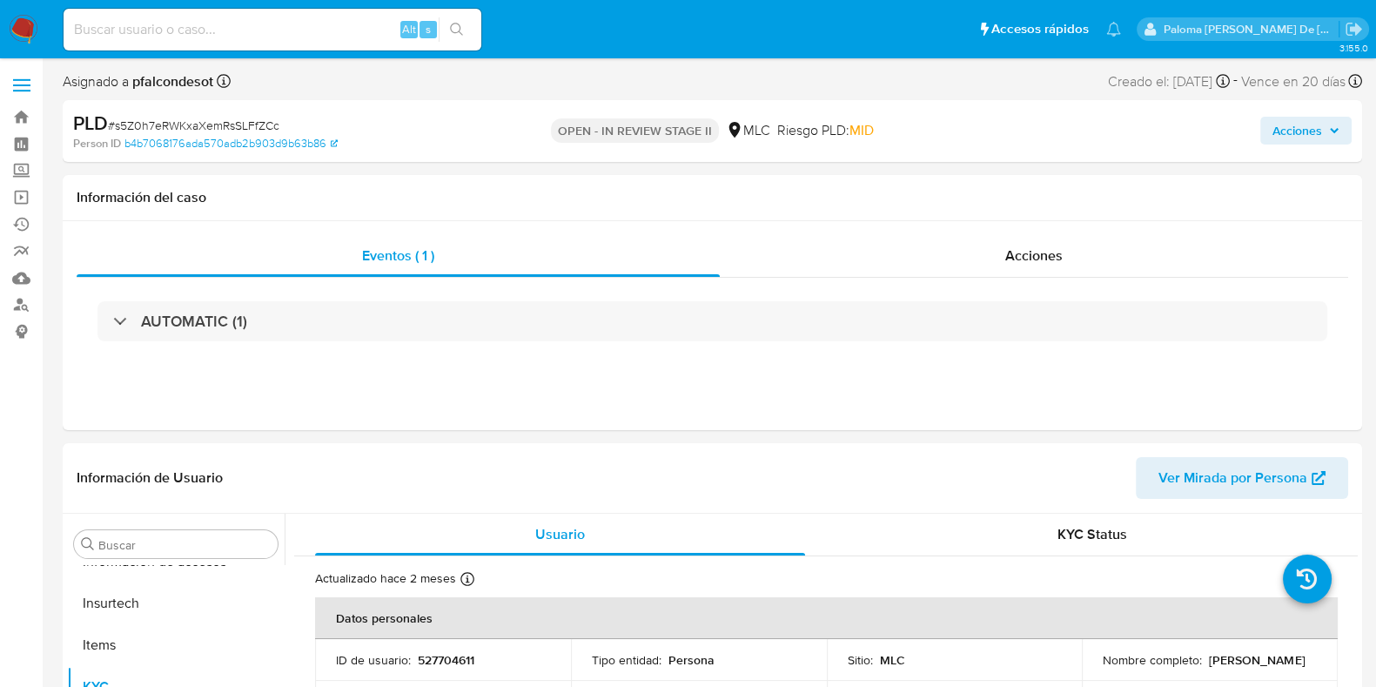
select select "10"
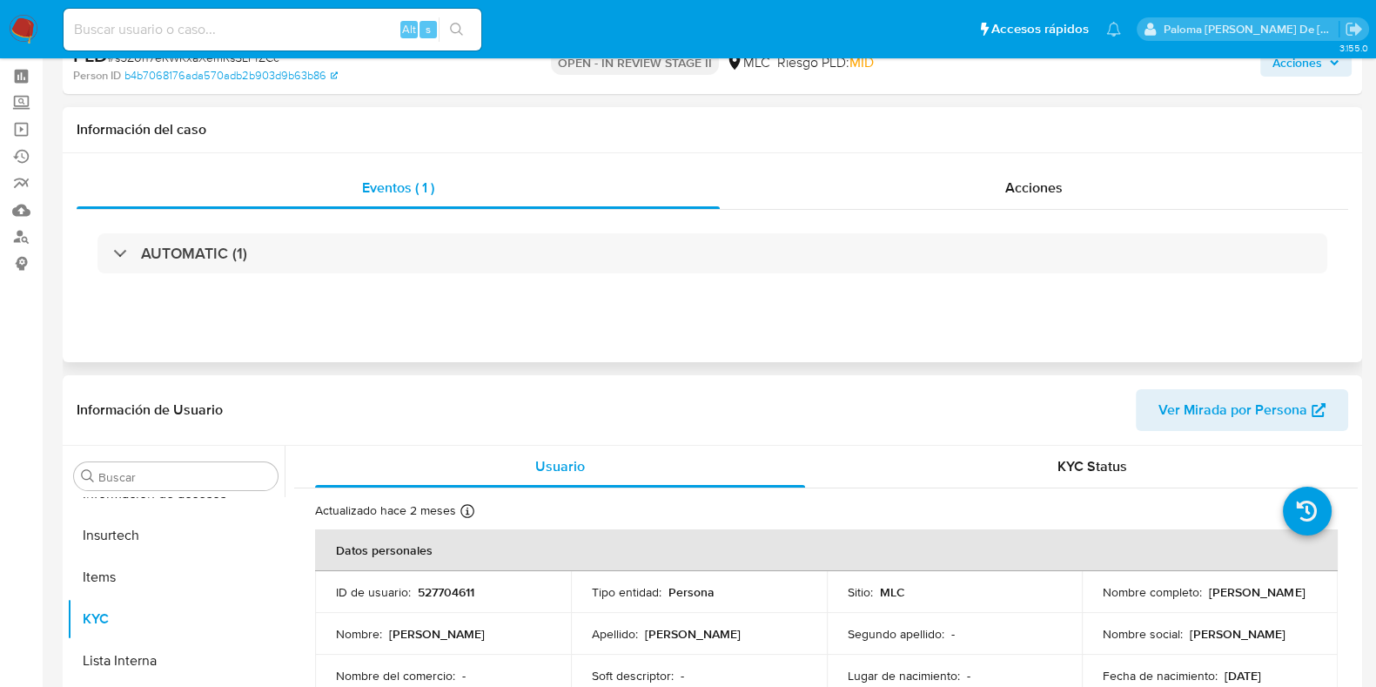
scroll to position [0, 0]
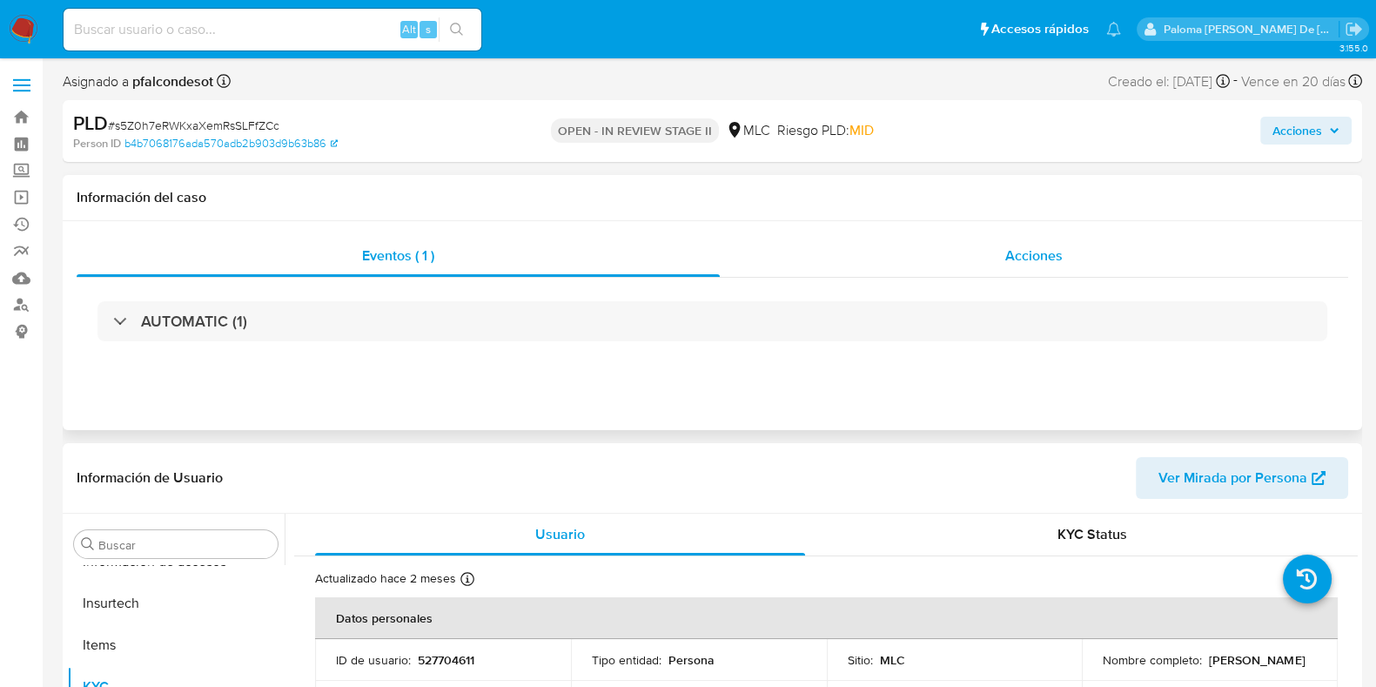
click at [1087, 270] on div "Acciones" at bounding box center [1034, 256] width 629 height 42
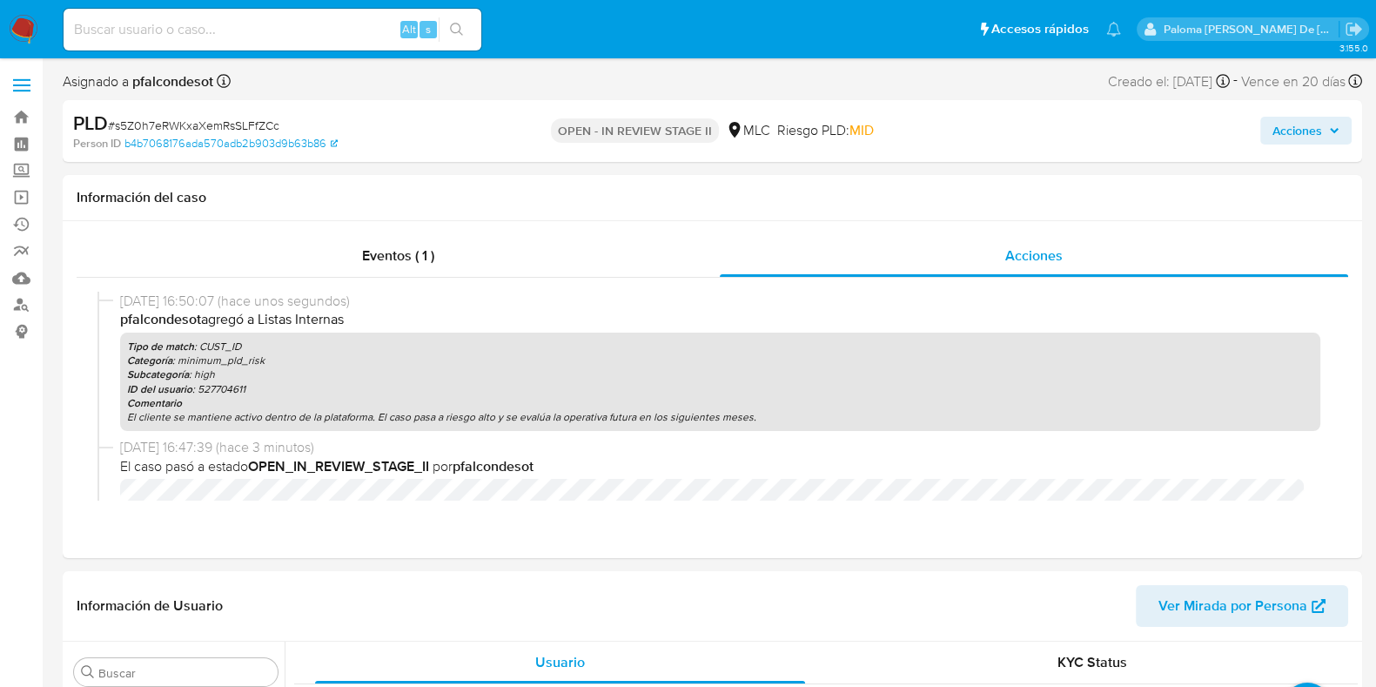
click at [1306, 132] on span "Acciones" at bounding box center [1298, 131] width 50 height 28
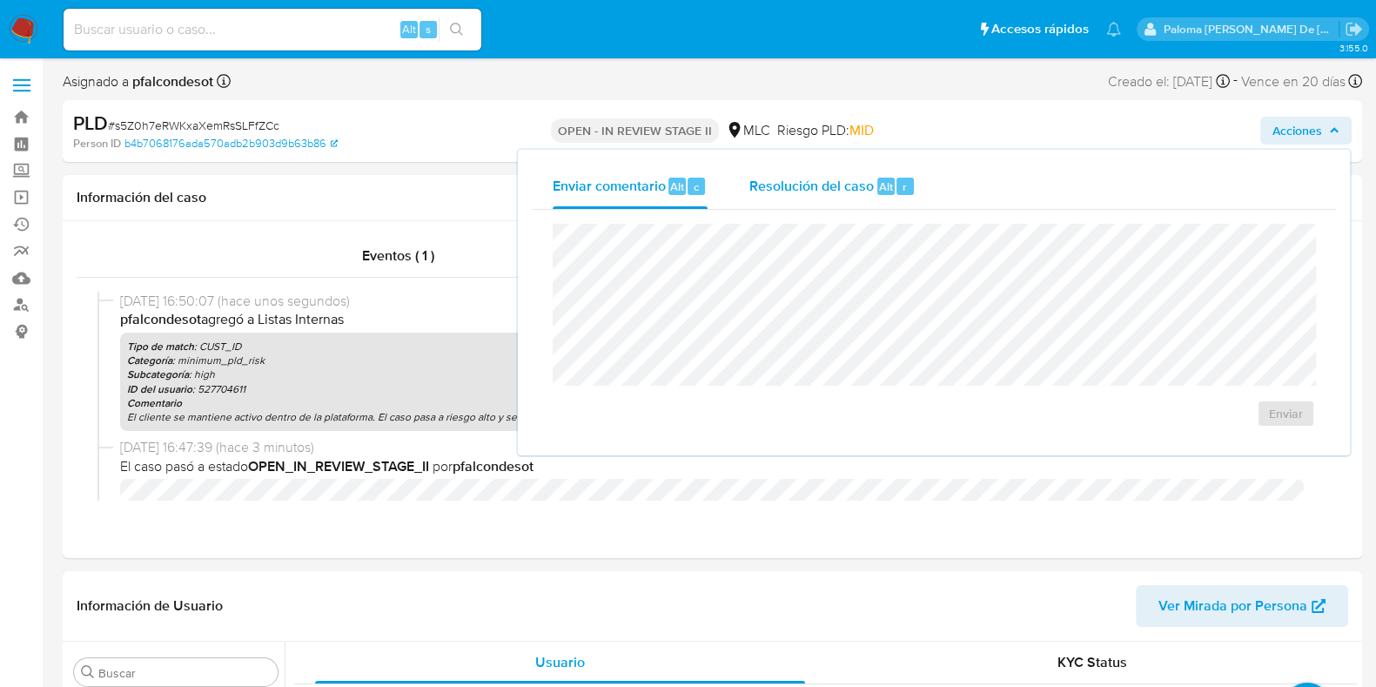
drag, startPoint x: 801, startPoint y: 191, endPoint x: 810, endPoint y: 197, distance: 11.4
click at [800, 188] on span "Resolución del caso" at bounding box center [812, 186] width 124 height 20
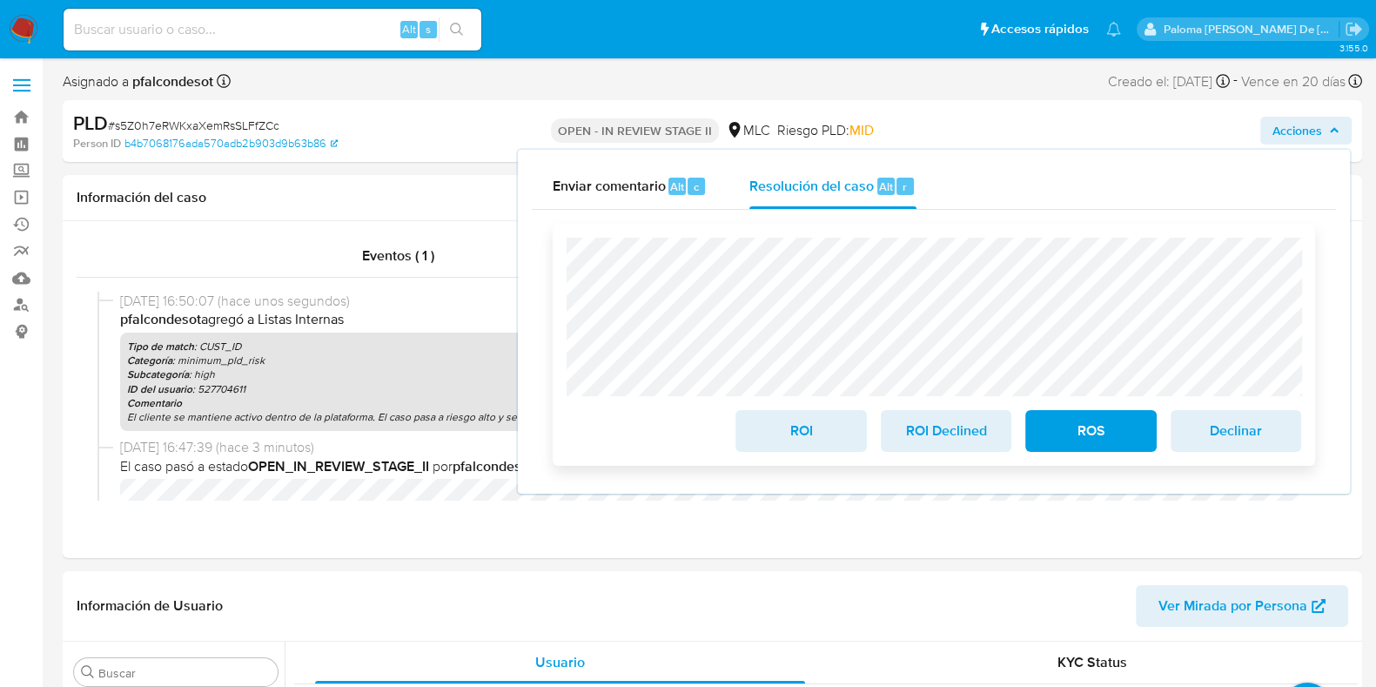
click at [828, 446] on span "ROI" at bounding box center [800, 431] width 85 height 38
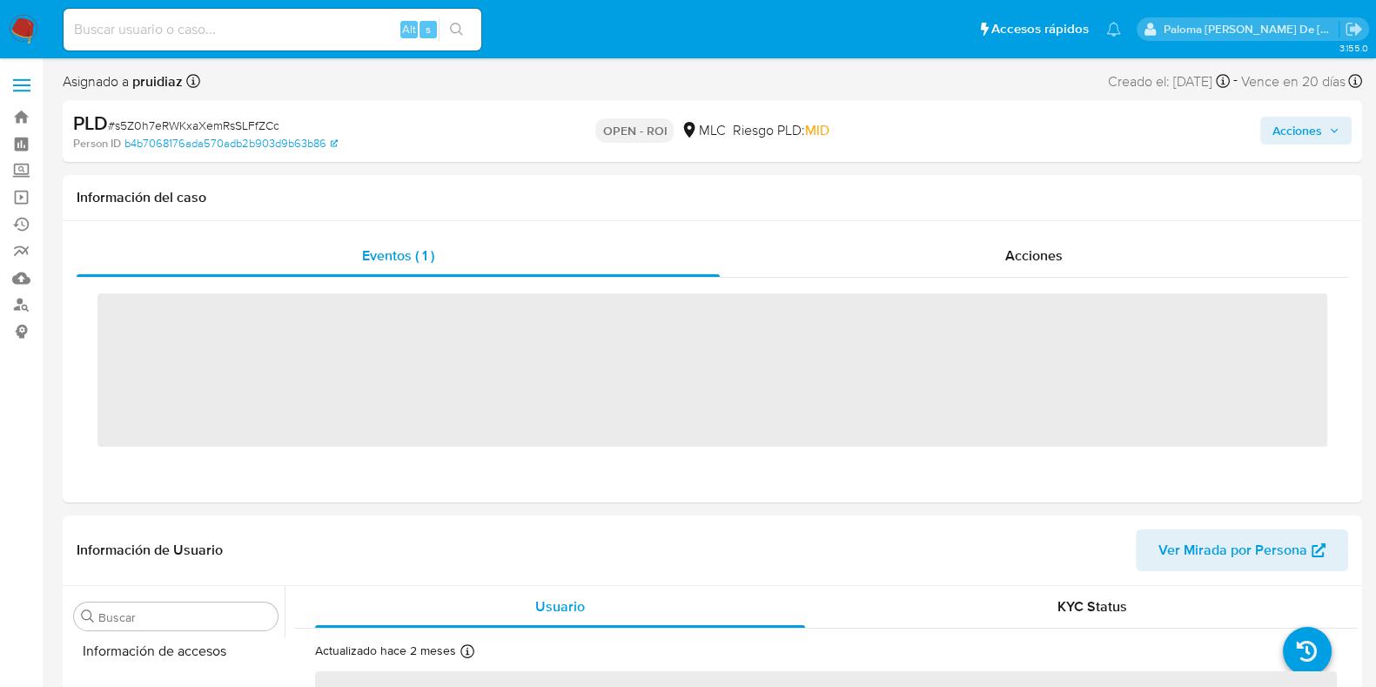
scroll to position [735, 0]
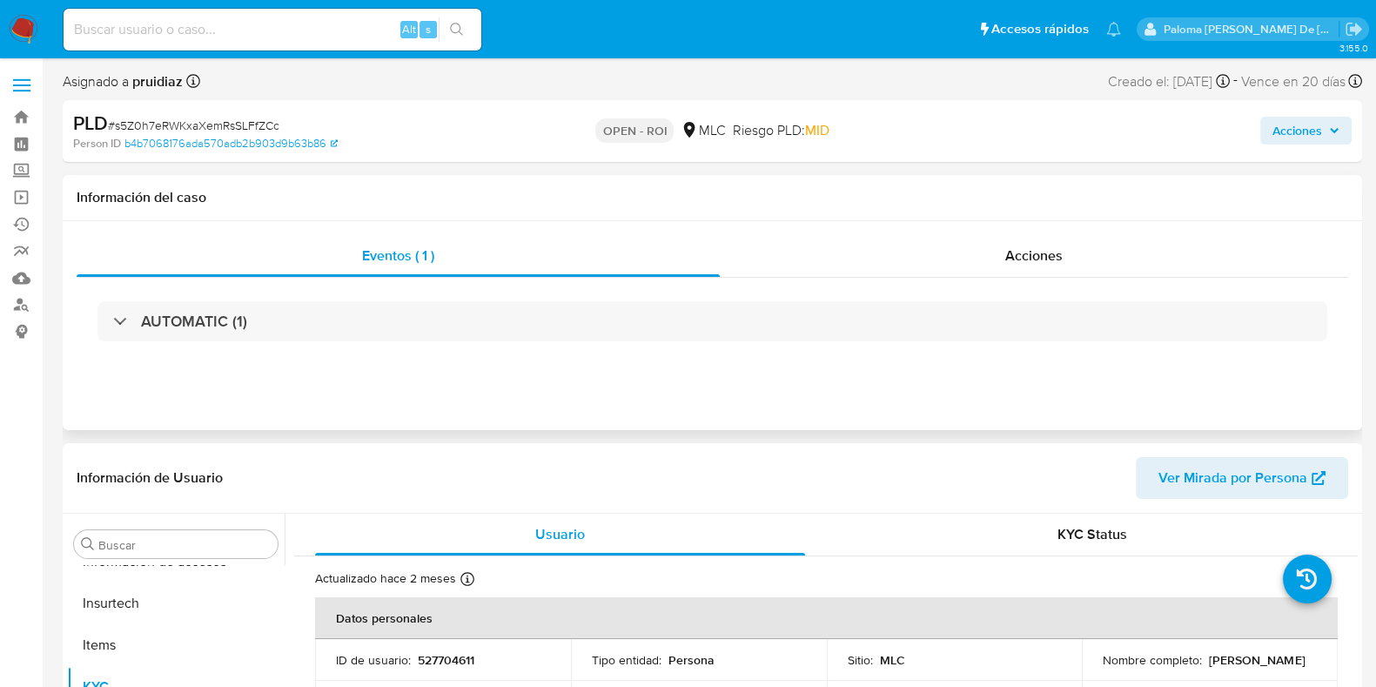
select select "10"
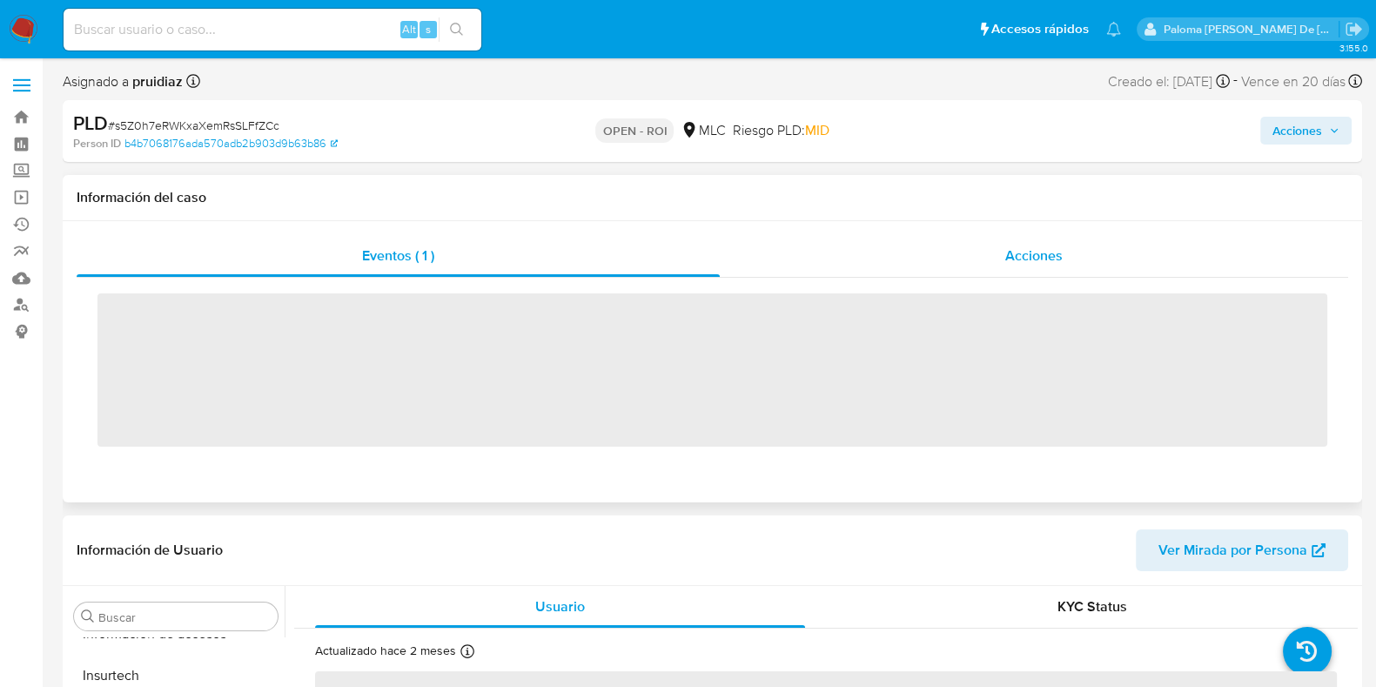
scroll to position [735, 0]
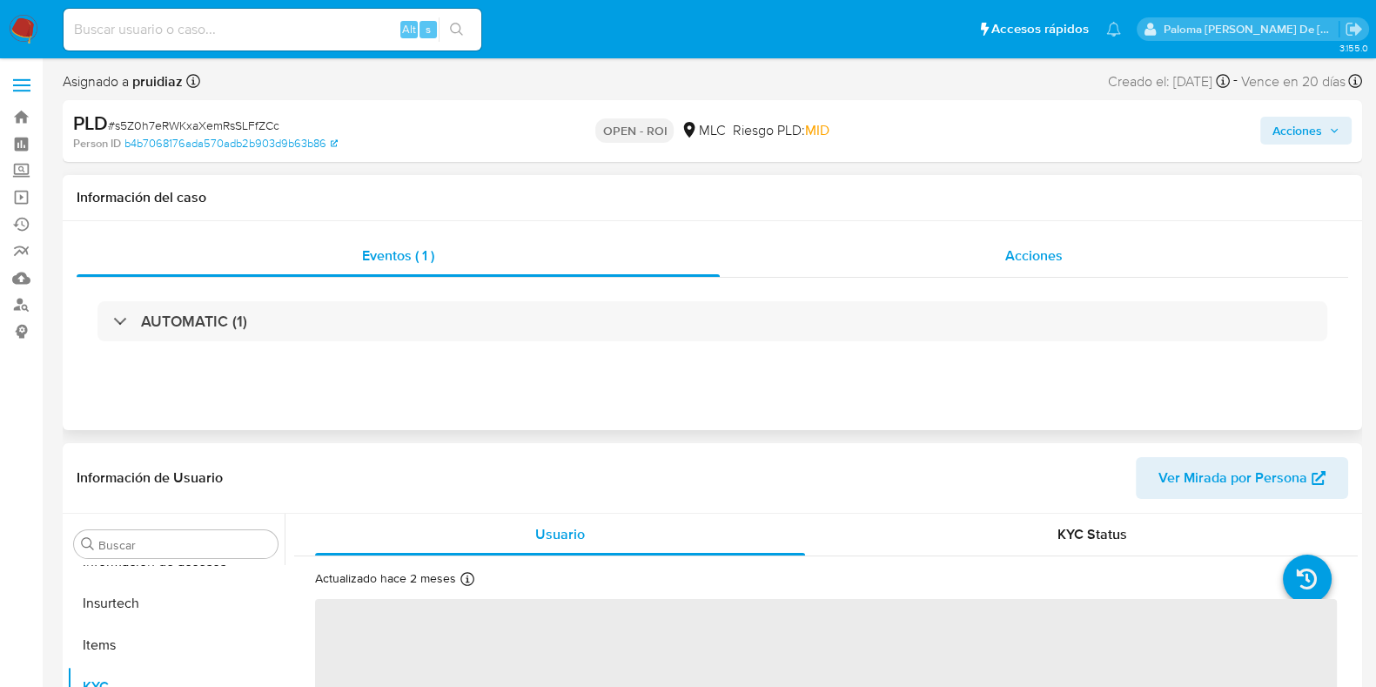
click at [1079, 258] on div "Acciones" at bounding box center [1034, 256] width 629 height 42
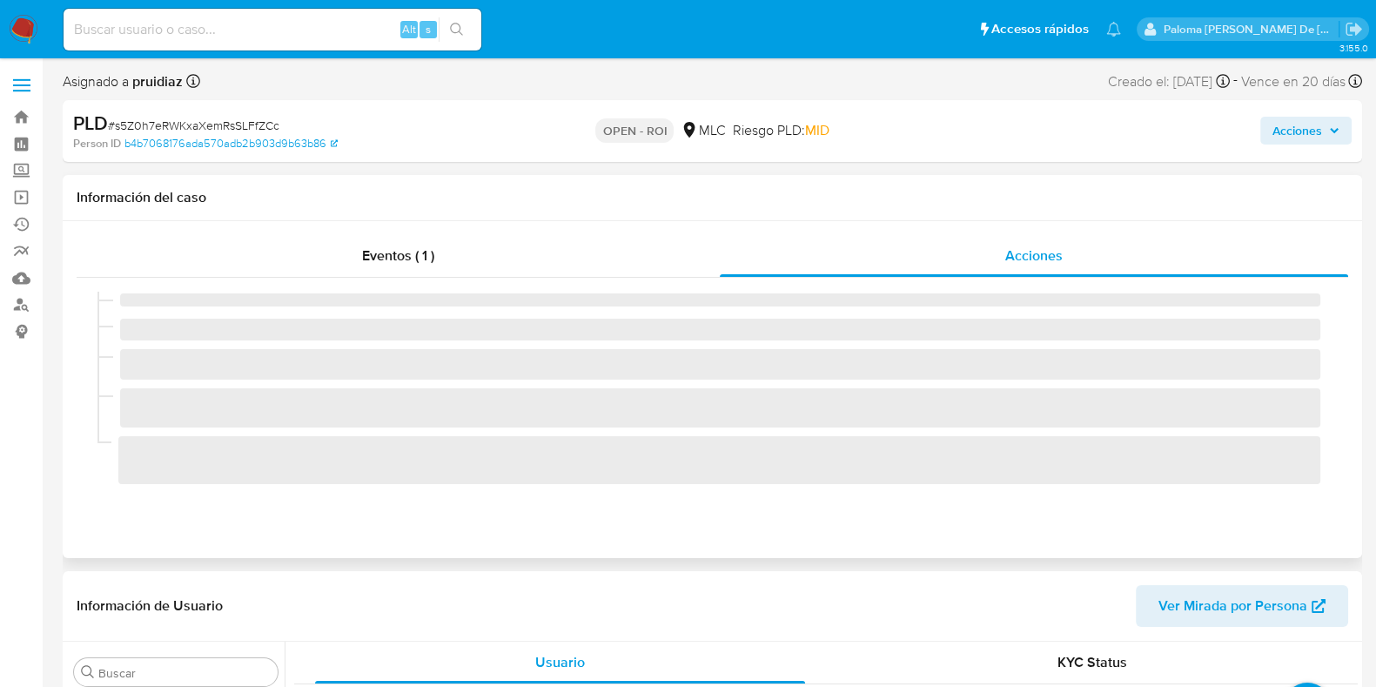
select select "10"
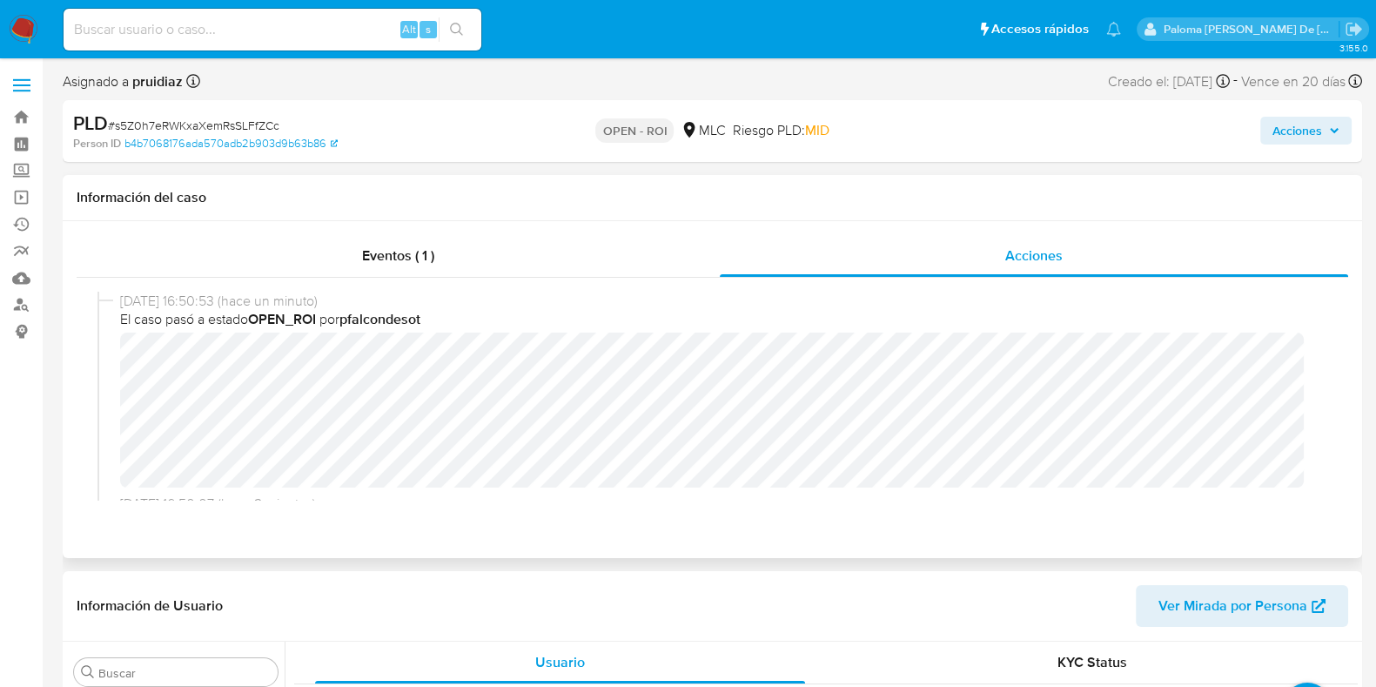
scroll to position [326, 0]
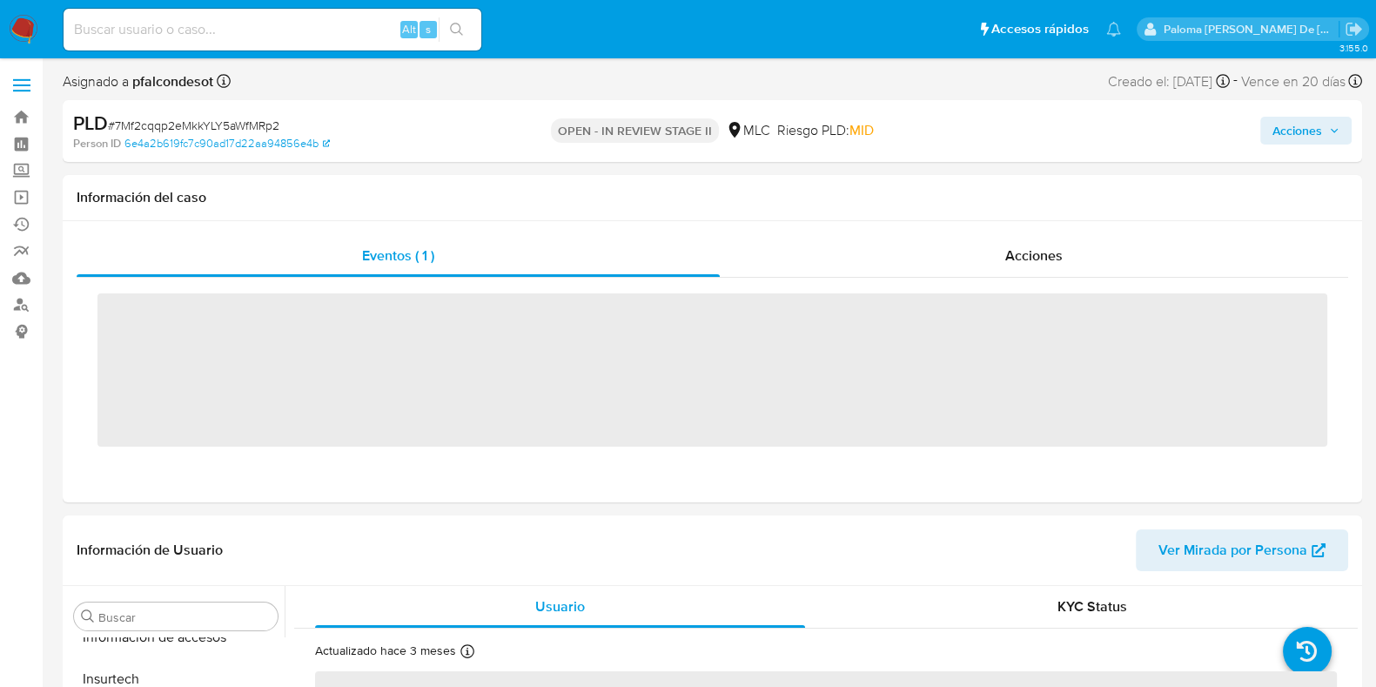
scroll to position [735, 0]
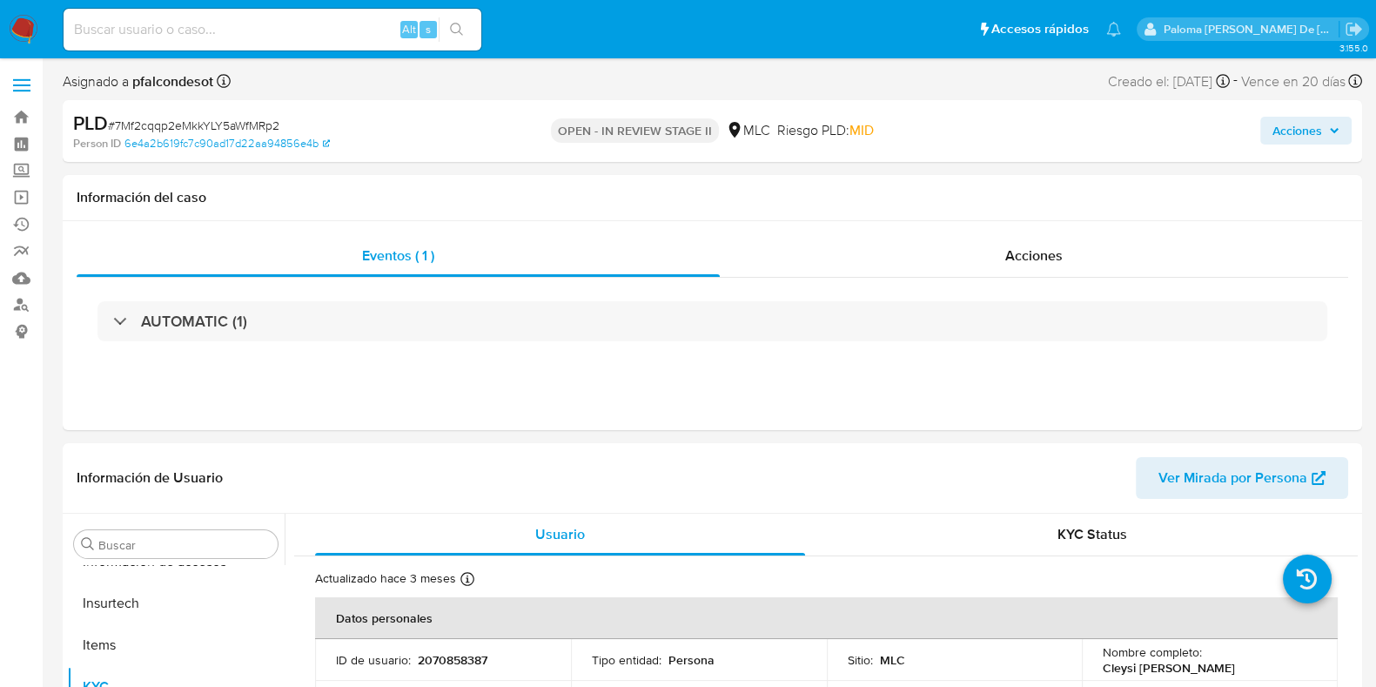
select select "10"
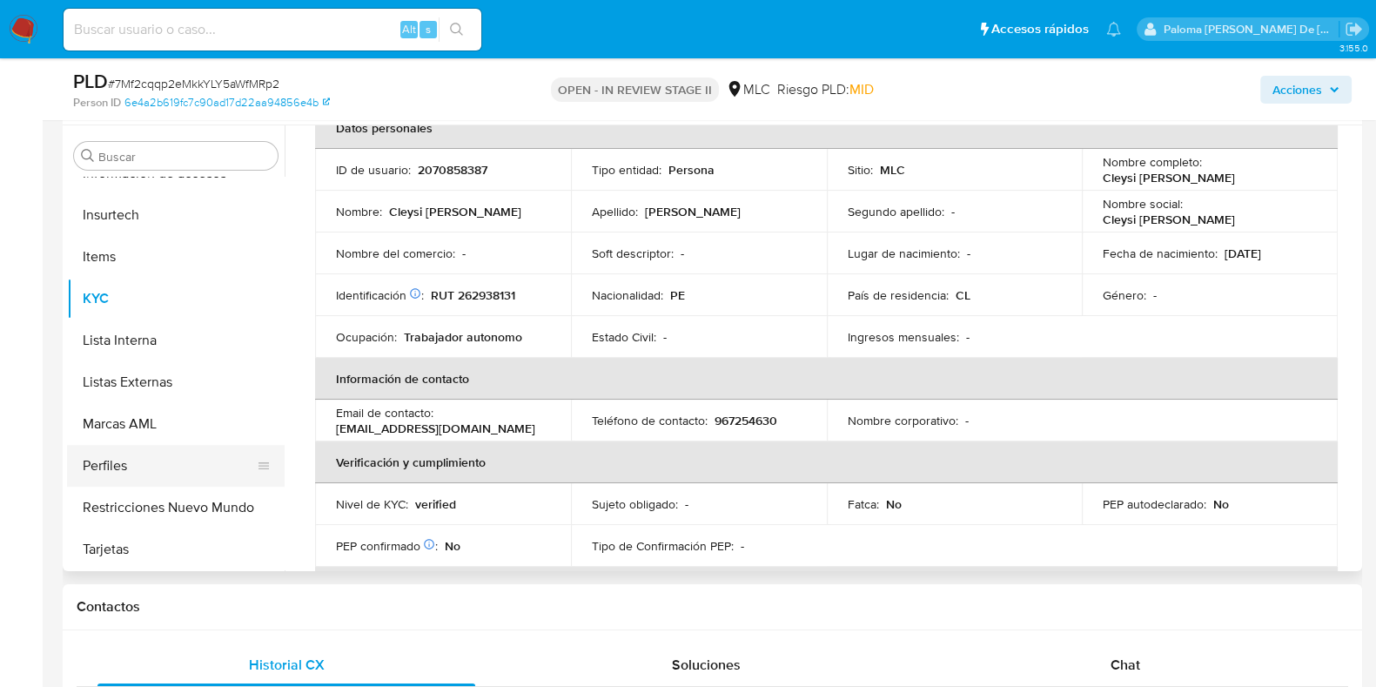
scroll to position [217, 0]
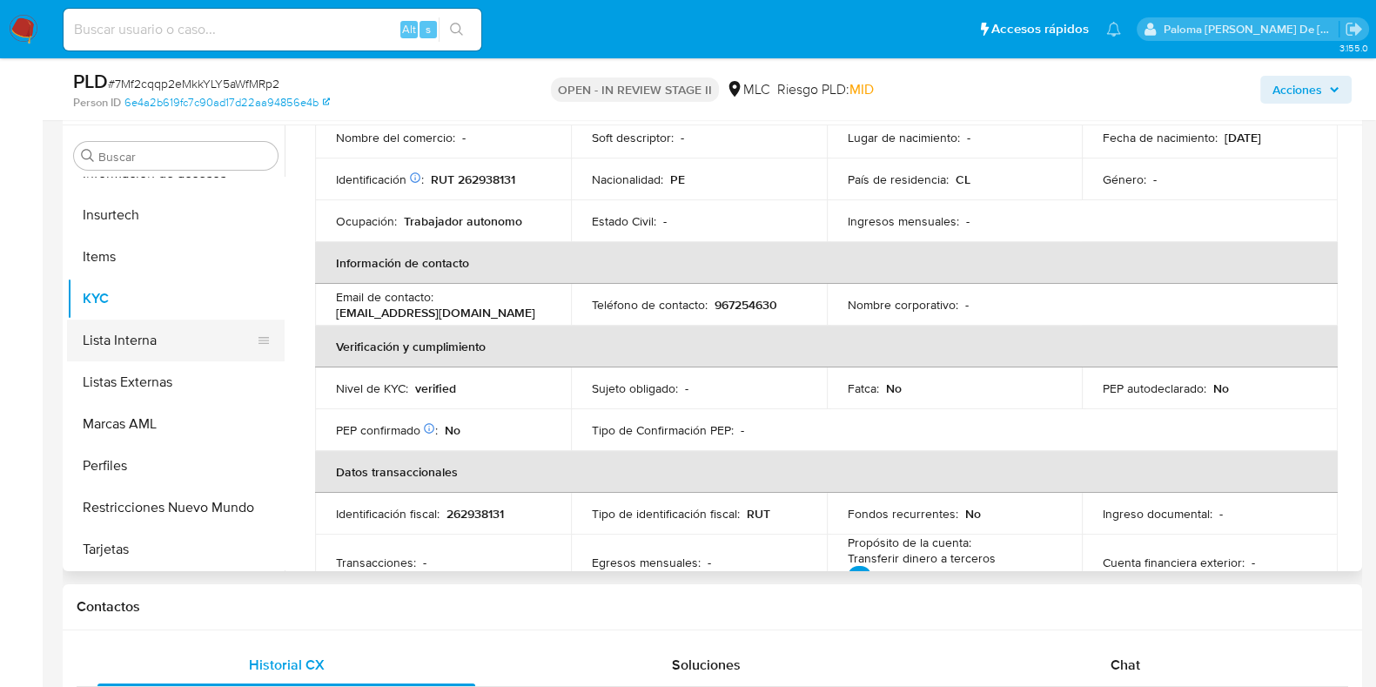
click at [139, 339] on button "Lista Interna" at bounding box center [169, 340] width 204 height 42
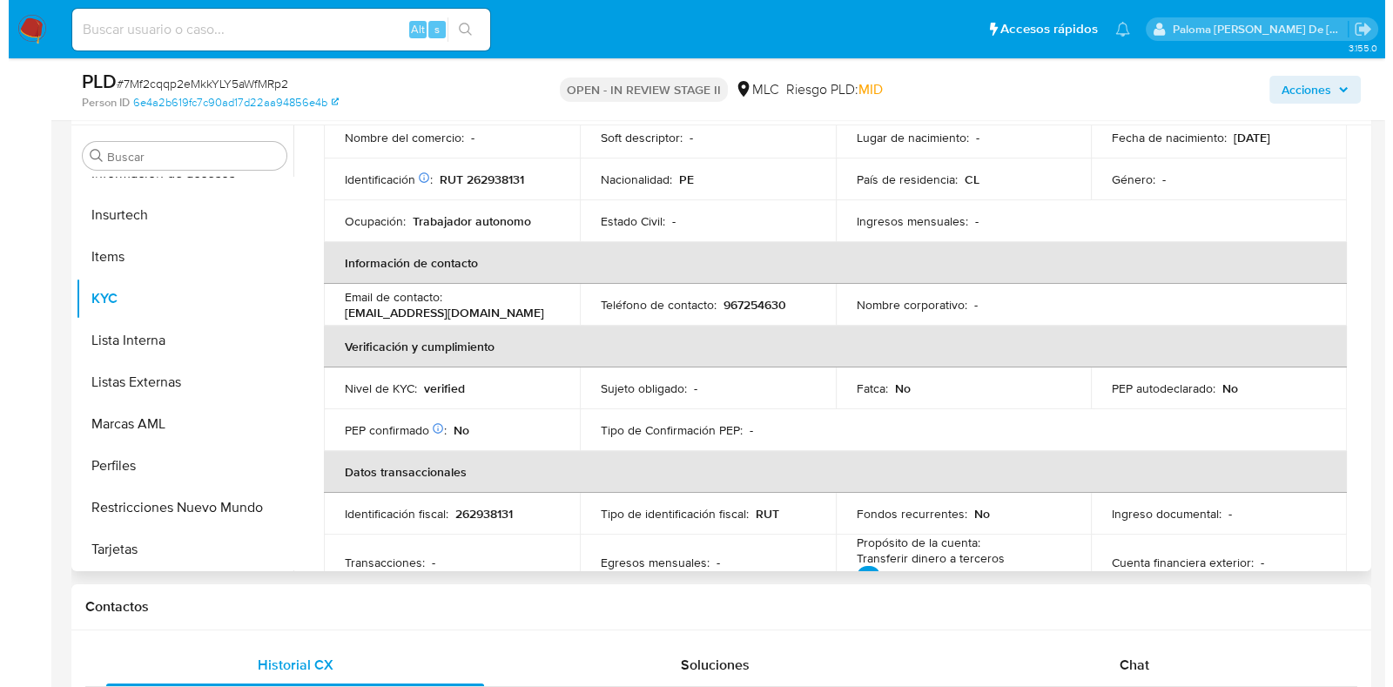
scroll to position [0, 0]
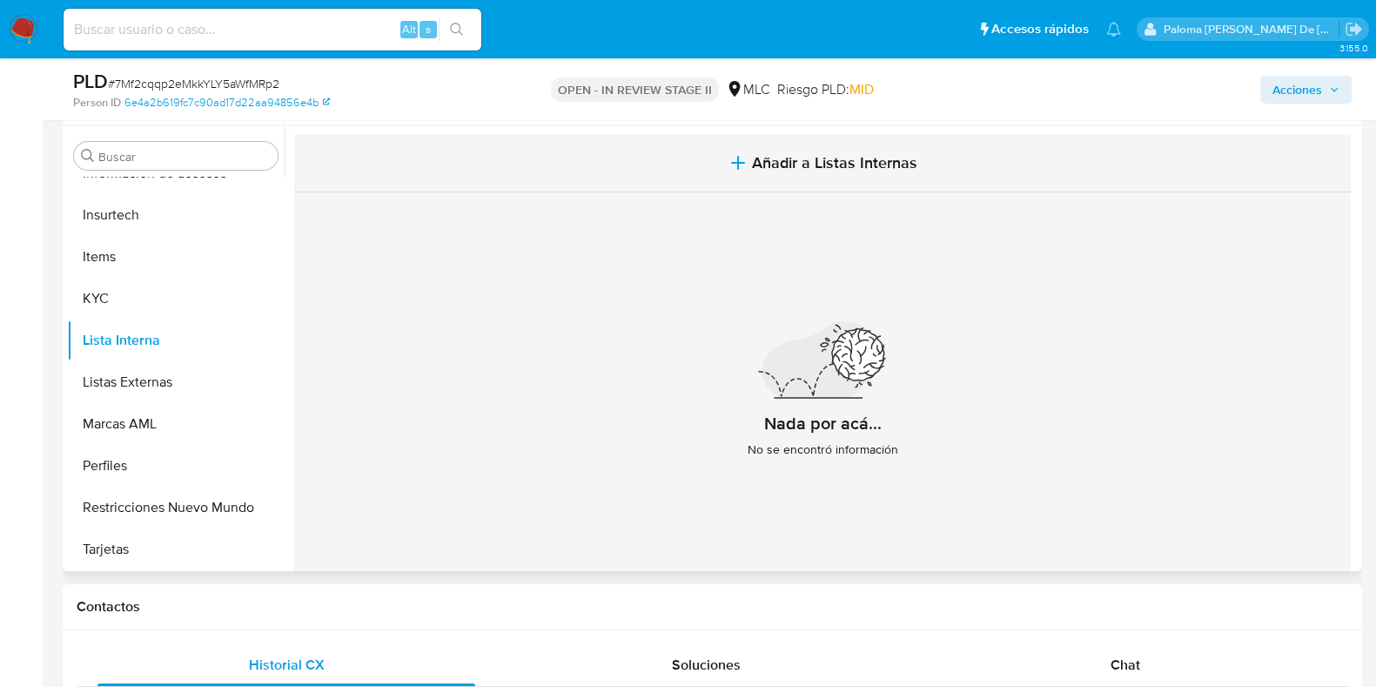
click at [814, 163] on span "Añadir a Listas Internas" at bounding box center [834, 162] width 165 height 19
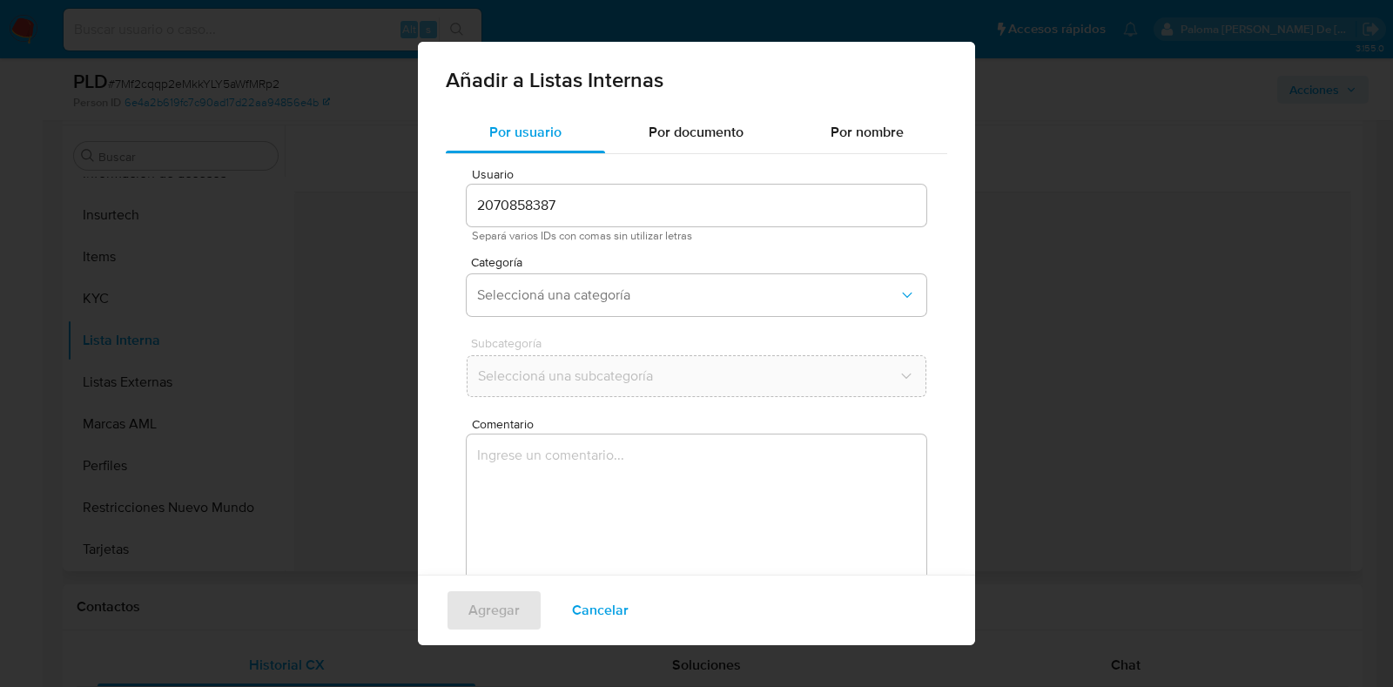
drag, startPoint x: 605, startPoint y: 202, endPoint x: 608, endPoint y: 213, distance: 11.6
click at [605, 202] on input "2070858387" at bounding box center [697, 205] width 460 height 23
drag, startPoint x: 597, startPoint y: 304, endPoint x: 597, endPoint y: 313, distance: 9.6
click at [599, 302] on span "Seleccioná una categoría" at bounding box center [687, 294] width 421 height 17
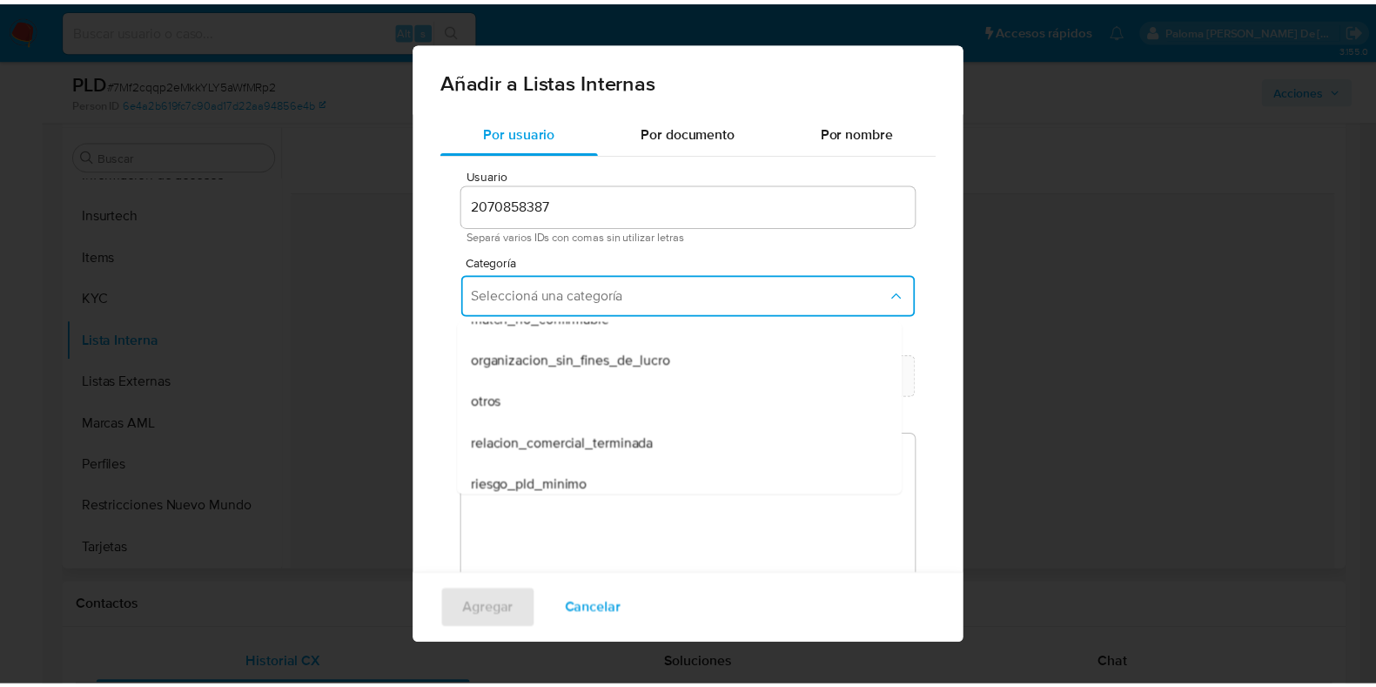
scroll to position [453, 0]
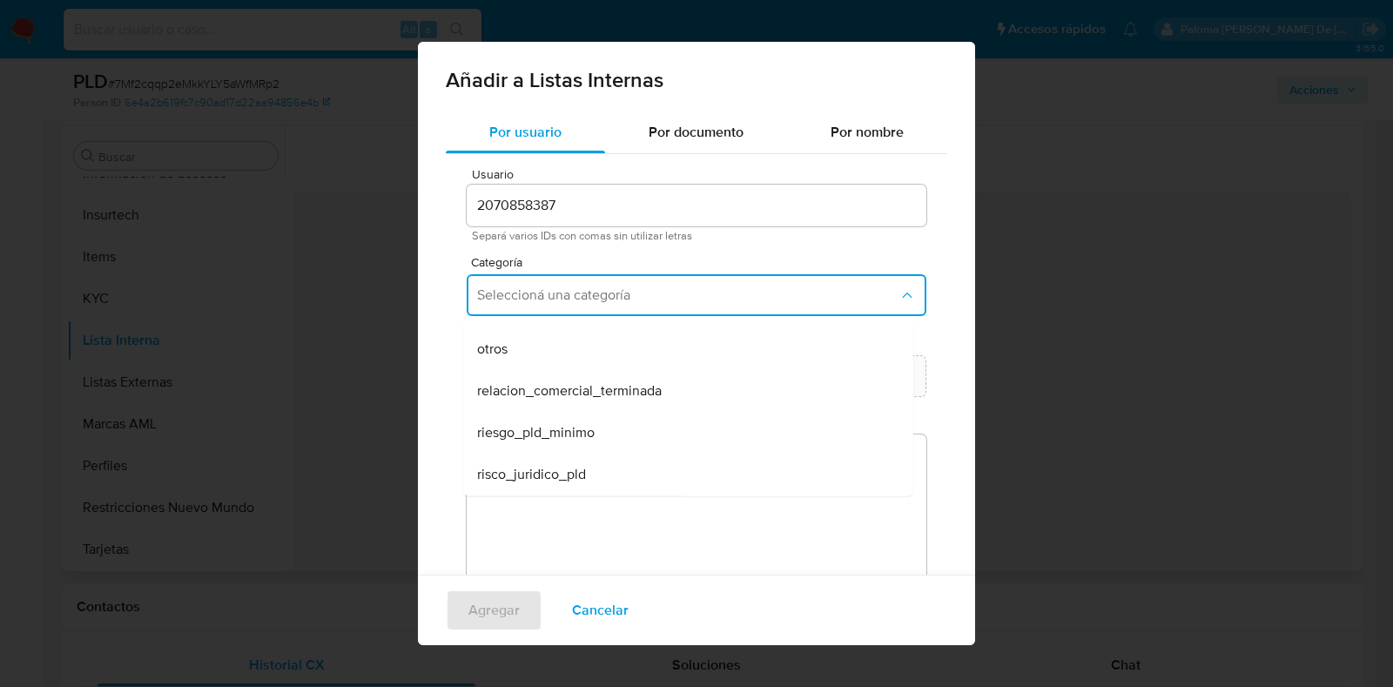
click at [588, 441] on div "riesgo_pld_minimo" at bounding box center [683, 433] width 412 height 42
drag, startPoint x: 582, startPoint y: 387, endPoint x: 588, endPoint y: 393, distance: 9.3
click at [583, 387] on button "Seleccioná una subcategoría" at bounding box center [697, 376] width 460 height 42
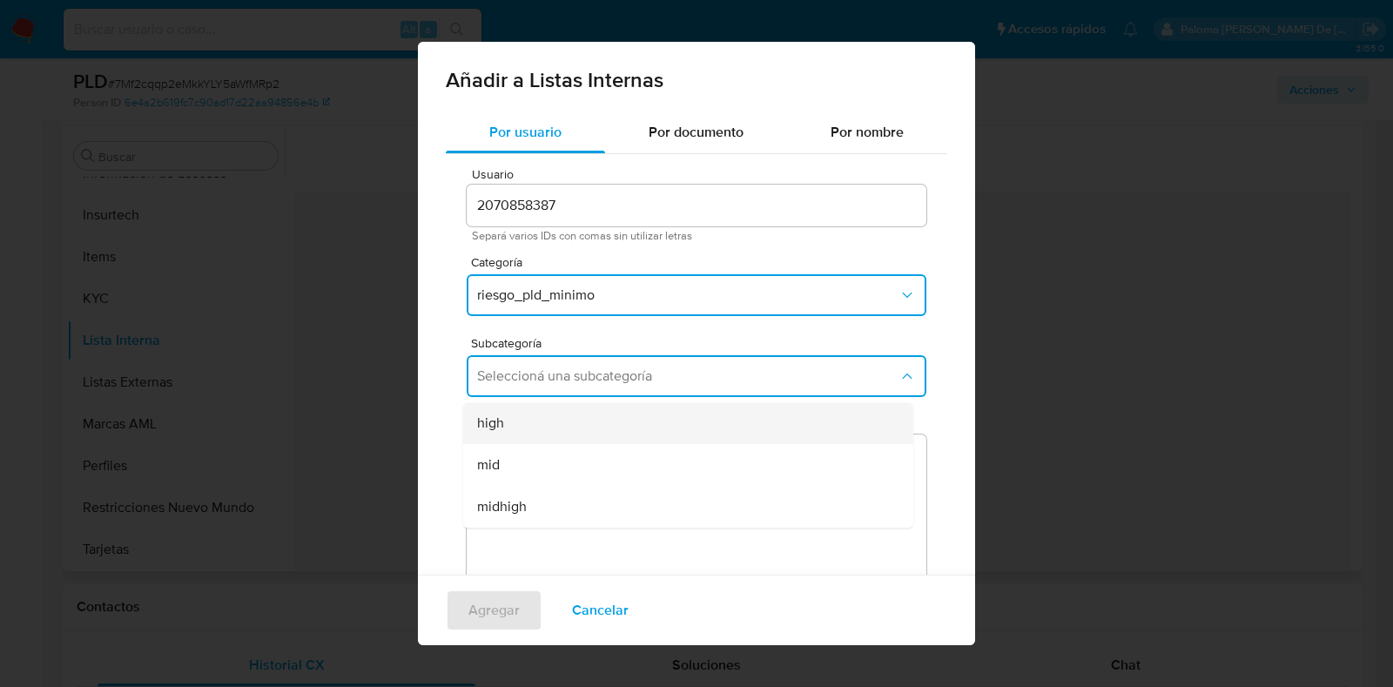
click at [549, 421] on div "high" at bounding box center [683, 423] width 412 height 42
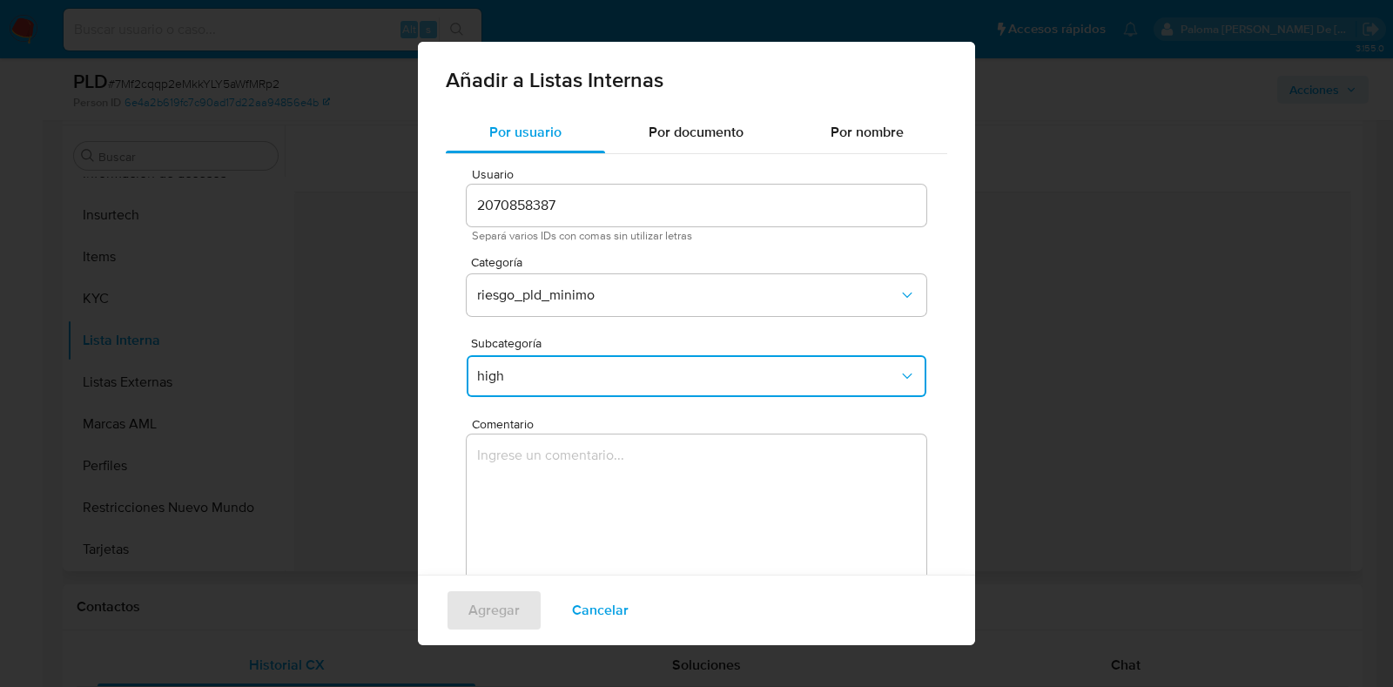
drag, startPoint x: 562, startPoint y: 515, endPoint x: 530, endPoint y: 535, distance: 37.9
click at [562, 514] on textarea "Comentario" at bounding box center [697, 517] width 460 height 167
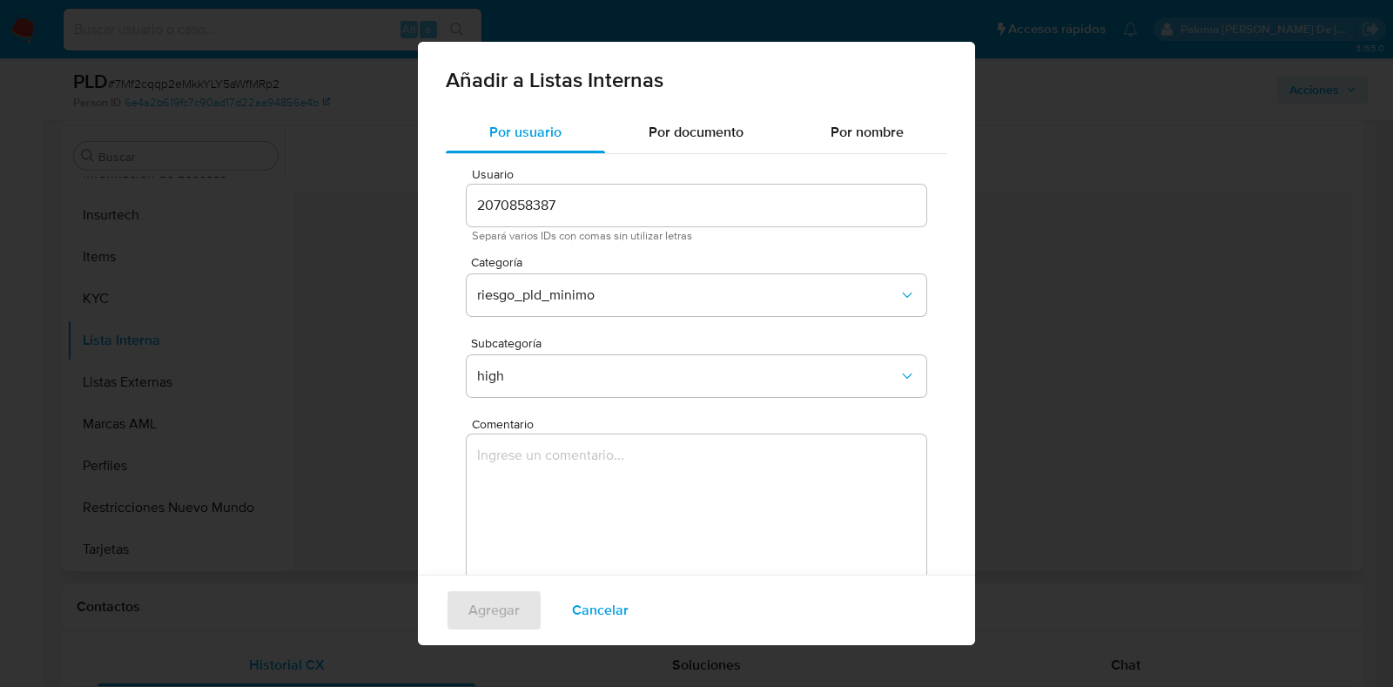
click at [536, 478] on textarea "Comentario" at bounding box center [697, 517] width 460 height 167
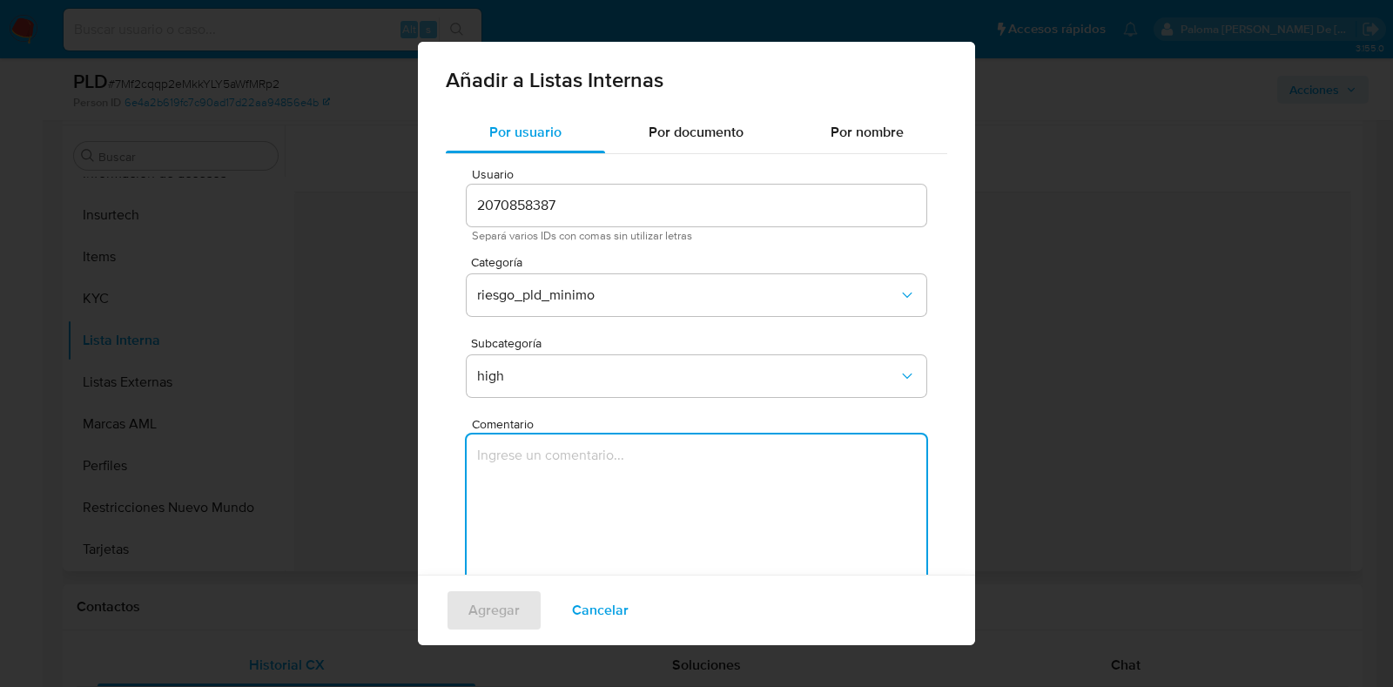
paste textarea "El cliente se mantiene activo dentro de la plataforma. El caso pasa a riesgo al…"
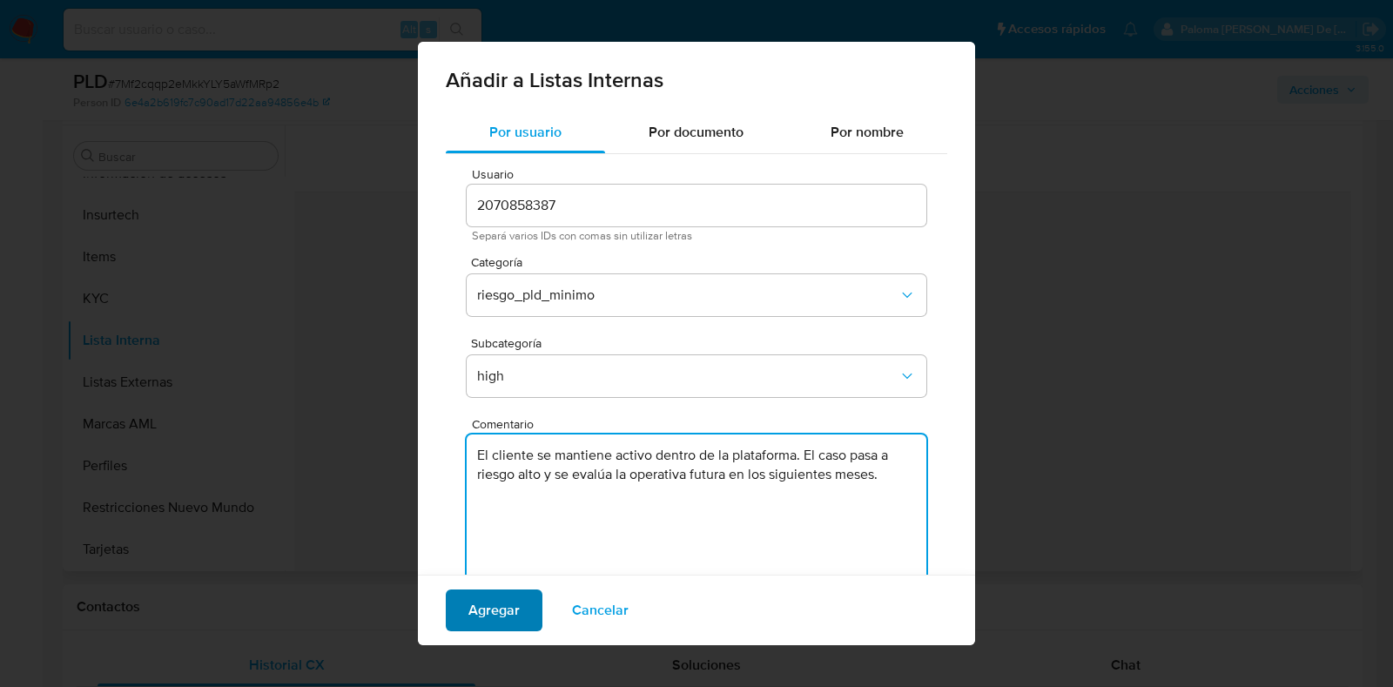
type textarea "El cliente se mantiene activo dentro de la plataforma. El caso pasa a riesgo al…"
click at [485, 612] on span "Agregar" at bounding box center [493, 610] width 51 height 38
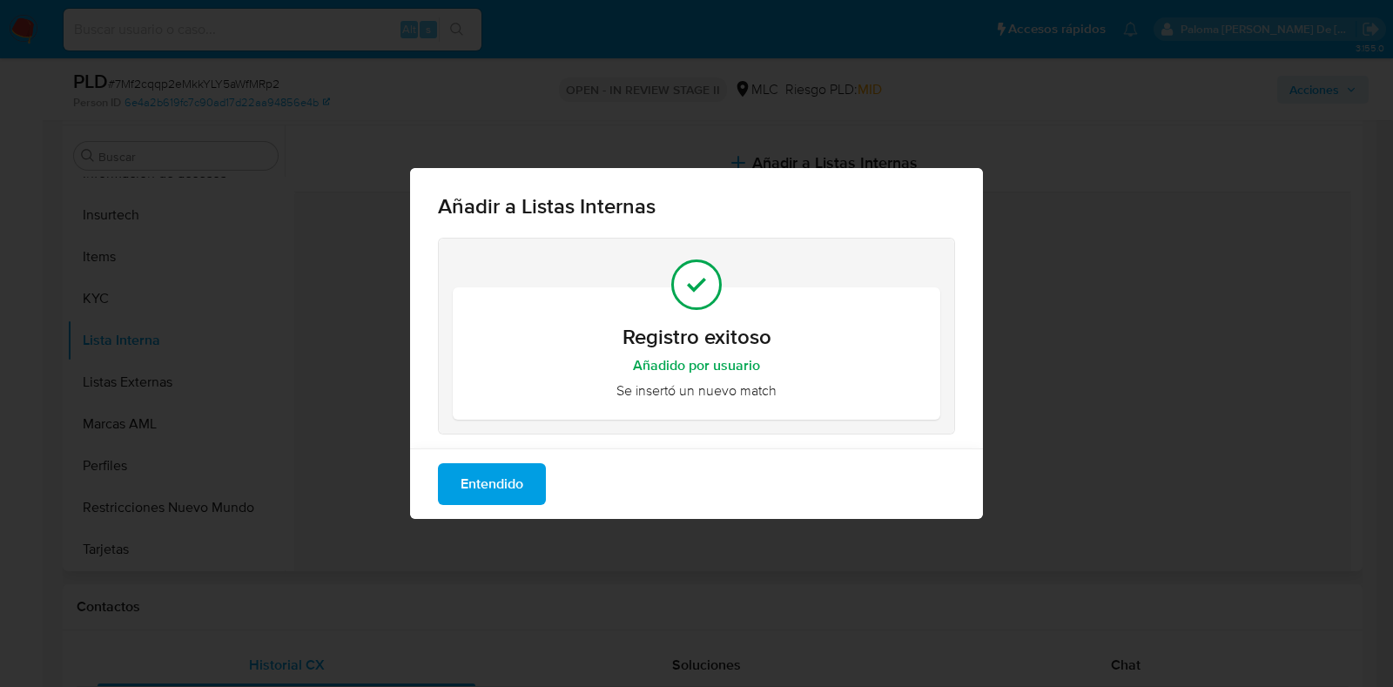
click at [479, 485] on span "Entendido" at bounding box center [492, 484] width 63 height 38
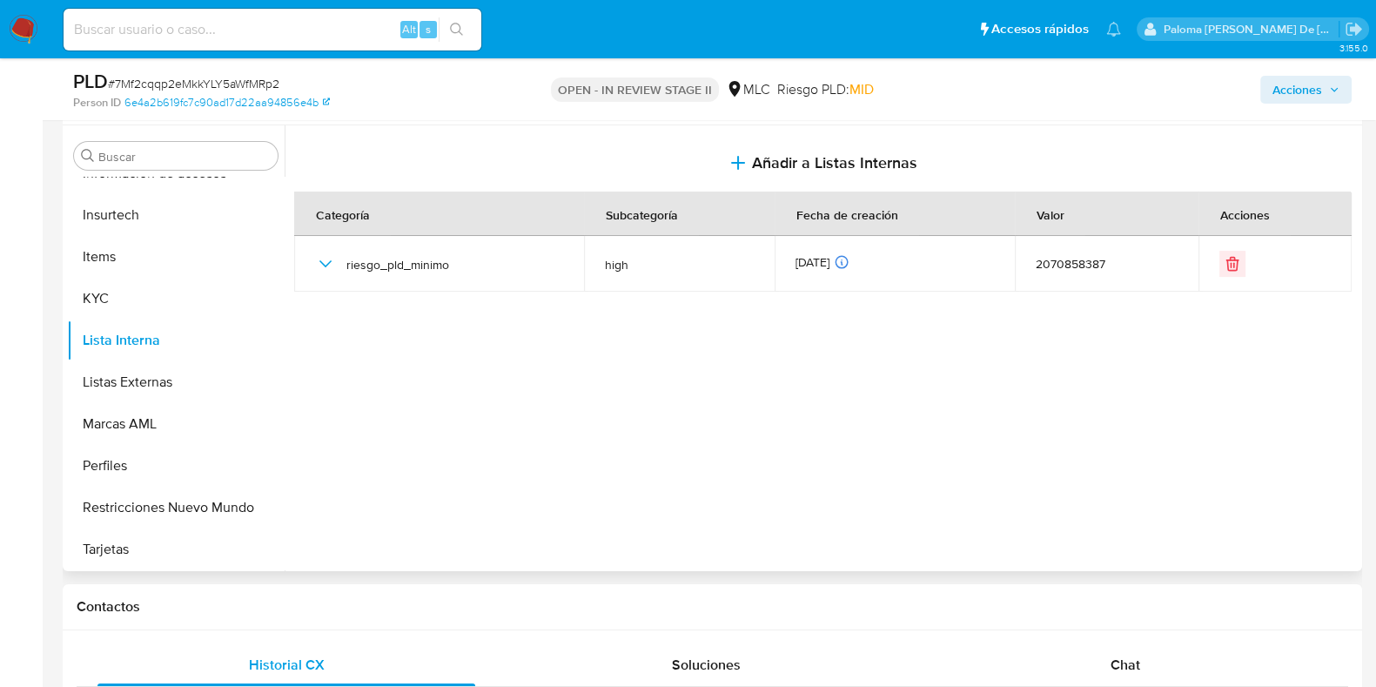
drag, startPoint x: 1308, startPoint y: 94, endPoint x: 688, endPoint y: 85, distance: 619.9
click at [1304, 89] on span "Acciones" at bounding box center [1298, 90] width 50 height 28
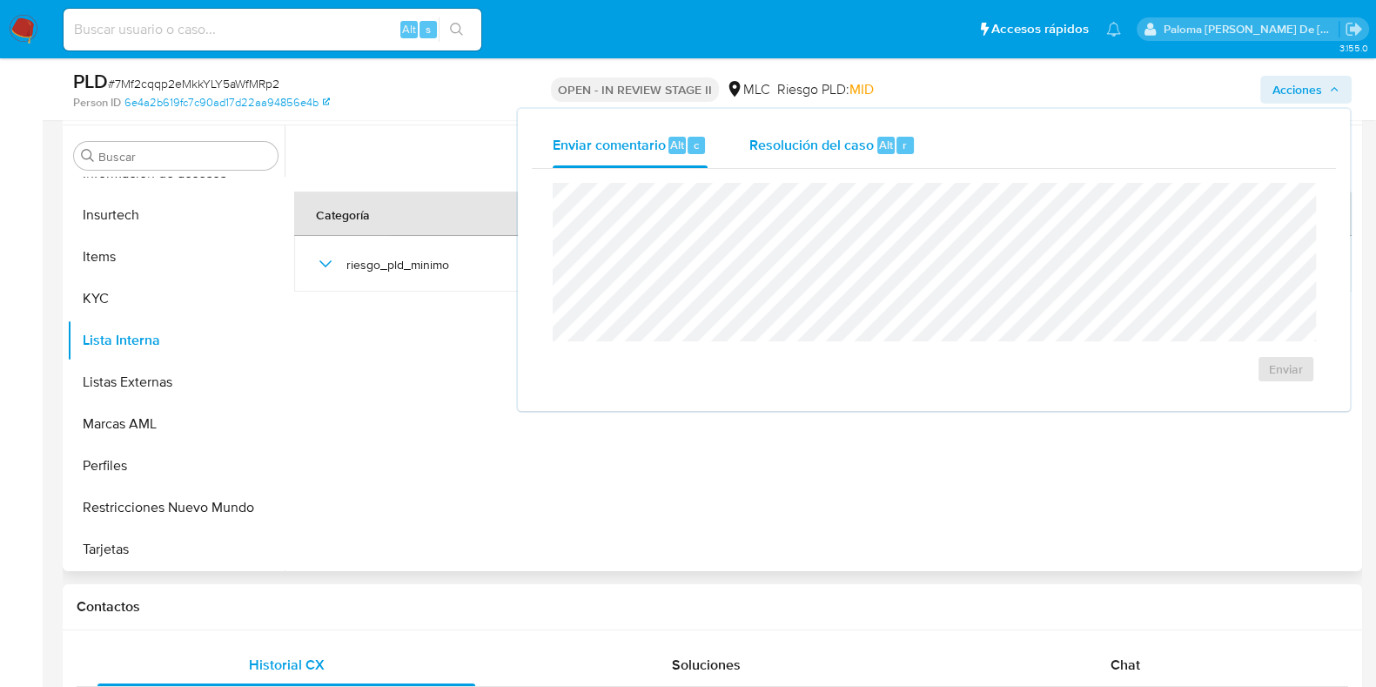
click at [827, 158] on div "Resolución del caso Alt r" at bounding box center [833, 145] width 166 height 45
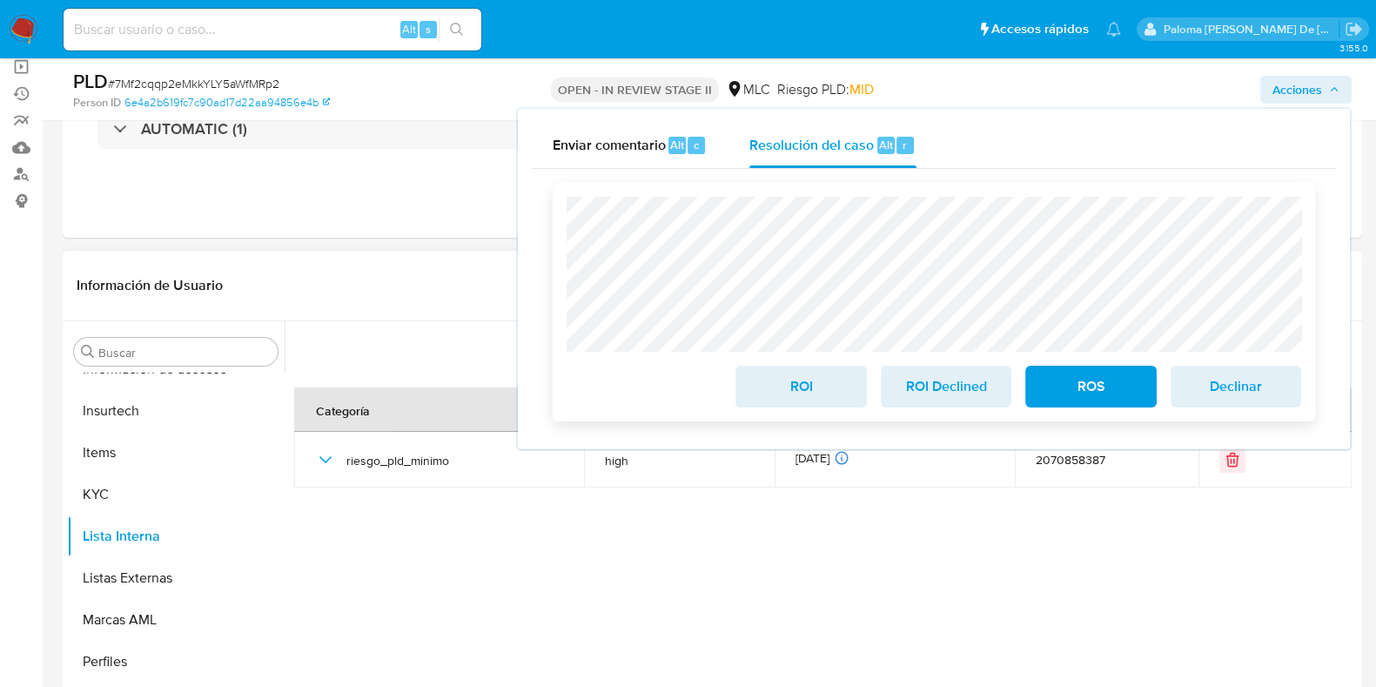
scroll to position [217, 0]
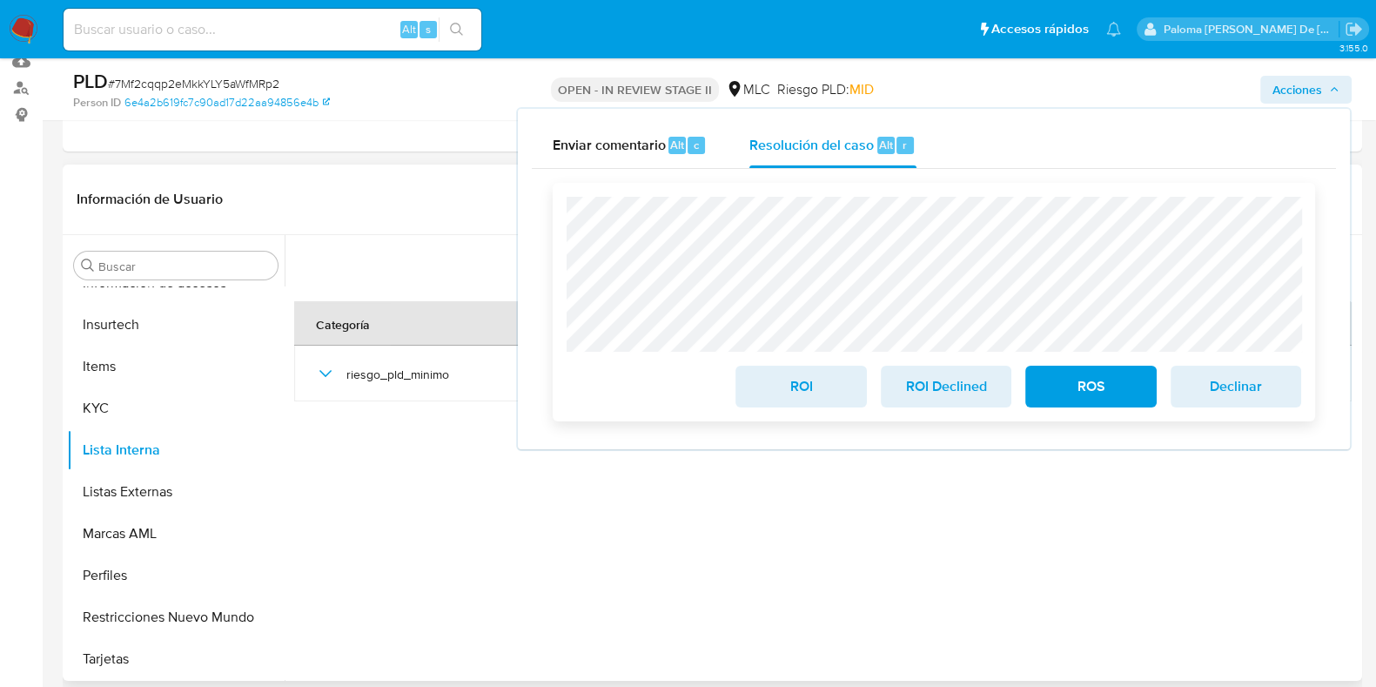
click at [810, 395] on span "ROI" at bounding box center [800, 386] width 85 height 38
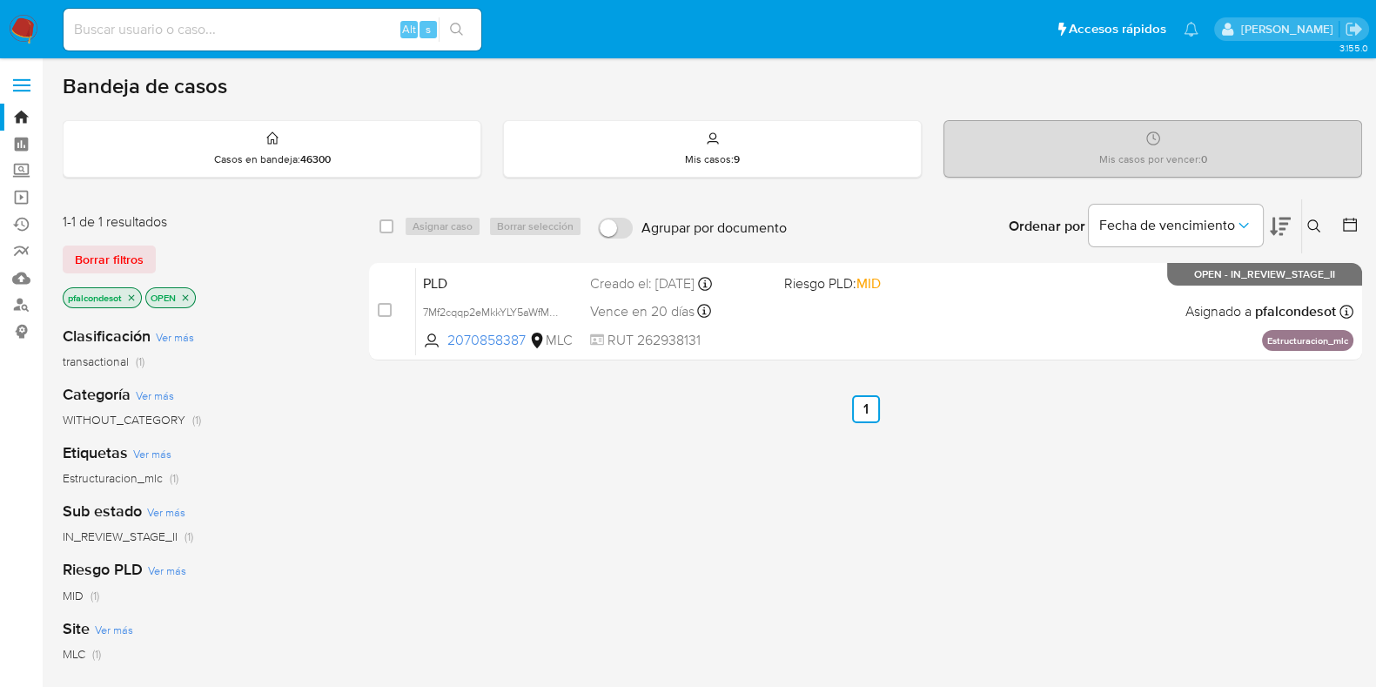
drag, startPoint x: 1313, startPoint y: 226, endPoint x: 1210, endPoint y: 278, distance: 114.9
click at [1313, 224] on icon at bounding box center [1315, 226] width 14 height 14
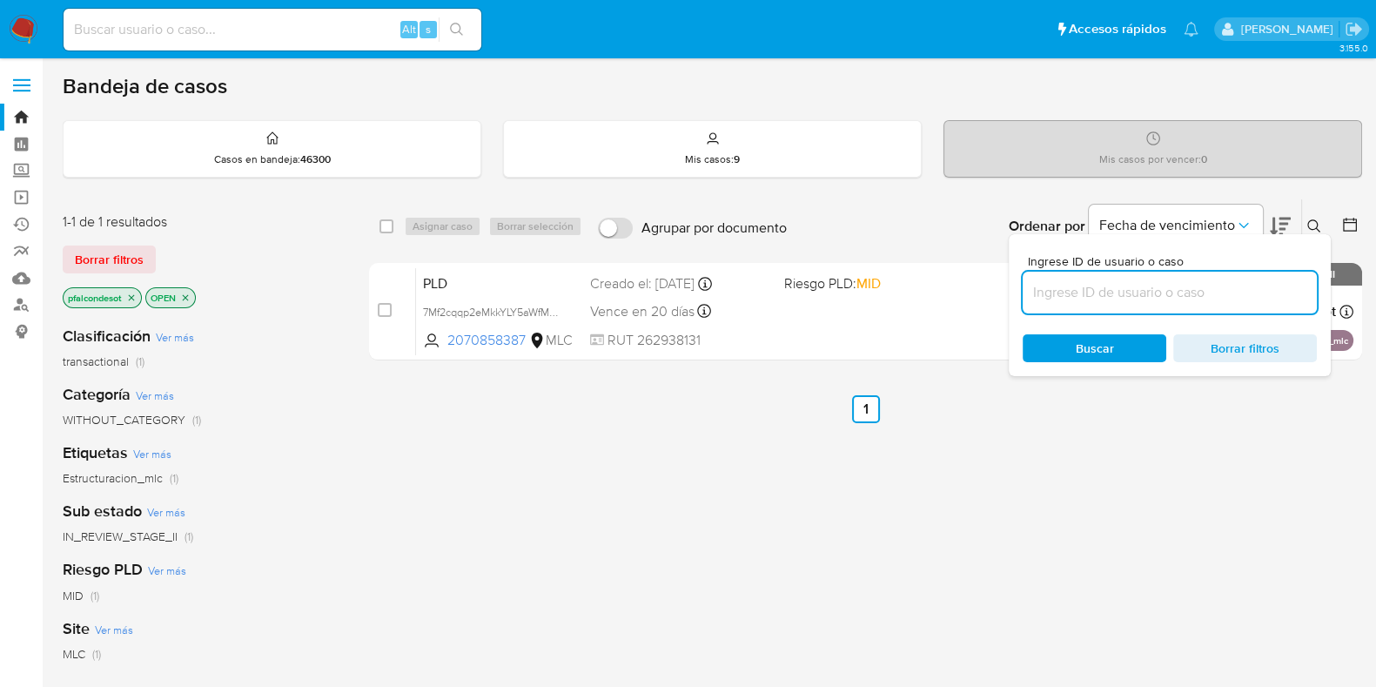
click at [1149, 291] on input at bounding box center [1170, 292] width 294 height 23
type input "0hRqNcbsTtCwRXmOL4vN6UEa"
click at [1062, 344] on div "Buscar Borrar filtros" at bounding box center [1170, 348] width 294 height 28
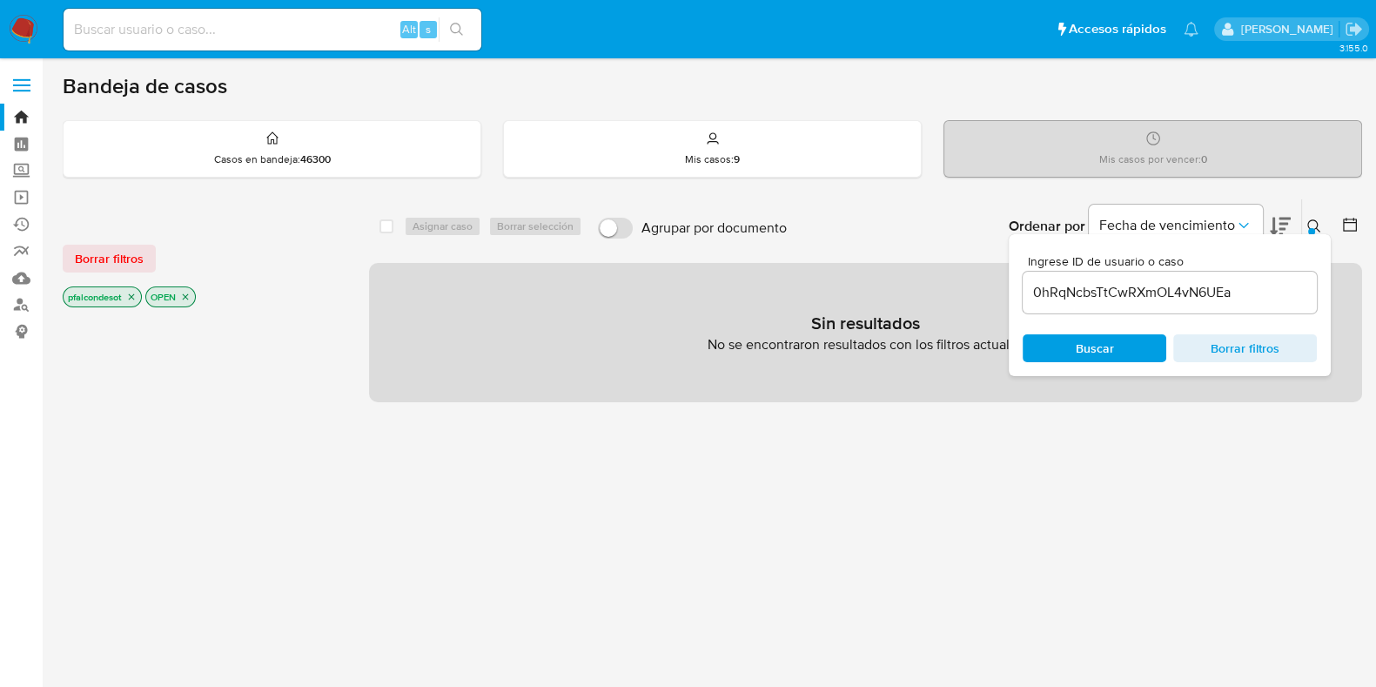
click at [131, 295] on icon "close-filter" at bounding box center [131, 297] width 10 height 10
click at [103, 295] on icon "close-filter" at bounding box center [103, 297] width 6 height 6
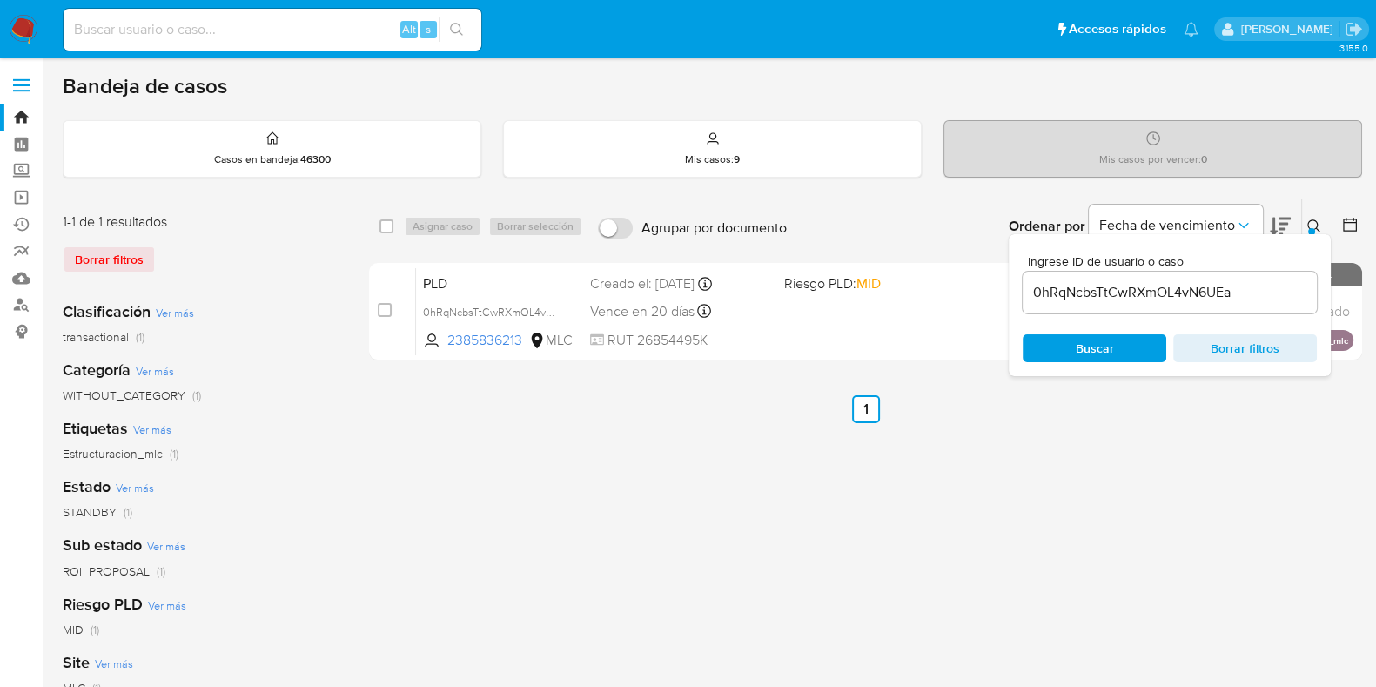
drag, startPoint x: 386, startPoint y: 225, endPoint x: 407, endPoint y: 220, distance: 22.2
click at [386, 224] on input "checkbox" at bounding box center [387, 226] width 14 height 14
checkbox input "true"
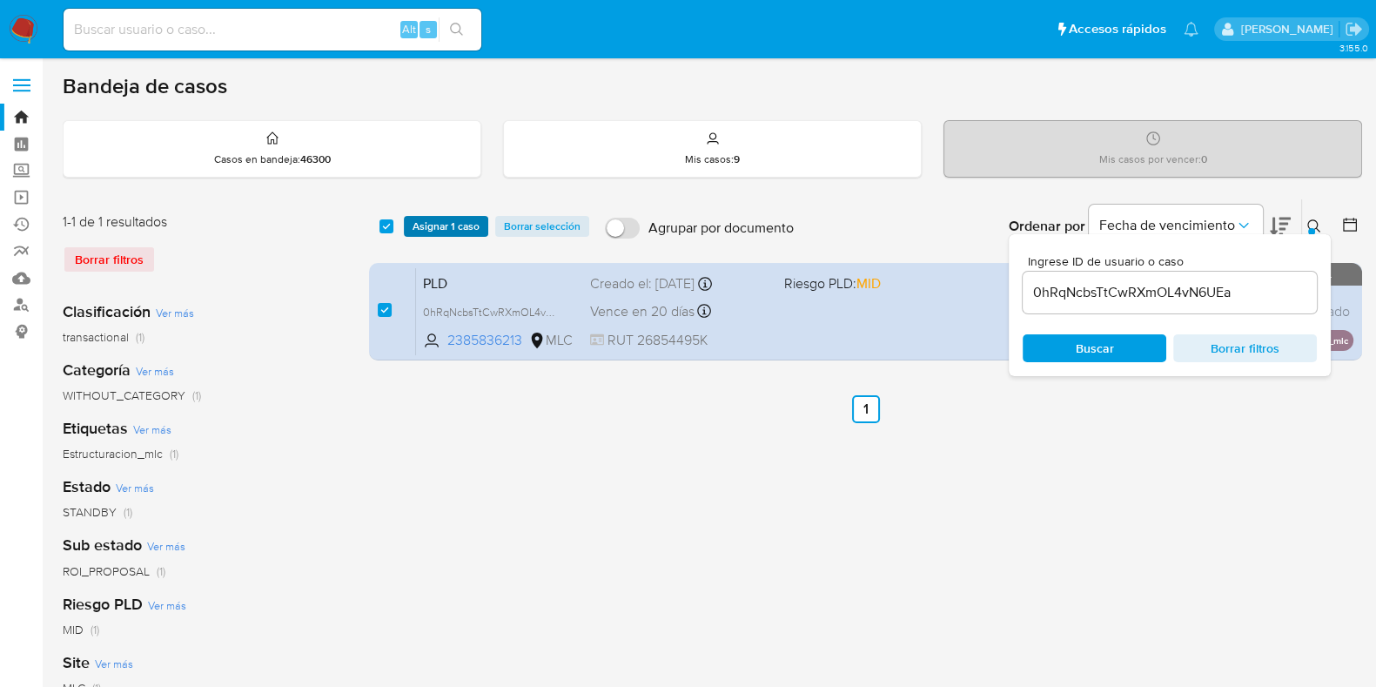
click at [445, 219] on span "Asignar 1 caso" at bounding box center [446, 226] width 67 height 17
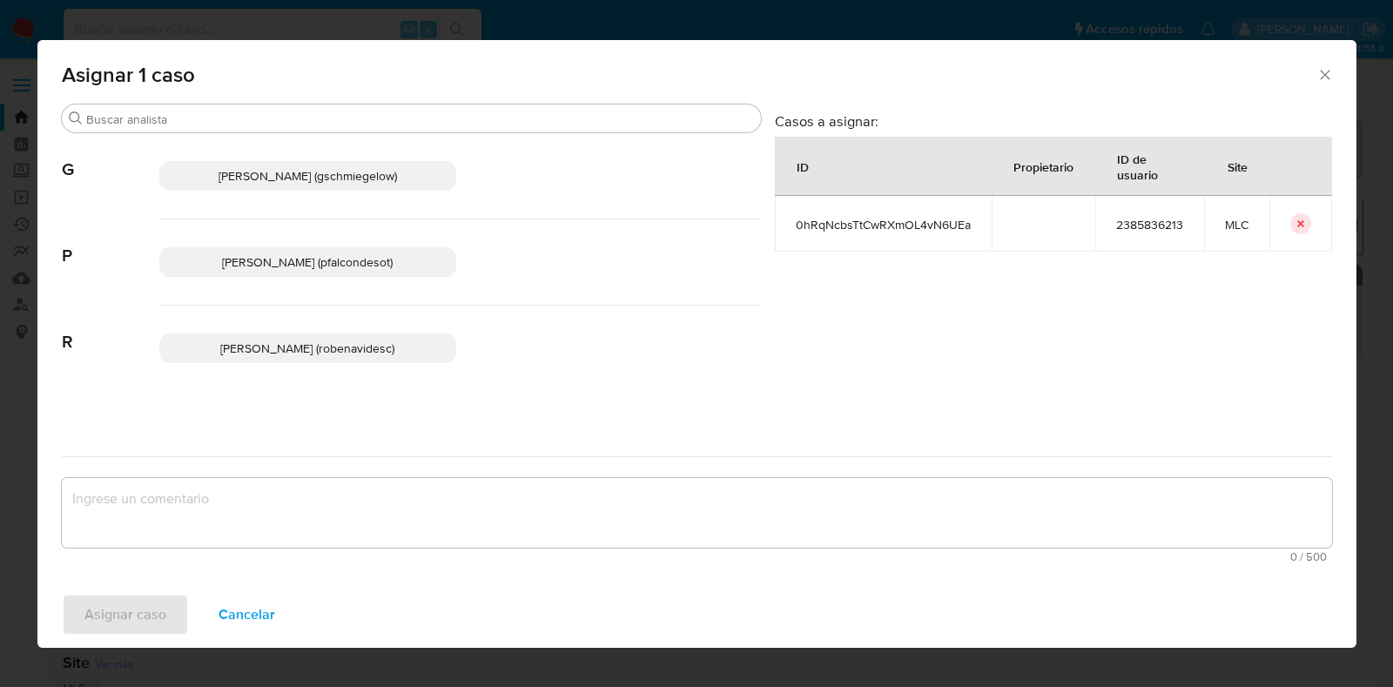
drag, startPoint x: 385, startPoint y: 267, endPoint x: 346, endPoint y: 500, distance: 235.7
click at [387, 273] on p "Paloma Alejandra Falcon De Soto (pfalcondesot)" at bounding box center [308, 262] width 298 height 30
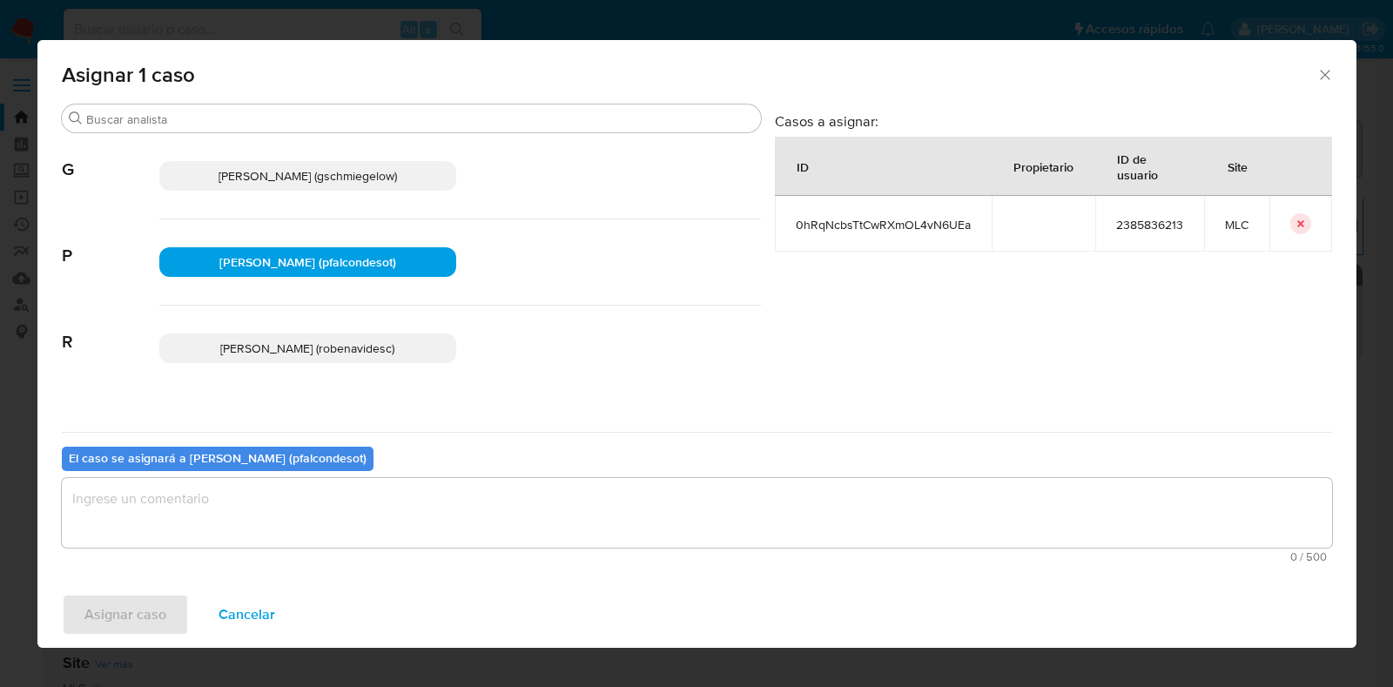
drag, startPoint x: 357, startPoint y: 515, endPoint x: 348, endPoint y: 519, distance: 9.4
click at [348, 518] on textarea "assign-modal" at bounding box center [697, 513] width 1270 height 70
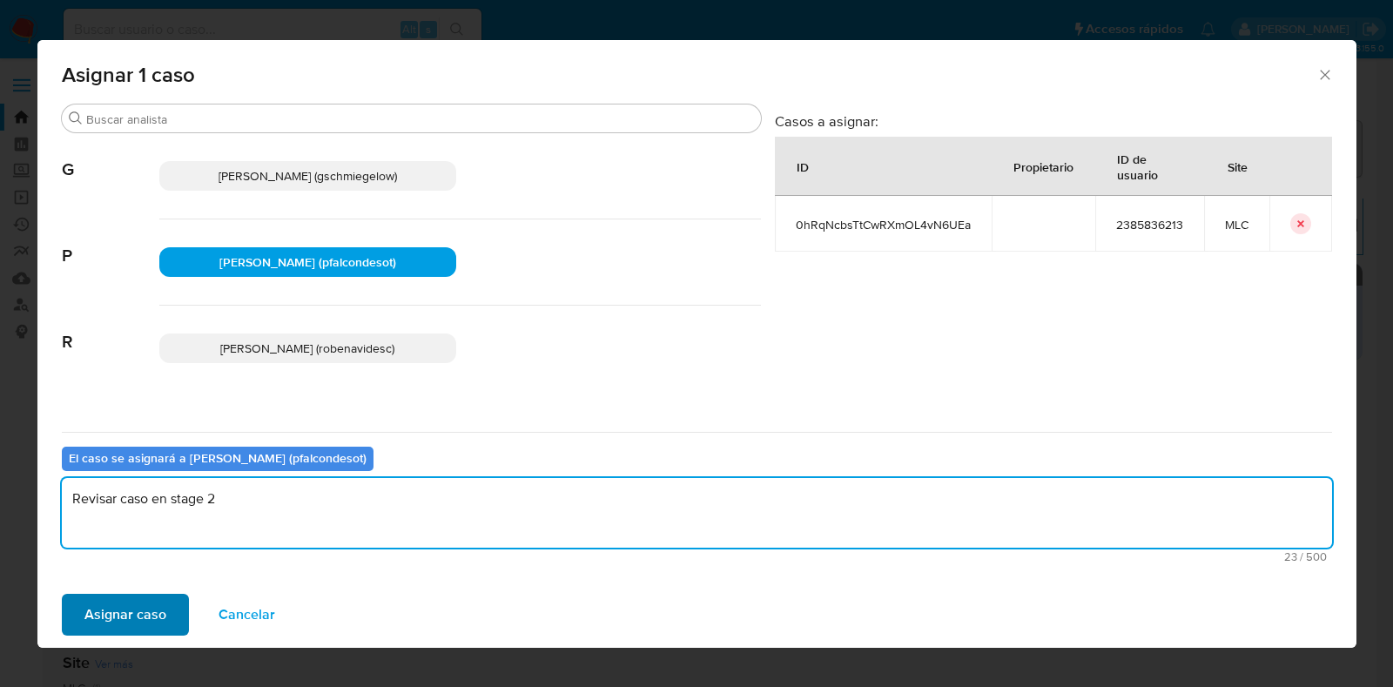
type textarea "Revisar caso en stage 2"
click at [93, 615] on span "Asignar caso" at bounding box center [125, 614] width 82 height 38
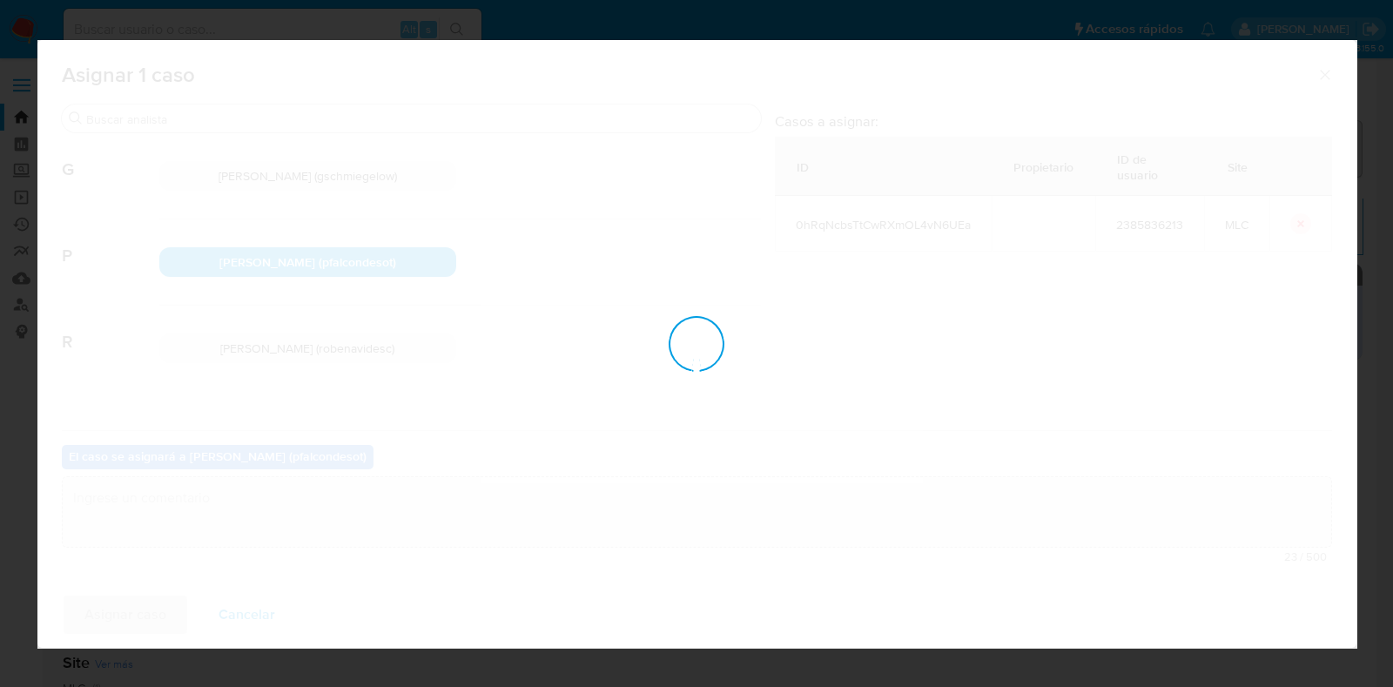
checkbox input "false"
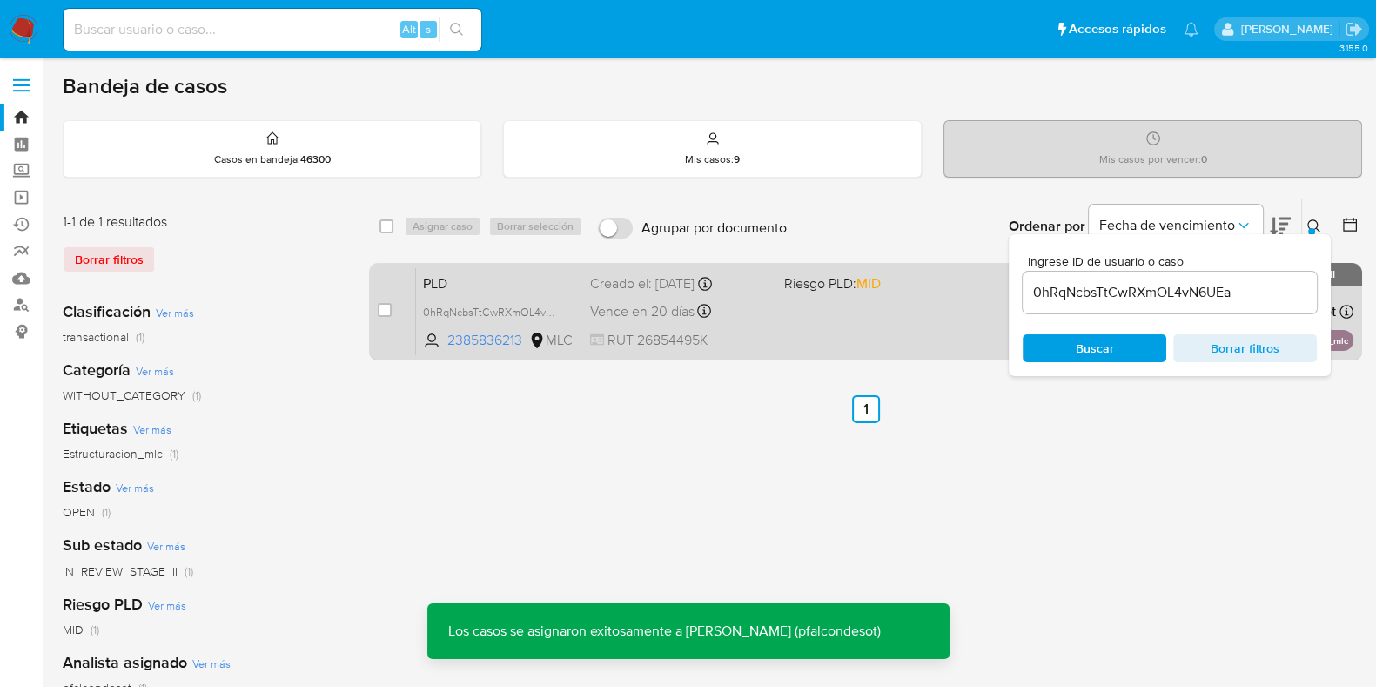
click at [772, 307] on div "PLD 0hRqNcbsTtCwRXmOL4vN6UEa 2385836213 MLC Riesgo PLD: MID Creado el: 12/06/20…" at bounding box center [885, 311] width 938 height 88
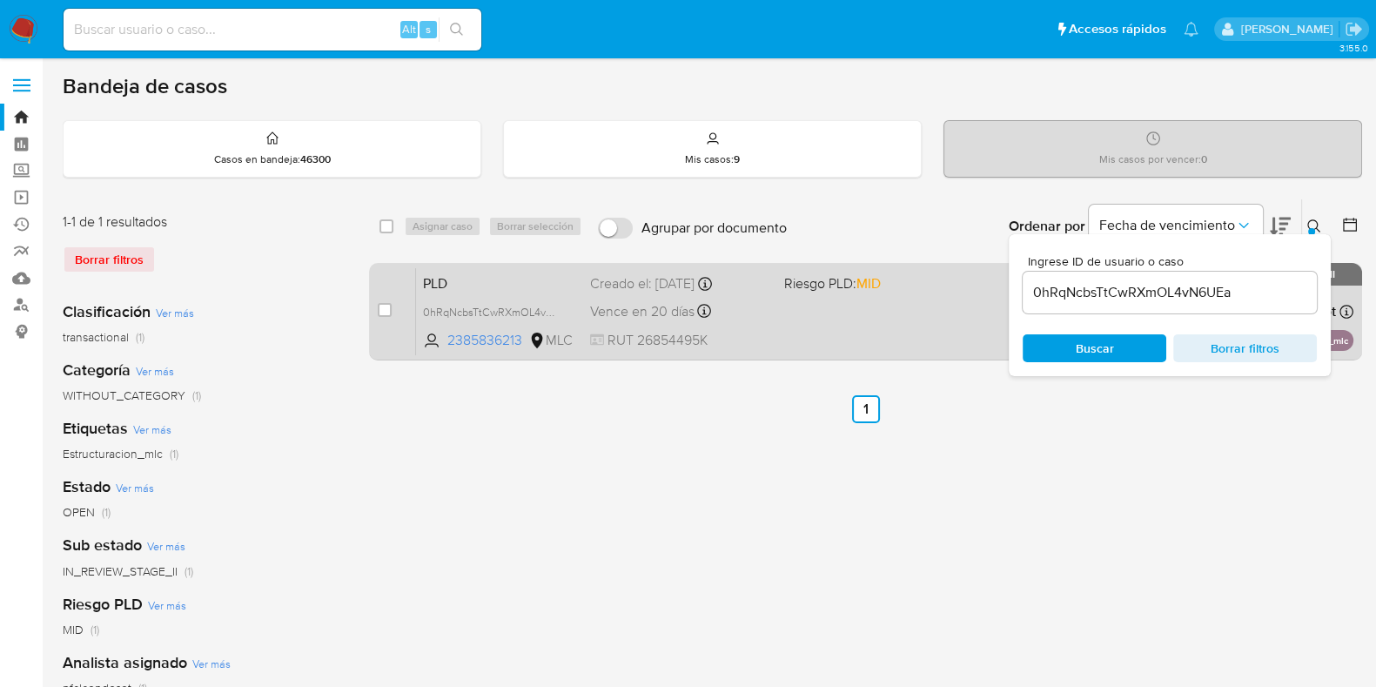
click at [757, 310] on div "Vence en 20 días Vence el 10/09/2025 06:09:25" at bounding box center [680, 311] width 180 height 24
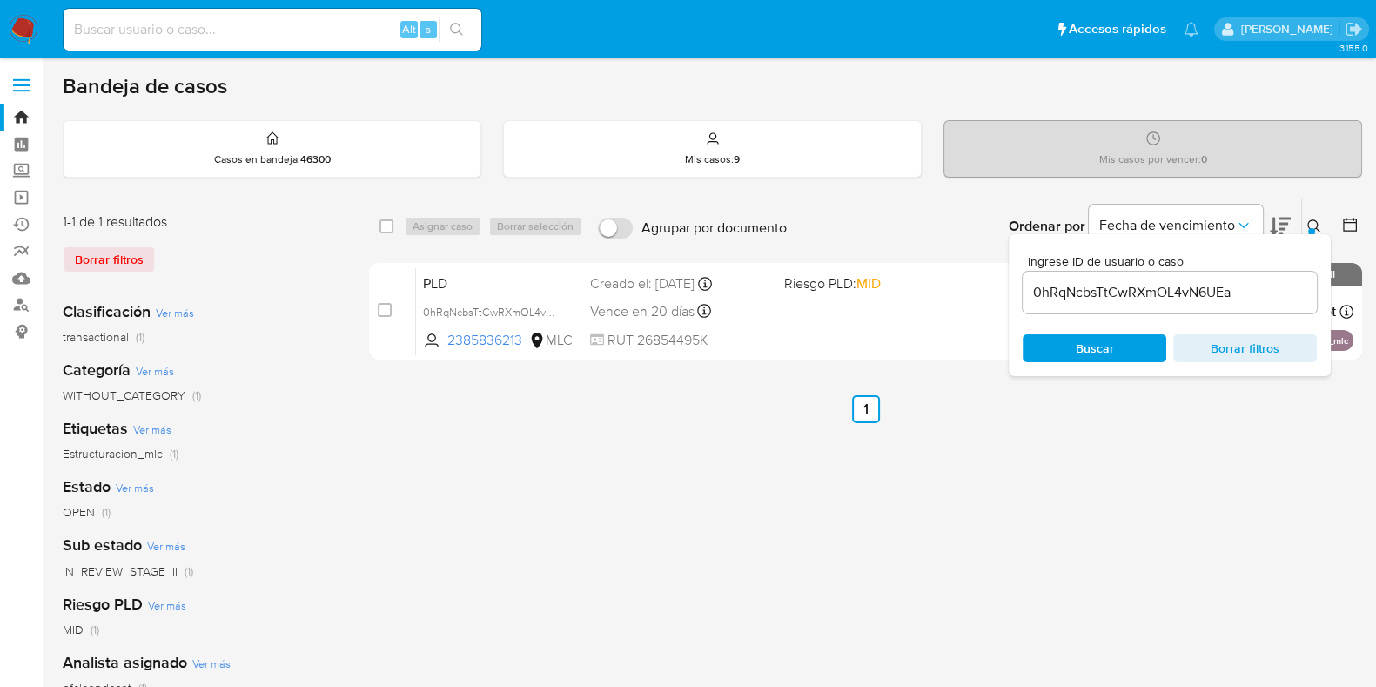
click at [13, 15] on img at bounding box center [24, 30] width 30 height 30
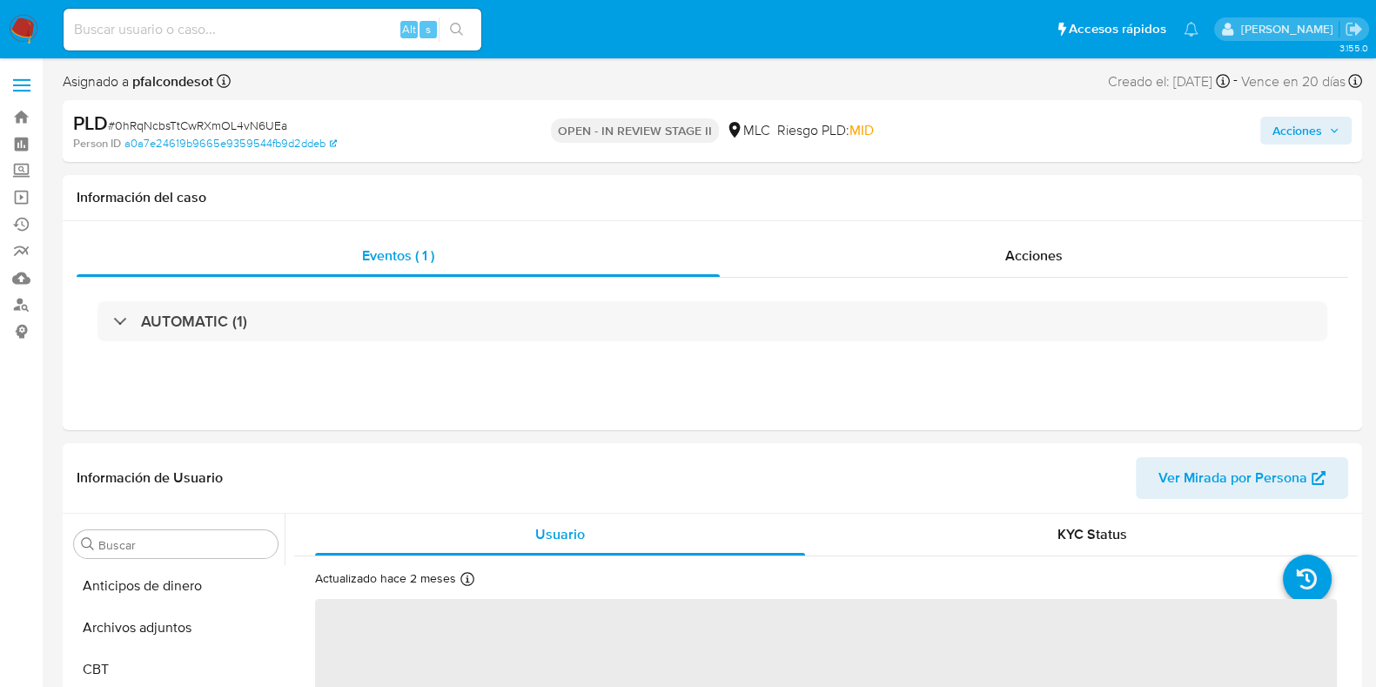
select select "10"
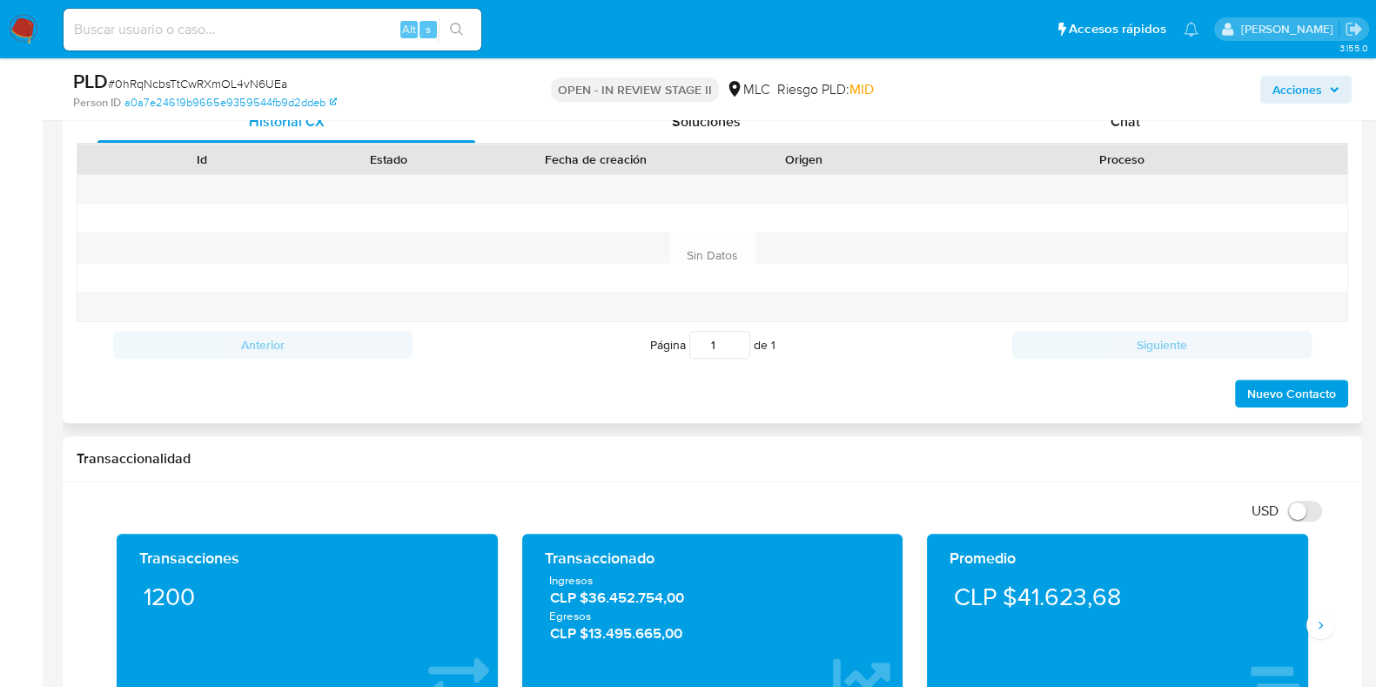
scroll to position [326, 0]
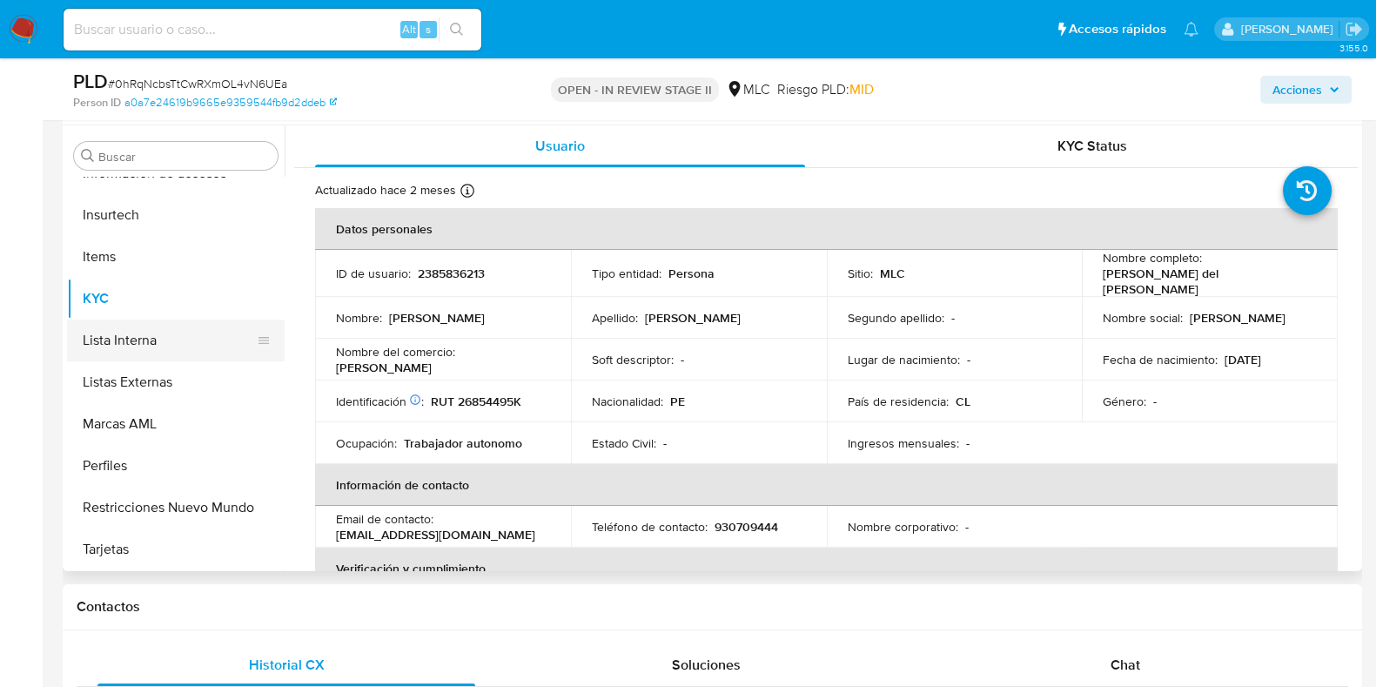
click at [152, 319] on button "Lista Interna" at bounding box center [169, 340] width 204 height 42
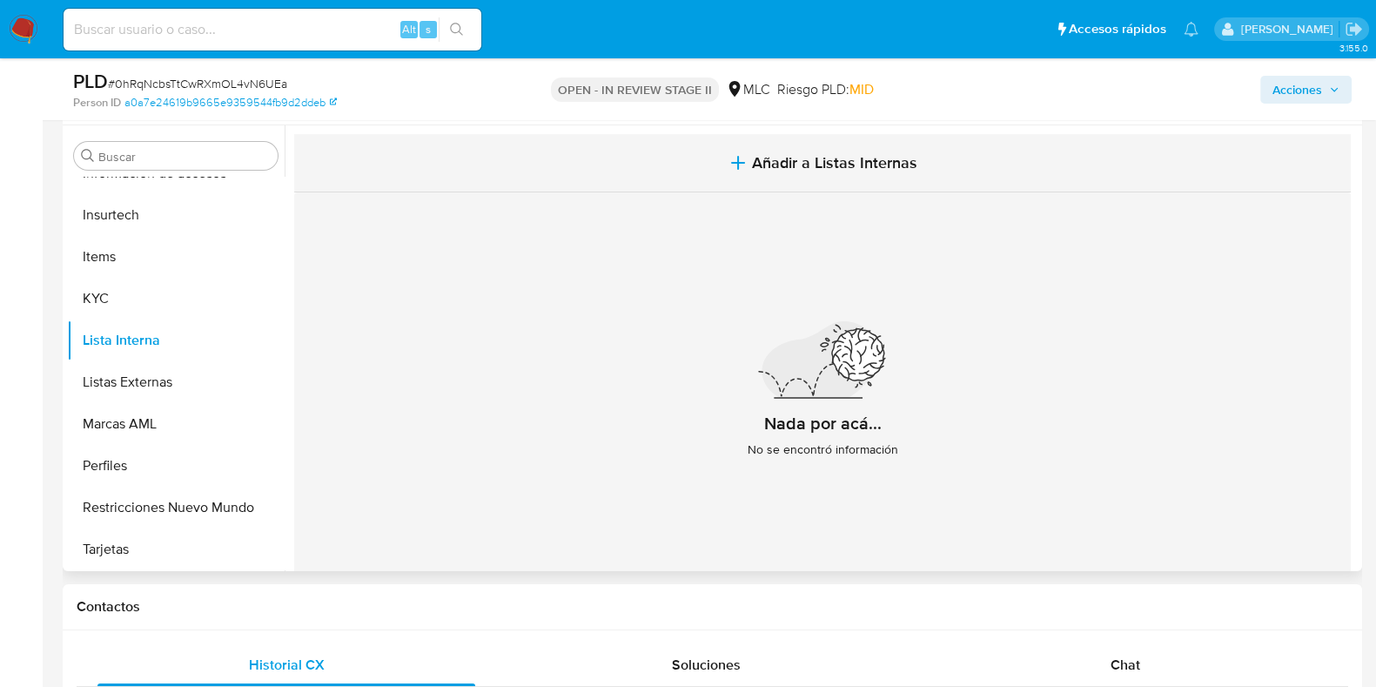
click at [817, 154] on span "Añadir a Listas Internas" at bounding box center [834, 162] width 165 height 19
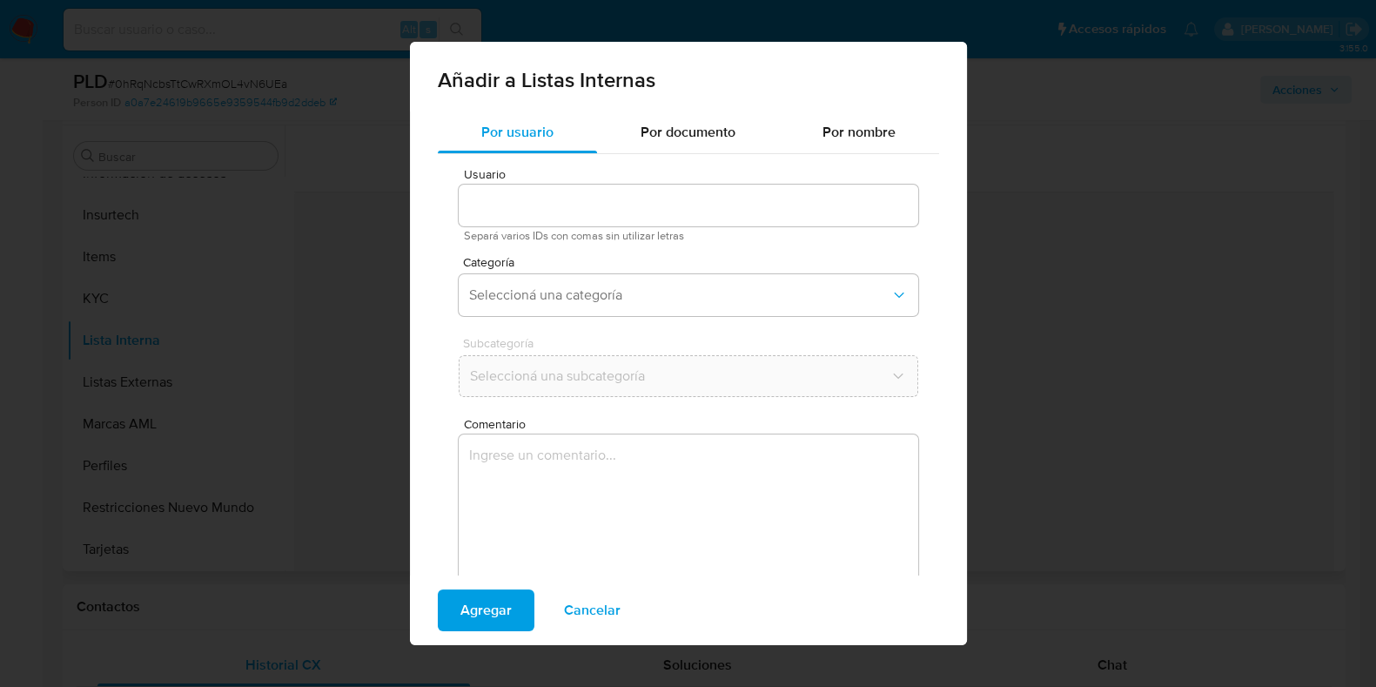
type input "2385836213"
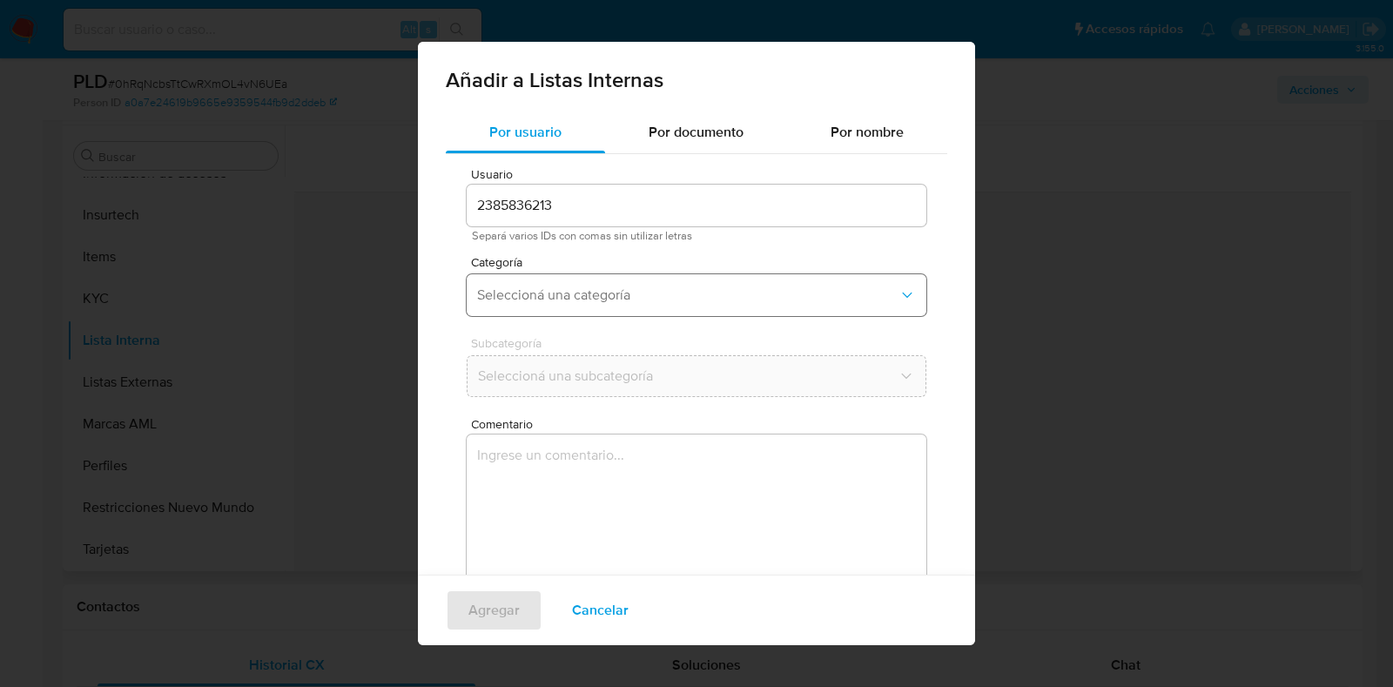
click at [626, 302] on button "Seleccioná una categoría" at bounding box center [697, 295] width 460 height 42
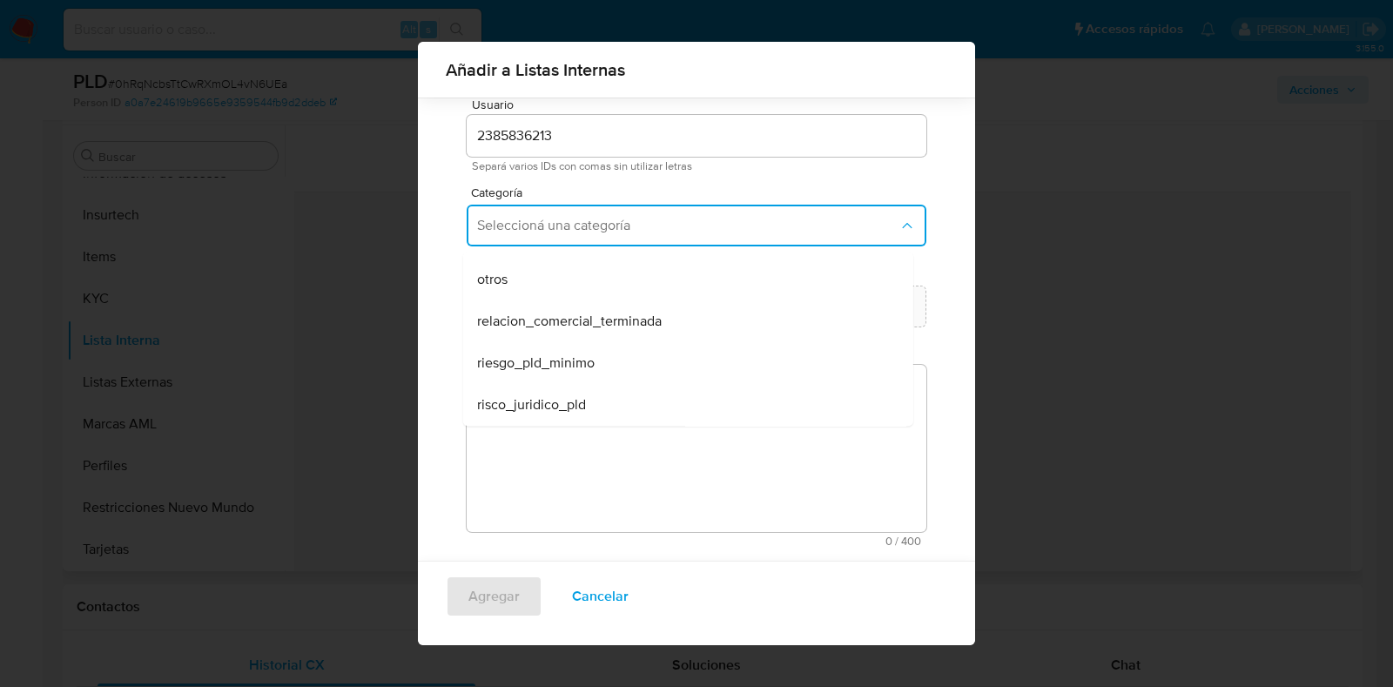
scroll to position [56, 0]
click at [592, 352] on div "riesgo_pld_minimo" at bounding box center [683, 363] width 412 height 42
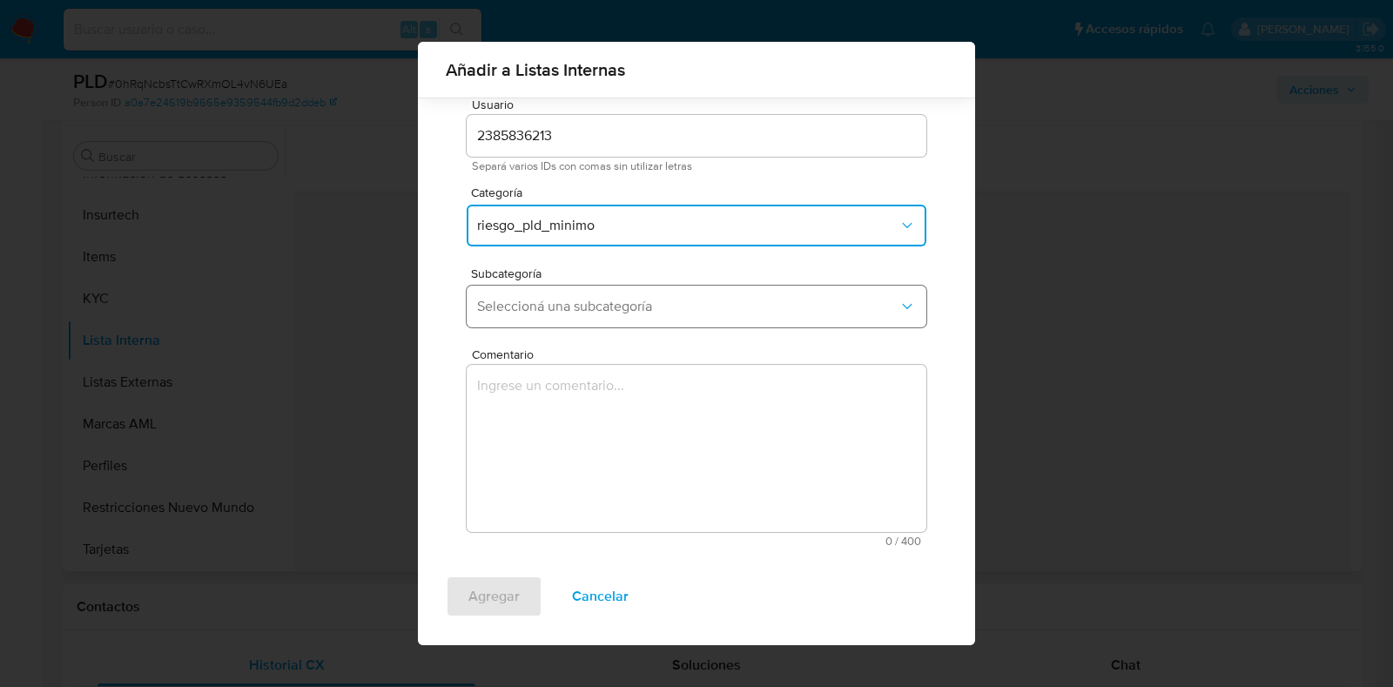
drag, startPoint x: 611, startPoint y: 310, endPoint x: 609, endPoint y: 325, distance: 14.9
click at [614, 313] on span "Seleccioná una subcategoría" at bounding box center [687, 306] width 421 height 17
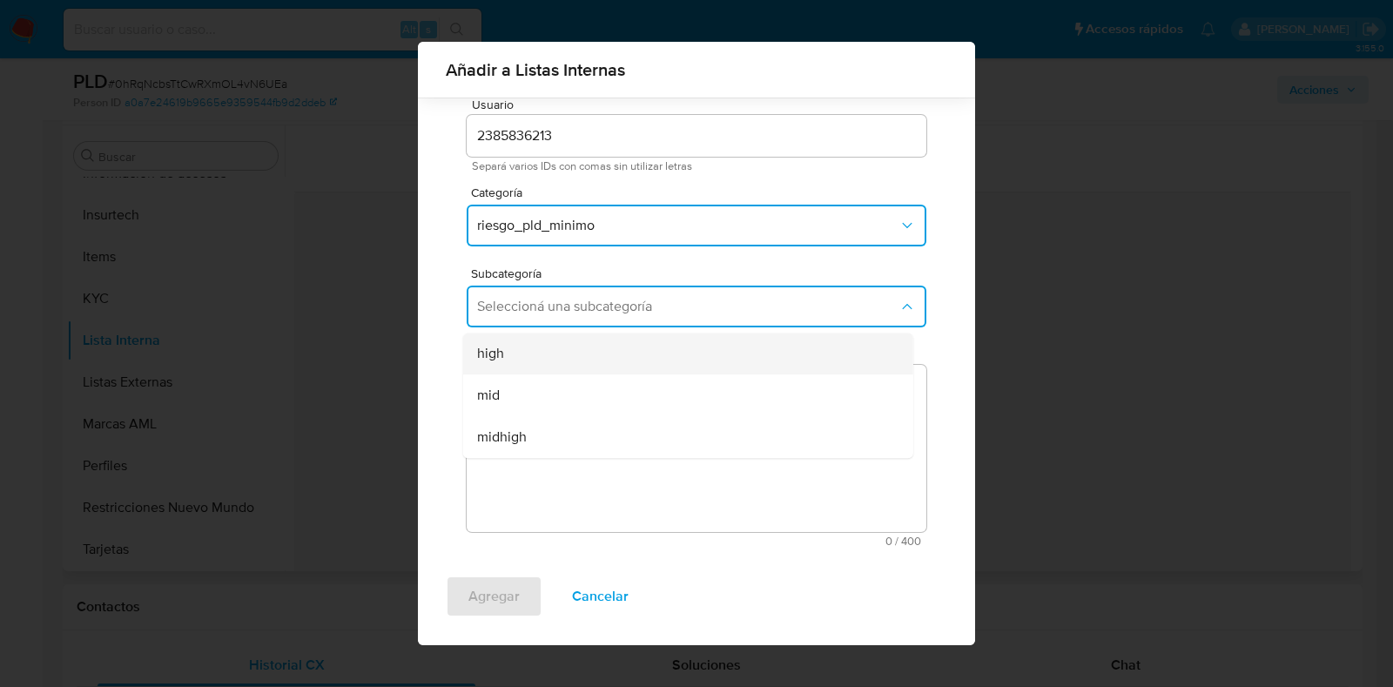
click at [575, 352] on div "high" at bounding box center [683, 354] width 412 height 42
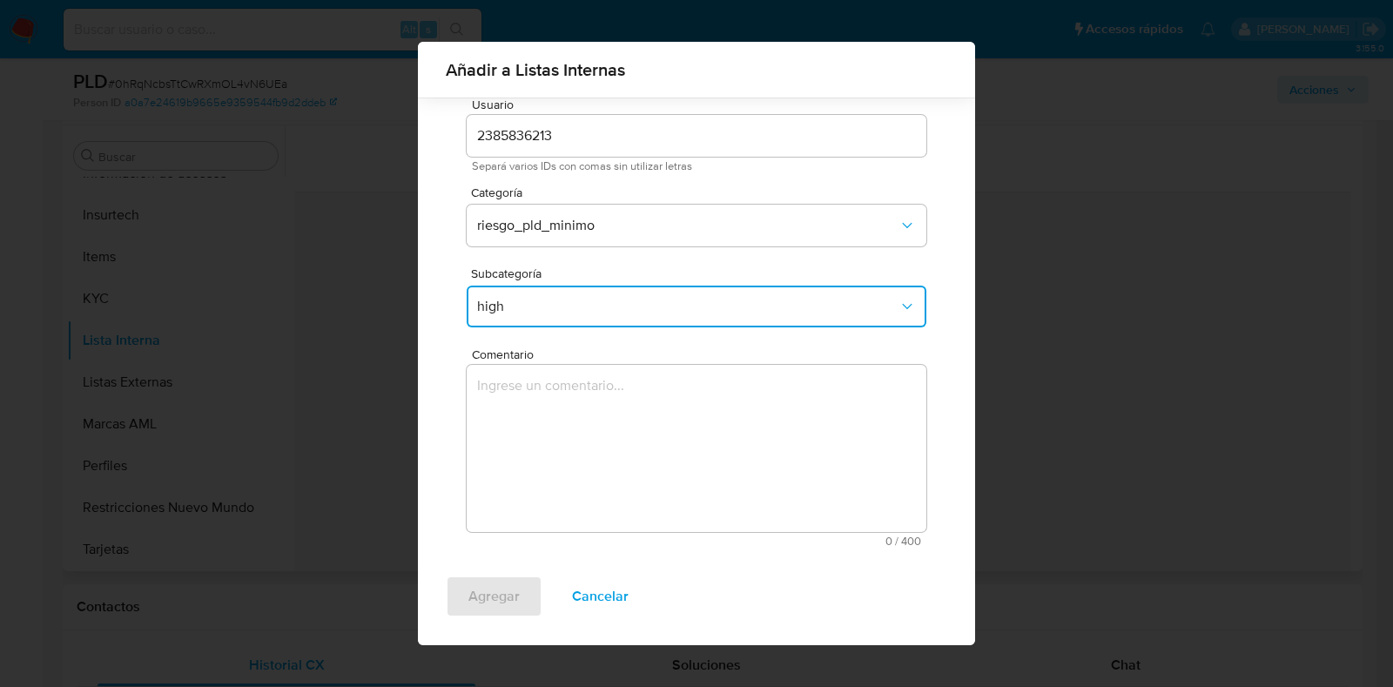
click at [684, 390] on textarea "Comentario" at bounding box center [697, 448] width 460 height 167
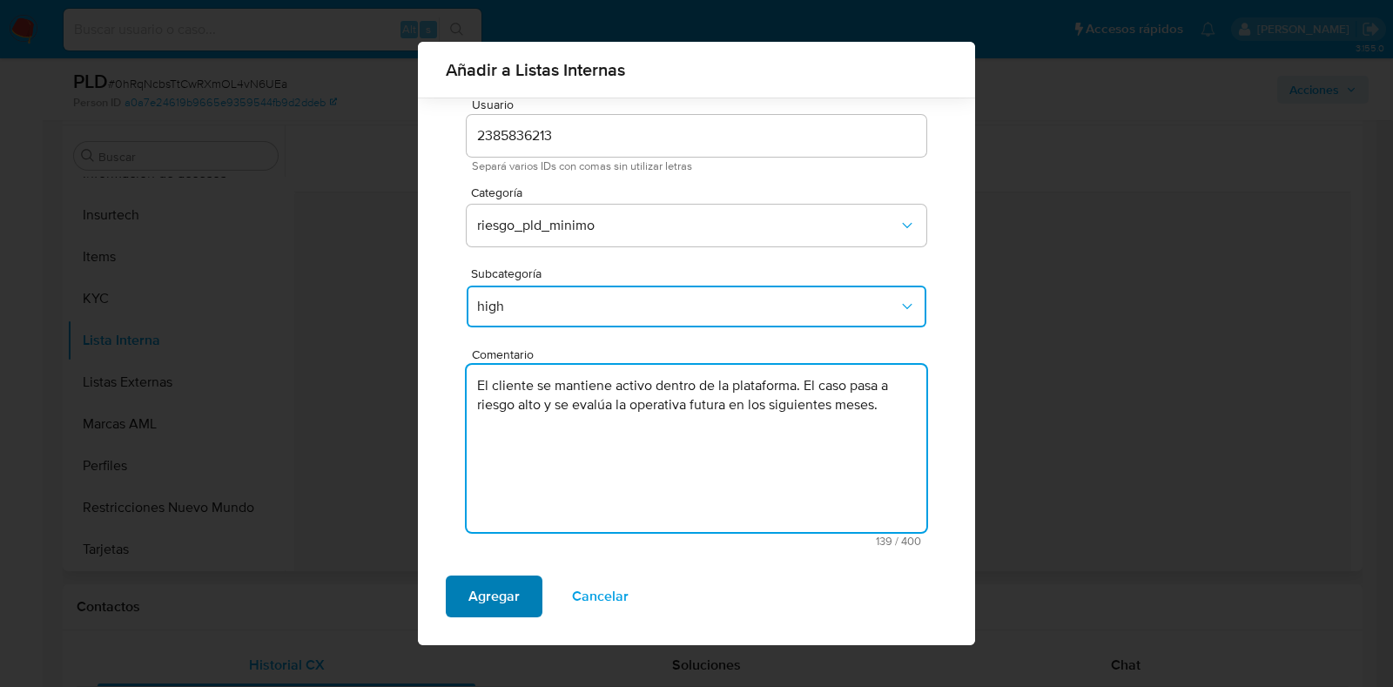
type textarea "El cliente se mantiene activo dentro de la plataforma. El caso pasa a riesgo al…"
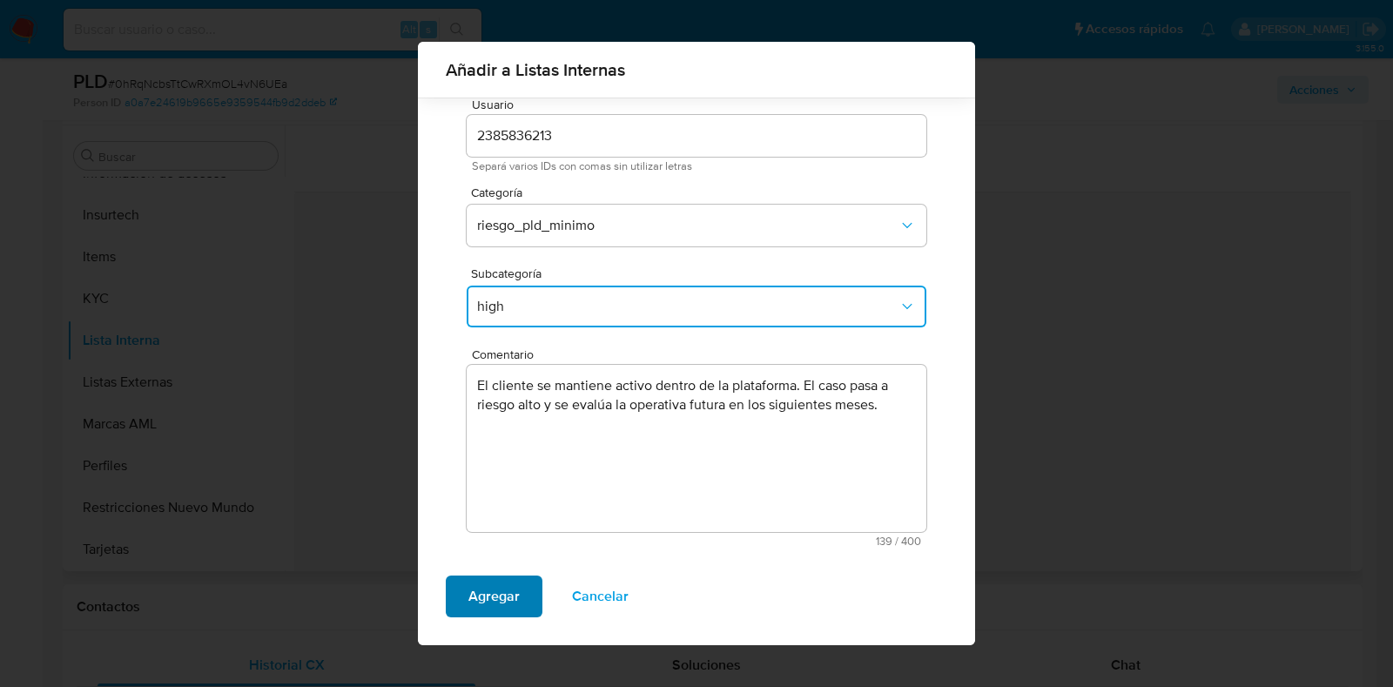
click at [477, 594] on span "Agregar" at bounding box center [493, 596] width 51 height 38
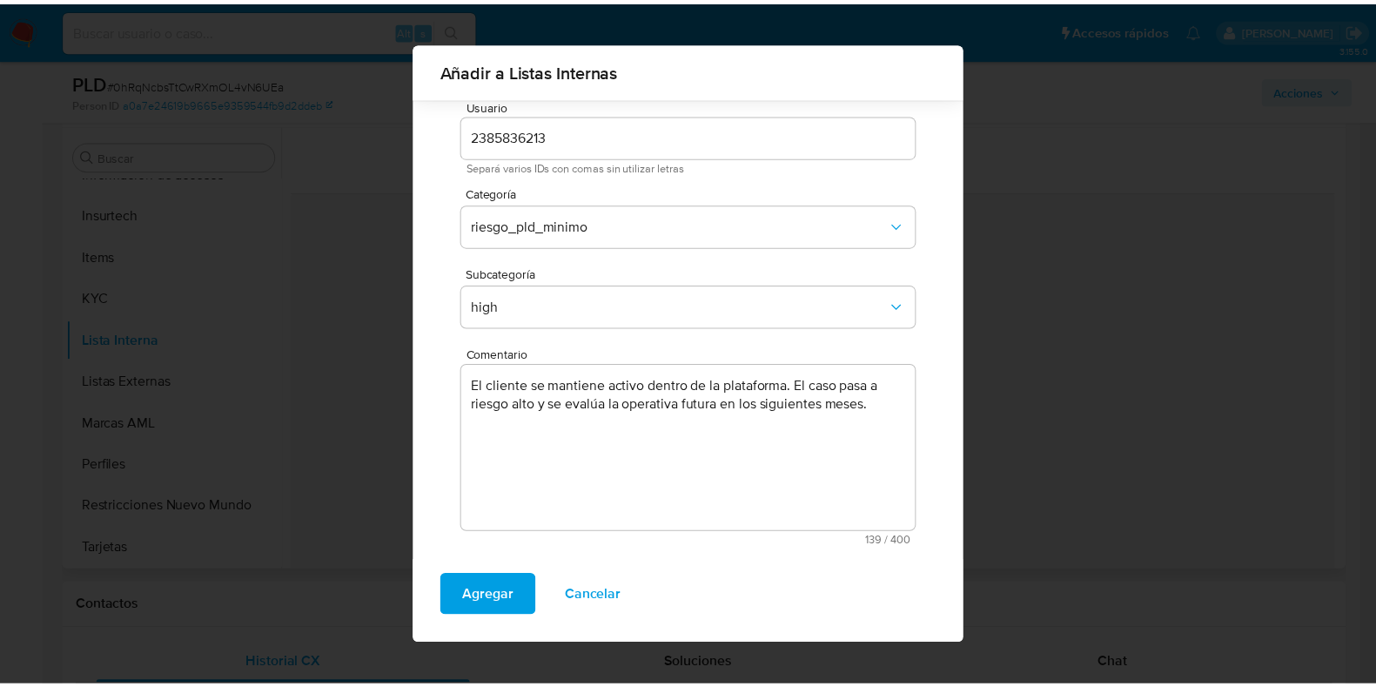
scroll to position [0, 0]
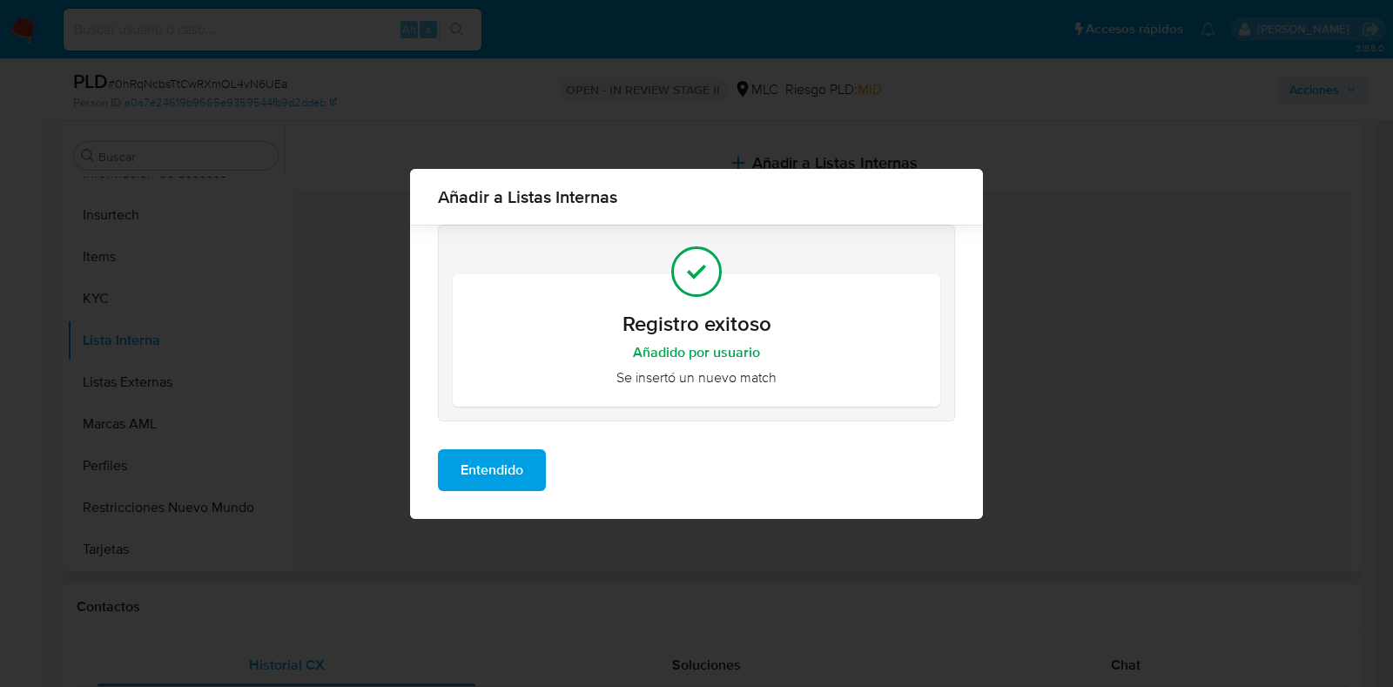
click at [510, 479] on span "Entendido" at bounding box center [492, 470] width 63 height 38
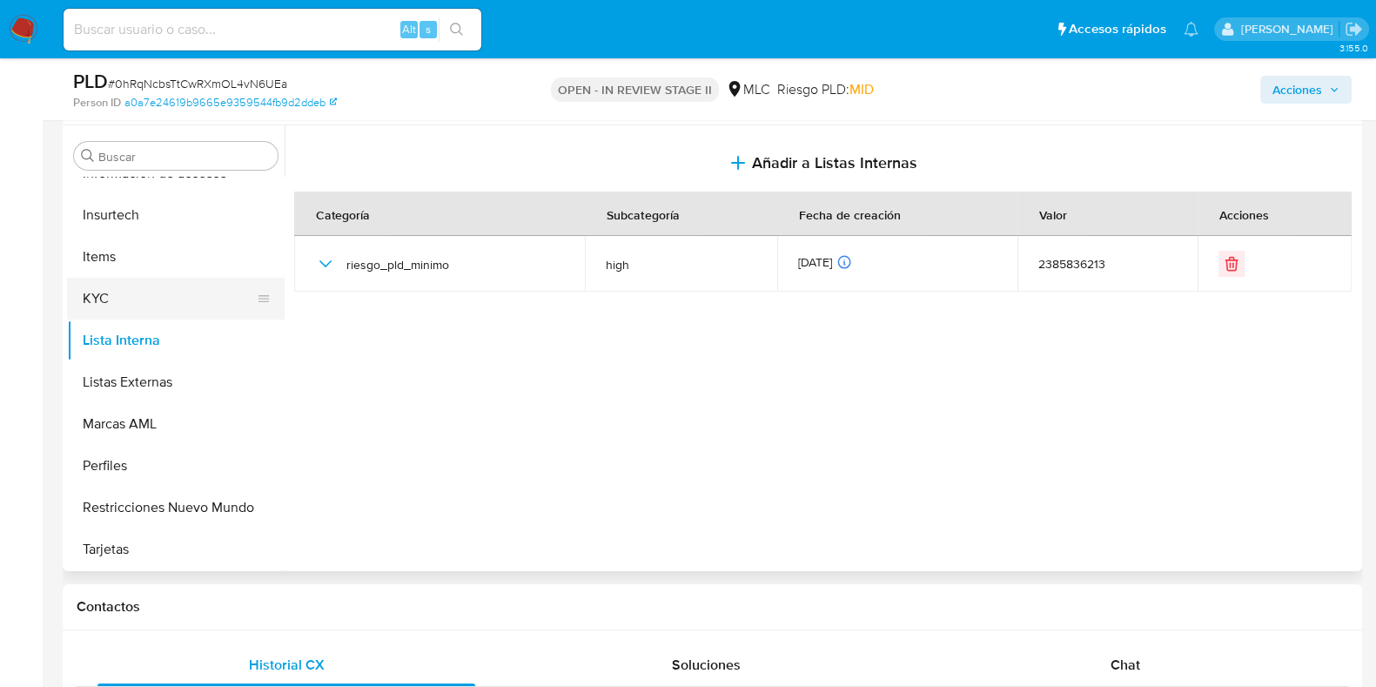
click at [126, 290] on button "KYC" at bounding box center [169, 299] width 204 height 42
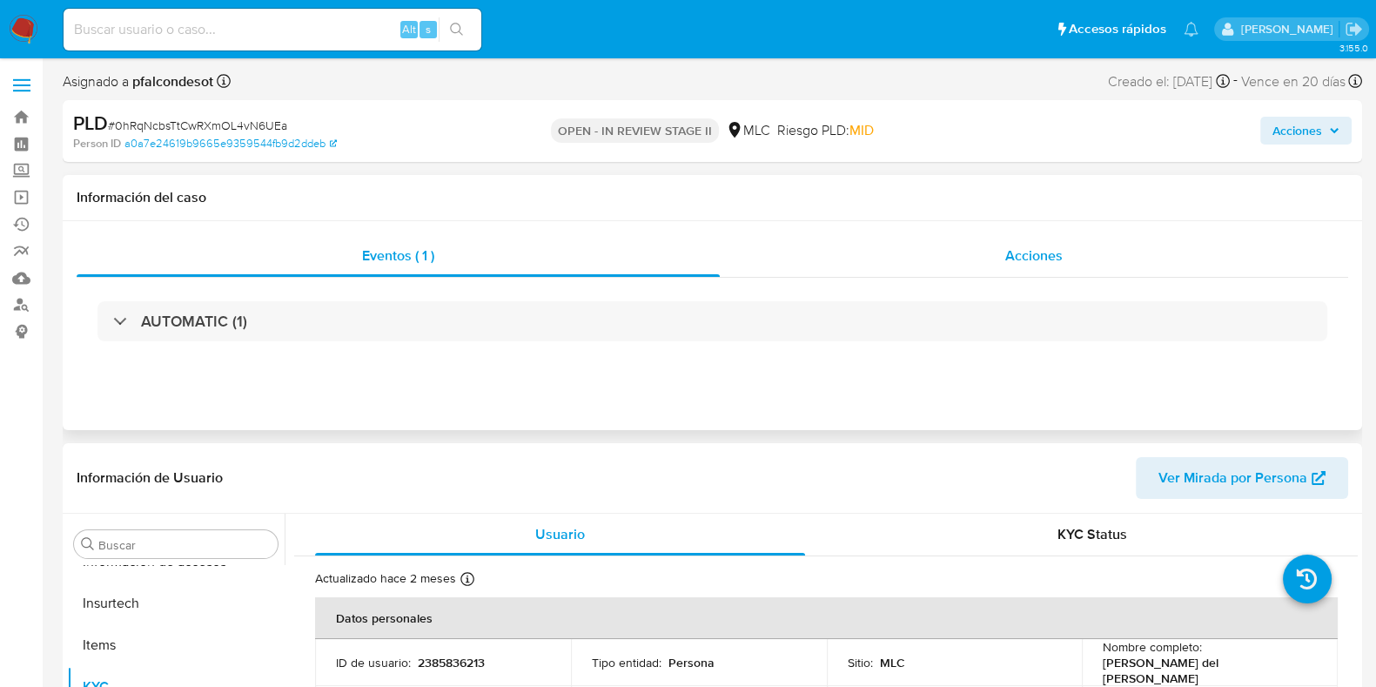
click at [1047, 255] on span "Acciones" at bounding box center [1033, 255] width 57 height 20
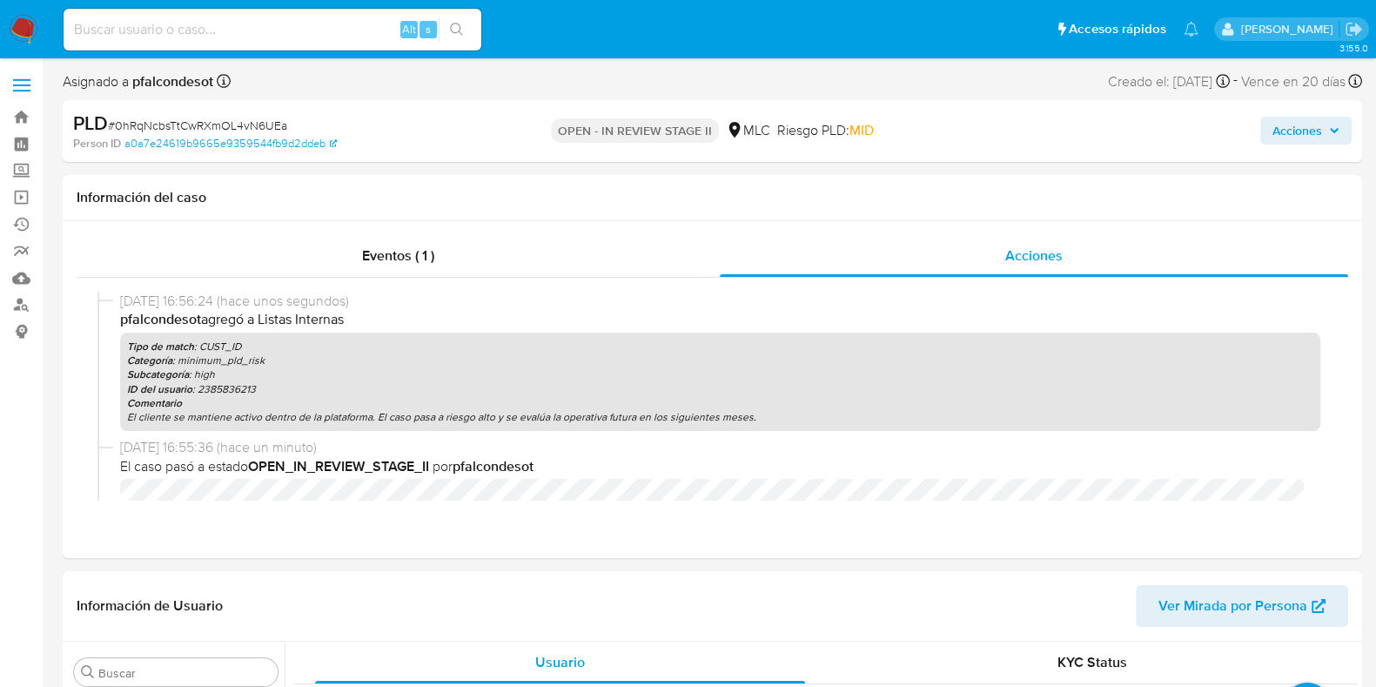
click at [1291, 133] on span "Acciones" at bounding box center [1298, 131] width 50 height 28
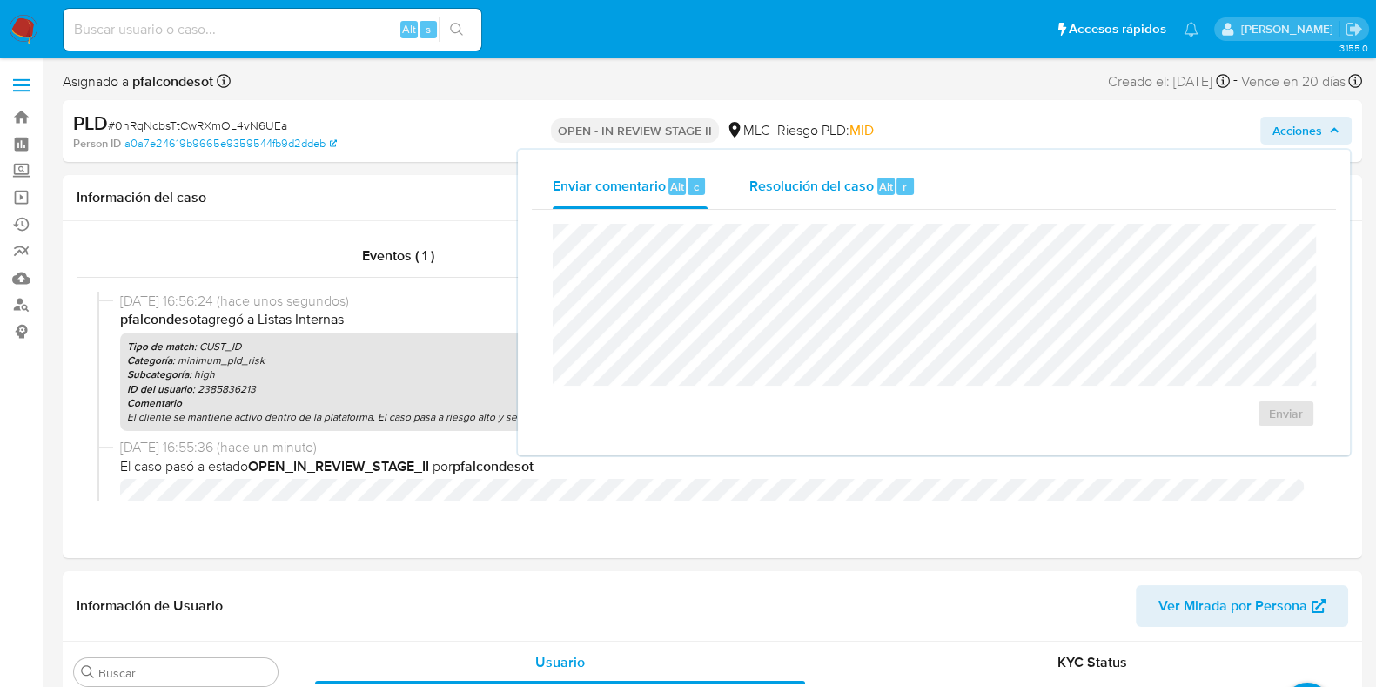
drag, startPoint x: 831, startPoint y: 191, endPoint x: 843, endPoint y: 206, distance: 19.3
click at [830, 188] on span "Resolución del caso" at bounding box center [812, 186] width 124 height 20
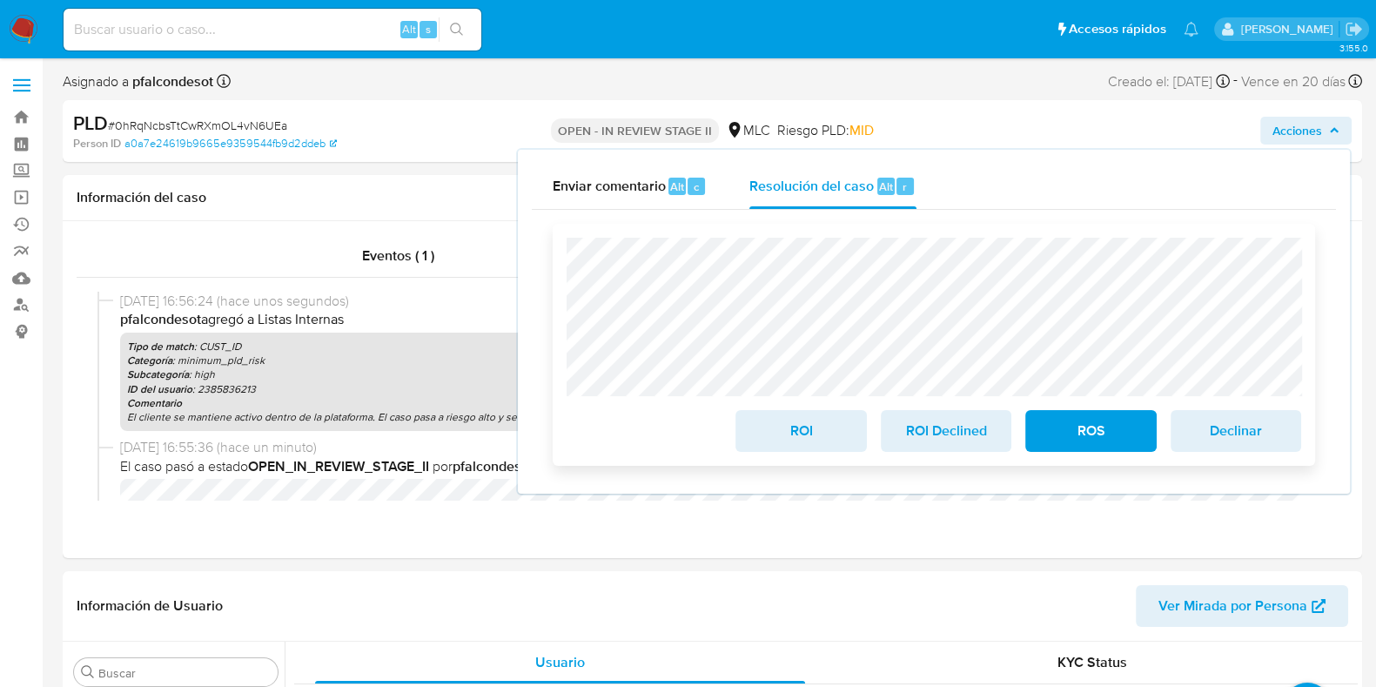
click at [782, 445] on span "ROI" at bounding box center [800, 431] width 85 height 38
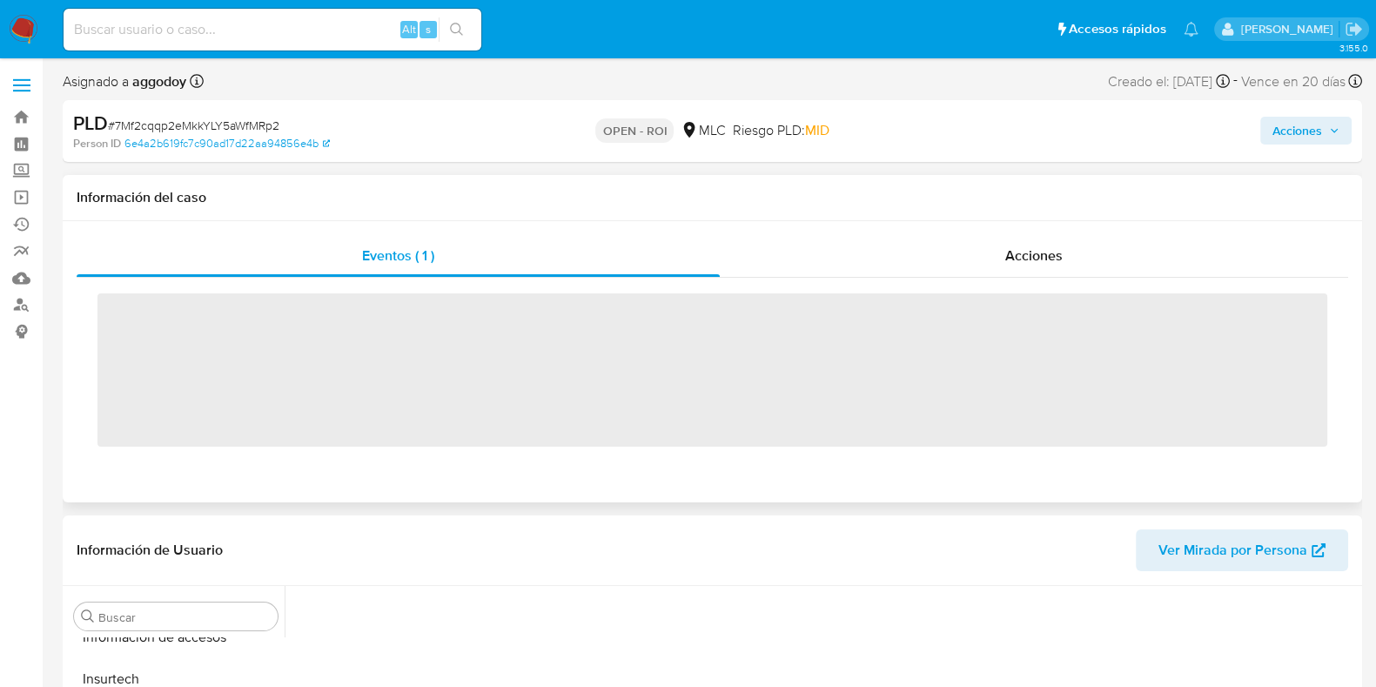
scroll to position [735, 0]
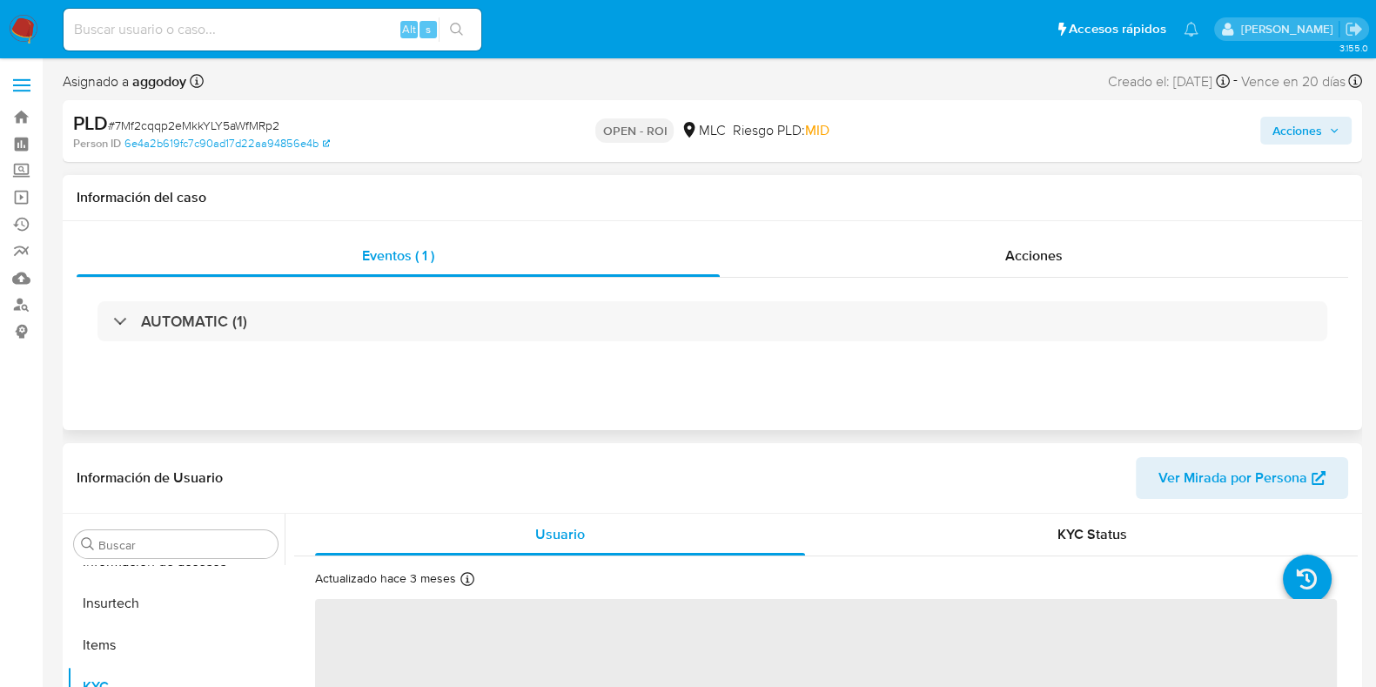
select select "10"
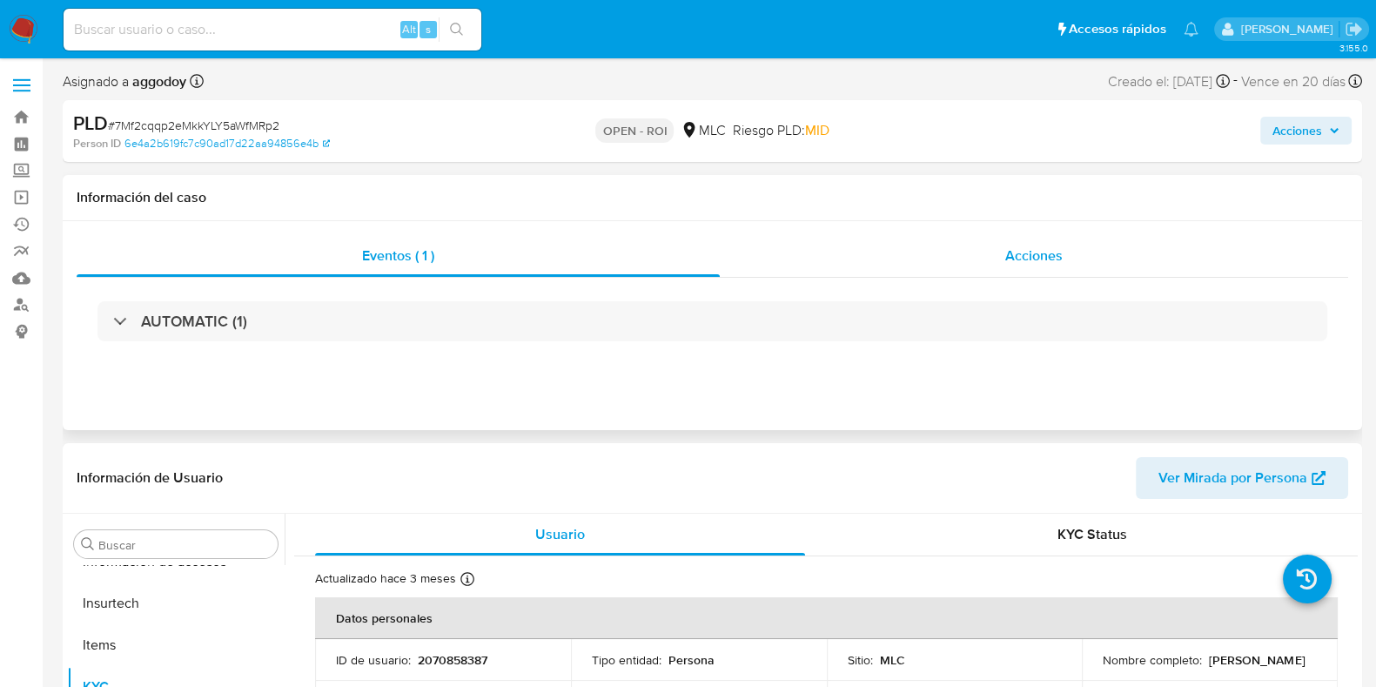
click at [1039, 267] on div "Acciones" at bounding box center [1034, 256] width 629 height 42
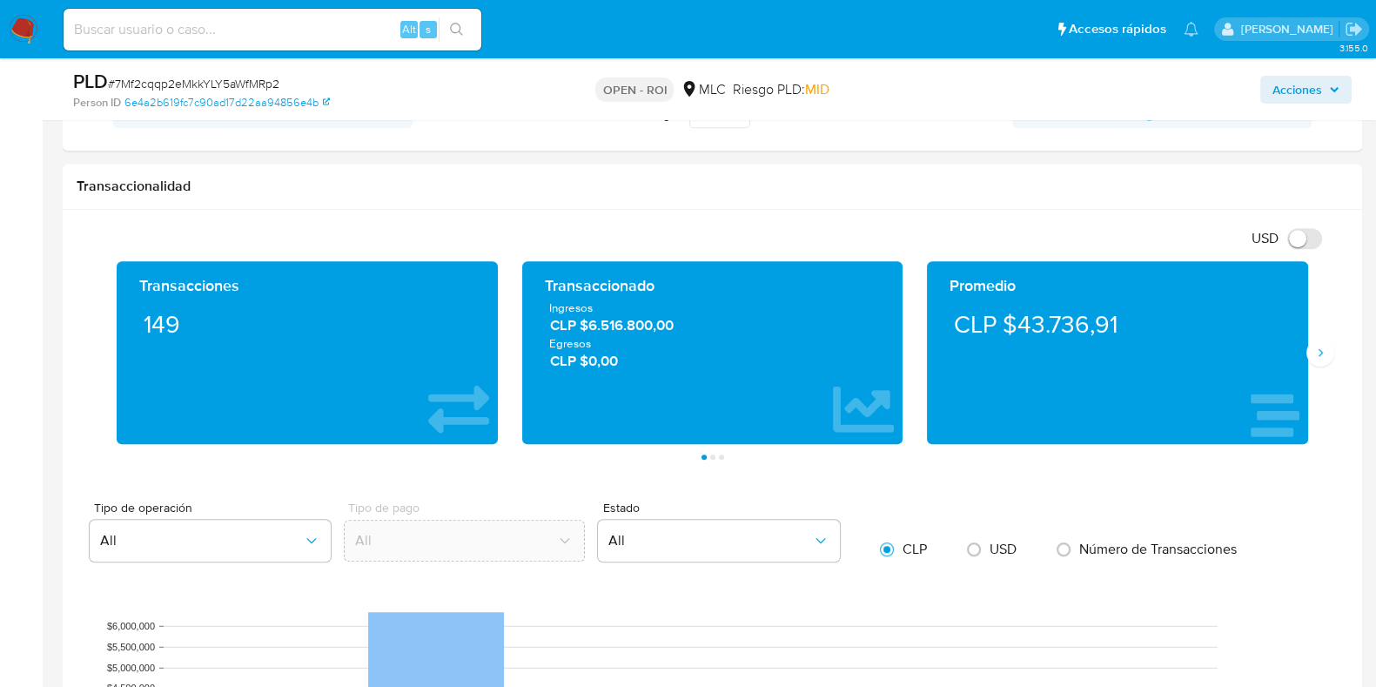
scroll to position [1306, 0]
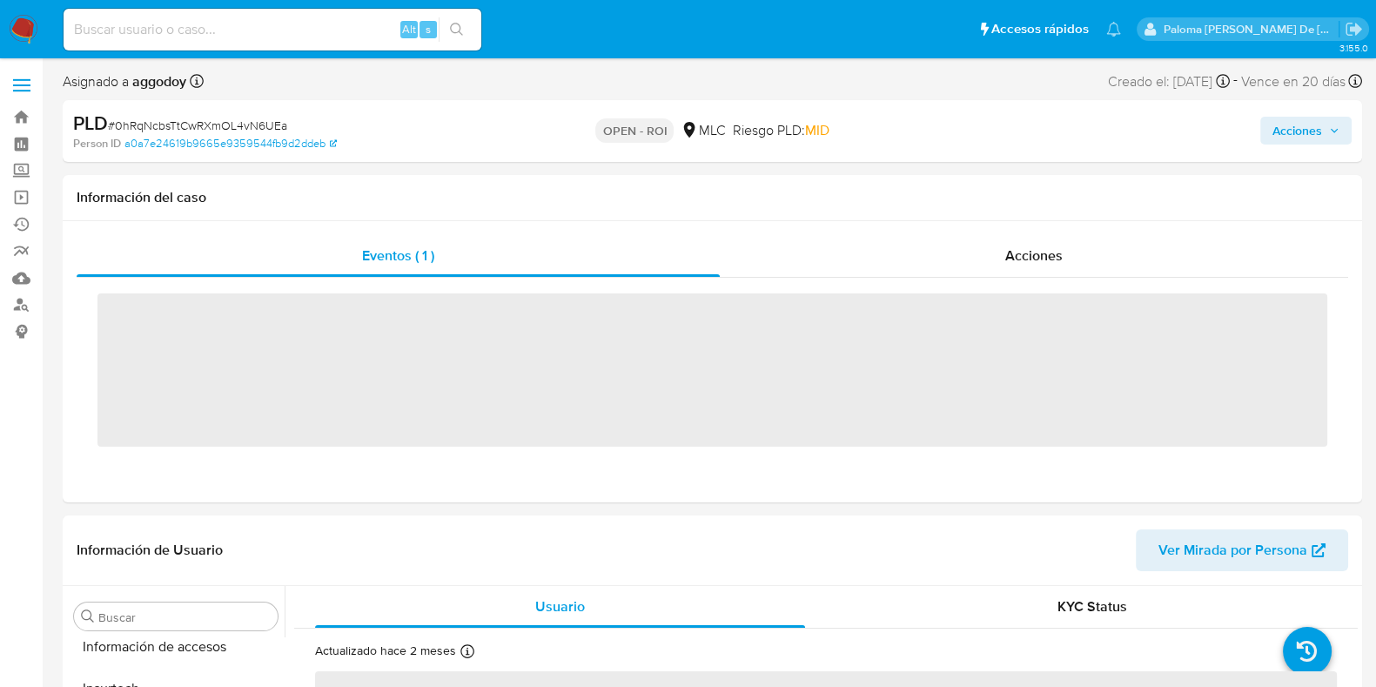
scroll to position [735, 0]
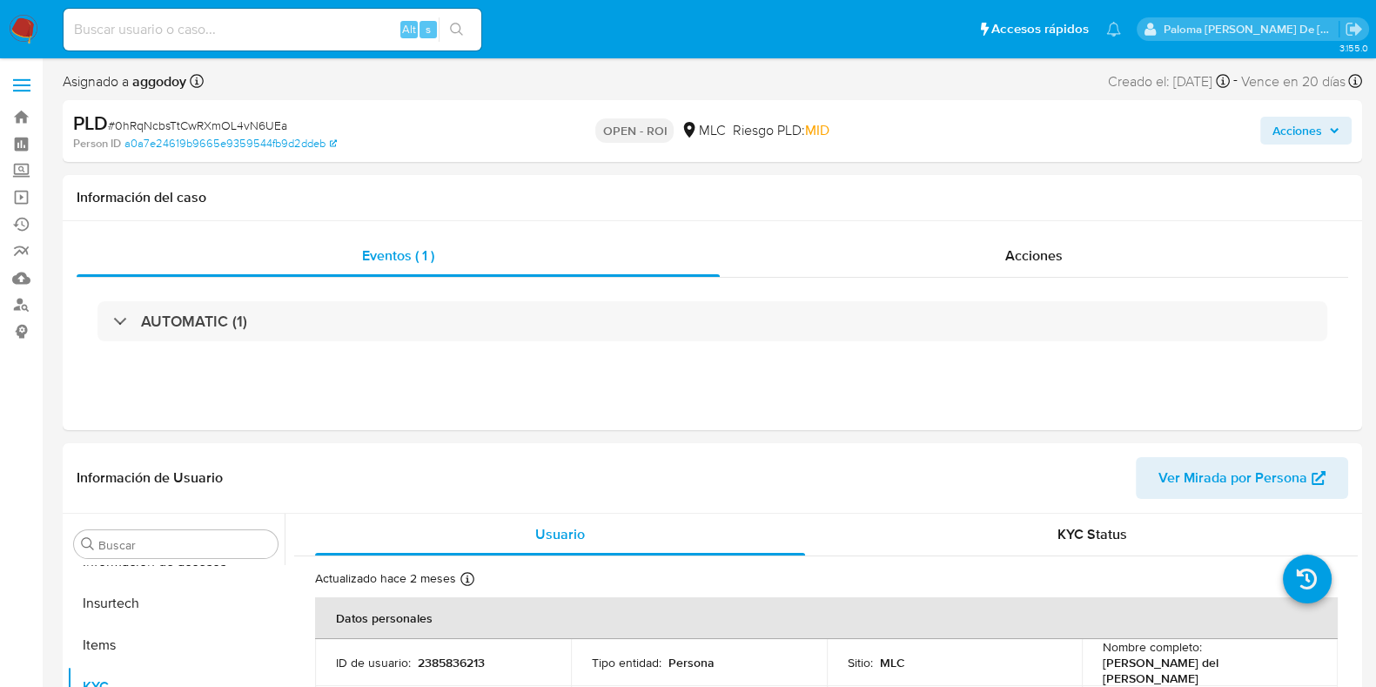
select select "10"
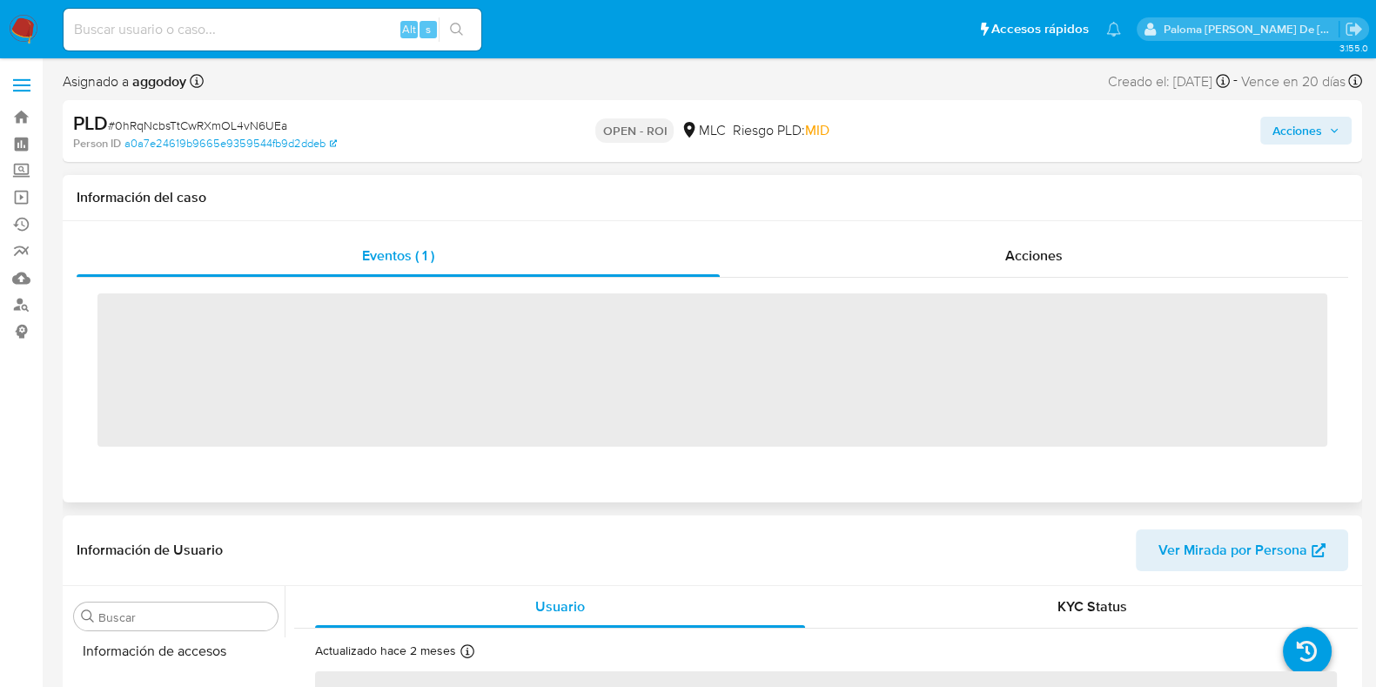
scroll to position [735, 0]
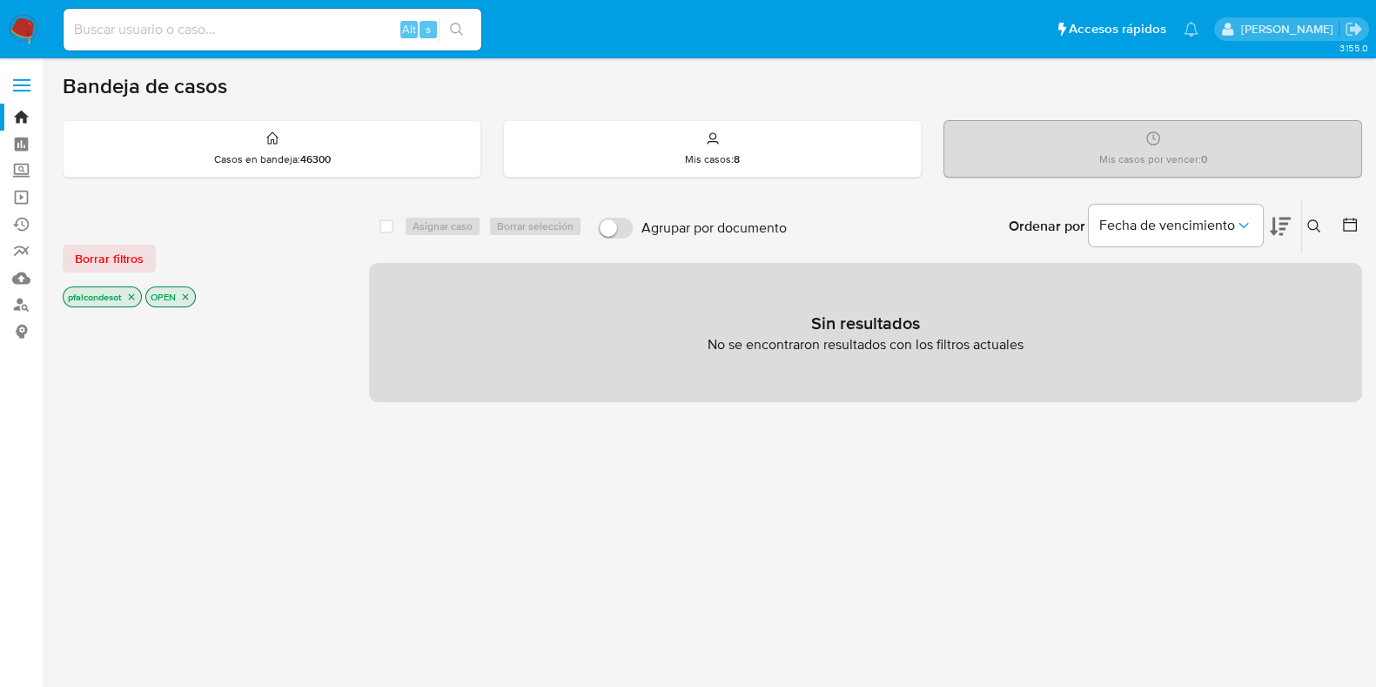
click at [135, 295] on icon "close-filter" at bounding box center [131, 297] width 10 height 10
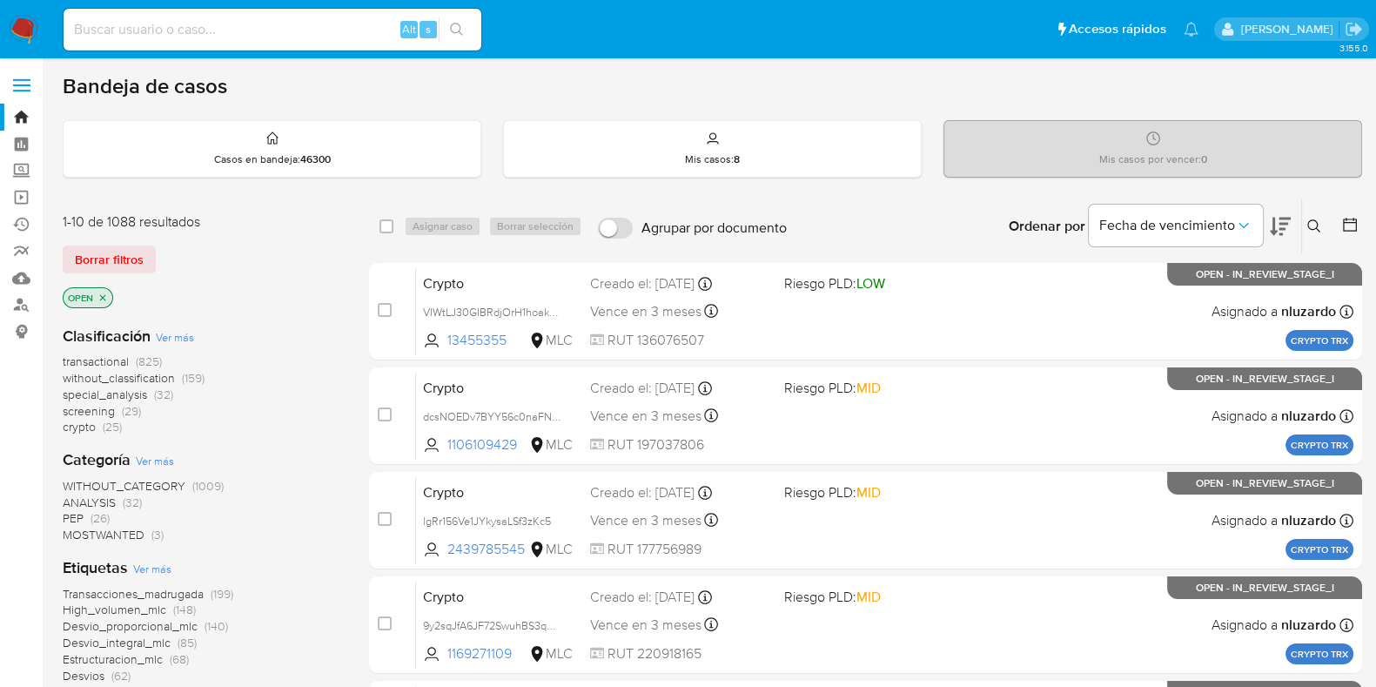
click at [101, 298] on icon "close-filter" at bounding box center [103, 297] width 6 height 6
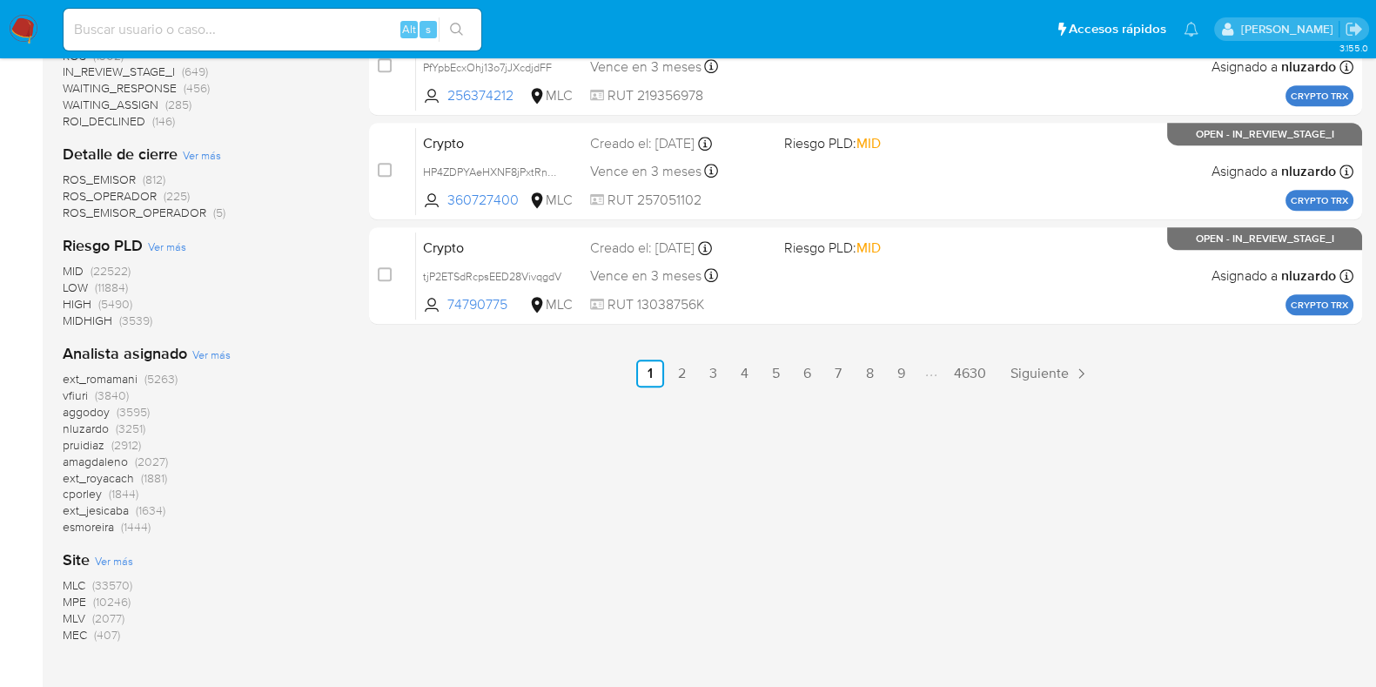
scroll to position [1027, 0]
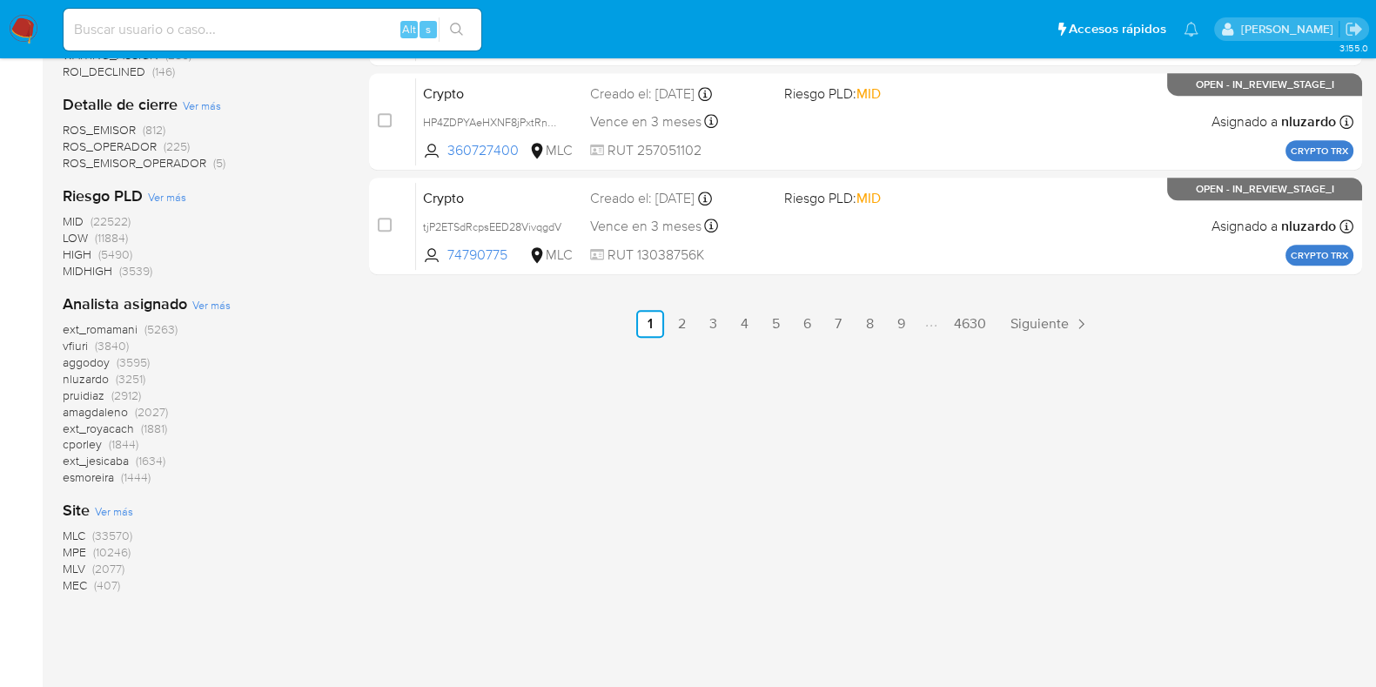
click at [75, 535] on span "MLC" at bounding box center [74, 535] width 23 height 17
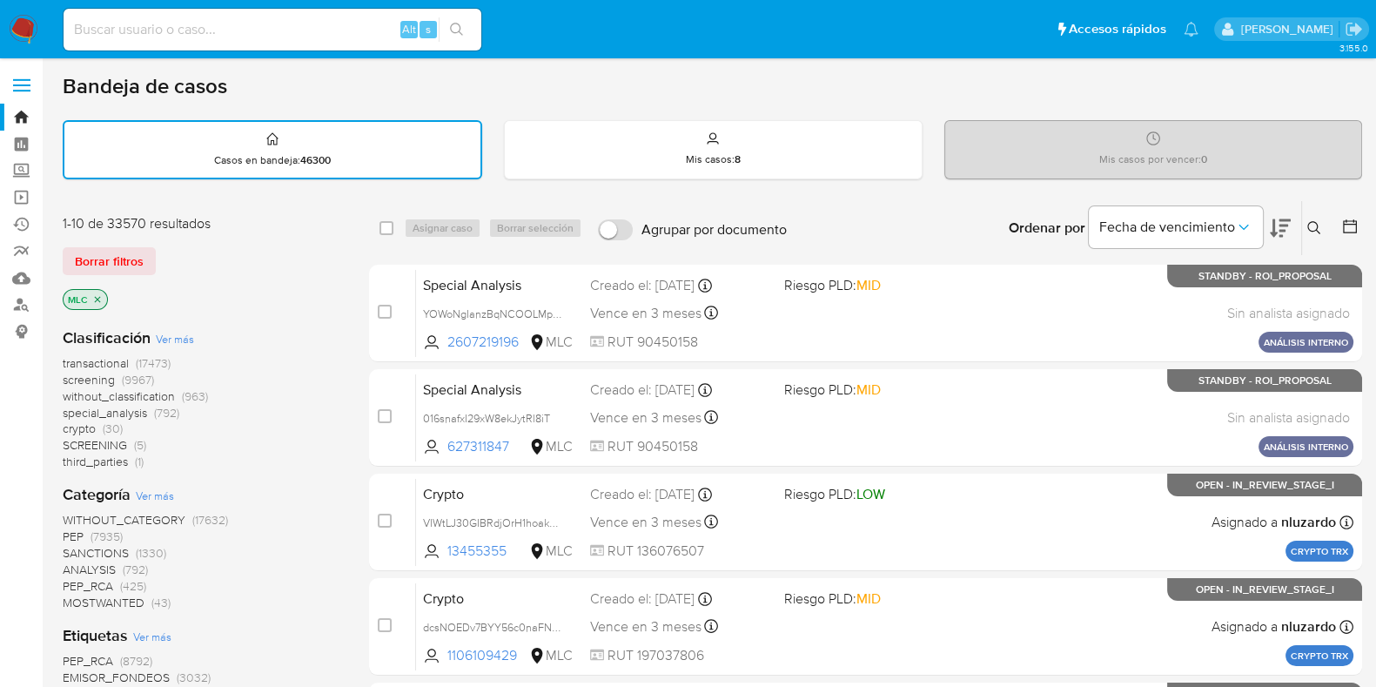
click at [1354, 225] on icon at bounding box center [1350, 226] width 17 height 17
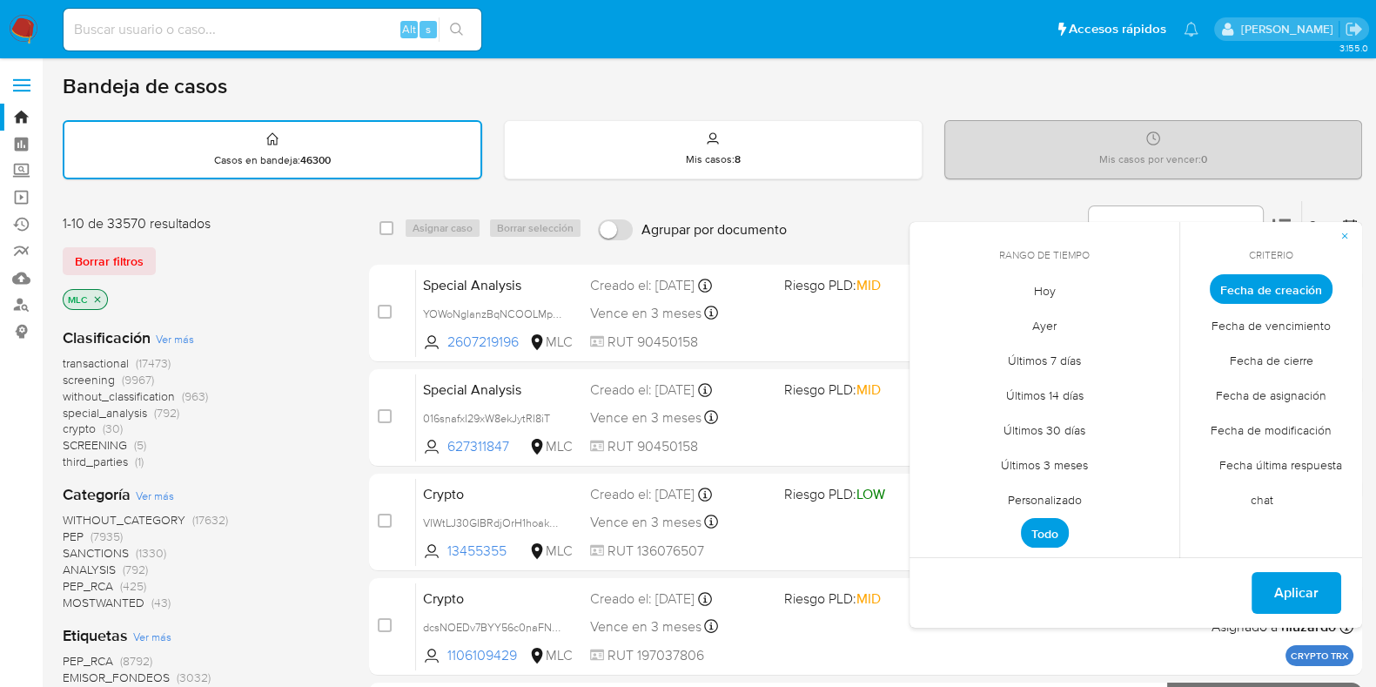
click at [1268, 285] on span "Fecha de creación" at bounding box center [1271, 289] width 123 height 30
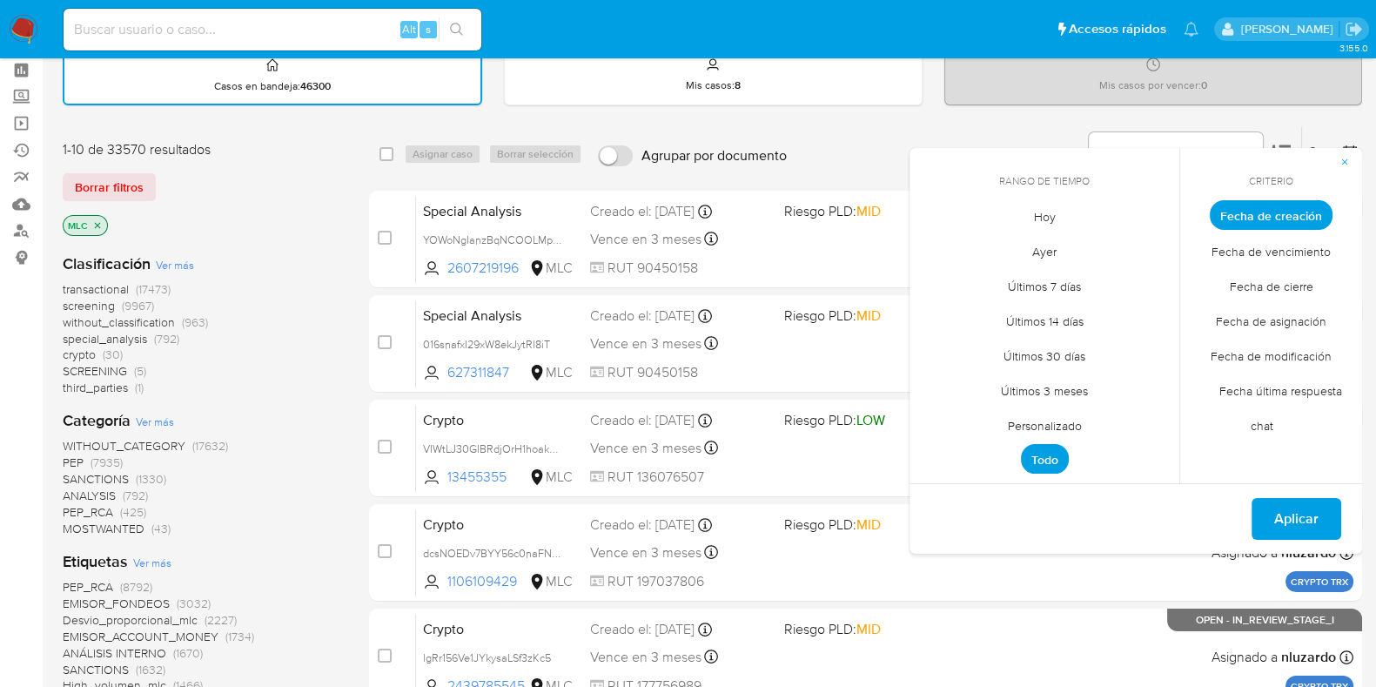
scroll to position [108, 0]
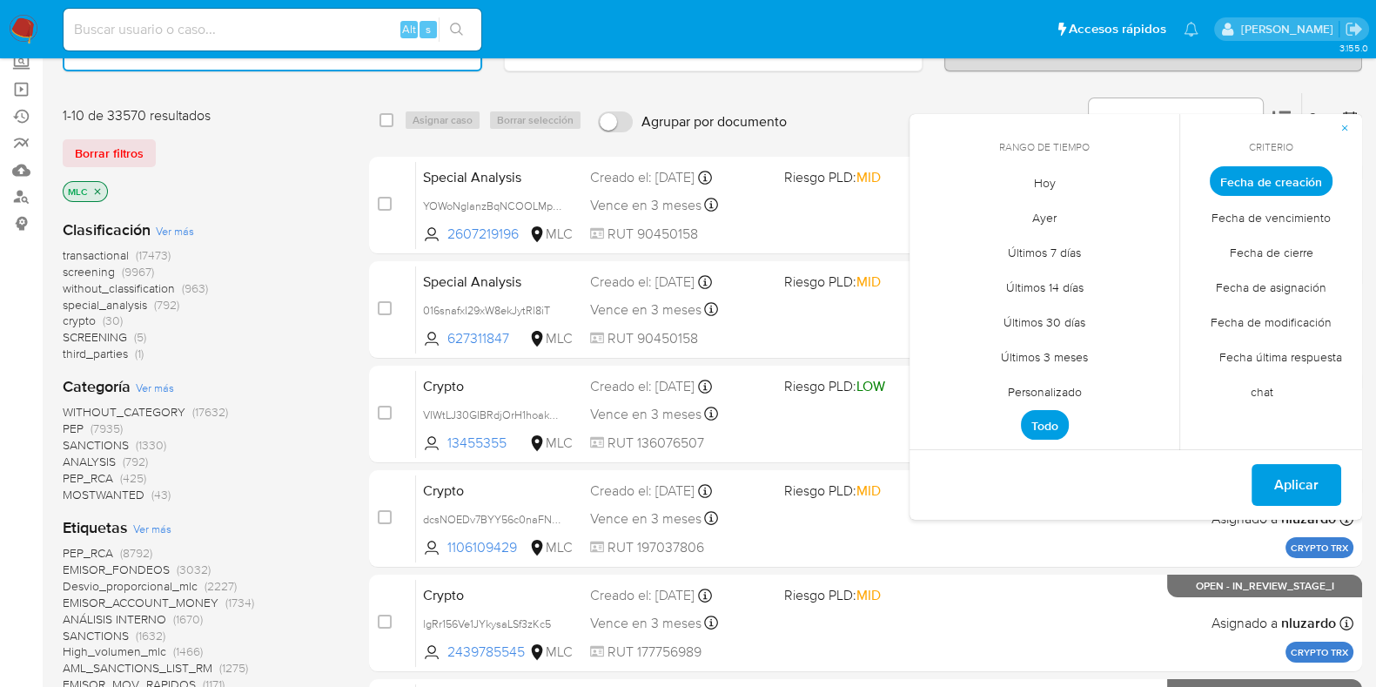
click at [1054, 387] on span "Personalizado" at bounding box center [1045, 391] width 111 height 36
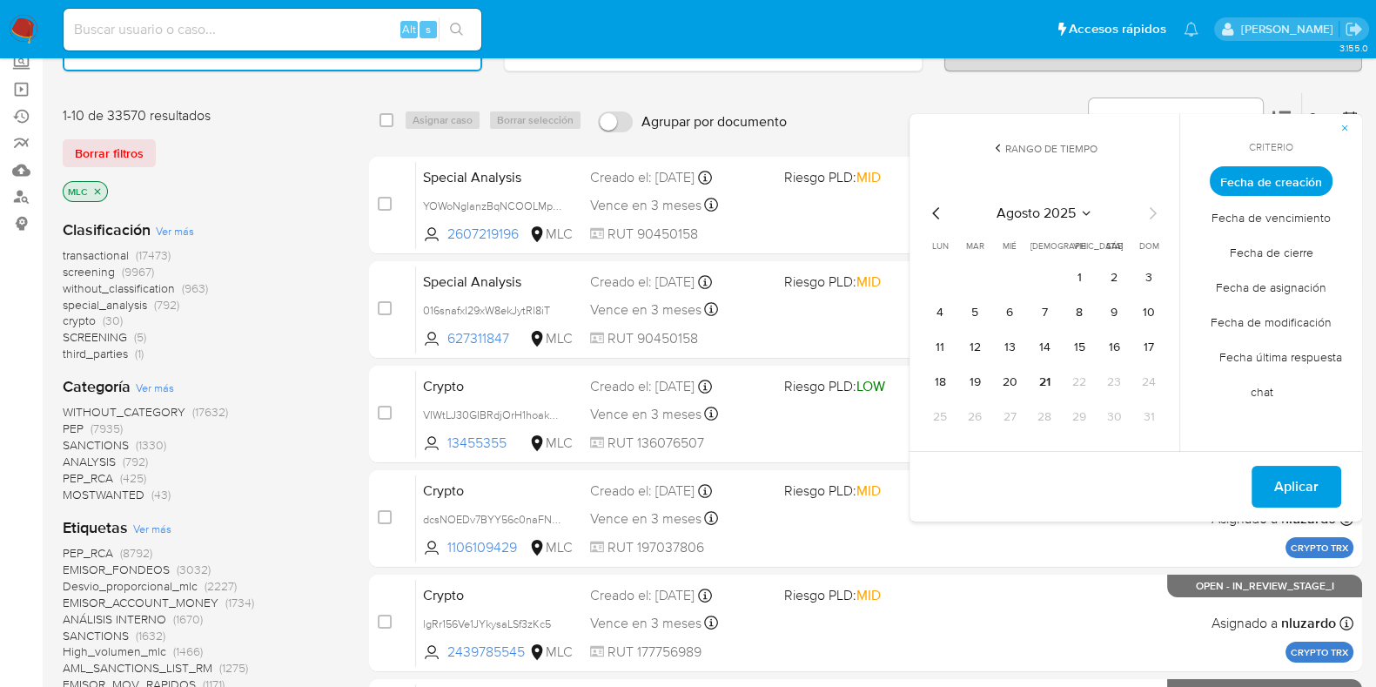
click at [934, 216] on icon "Mes anterior" at bounding box center [936, 213] width 21 height 21
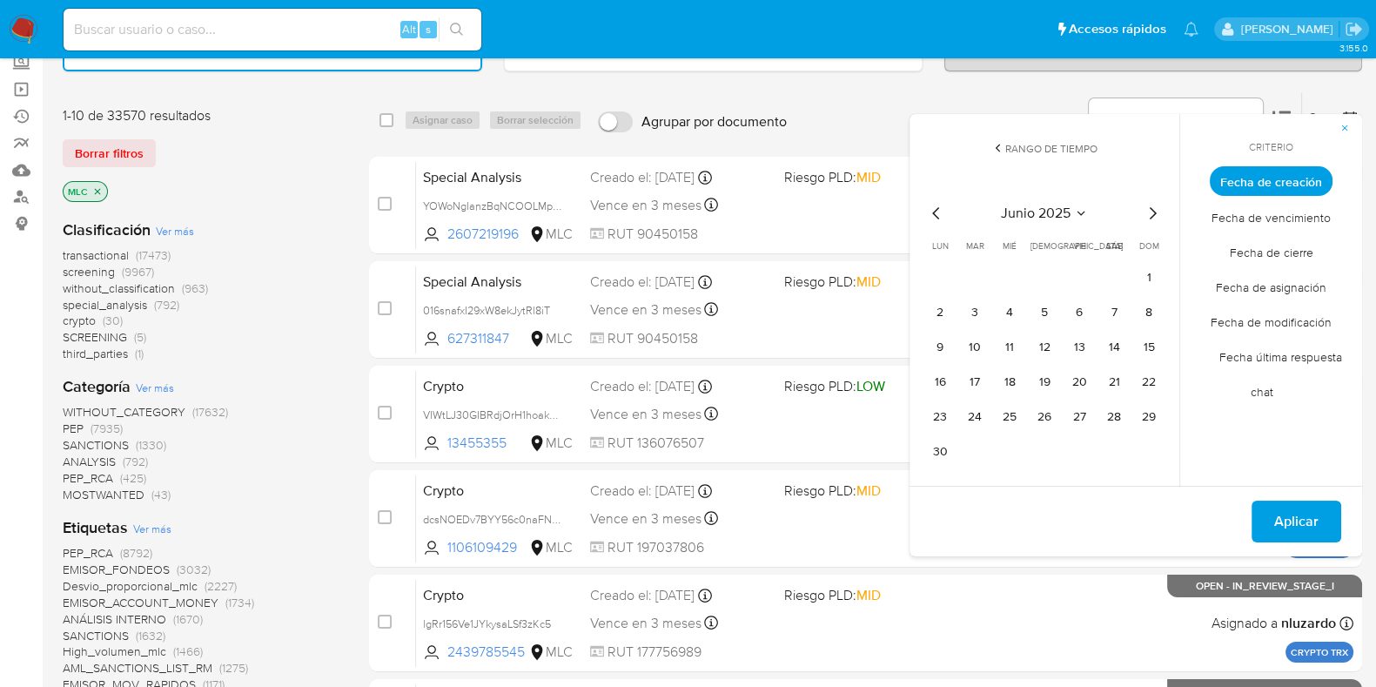
click at [934, 216] on icon "Mes anterior" at bounding box center [936, 213] width 21 height 21
click at [1151, 210] on icon "Mes siguiente" at bounding box center [1152, 213] width 21 height 21
drag, startPoint x: 1044, startPoint y: 315, endPoint x: 1062, endPoint y: 319, distance: 18.6
click at [1044, 313] on button "5" at bounding box center [1045, 313] width 28 height 28
click at [976, 341] on button "10" at bounding box center [975, 347] width 28 height 28
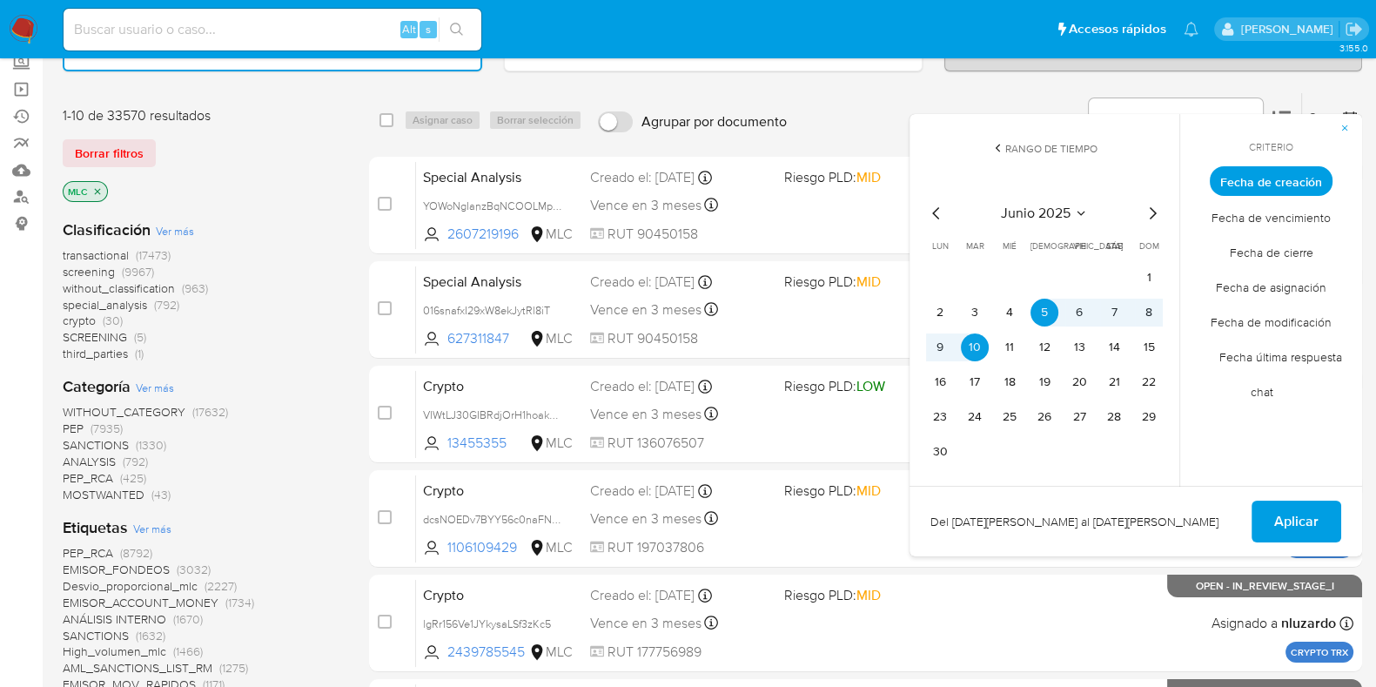
click at [1163, 341] on div "junio 2025 junio 2025 lun lunes mar martes mié miércoles jue jueves vie viernes…" at bounding box center [1044, 332] width 279 height 310
click at [1149, 346] on button "15" at bounding box center [1149, 347] width 28 height 28
click at [1016, 343] on button "11" at bounding box center [1010, 347] width 28 height 28
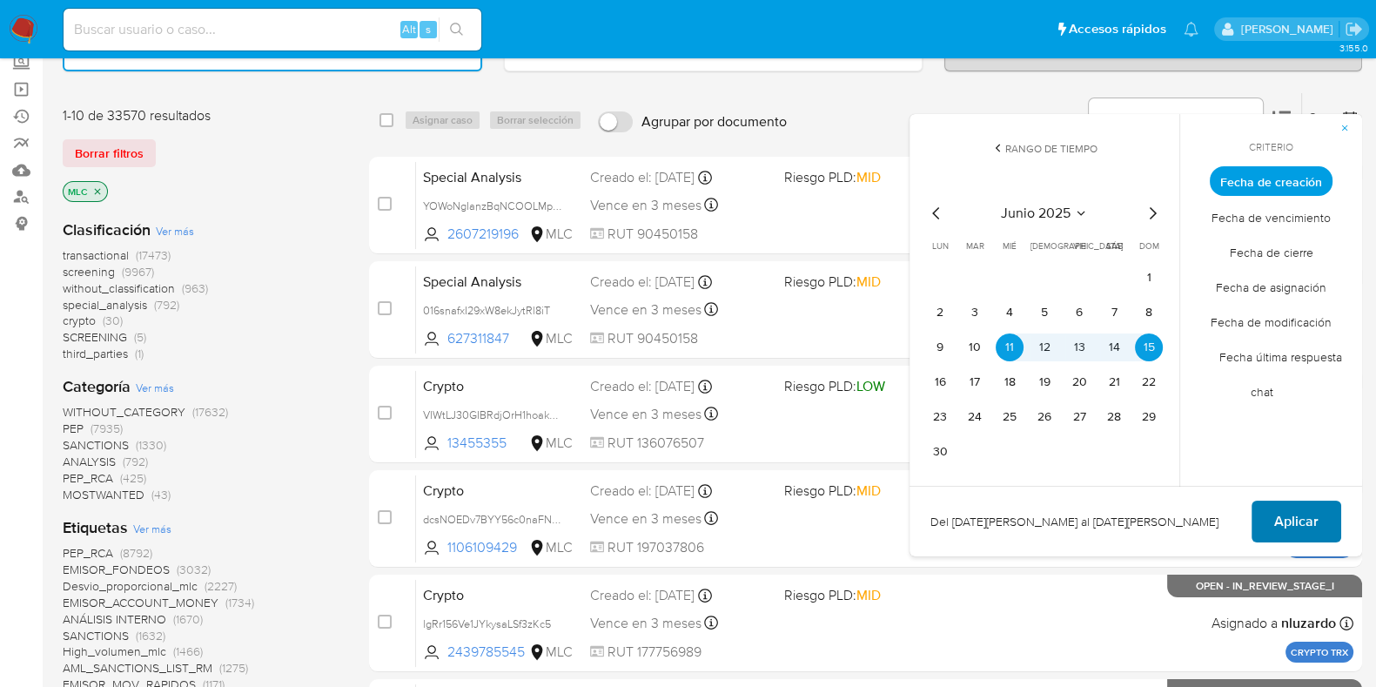
click at [1299, 514] on span "Aplicar" at bounding box center [1296, 521] width 44 height 38
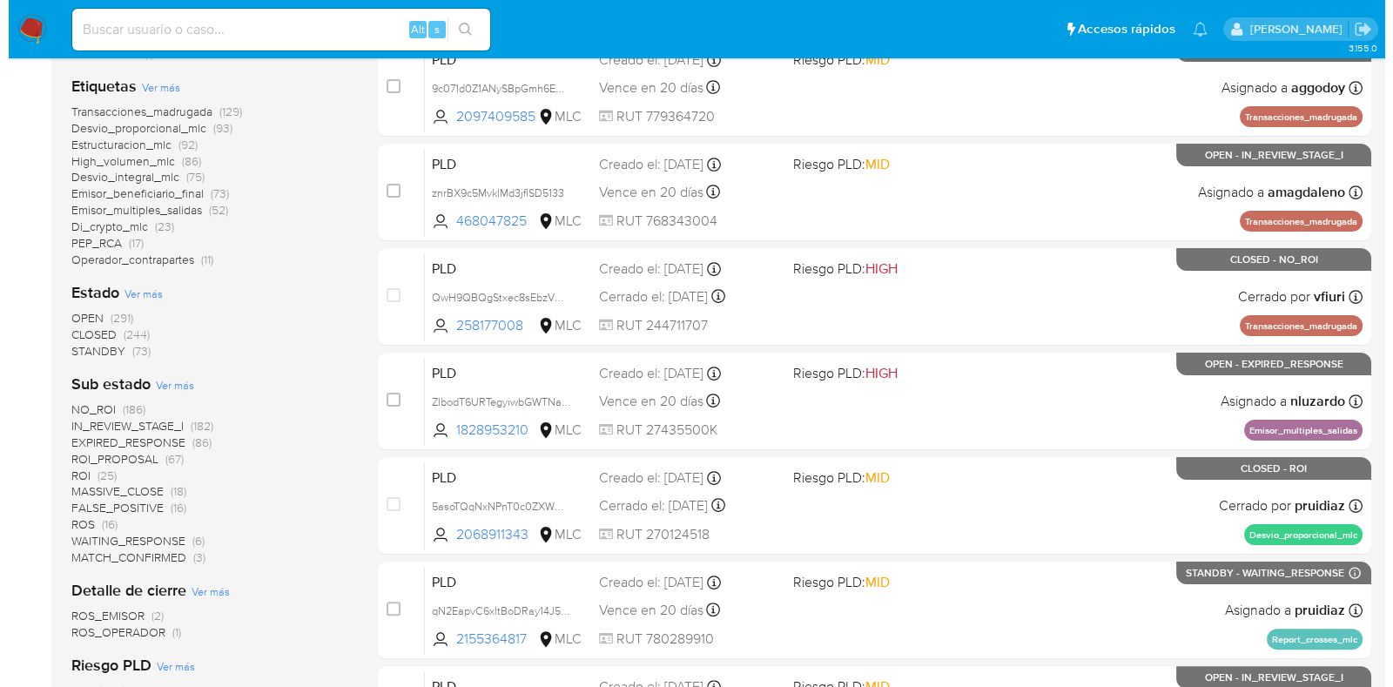
scroll to position [434, 0]
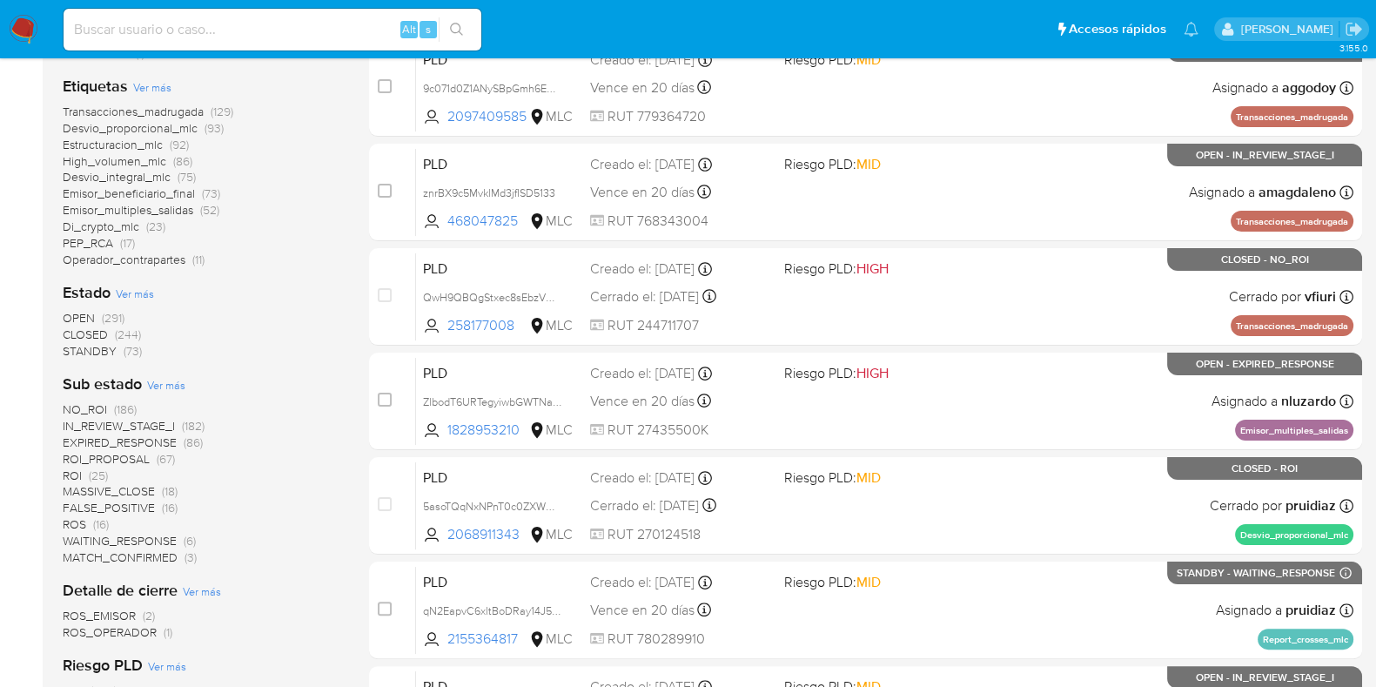
click at [143, 291] on span "Ver más" at bounding box center [135, 294] width 38 height 16
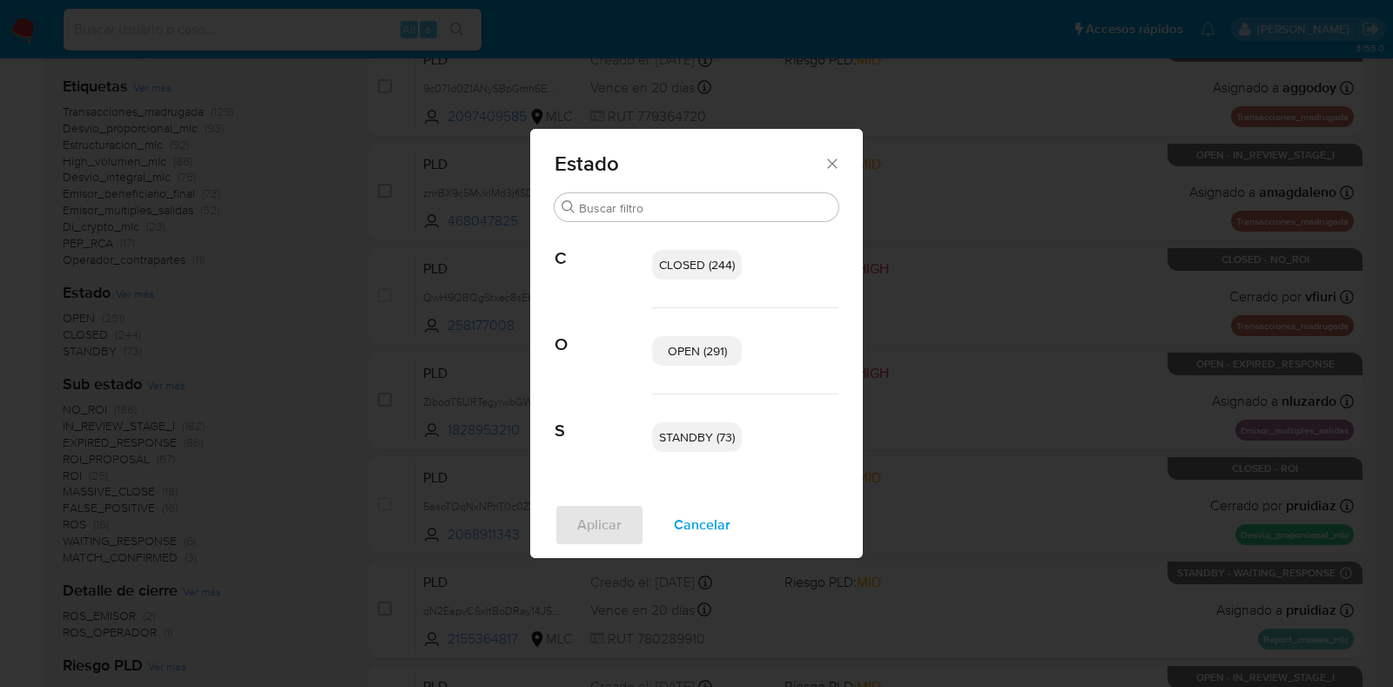
click at [689, 350] on span "OPEN (291)" at bounding box center [697, 350] width 59 height 17
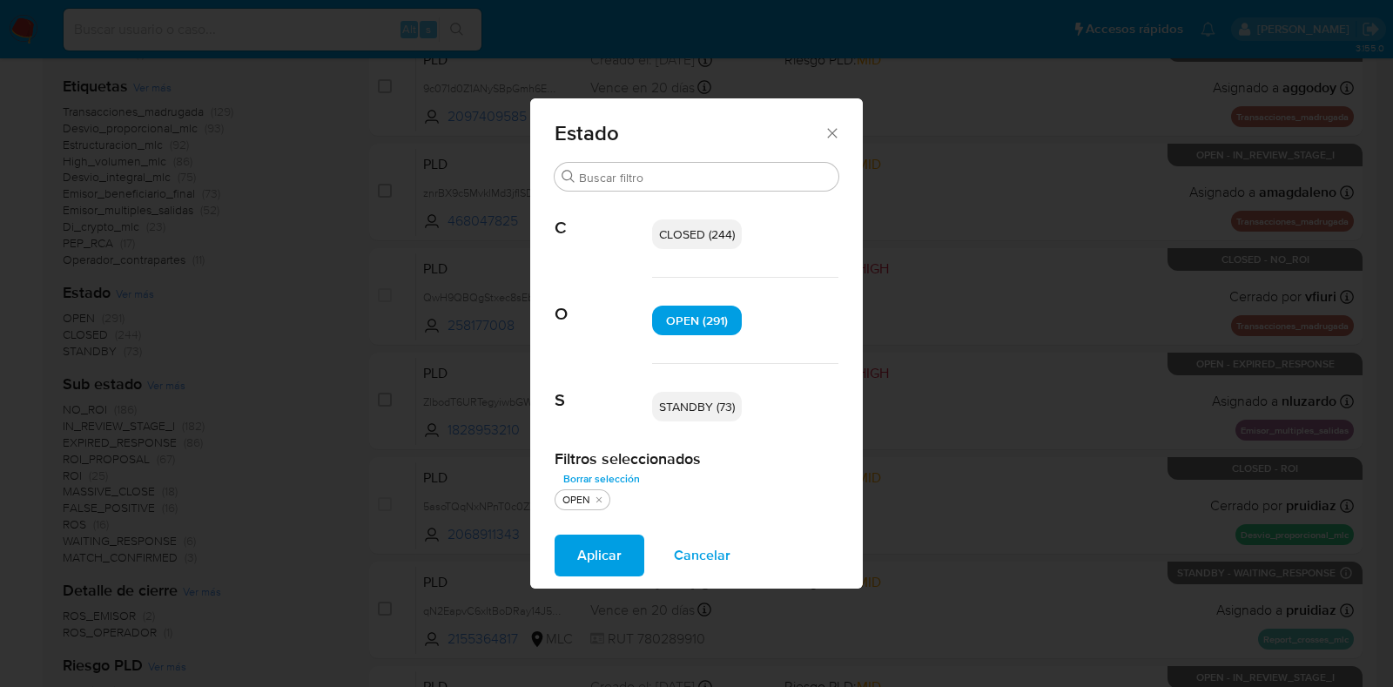
click at [717, 407] on span "STANDBY (73)" at bounding box center [697, 406] width 76 height 17
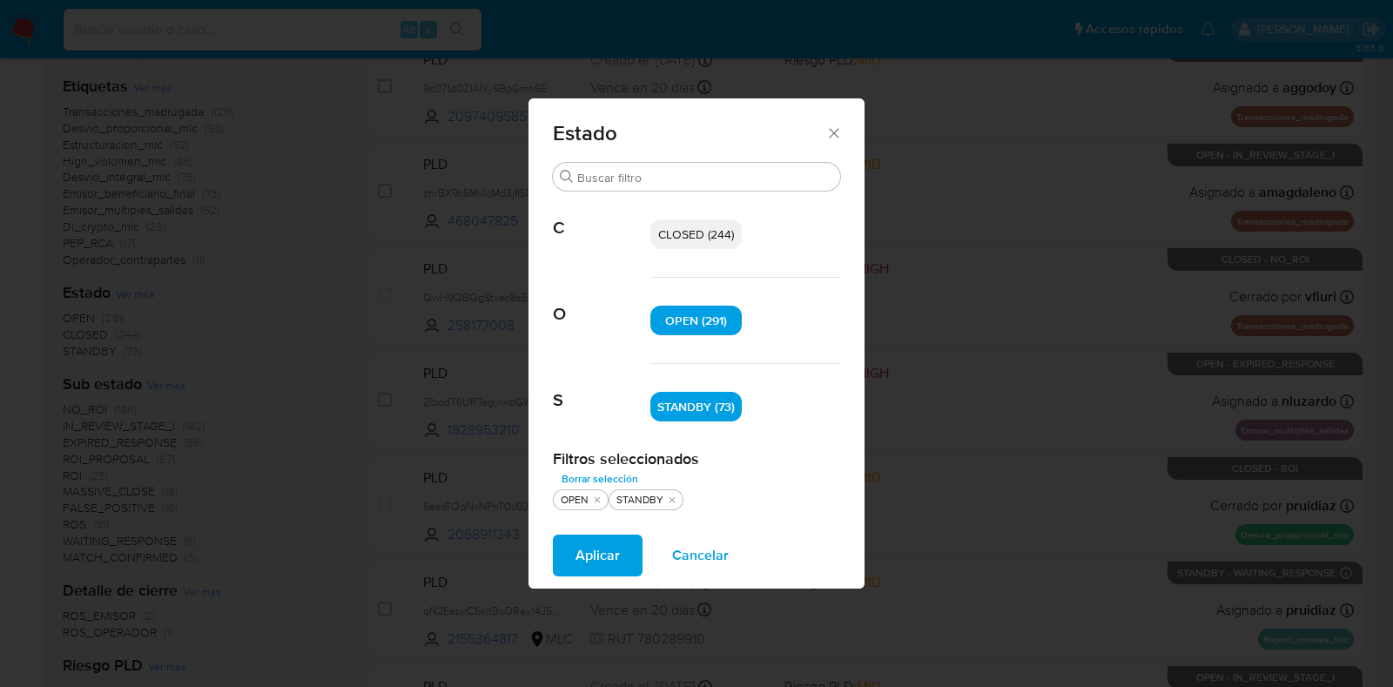
click at [582, 554] on span "Aplicar" at bounding box center [597, 555] width 44 height 38
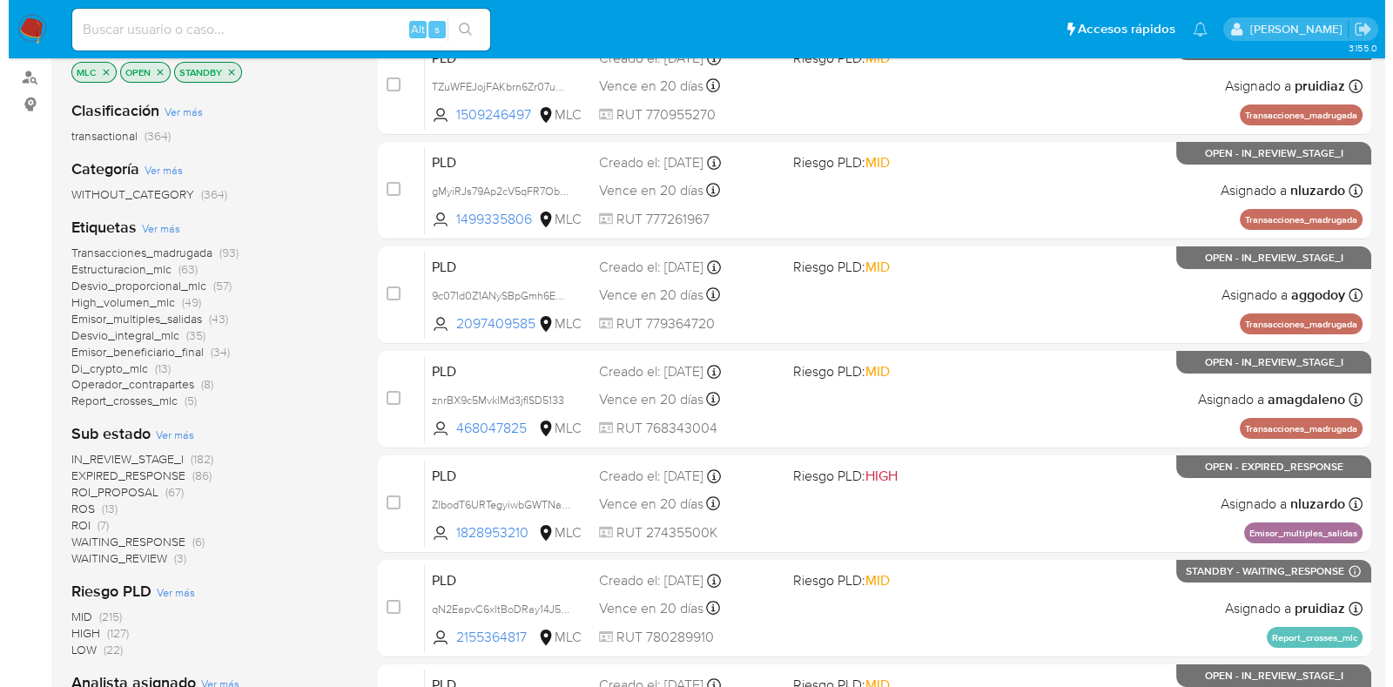
scroll to position [326, 0]
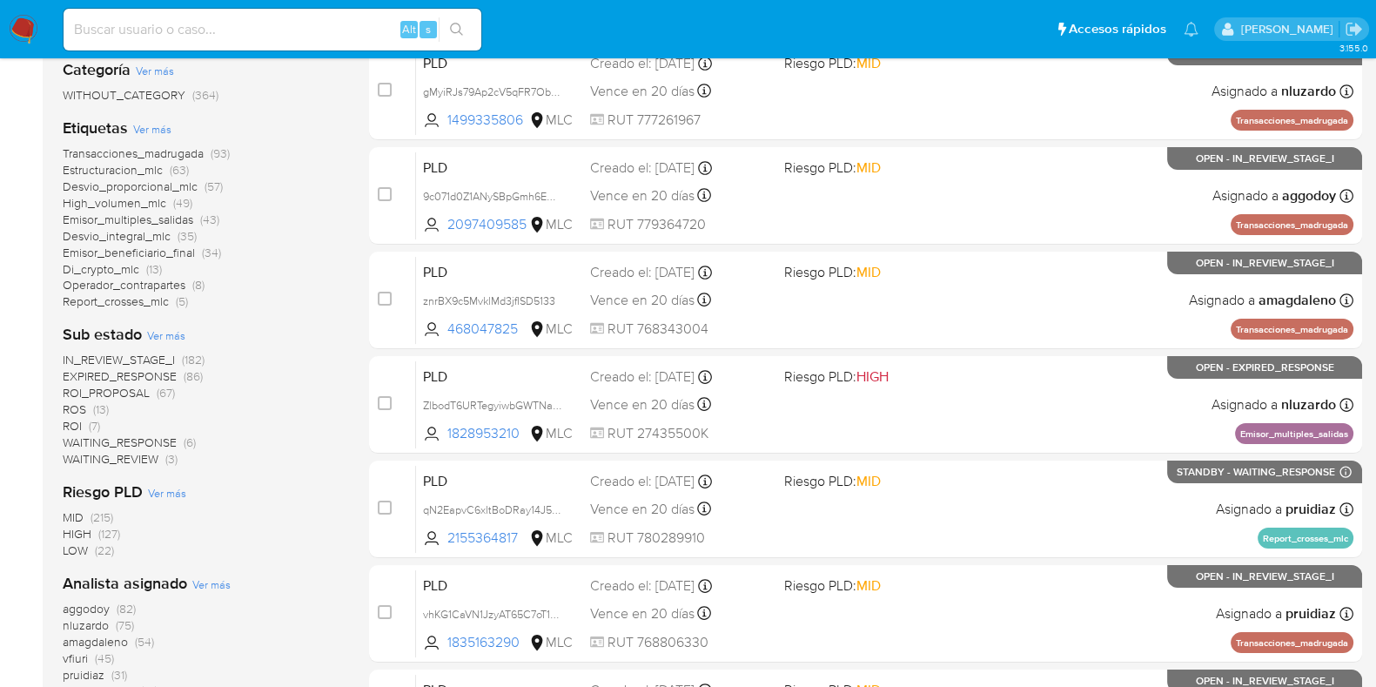
click at [165, 334] on span "Ver más" at bounding box center [166, 335] width 38 height 16
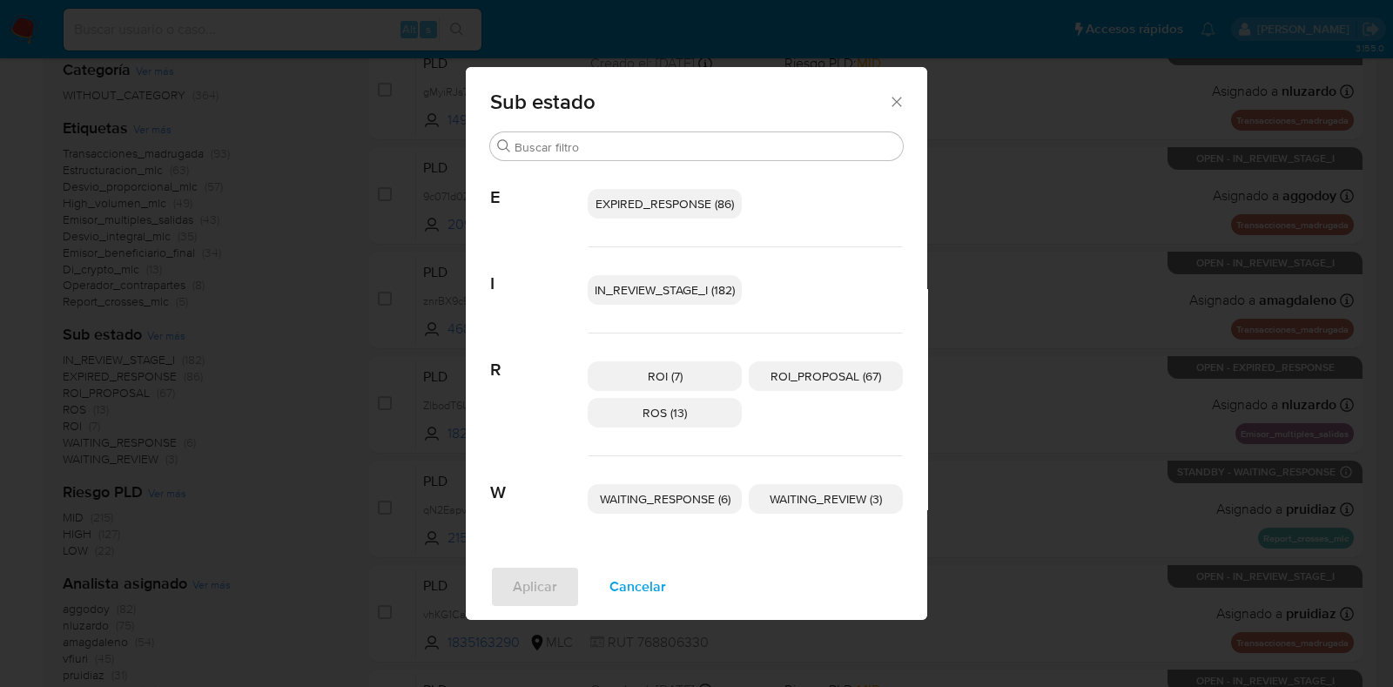
click at [837, 378] on span "ROI_PROPOSAL (67)" at bounding box center [825, 375] width 111 height 17
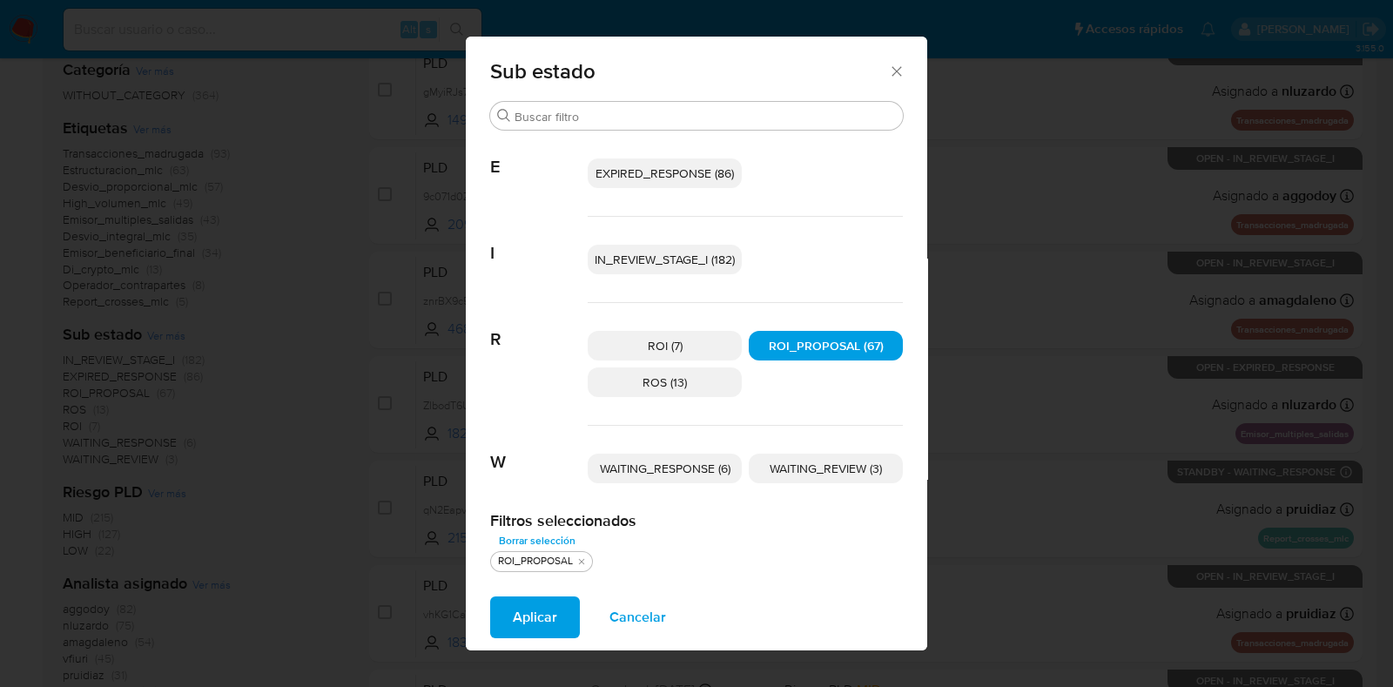
click at [535, 624] on span "Aplicar" at bounding box center [535, 617] width 44 height 38
